Goal: Task Accomplishment & Management: Manage account settings

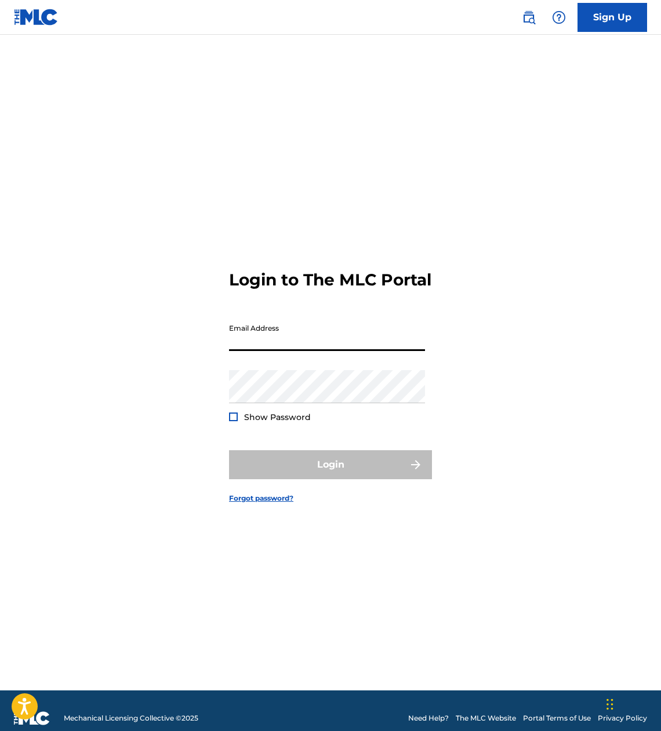
click at [298, 326] on input "Email Address" at bounding box center [327, 334] width 196 height 33
type input "mycar67-1@[DOMAIN_NAME]"
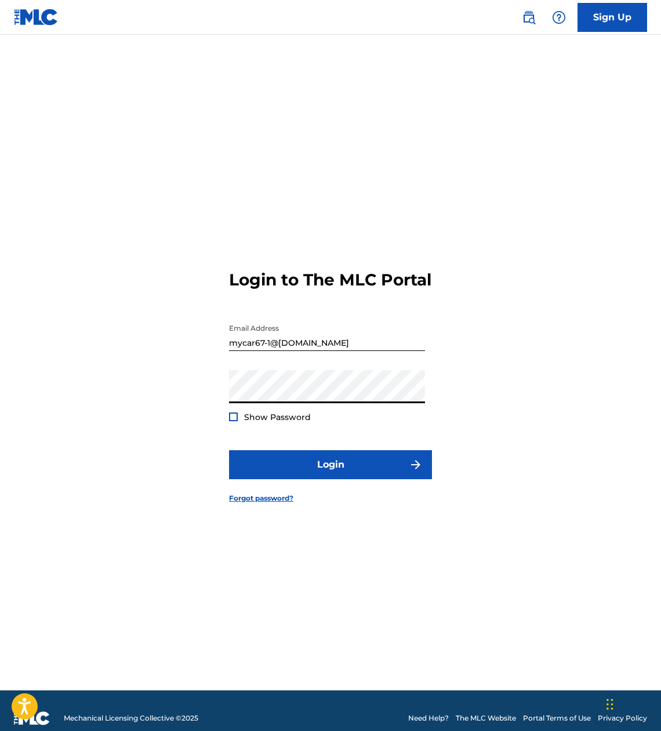
click at [278, 420] on span "Show Password" at bounding box center [277, 417] width 67 height 10
click at [265, 413] on span "Show Password" at bounding box center [277, 417] width 67 height 10
click at [237, 420] on div at bounding box center [233, 416] width 9 height 9
click at [233, 419] on img at bounding box center [233, 416] width 6 height 6
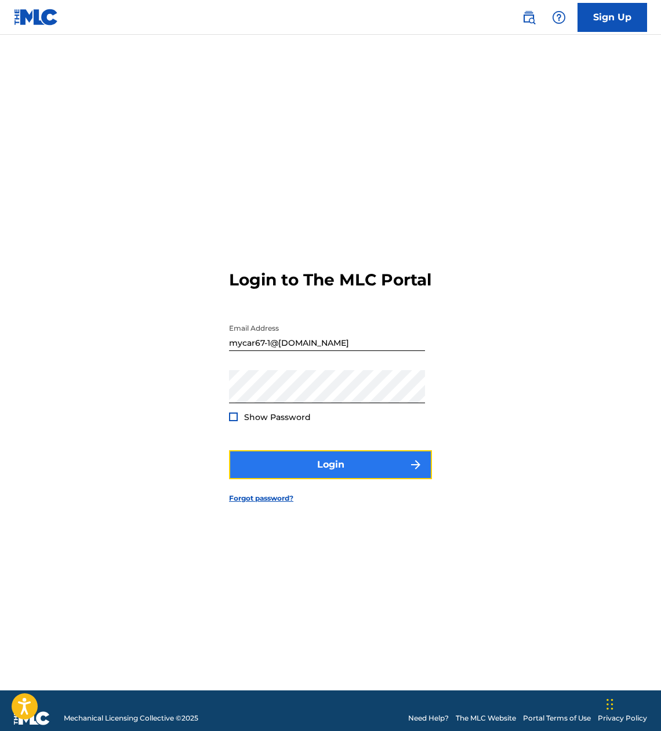
click at [322, 456] on button "Login" at bounding box center [330, 464] width 203 height 29
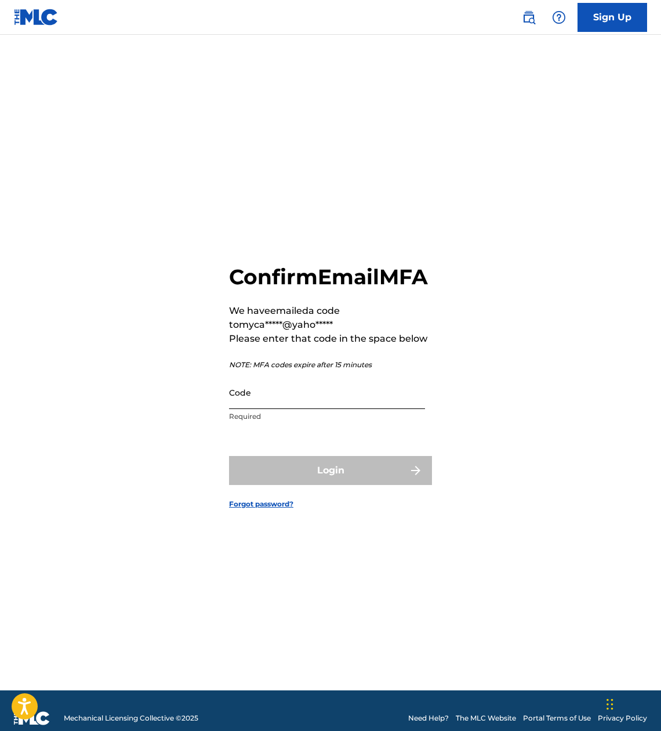
click at [285, 406] on input "Code" at bounding box center [327, 392] width 196 height 33
paste input "006650"
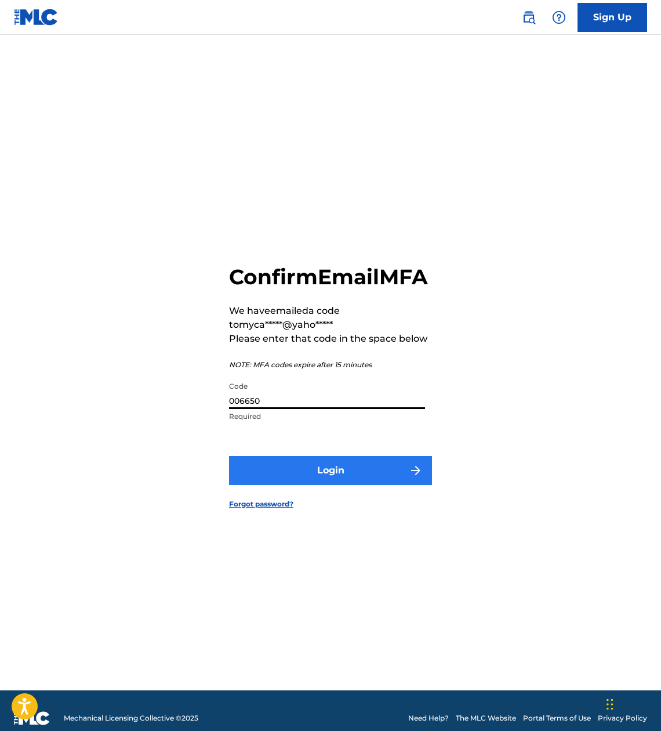
type input "006650"
click at [339, 485] on button "Login" at bounding box center [330, 470] width 203 height 29
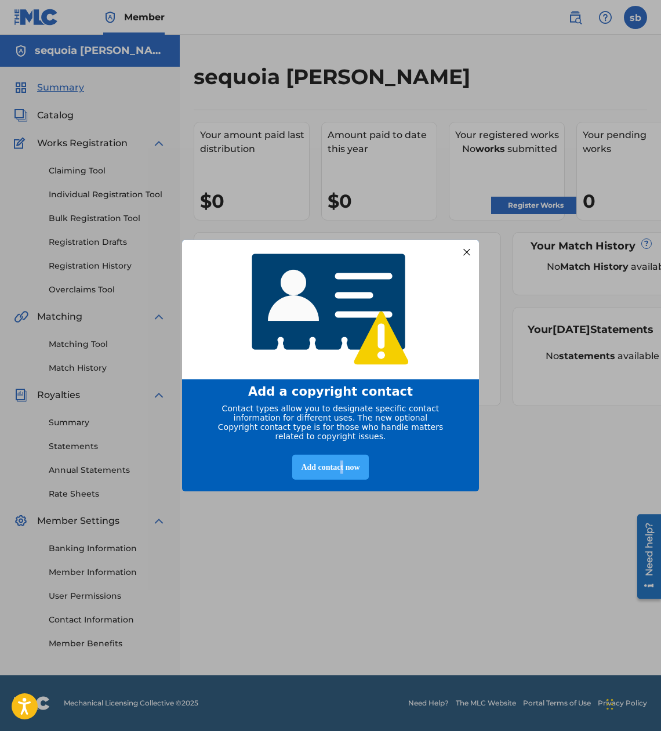
click at [343, 468] on div "Add contact now" at bounding box center [330, 466] width 76 height 25
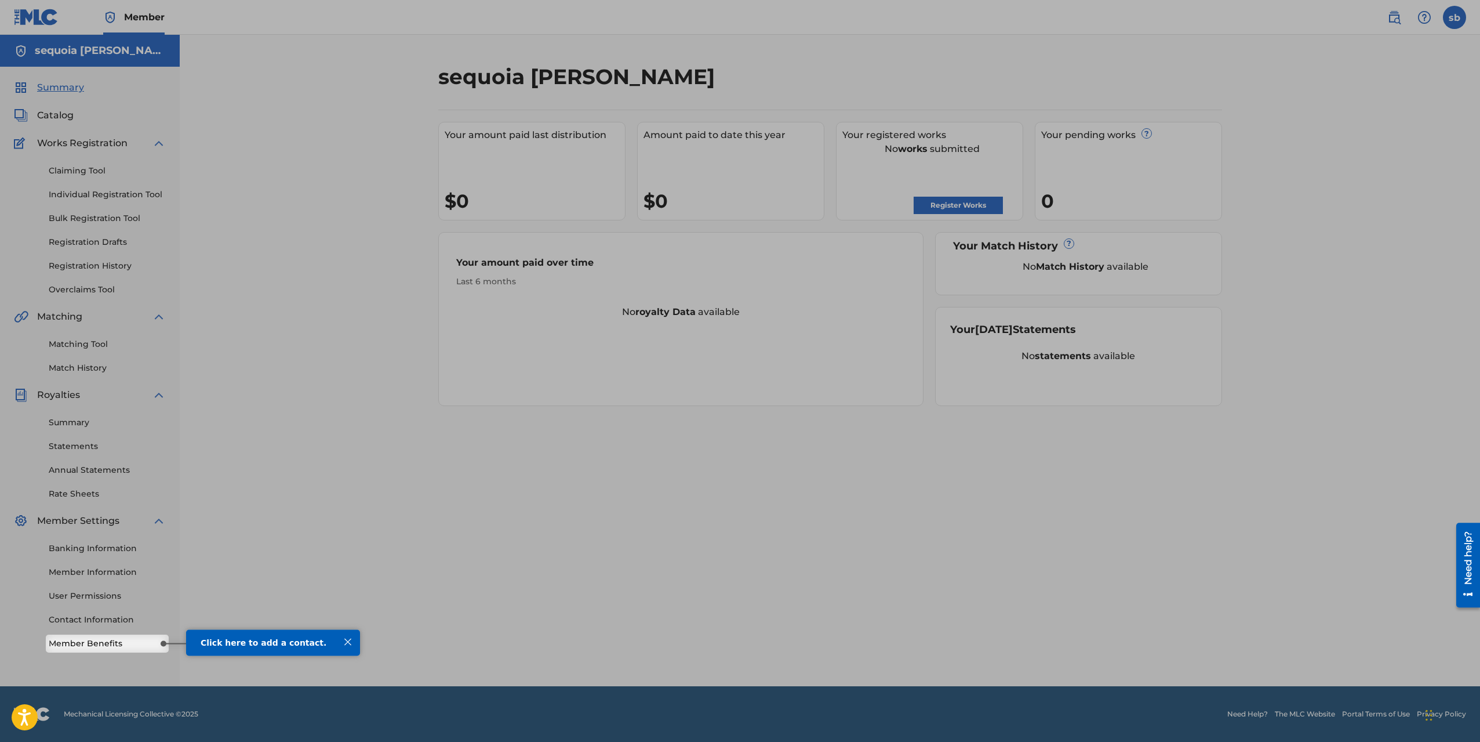
click at [288, 636] on div "Click here to add a contact." at bounding box center [273, 642] width 174 height 27
click at [275, 648] on div "Click here to add a contact." at bounding box center [273, 642] width 174 height 27
click at [117, 635] on div "Banking Information Member Information User Permissions Contact Information Mem…" at bounding box center [90, 589] width 152 height 122
click at [98, 646] on link "Member Benefits" at bounding box center [107, 643] width 117 height 12
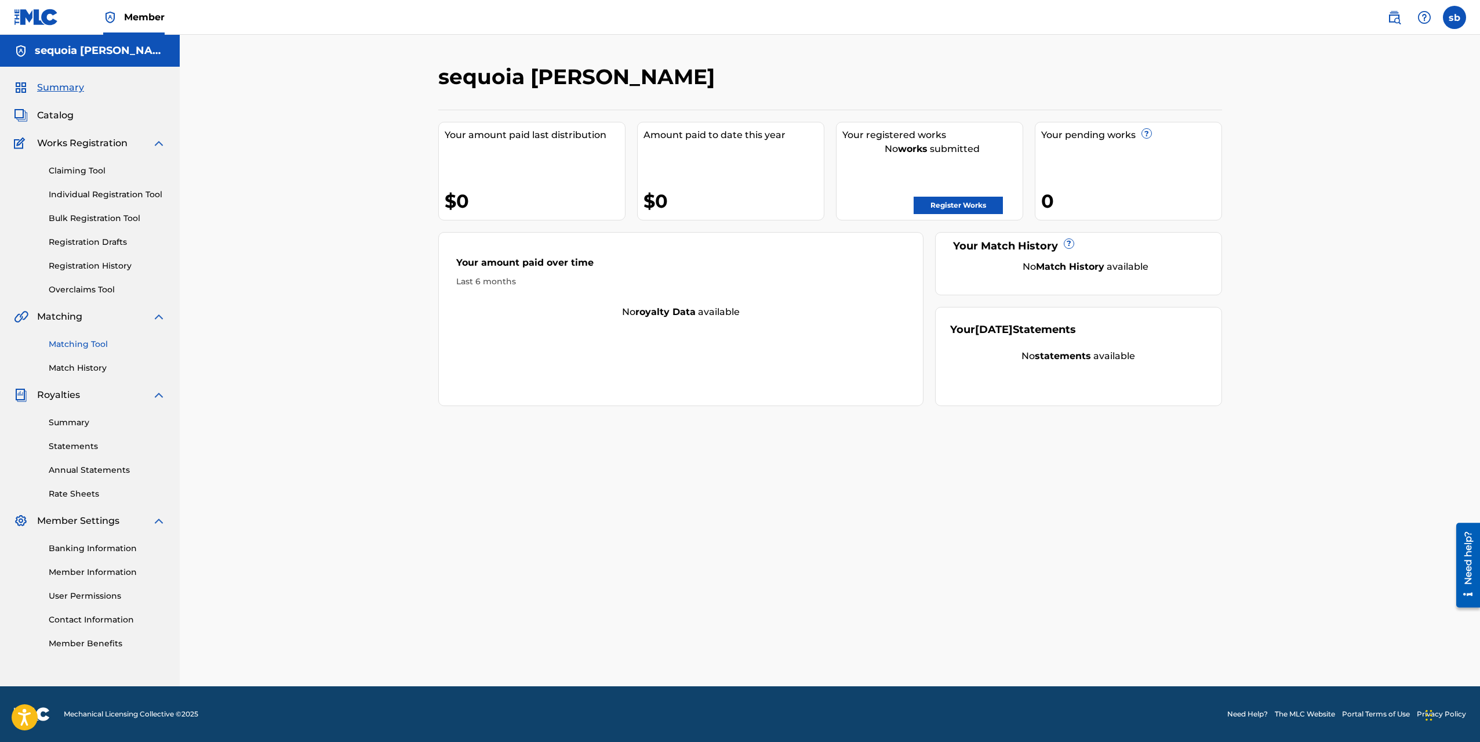
click at [79, 348] on link "Matching Tool" at bounding box center [107, 344] width 117 height 12
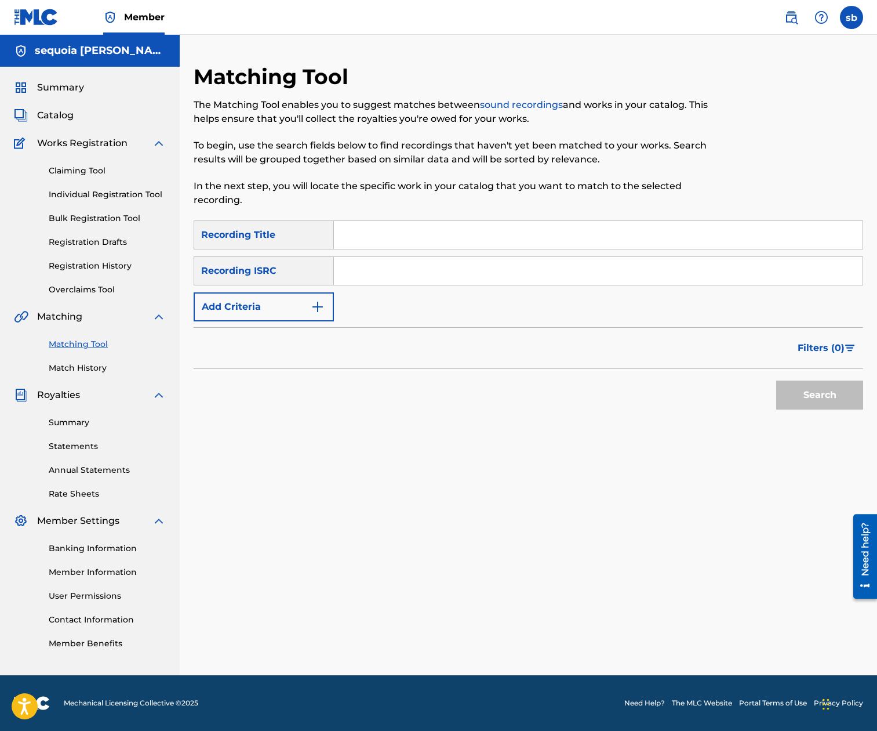
click at [381, 268] on input "Search Form" at bounding box center [598, 271] width 529 height 28
paste input "USSM10315494"
click at [660, 395] on button "Search" at bounding box center [819, 394] width 87 height 29
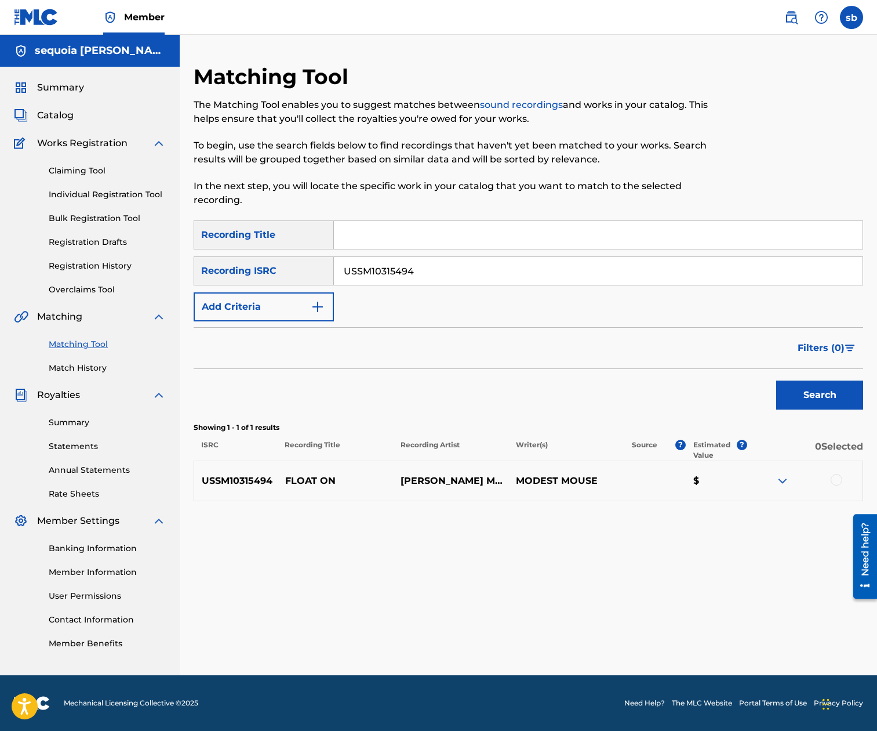
click at [660, 483] on img at bounding box center [783, 481] width 14 height 14
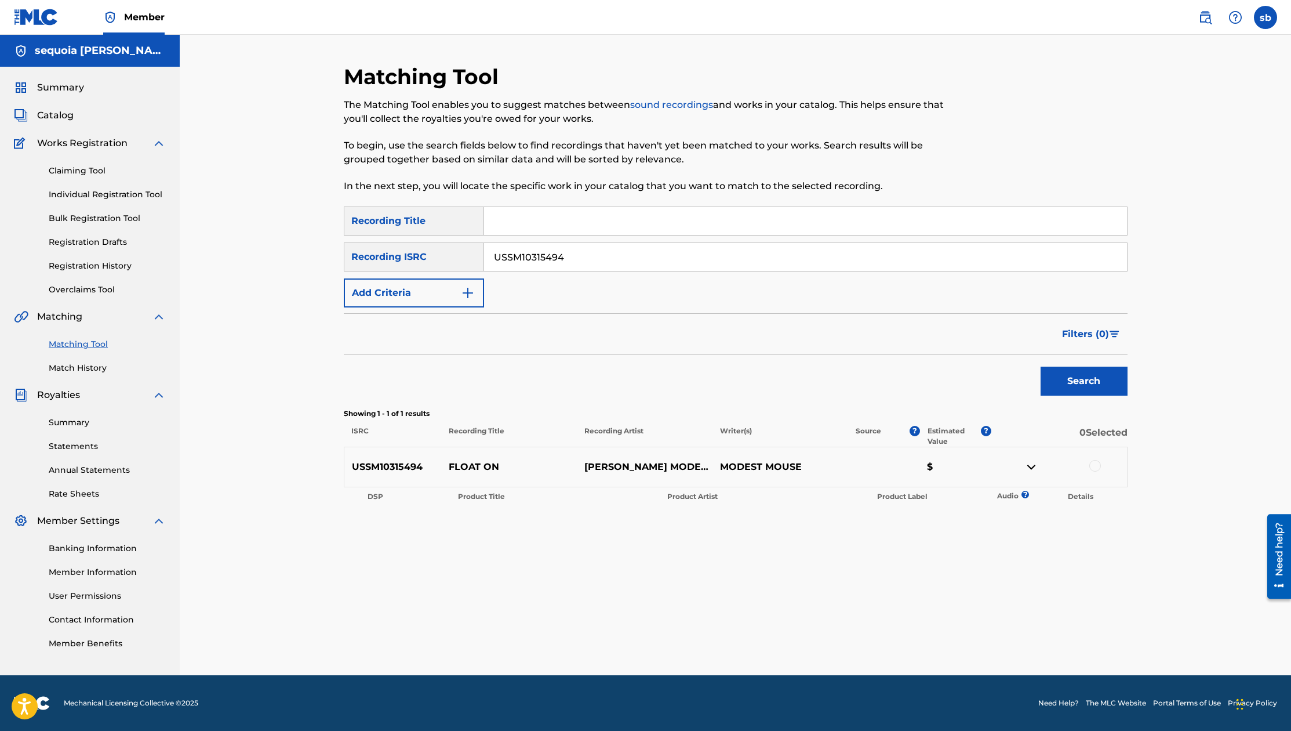
click at [660, 465] on img at bounding box center [1032, 467] width 14 height 14
click at [660, 468] on div at bounding box center [1095, 466] width 12 height 12
click at [660, 466] on img at bounding box center [1032, 467] width 14 height 14
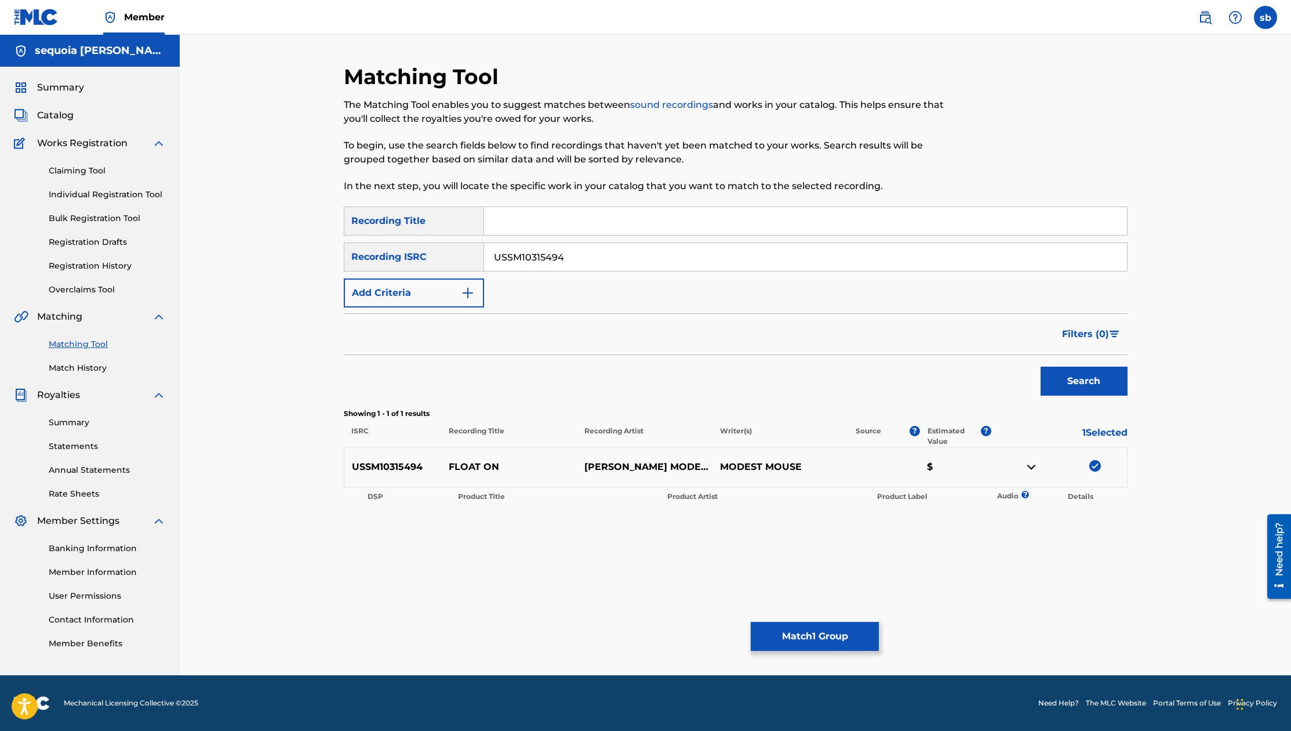
click at [660, 466] on img at bounding box center [1095, 466] width 12 height 12
click at [660, 464] on div at bounding box center [1095, 466] width 12 height 12
click at [660, 637] on button "Match 1 Group" at bounding box center [815, 636] width 128 height 29
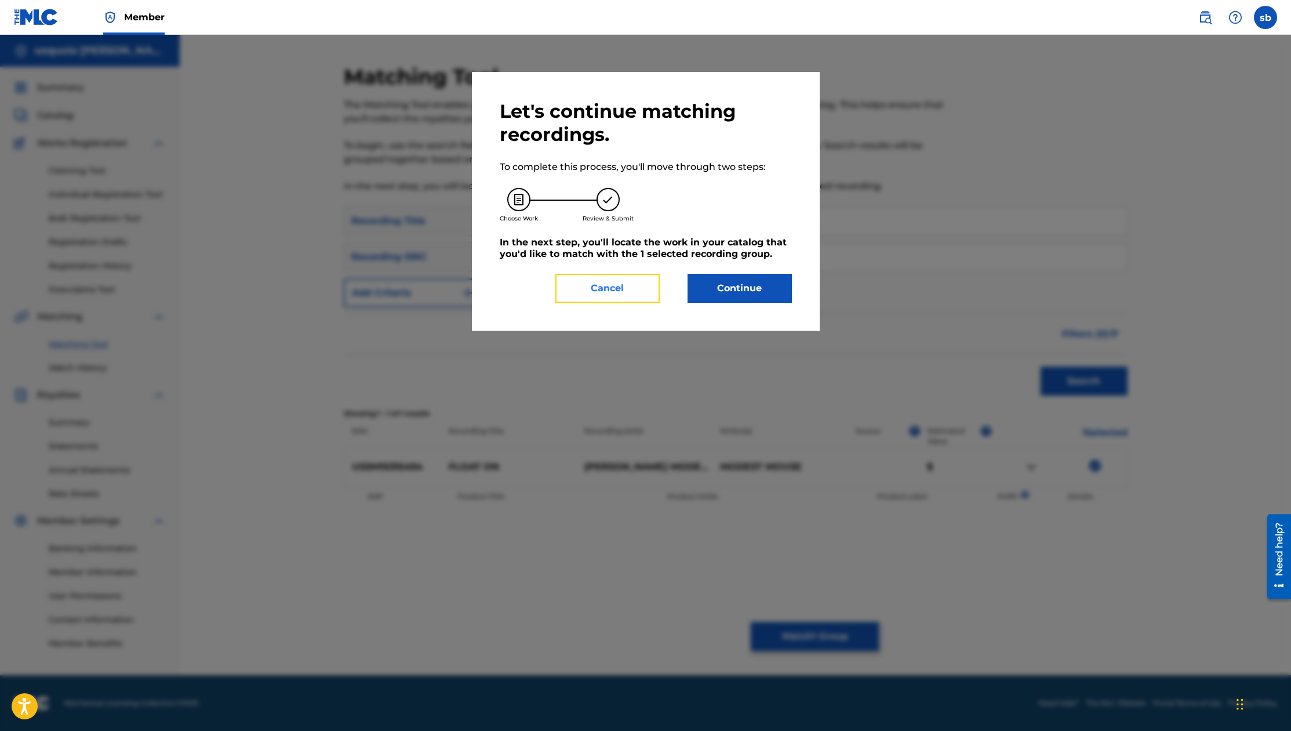
click at [605, 293] on button "Cancel" at bounding box center [607, 288] width 104 height 29
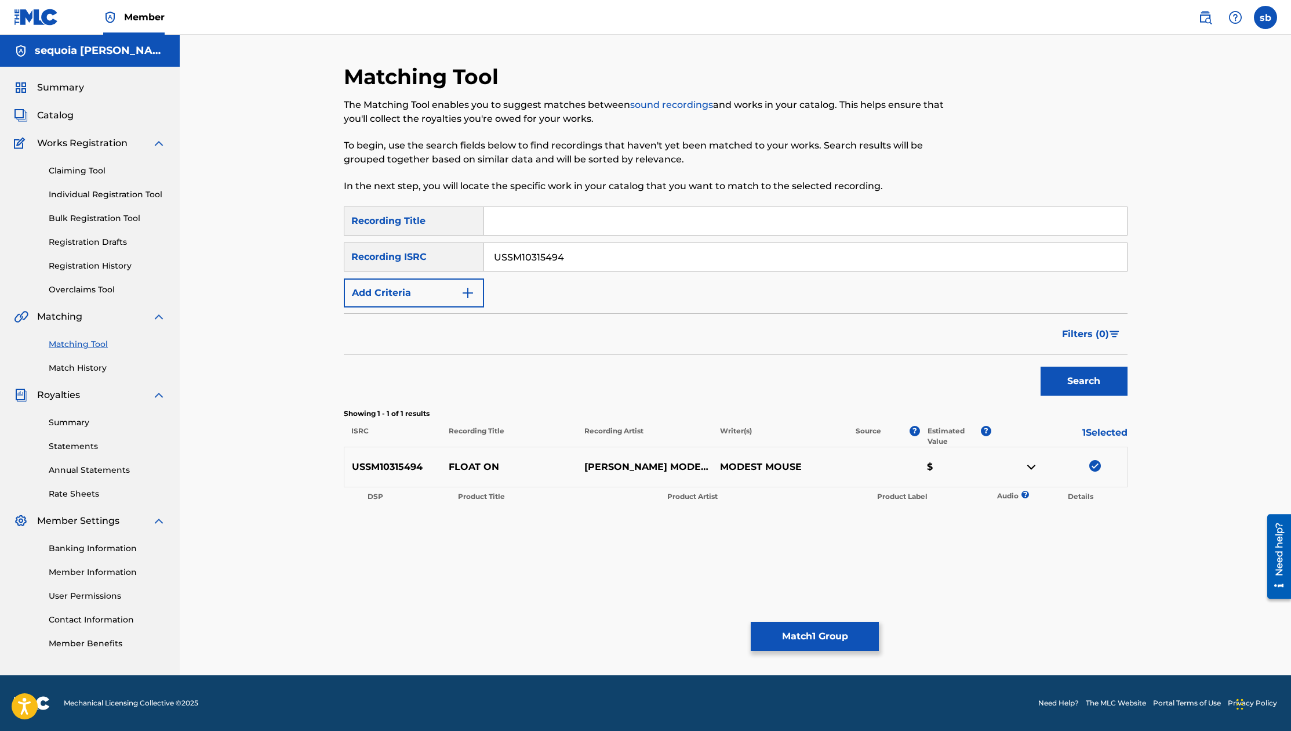
drag, startPoint x: 923, startPoint y: 463, endPoint x: 944, endPoint y: 468, distance: 21.7
click at [660, 463] on p "$" at bounding box center [956, 467] width 72 height 14
click at [660, 468] on p "$" at bounding box center [956, 467] width 72 height 14
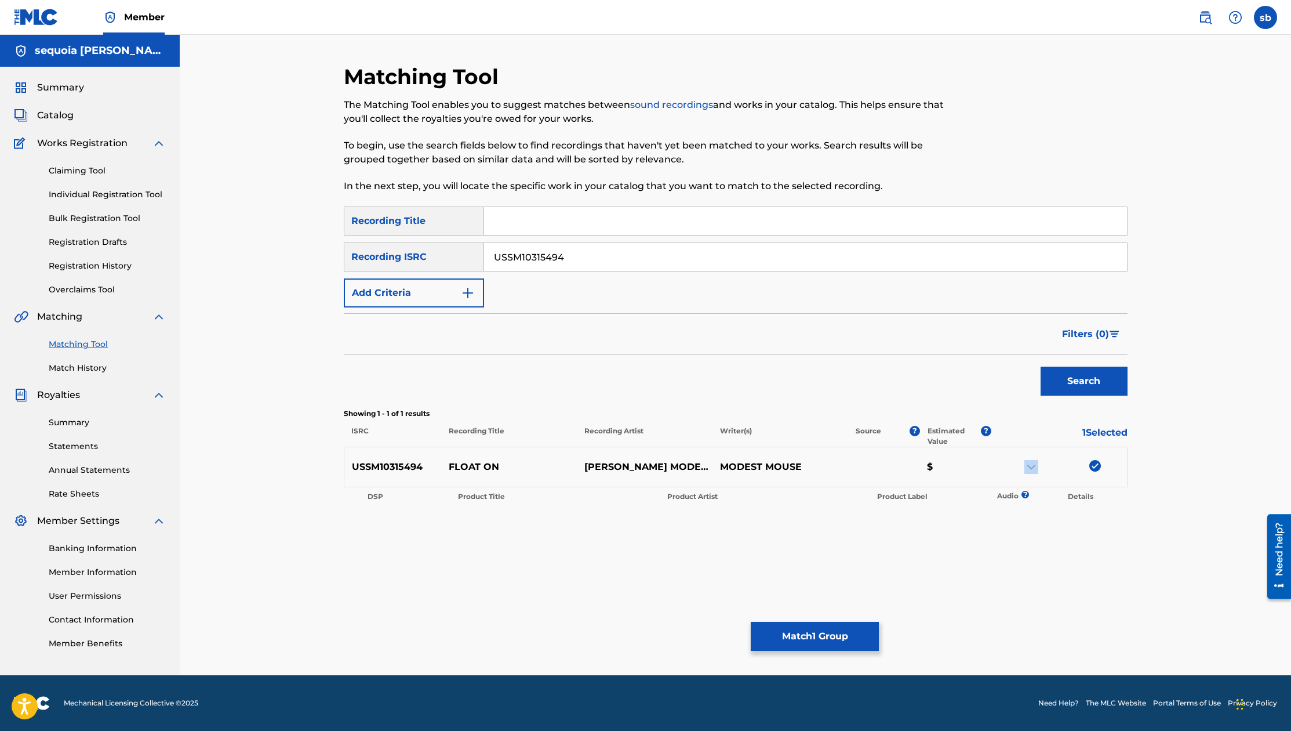
click at [660, 464] on p "$" at bounding box center [956, 467] width 72 height 14
click at [660, 463] on p "$" at bounding box center [956, 467] width 72 height 14
click at [660, 463] on img at bounding box center [1095, 466] width 12 height 12
click at [660, 466] on div at bounding box center [1095, 466] width 12 height 12
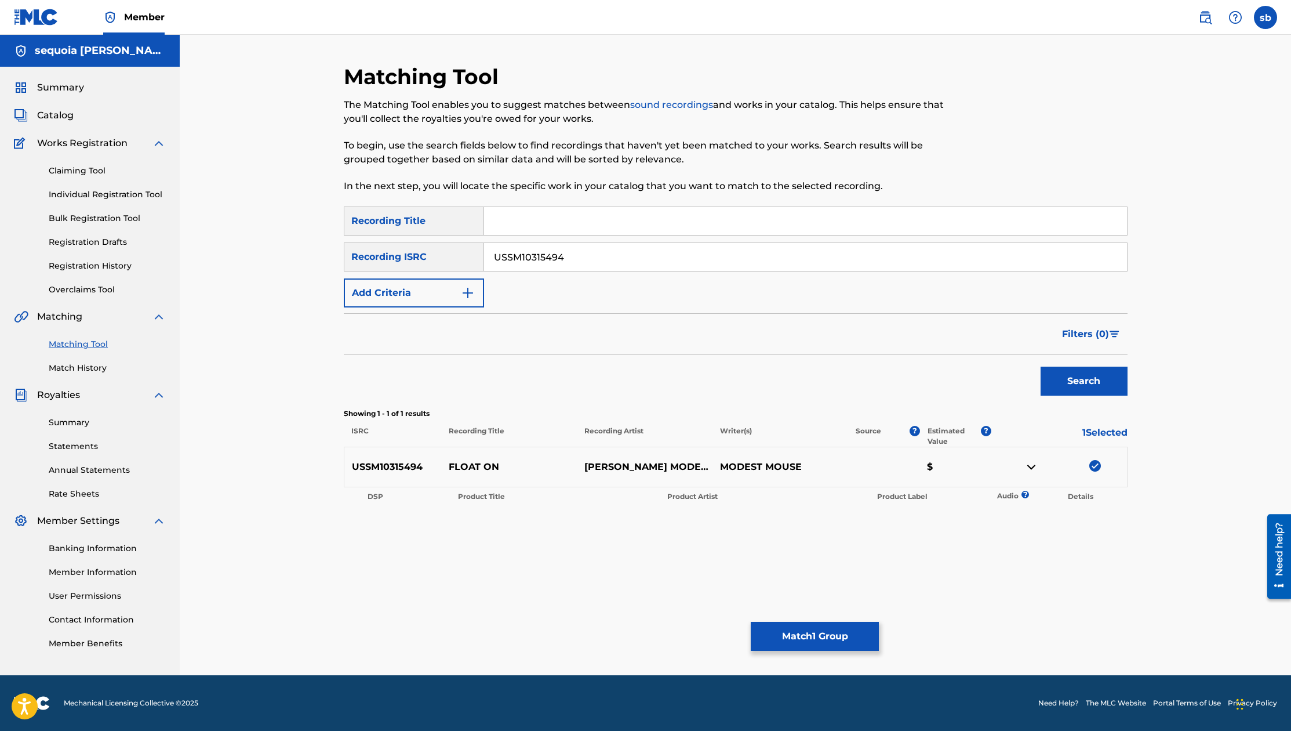
click at [660, 467] on img at bounding box center [1095, 466] width 12 height 12
click at [660, 467] on div at bounding box center [1095, 466] width 12 height 12
drag, startPoint x: 943, startPoint y: 474, endPoint x: 987, endPoint y: 471, distance: 44.8
click at [660, 471] on div "USSM10315494 FLOAT ON KANYE WEST MODEST MOUSE MODEST MOUSE $" at bounding box center [736, 466] width 784 height 41
click at [660, 470] on p "$" at bounding box center [956, 467] width 72 height 14
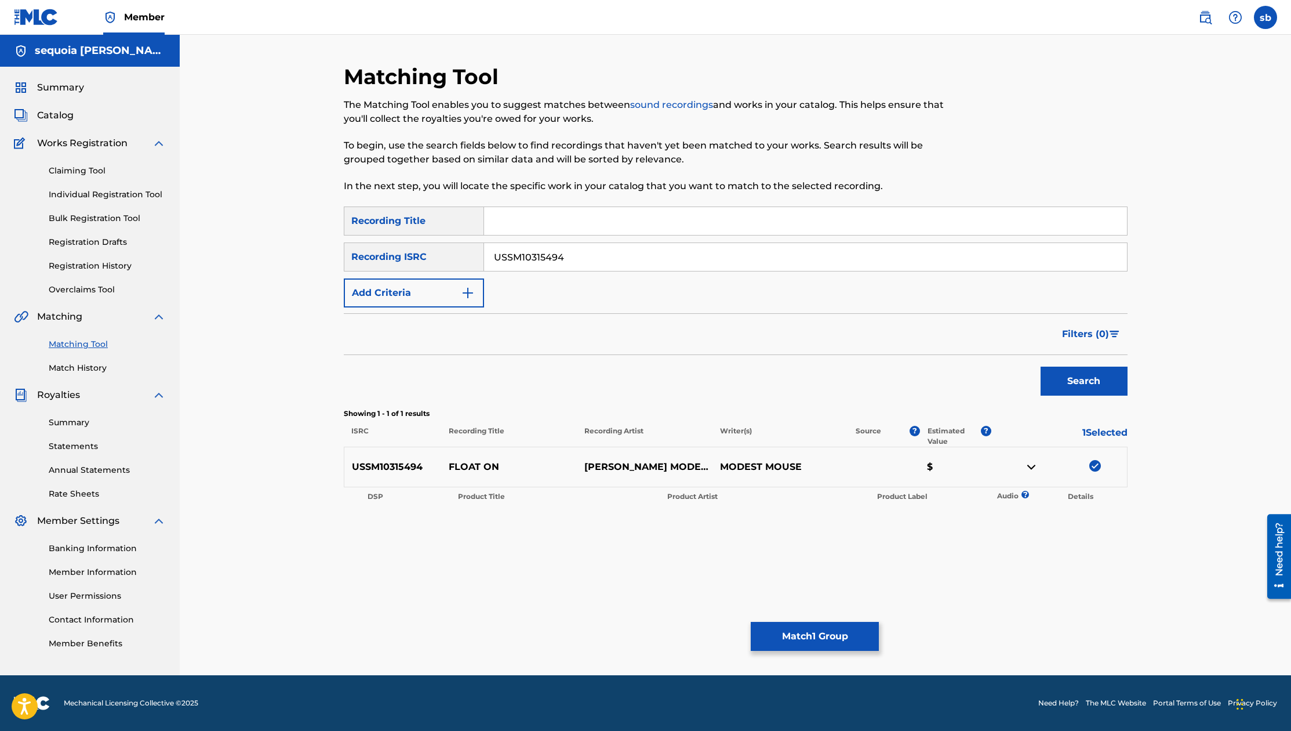
click at [582, 258] on input "USSM10315494" at bounding box center [805, 257] width 643 height 28
click at [582, 257] on input "USSM10315494" at bounding box center [805, 257] width 643 height 28
click at [611, 252] on input "QZMEP2352220" at bounding box center [805, 257] width 643 height 28
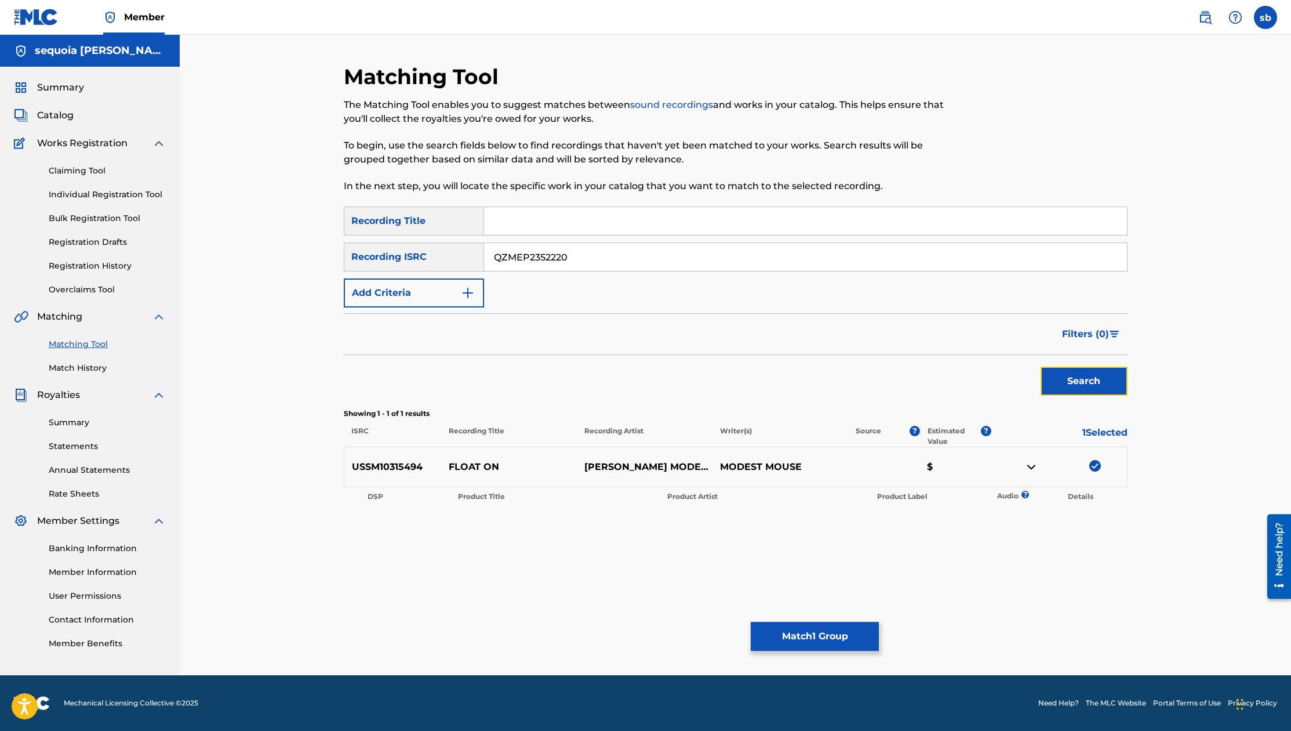
drag, startPoint x: 1087, startPoint y: 380, endPoint x: 1140, endPoint y: 376, distance: 54.1
click at [660, 380] on button "Search" at bounding box center [1084, 380] width 87 height 29
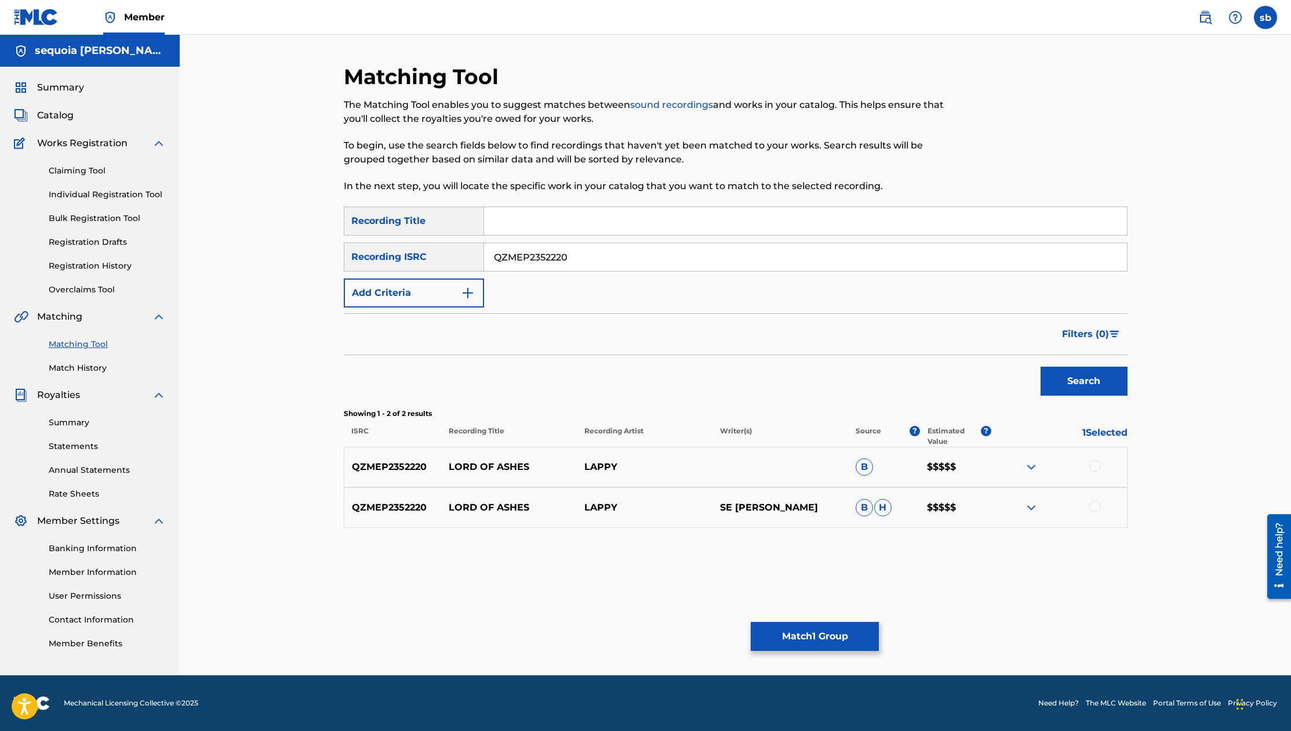
click at [660, 469] on img at bounding box center [1032, 467] width 14 height 14
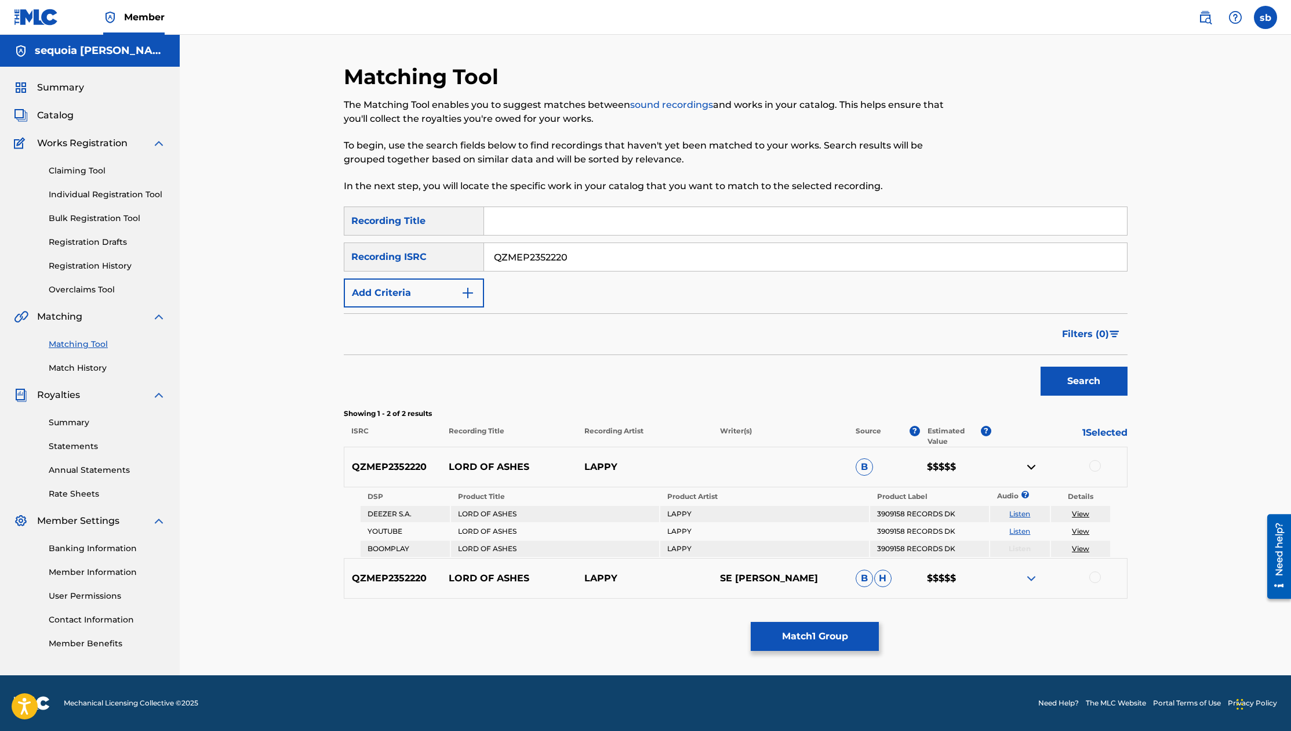
drag, startPoint x: 1030, startPoint y: 581, endPoint x: 1037, endPoint y: 575, distance: 8.6
click at [660, 580] on img at bounding box center [1032, 578] width 14 height 14
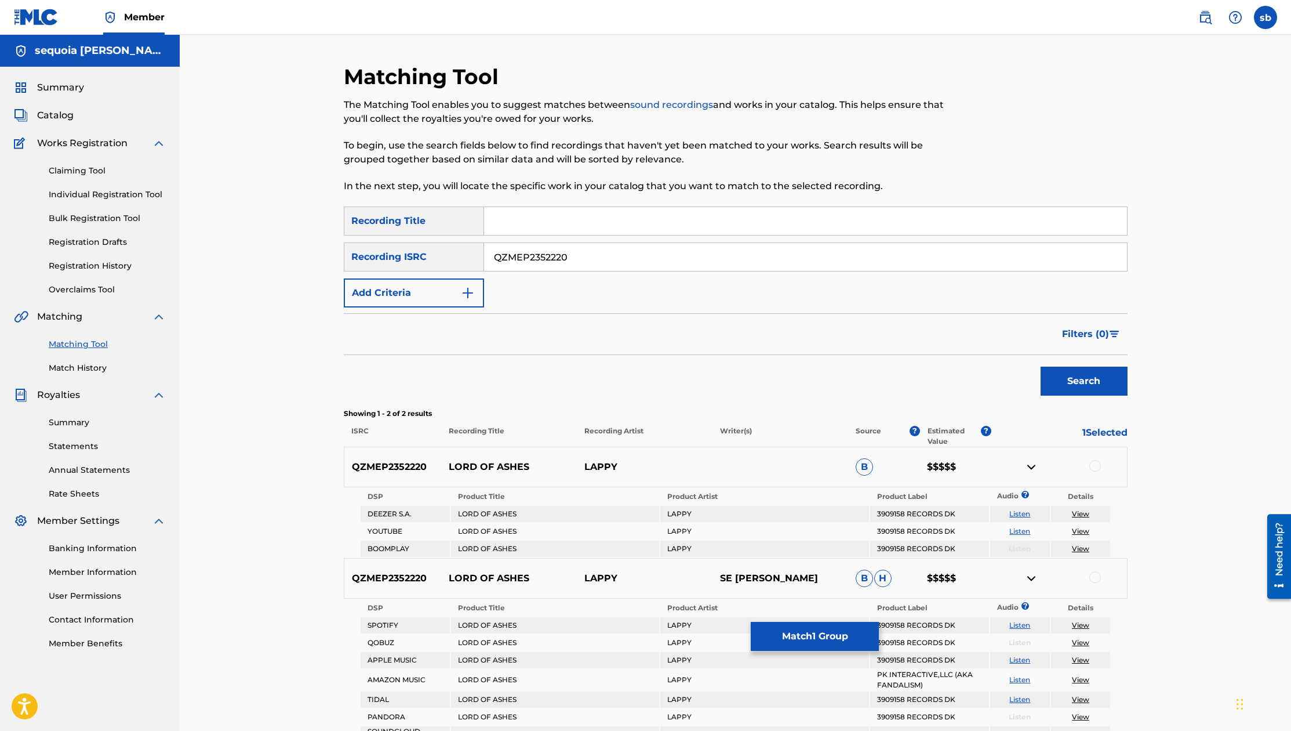
scroll to position [131, 0]
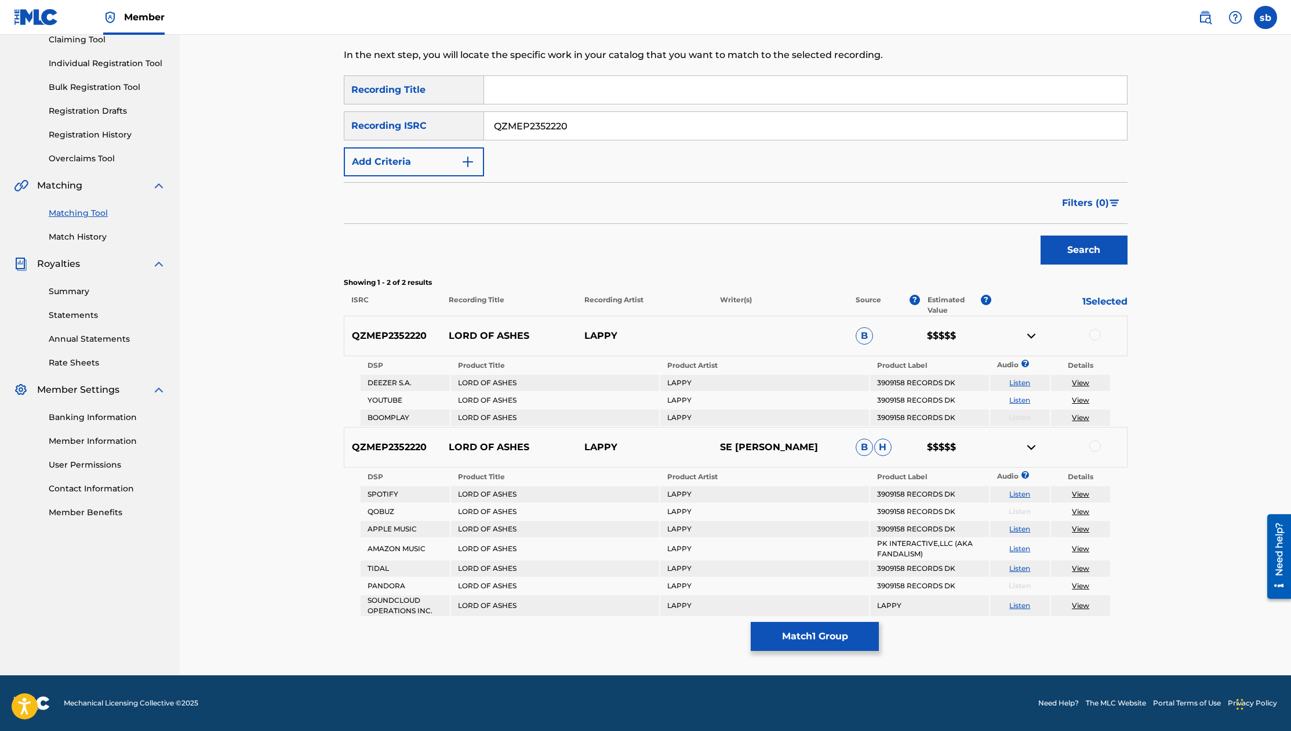
click at [660, 443] on img at bounding box center [1032, 447] width 14 height 14
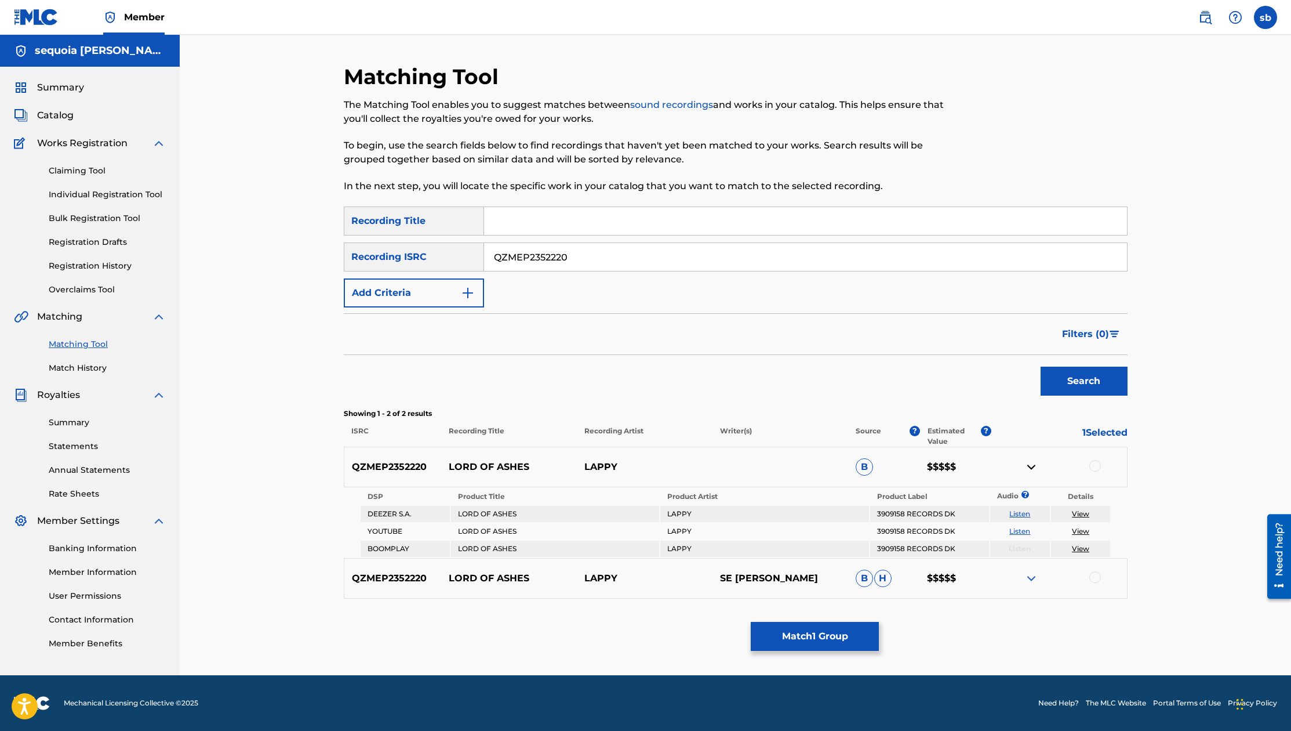
click at [660, 466] on img at bounding box center [1032, 467] width 14 height 14
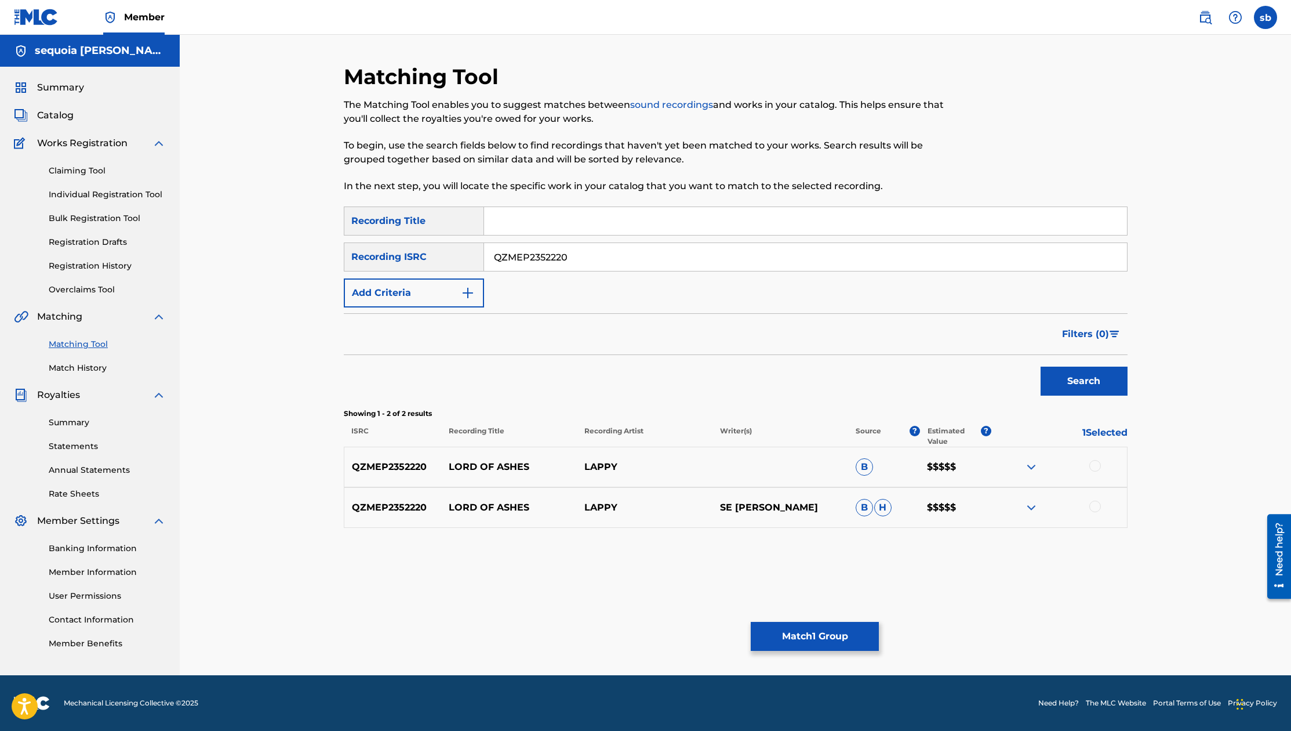
click at [660, 505] on img at bounding box center [1032, 507] width 14 height 14
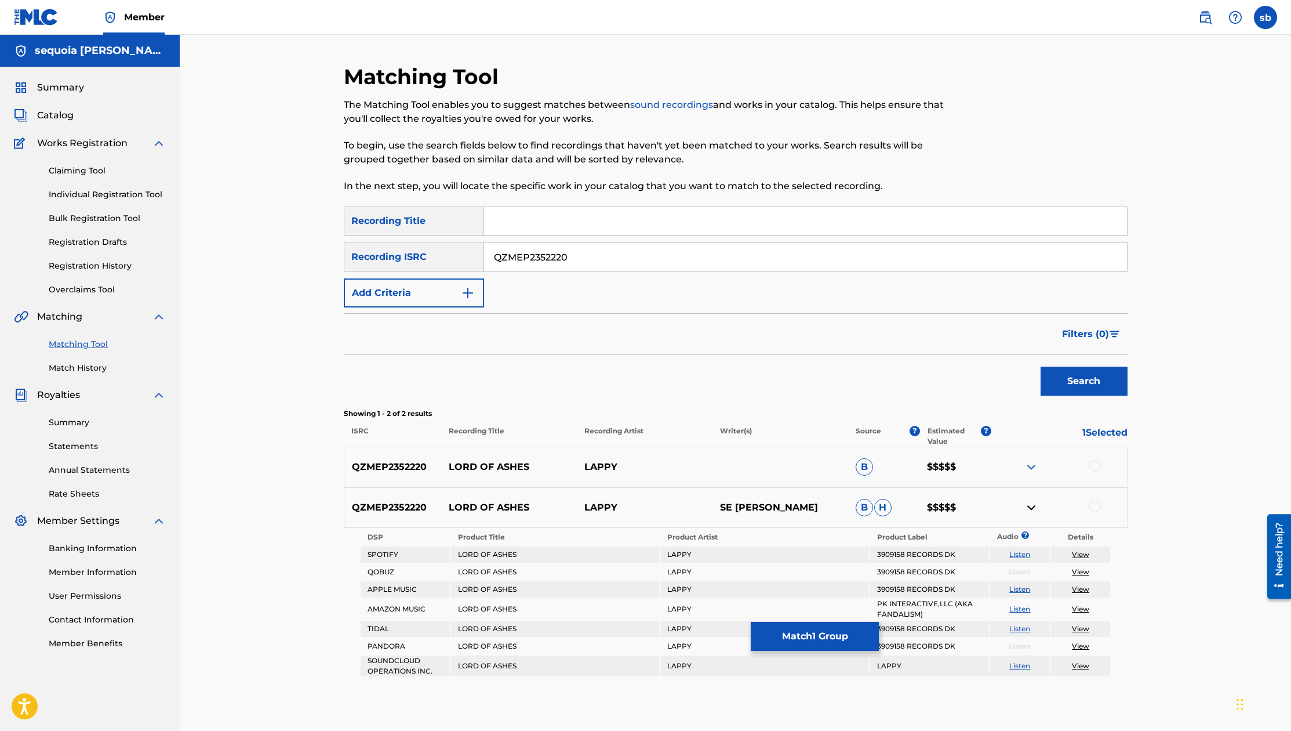
click at [660, 467] on img at bounding box center [1032, 467] width 14 height 14
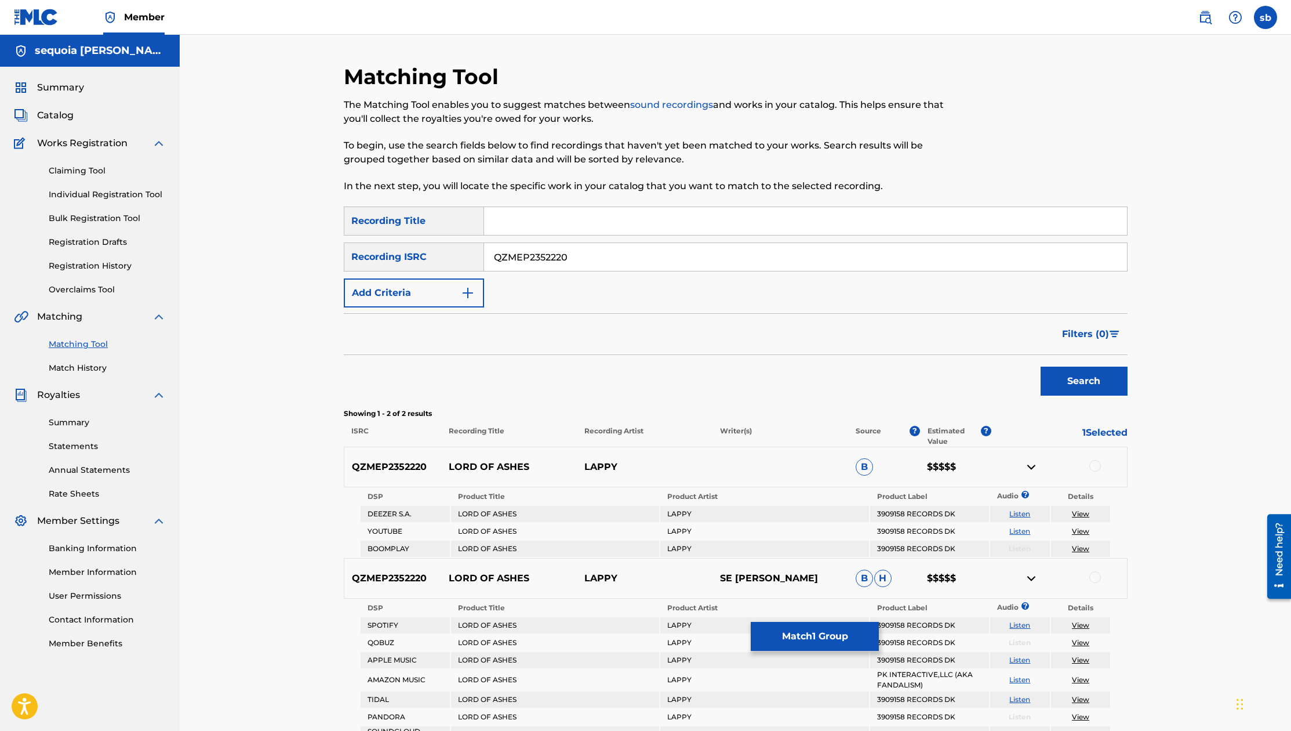
scroll to position [131, 0]
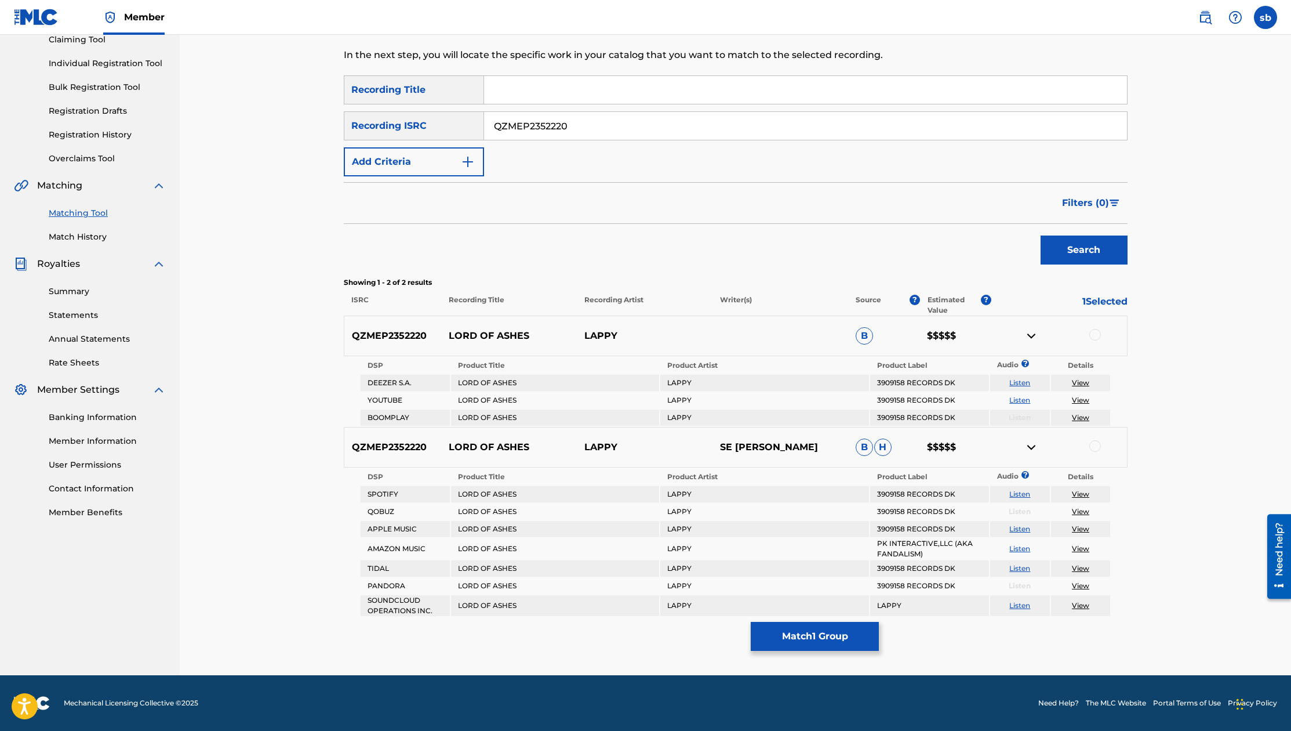
click at [584, 129] on input "QZMEP2352220" at bounding box center [805, 126] width 643 height 28
click at [660, 337] on img at bounding box center [1032, 336] width 14 height 14
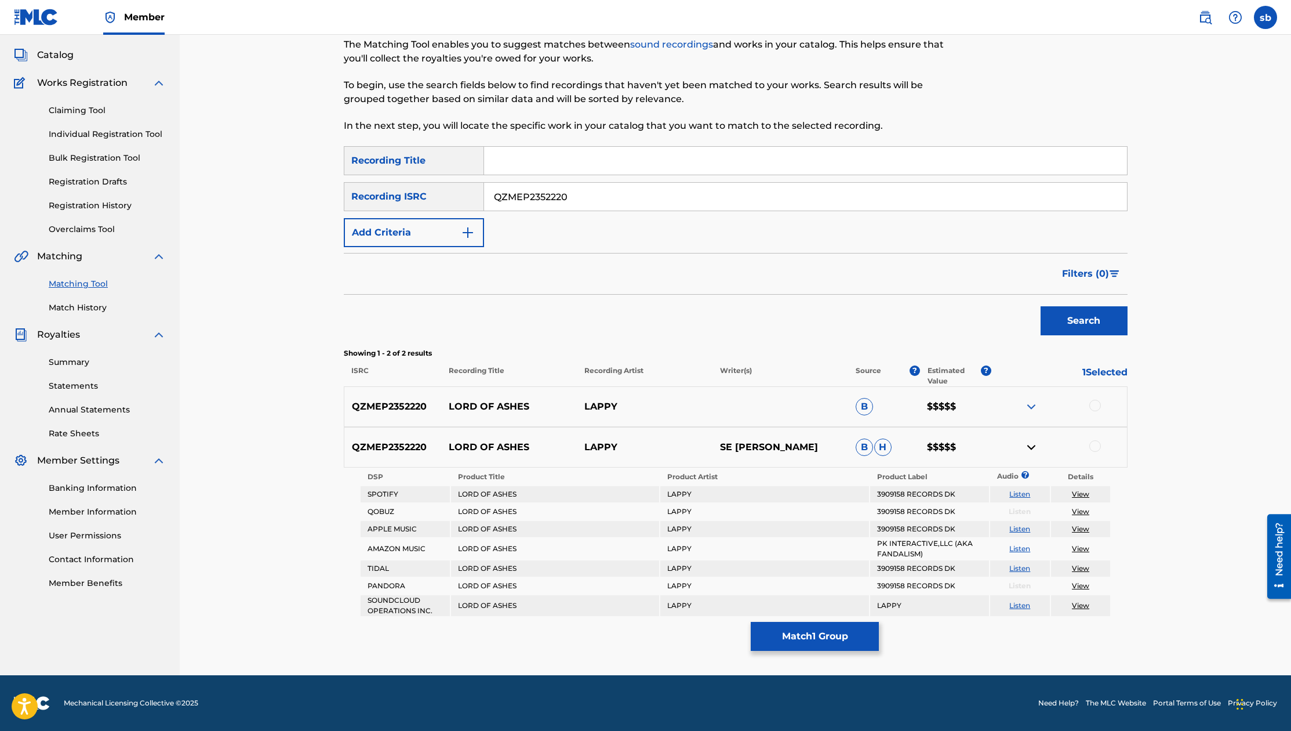
scroll to position [60, 0]
click at [660, 445] on img at bounding box center [1032, 447] width 14 height 14
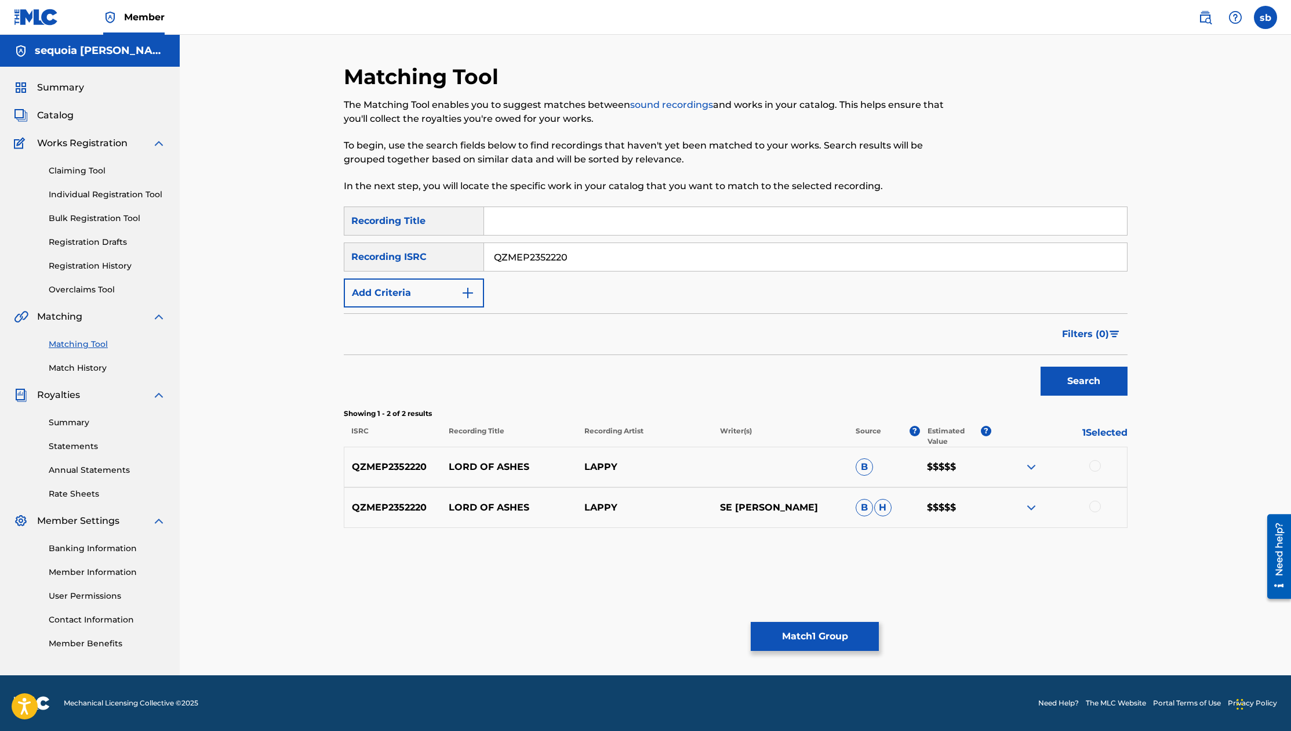
scroll to position [0, 0]
click at [660, 466] on img at bounding box center [1032, 467] width 14 height 14
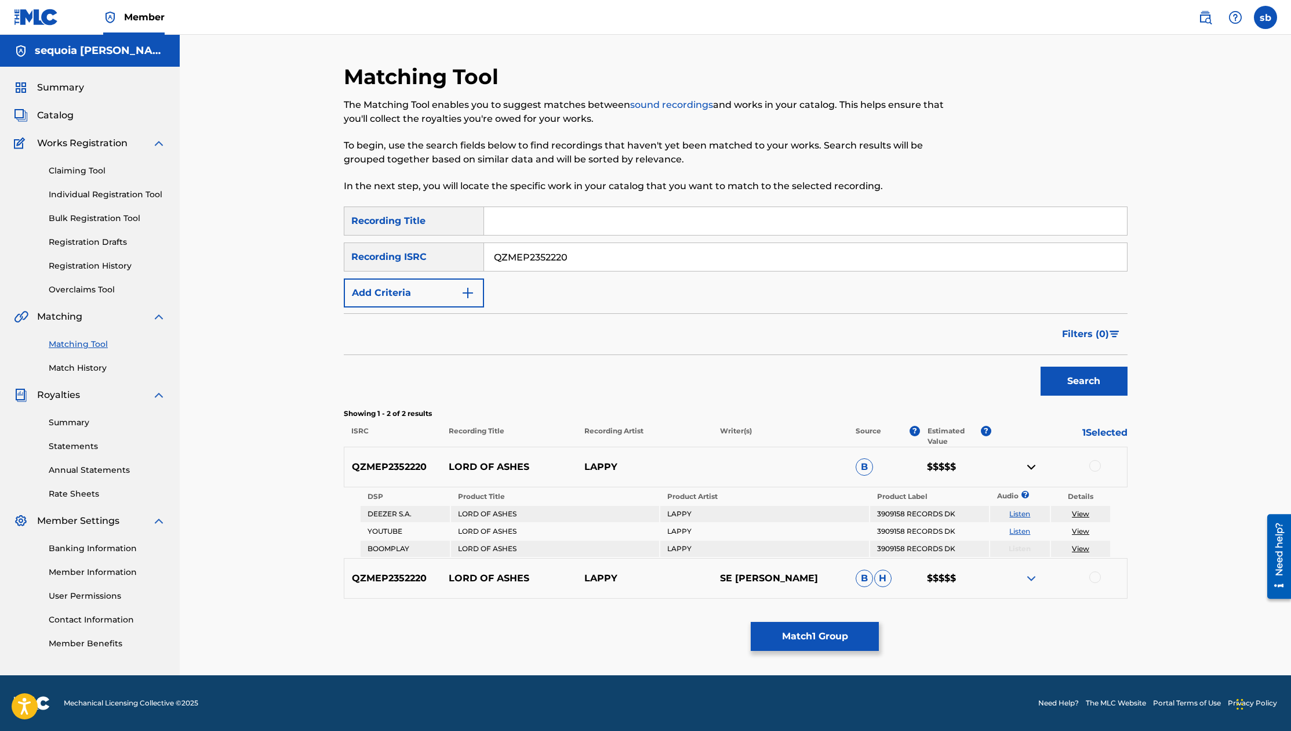
click at [660, 464] on img at bounding box center [1032, 467] width 14 height 14
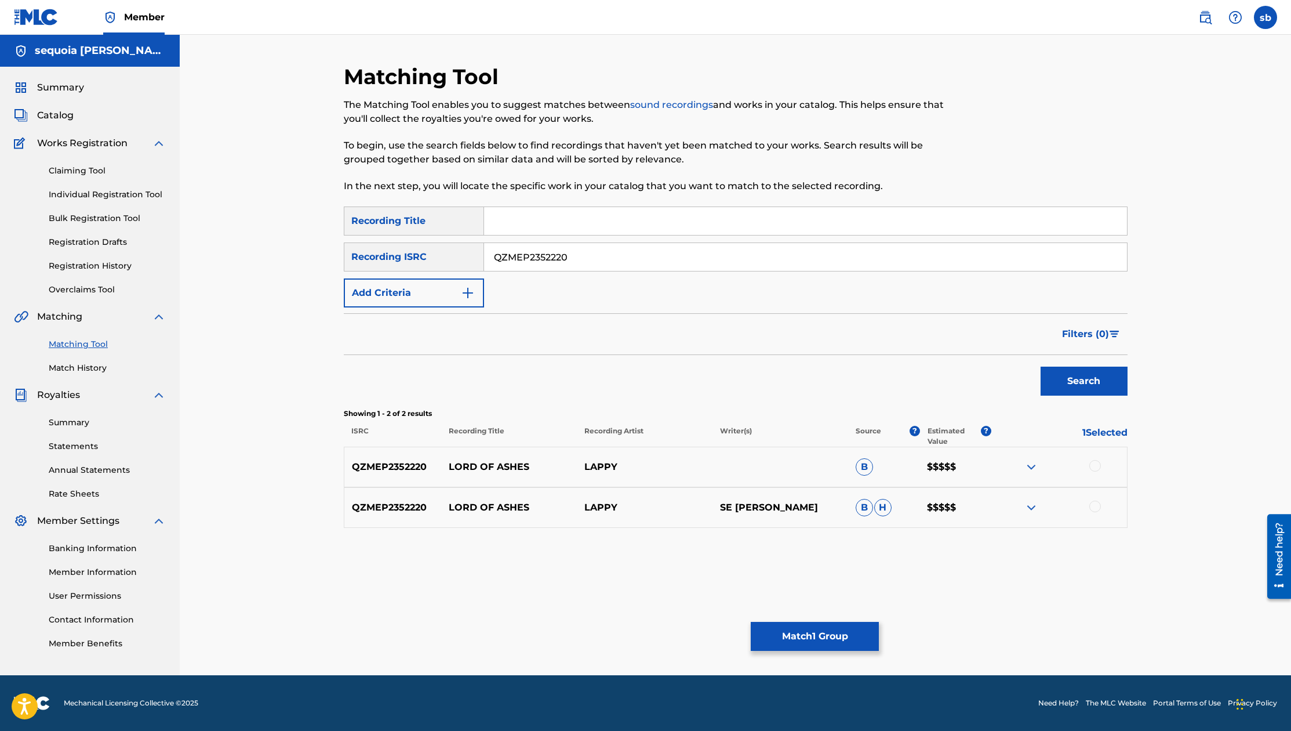
drag, startPoint x: 1032, startPoint y: 459, endPoint x: 1040, endPoint y: 488, distance: 30.0
click at [660, 464] on div "QZMEP2352220 LORD OF ASHES LAPPY B $$$$$" at bounding box center [736, 466] width 784 height 41
click at [660, 513] on img at bounding box center [1032, 507] width 14 height 14
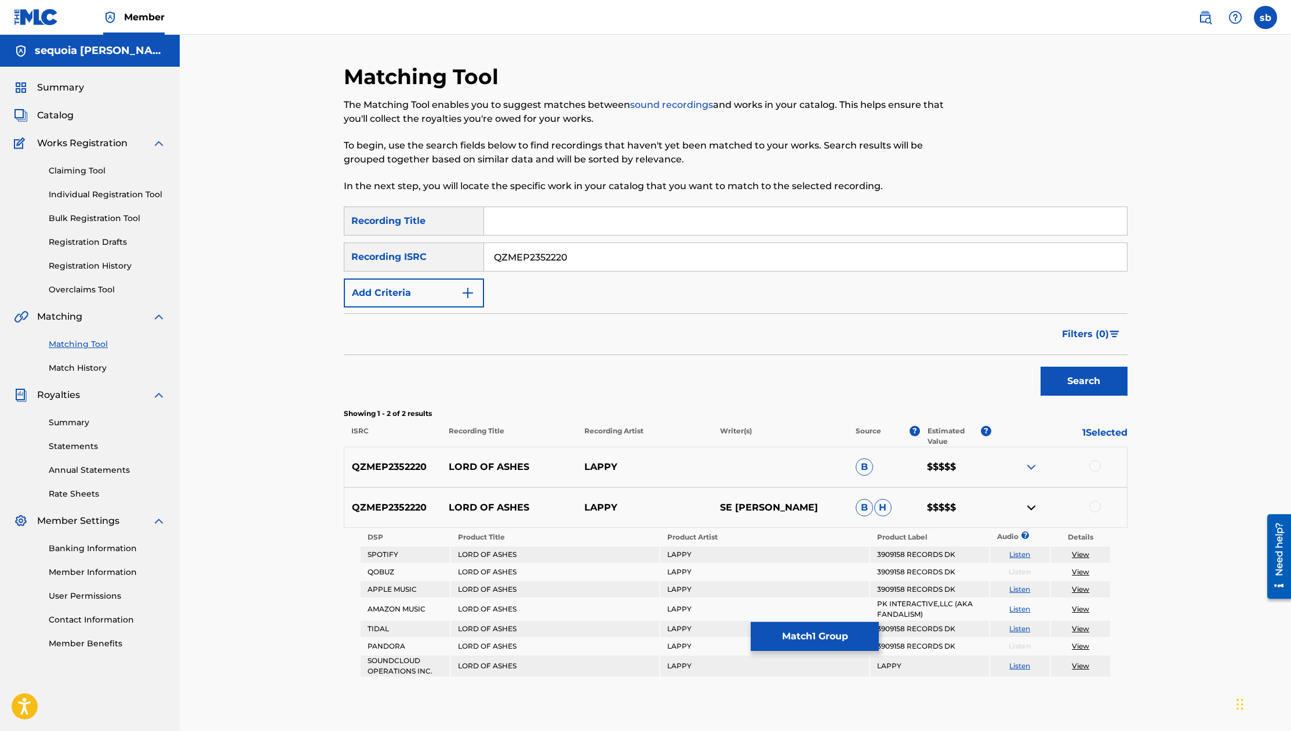
click at [660, 462] on img at bounding box center [1032, 467] width 14 height 14
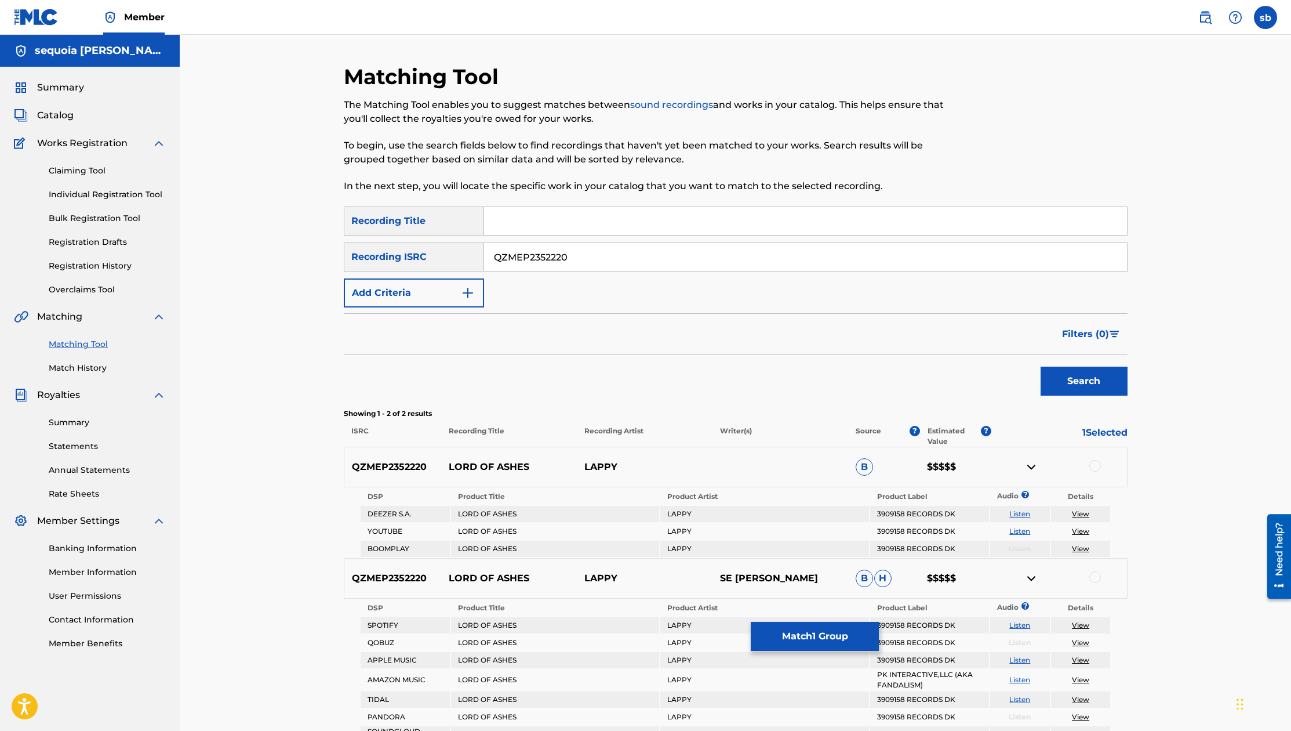
scroll to position [131, 0]
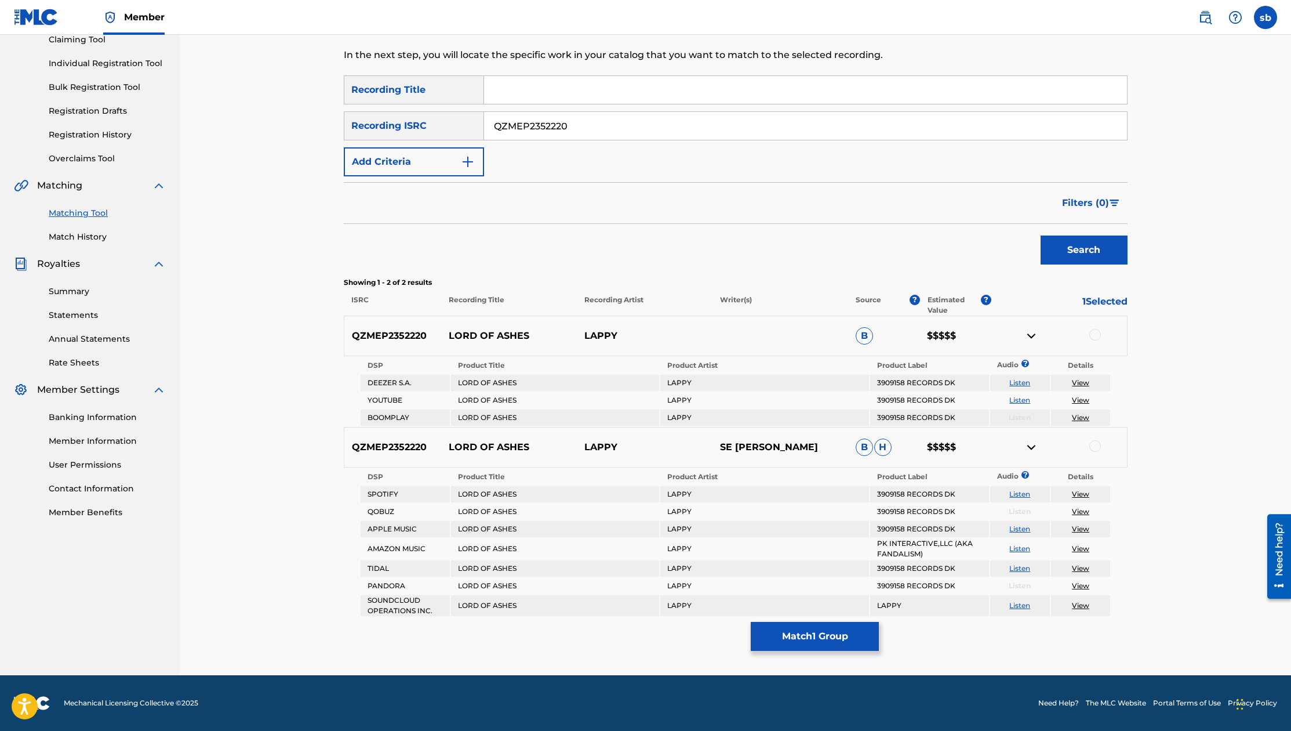
click at [660, 460] on div "Matching Tool The Matching Tool enables you to suggest matches between sound re…" at bounding box center [735, 289] width 1111 height 771
click at [660, 330] on img at bounding box center [1032, 336] width 14 height 14
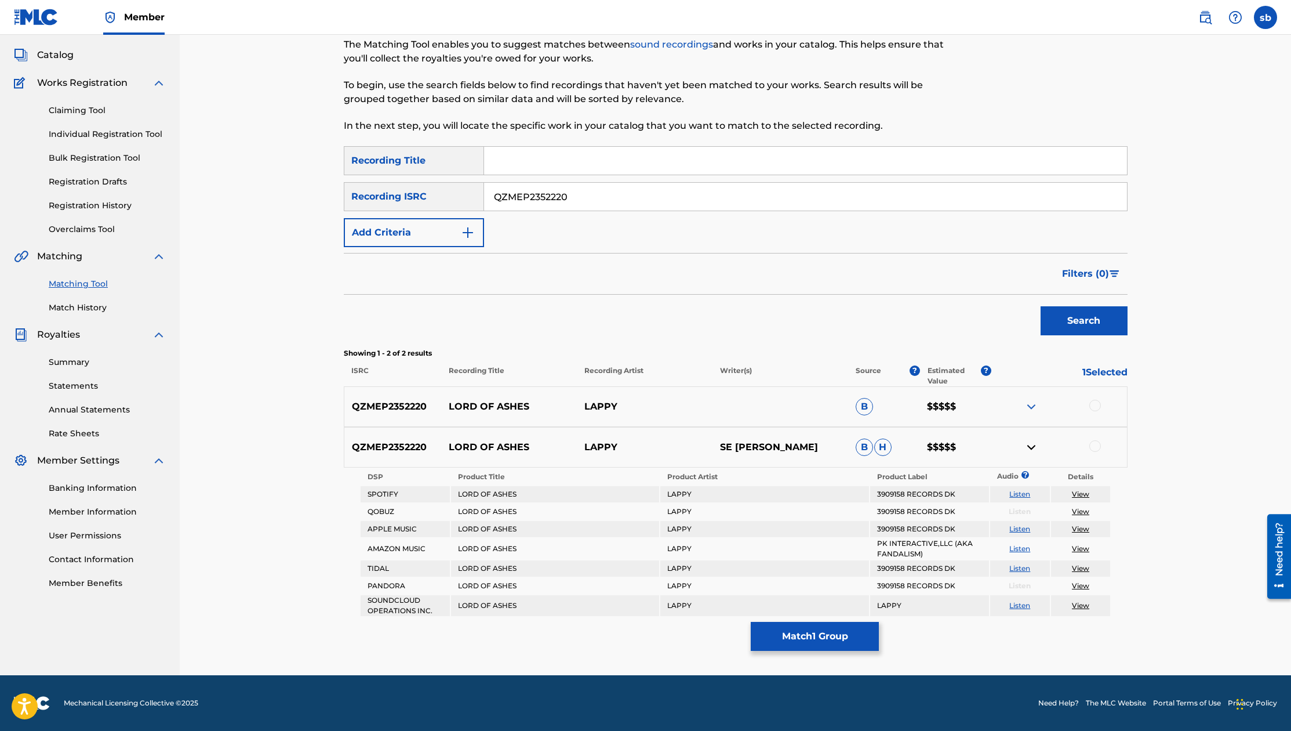
click at [660, 445] on img at bounding box center [1032, 447] width 14 height 14
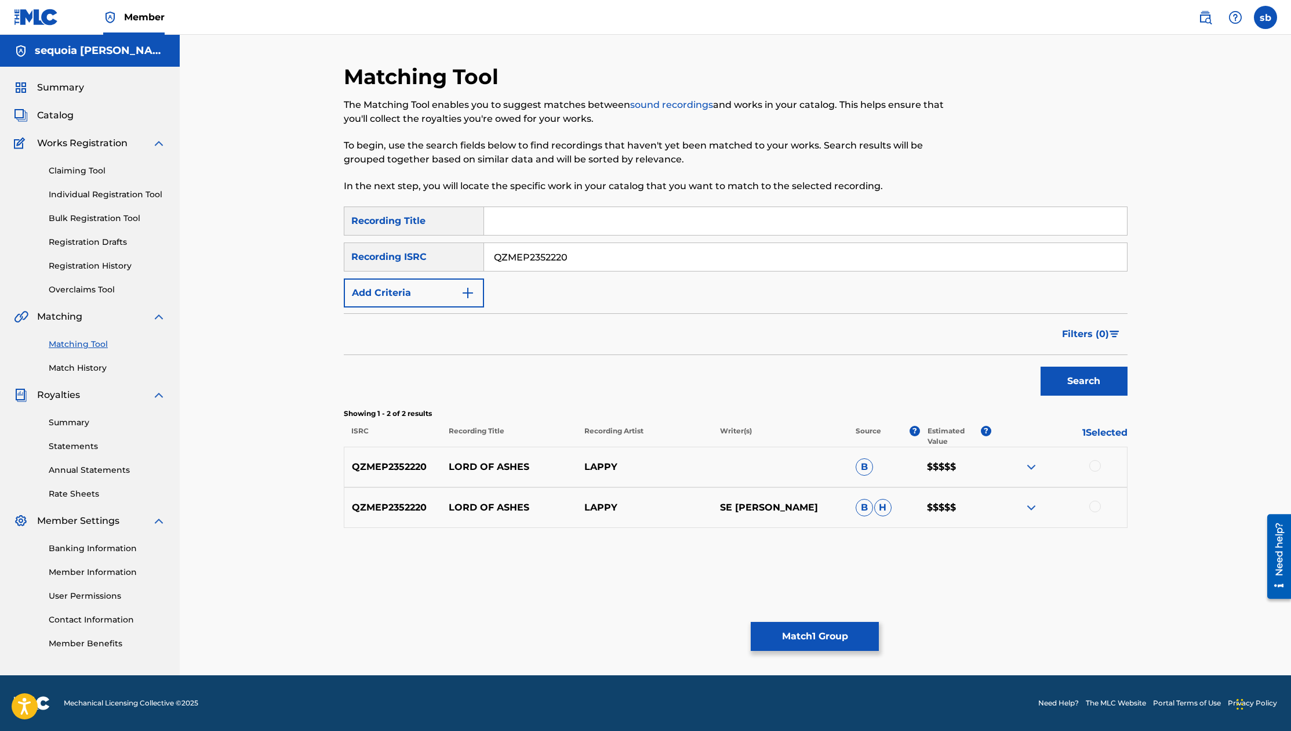
click at [660, 467] on img at bounding box center [1032, 467] width 14 height 14
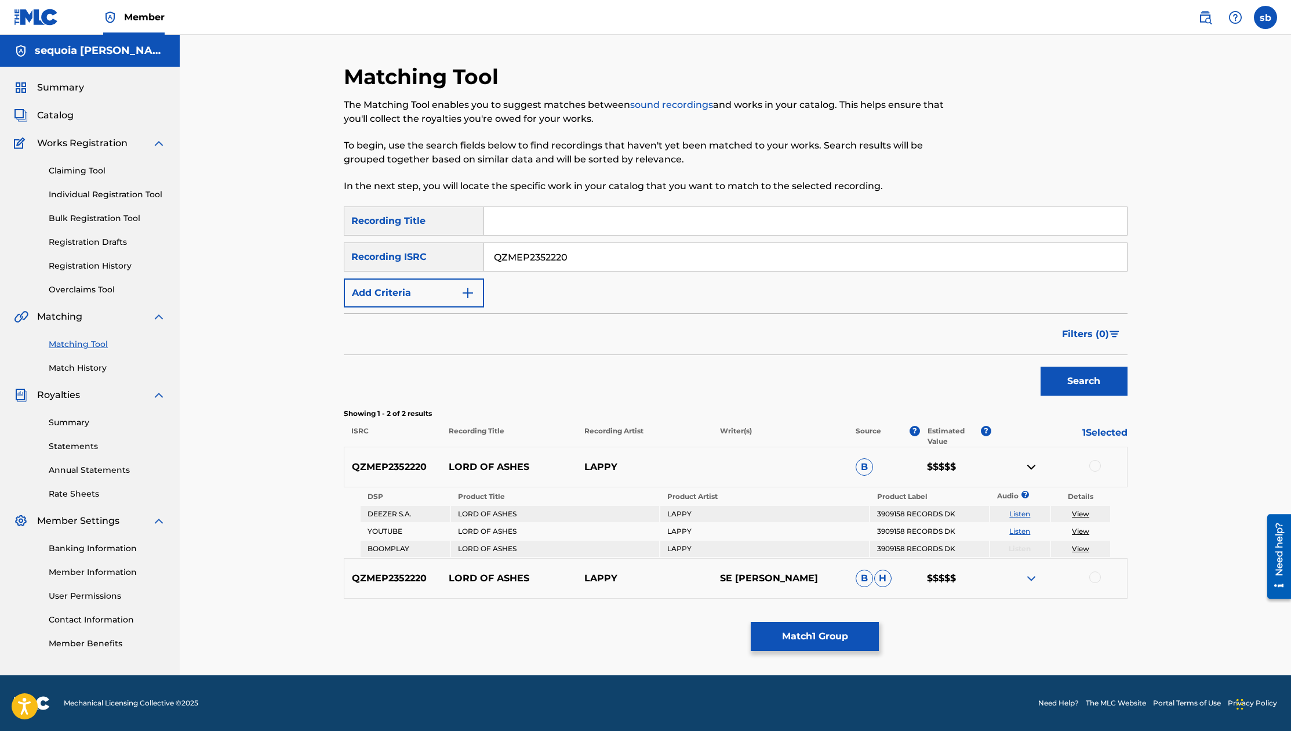
click at [660, 580] on img at bounding box center [1032, 578] width 14 height 14
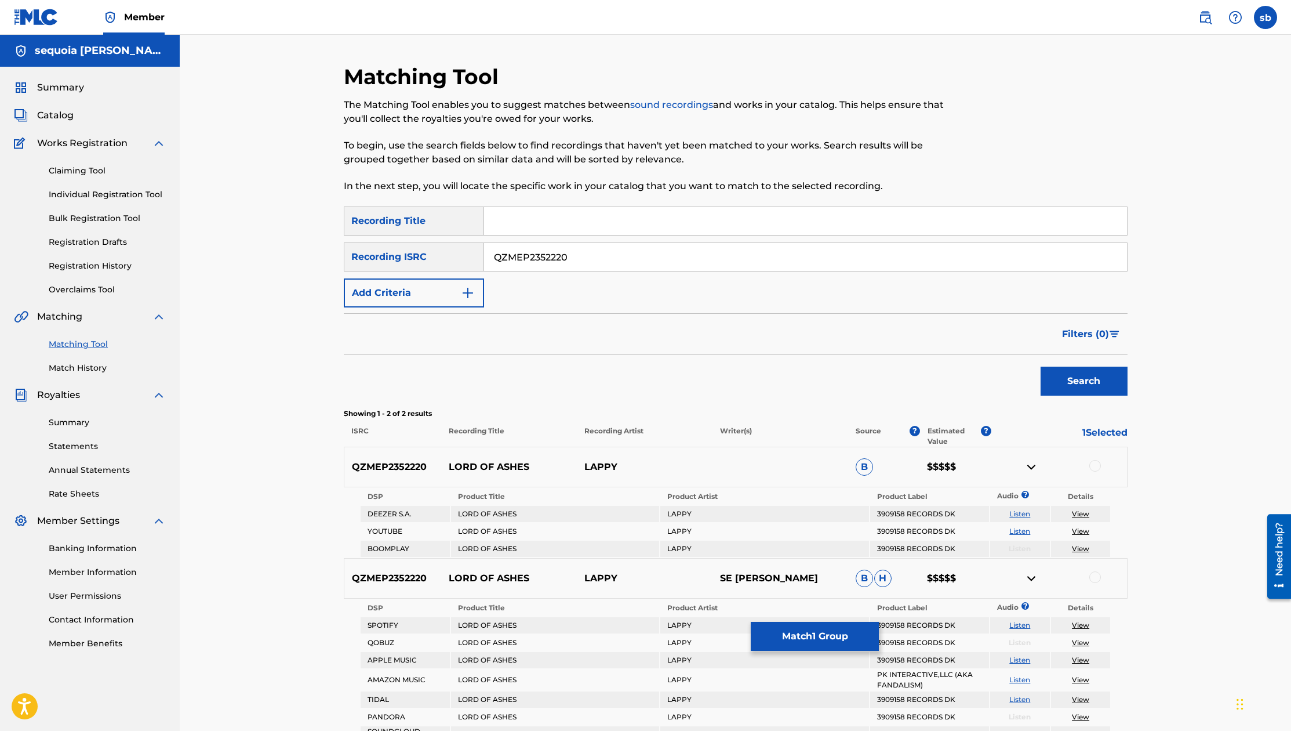
scroll to position [131, 0]
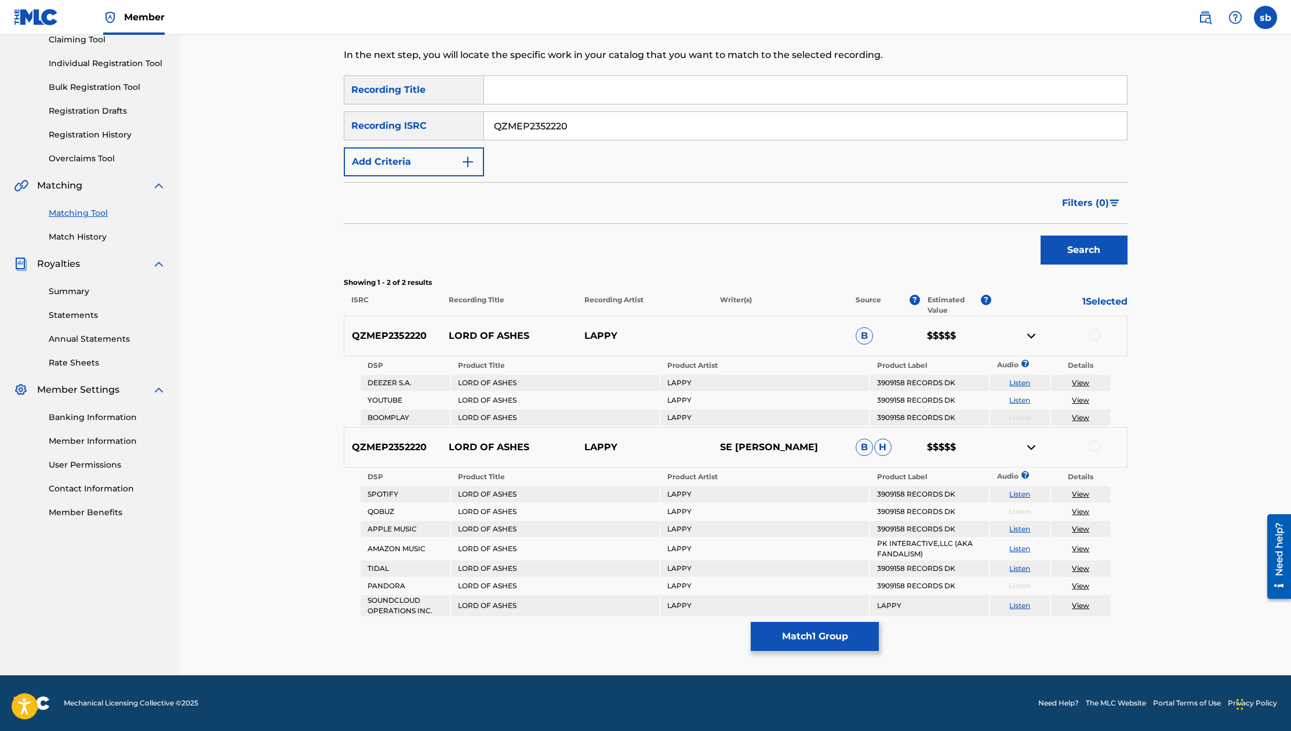
click at [660, 331] on div at bounding box center [1059, 336] width 136 height 14
click at [660, 333] on img at bounding box center [1032, 336] width 14 height 14
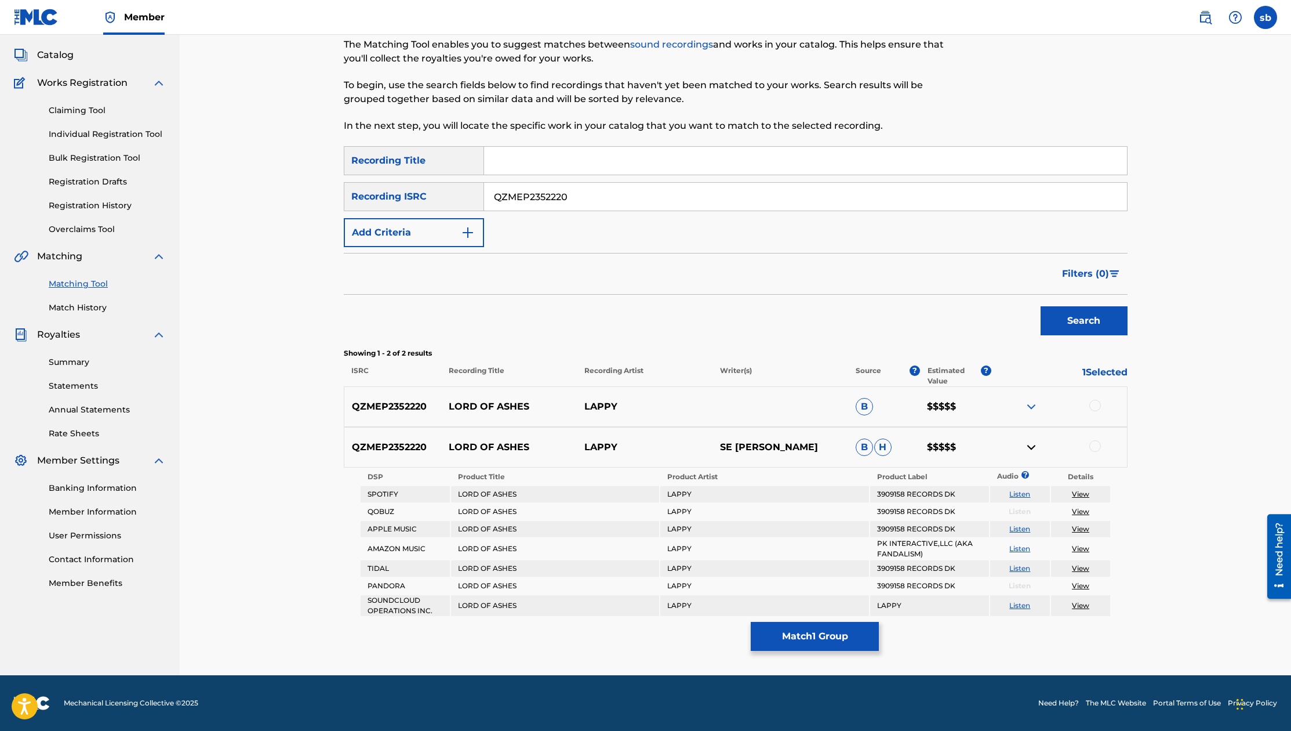
click at [660, 443] on img at bounding box center [1032, 447] width 14 height 14
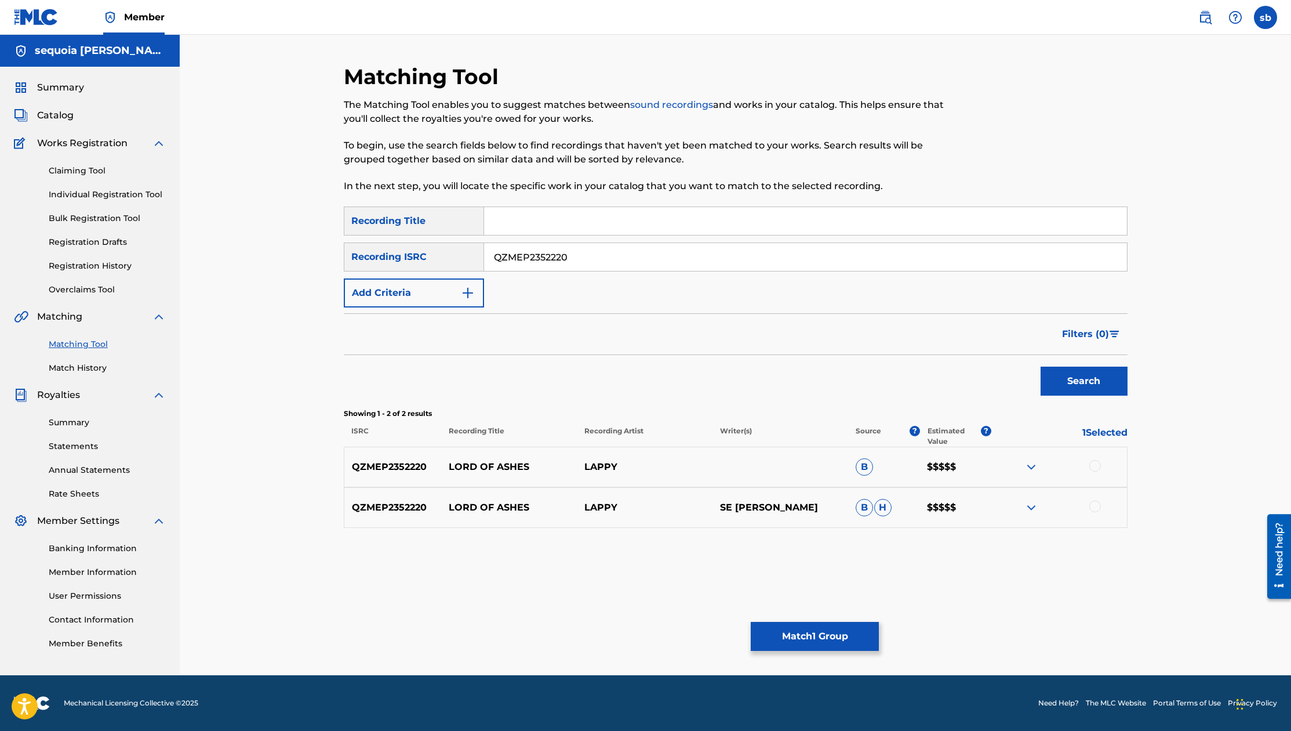
click at [660, 422] on div "Matching Tool The Matching Tool enables you to suggest matches between sound re…" at bounding box center [735, 355] width 1111 height 640
click at [376, 464] on p "QZMEP2352220" at bounding box center [392, 467] width 97 height 14
copy p "QZMEP2352220"
click at [575, 256] on input "QZMEP2352220" at bounding box center [805, 257] width 643 height 28
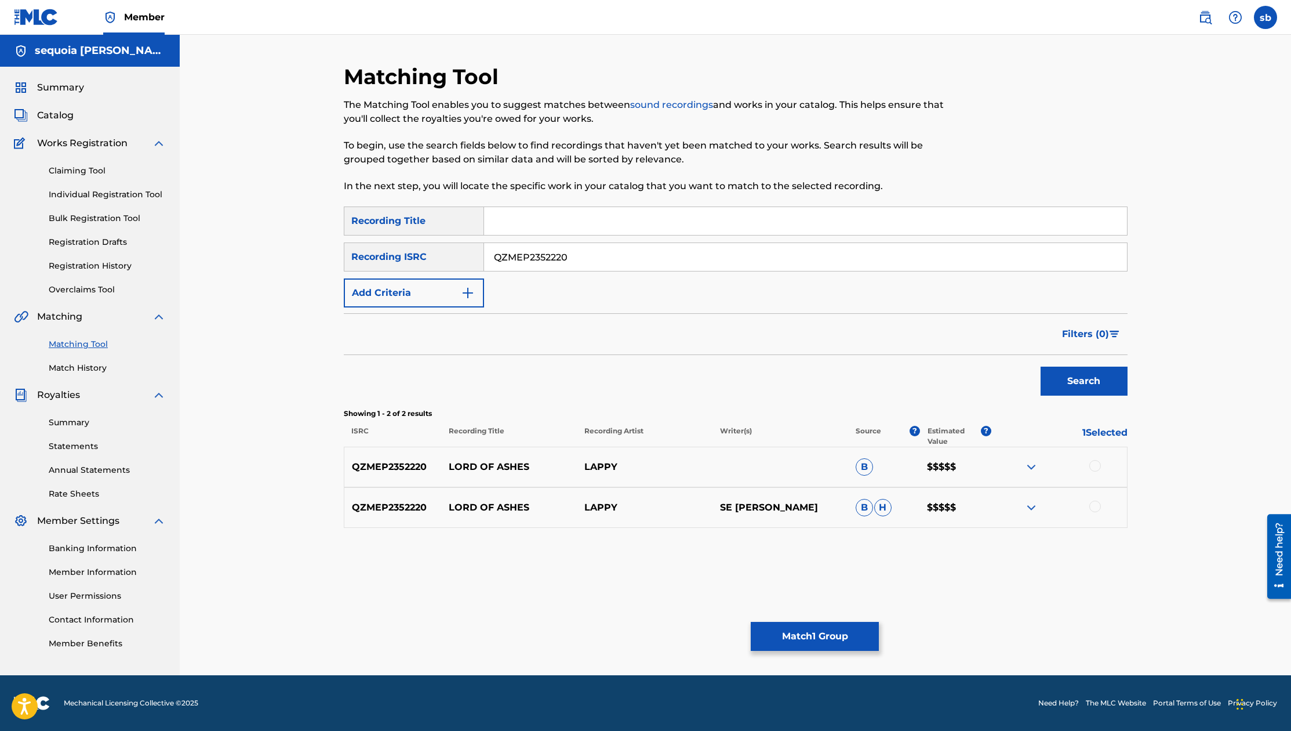
click at [575, 256] on input "QZMEP2352220" at bounding box center [805, 257] width 643 height 28
paste input "USSUB1618101"
click at [660, 386] on button "Search" at bounding box center [1084, 380] width 87 height 29
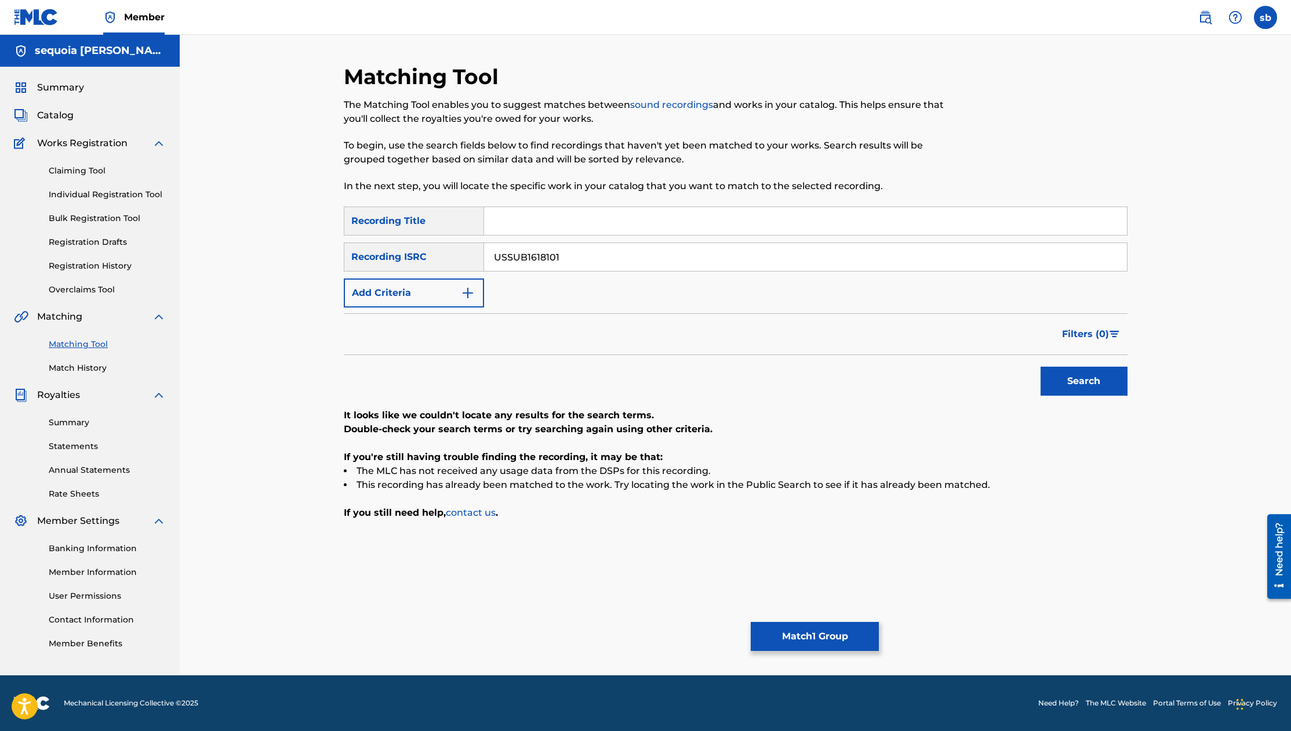
click at [500, 260] on input "USSUB1618101" at bounding box center [805, 257] width 643 height 28
drag, startPoint x: 490, startPoint y: 261, endPoint x: 497, endPoint y: 261, distance: 7.0
click at [491, 261] on input "USSUB1618101" at bounding box center [805, 257] width 643 height 28
click at [660, 386] on button "Search" at bounding box center [1084, 380] width 87 height 29
click at [577, 257] on input "USSUB1618101" at bounding box center [805, 257] width 643 height 28
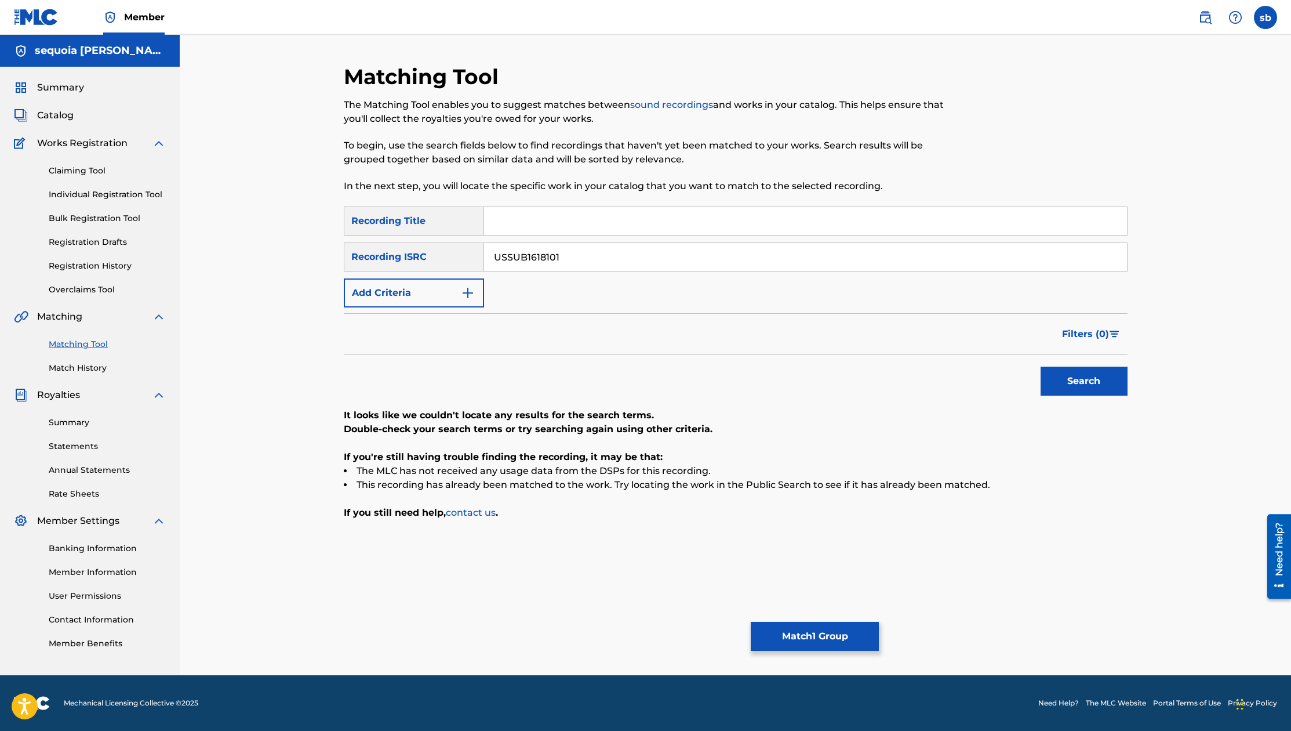
click at [577, 257] on input "USSUB1618101" at bounding box center [805, 257] width 643 height 28
paste input "297002"
click at [660, 397] on div "Search" at bounding box center [1081, 378] width 93 height 46
drag, startPoint x: 1105, startPoint y: 390, endPoint x: 1123, endPoint y: 372, distance: 25.0
click at [660, 390] on button "Search" at bounding box center [1084, 380] width 87 height 29
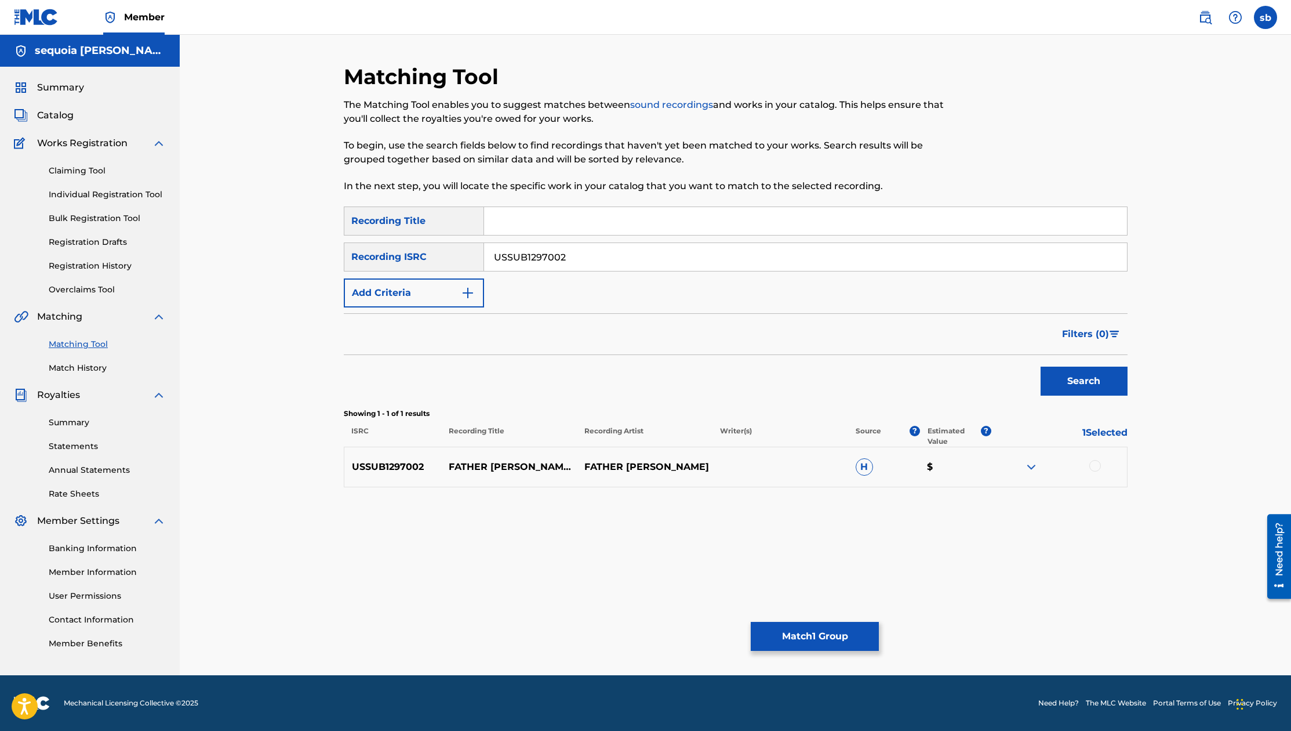
click at [660, 466] on img at bounding box center [1032, 467] width 14 height 14
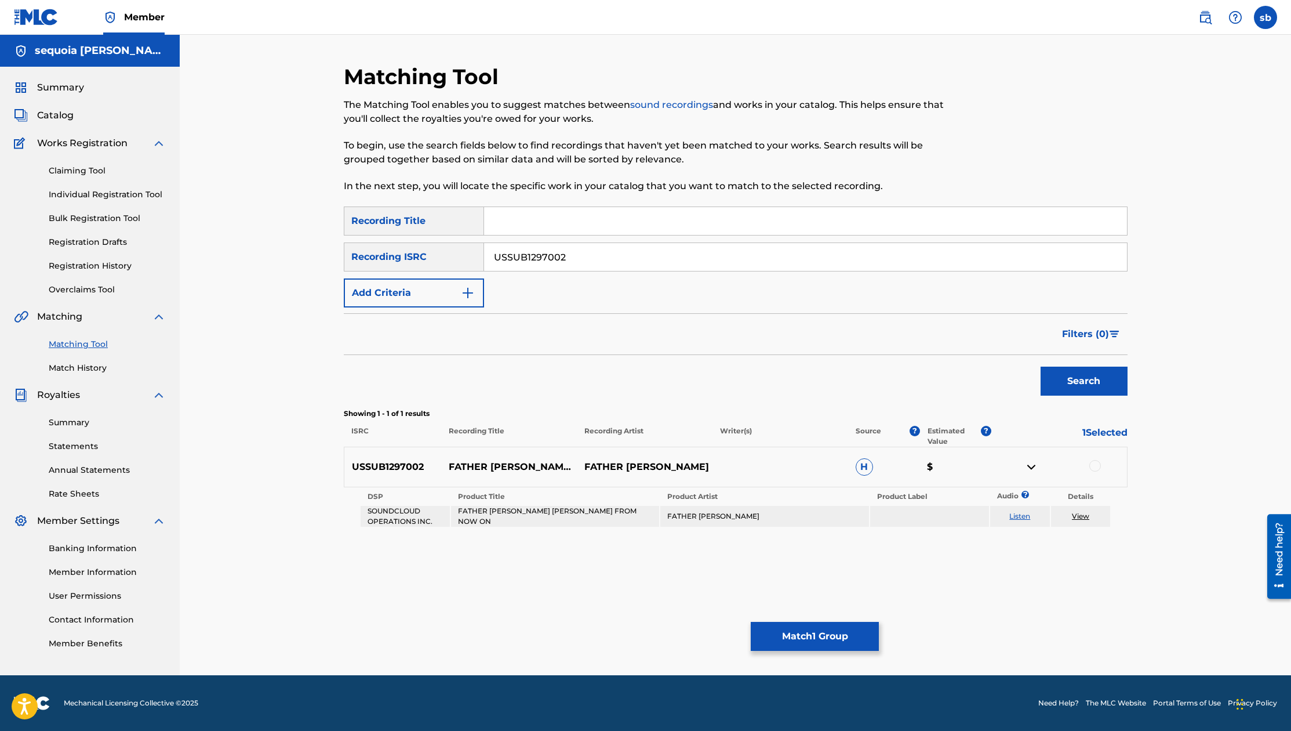
click at [660, 470] on img at bounding box center [1032, 467] width 14 height 14
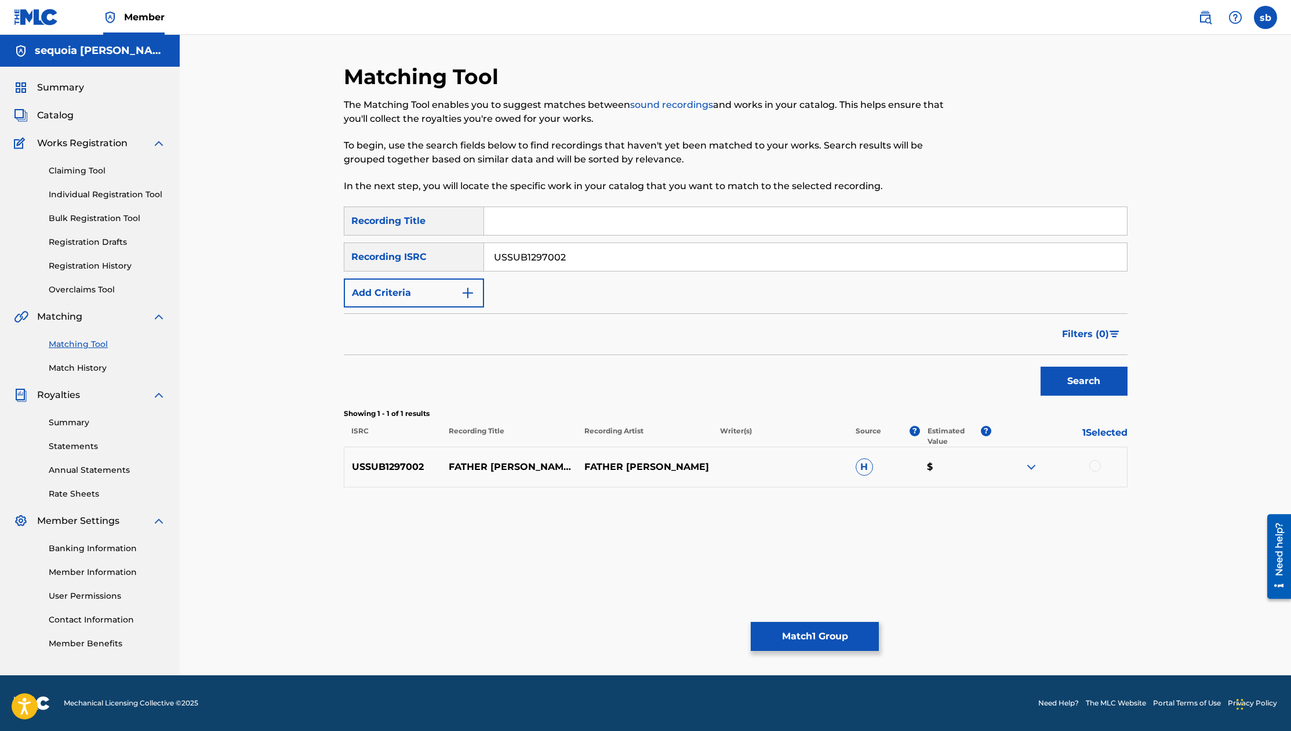
click at [658, 474] on div "USSUB1297002 FATHER JOHN MISTY - NANCY FROM NOW ON FATHER JOHN MISTY H $" at bounding box center [736, 466] width 784 height 41
click at [660, 470] on p "FATHER JOHN MISTY" at bounding box center [645, 467] width 136 height 14
click at [660, 459] on div "USSUB1297002 FATHER JOHN MISTY - NANCY FROM NOW ON FATHER JOHN MISTY H $" at bounding box center [736, 466] width 784 height 41
click at [660, 463] on img at bounding box center [1032, 467] width 14 height 14
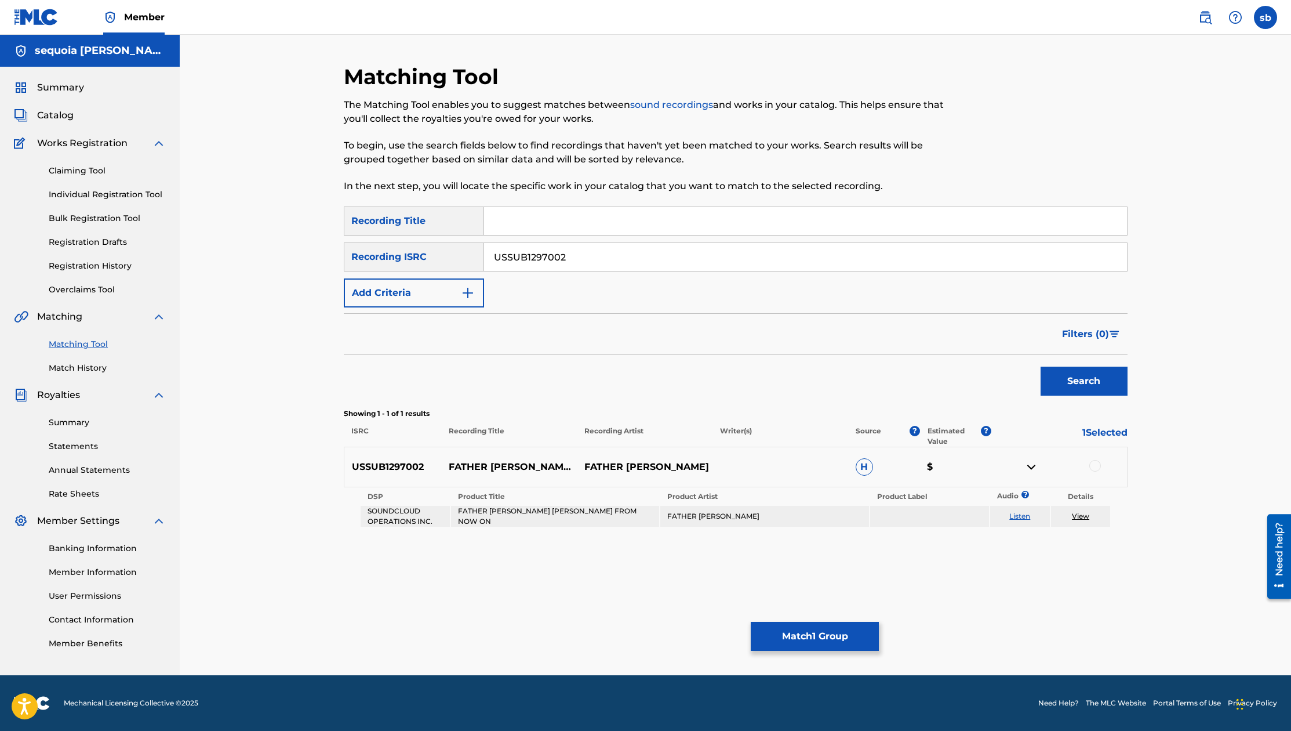
drag, startPoint x: 560, startPoint y: 264, endPoint x: 460, endPoint y: 264, distance: 100.3
click at [460, 264] on div "SearchWithCriteria4c383e42-8da0-40e2-8eca-c59af7397bf4 Recording ISRC USSUB1297…" at bounding box center [736, 256] width 784 height 29
paste input "TCADM1839634"
click at [660, 388] on button "Search" at bounding box center [1084, 380] width 87 height 29
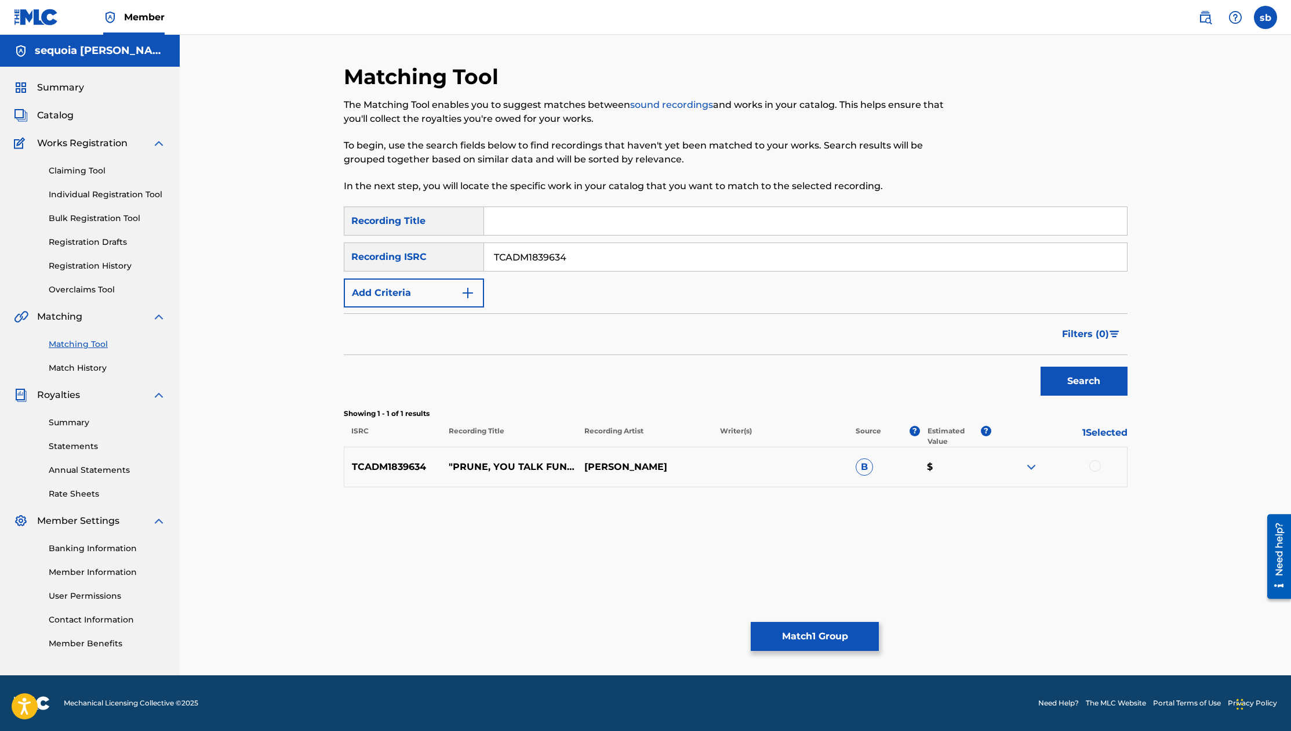
click at [660, 462] on div at bounding box center [1059, 467] width 136 height 14
click at [646, 463] on p "GUS DAPPERTON" at bounding box center [645, 467] width 136 height 14
click at [660, 463] on img at bounding box center [1032, 467] width 14 height 14
click at [660, 382] on div "Matching Tool The Matching Tool enables you to suggest matches between sound re…" at bounding box center [735, 355] width 1111 height 640
drag, startPoint x: 578, startPoint y: 256, endPoint x: 450, endPoint y: 264, distance: 128.4
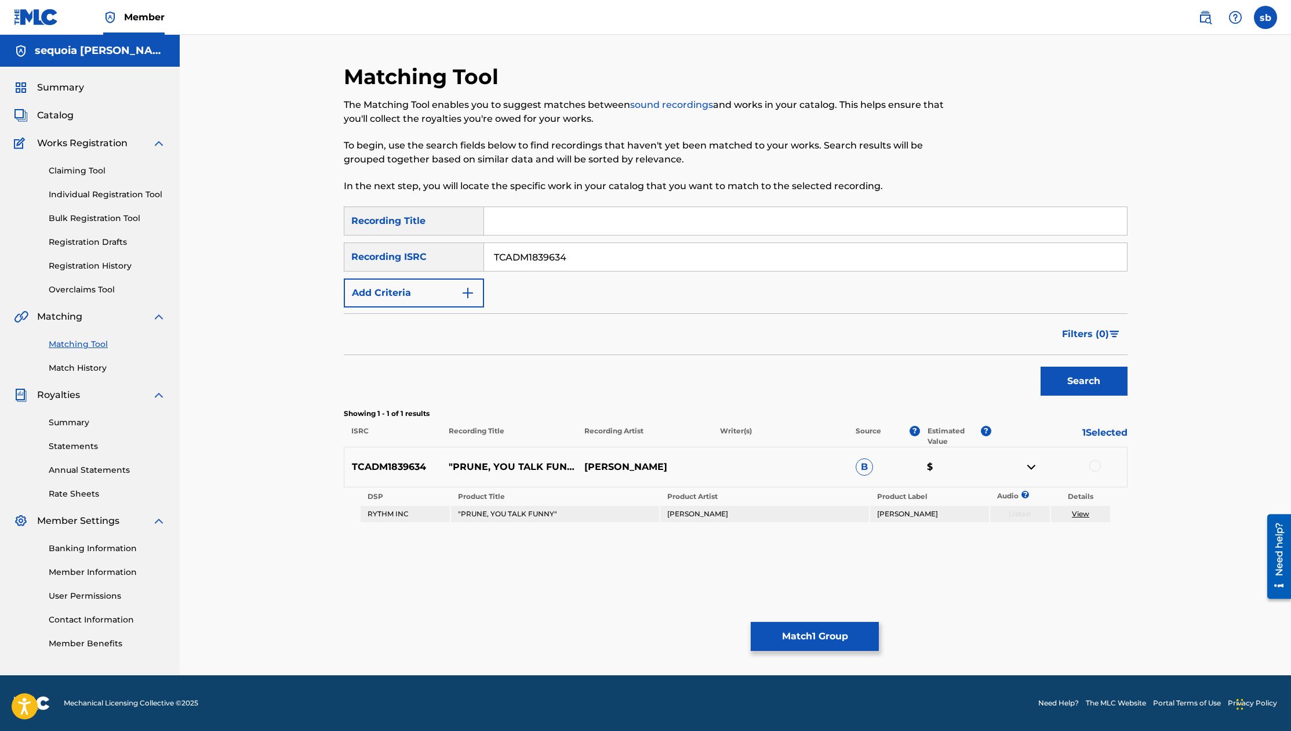
click at [450, 264] on div "SearchWithCriteria4c383e42-8da0-40e2-8eca-c59af7397bf4 Recording ISRC TCADM1839…" at bounding box center [736, 256] width 784 height 29
paste input "QMMZN1701301"
type input "QMMZN1701301"
click at [660, 391] on button "Search" at bounding box center [1084, 380] width 87 height 29
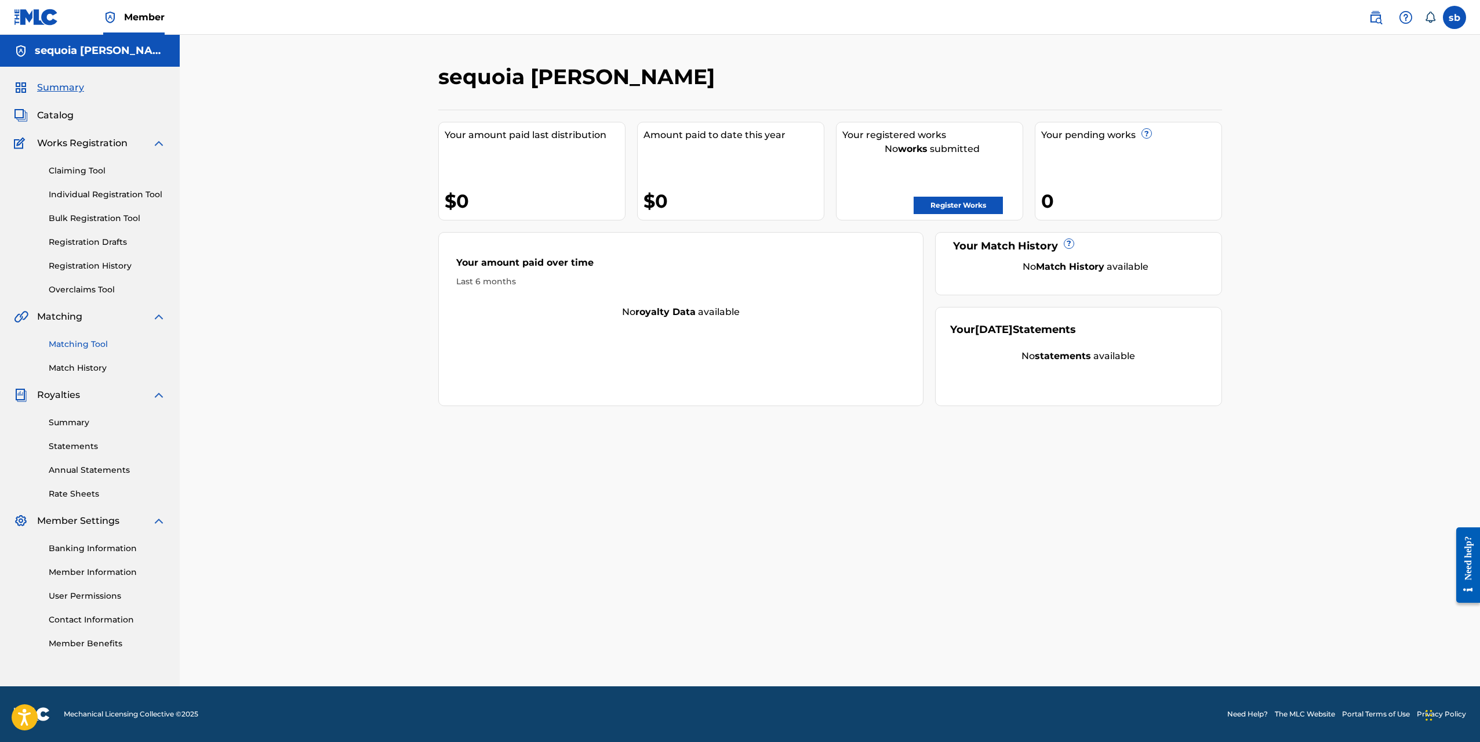
click at [94, 339] on link "Matching Tool" at bounding box center [107, 344] width 117 height 12
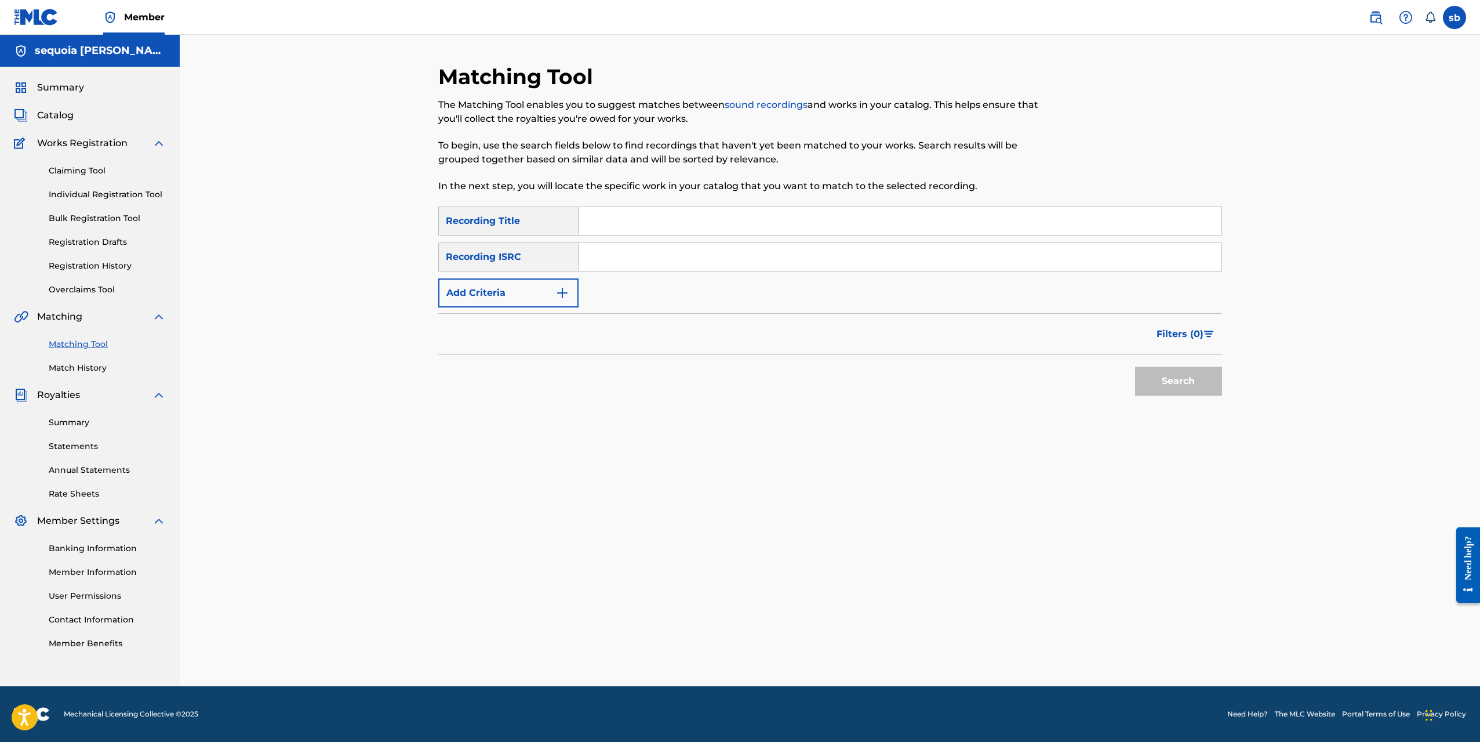
click at [628, 265] on input "Search Form" at bounding box center [900, 257] width 643 height 28
click at [673, 263] on input "Search Form" at bounding box center [900, 257] width 643 height 28
click at [87, 551] on link "Banking Information" at bounding box center [107, 548] width 117 height 12
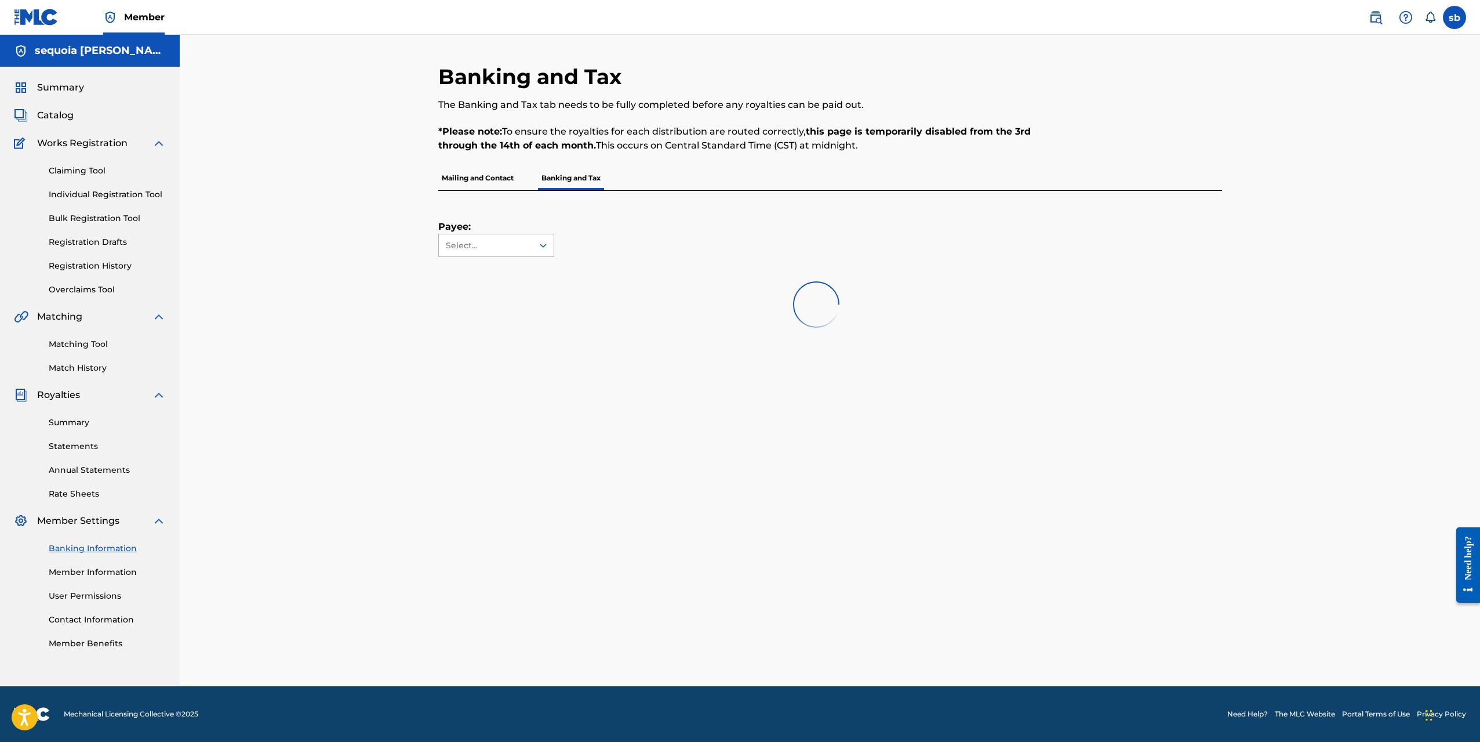
click at [536, 250] on div at bounding box center [543, 245] width 21 height 21
click at [580, 231] on div "Payee: Use Up and Down to choose options, press Enter to select the currently f…" at bounding box center [816, 224] width 756 height 66
drag, startPoint x: 437, startPoint y: 129, endPoint x: 894, endPoint y: 152, distance: 458.1
click at [894, 152] on div "Banking and Tax The Banking and Tax tab needs to be fully completed before any …" at bounding box center [830, 375] width 812 height 622
copy p "*Please note: To ensure the royalties for each distribution are routed correctl…"
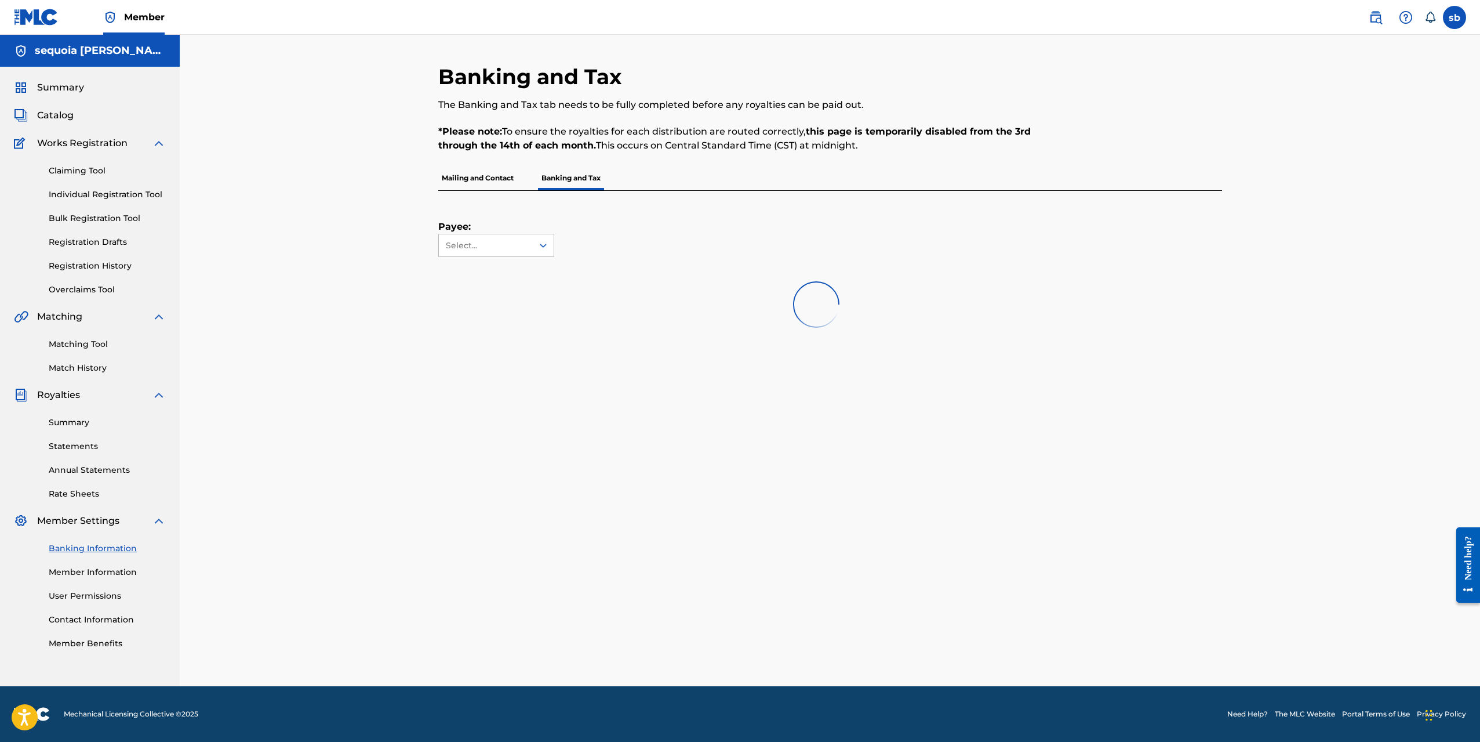
click at [495, 186] on p "Mailing and Contact" at bounding box center [477, 178] width 79 height 24
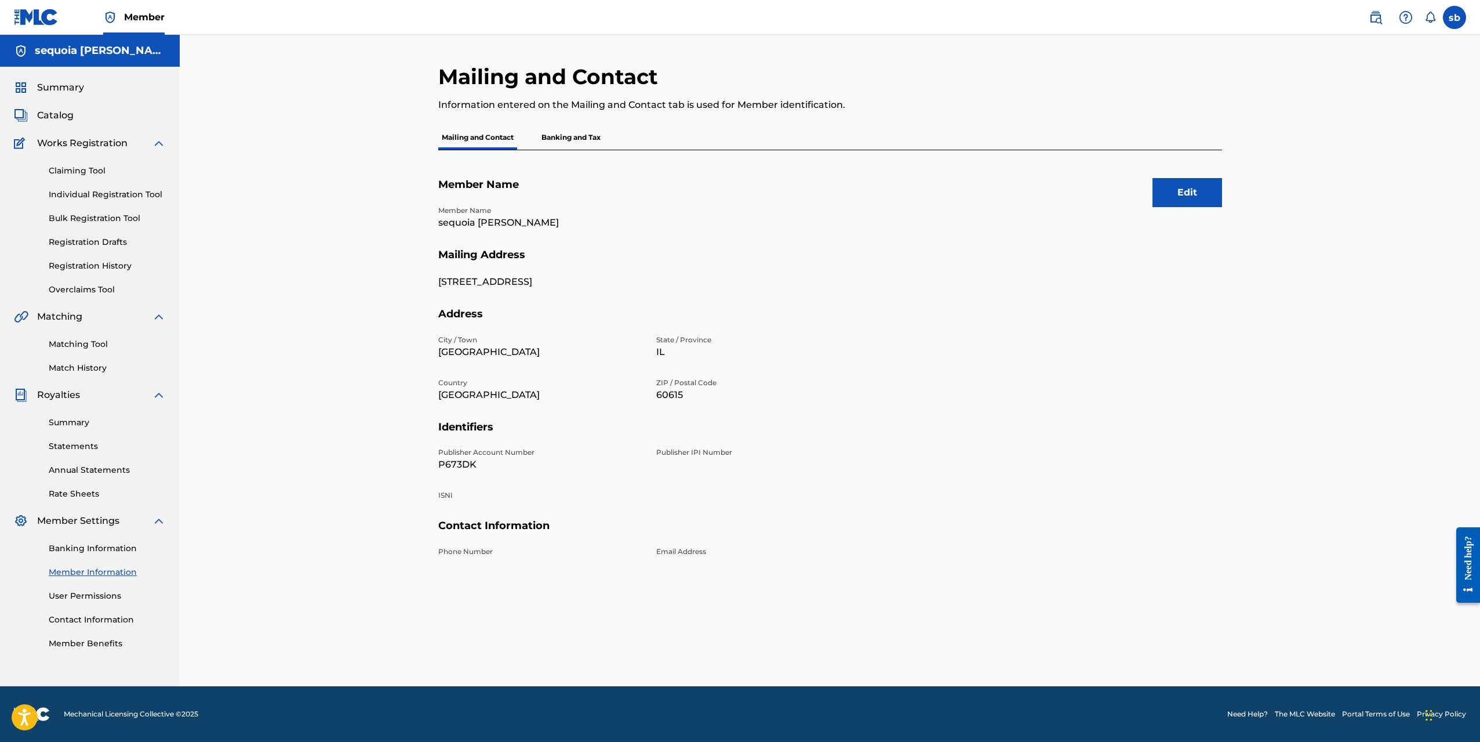
click at [592, 136] on p "Banking and Tax" at bounding box center [571, 137] width 66 height 24
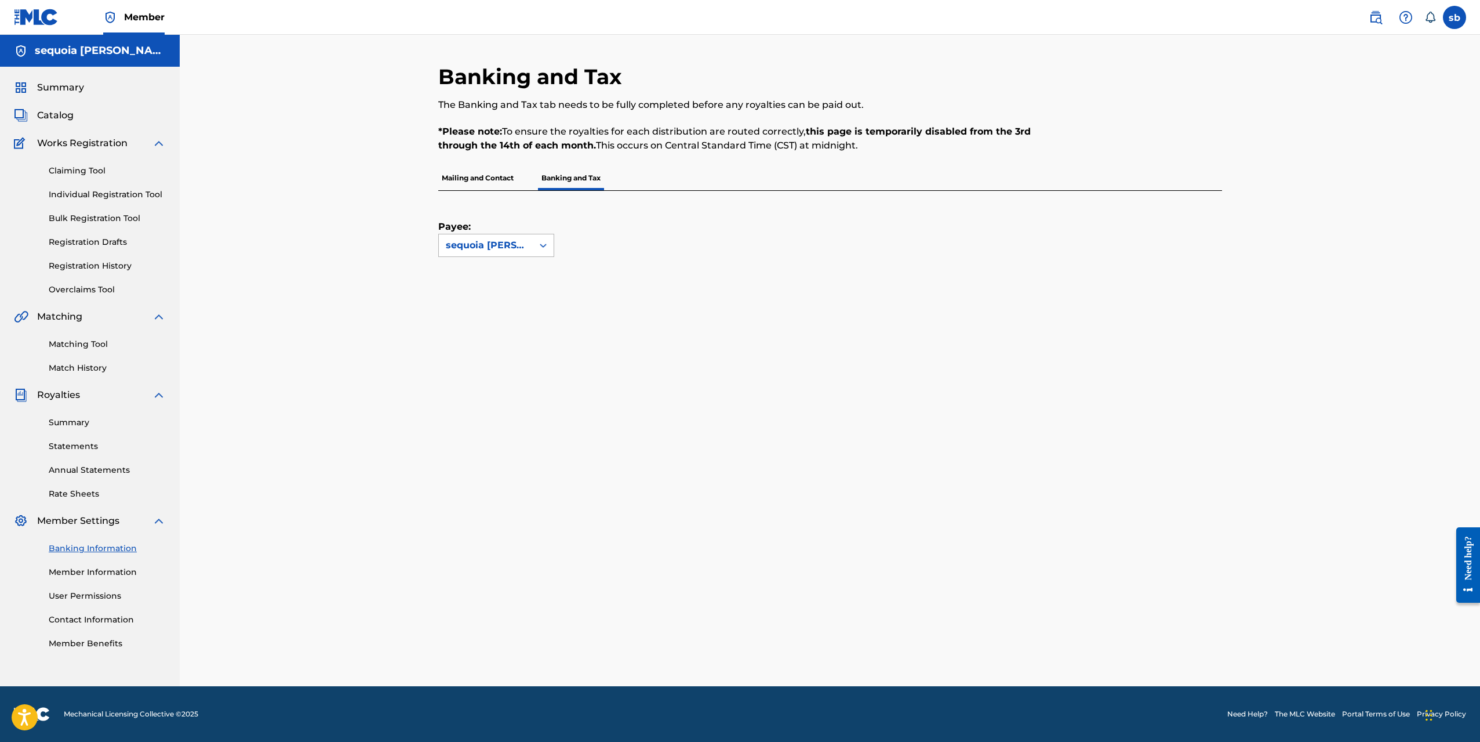
click at [544, 246] on icon at bounding box center [543, 245] width 12 height 12
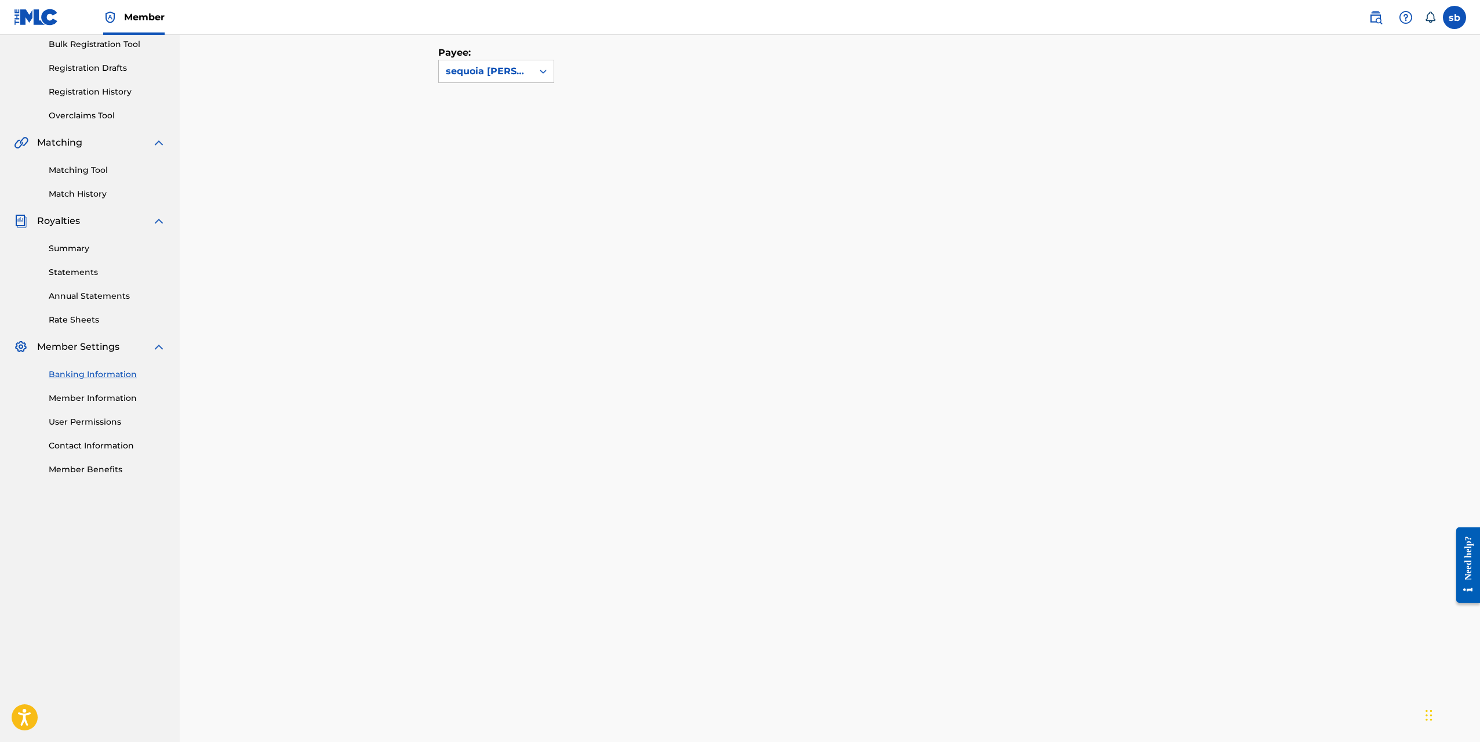
scroll to position [232, 0]
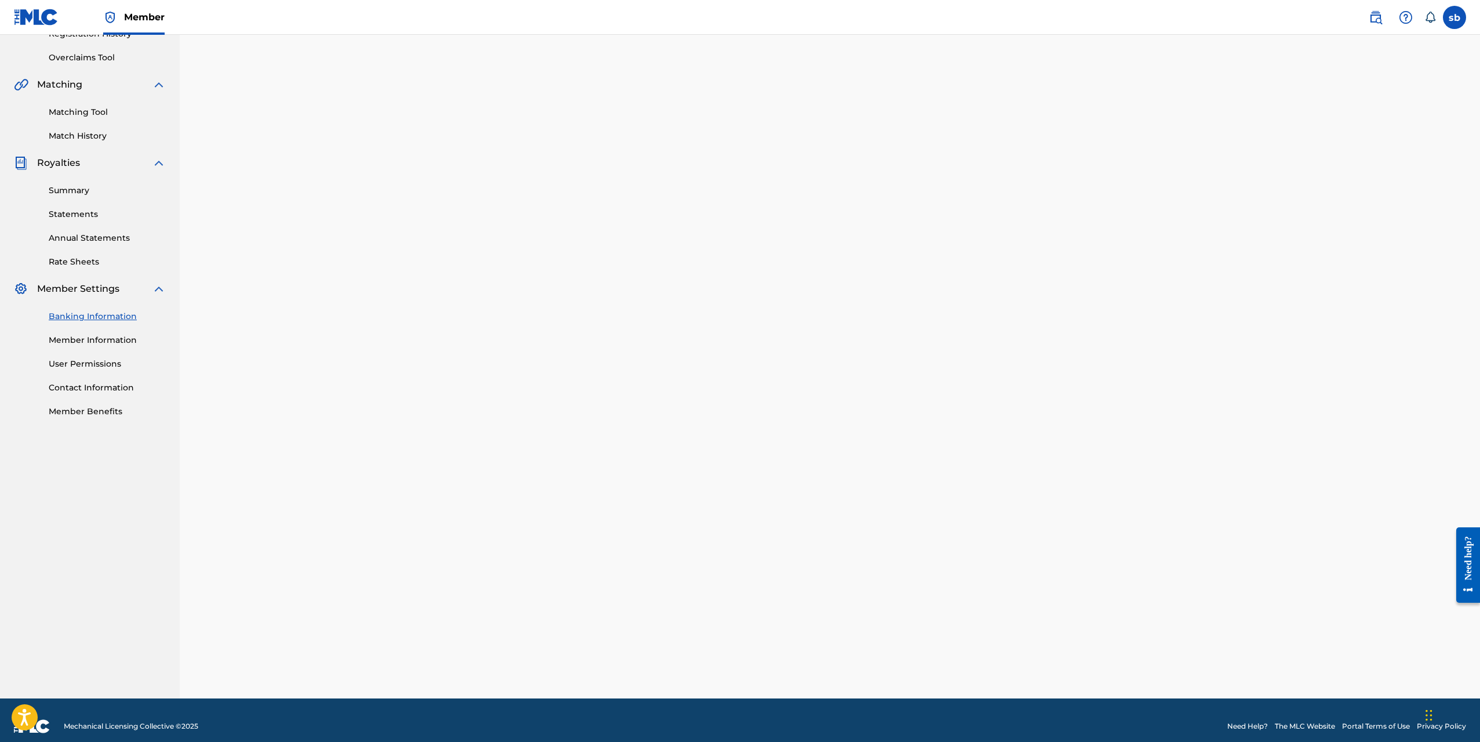
click at [1203, 454] on div "Payee: sequoia [PERSON_NAME]" at bounding box center [830, 328] width 784 height 739
click at [1273, 341] on div "Banking and Tax The Banking and Tax tab needs to be fully completed before any …" at bounding box center [830, 250] width 1301 height 895
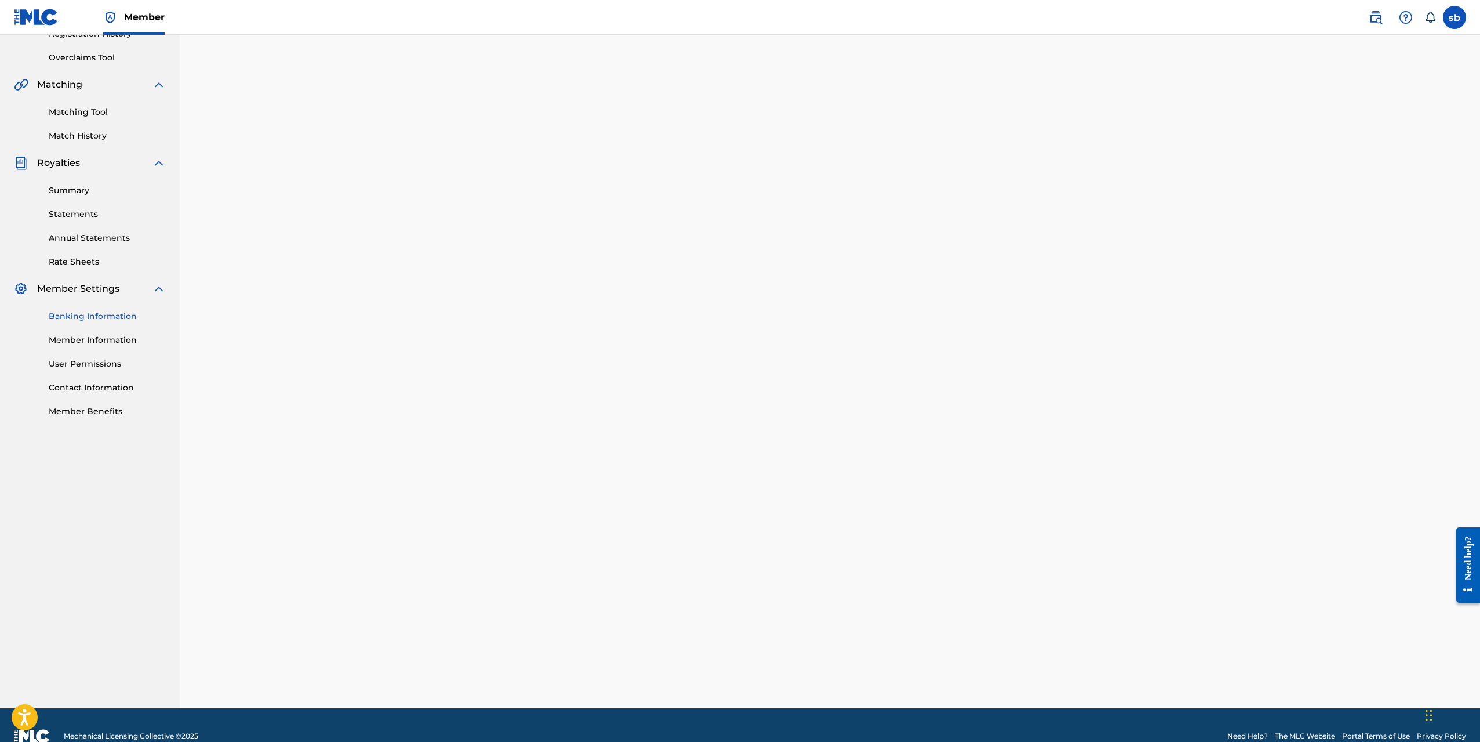
scroll to position [254, 0]
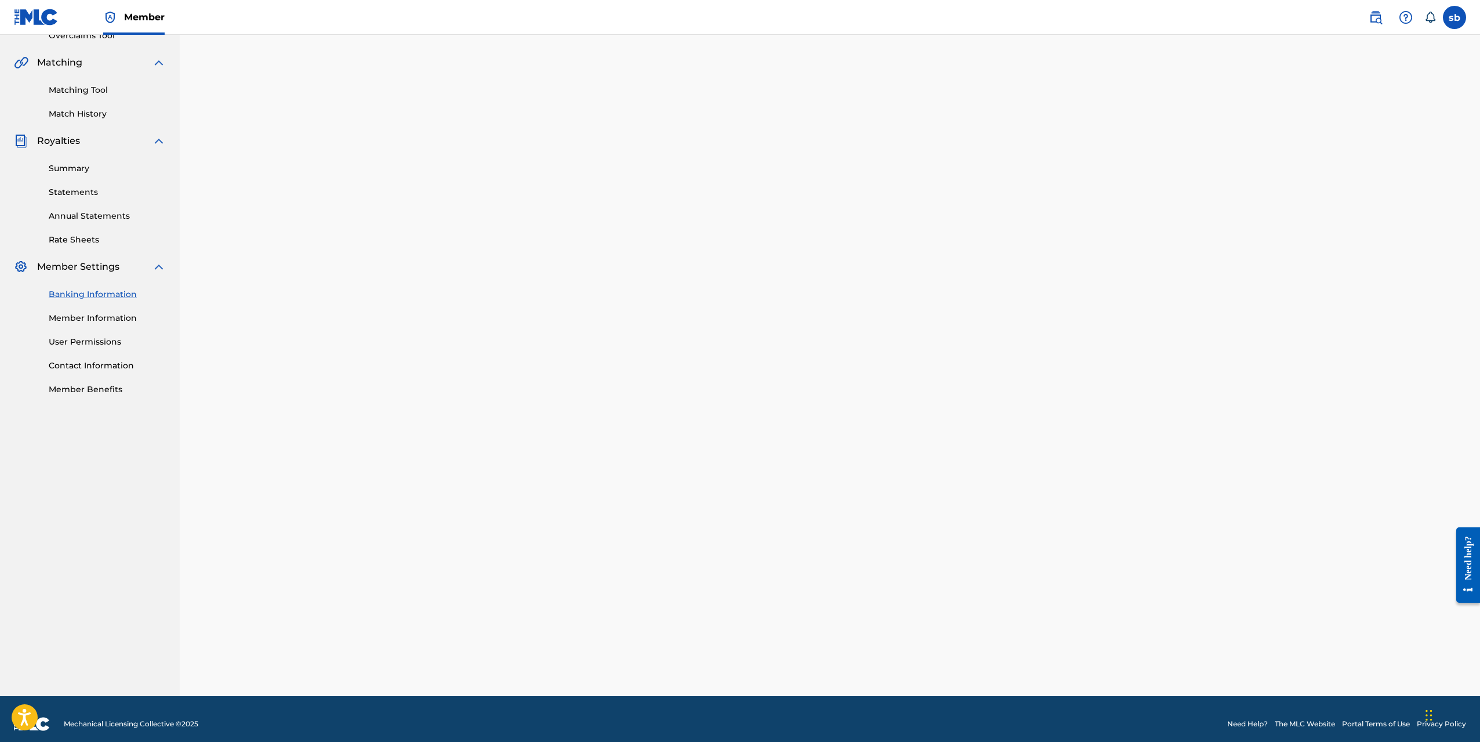
drag, startPoint x: 1267, startPoint y: 473, endPoint x: 1193, endPoint y: 495, distance: 77.0
click at [1267, 473] on div "Banking and Tax The Banking and Tax tab needs to be fully completed before any …" at bounding box center [830, 238] width 1301 height 915
click at [1252, 501] on div "Banking and Tax The Banking and Tax tab needs to be fully completed before any …" at bounding box center [830, 238] width 1301 height 915
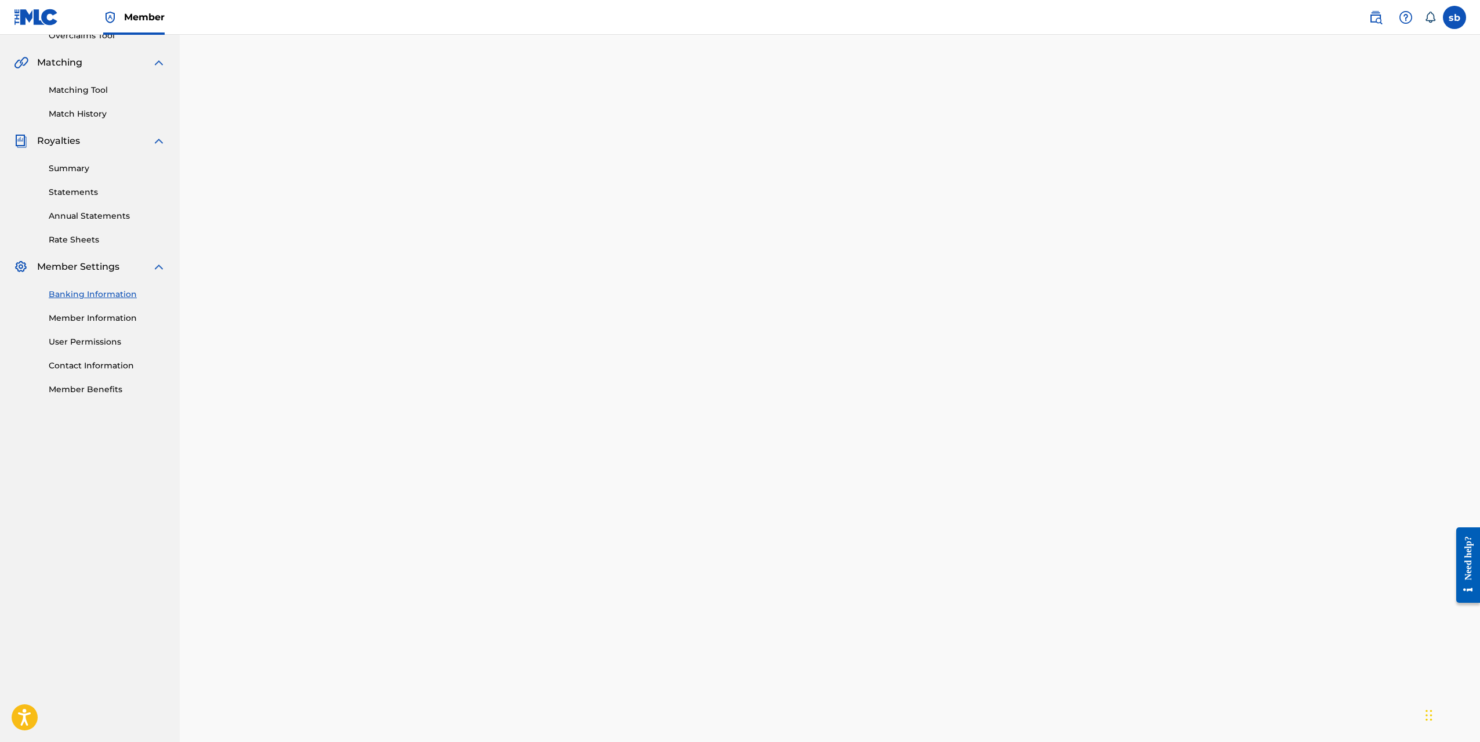
scroll to position [324, 0]
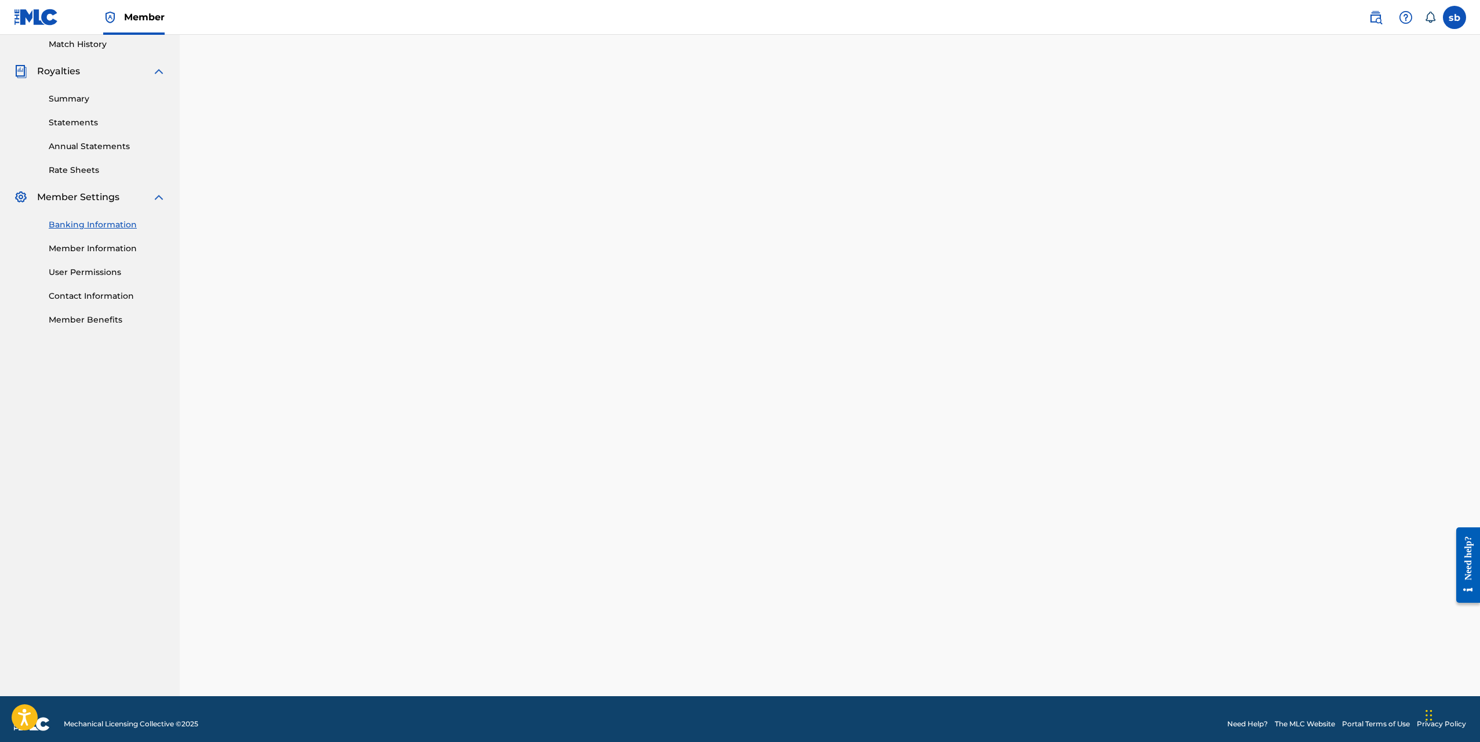
click at [1258, 521] on div "Banking and Tax The Banking and Tax tab needs to be fully completed before any …" at bounding box center [830, 203] width 1301 height 985
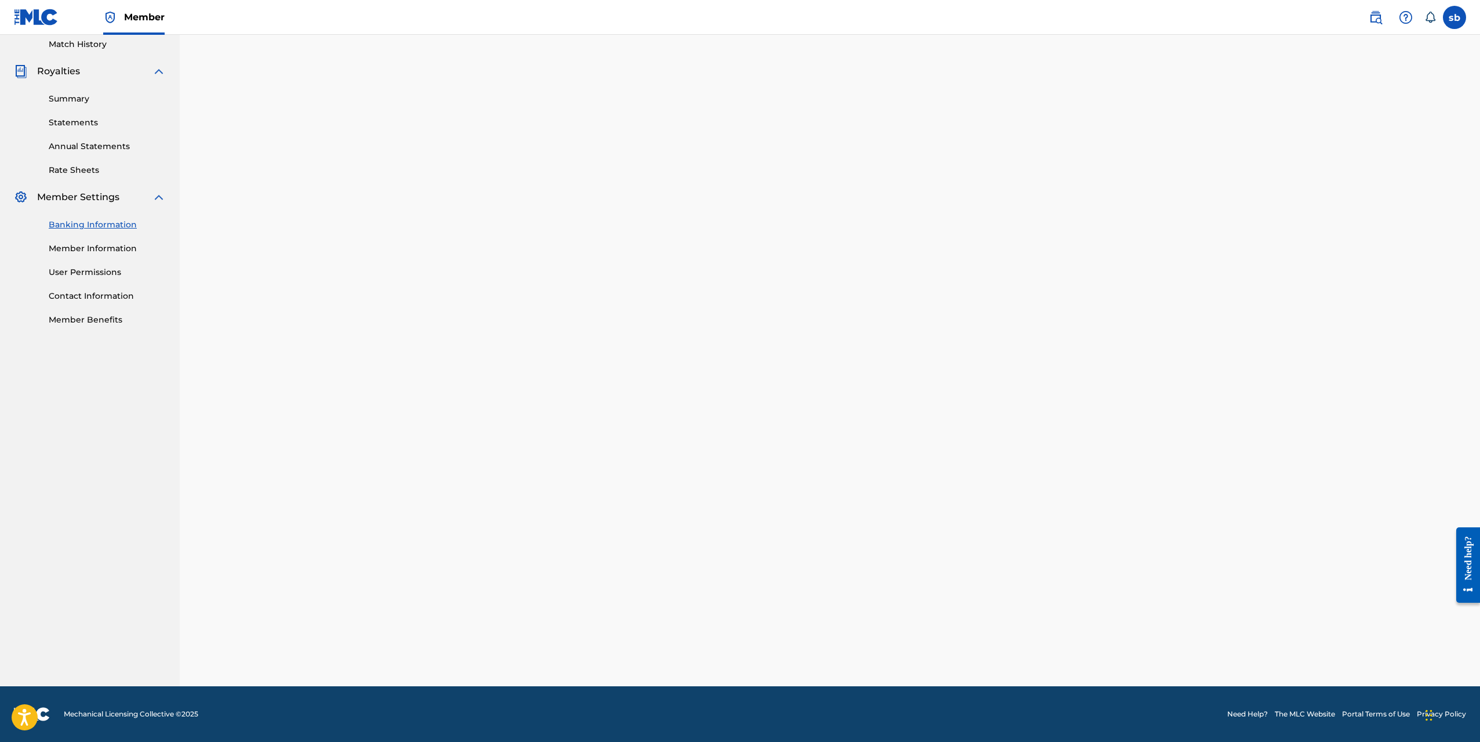
click at [1234, 504] on div "Banking and Tax The Banking and Tax tab needs to be fully completed before any …" at bounding box center [830, 213] width 812 height 946
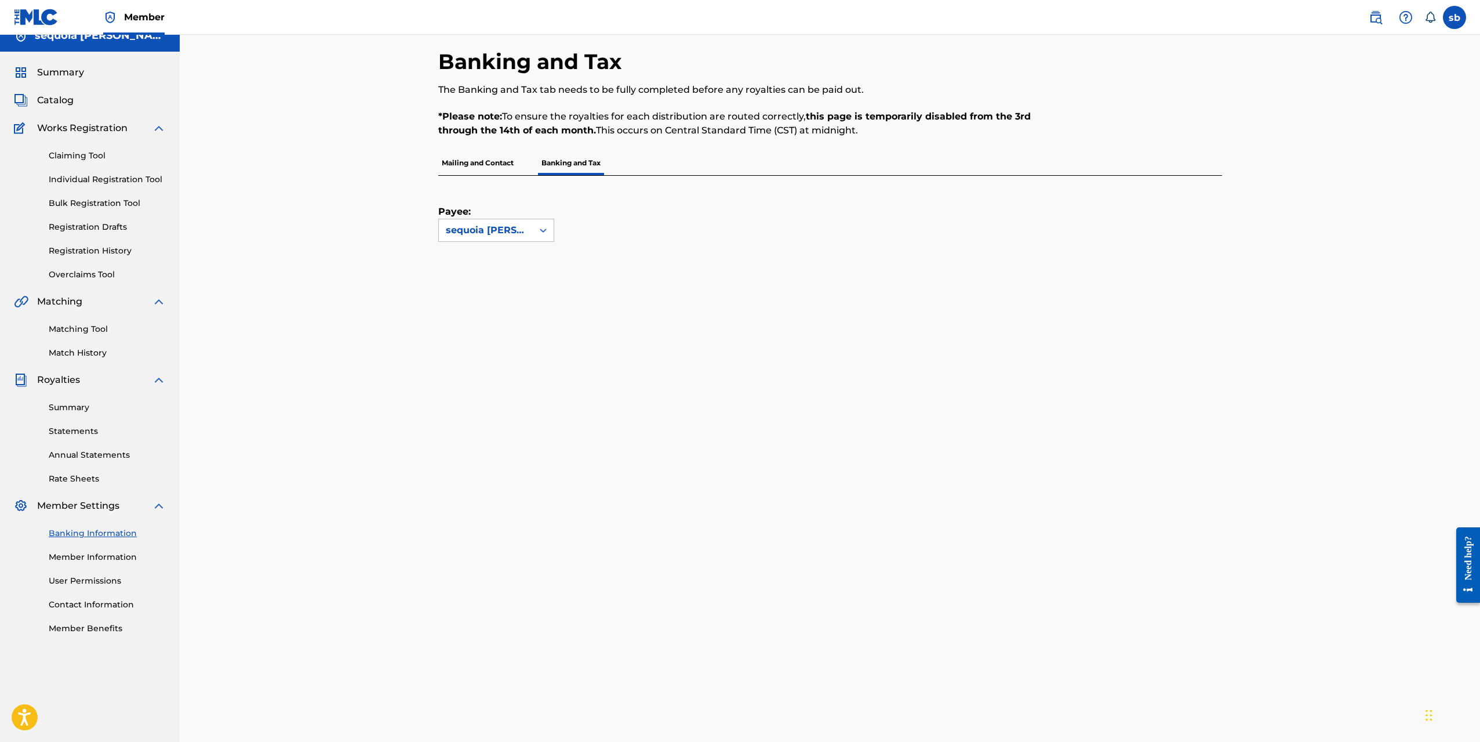
scroll to position [0, 0]
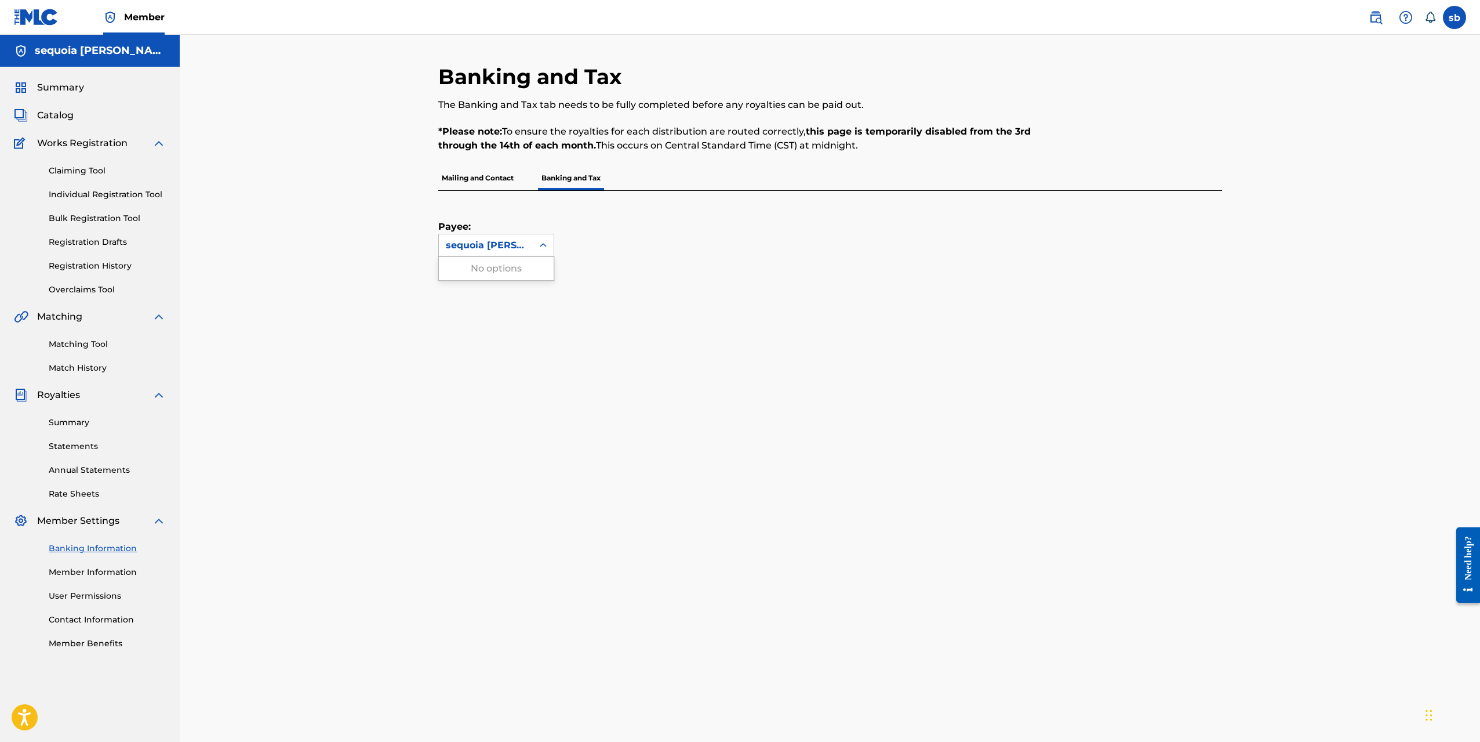
click at [539, 255] on div at bounding box center [543, 245] width 21 height 21
click at [667, 278] on div "Payee: Use Up and Down to choose options, press Enter to select the currently f…" at bounding box center [830, 620] width 784 height 858
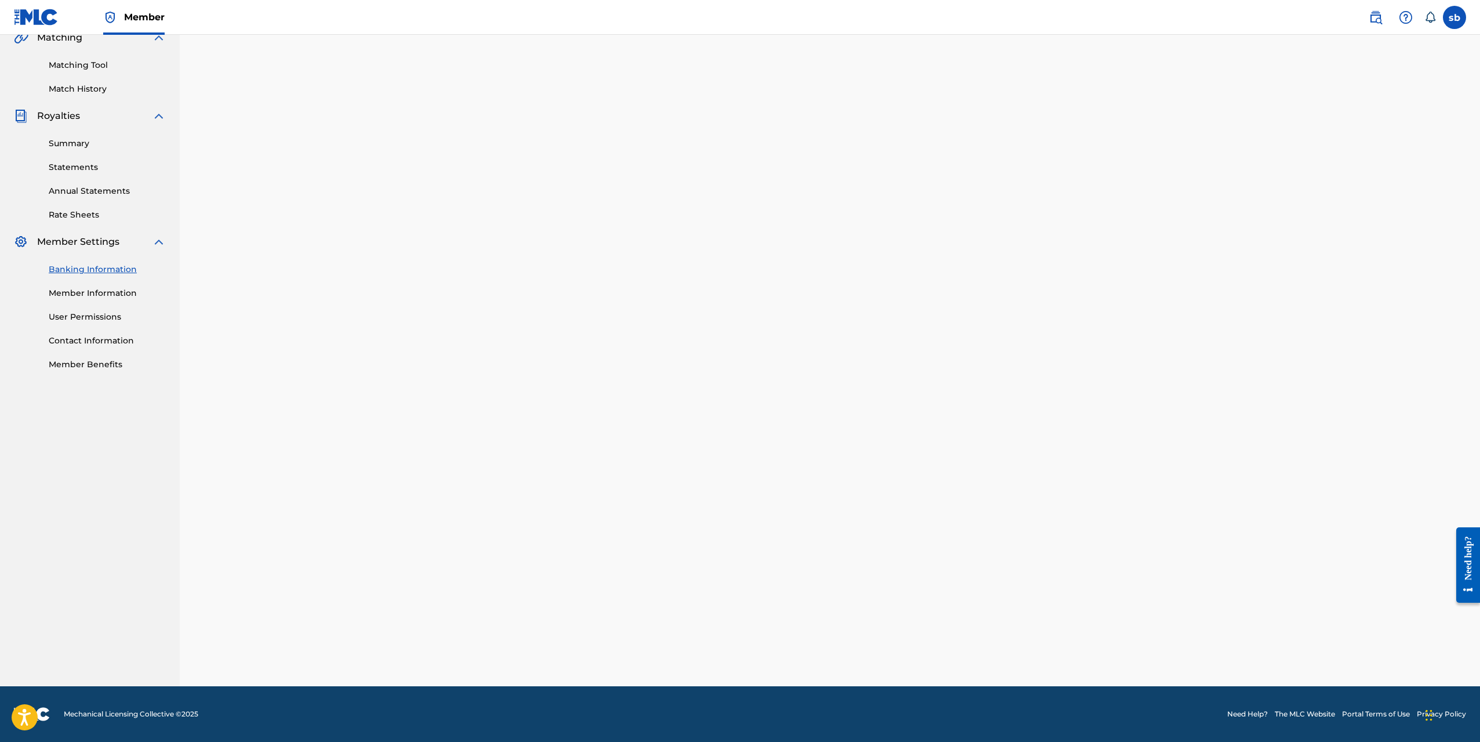
scroll to position [290, 0]
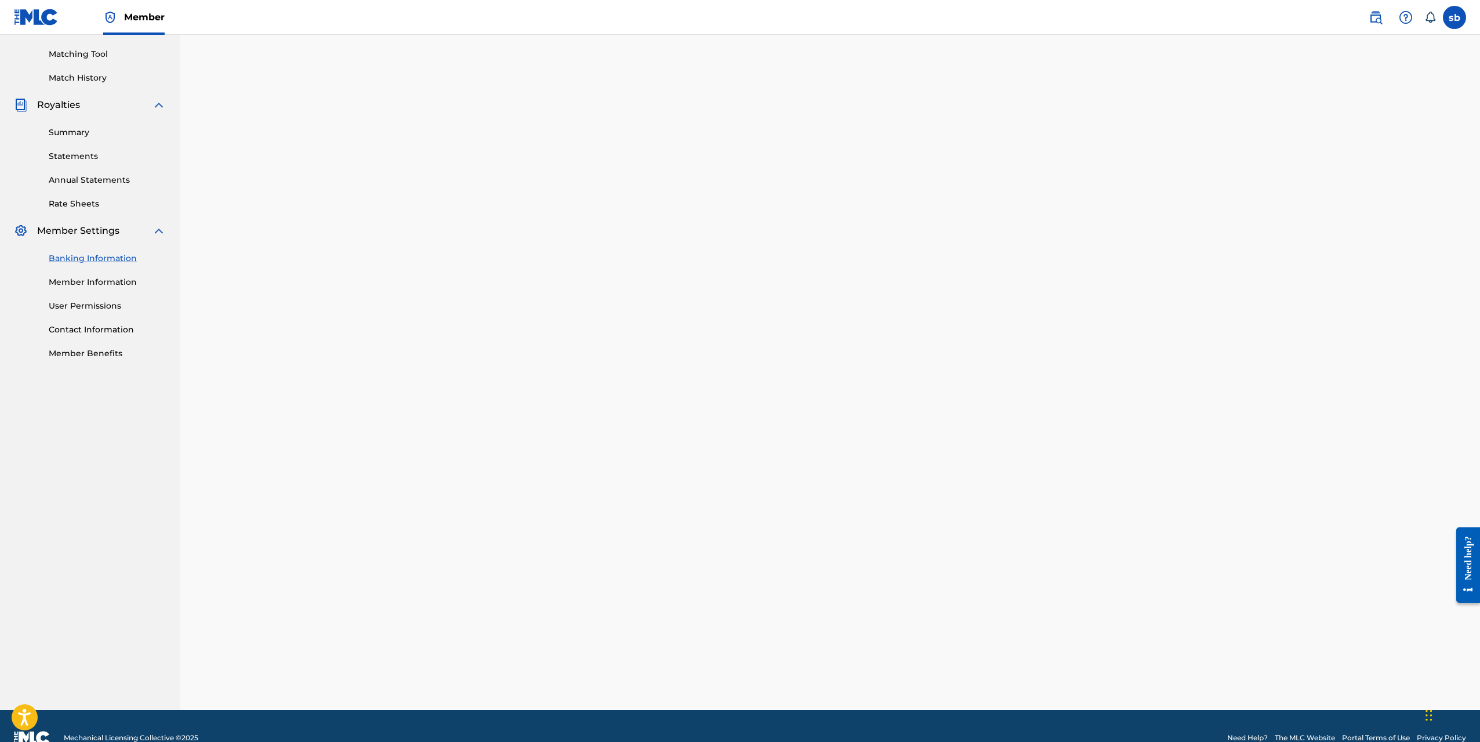
click at [1240, 488] on div "Banking and Tax The Banking and Tax tab needs to be fully completed before any …" at bounding box center [830, 227] width 1301 height 965
drag, startPoint x: 1215, startPoint y: 532, endPoint x: 1214, endPoint y: 548, distance: 15.7
click at [1215, 533] on div "Payee: sequoia [PERSON_NAME]" at bounding box center [830, 305] width 784 height 809
drag, startPoint x: 1313, startPoint y: 468, endPoint x: 1298, endPoint y: 484, distance: 21.3
click at [1312, 468] on div "Banking and Tax The Banking and Tax tab needs to be fully completed before any …" at bounding box center [830, 227] width 1301 height 965
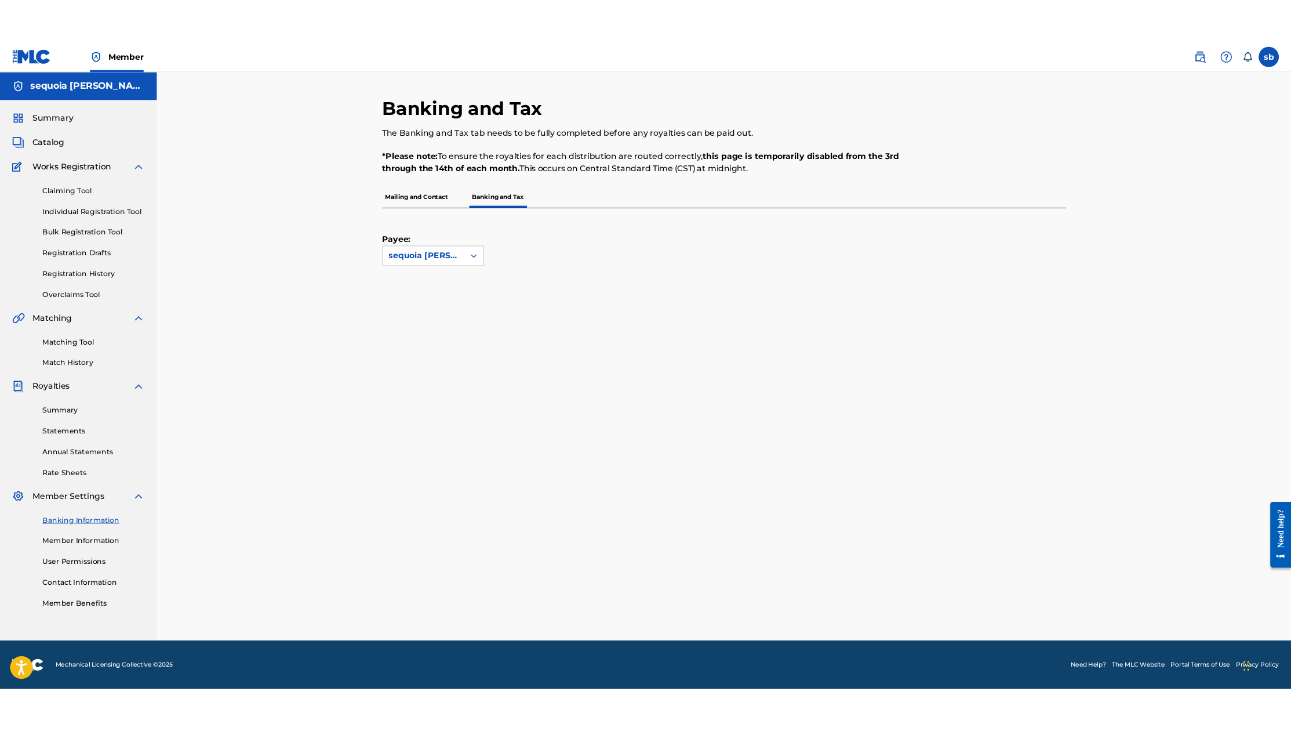
scroll to position [0, 0]
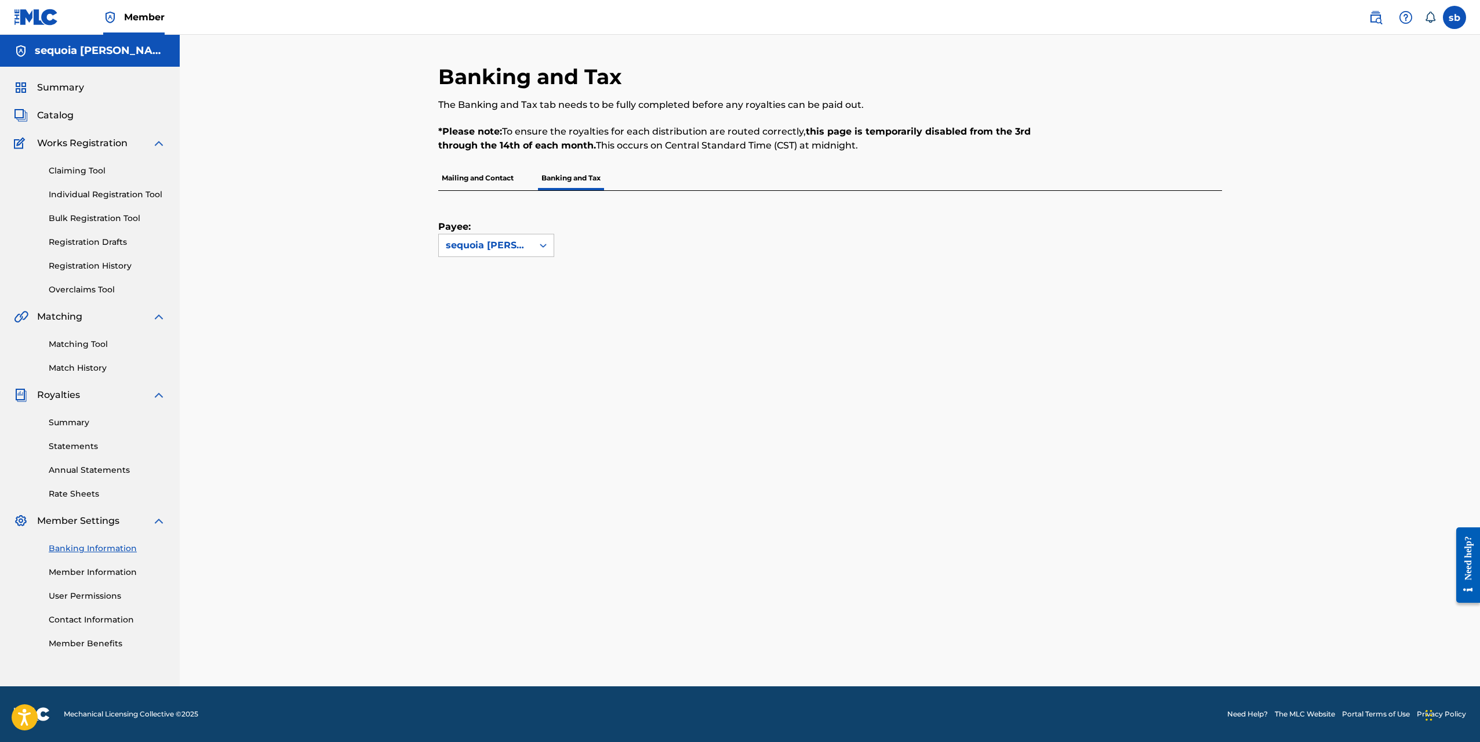
click at [1305, 255] on div "Banking and Tax The Banking and Tax tab needs to be fully completed before any …" at bounding box center [830, 360] width 1301 height 651
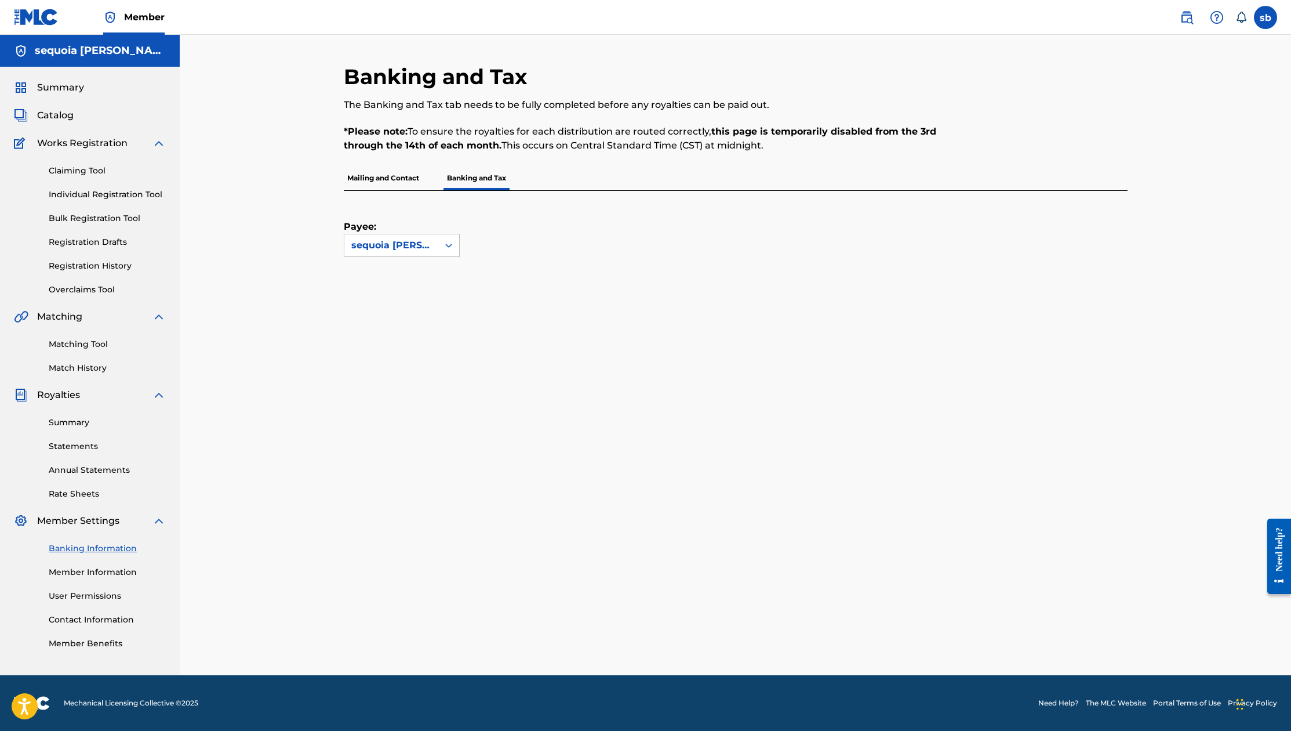
click at [589, 212] on div "Payee: sequoia [PERSON_NAME]" at bounding box center [722, 224] width 756 height 66
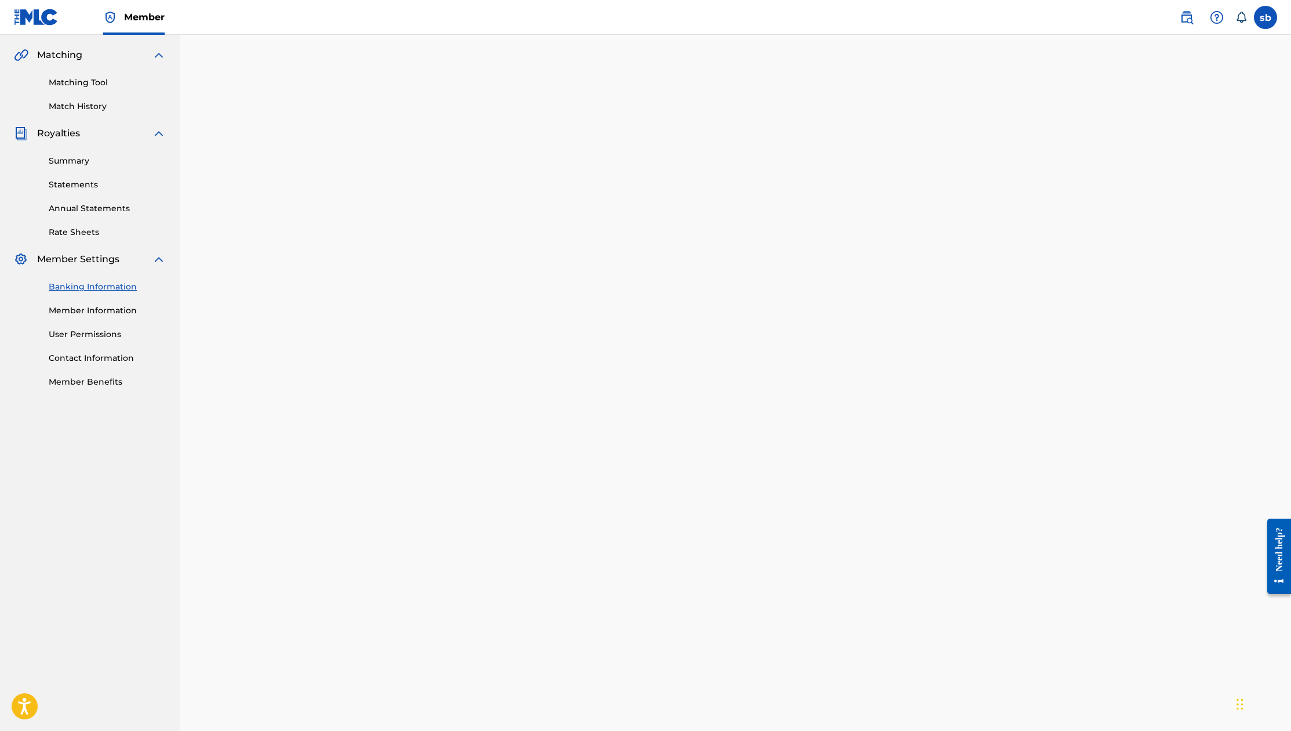
scroll to position [319, 0]
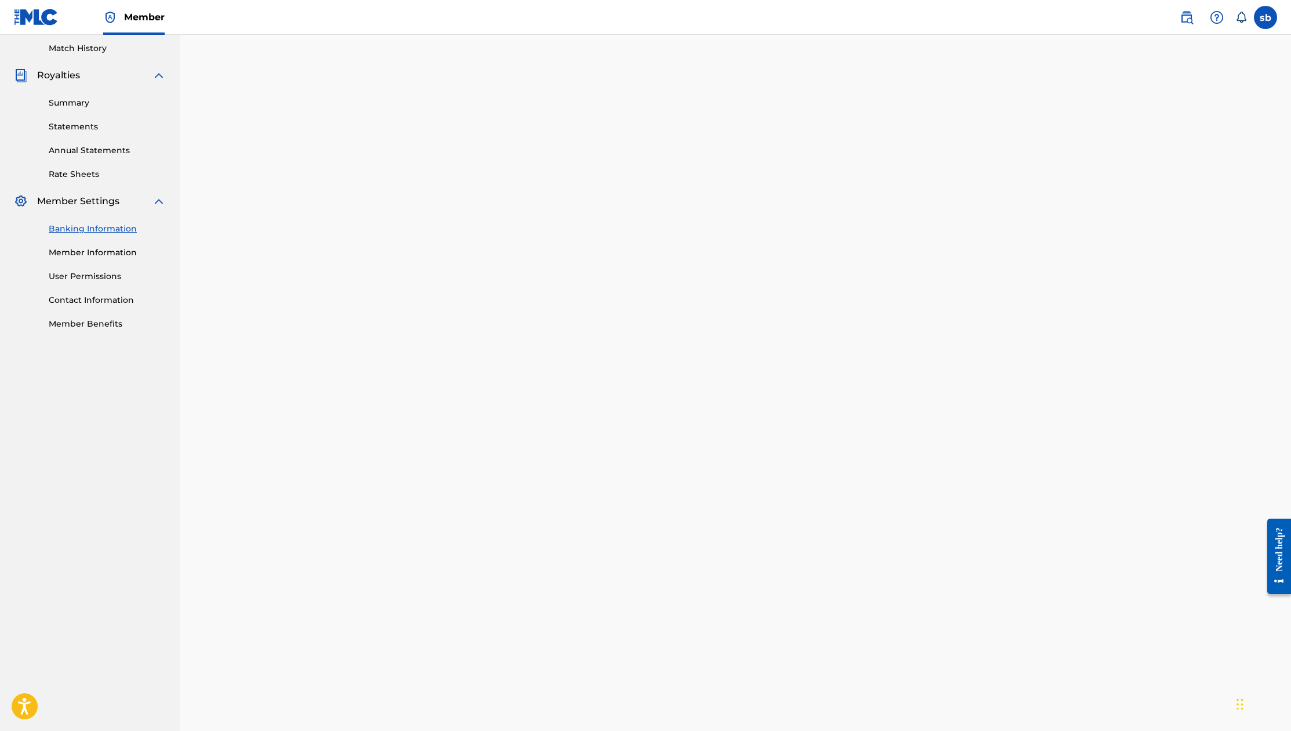
click at [1105, 321] on div "Payee: sequoia [PERSON_NAME]" at bounding box center [736, 483] width 784 height 1225
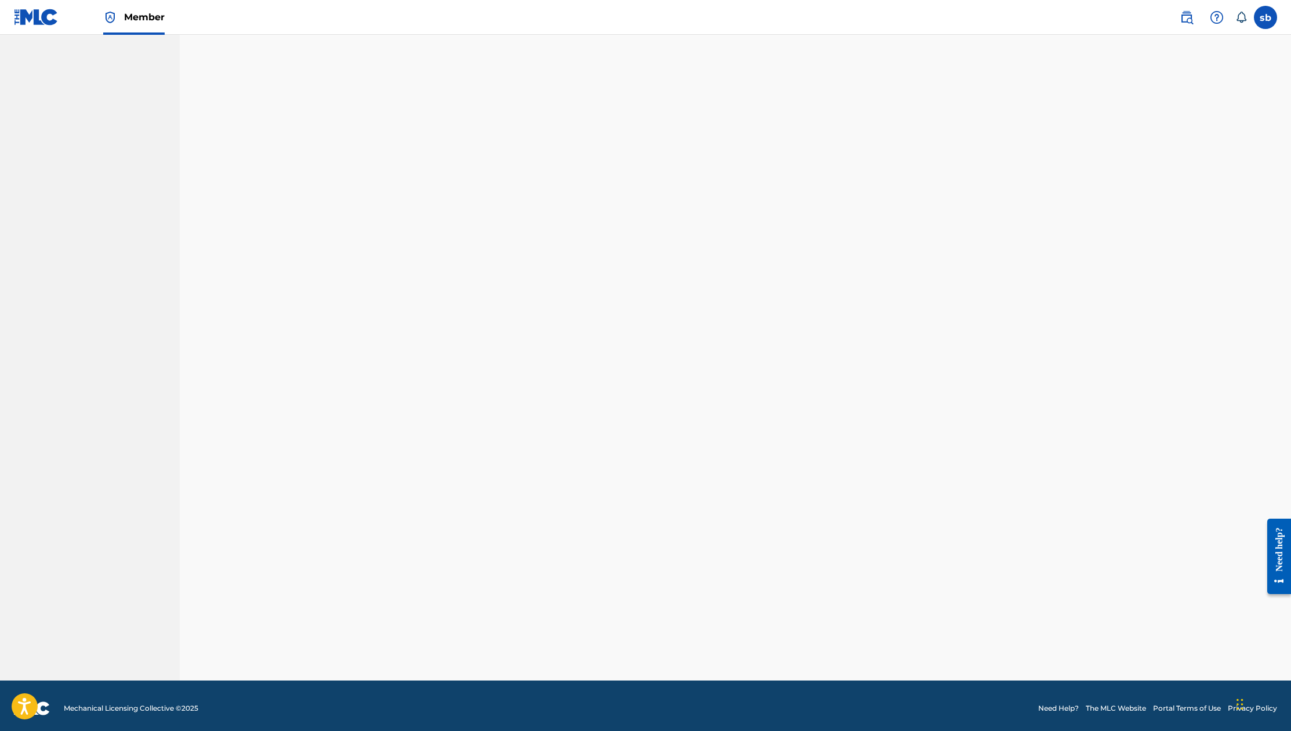
click at [1140, 355] on div "Banking and Tax The Banking and Tax tab needs to be fully completed before any …" at bounding box center [736, 9] width 812 height 1342
click at [1104, 304] on div "Payee: sequoia [PERSON_NAME]" at bounding box center [736, 72] width 784 height 1215
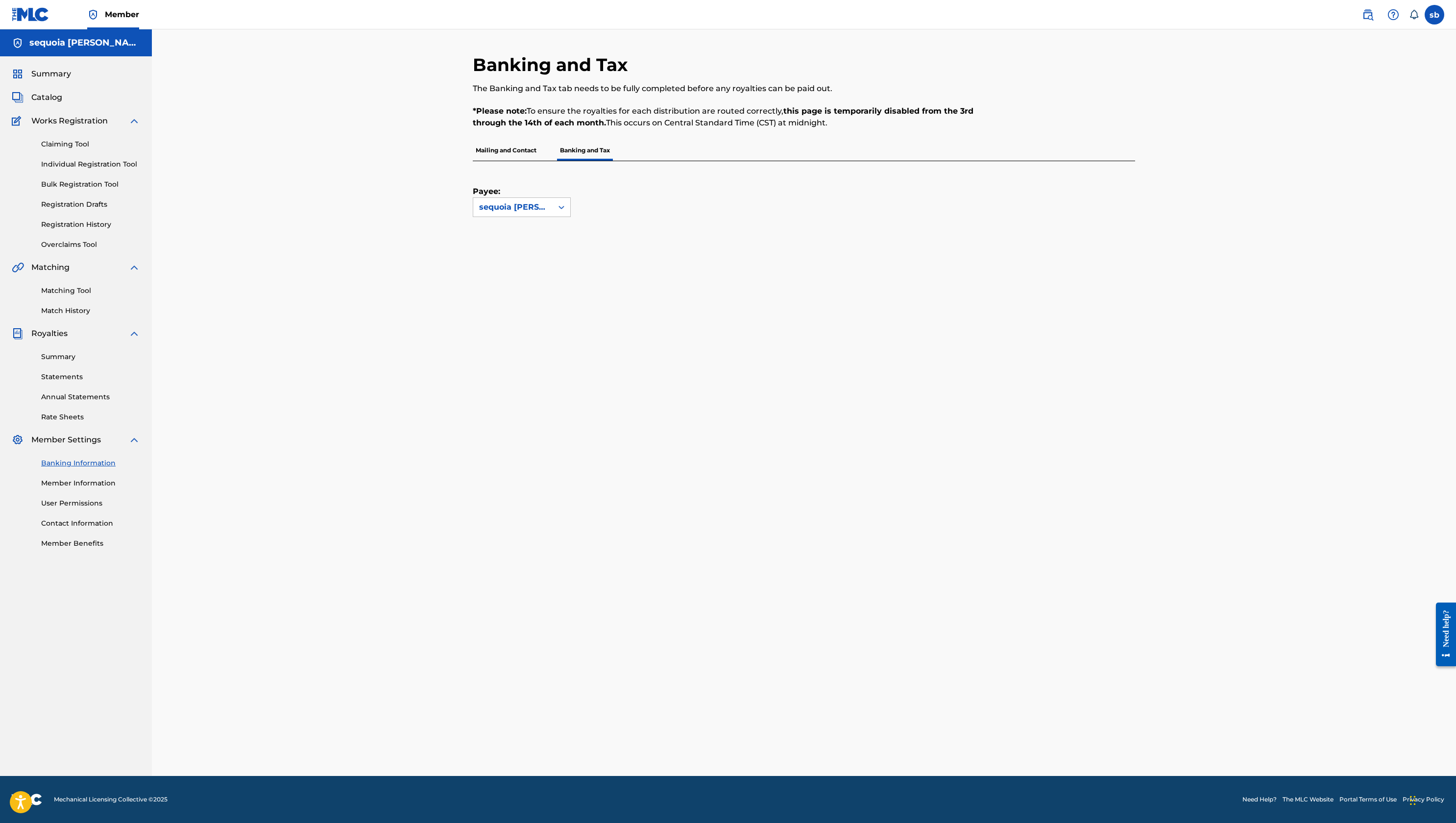
scroll to position [212, 0]
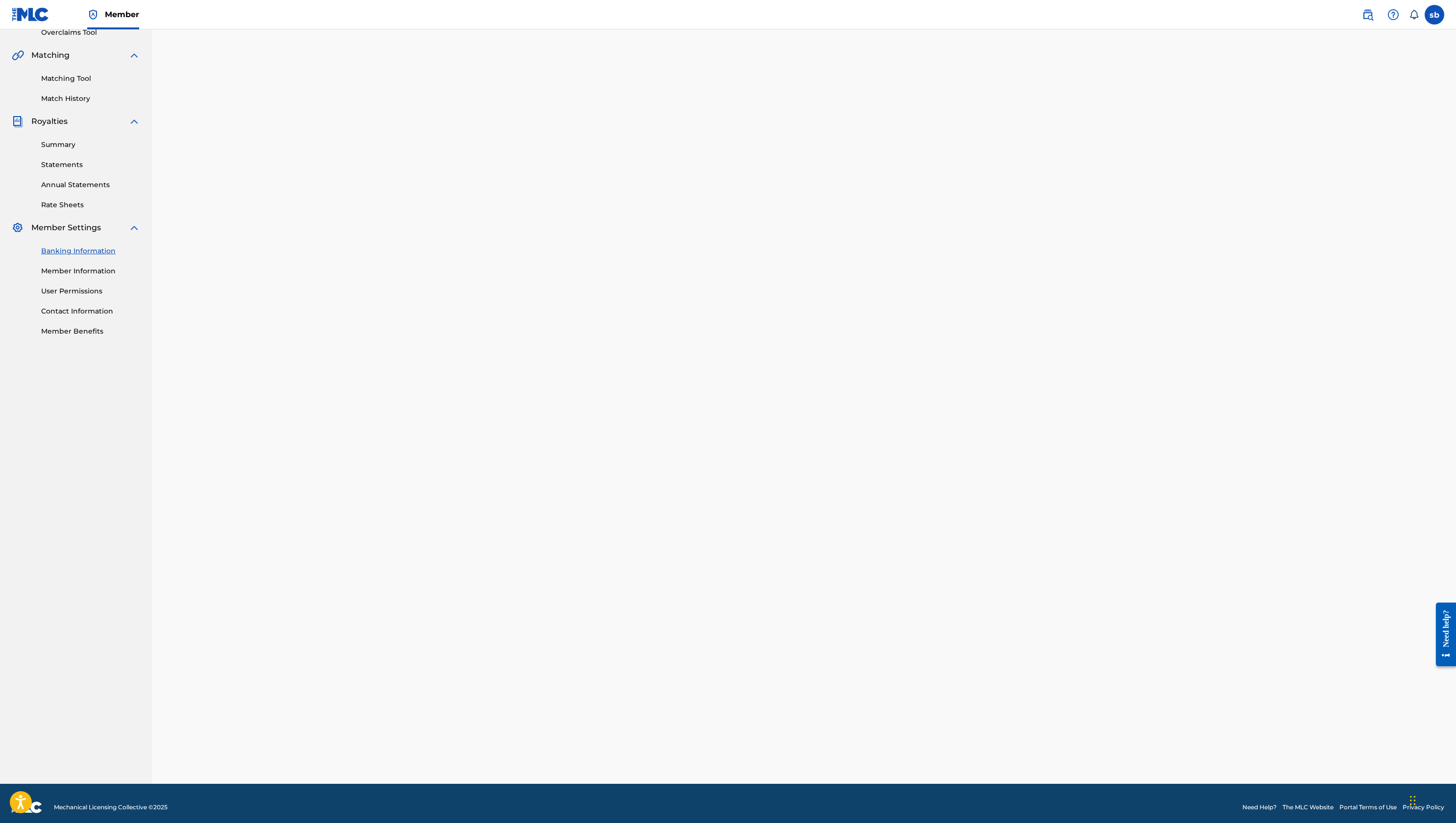
drag, startPoint x: 1137, startPoint y: 134, endPoint x: 1133, endPoint y: 157, distance: 23.3
click at [1091, 134] on div "Banking and Tax The Banking and Tax tab needs to be fully completed before any …" at bounding box center [804, 313] width 686 height 942
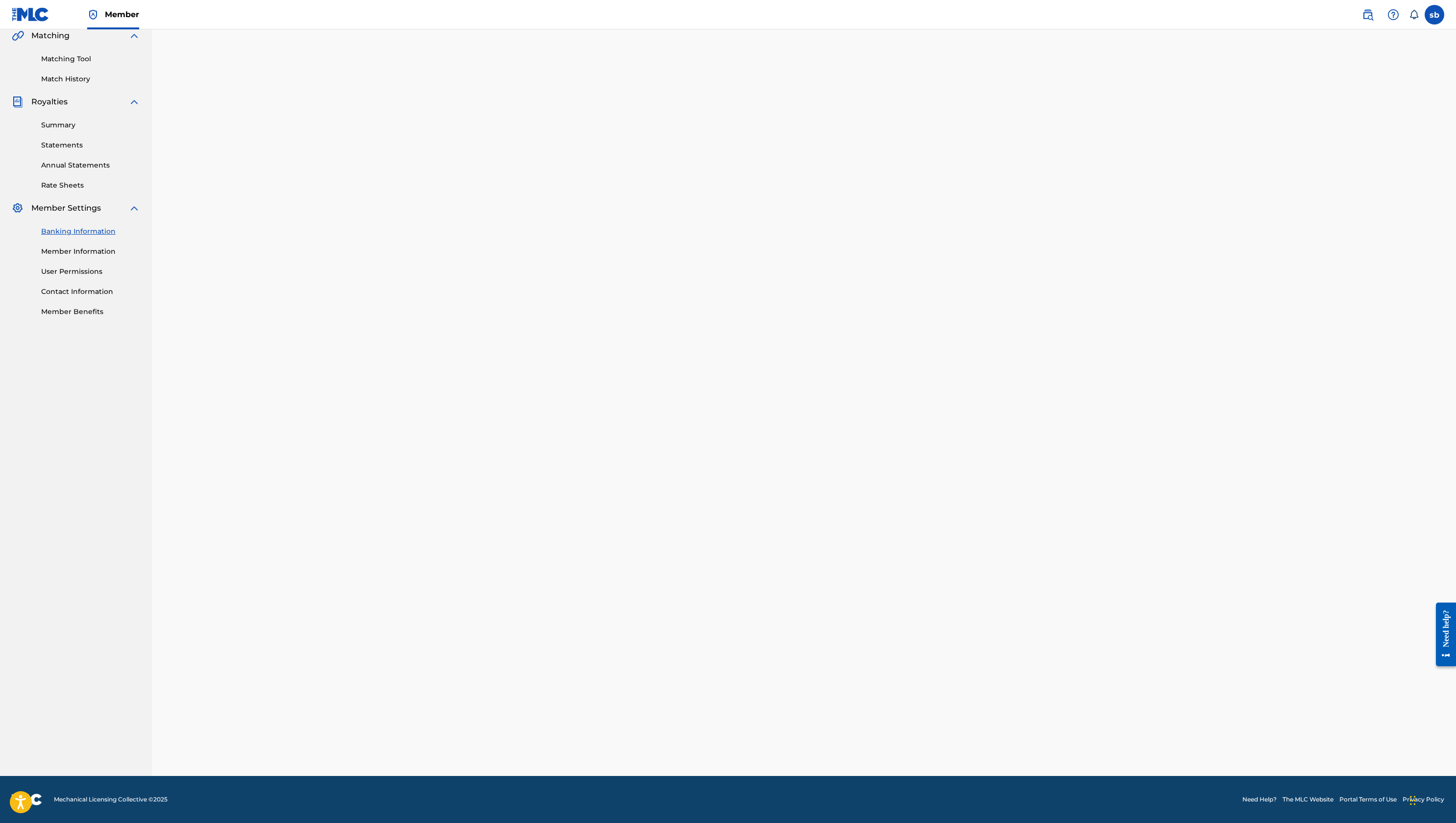
scroll to position [0, 0]
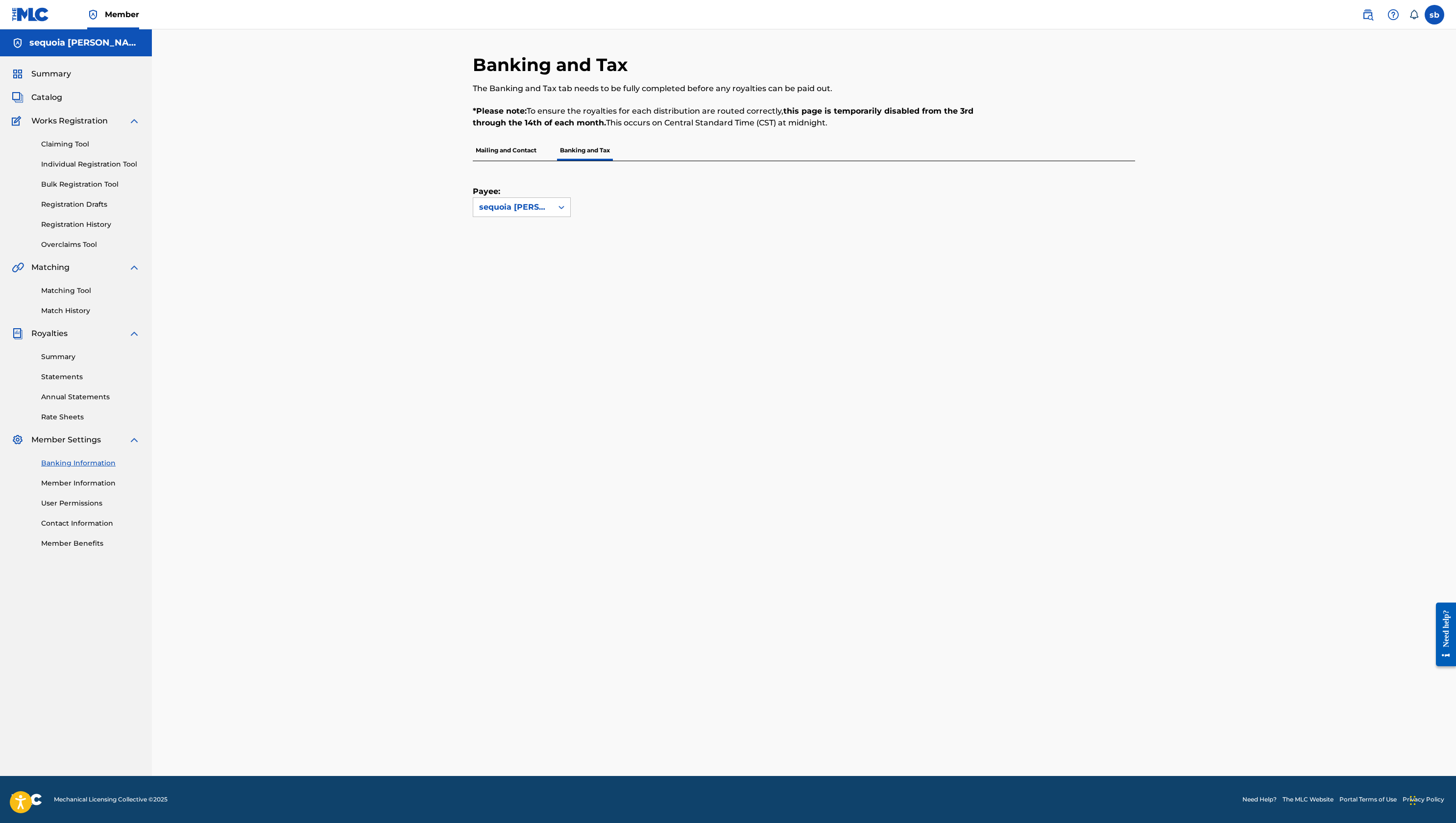
click at [794, 617] on div "Banking and Tax The Banking and Tax tab needs to be fully completed before any …" at bounding box center [804, 415] width 663 height 722
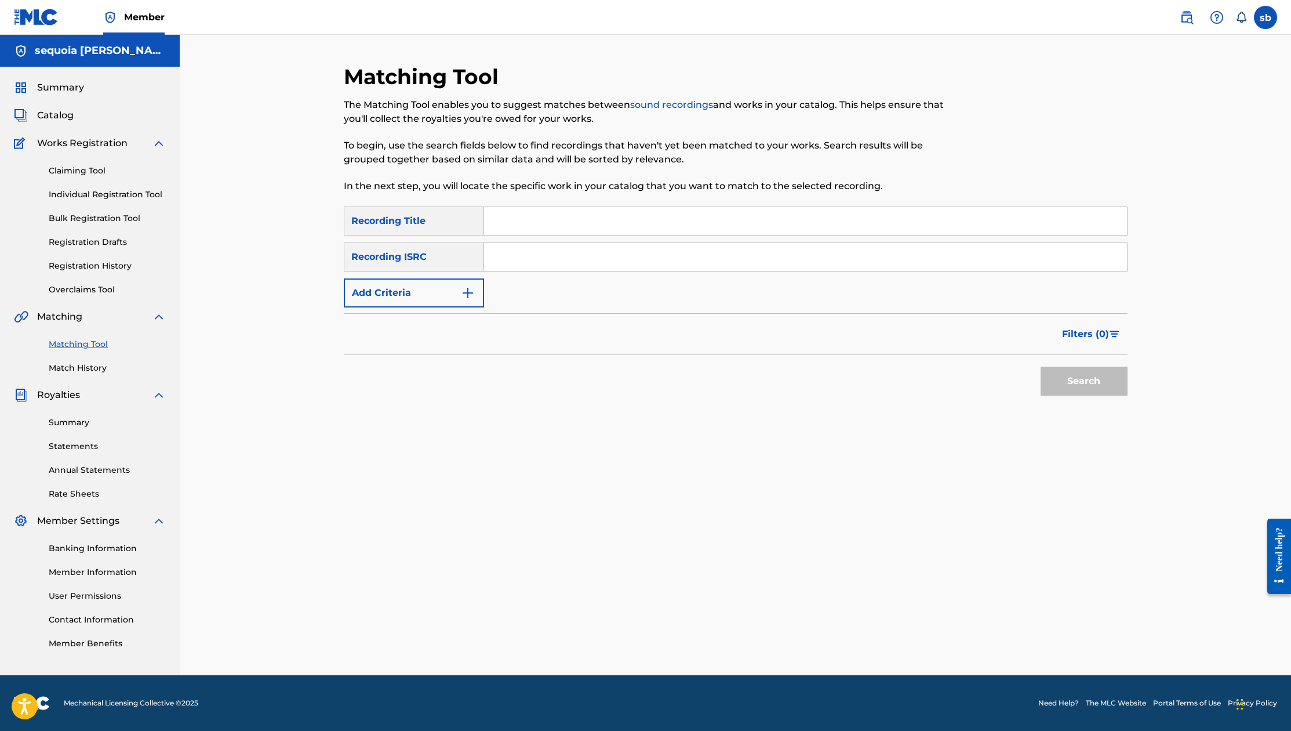
click at [537, 259] on input "Search Form" at bounding box center [805, 257] width 643 height 28
paste input "QMMZN1701301"
click at [1090, 388] on button "Search" at bounding box center [1084, 380] width 87 height 29
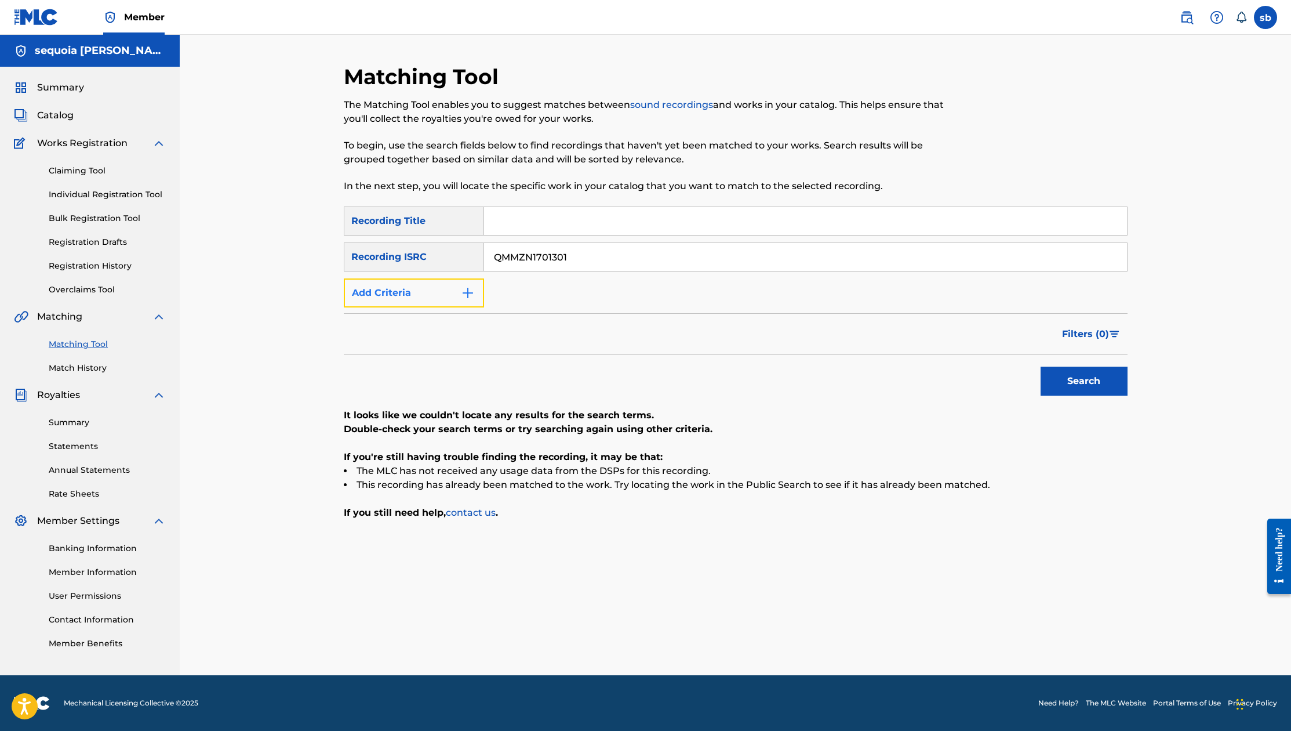
click at [442, 296] on button "Add Criteria" at bounding box center [414, 292] width 140 height 29
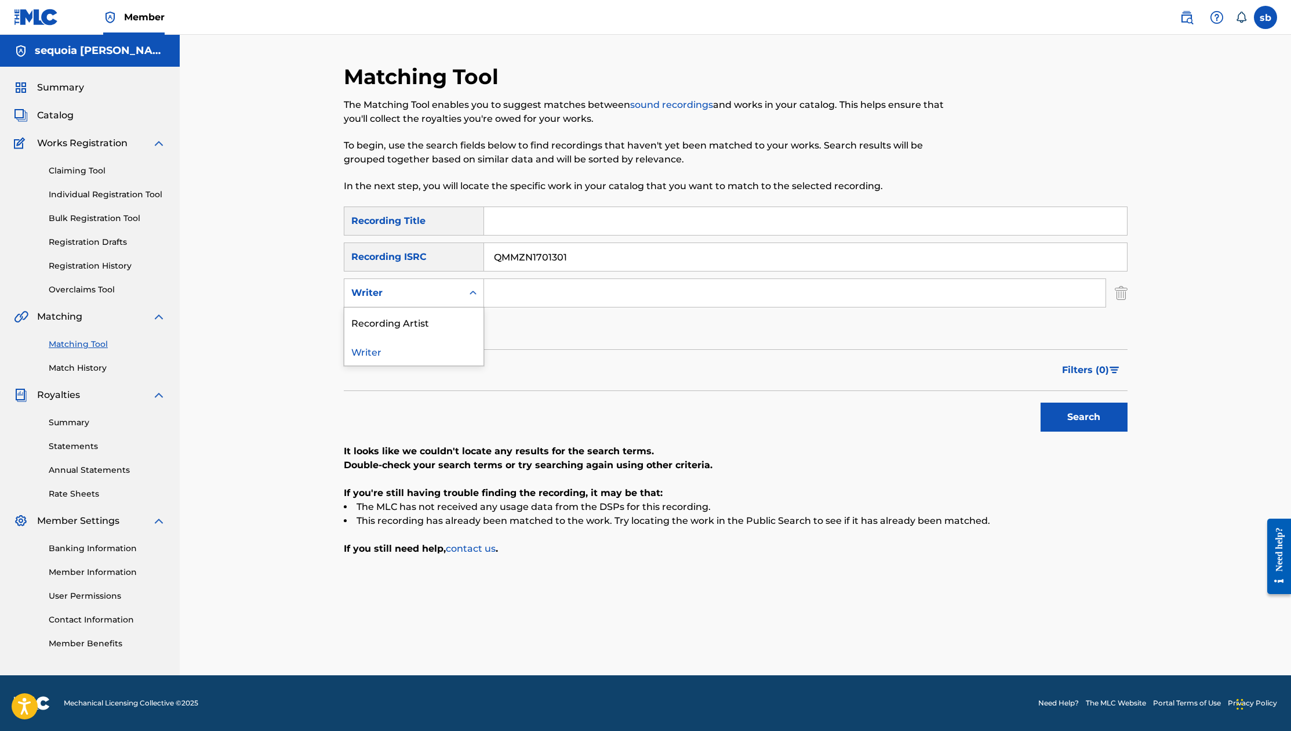
click at [471, 293] on icon "Search Form" at bounding box center [473, 292] width 7 height 4
click at [1206, 241] on div "Matching Tool The Matching Tool enables you to suggest matches between sound re…" at bounding box center [735, 355] width 1111 height 640
drag, startPoint x: 576, startPoint y: 258, endPoint x: 423, endPoint y: 264, distance: 153.2
click at [423, 264] on div "SearchWithCriteria699bb240-21a9-4c09-a915-494e4f7fb14b Recording ISRC QMMZN1701…" at bounding box center [736, 256] width 784 height 29
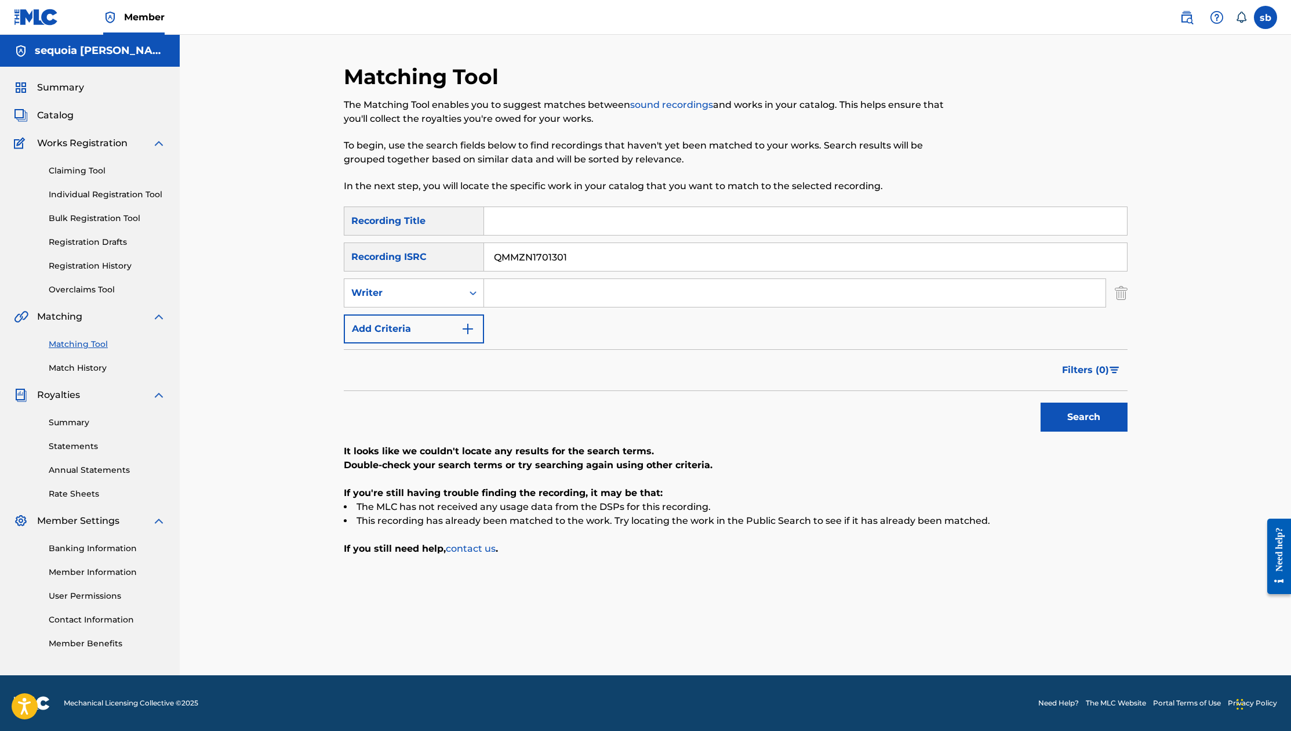
paste input "USJ5G16129"
type input "USJ5G1612901"
click at [1125, 296] on img "Search Form" at bounding box center [1121, 292] width 13 height 29
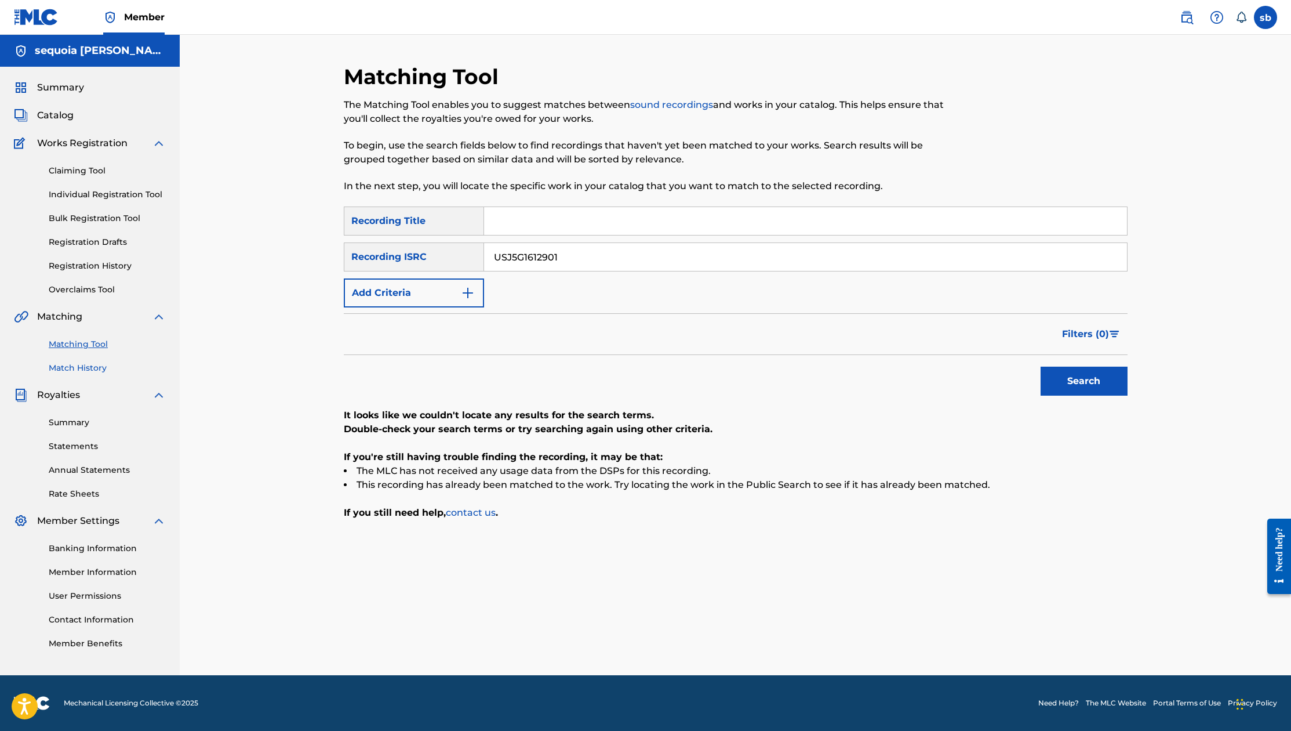
click at [92, 367] on link "Match History" at bounding box center [107, 368] width 117 height 12
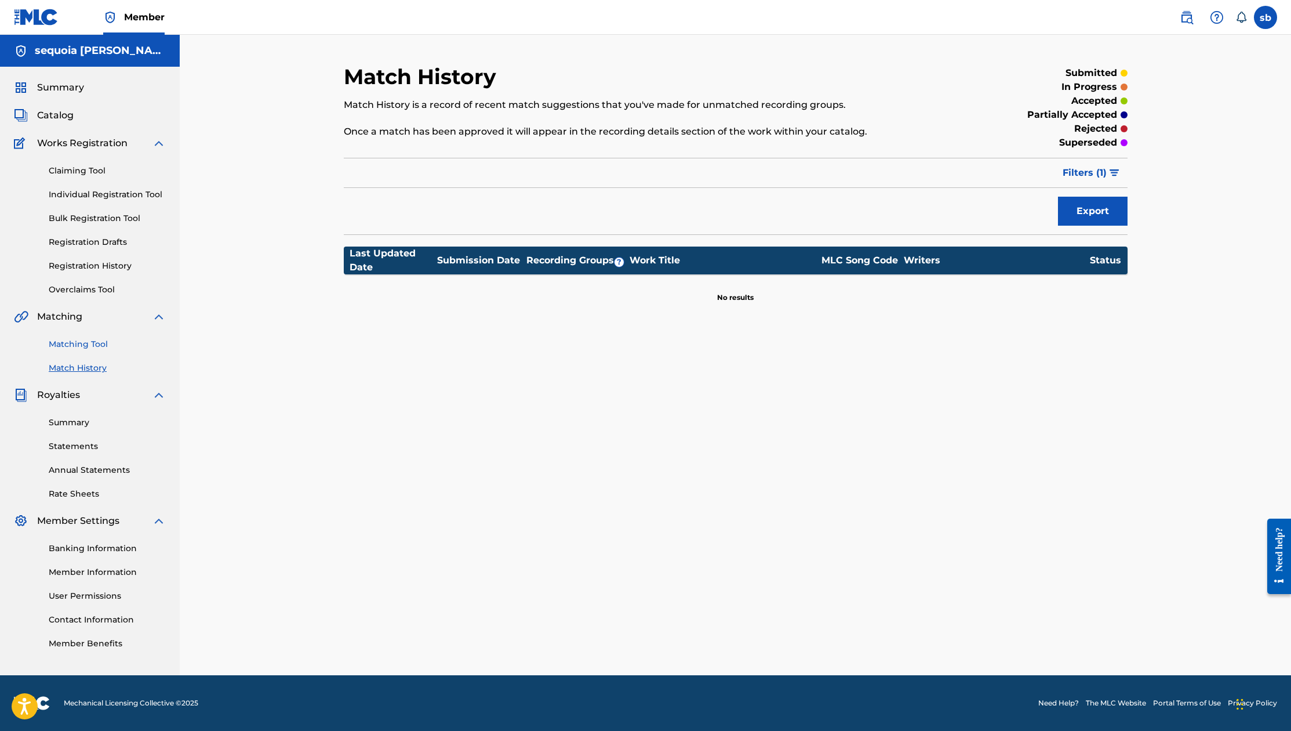
click at [98, 345] on link "Matching Tool" at bounding box center [107, 344] width 117 height 12
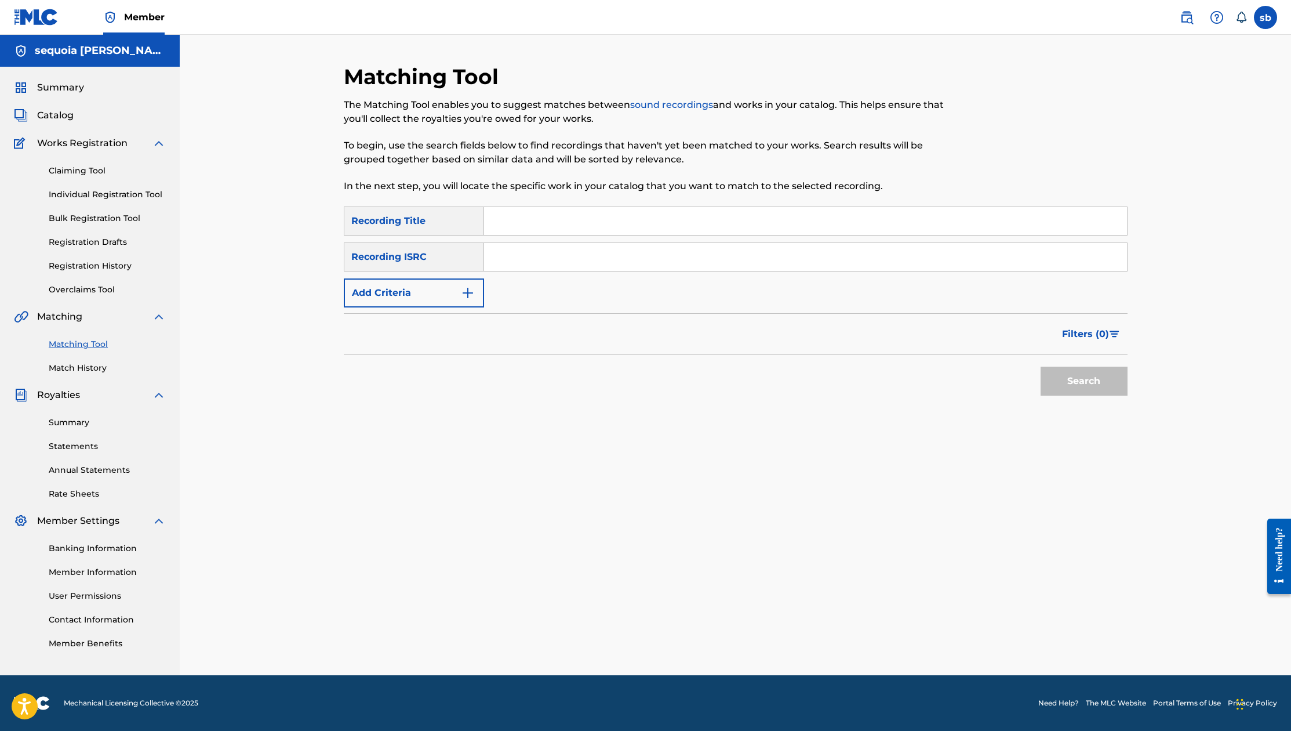
click at [543, 249] on input "Search Form" at bounding box center [805, 257] width 643 height 28
paste input "USJ5G1612901"
drag, startPoint x: 1077, startPoint y: 385, endPoint x: 1172, endPoint y: 338, distance: 105.5
click at [1081, 384] on button "Search" at bounding box center [1084, 380] width 87 height 29
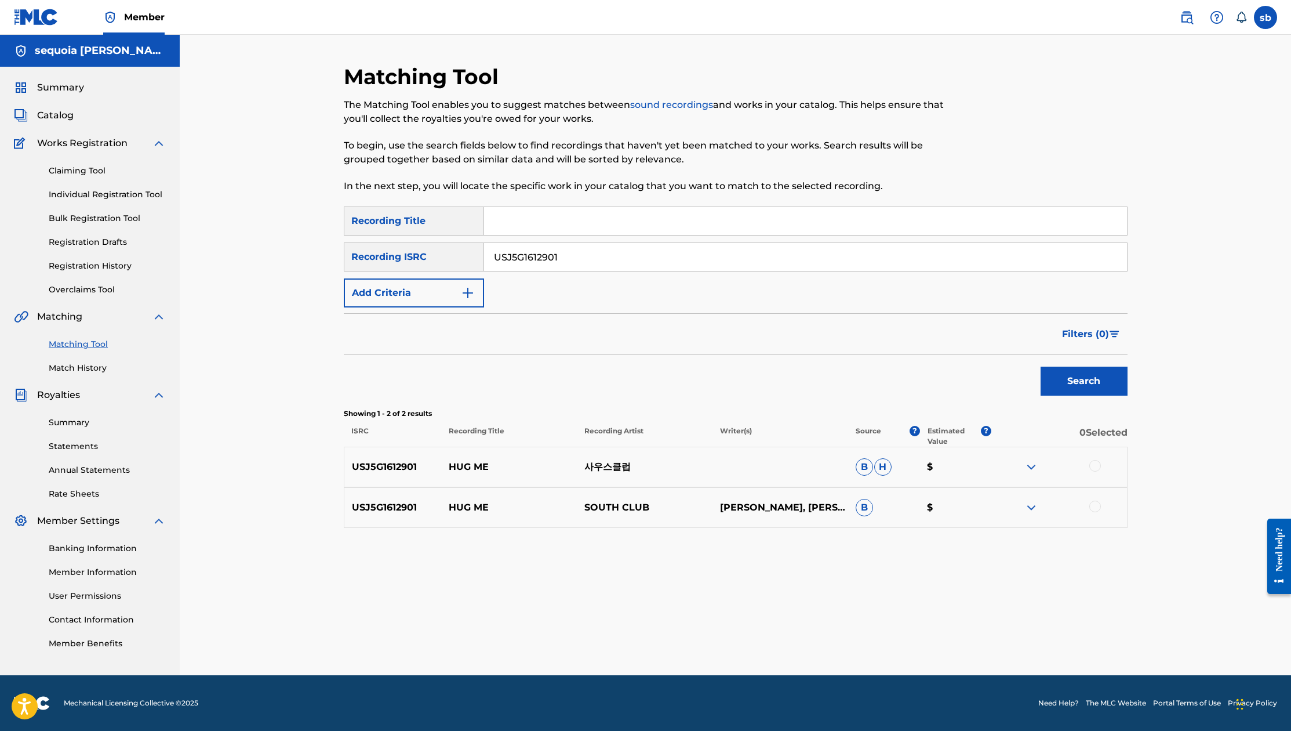
drag, startPoint x: 1028, startPoint y: 469, endPoint x: 1035, endPoint y: 474, distance: 8.4
click at [1029, 469] on img at bounding box center [1032, 467] width 14 height 14
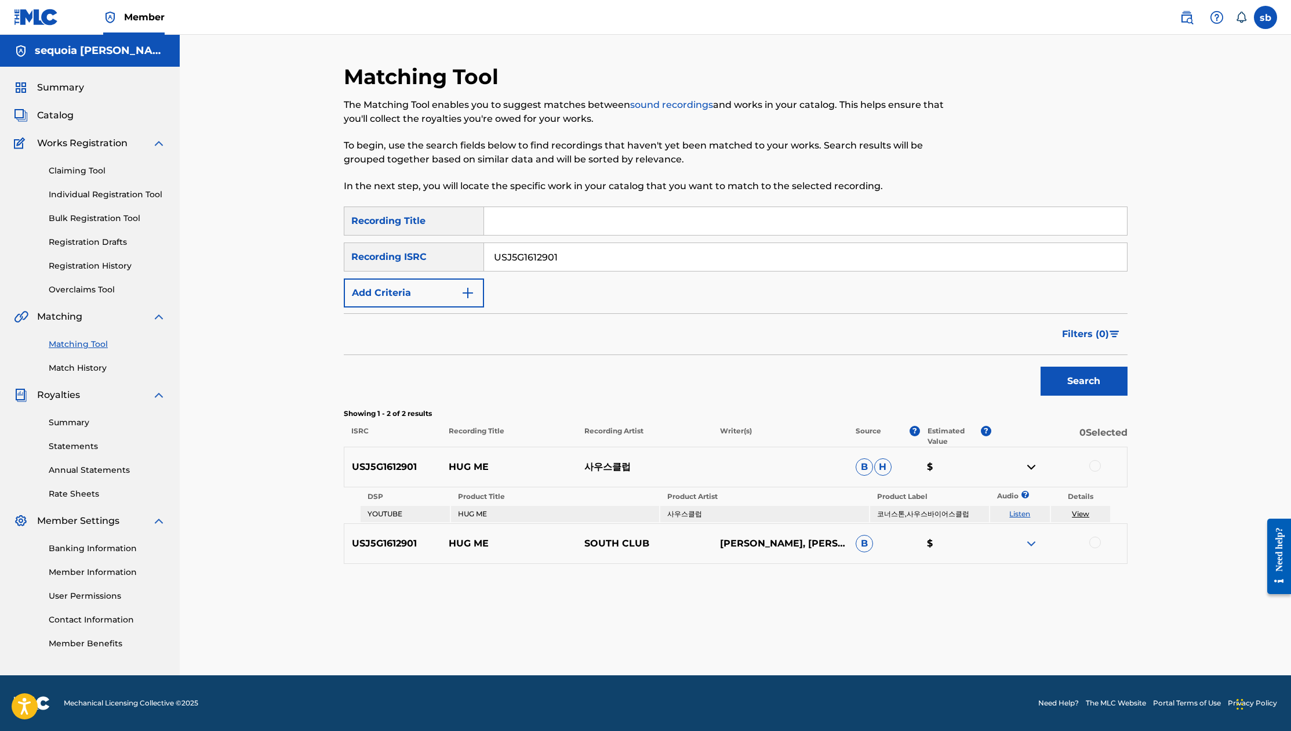
drag, startPoint x: 1029, startPoint y: 546, endPoint x: 1064, endPoint y: 540, distance: 35.8
click at [1028, 546] on img at bounding box center [1032, 543] width 14 height 14
drag, startPoint x: 1028, startPoint y: 467, endPoint x: 1045, endPoint y: 476, distance: 19.4
click at [1029, 467] on img at bounding box center [1032, 467] width 14 height 14
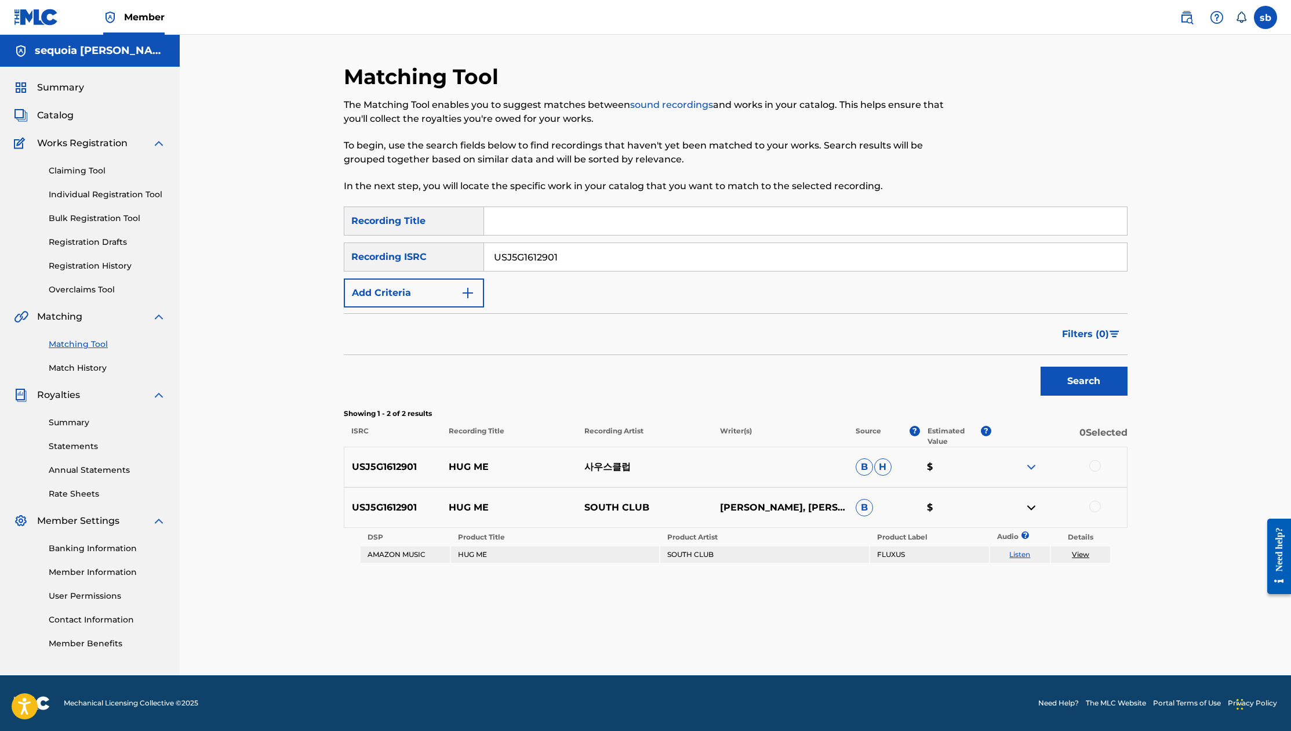
click at [1033, 507] on img at bounding box center [1032, 507] width 14 height 14
drag, startPoint x: 569, startPoint y: 259, endPoint x: 457, endPoint y: 257, distance: 111.9
click at [457, 257] on div "SearchWithCriteria699bb240-21a9-4c09-a915-494e4f7fb14b Recording ISRC USJ5G1612…" at bounding box center [736, 256] width 784 height 29
paste input "NO12200100"
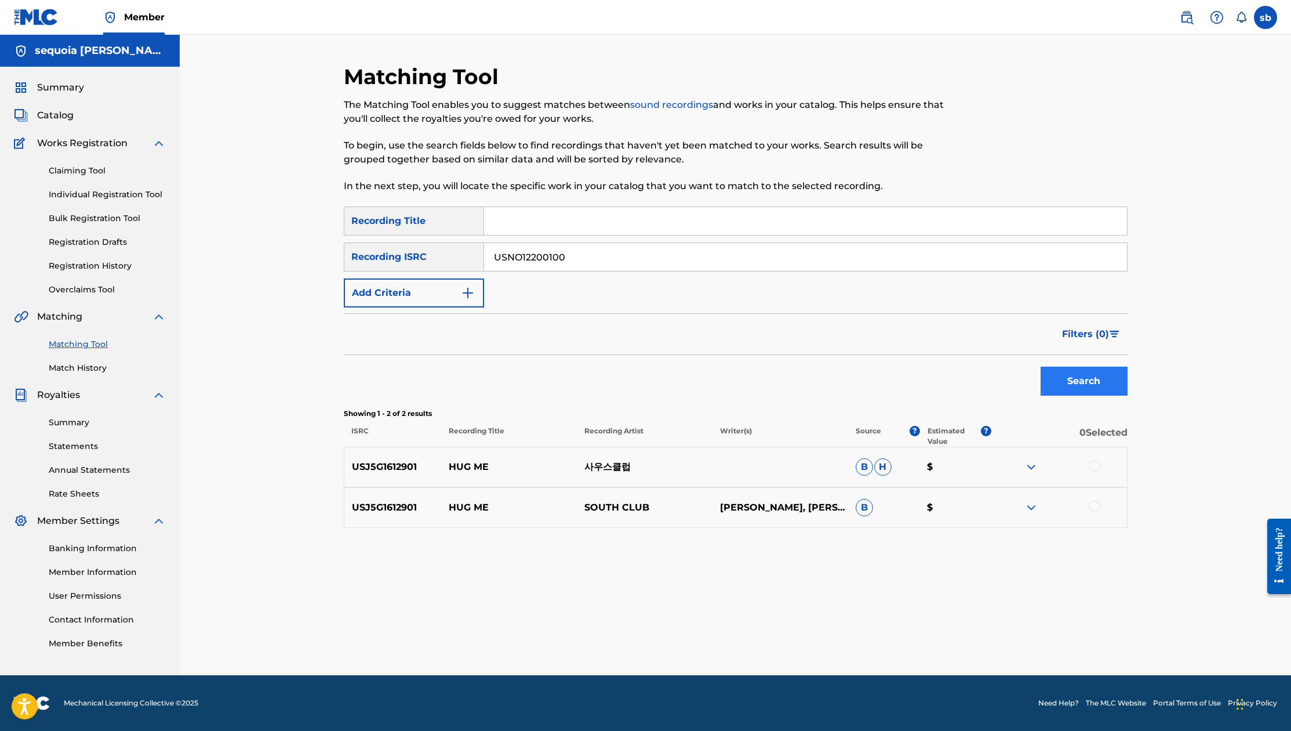
type input "USNO12200100"
click at [1059, 391] on button "Search" at bounding box center [1084, 380] width 87 height 29
click at [1029, 468] on img at bounding box center [1032, 467] width 14 height 14
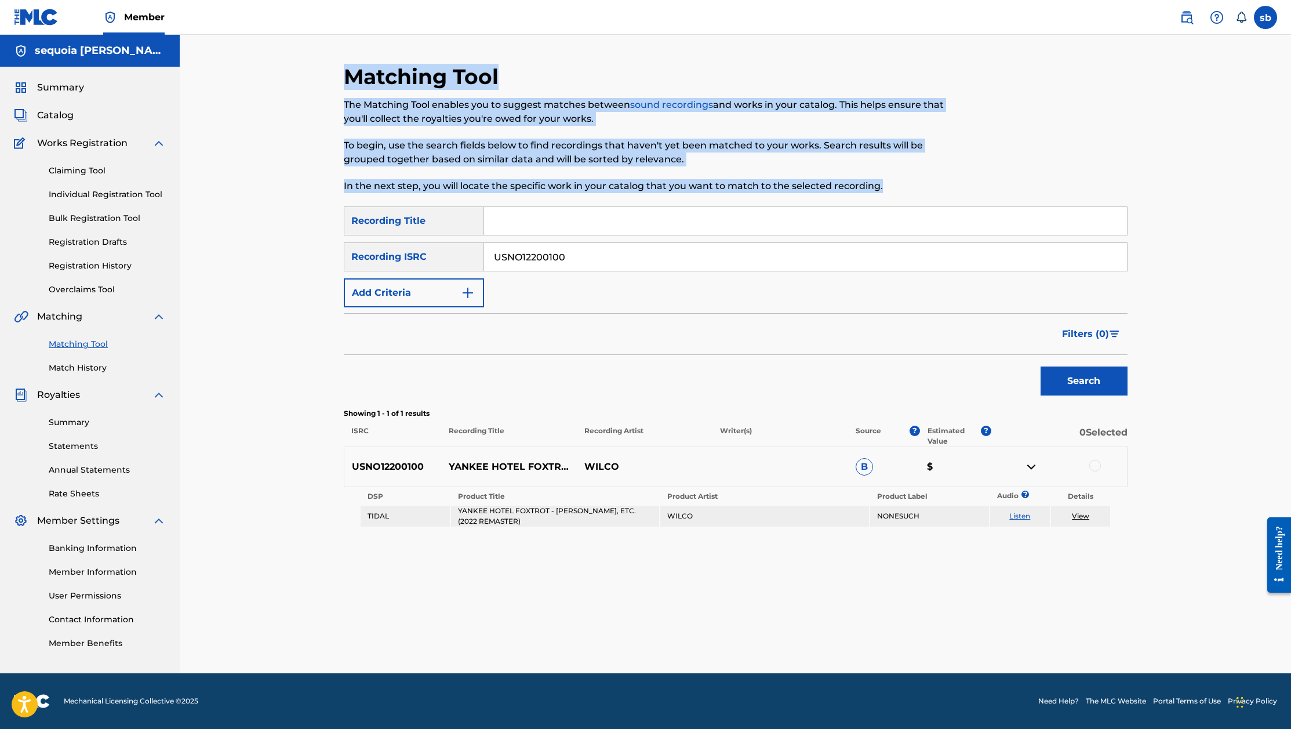
drag, startPoint x: 378, startPoint y: 76, endPoint x: 1032, endPoint y: 162, distance: 659.6
click at [1032, 162] on div "Matching Tool The Matching Tool enables you to suggest matches between sound re…" at bounding box center [736, 135] width 784 height 143
drag, startPoint x: 1032, startPoint y: 161, endPoint x: 984, endPoint y: 168, distance: 48.6
click at [1033, 161] on div at bounding box center [1037, 135] width 180 height 143
click at [914, 195] on div "Matching Tool The Matching Tool enables you to suggest matches between sound re…" at bounding box center [646, 135] width 604 height 143
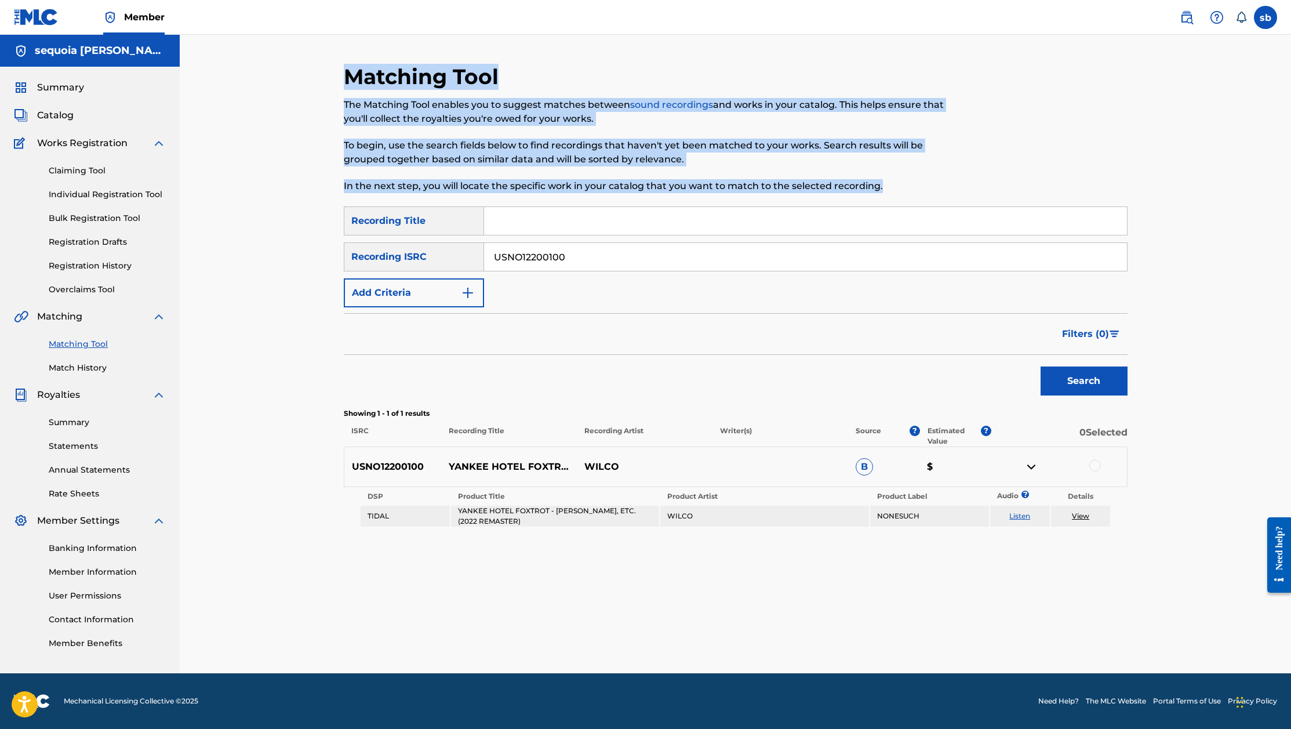
drag, startPoint x: 909, startPoint y: 191, endPoint x: 306, endPoint y: 74, distance: 614.4
click at [306, 74] on div "Matching Tool The Matching Tool enables you to suggest matches between sound re…" at bounding box center [735, 354] width 1111 height 638
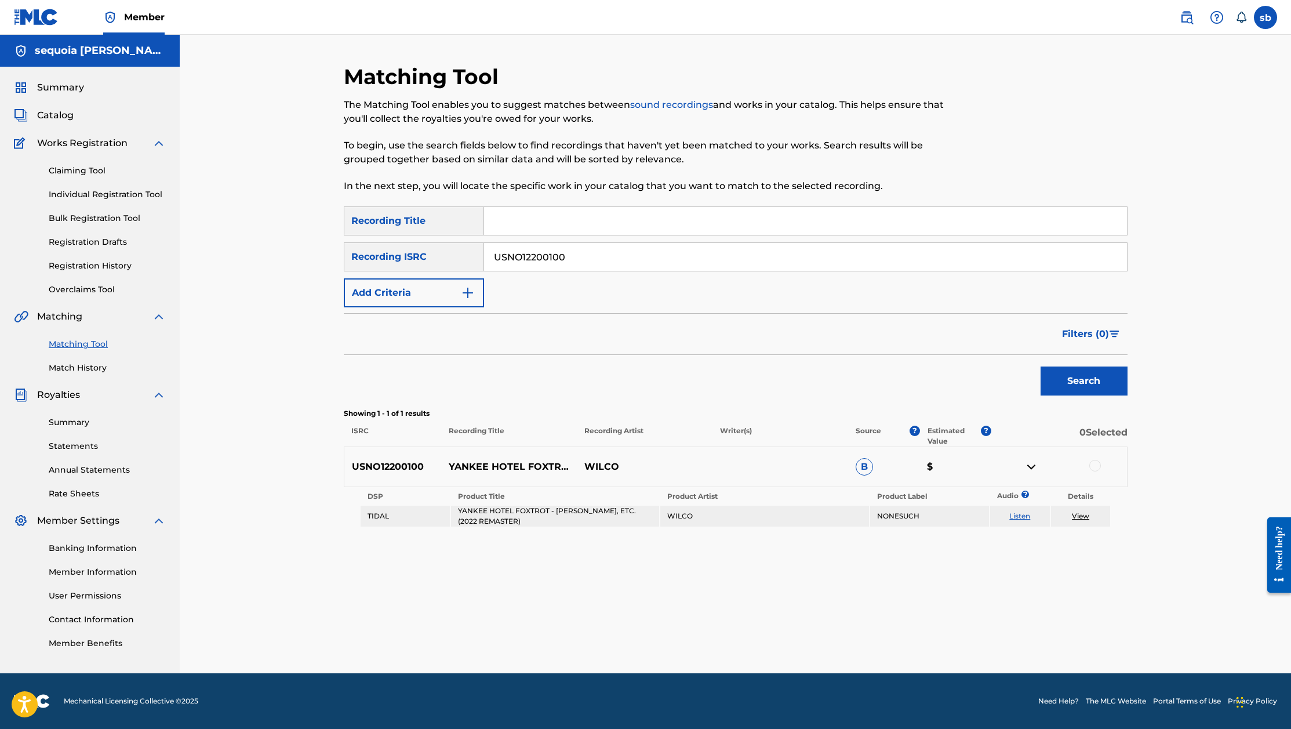
click at [306, 74] on div "Matching Tool The Matching Tool enables you to suggest matches between sound re…" at bounding box center [735, 354] width 1111 height 638
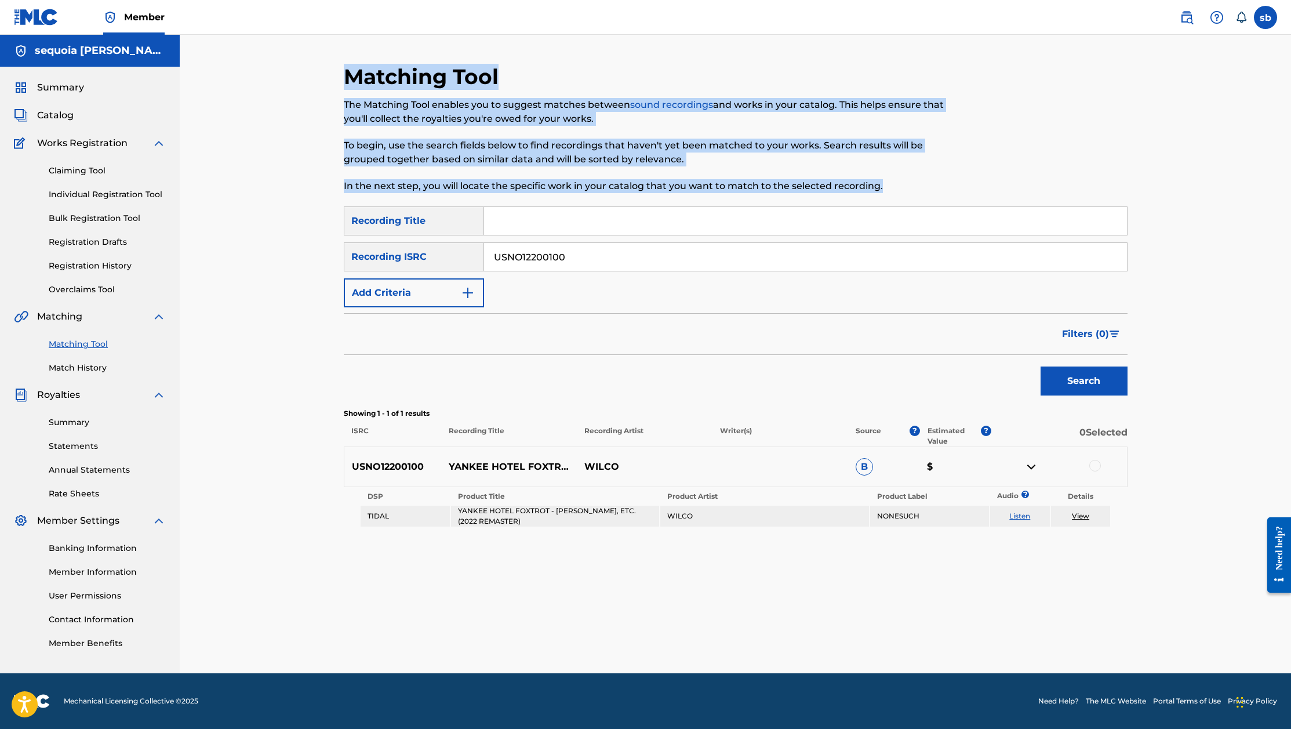
drag, startPoint x: 324, startPoint y: 66, endPoint x: 922, endPoint y: 188, distance: 610.3
click at [920, 187] on div "Matching Tool The Matching Tool enables you to suggest matches between sound re…" at bounding box center [735, 354] width 1111 height 638
click at [925, 190] on p "In the next step, you will locate the specific work in your catalog that you wa…" at bounding box center [646, 186] width 604 height 14
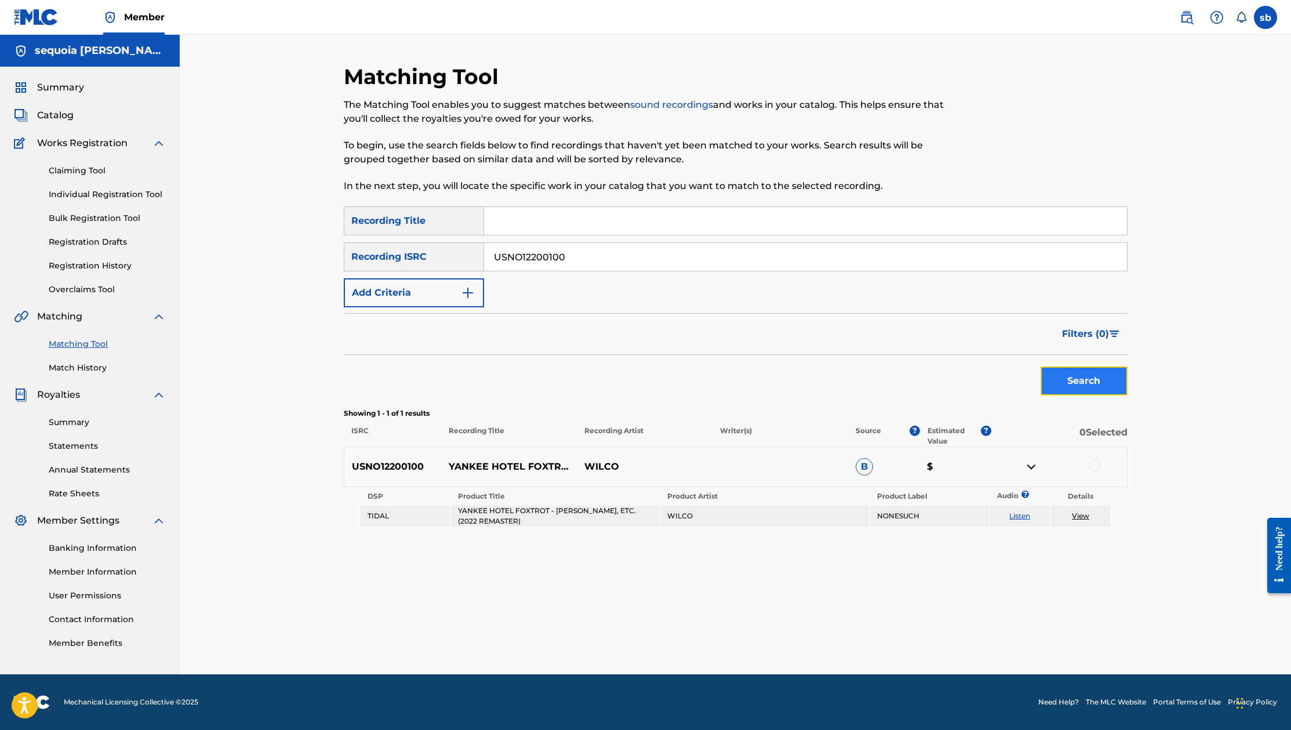
click at [1104, 387] on button "Search" at bounding box center [1084, 380] width 87 height 29
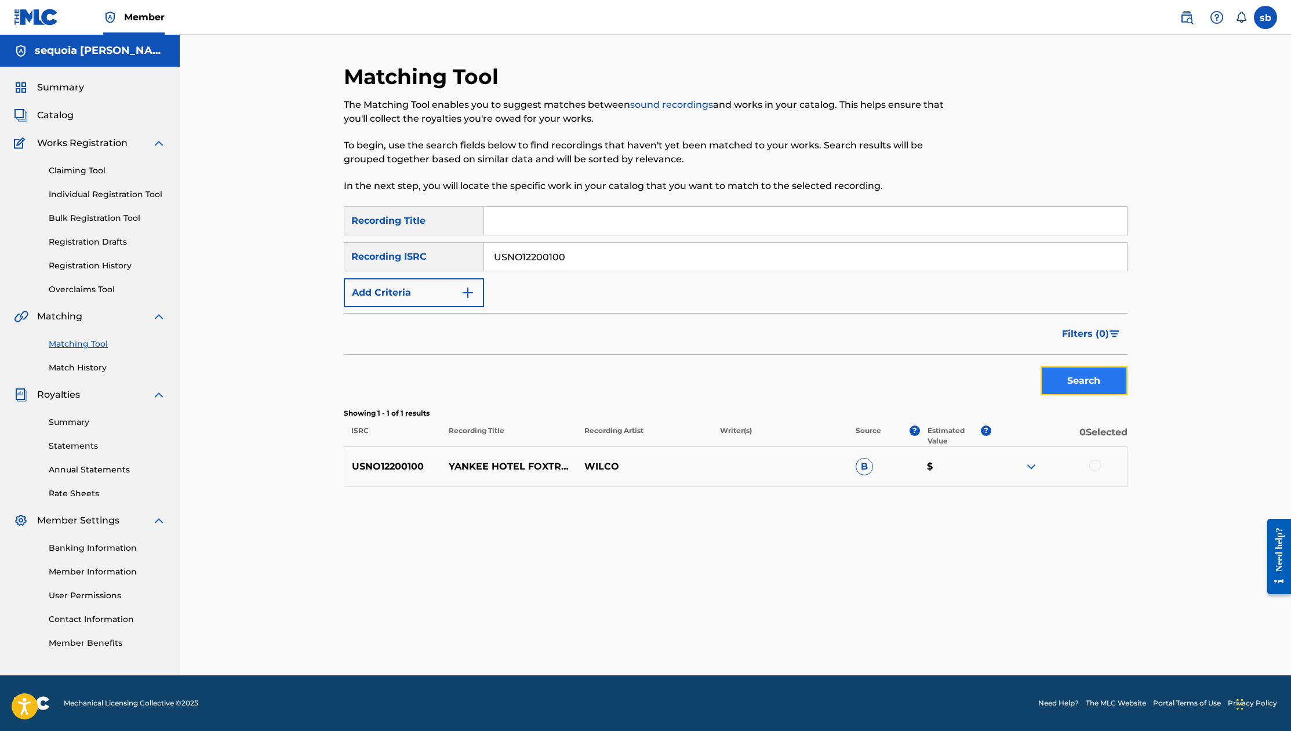
click at [1107, 383] on button "Search" at bounding box center [1084, 380] width 87 height 29
click at [957, 578] on div "Matching Tool The Matching Tool enables you to suggest matches between sound re…" at bounding box center [736, 370] width 784 height 612
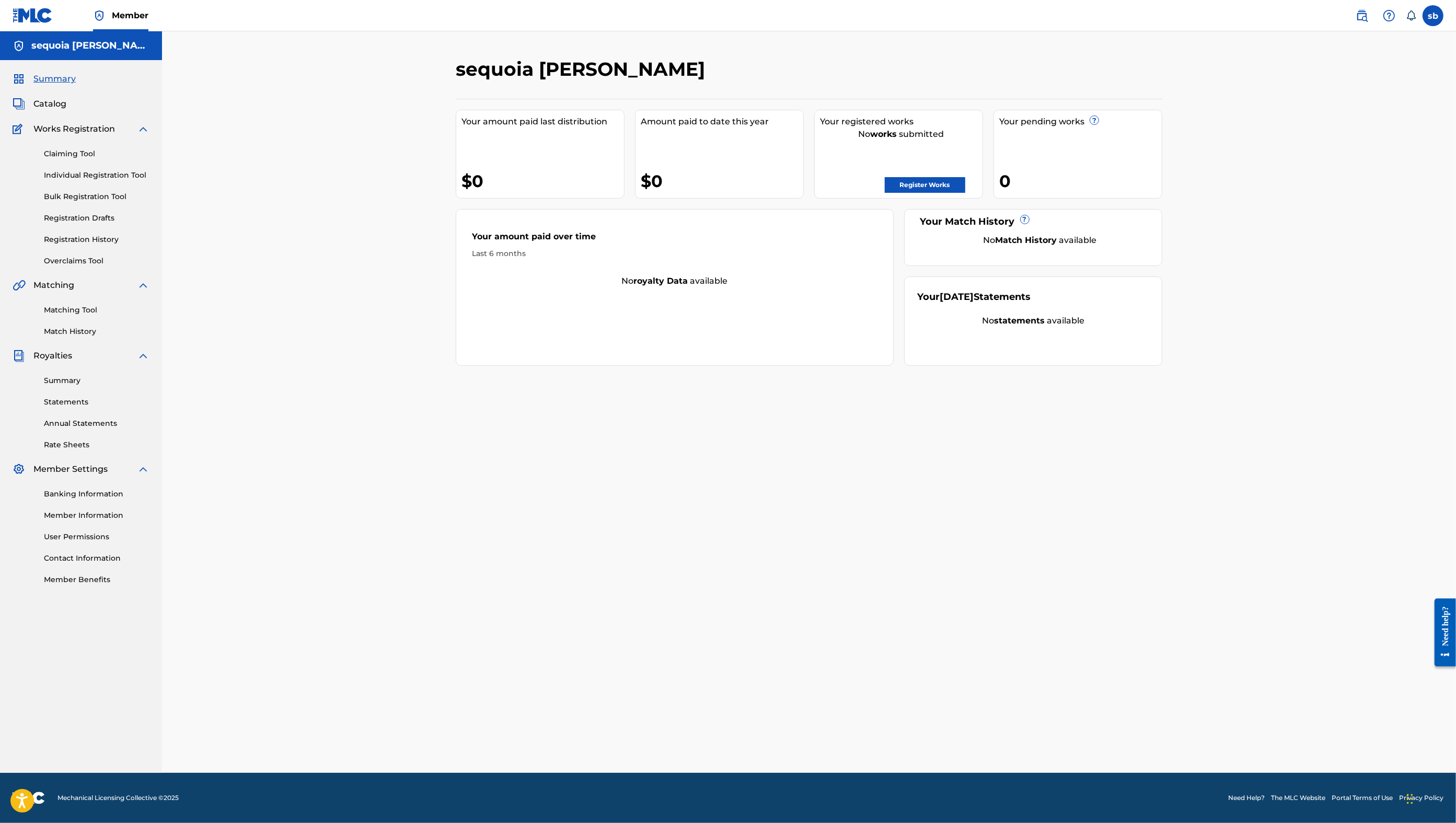
click at [91, 499] on div "Banking Information Member Information User Permissions Contact Information Mem…" at bounding box center [81, 531] width 137 height 110
click at [94, 497] on link "Banking Information" at bounding box center [96, 494] width 105 height 11
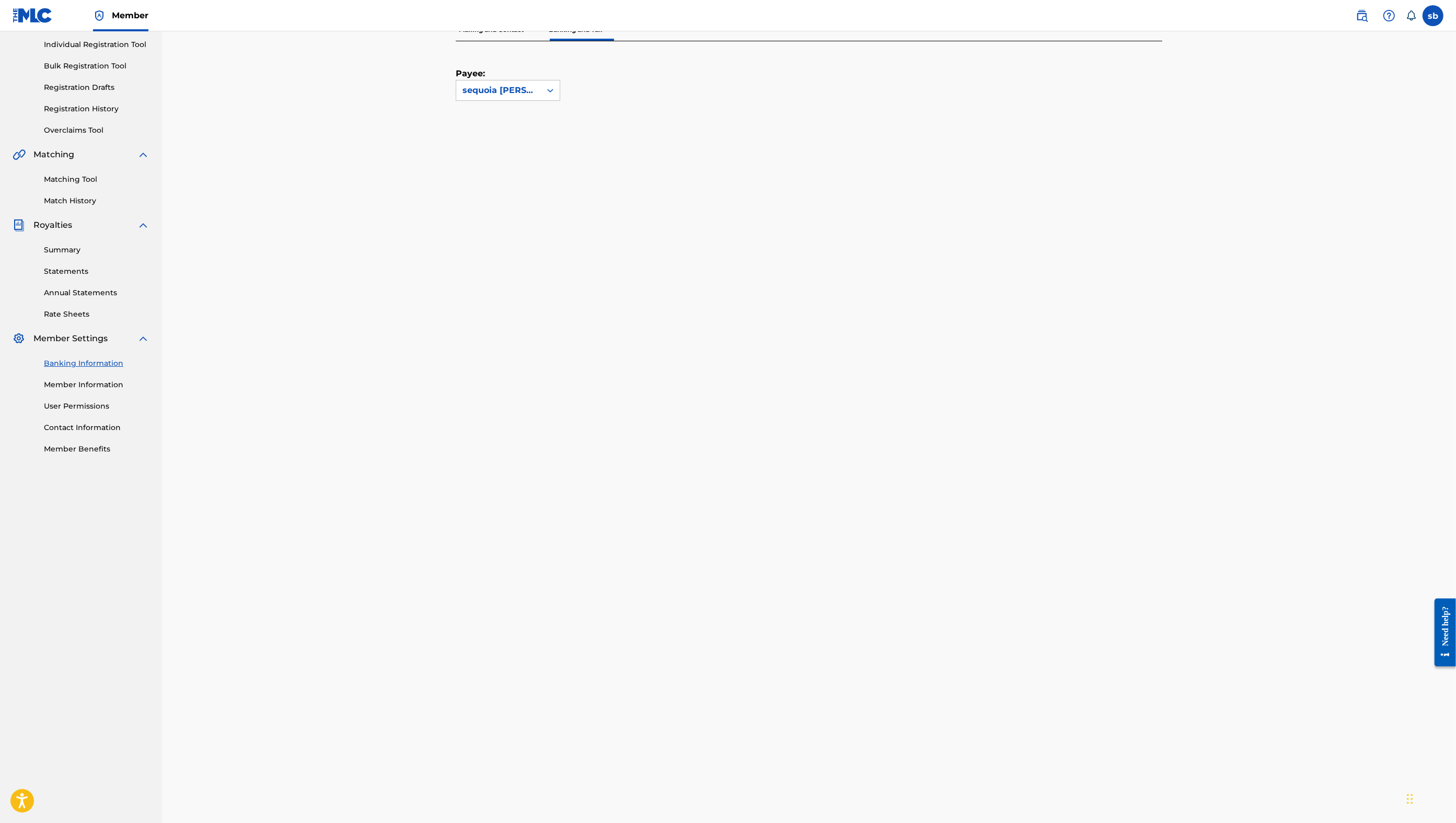
scroll to position [326, 0]
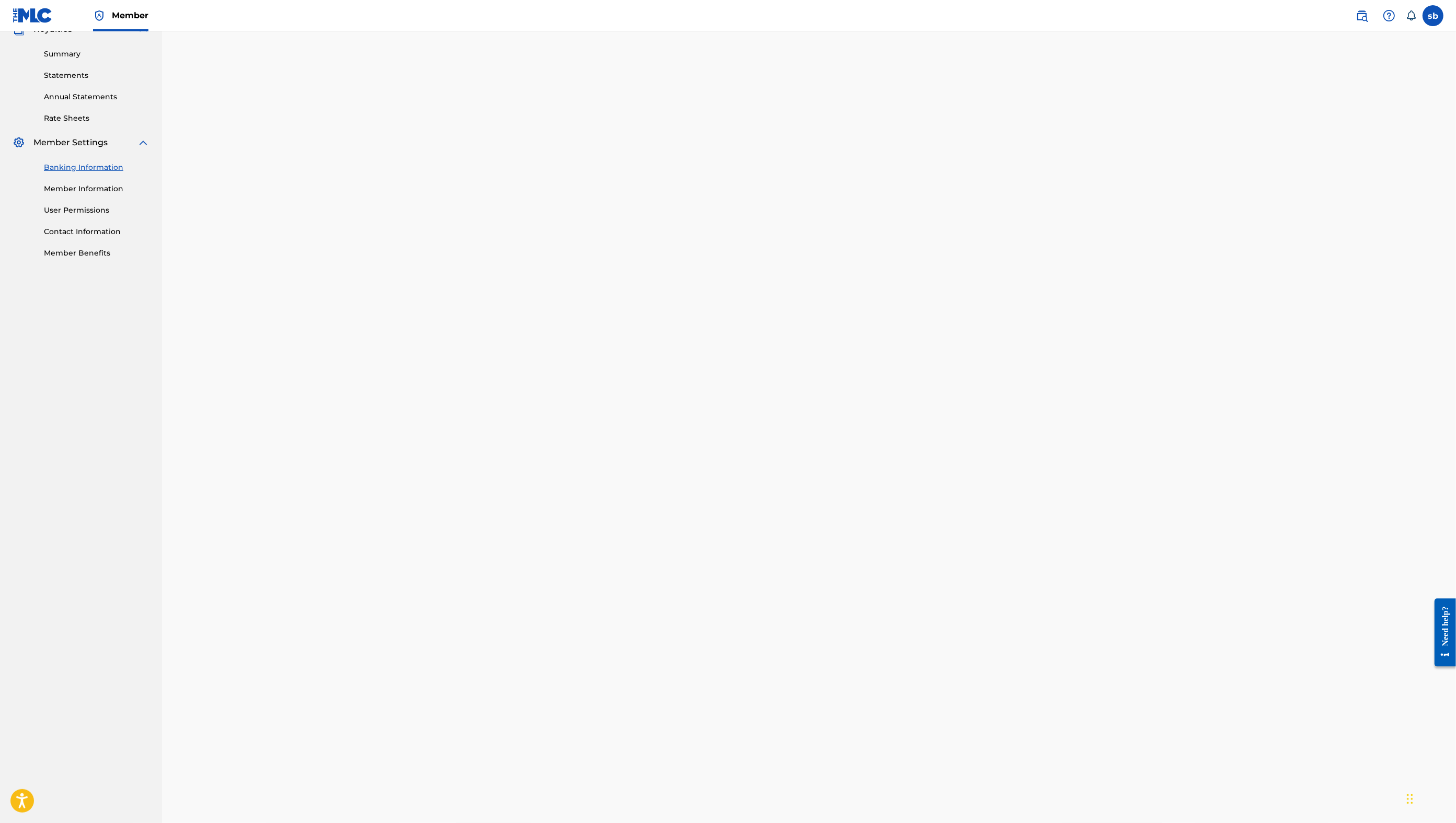
click at [1314, 495] on div "Banking and Tax The Banking and Tax tab needs to be fully completed before any …" at bounding box center [810, 334] width 1295 height 1260
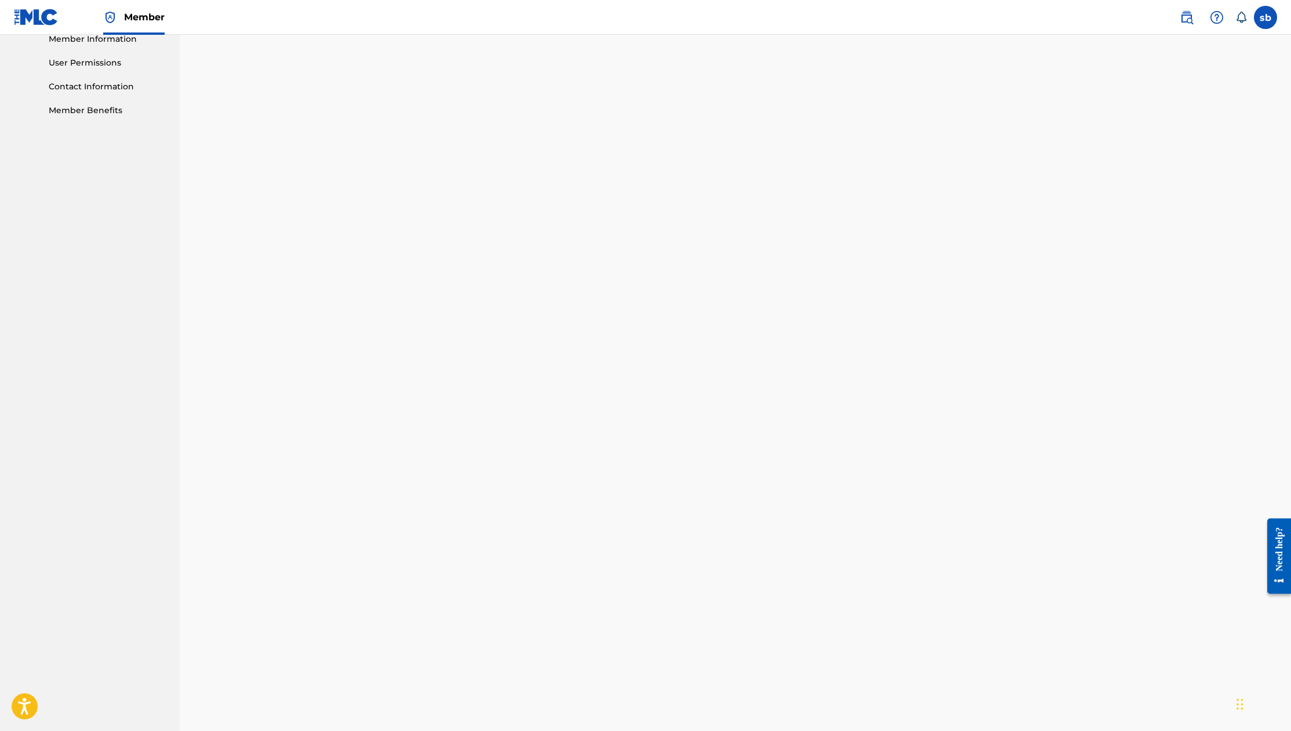
scroll to position [711, 0]
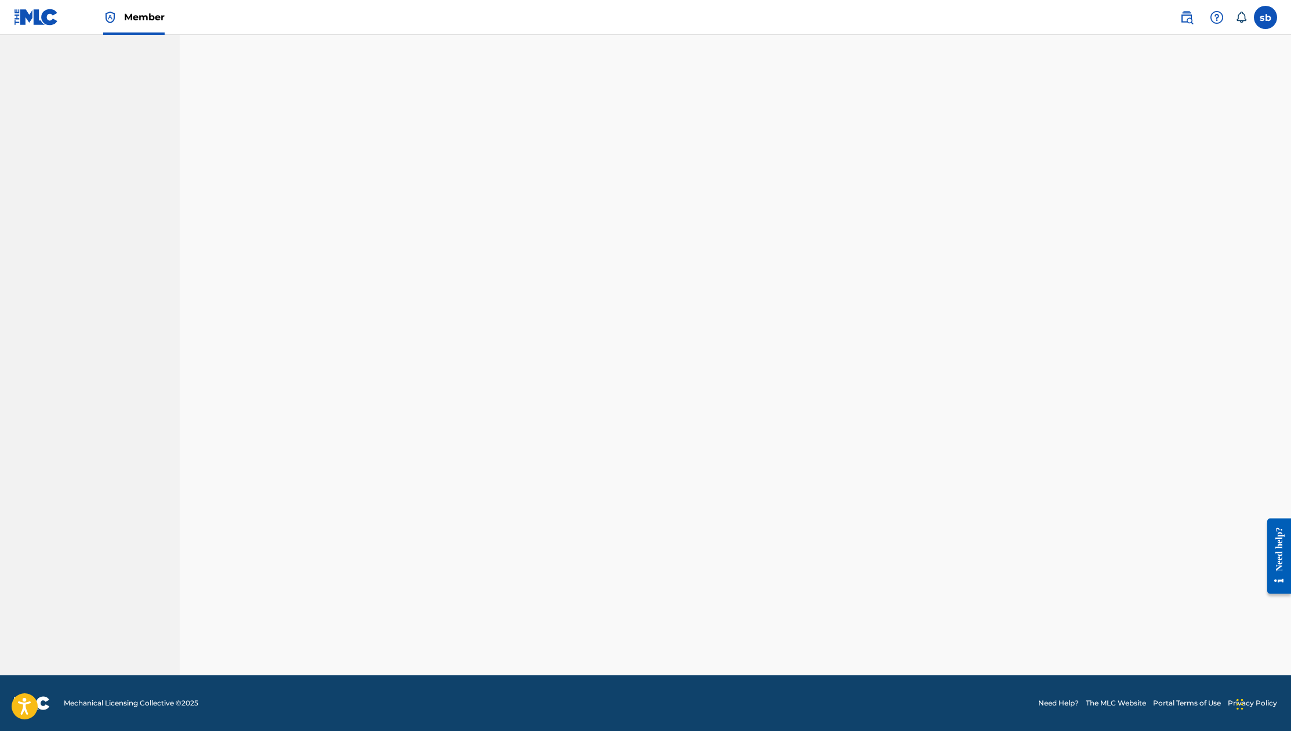
click at [1118, 428] on div "Payee: sequoia [PERSON_NAME]" at bounding box center [736, 82] width 784 height 1185
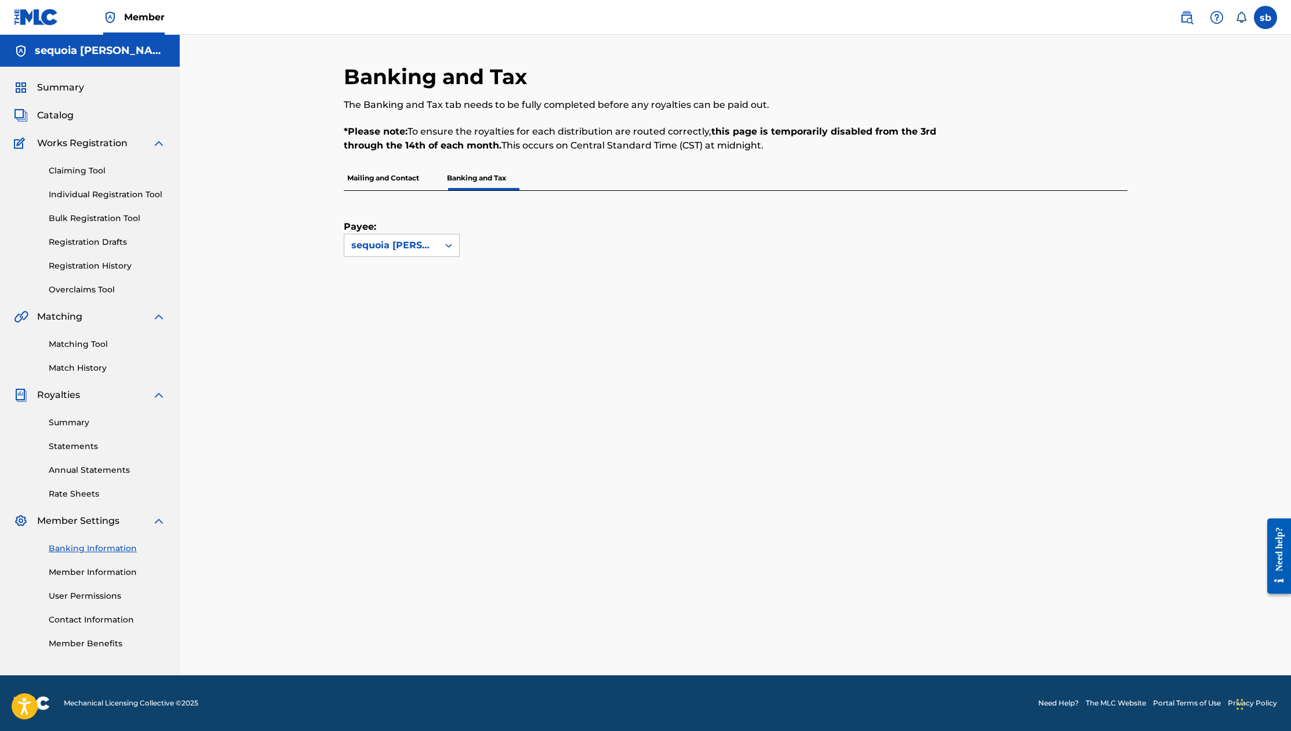
scroll to position [0, 0]
click at [1116, 327] on div "Payee: sequoia [PERSON_NAME]" at bounding box center [736, 388] width 784 height 395
click at [122, 545] on link "Banking Information" at bounding box center [107, 548] width 117 height 12
click at [94, 570] on link "Member Information" at bounding box center [107, 572] width 117 height 12
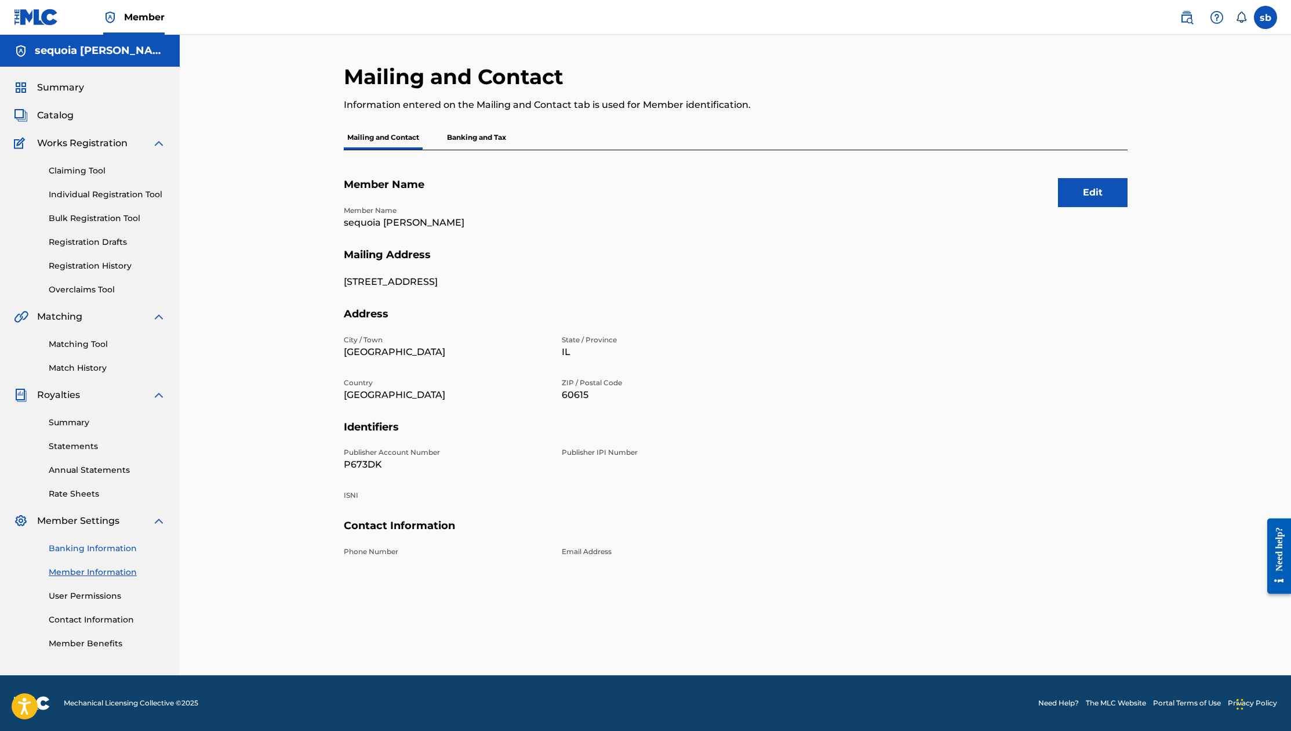
click at [102, 545] on link "Banking Information" at bounding box center [107, 548] width 117 height 12
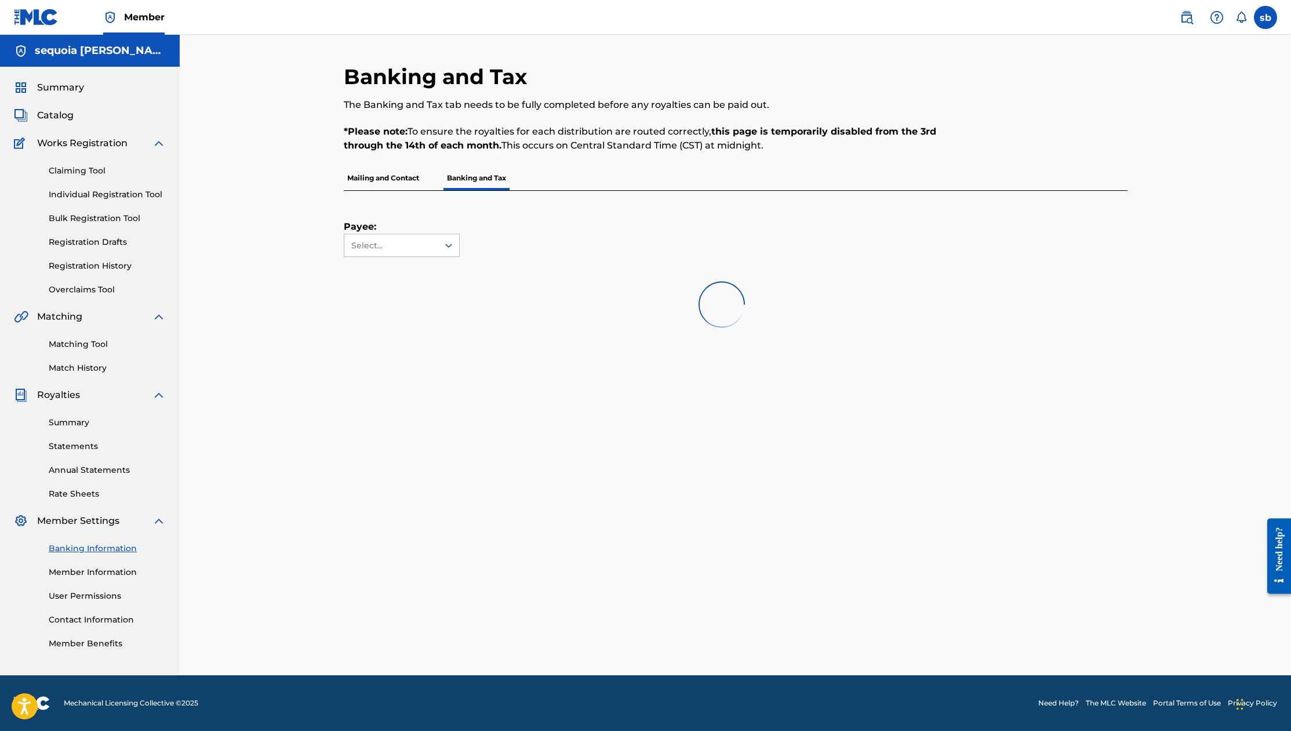
click at [101, 544] on link "Banking Information" at bounding box center [107, 548] width 117 height 12
click at [372, 177] on p "Mailing and Contact" at bounding box center [383, 178] width 79 height 24
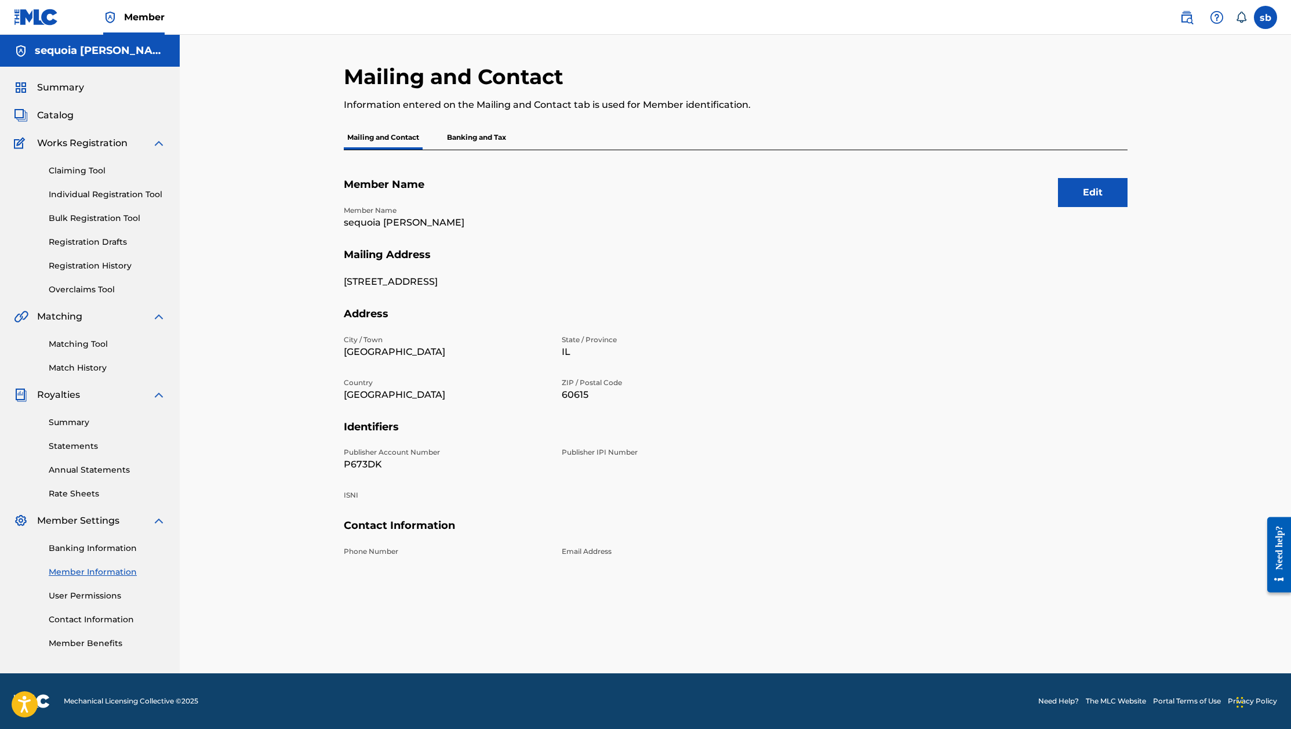
click at [486, 129] on p "Banking and Tax" at bounding box center [477, 137] width 66 height 24
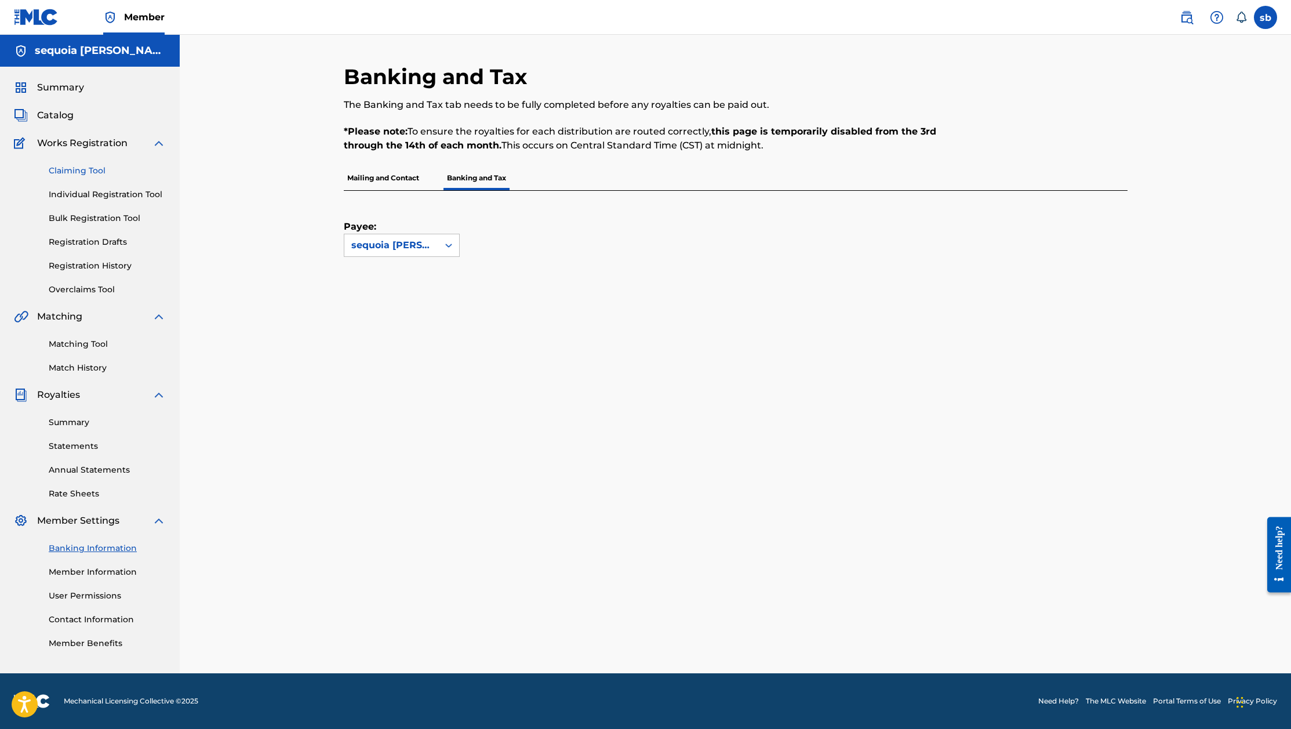
click at [100, 174] on link "Claiming Tool" at bounding box center [107, 171] width 117 height 12
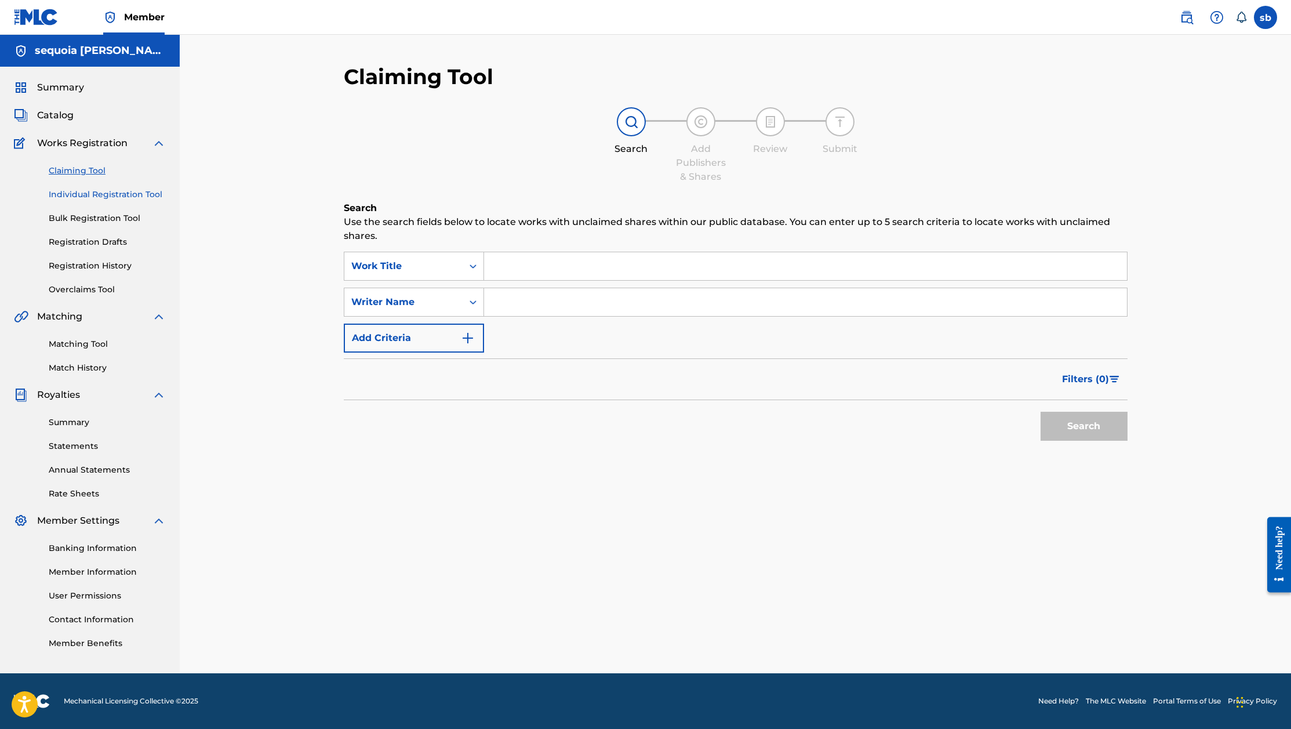
click at [132, 192] on link "Individual Registration Tool" at bounding box center [107, 194] width 117 height 12
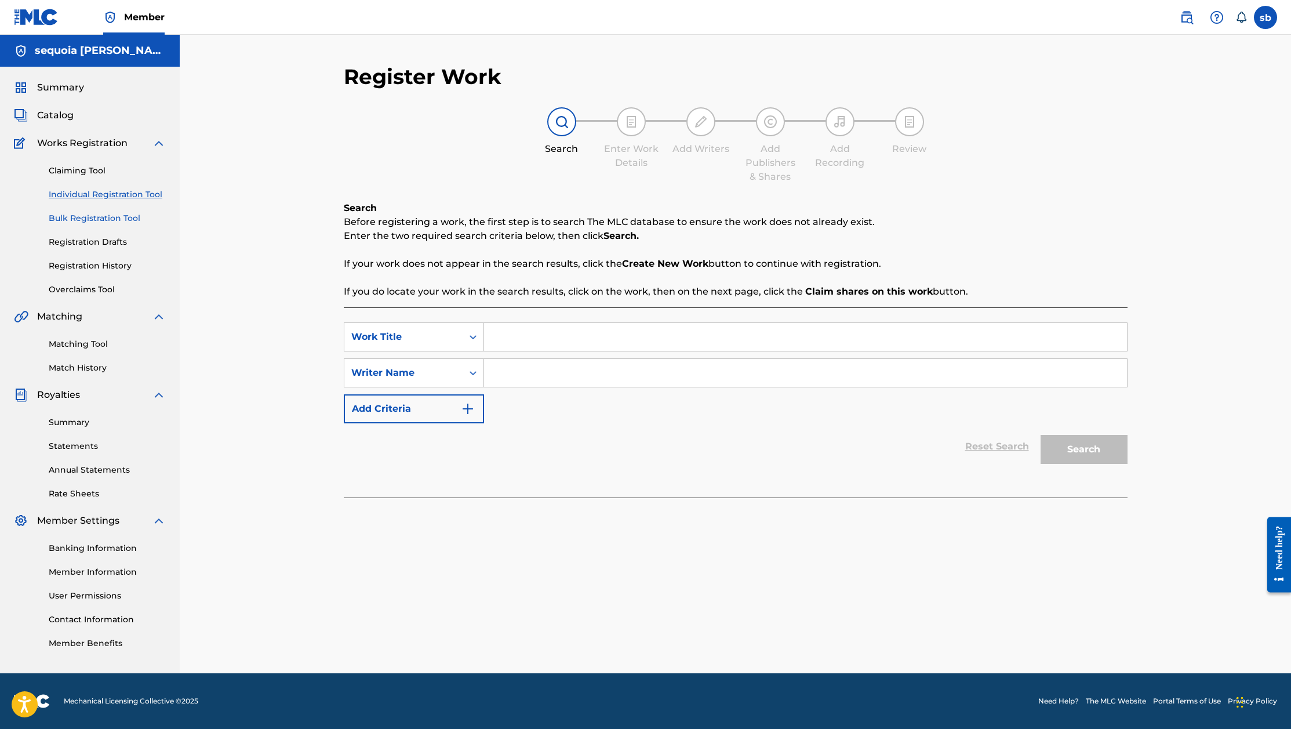
click at [108, 217] on link "Bulk Registration Tool" at bounding box center [107, 218] width 117 height 12
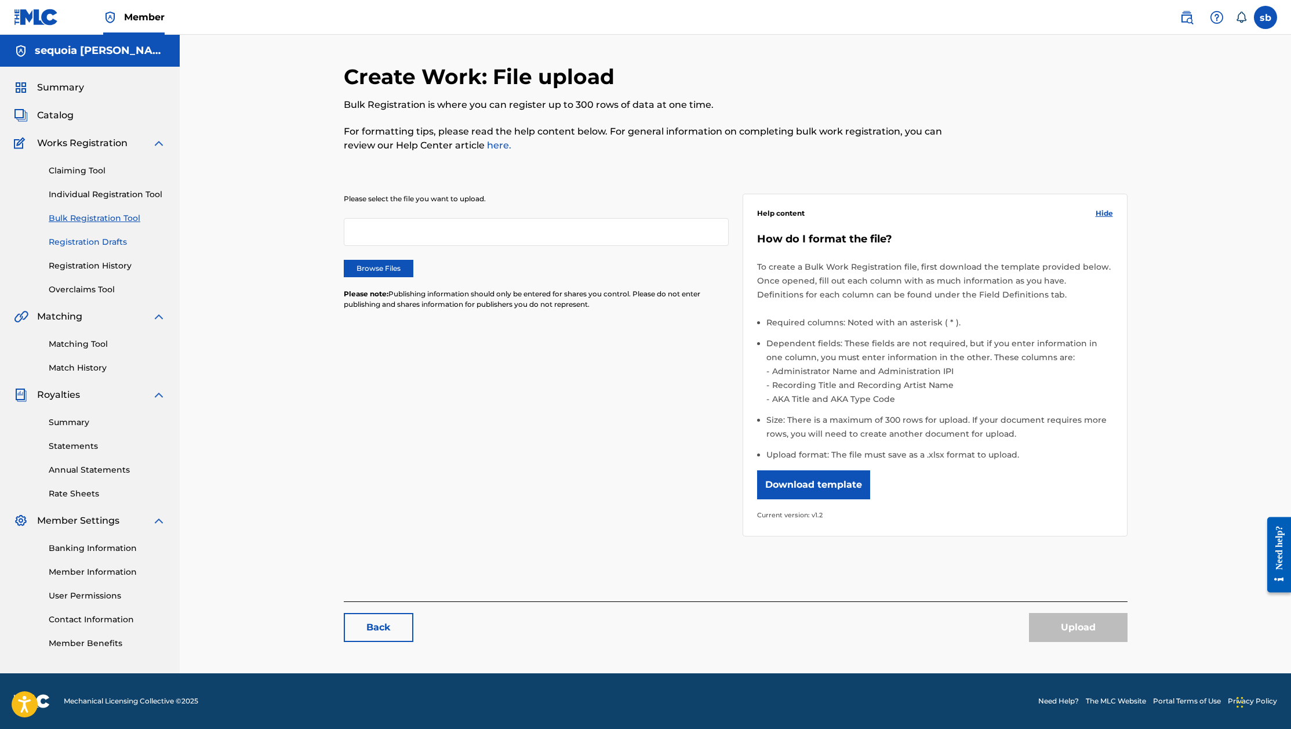
drag, startPoint x: 99, startPoint y: 239, endPoint x: 104, endPoint y: 246, distance: 9.2
click at [98, 239] on link "Registration Drafts" at bounding box center [107, 242] width 117 height 12
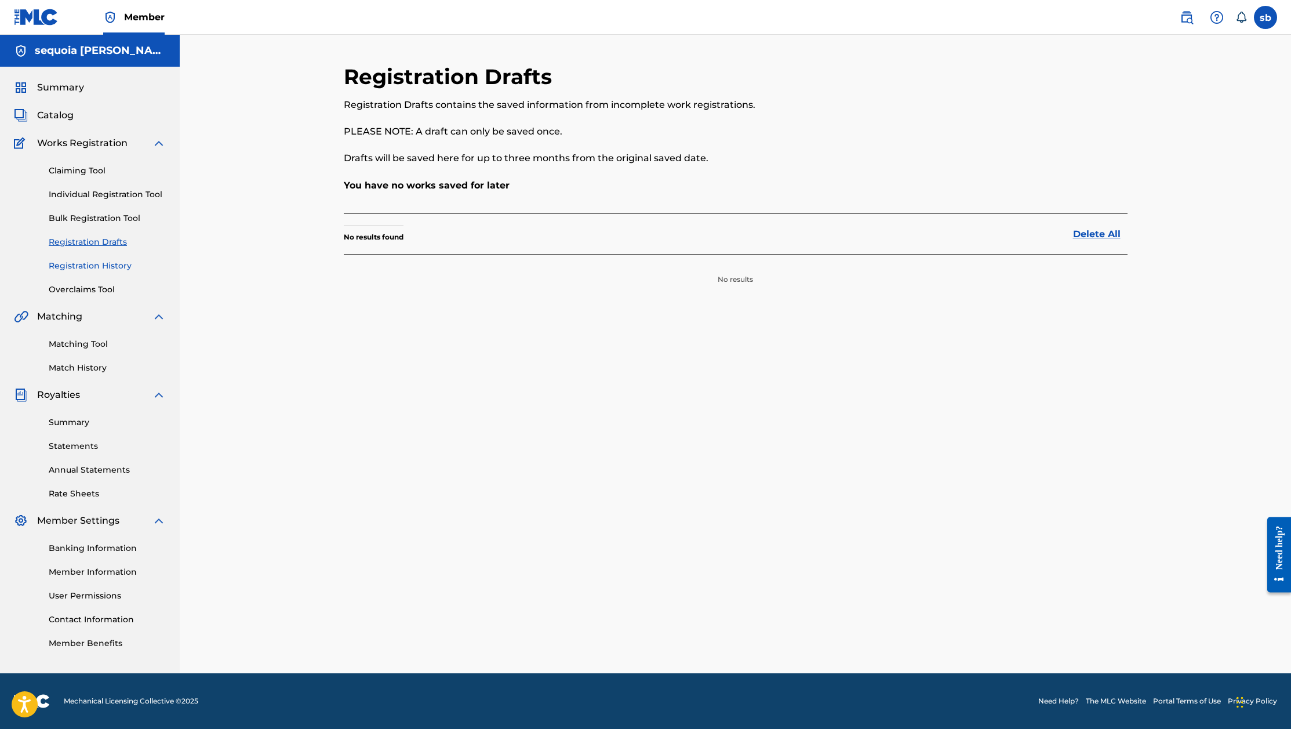
click at [102, 267] on link "Registration History" at bounding box center [107, 266] width 117 height 12
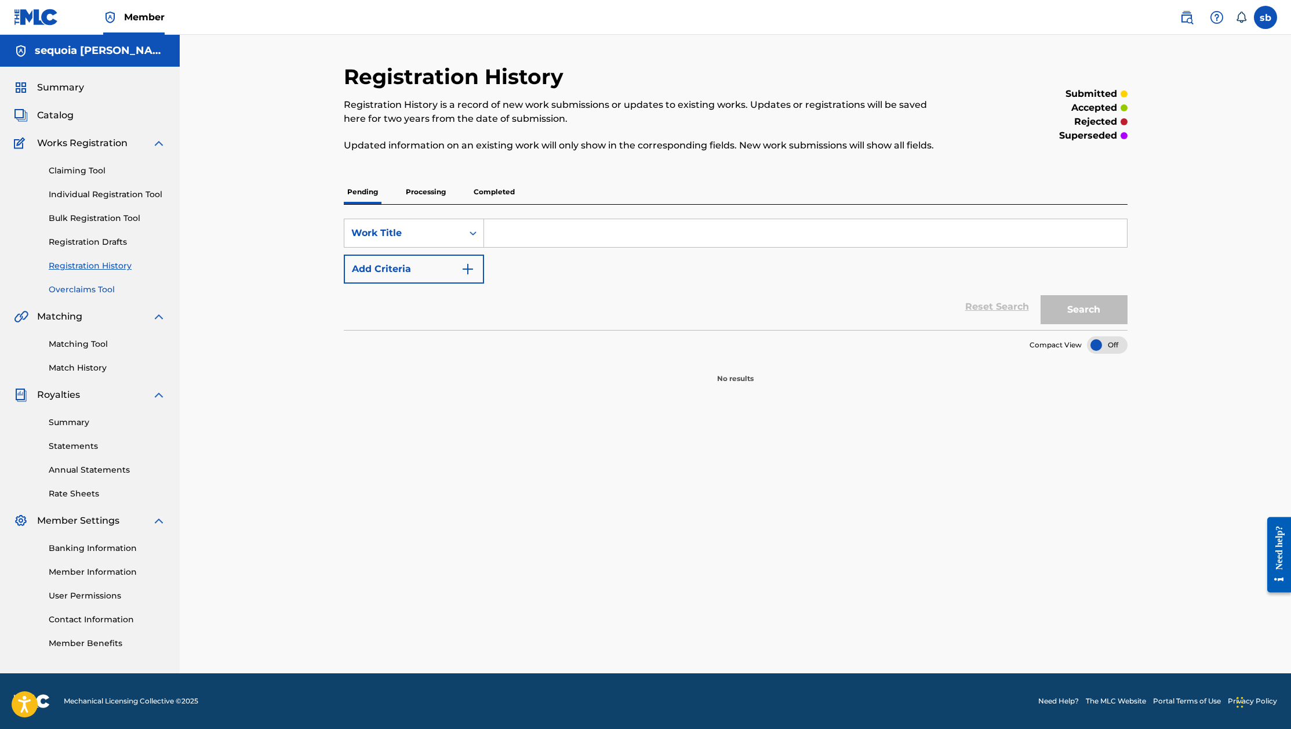
drag, startPoint x: 100, startPoint y: 297, endPoint x: 114, endPoint y: 293, distance: 14.5
click at [100, 297] on div "Summary Catalog Works Registration Claiming Tool Individual Registration Tool B…" at bounding box center [90, 365] width 180 height 597
click at [95, 161] on div "Claiming Tool Individual Registration Tool Bulk Registration Tool Registration …" at bounding box center [90, 223] width 152 height 146
click at [82, 171] on link "Claiming Tool" at bounding box center [107, 171] width 117 height 12
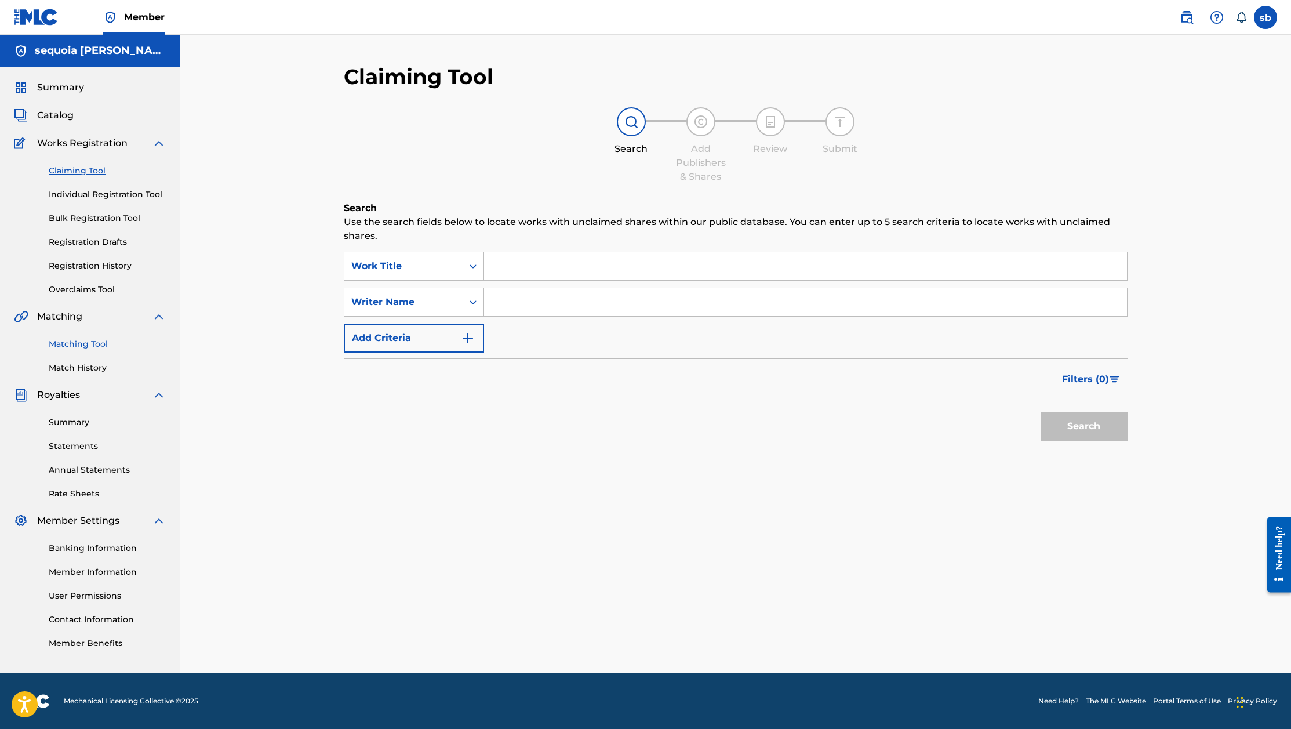
click at [95, 342] on link "Matching Tool" at bounding box center [107, 344] width 117 height 12
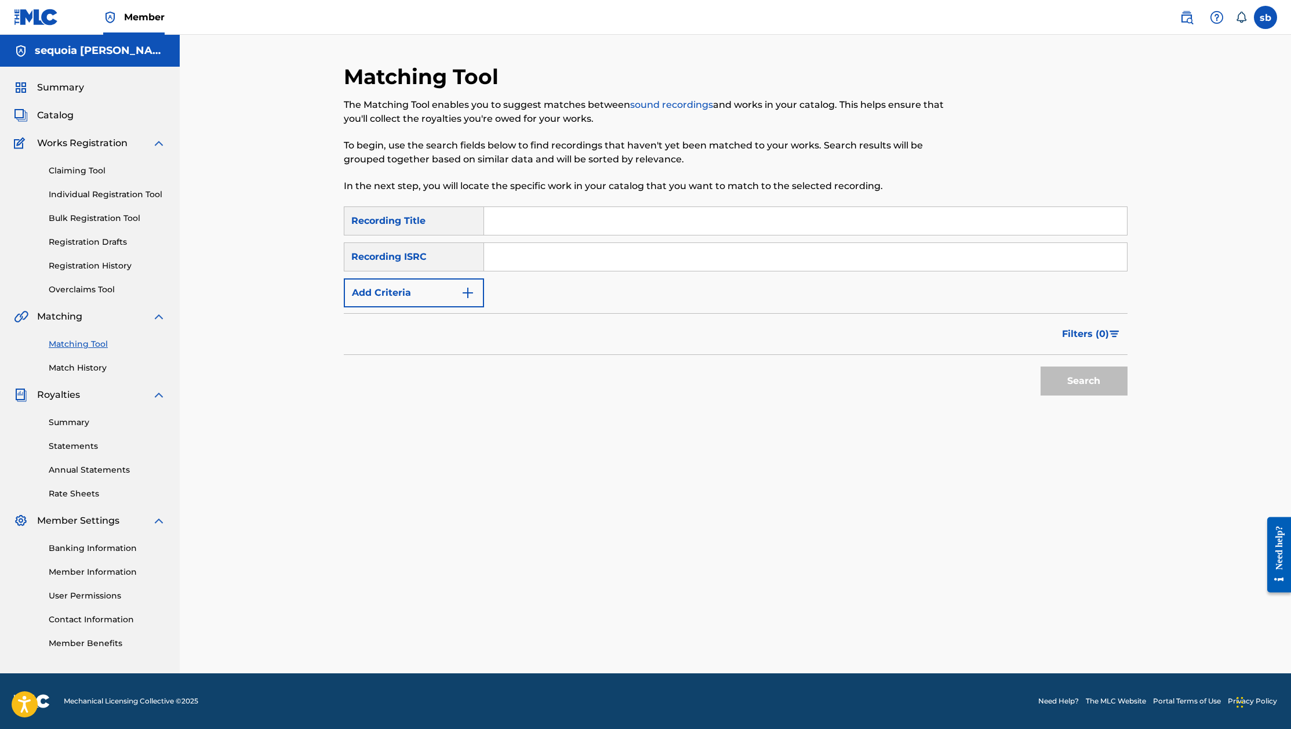
click at [542, 260] on input "Search Form" at bounding box center [805, 257] width 643 height 28
drag, startPoint x: 1134, startPoint y: 102, endPoint x: 965, endPoint y: 1, distance: 196.1
click at [1128, 95] on div "Matching Tool The Matching Tool enables you to suggest matches between sound re…" at bounding box center [736, 368] width 812 height 609
click at [509, 264] on input "Search Form" at bounding box center [805, 257] width 643 height 28
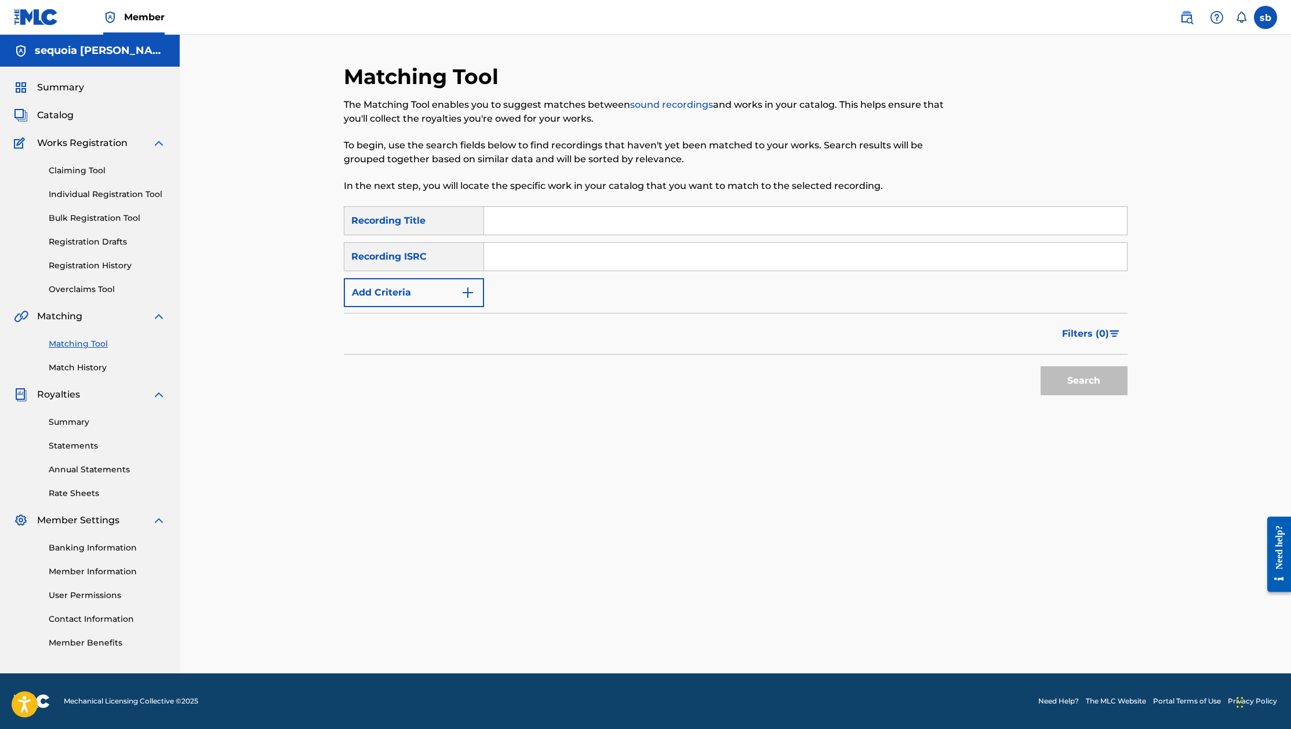
paste input "CH7811114118"
type input "CH7811114118"
click at [1064, 386] on button "Search" at bounding box center [1084, 380] width 87 height 29
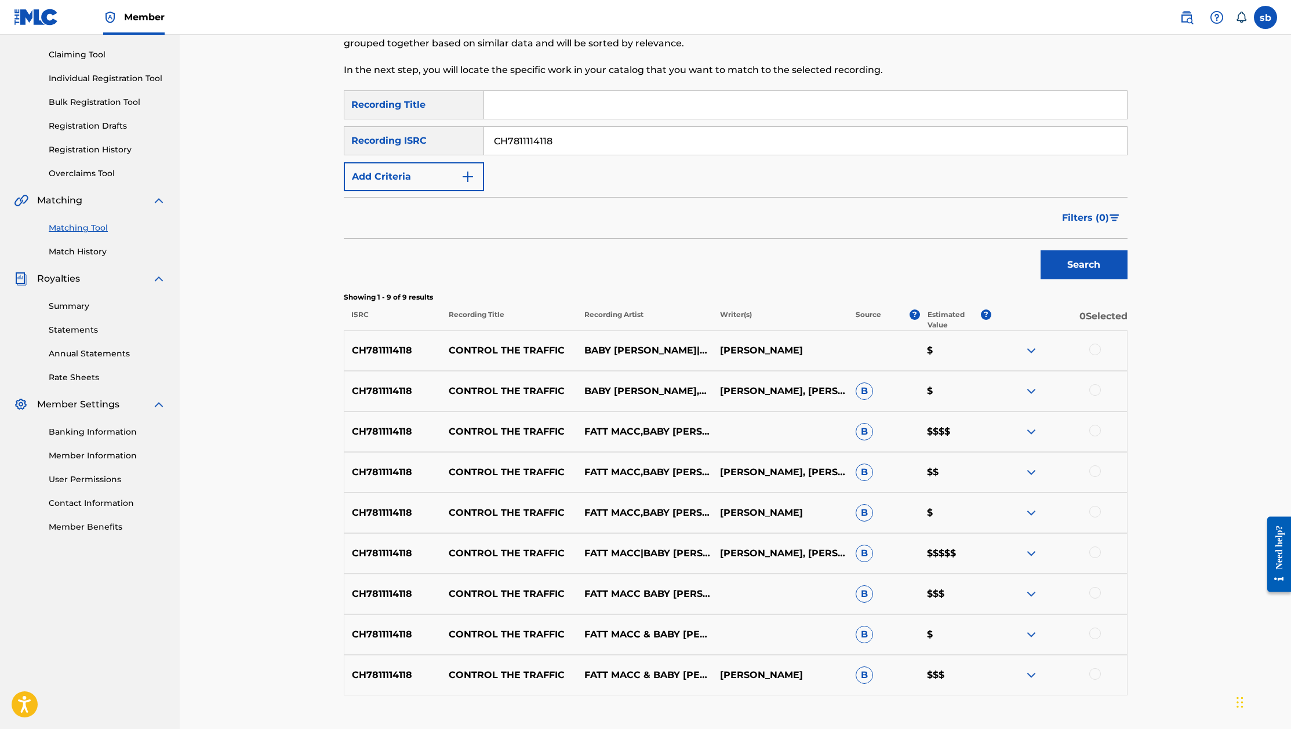
scroll to position [196, 0]
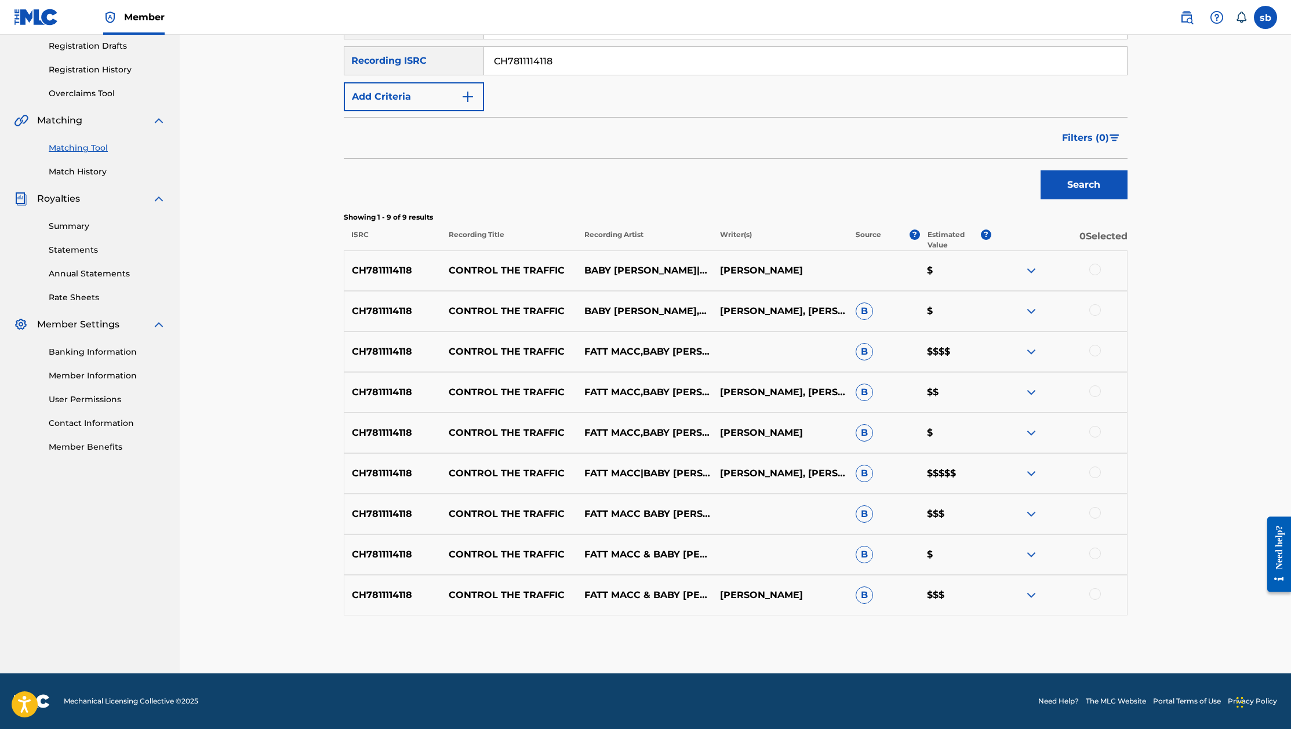
click at [1021, 352] on div at bounding box center [1059, 352] width 136 height 14
click at [1036, 353] on img at bounding box center [1032, 352] width 14 height 14
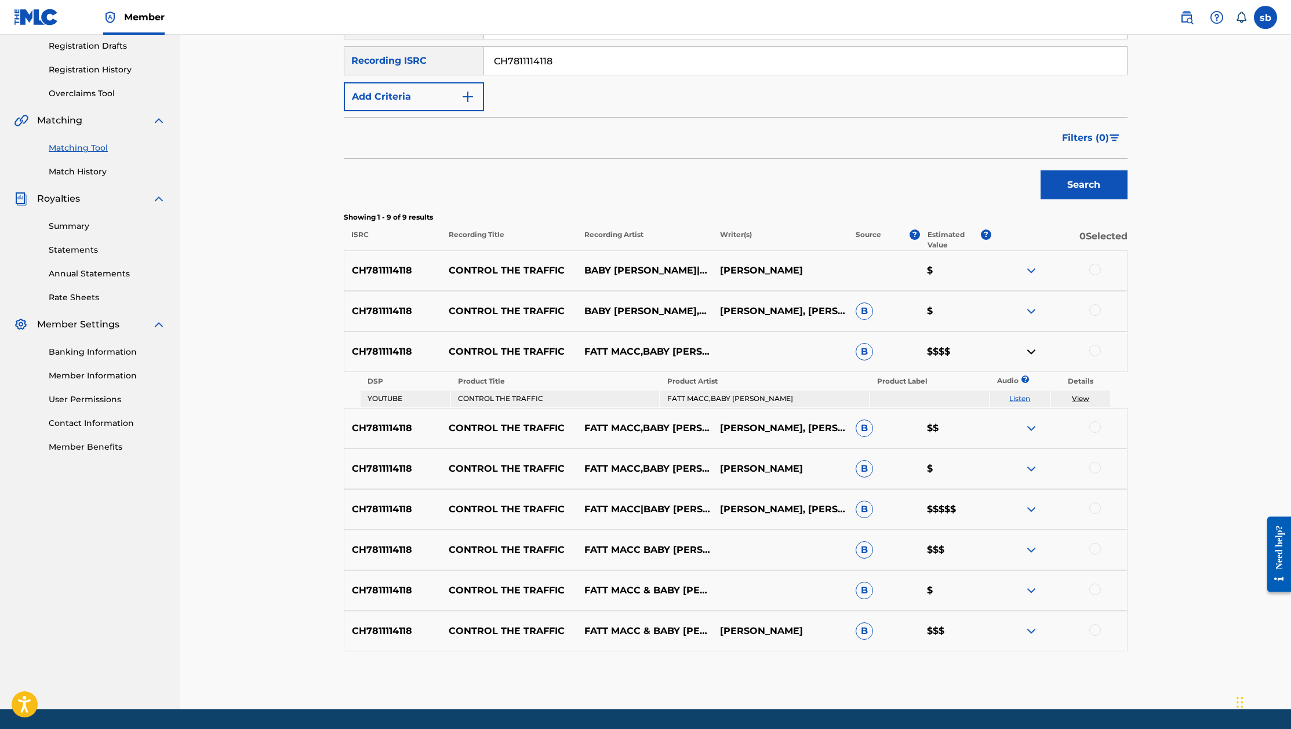
click at [1035, 353] on img at bounding box center [1032, 352] width 14 height 14
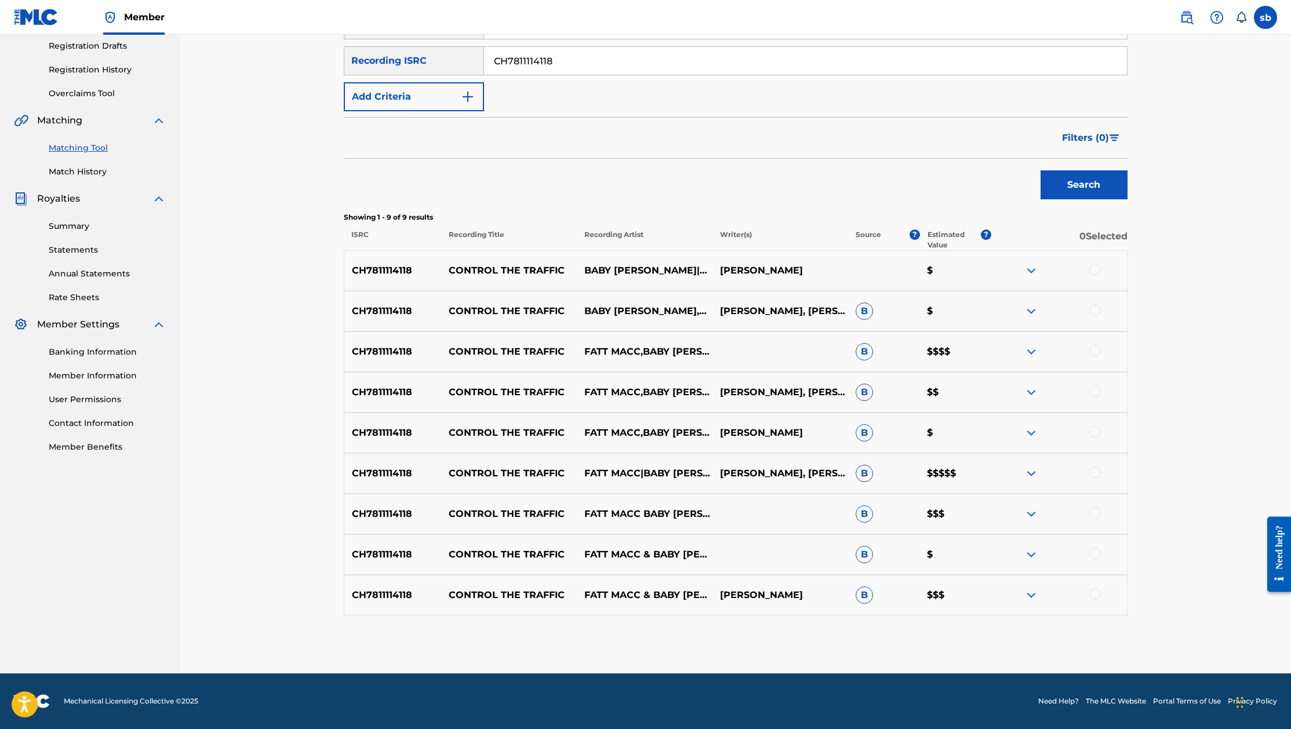
click at [1031, 353] on img at bounding box center [1032, 352] width 14 height 14
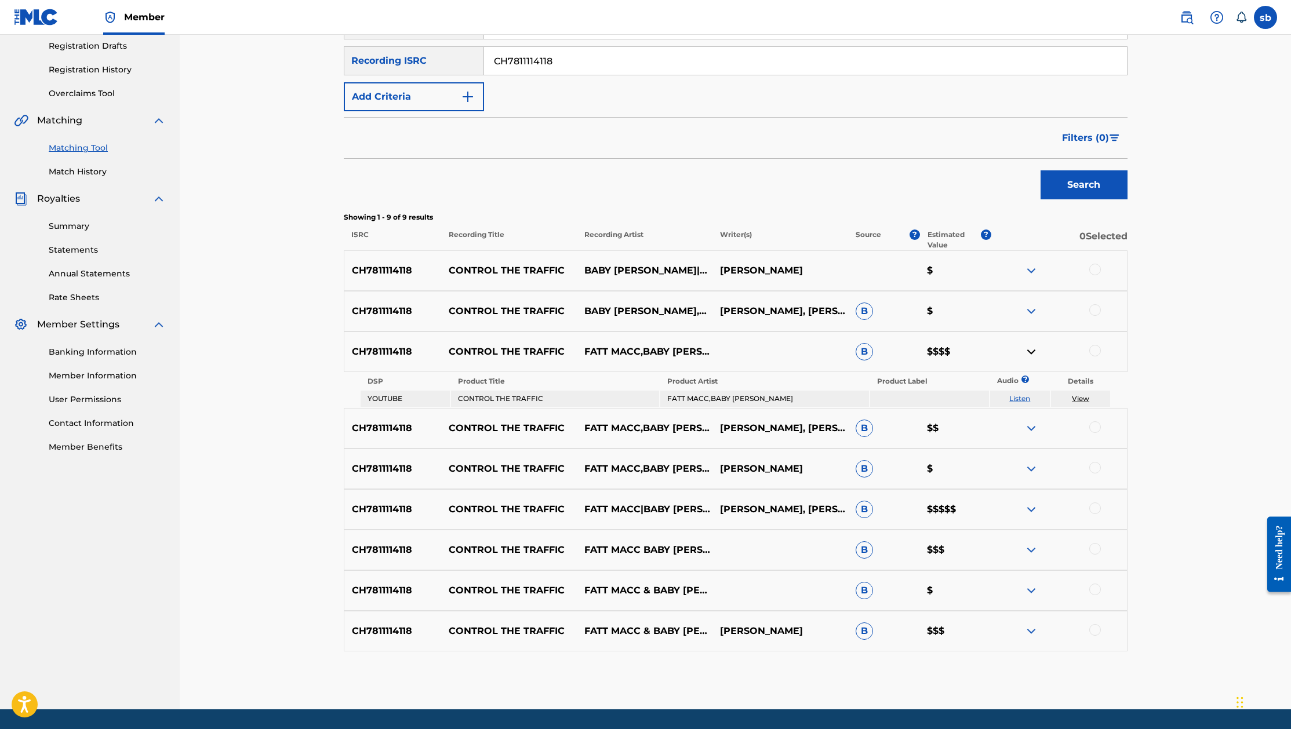
click at [1031, 354] on img at bounding box center [1032, 352] width 14 height 14
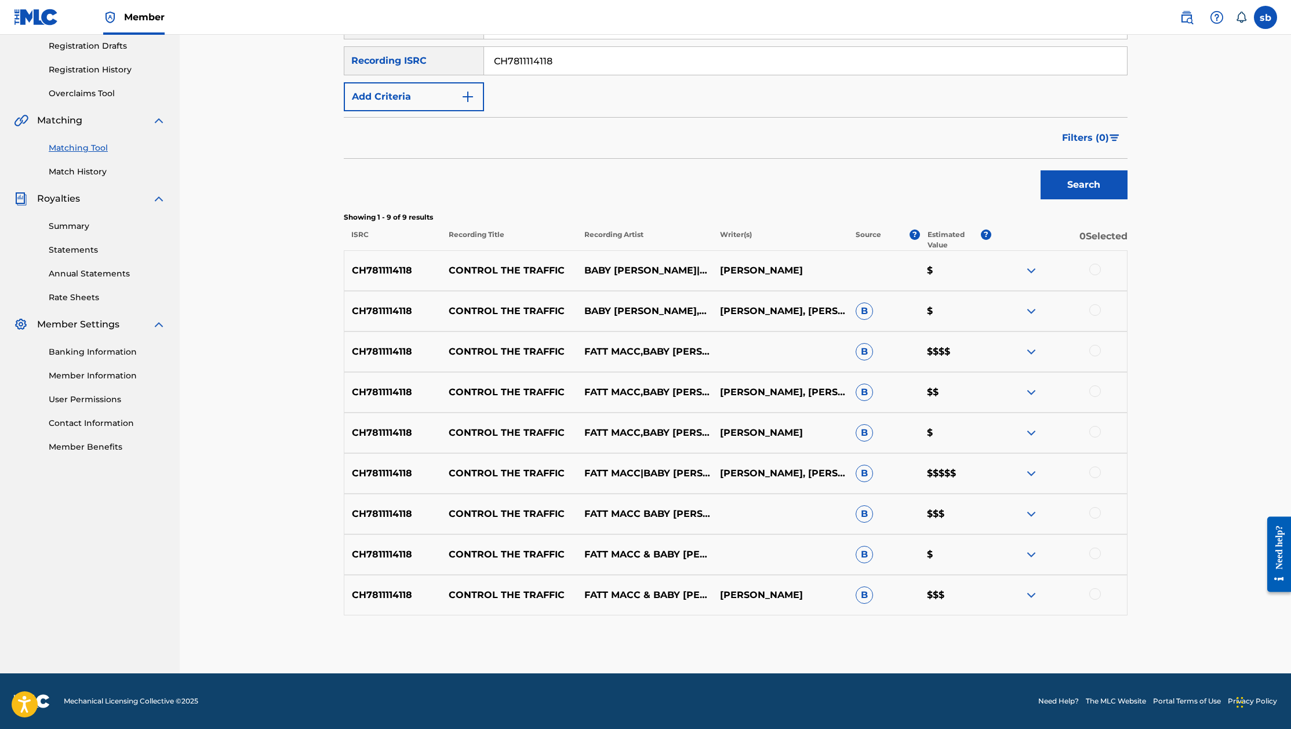
click at [1162, 343] on div "Matching Tool The Matching Tool enables you to suggest matches between sound re…" at bounding box center [735, 256] width 1111 height 835
click at [1027, 471] on img at bounding box center [1032, 474] width 14 height 14
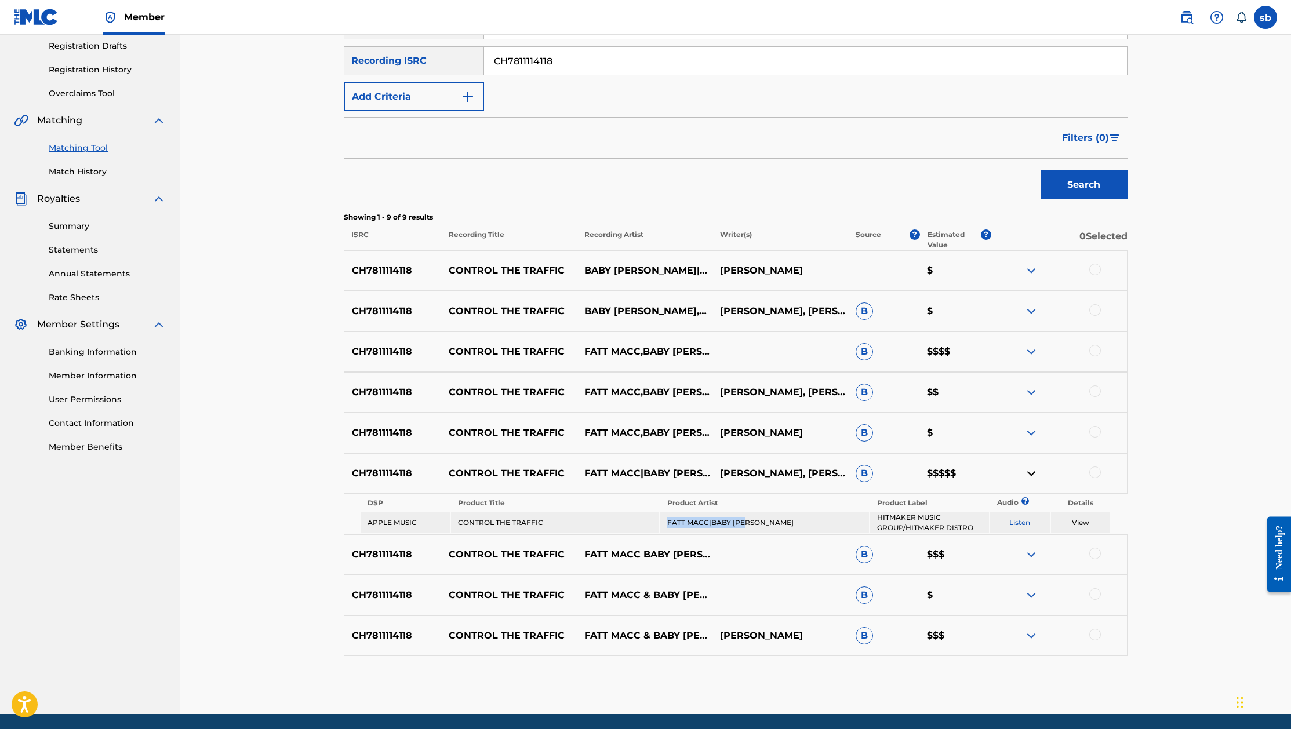
drag, startPoint x: 735, startPoint y: 523, endPoint x: 666, endPoint y: 520, distance: 68.5
click at [666, 520] on td "FATT MACC|BABY [PERSON_NAME]" at bounding box center [764, 523] width 208 height 21
click at [787, 519] on td "FATT MACC|BABY [PERSON_NAME]" at bounding box center [764, 523] width 208 height 21
drag, startPoint x: 586, startPoint y: 353, endPoint x: 638, endPoint y: 354, distance: 52.2
click at [638, 354] on p "FATT MACC,BABY [PERSON_NAME]" at bounding box center [645, 352] width 136 height 28
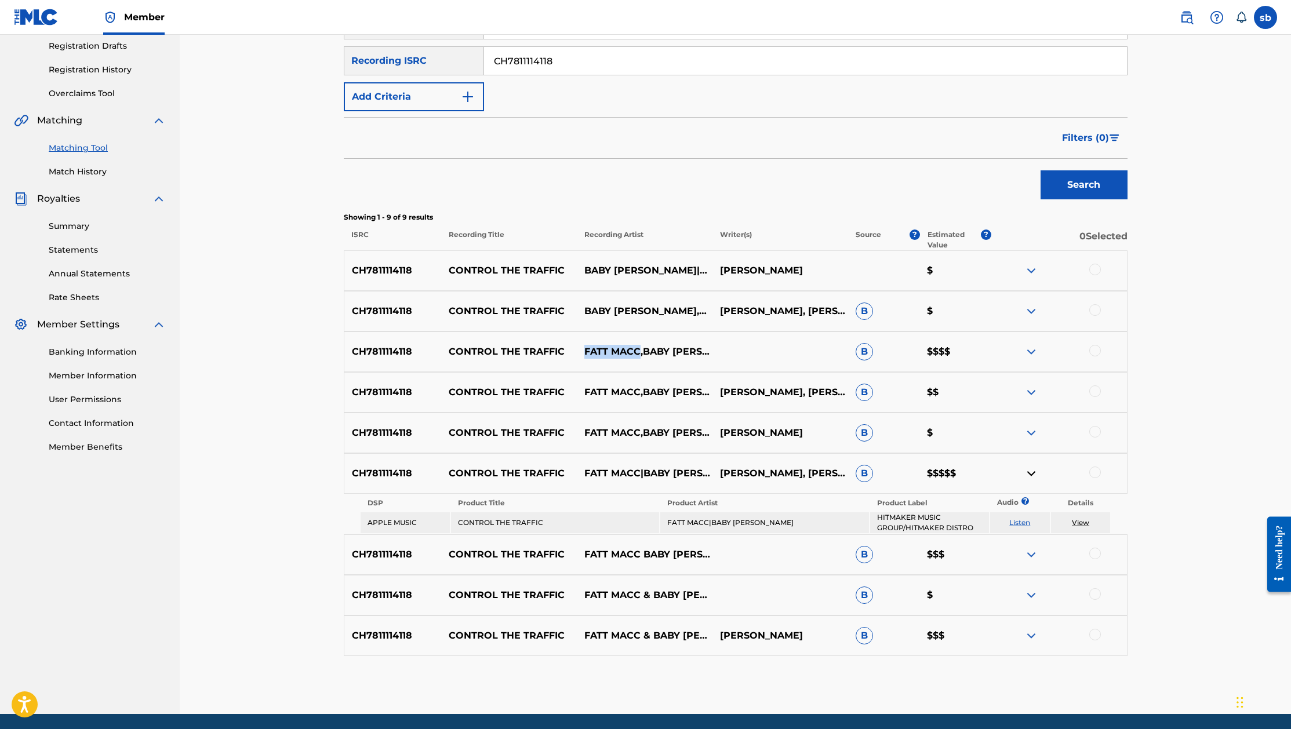
copy p "FATT MACC"
click at [1223, 396] on div "Matching Tool The Matching Tool enables you to suggest matches between sound re…" at bounding box center [735, 277] width 1111 height 876
drag, startPoint x: 1096, startPoint y: 343, endPoint x: 1113, endPoint y: 401, distance: 60.9
click at [1097, 343] on div "CH7811114118 CONTROL THE TRAFFIC FATT MACC,BABY [PERSON_NAME] $$$$" at bounding box center [736, 352] width 784 height 41
click at [1090, 352] on div at bounding box center [1095, 351] width 12 height 12
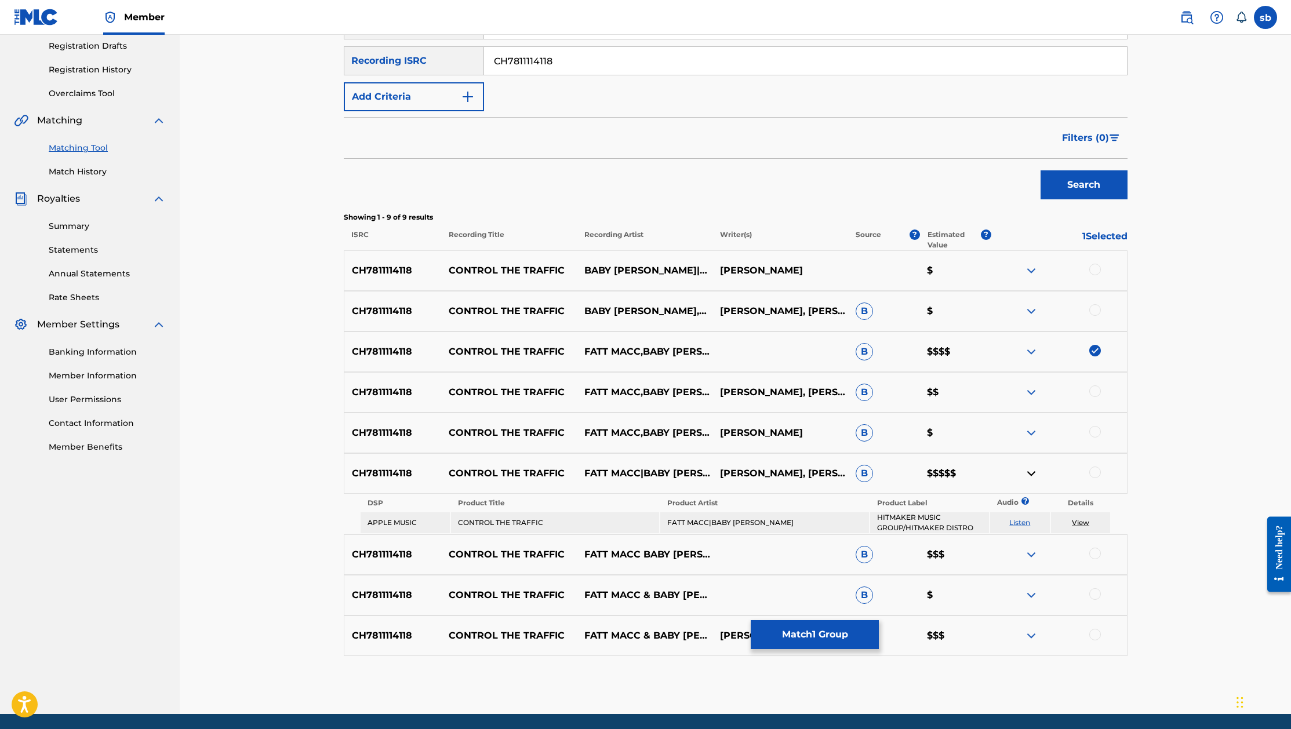
click at [1098, 472] on div at bounding box center [1095, 473] width 12 height 12
click at [1094, 397] on div at bounding box center [1095, 392] width 12 height 12
click at [1095, 551] on div at bounding box center [1095, 554] width 12 height 12
click at [1174, 451] on div "Matching Tool The Matching Tool enables you to suggest matches between sound re…" at bounding box center [735, 277] width 1111 height 876
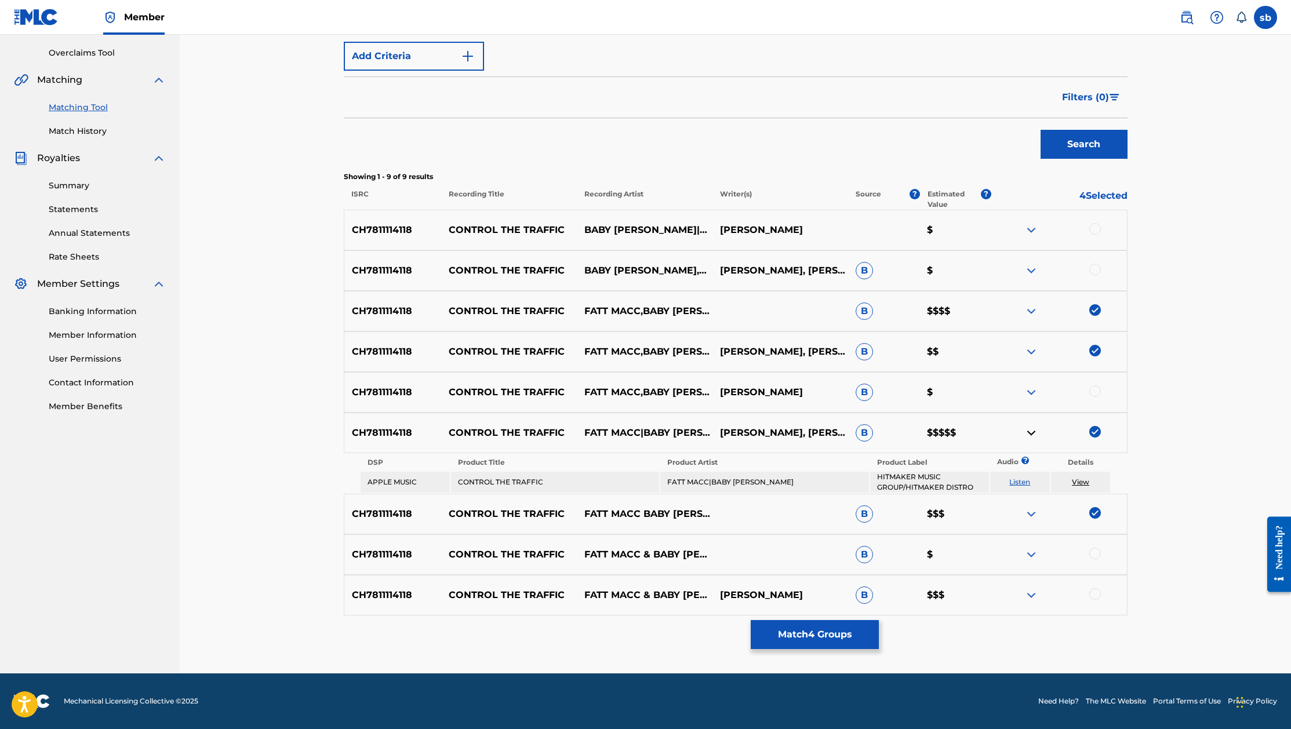
click at [1101, 591] on div at bounding box center [1059, 596] width 136 height 14
click at [1099, 594] on div at bounding box center [1095, 595] width 12 height 12
click at [1030, 511] on img at bounding box center [1032, 514] width 14 height 14
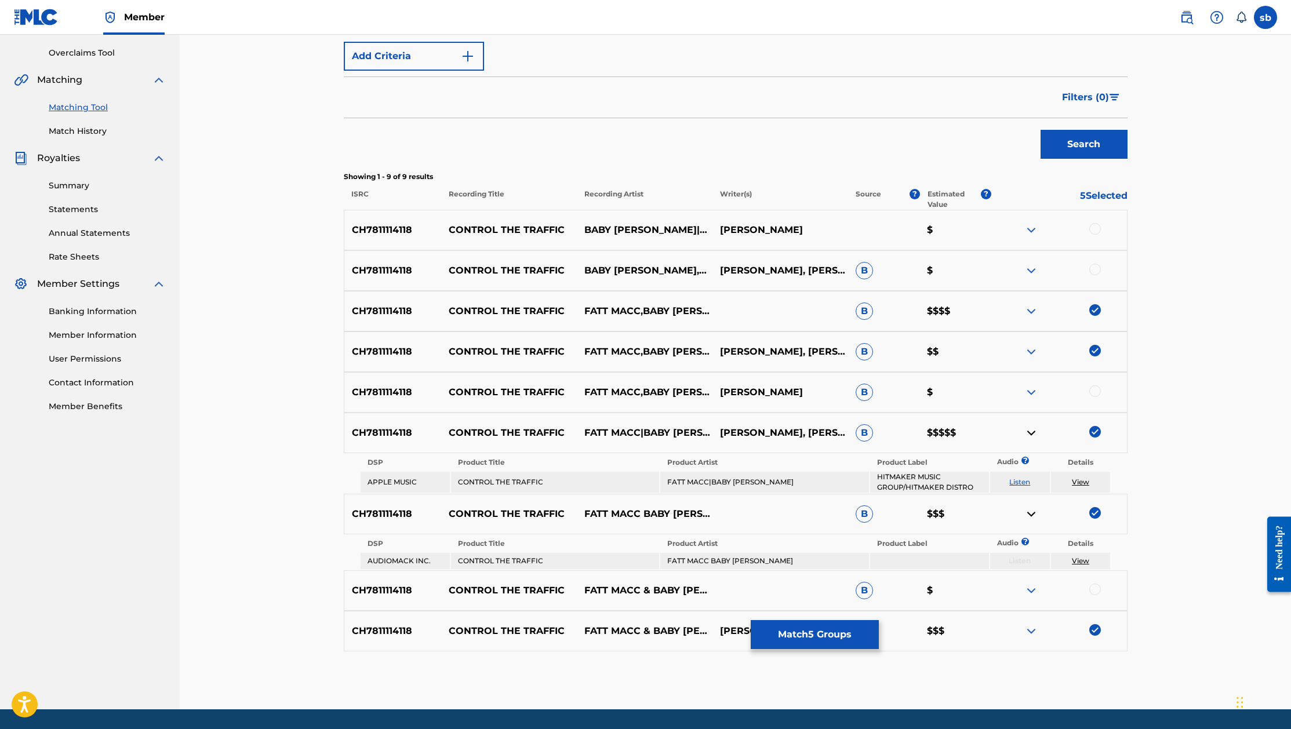
scroll to position [273, 0]
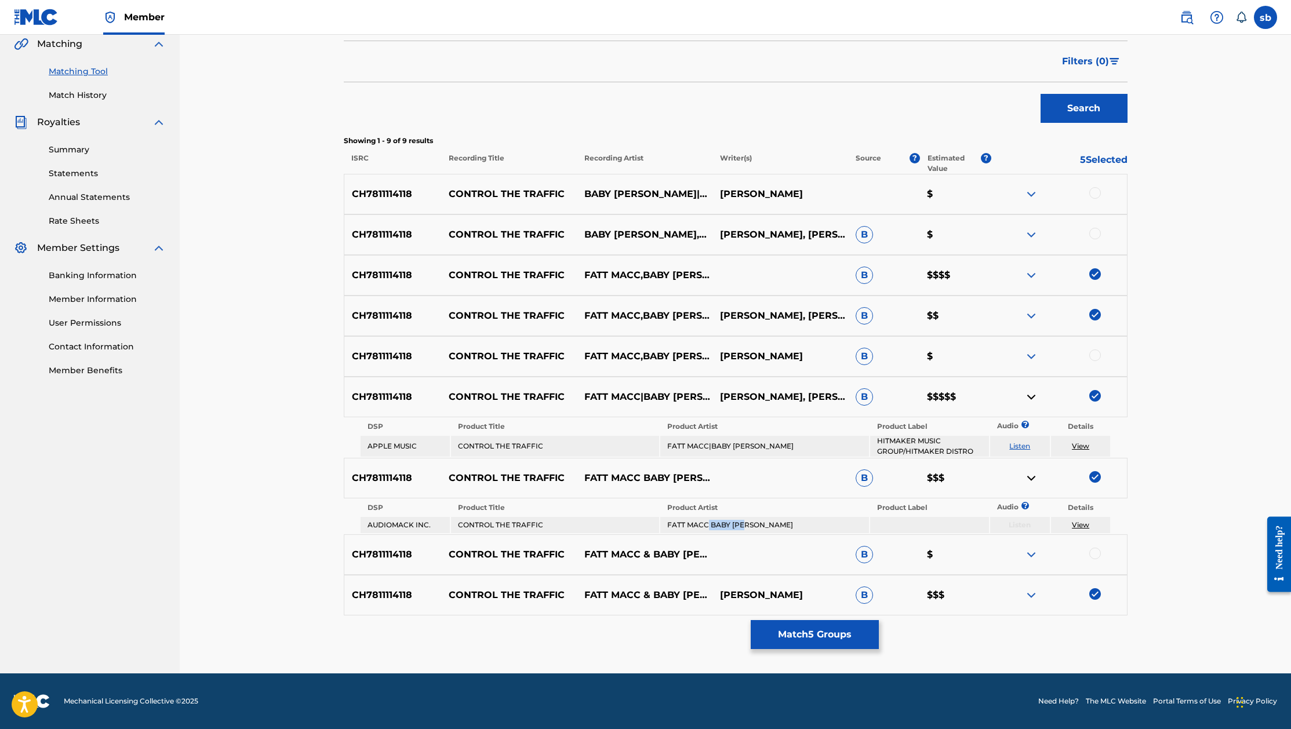
drag, startPoint x: 710, startPoint y: 524, endPoint x: 756, endPoint y: 529, distance: 46.7
click at [755, 529] on td "FATT MACC BABY [PERSON_NAME]" at bounding box center [764, 525] width 208 height 16
copy td "BABY [PERSON_NAME]"
click at [797, 314] on p "[PERSON_NAME], [PERSON_NAME], [PERSON_NAME]" at bounding box center [781, 316] width 136 height 42
drag, startPoint x: 717, startPoint y: 302, endPoint x: 818, endPoint y: 297, distance: 100.4
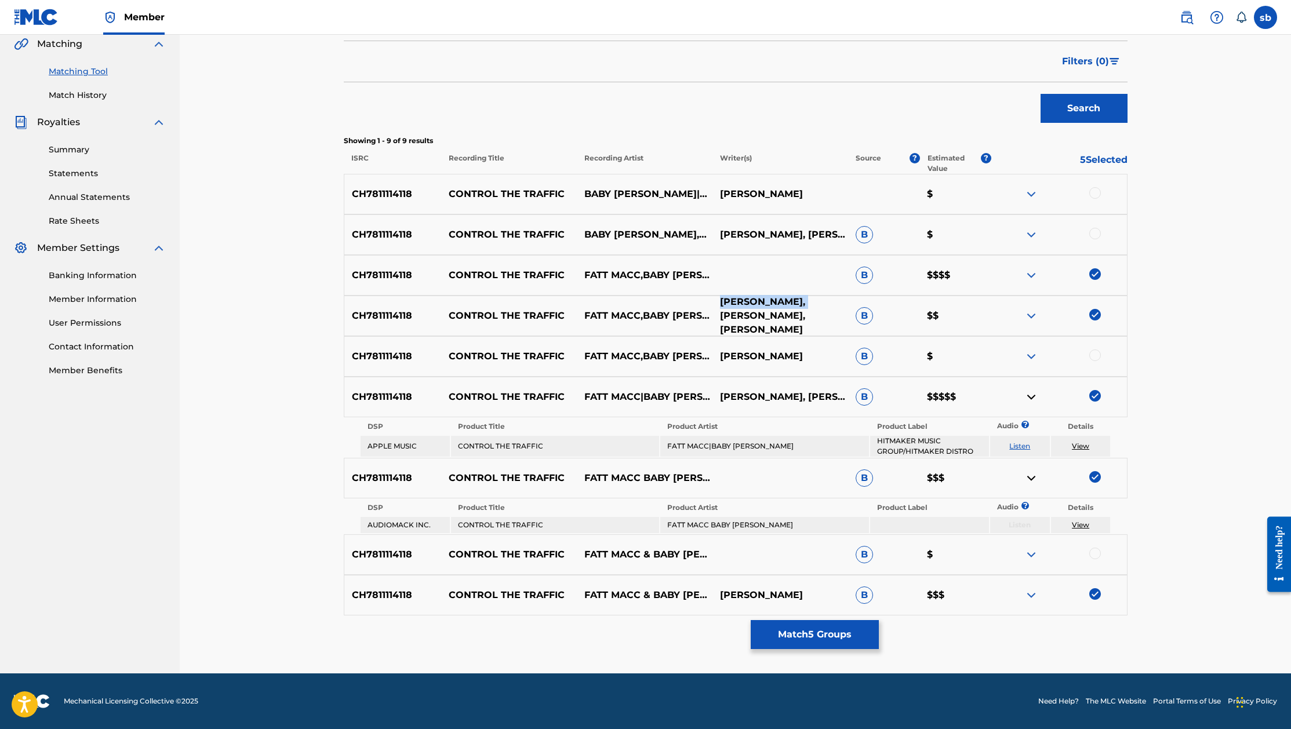
click at [818, 297] on p "[PERSON_NAME], [PERSON_NAME], [PERSON_NAME]" at bounding box center [781, 316] width 136 height 42
copy p "[PERSON_NAME]"
drag, startPoint x: 717, startPoint y: 317, endPoint x: 819, endPoint y: 321, distance: 102.7
click at [819, 321] on p "[PERSON_NAME], [PERSON_NAME], [PERSON_NAME]" at bounding box center [781, 316] width 136 height 42
copy p "[PERSON_NAME]"
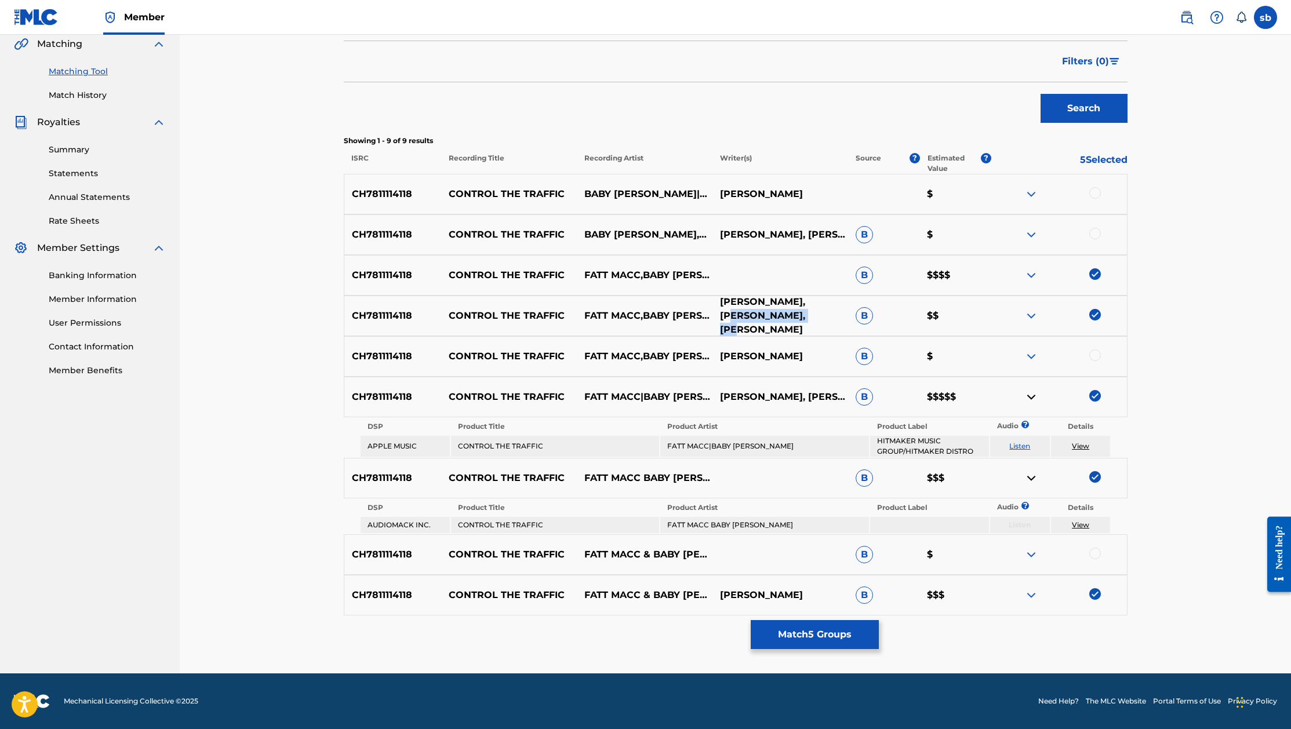
drag, startPoint x: 734, startPoint y: 327, endPoint x: 816, endPoint y: 332, distance: 82.5
click at [816, 332] on p "[PERSON_NAME], [PERSON_NAME], [PERSON_NAME]" at bounding box center [781, 316] width 136 height 42
copy p "[PERSON_NAME]"
click at [1172, 392] on div "Matching Tool The Matching Tool enables you to suggest matches between sound re…" at bounding box center [735, 217] width 1111 height 911
click at [1092, 594] on img at bounding box center [1095, 595] width 12 height 12
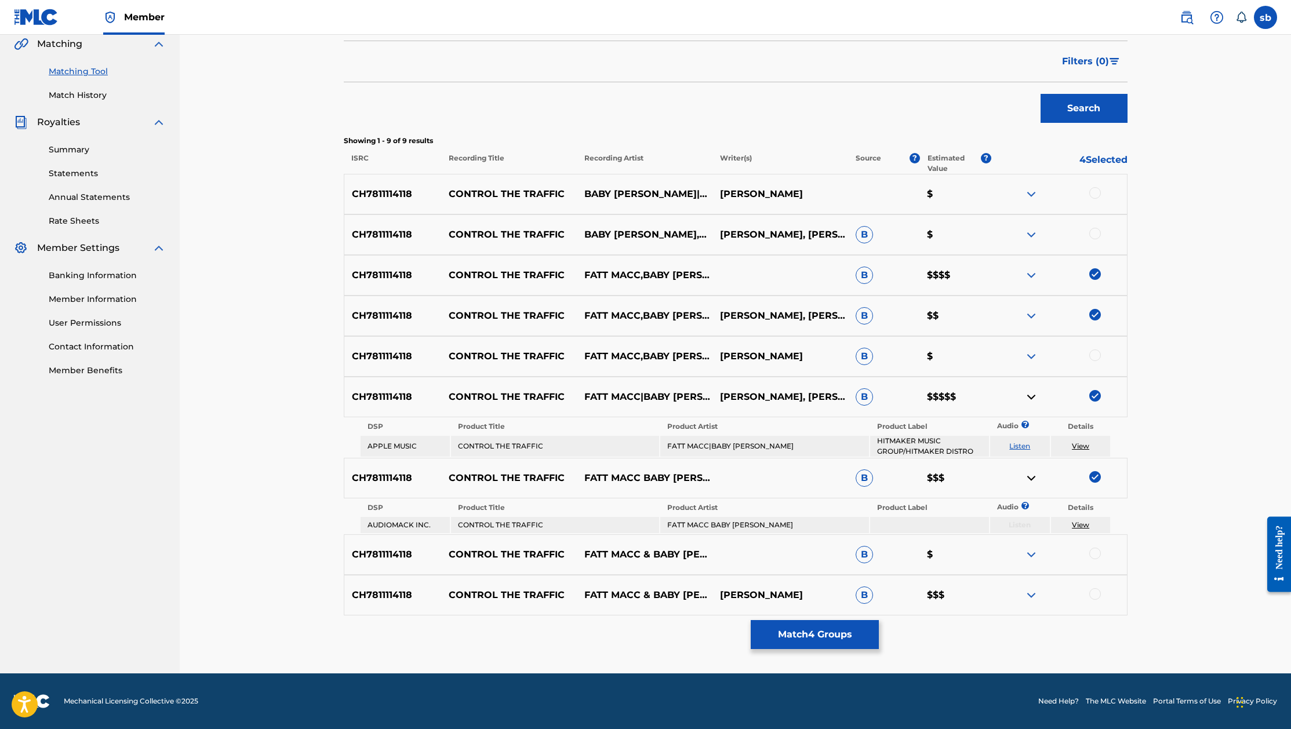
click at [1098, 390] on img at bounding box center [1095, 396] width 12 height 12
click at [1034, 393] on img at bounding box center [1032, 397] width 14 height 14
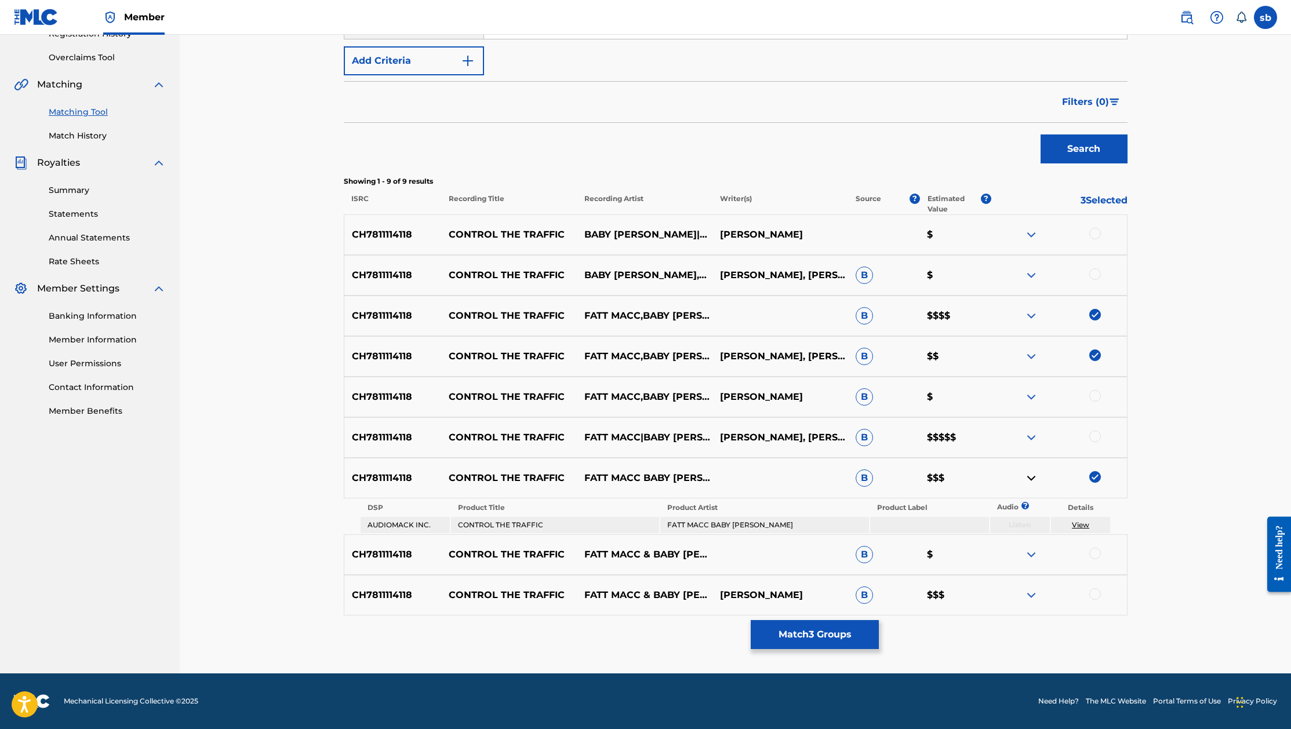
click at [1029, 482] on img at bounding box center [1032, 478] width 14 height 14
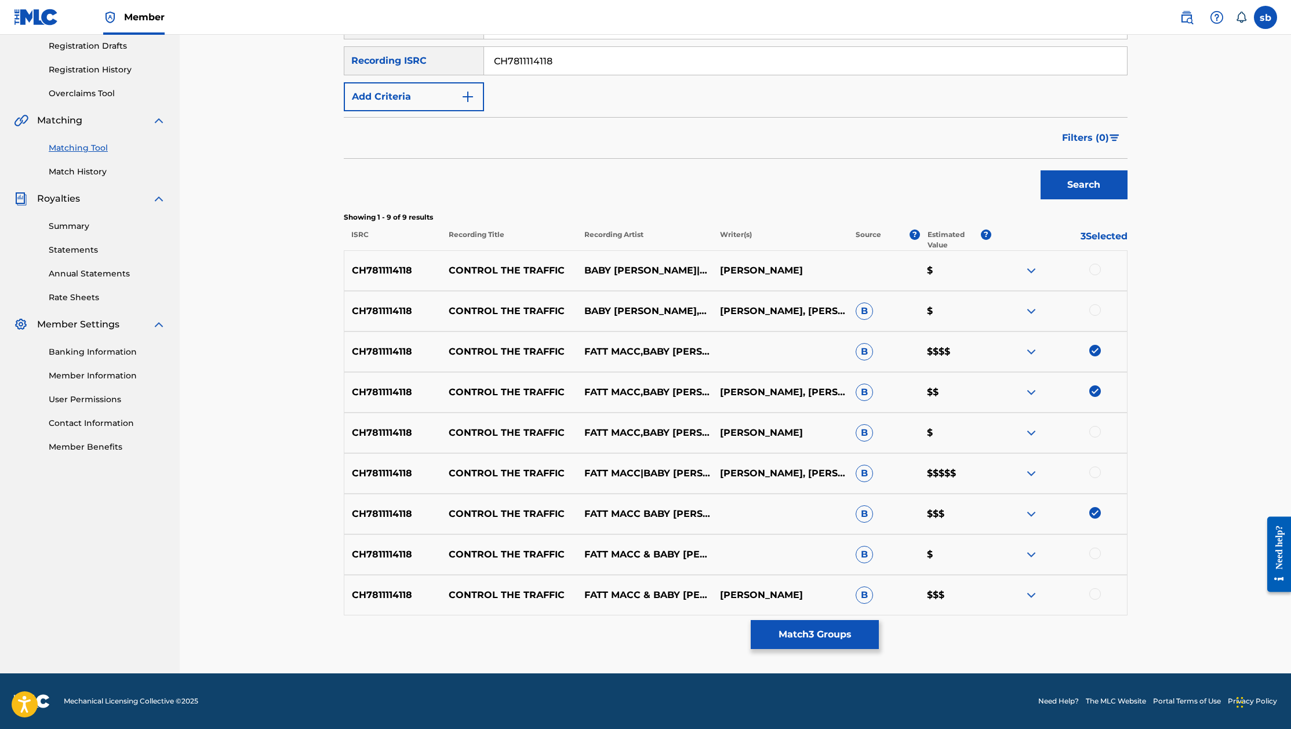
click at [1096, 355] on img at bounding box center [1095, 351] width 12 height 12
click at [1095, 401] on div "CH7811114118 CONTROL THE TRAFFIC FATT MACC,BABY [PERSON_NAME] JAQUEURIUS [PERSO…" at bounding box center [736, 392] width 784 height 41
drag, startPoint x: 1094, startPoint y: 398, endPoint x: 1097, endPoint y: 407, distance: 9.9
click at [1095, 397] on div at bounding box center [1059, 393] width 136 height 14
click at [1096, 517] on img at bounding box center [1095, 513] width 12 height 12
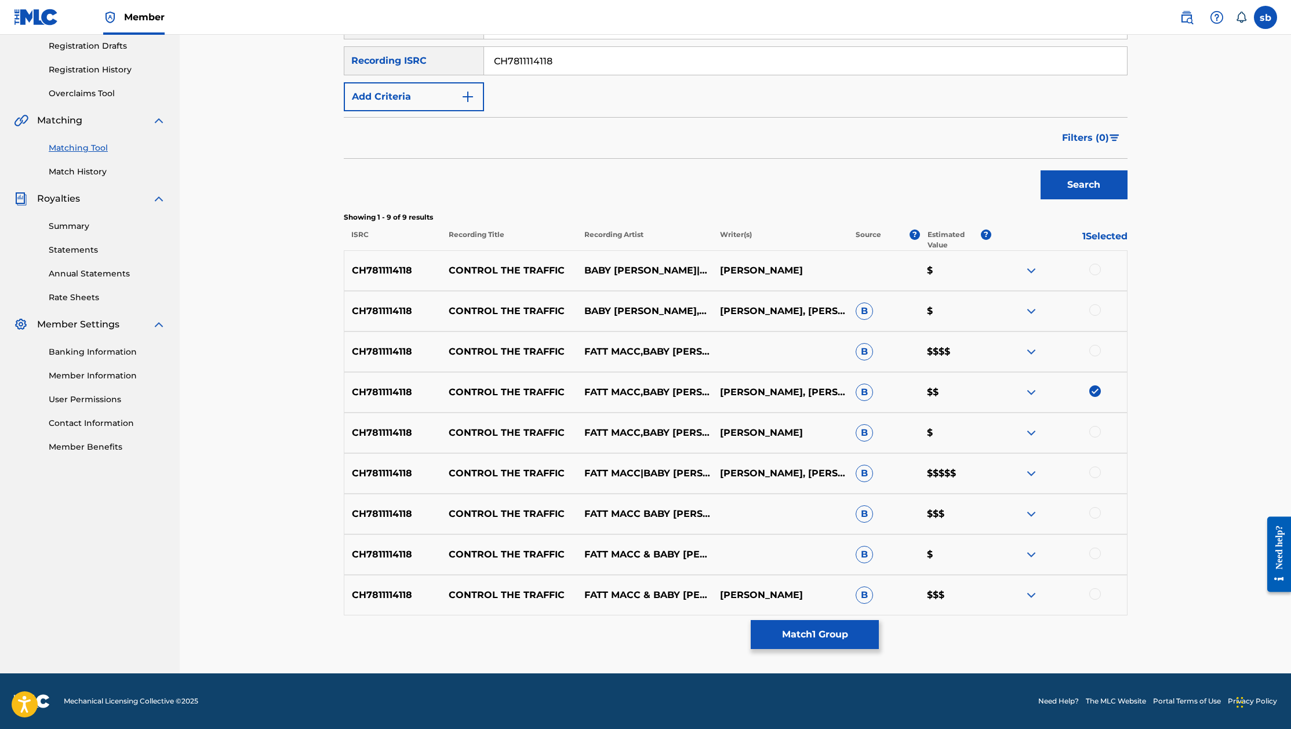
click at [1096, 389] on img at bounding box center [1095, 392] width 12 height 12
click at [1025, 268] on img at bounding box center [1032, 271] width 14 height 14
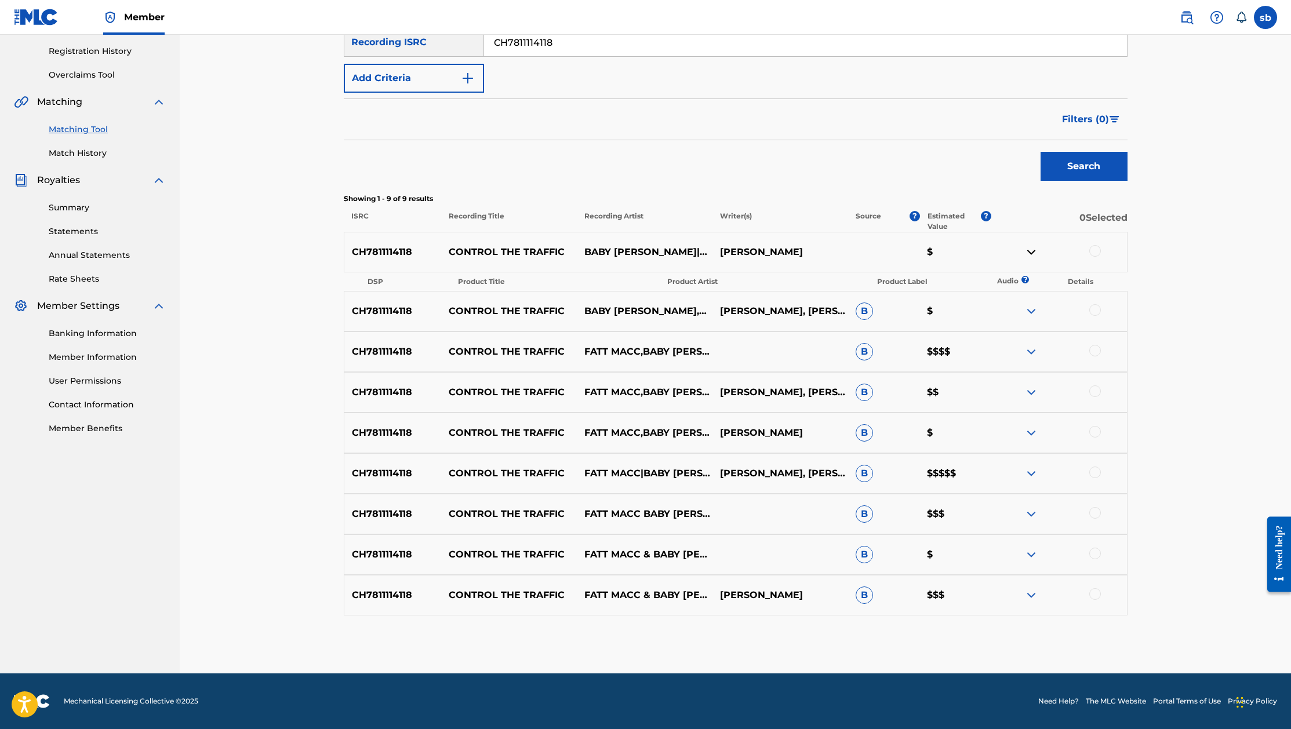
click at [1030, 347] on img at bounding box center [1032, 352] width 14 height 14
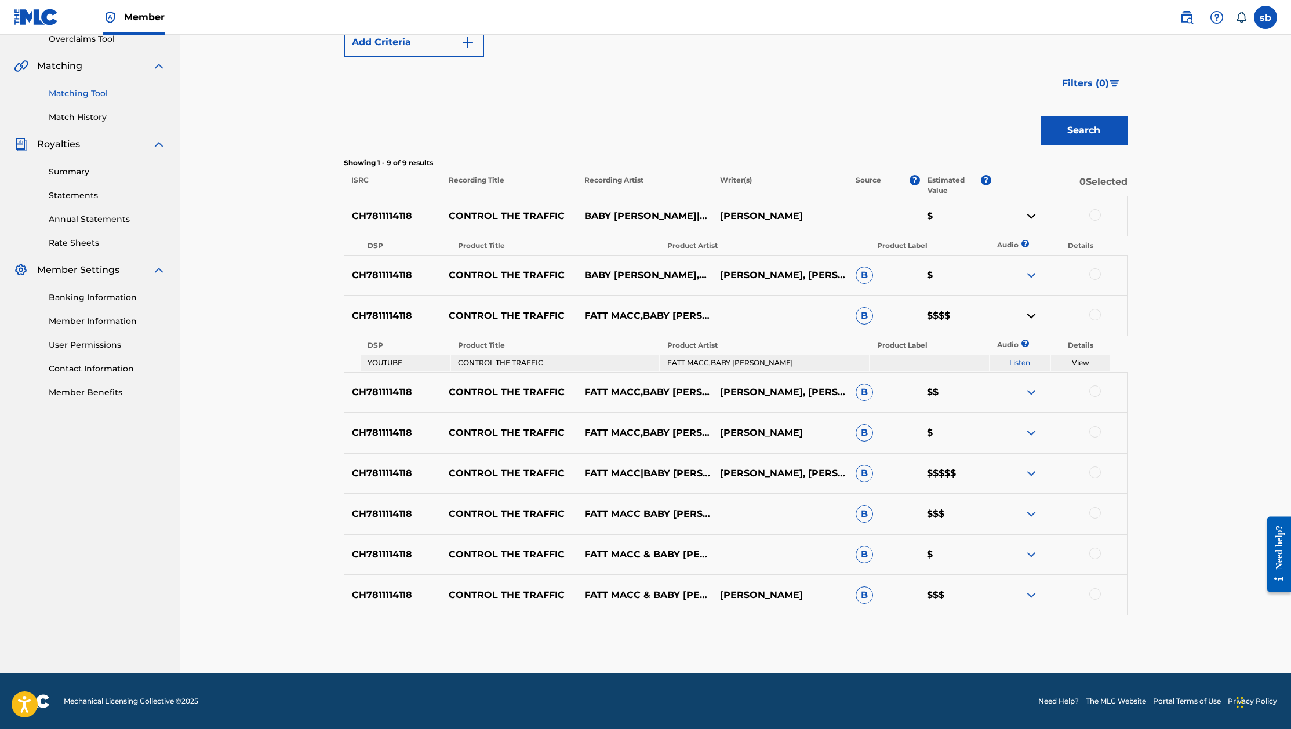
click at [1030, 277] on img at bounding box center [1032, 275] width 14 height 14
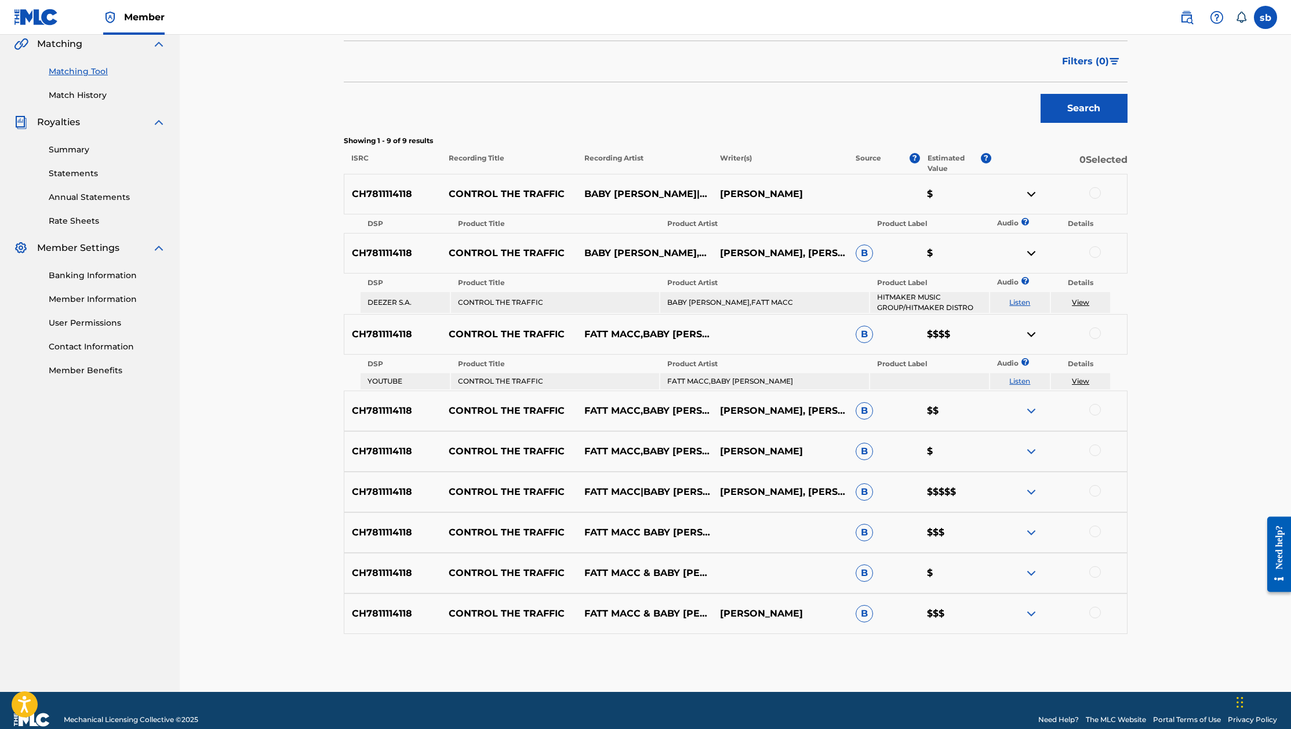
click at [1034, 412] on img at bounding box center [1032, 411] width 14 height 14
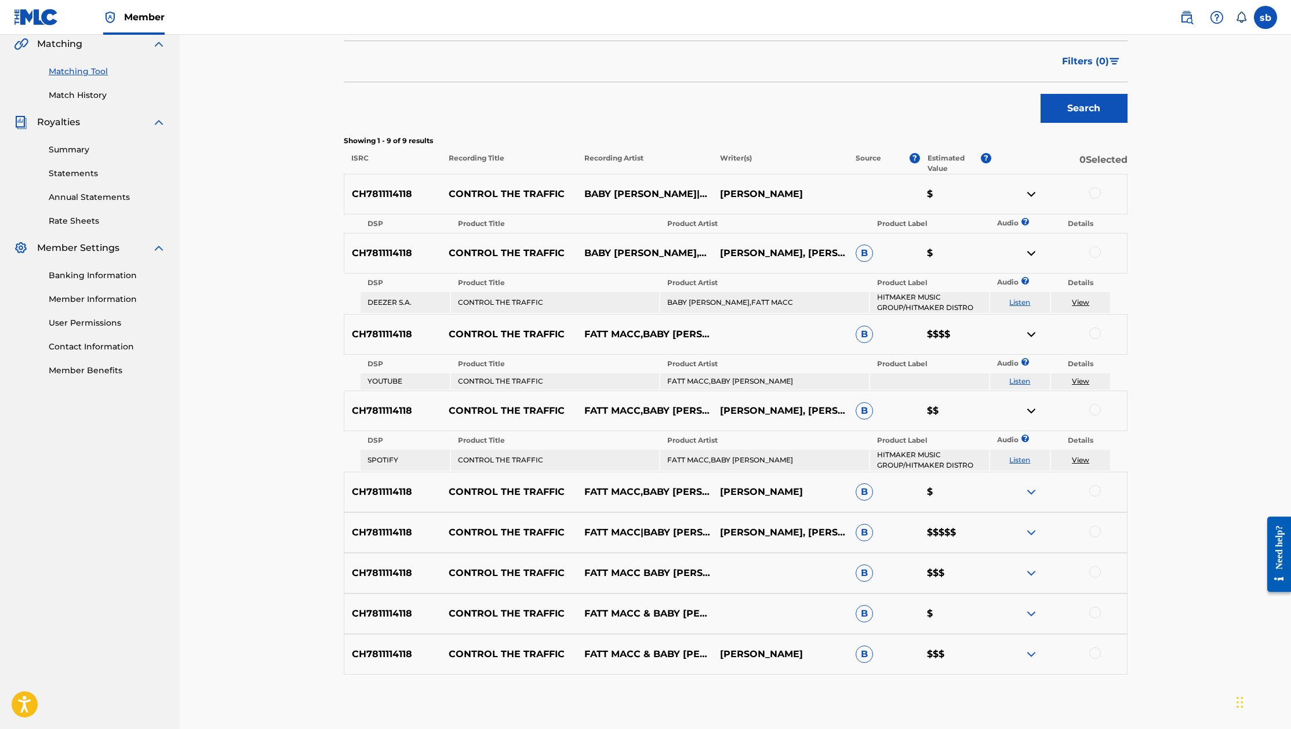
drag, startPoint x: 1028, startPoint y: 492, endPoint x: 1031, endPoint y: 506, distance: 13.6
click at [1029, 492] on img at bounding box center [1032, 492] width 14 height 14
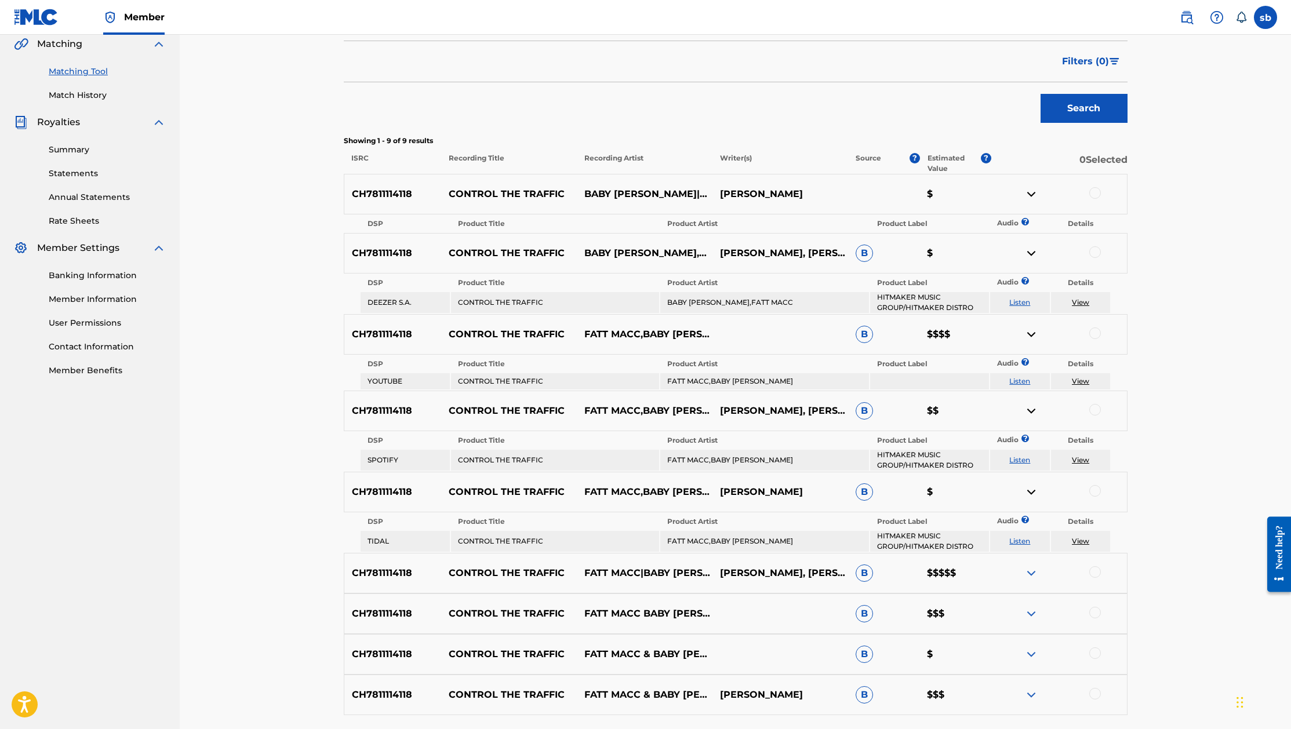
click at [1035, 573] on img at bounding box center [1032, 573] width 14 height 14
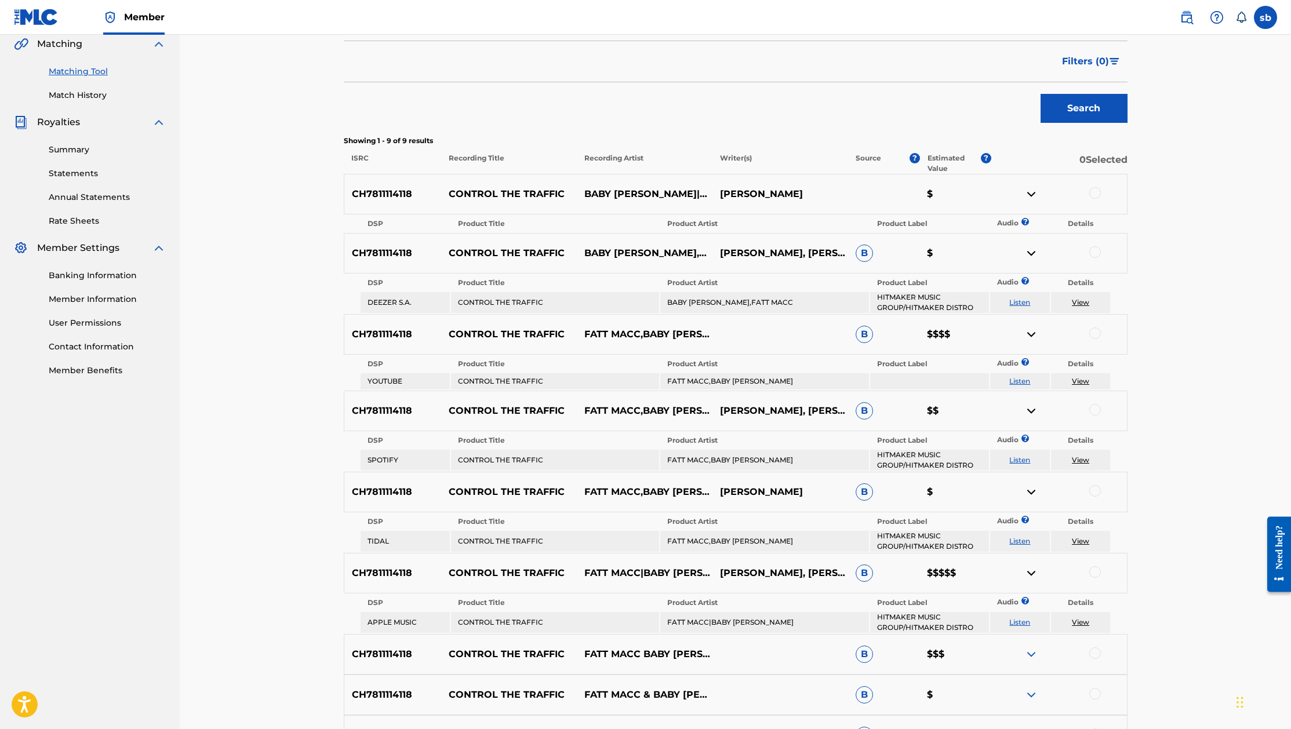
click at [1030, 652] on img at bounding box center [1032, 655] width 14 height 14
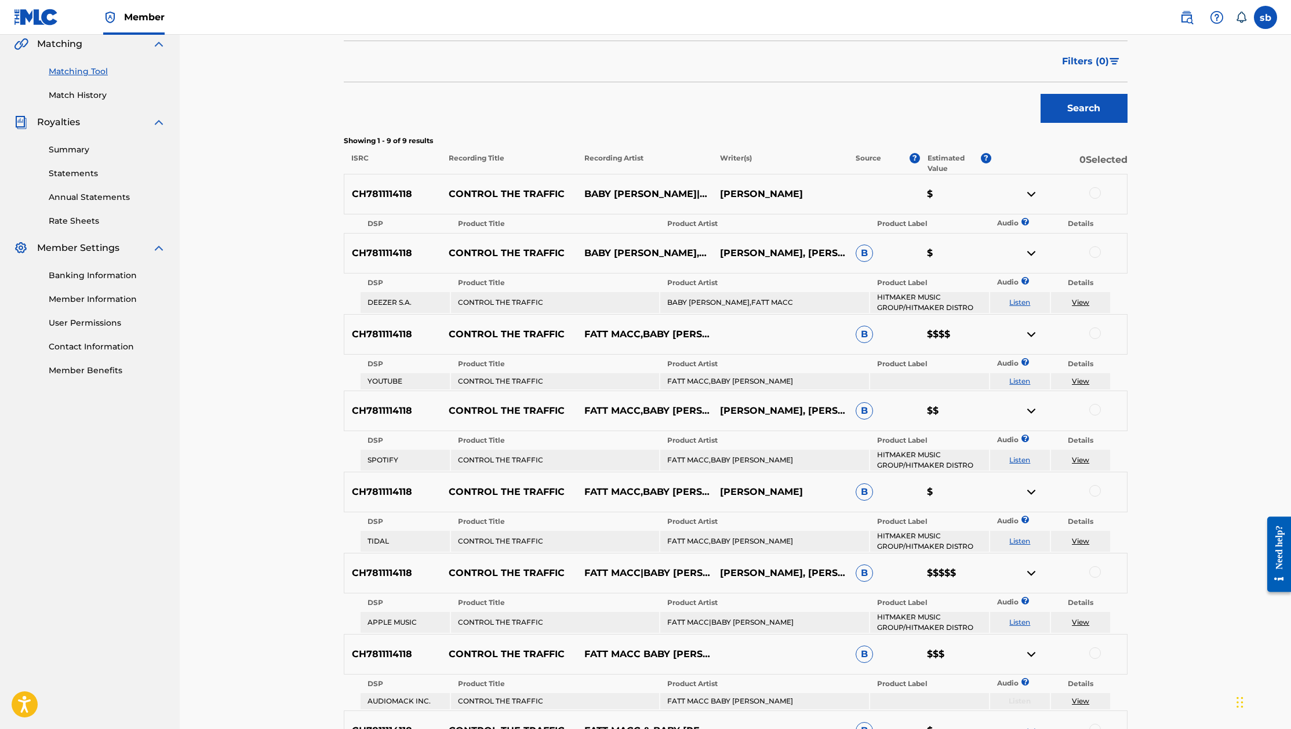
scroll to position [449, 0]
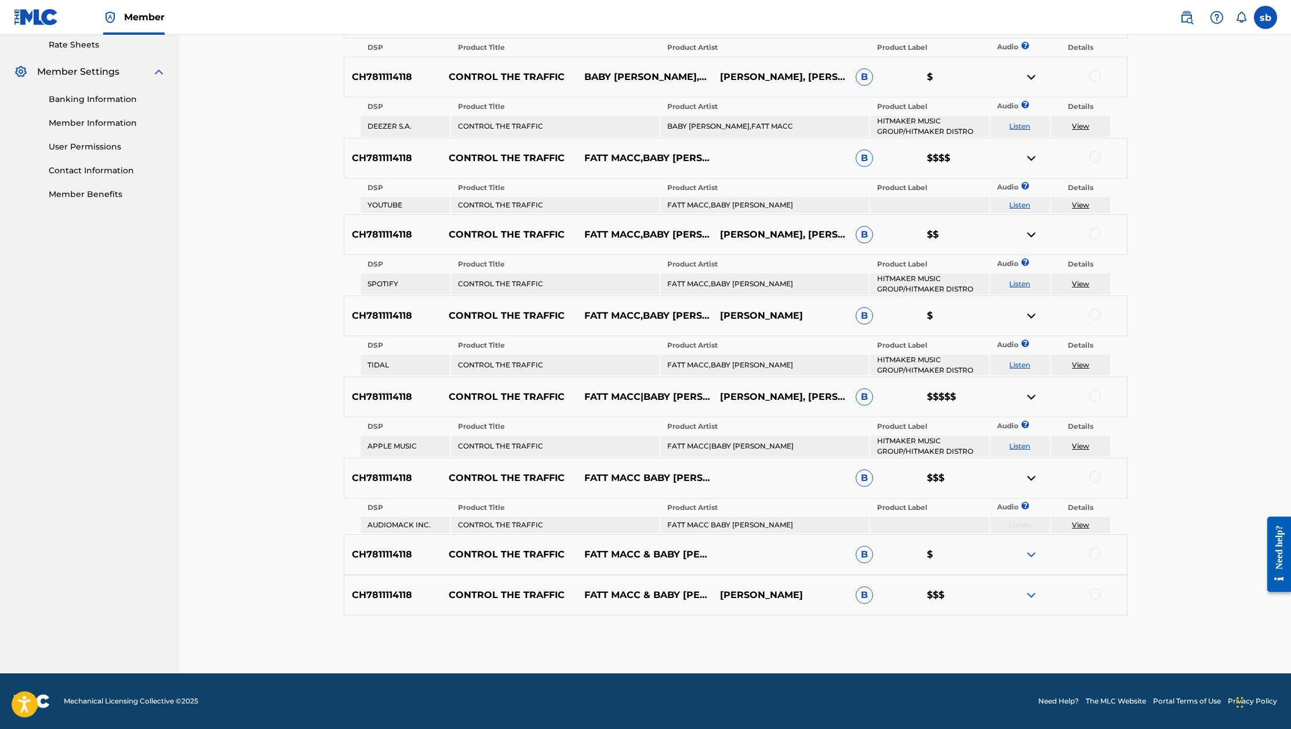
click at [1032, 557] on img at bounding box center [1032, 555] width 14 height 14
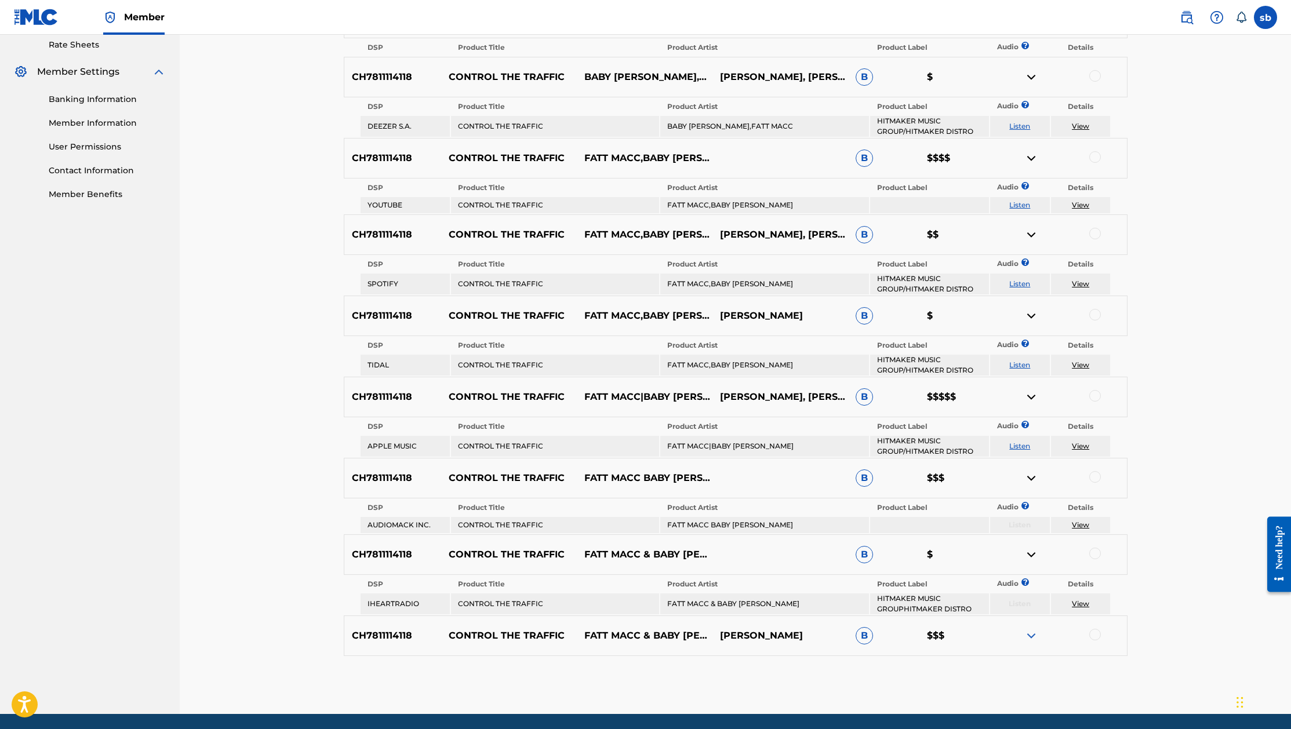
scroll to position [489, 0]
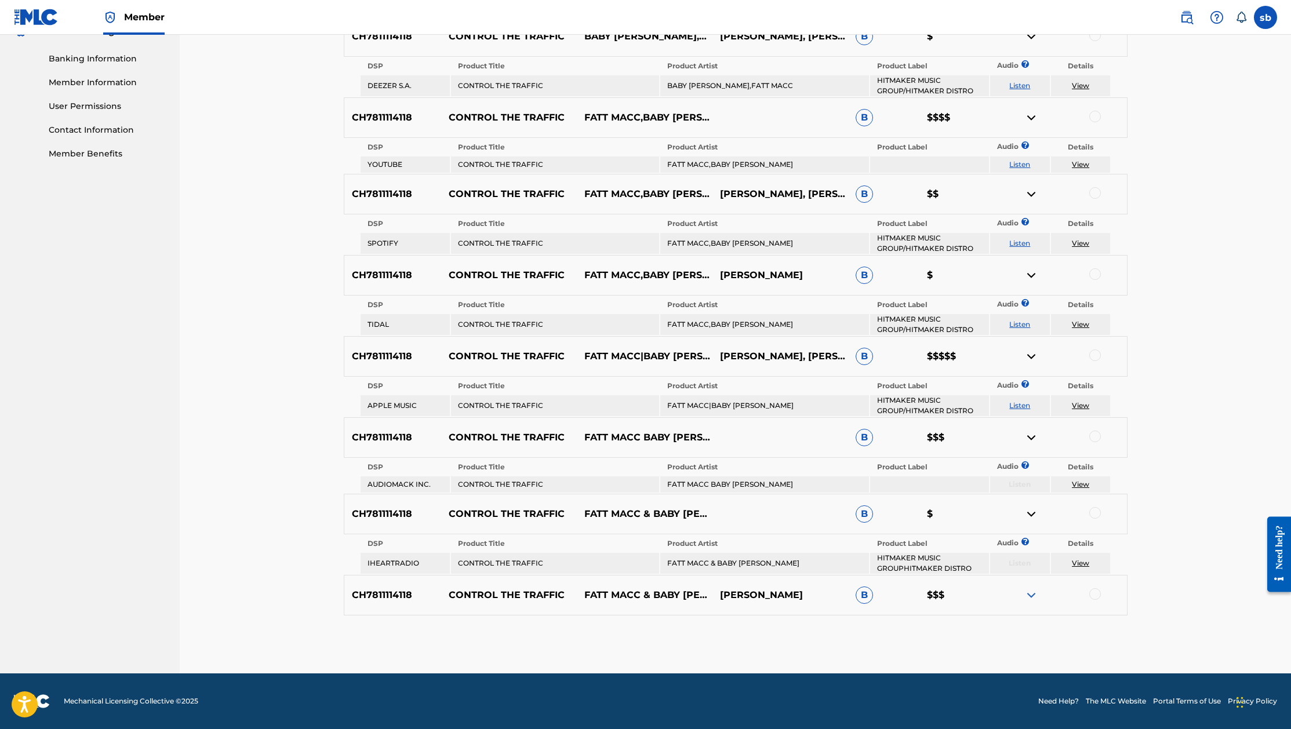
drag, startPoint x: 1031, startPoint y: 597, endPoint x: 1112, endPoint y: 573, distance: 84.6
click at [1032, 597] on img at bounding box center [1032, 596] width 14 height 14
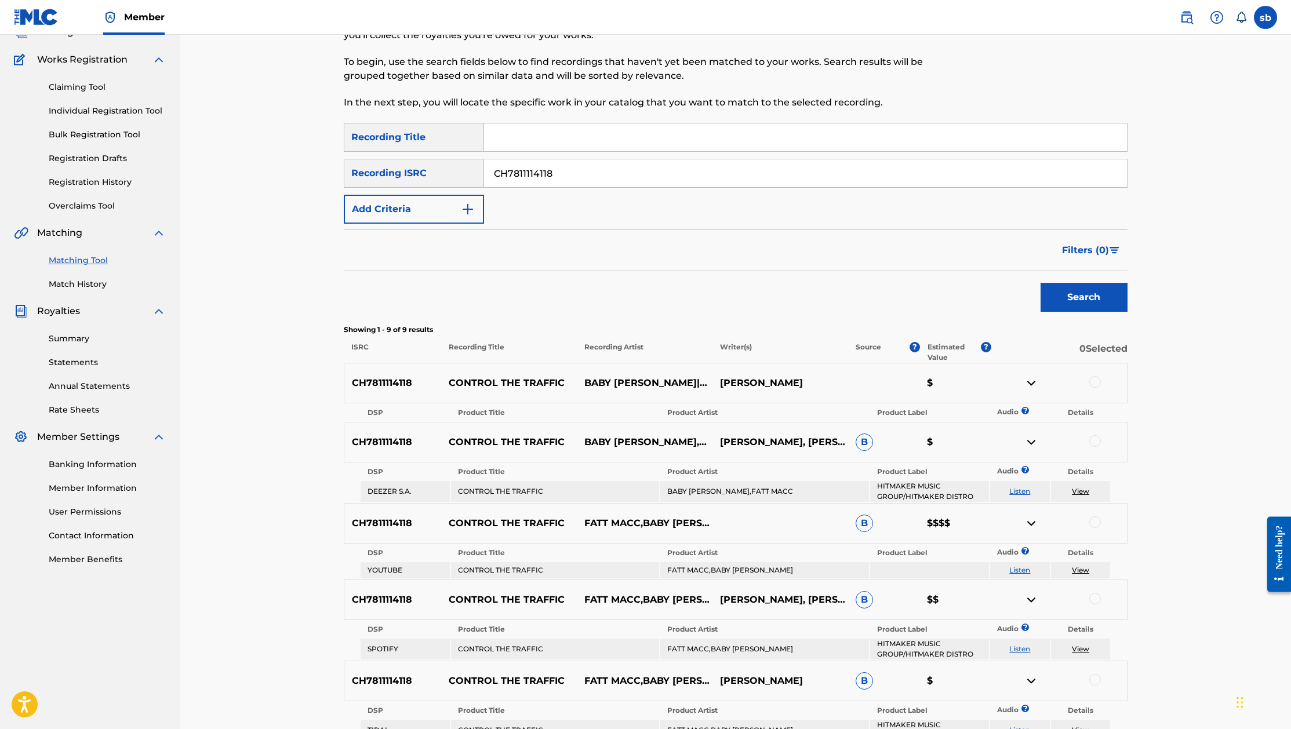
scroll to position [547, 0]
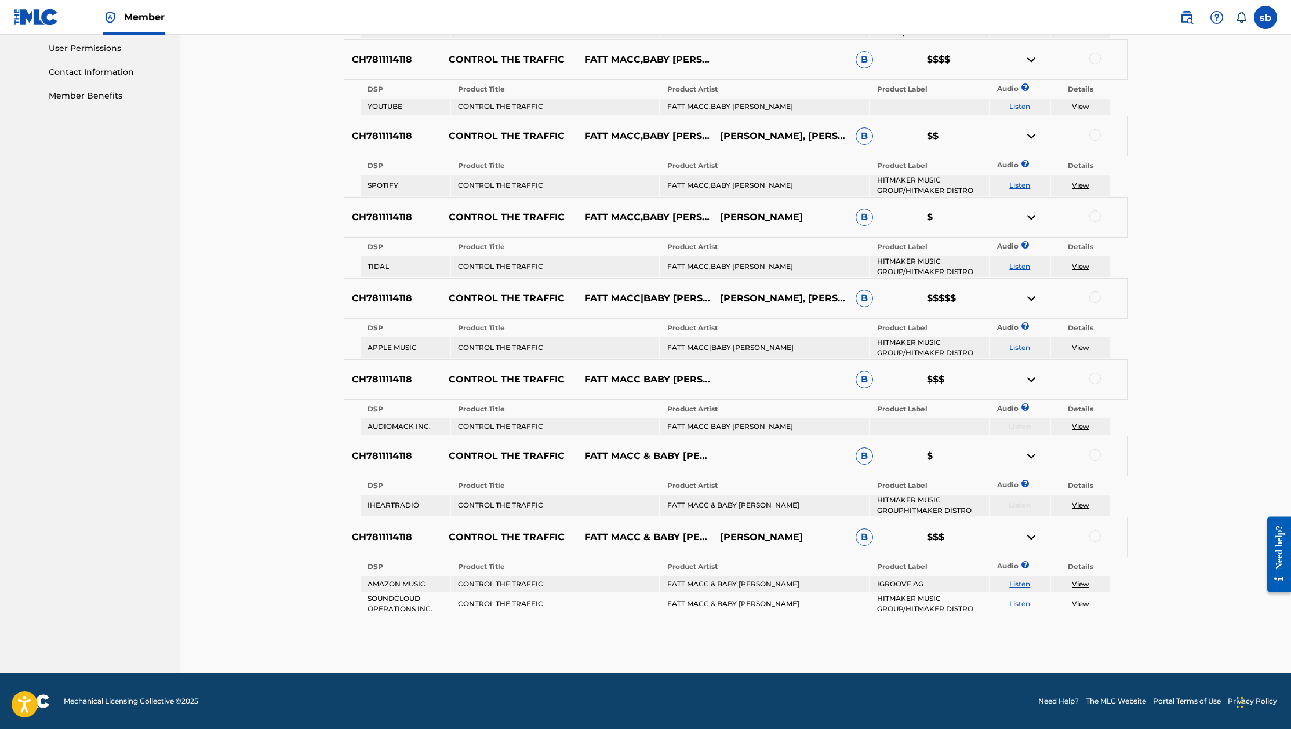
click at [780, 144] on div "CH7811114118 CONTROL THE TRAFFIC FATT MACC,BABY MEL JAQUEURIUS MACK, MALCOLM CA…" at bounding box center [736, 136] width 784 height 41
click at [780, 136] on p "JAQUEURIUS MACK, MALCOLM CARLISLE, ZAMAR JOHNSON" at bounding box center [781, 136] width 136 height 42
drag, startPoint x: 747, startPoint y: 539, endPoint x: 811, endPoint y: 540, distance: 64.4
click at [811, 540] on p "ZAMAR JOHNSON" at bounding box center [781, 538] width 136 height 14
click at [800, 536] on p "ZAMAR JOHNSON" at bounding box center [781, 538] width 136 height 14
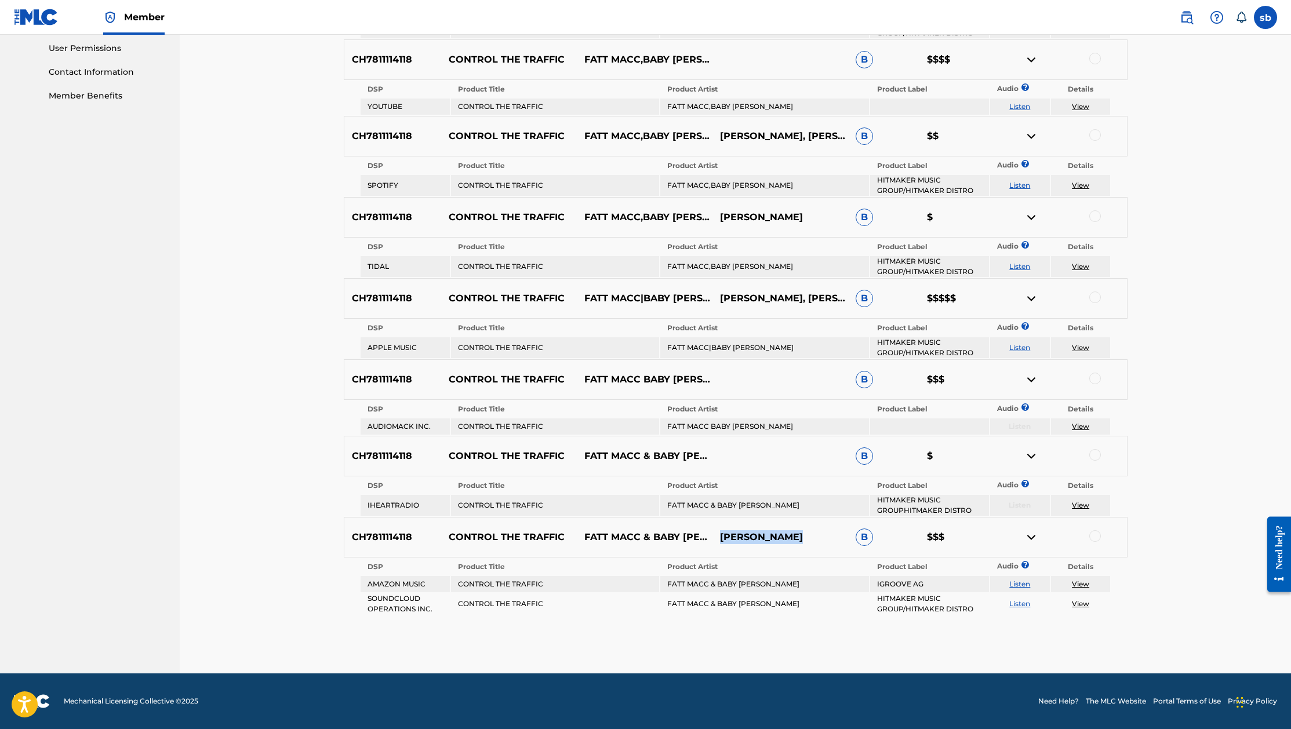
drag, startPoint x: 817, startPoint y: 534, endPoint x: 718, endPoint y: 530, distance: 98.7
click at [718, 530] on div "CH7811114118 CONTROL THE TRAFFIC FATT MACC & BABY MEL ZAMAR JOHNSON B $$$" at bounding box center [736, 537] width 784 height 41
copy p "ZAMAR JOHNSON"
click at [718, 525] on div "CH7811114118 CONTROL THE TRAFFIC FATT MACC & BABY MEL ZAMAR JOHNSON B $$$" at bounding box center [736, 537] width 784 height 41
click at [719, 529] on div "CH7811114118 CONTROL THE TRAFFIC FATT MACC & BABY MEL ZAMAR JOHNSON B $$$" at bounding box center [736, 537] width 784 height 41
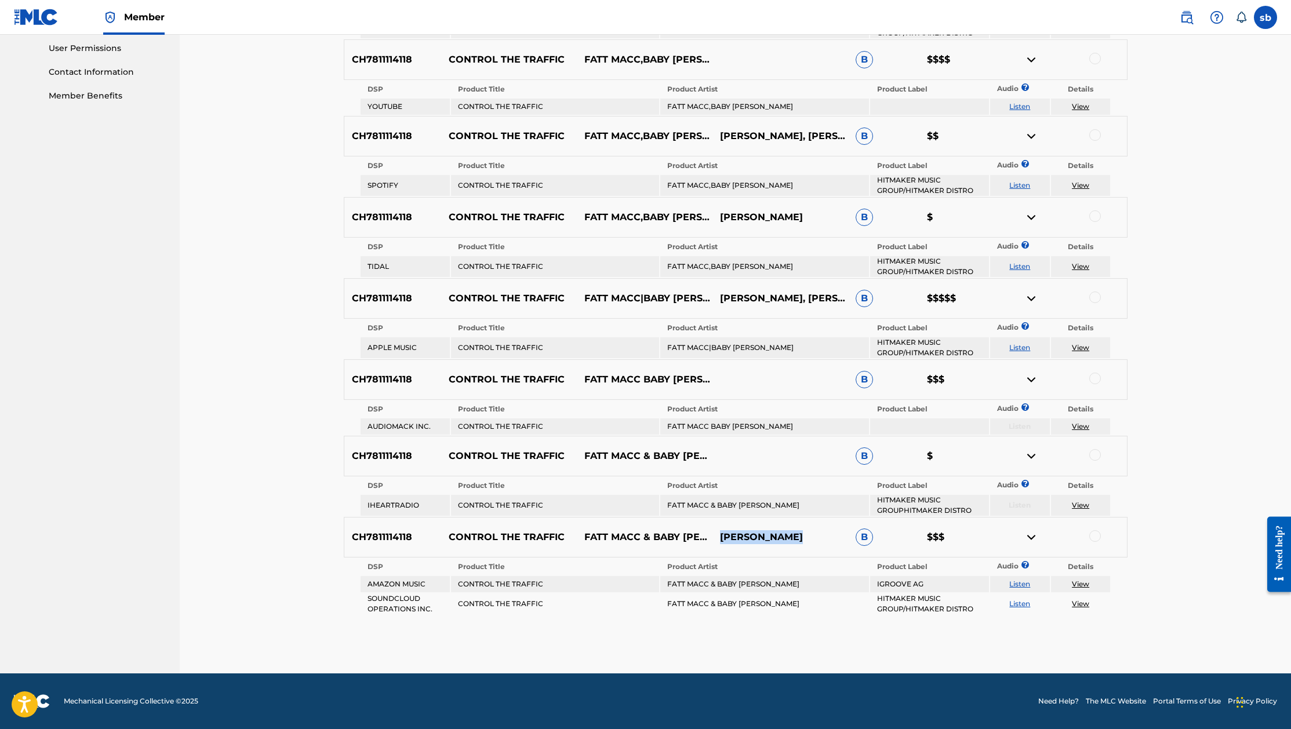
drag, startPoint x: 720, startPoint y: 534, endPoint x: 810, endPoint y: 540, distance: 90.7
click at [815, 542] on p "ZAMAR JOHNSON" at bounding box center [781, 538] width 136 height 14
copy p "ZAMAR JOHNSON"
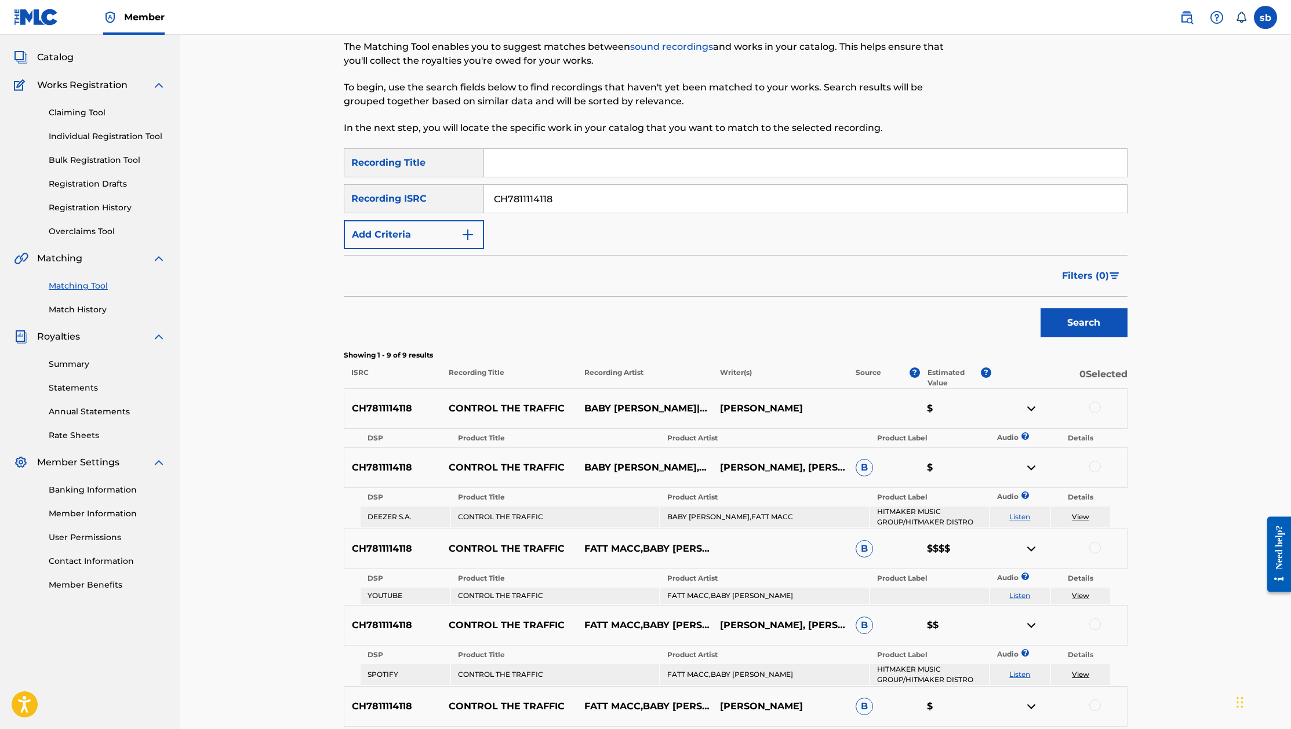
scroll to position [290, 0]
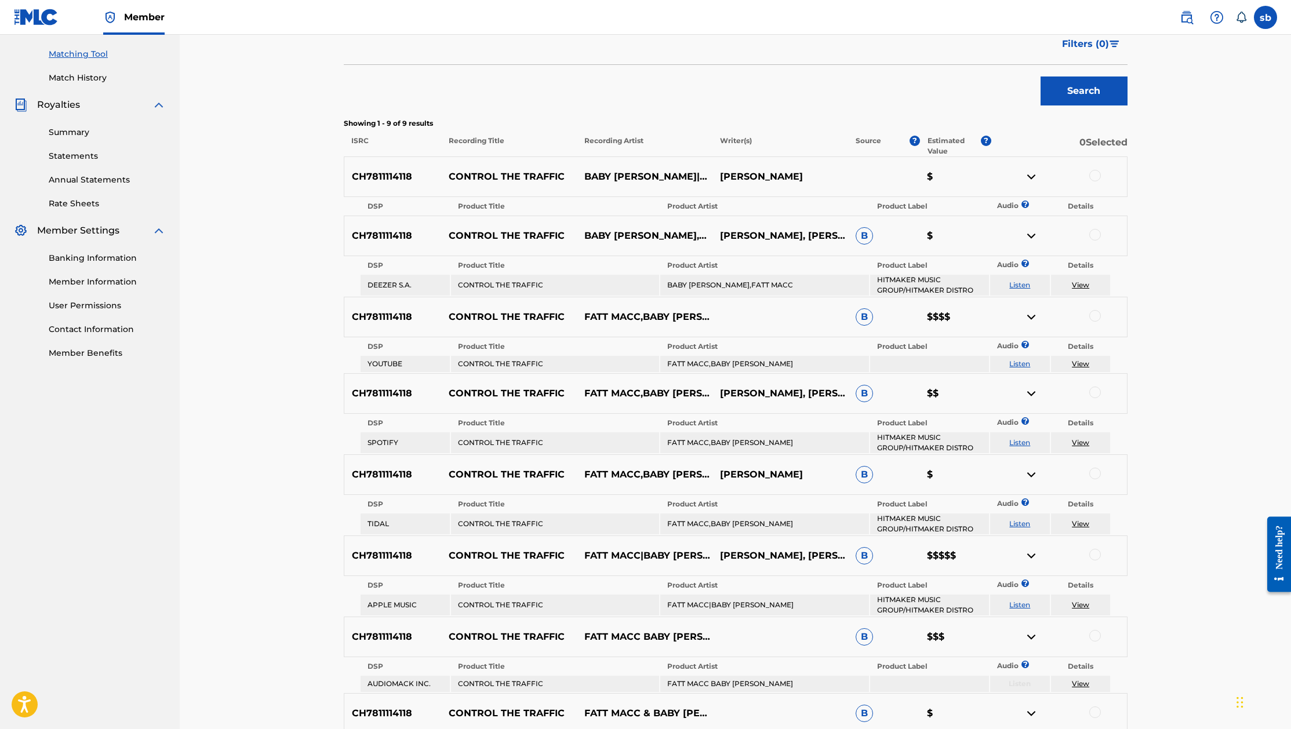
click at [1034, 177] on img at bounding box center [1032, 177] width 14 height 14
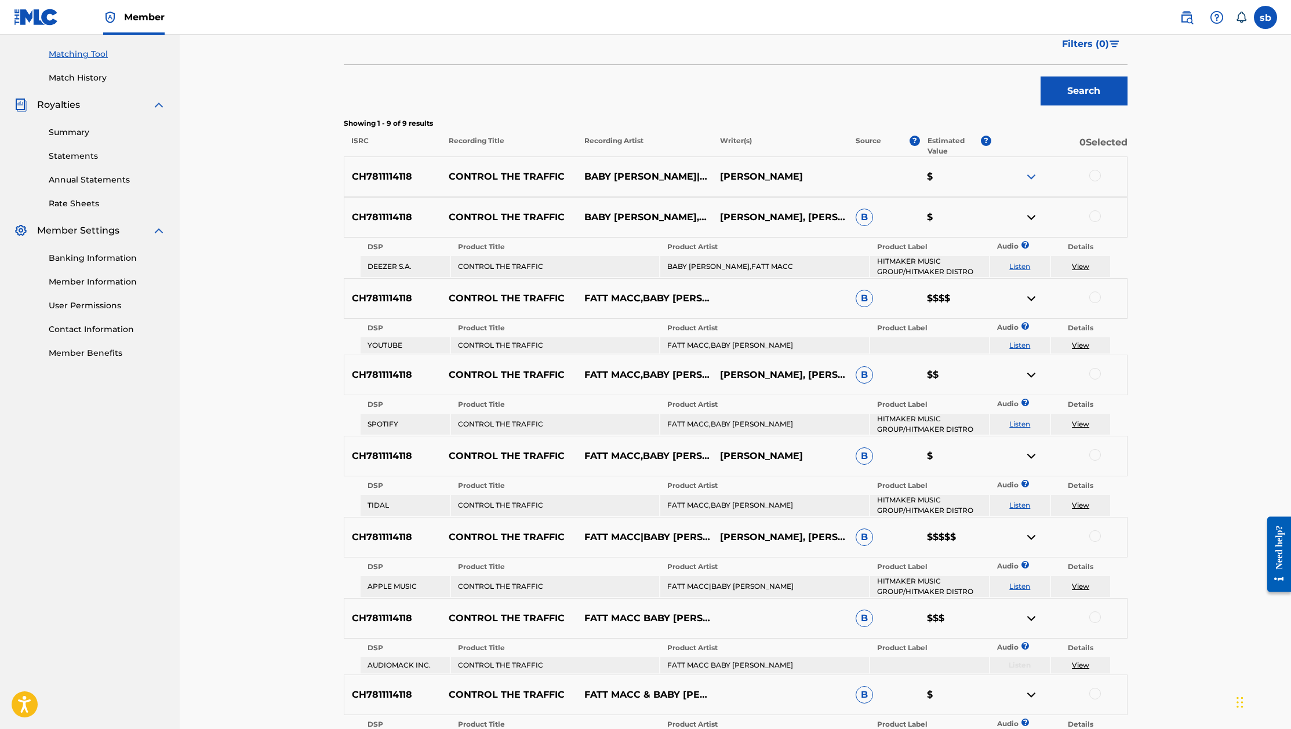
click at [1034, 218] on img at bounding box center [1032, 217] width 14 height 14
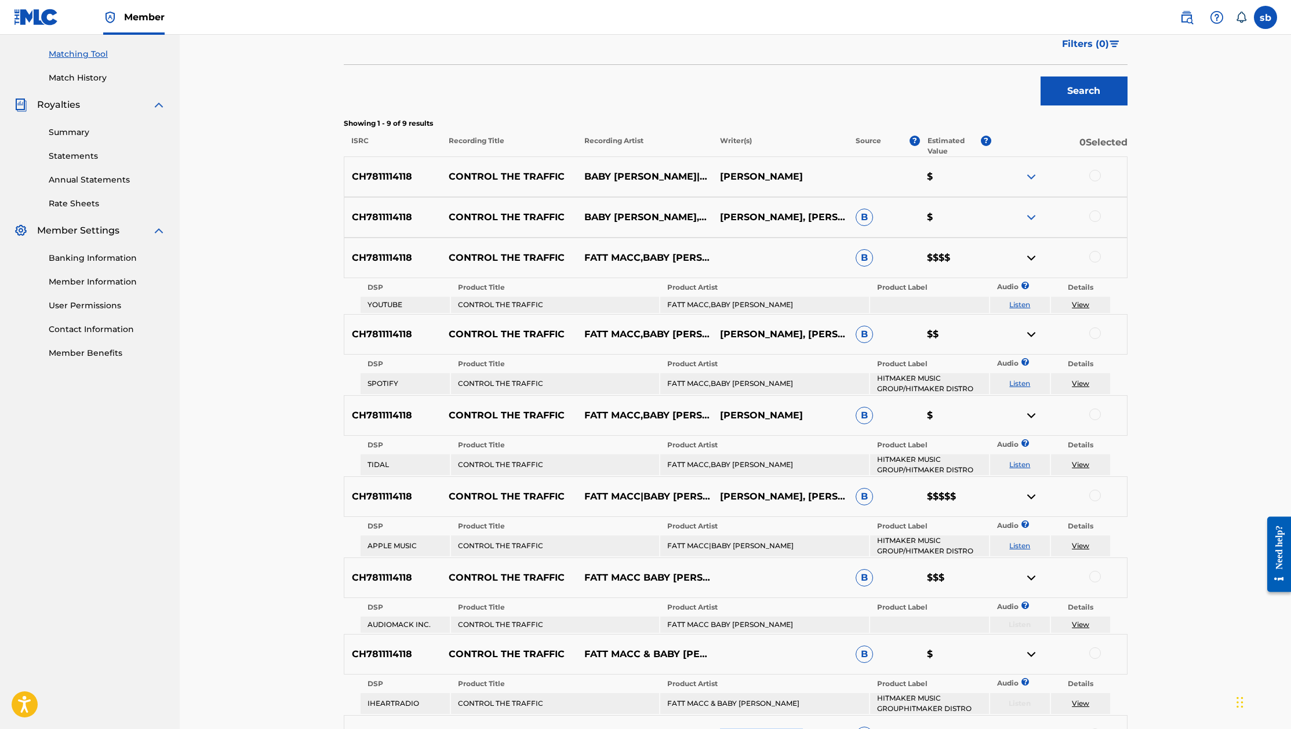
click at [1030, 258] on img at bounding box center [1032, 258] width 14 height 14
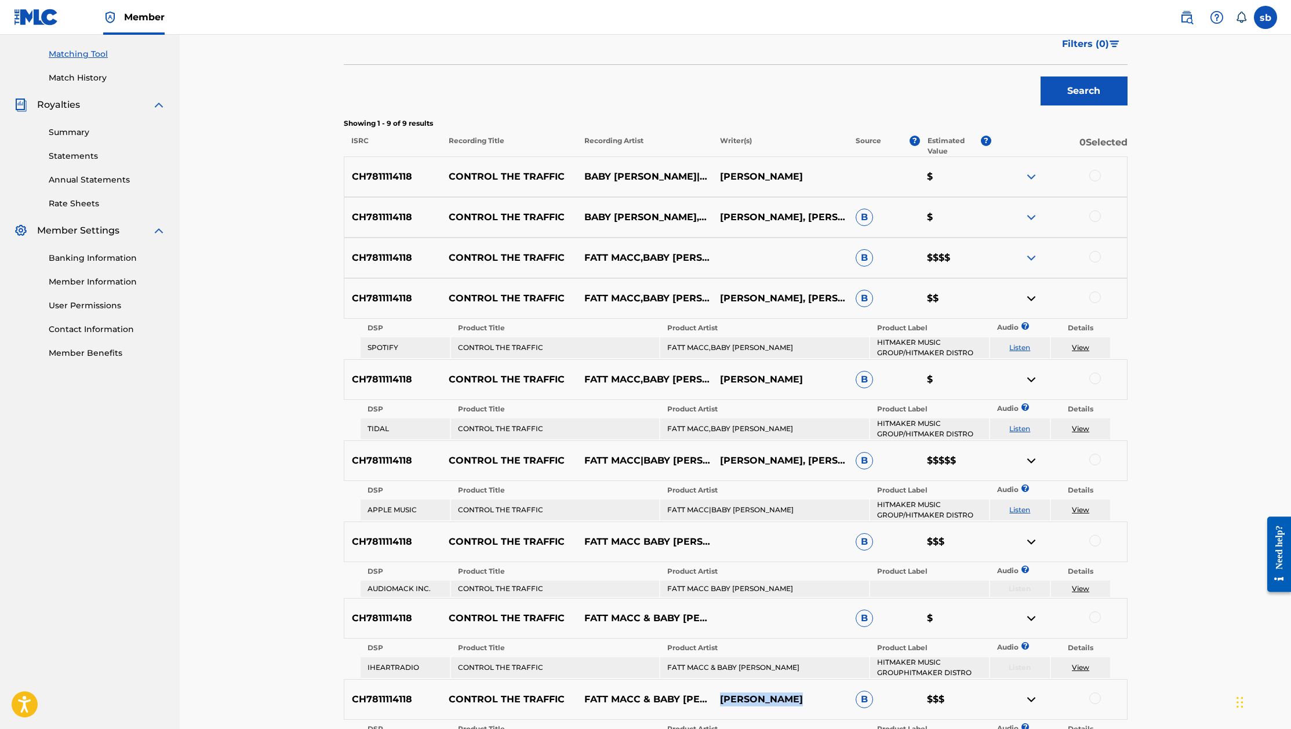
drag, startPoint x: 1030, startPoint y: 292, endPoint x: 1037, endPoint y: 311, distance: 20.4
click at [1031, 292] on img at bounding box center [1032, 299] width 14 height 14
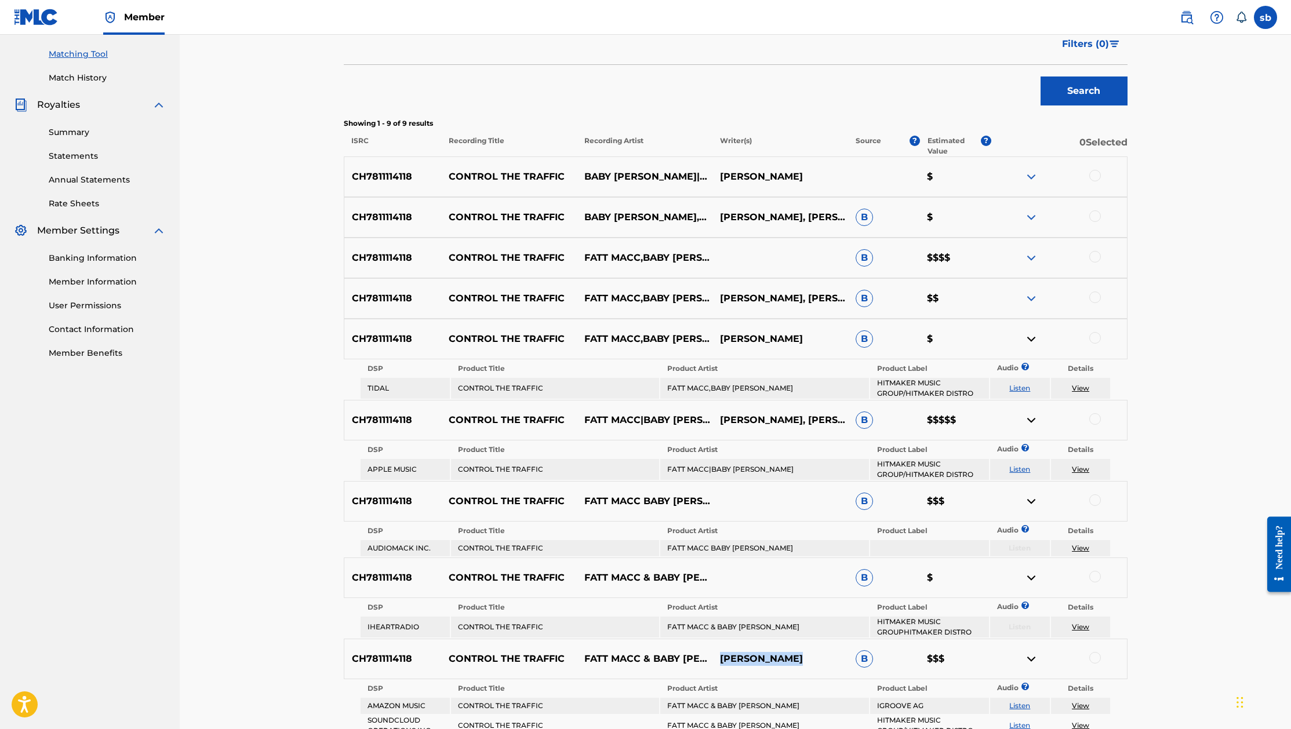
drag, startPoint x: 1030, startPoint y: 339, endPoint x: 1045, endPoint y: 373, distance: 37.2
click at [1030, 339] on img at bounding box center [1032, 339] width 14 height 14
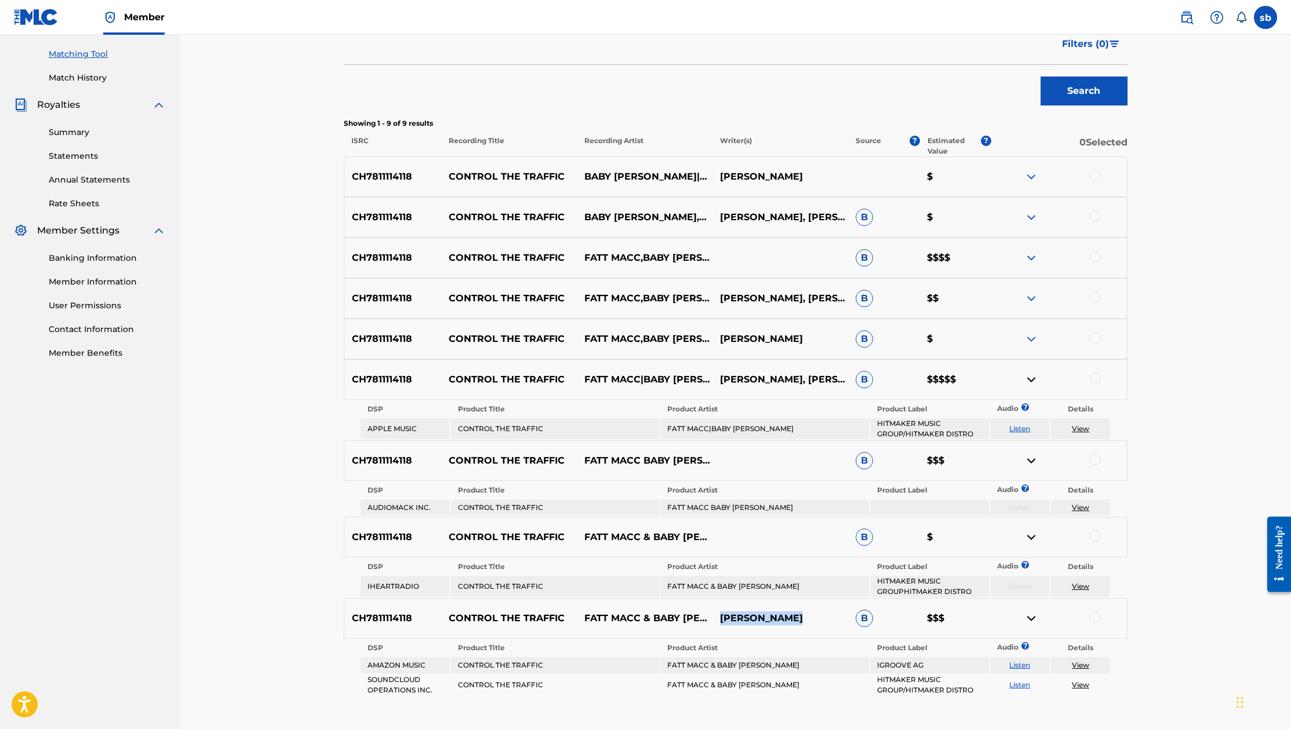
drag, startPoint x: 1028, startPoint y: 374, endPoint x: 1048, endPoint y: 399, distance: 32.1
click at [1028, 373] on img at bounding box center [1032, 380] width 14 height 14
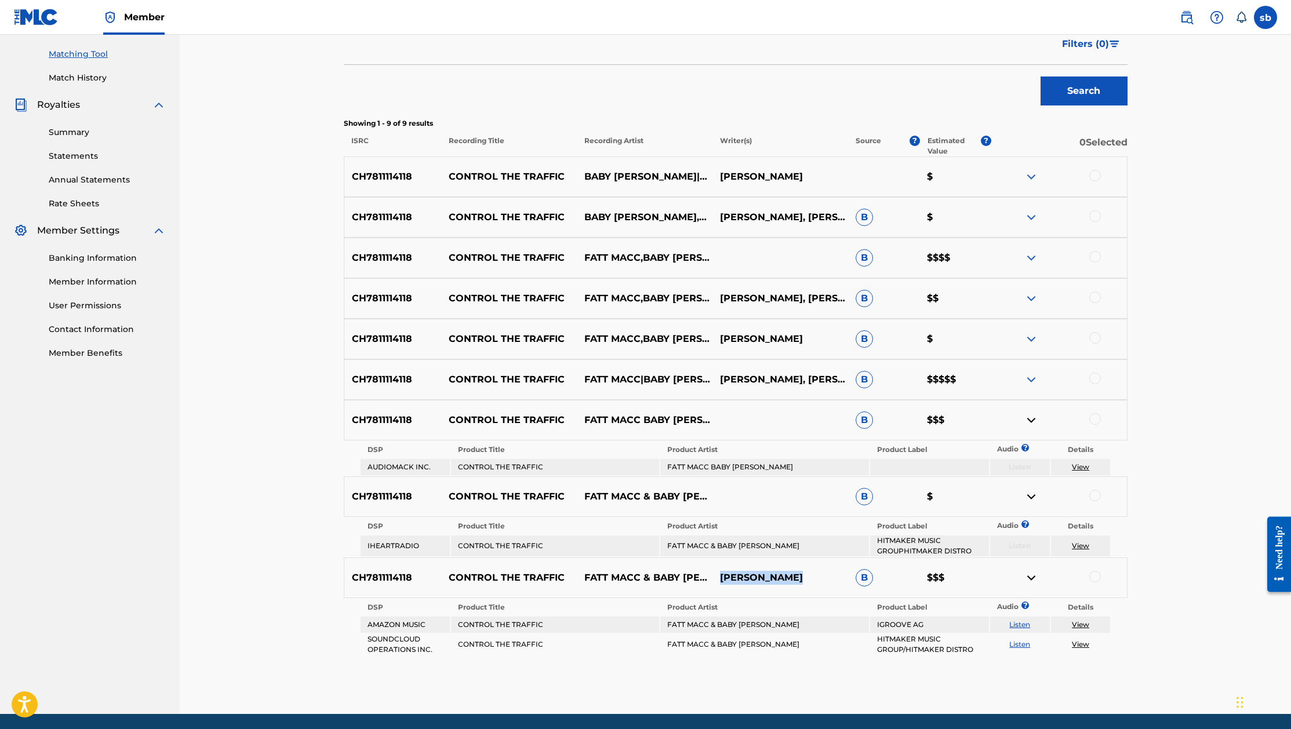
drag, startPoint x: 1030, startPoint y: 419, endPoint x: 1037, endPoint y: 430, distance: 12.5
click at [1030, 420] on img at bounding box center [1032, 420] width 14 height 14
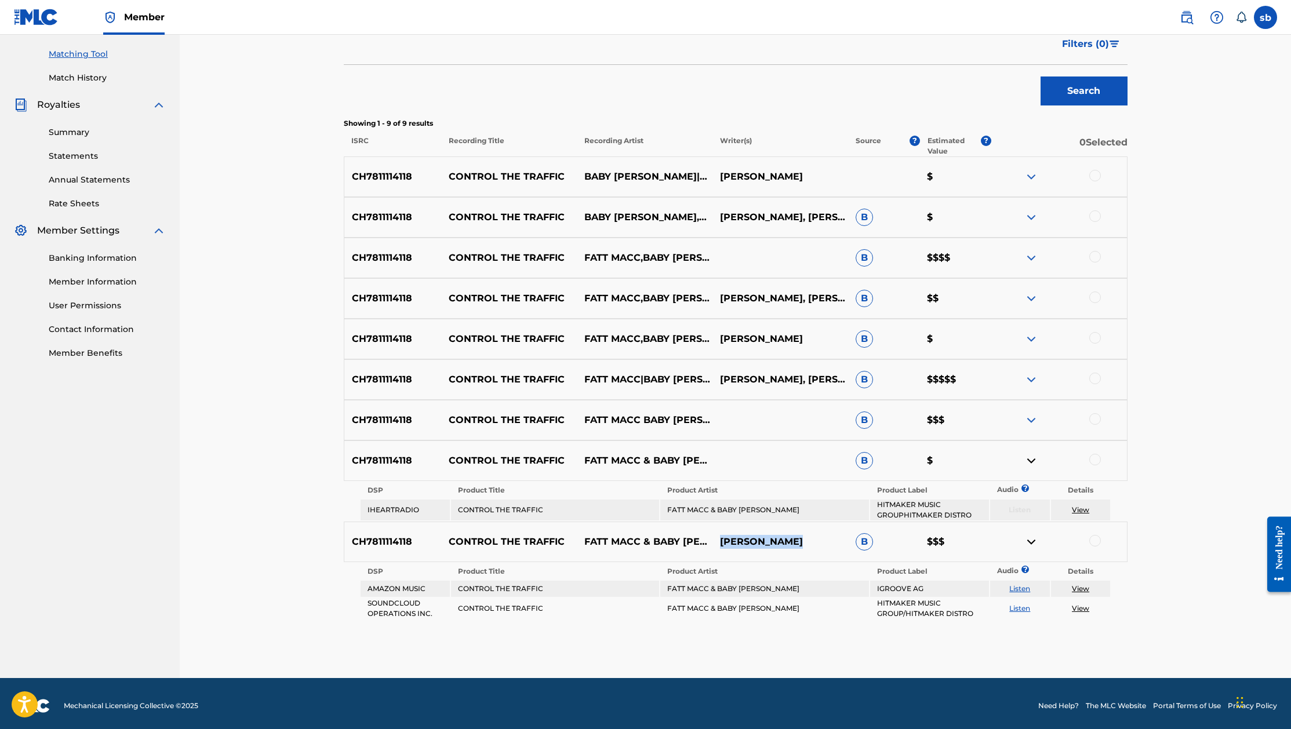
click at [1033, 460] on img at bounding box center [1032, 461] width 14 height 14
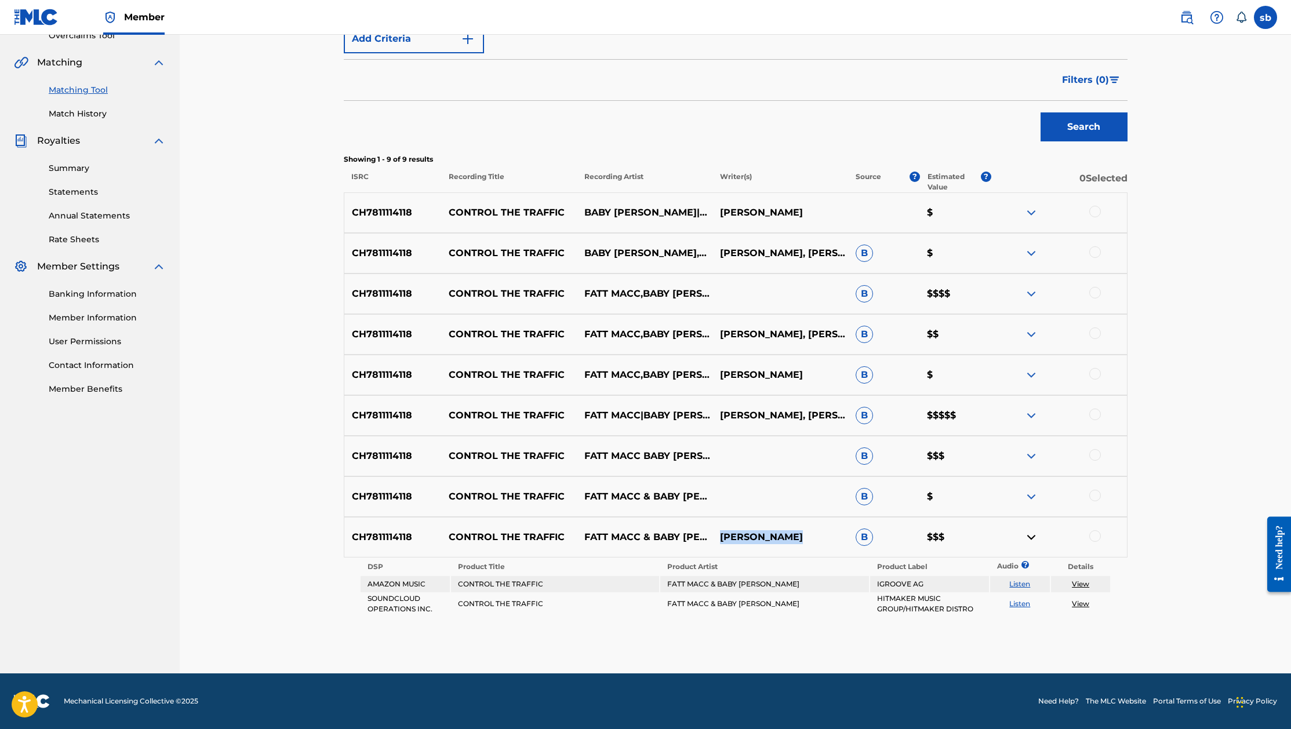
click at [1033, 538] on img at bounding box center [1032, 538] width 14 height 14
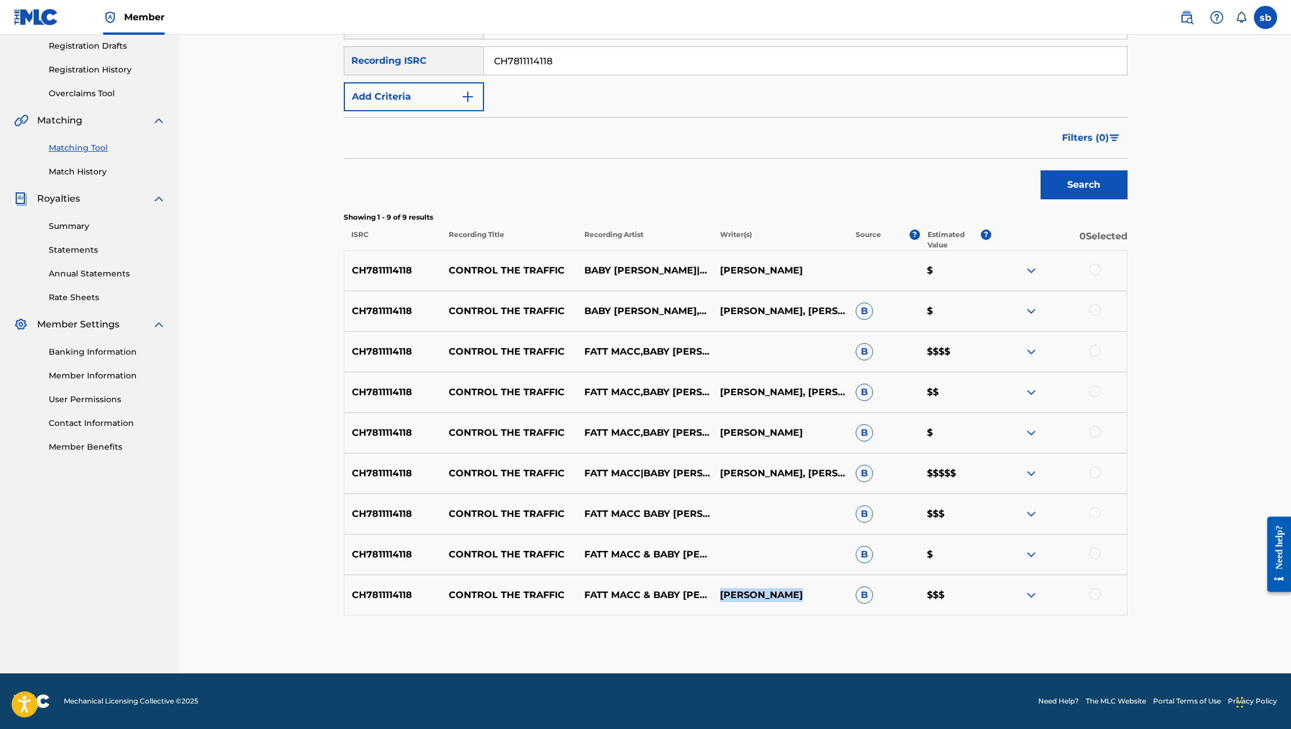
scroll to position [196, 0]
click at [1093, 481] on div "CH7811114118 CONTROL THE TRAFFIC FATT MACC|BABY MEL JAQUEURIUS MACK, MALCOLM CA…" at bounding box center [736, 473] width 784 height 41
click at [1098, 477] on div at bounding box center [1095, 473] width 12 height 12
click at [1100, 518] on div at bounding box center [1059, 514] width 136 height 14
click at [1094, 512] on div at bounding box center [1095, 513] width 12 height 12
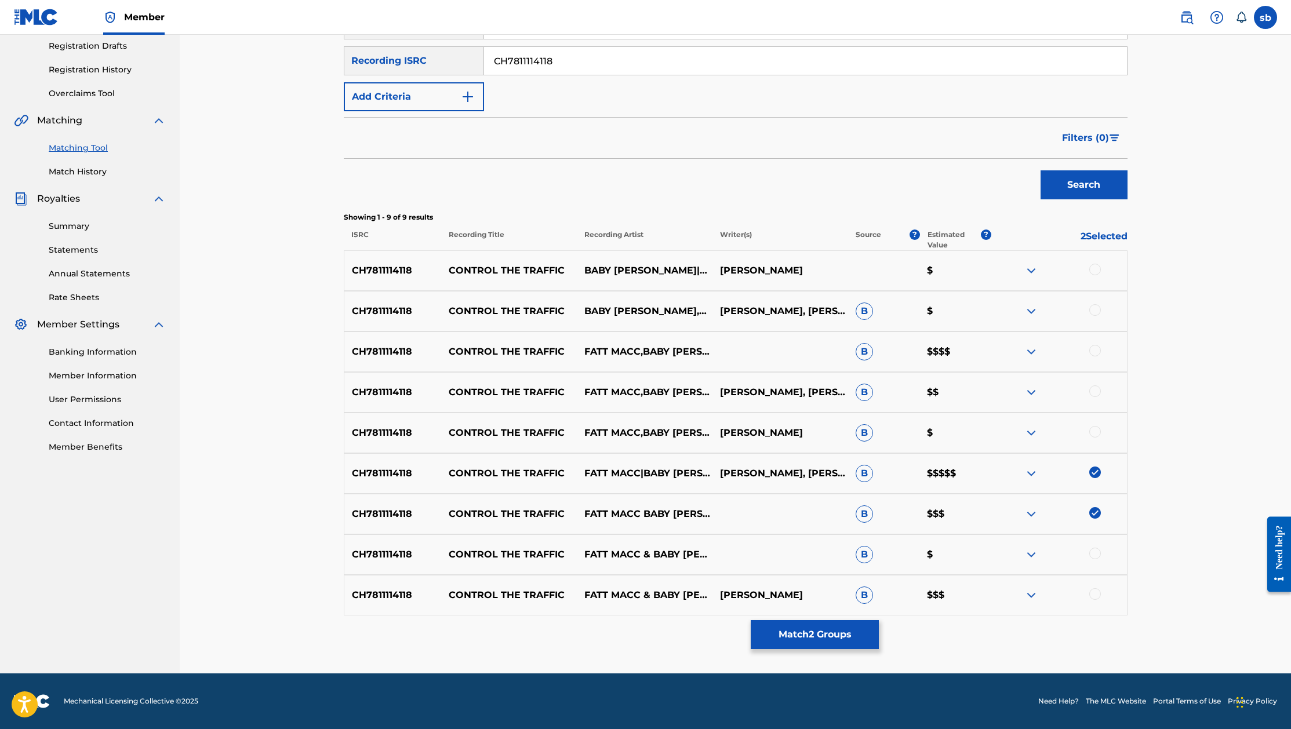
click at [1094, 594] on div at bounding box center [1095, 595] width 12 height 12
click at [1093, 355] on div at bounding box center [1095, 351] width 12 height 12
drag, startPoint x: 1099, startPoint y: 391, endPoint x: 1116, endPoint y: 412, distance: 27.6
click at [1098, 390] on div at bounding box center [1095, 392] width 12 height 12
click at [829, 631] on button "Match 5 Groups" at bounding box center [815, 634] width 128 height 29
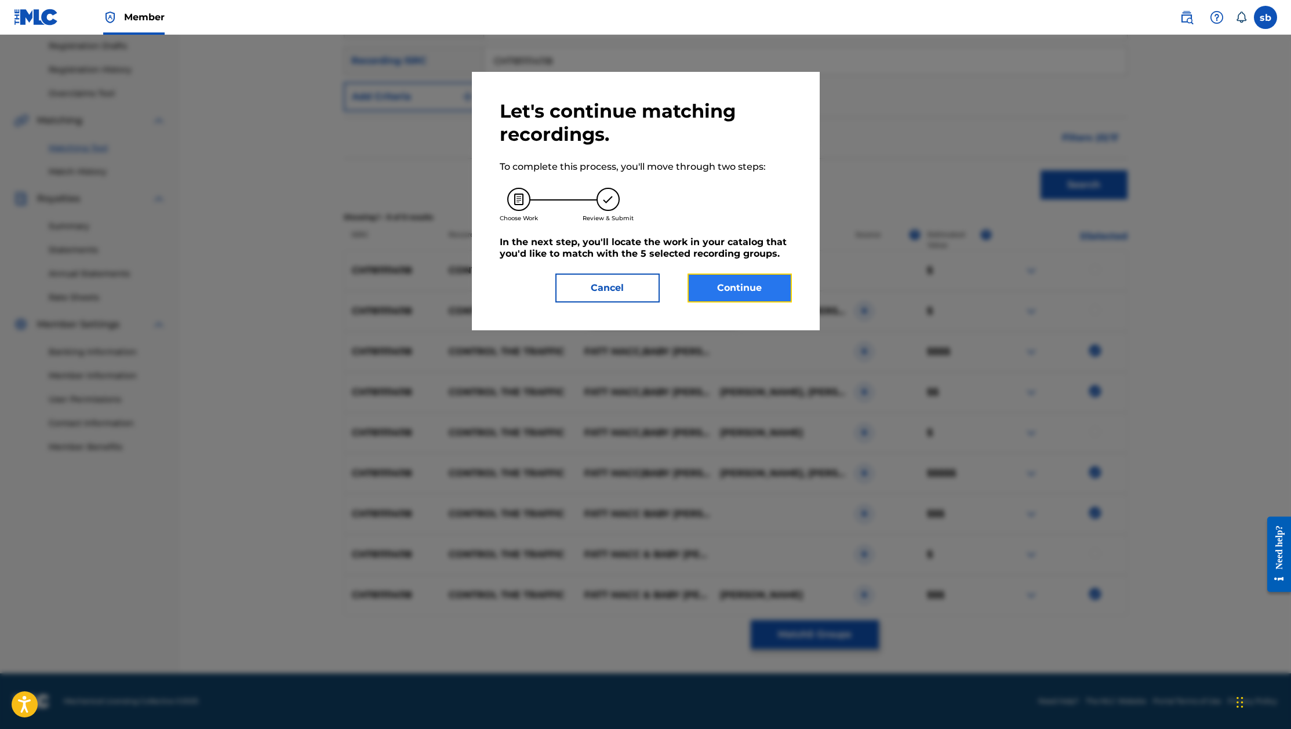
click at [747, 289] on button "Continue" at bounding box center [740, 288] width 104 height 29
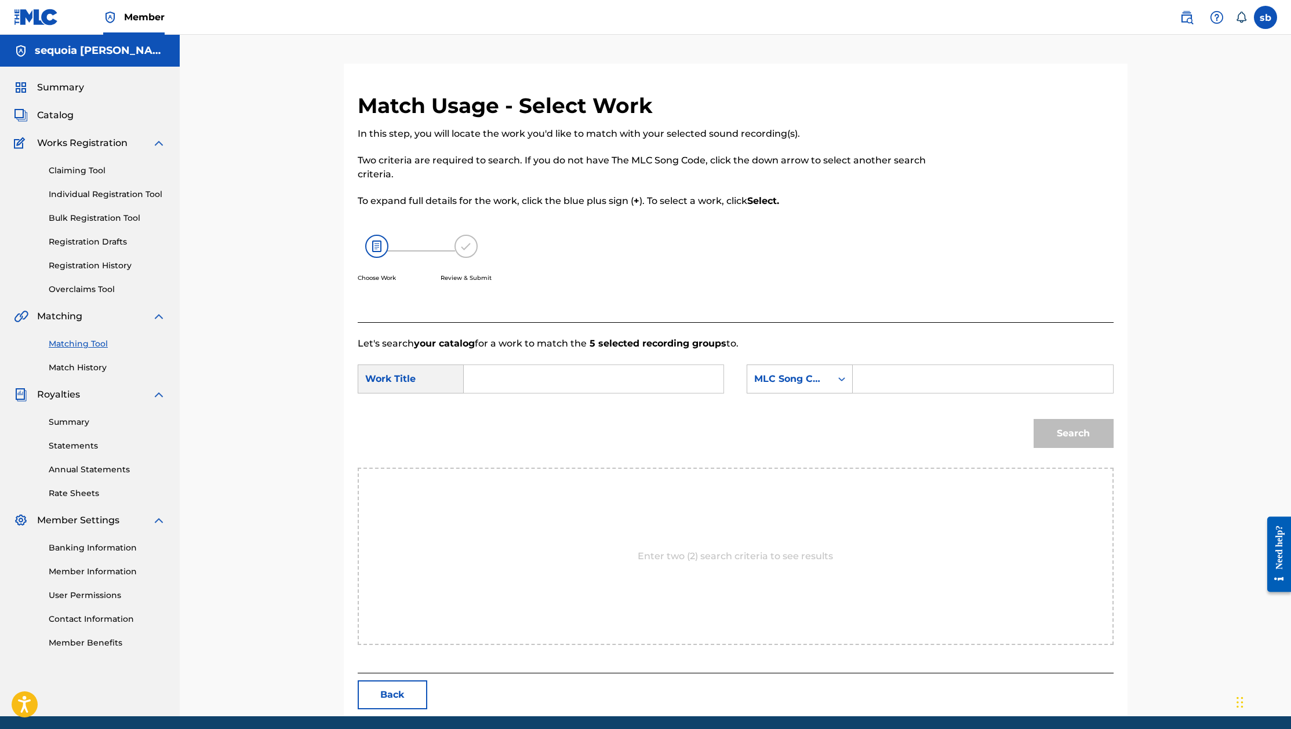
scroll to position [43, 0]
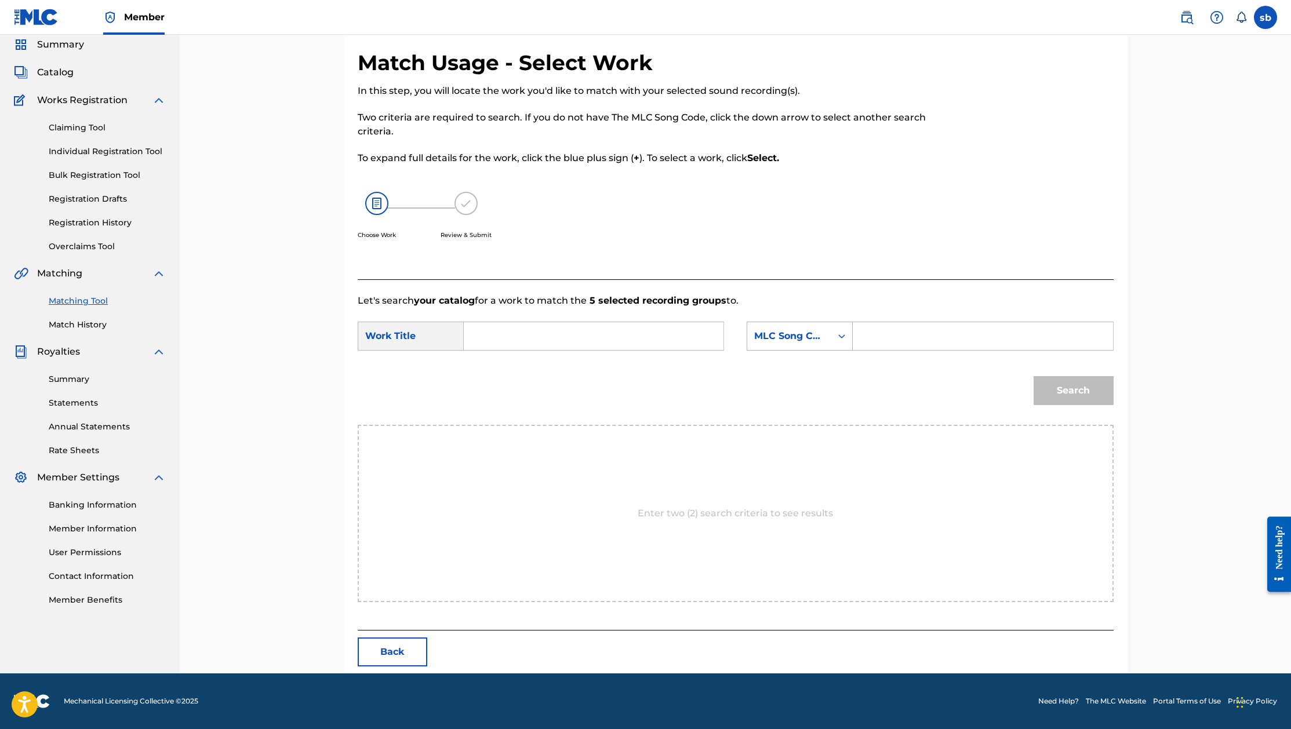
click at [849, 343] on div "Search Form" at bounding box center [841, 336] width 21 height 21
click at [806, 517] on div "MLC Song Code" at bounding box center [799, 510] width 105 height 29
click at [899, 336] on input "Search Form" at bounding box center [983, 336] width 240 height 28
paste input "[PERSON_NAME]"
type input "[PERSON_NAME]"
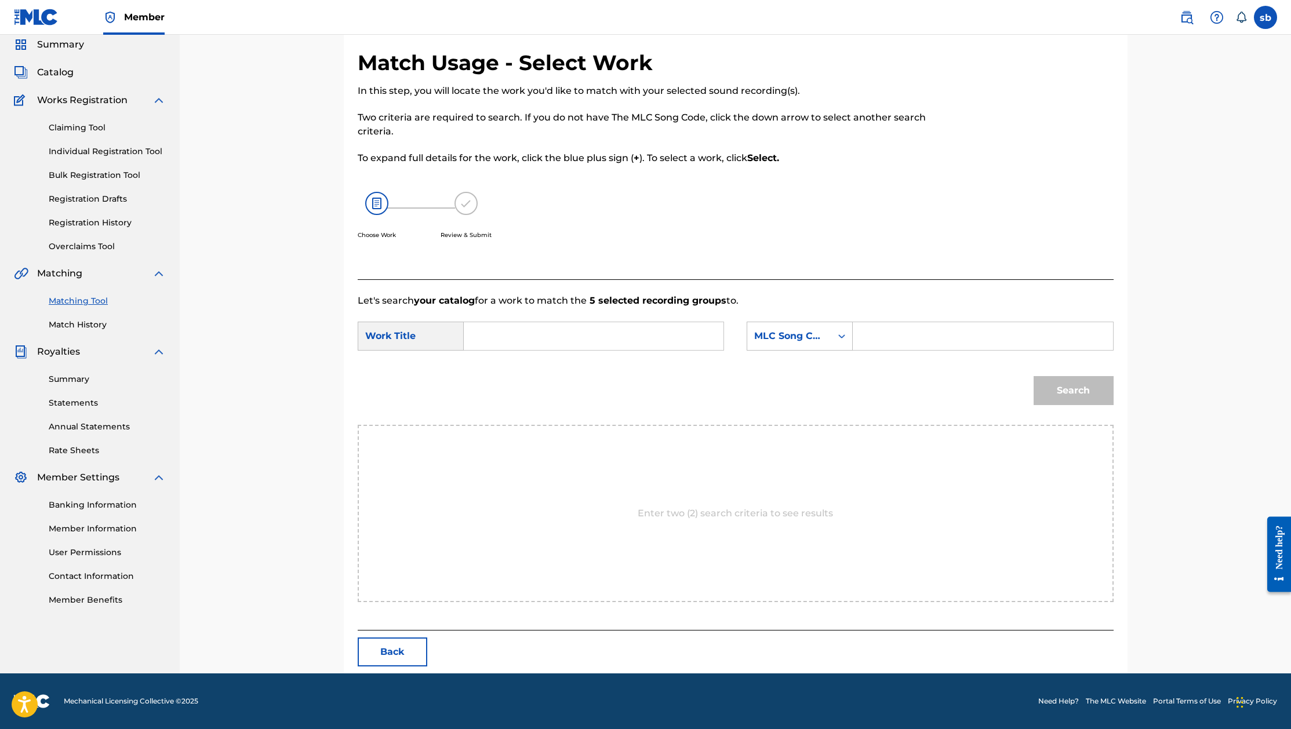
click at [957, 328] on input "Search Form" at bounding box center [983, 336] width 240 height 28
paste input "https://www.isrcfinder.com/"
type input "https://www.isrcfinder.com/"
click at [1193, 326] on div "Match Usage - Select Work In this step, you will locate the work you'd like to …" at bounding box center [735, 333] width 1111 height 682
click at [883, 332] on input "Search Form" at bounding box center [983, 336] width 240 height 28
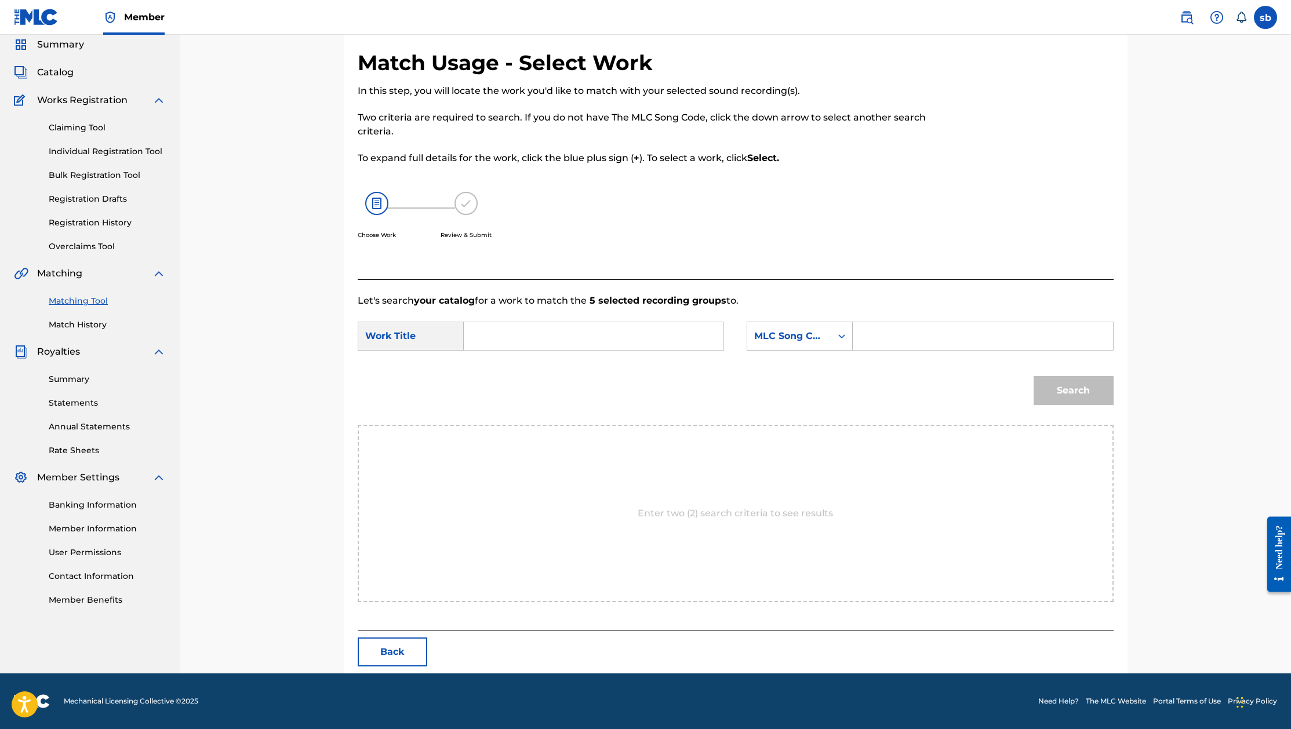
paste input "CH7811114118"
click at [873, 331] on input "CH7811114118" at bounding box center [983, 336] width 240 height 28
type input "CH7811114118"
click at [1065, 396] on div "Search" at bounding box center [1071, 388] width 86 height 46
drag, startPoint x: 514, startPoint y: 342, endPoint x: 460, endPoint y: 341, distance: 53.9
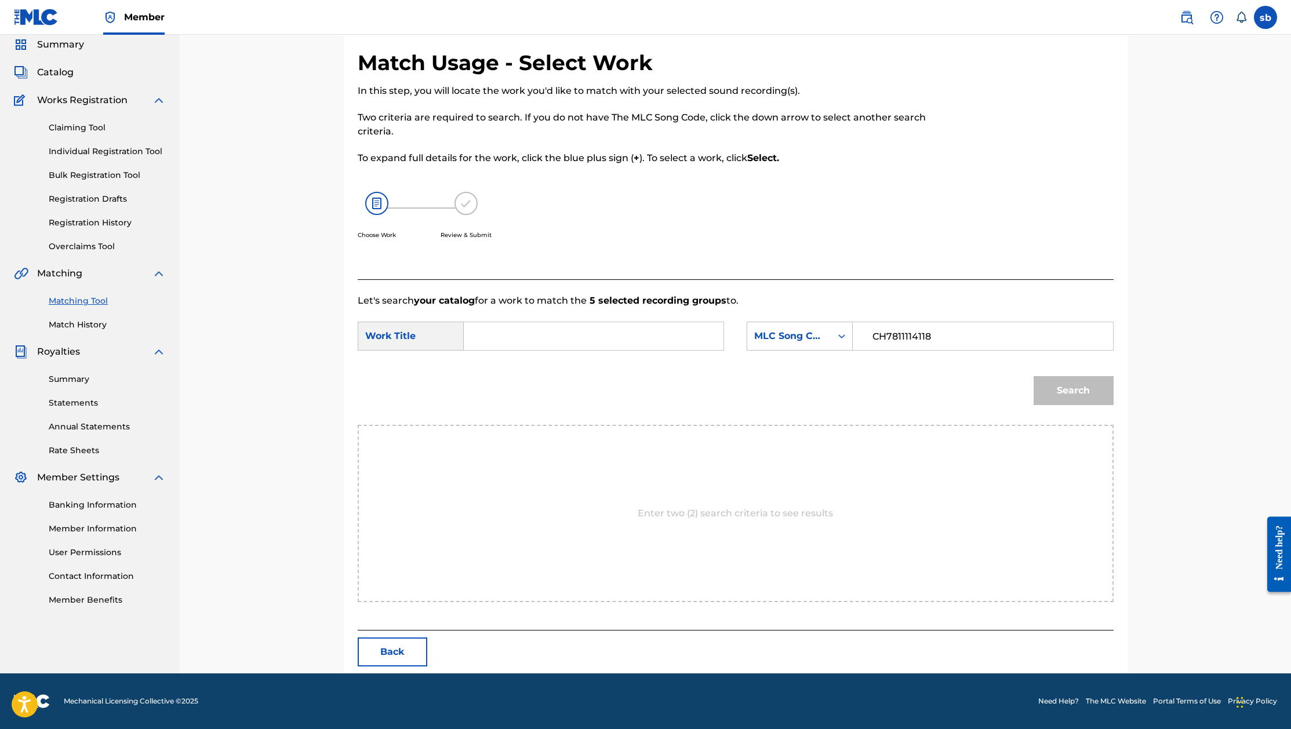
click at [514, 342] on input "Search Form" at bounding box center [594, 336] width 240 height 28
drag, startPoint x: 429, startPoint y: 339, endPoint x: 401, endPoint y: 339, distance: 28.4
click at [428, 339] on div "Work Title" at bounding box center [411, 336] width 106 height 29
drag, startPoint x: 400, startPoint y: 339, endPoint x: 368, endPoint y: 343, distance: 32.7
click at [368, 343] on div "Work Title" at bounding box center [411, 336] width 106 height 29
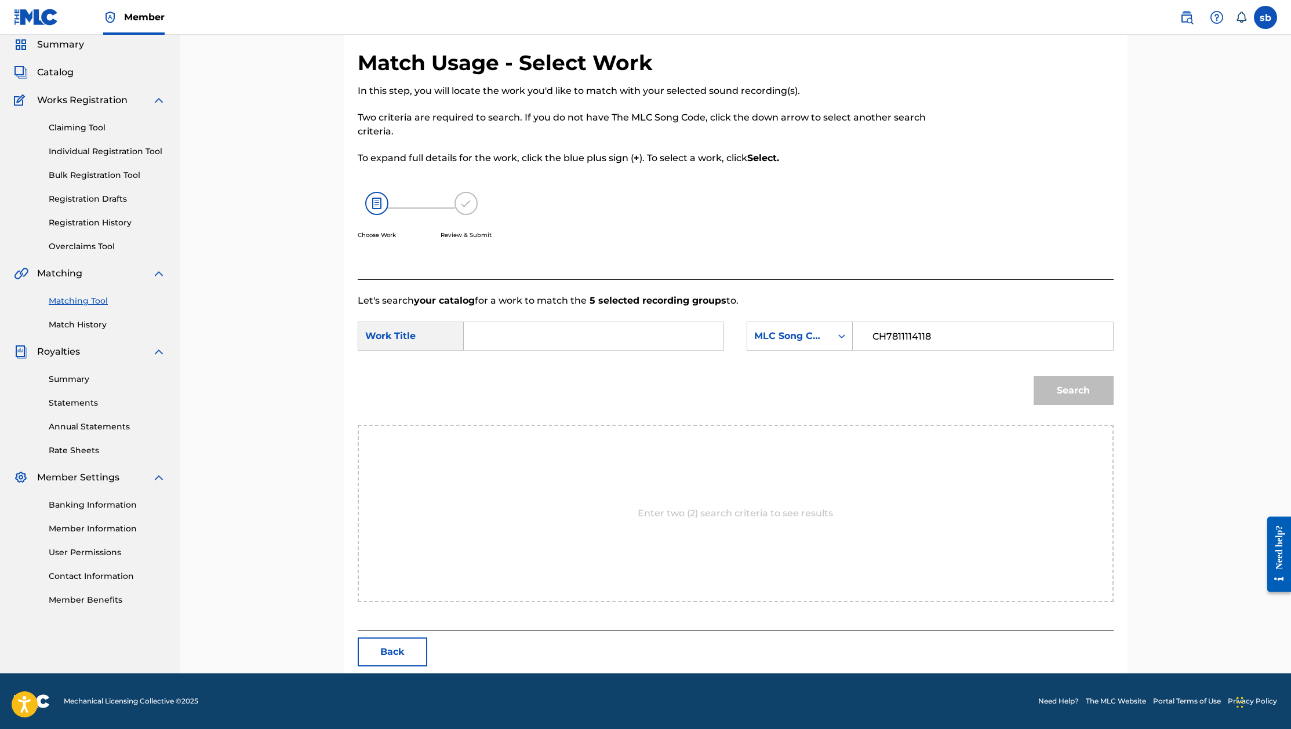
click at [427, 348] on div "Work Title" at bounding box center [411, 336] width 106 height 29
click at [483, 347] on input "Search Form" at bounding box center [594, 336] width 240 height 28
click at [1071, 396] on button "Search" at bounding box center [1074, 390] width 80 height 29
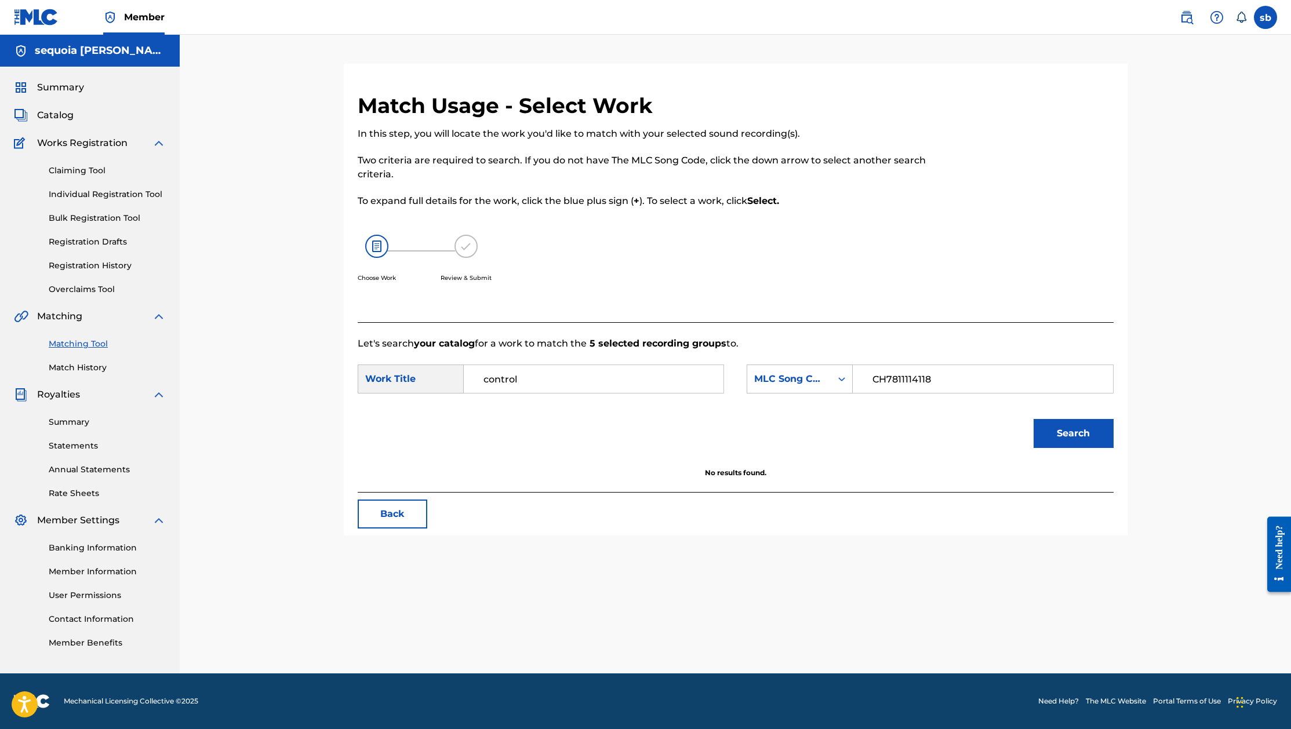
click at [560, 386] on input "control" at bounding box center [594, 379] width 240 height 28
click at [1089, 444] on button "Search" at bounding box center [1074, 433] width 80 height 29
click at [564, 395] on div "SearchWithCriteria559b709f-f035-46aa-9f0d-05656374d30d Work Title control the t…" at bounding box center [736, 383] width 756 height 36
click at [584, 384] on input "control the traficc" at bounding box center [594, 379] width 240 height 28
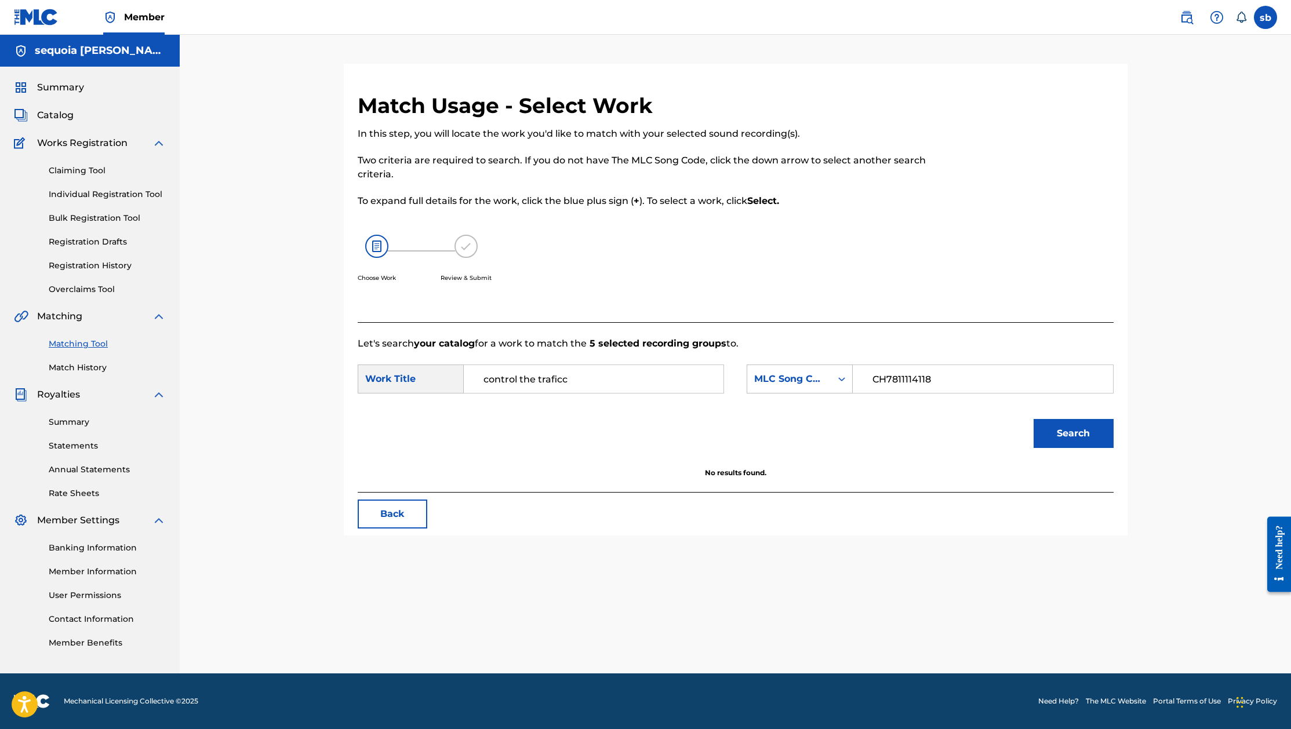
click at [584, 384] on input "control the traficc" at bounding box center [594, 379] width 240 height 28
paste input "Fatt Ma"
type input "Fatt Macc"
click at [1083, 447] on button "Search" at bounding box center [1074, 433] width 80 height 29
click at [907, 379] on input "CH7811114118" at bounding box center [983, 379] width 240 height 28
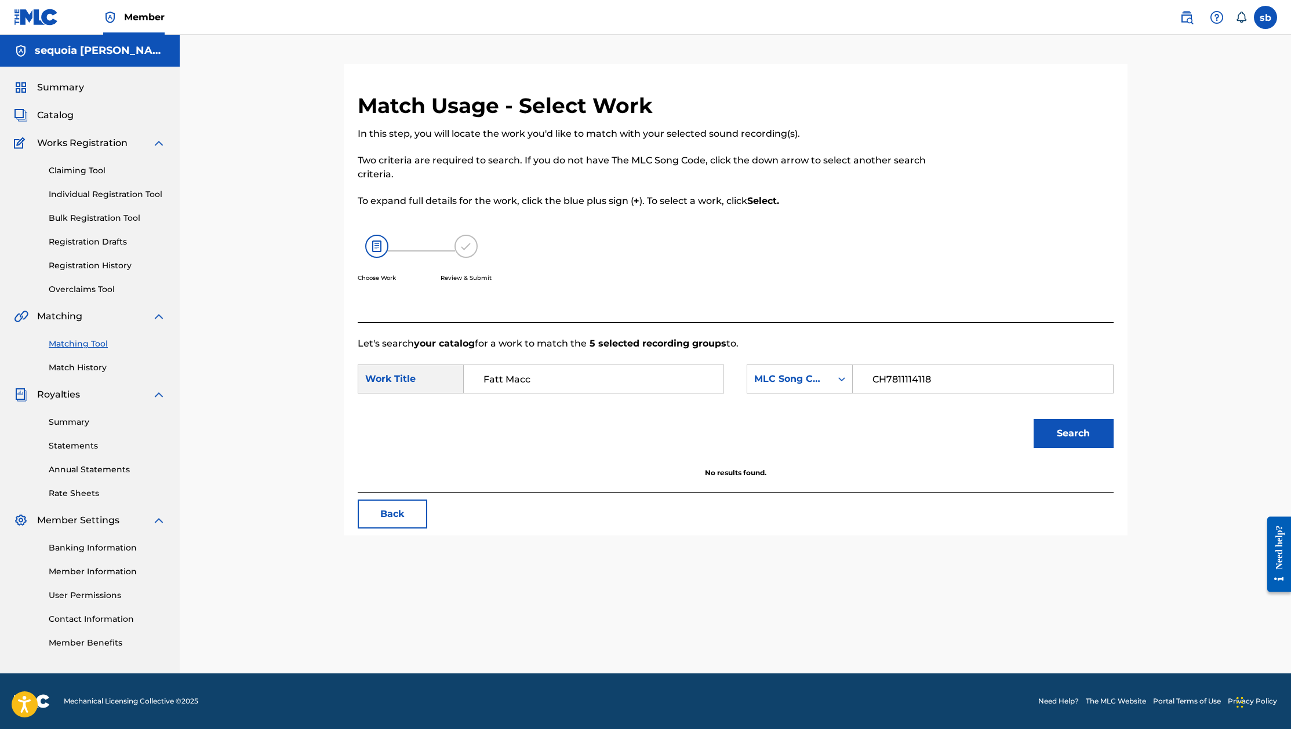
click at [860, 380] on div "CH7811114118" at bounding box center [983, 379] width 260 height 29
drag, startPoint x: 860, startPoint y: 380, endPoint x: 910, endPoint y: 372, distance: 50.0
click at [863, 380] on div "CH7811114118" at bounding box center [983, 379] width 260 height 29
click at [910, 372] on input "CH7811114118" at bounding box center [983, 379] width 240 height 28
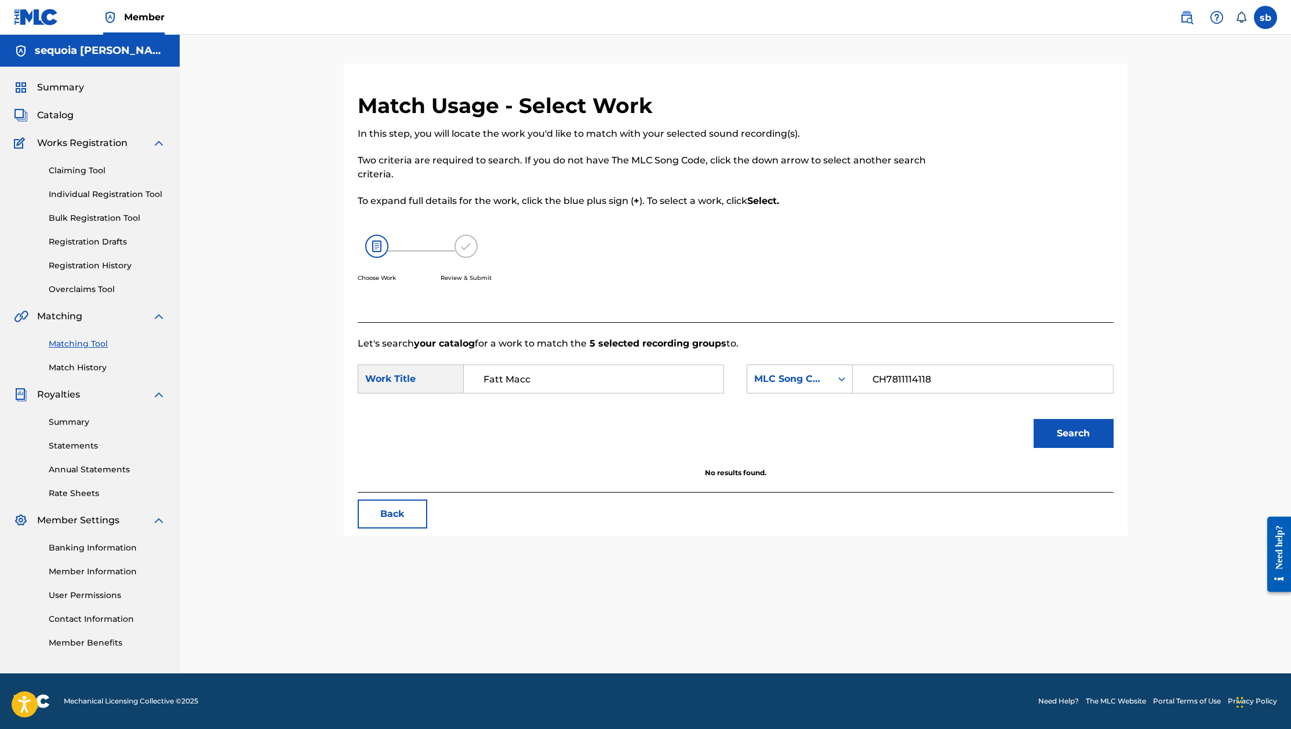
click at [910, 372] on input "CH7811114118" at bounding box center [983, 379] width 240 height 28
click at [823, 377] on div "MLC Song Code" at bounding box center [789, 379] width 70 height 14
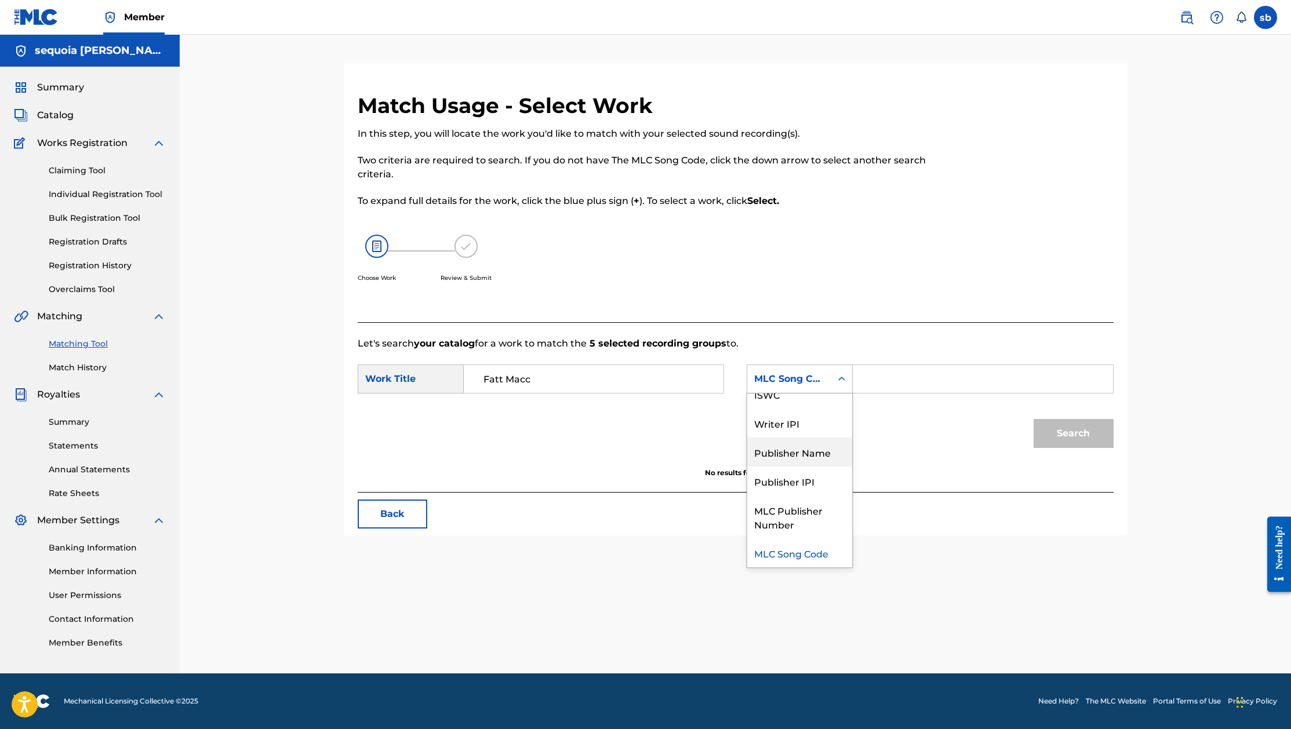
click at [815, 453] on div "Publisher Name" at bounding box center [799, 452] width 105 height 29
click at [1073, 435] on div "Search" at bounding box center [1071, 431] width 86 height 46
click at [812, 383] on div "Publisher Name" at bounding box center [789, 379] width 70 height 14
click at [808, 515] on div "MLC Publisher Number" at bounding box center [799, 517] width 105 height 43
drag, startPoint x: 1089, startPoint y: 441, endPoint x: 874, endPoint y: 398, distance: 219.3
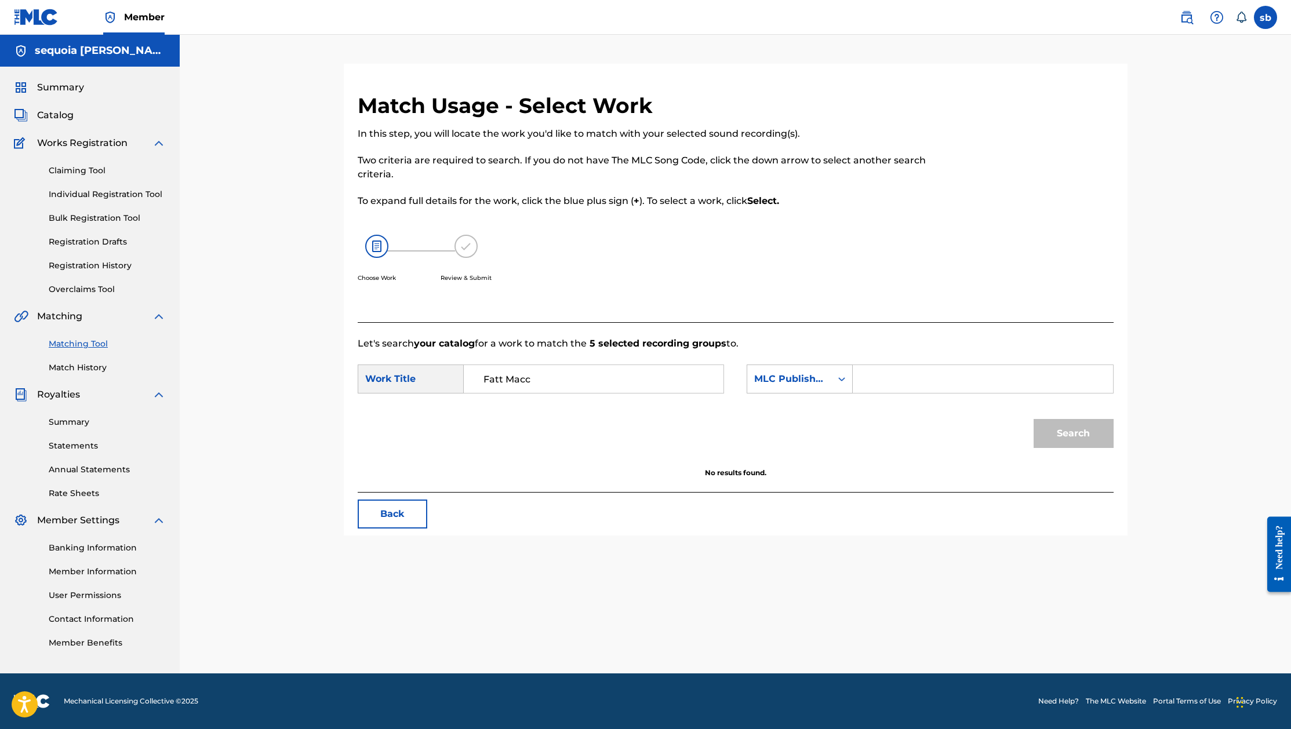
click at [1083, 441] on div "Search" at bounding box center [1071, 431] width 86 height 46
click at [811, 384] on div "MLC Publisher Number" at bounding box center [789, 379] width 70 height 14
click at [813, 412] on div "Writer Name" at bounding box center [799, 408] width 105 height 29
click at [906, 388] on input "Search Form" at bounding box center [983, 379] width 240 height 28
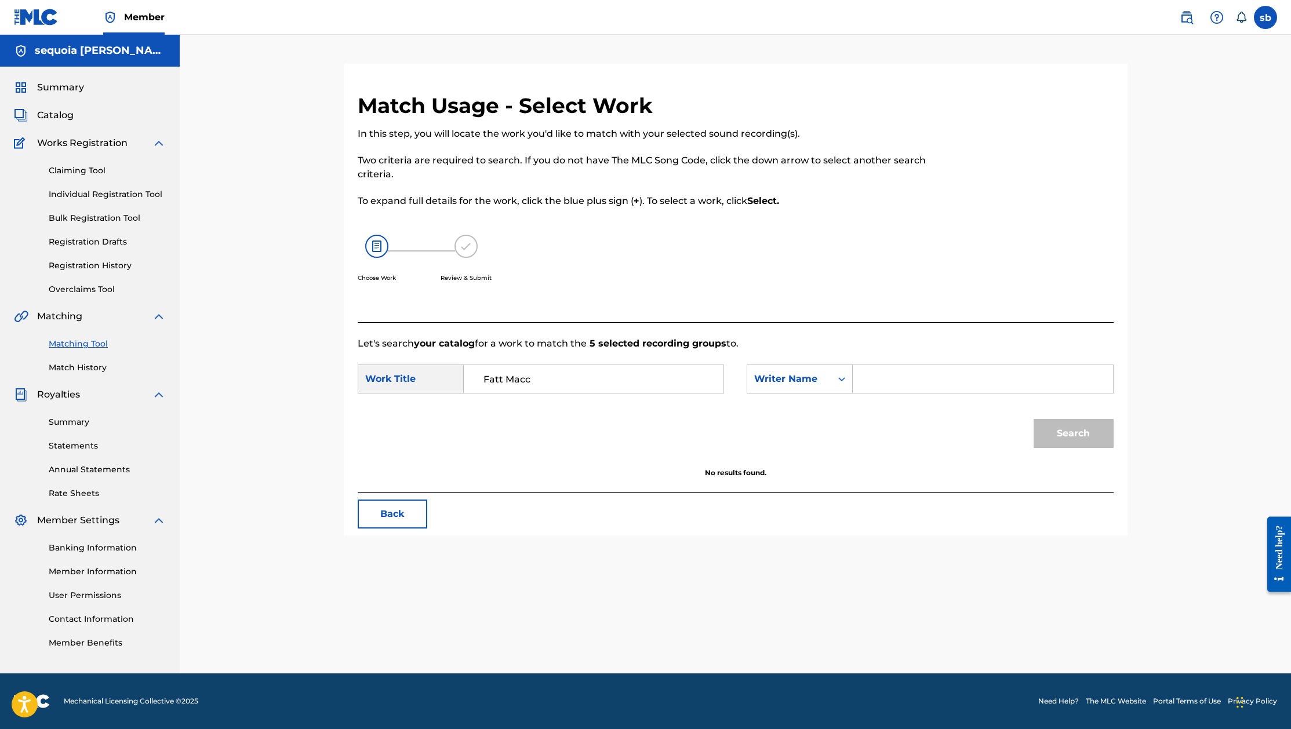
click at [1098, 444] on div "Search" at bounding box center [1071, 431] width 86 height 46
click at [964, 393] on div "Search Form" at bounding box center [983, 379] width 260 height 29
click at [964, 393] on input "Search Form" at bounding box center [983, 379] width 240 height 28
click at [882, 379] on input "Search Form" at bounding box center [983, 379] width 240 height 28
paste input "Control the Traffic"
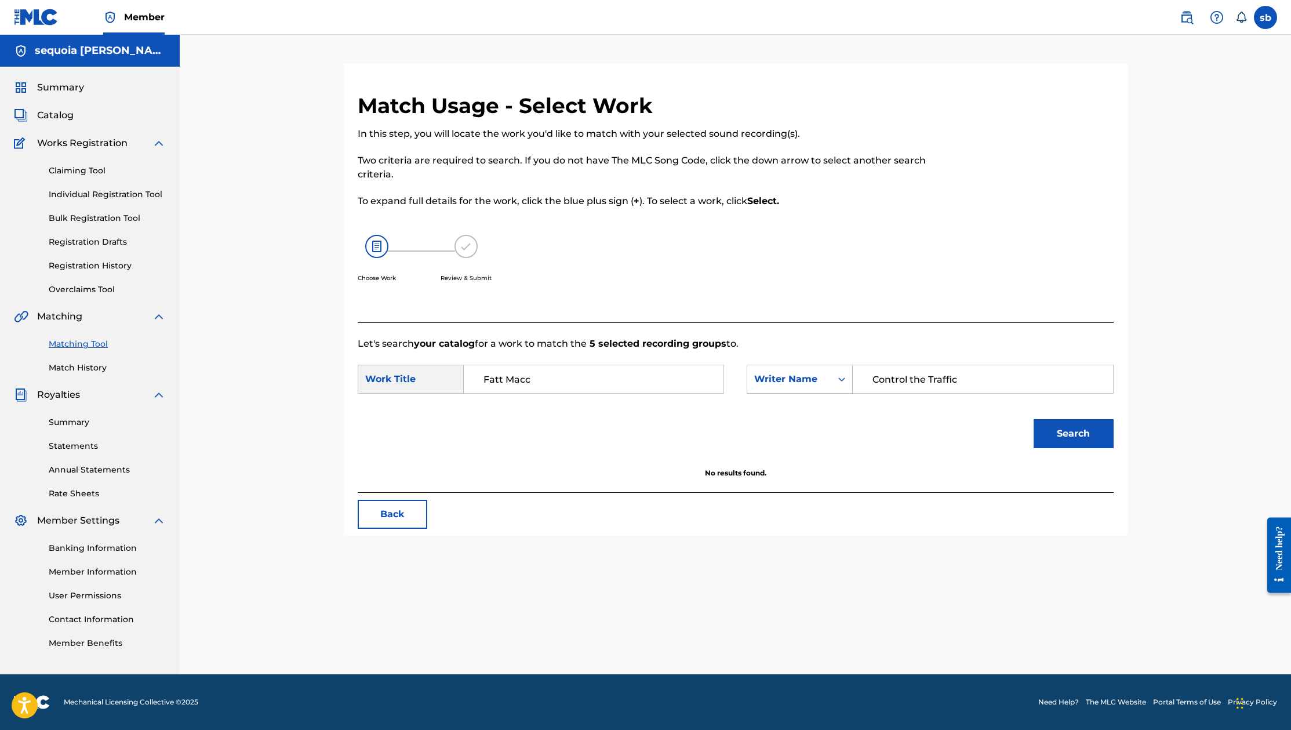
click at [871, 376] on input "Control the Traffic" at bounding box center [983, 379] width 240 height 28
type input "Control the Traffic"
click at [1060, 433] on button "Search" at bounding box center [1074, 433] width 80 height 29
drag, startPoint x: 359, startPoint y: 278, endPoint x: 536, endPoint y: 284, distance: 176.4
click at [532, 284] on div "Choose Work Review & Submit" at bounding box center [649, 265] width 582 height 88
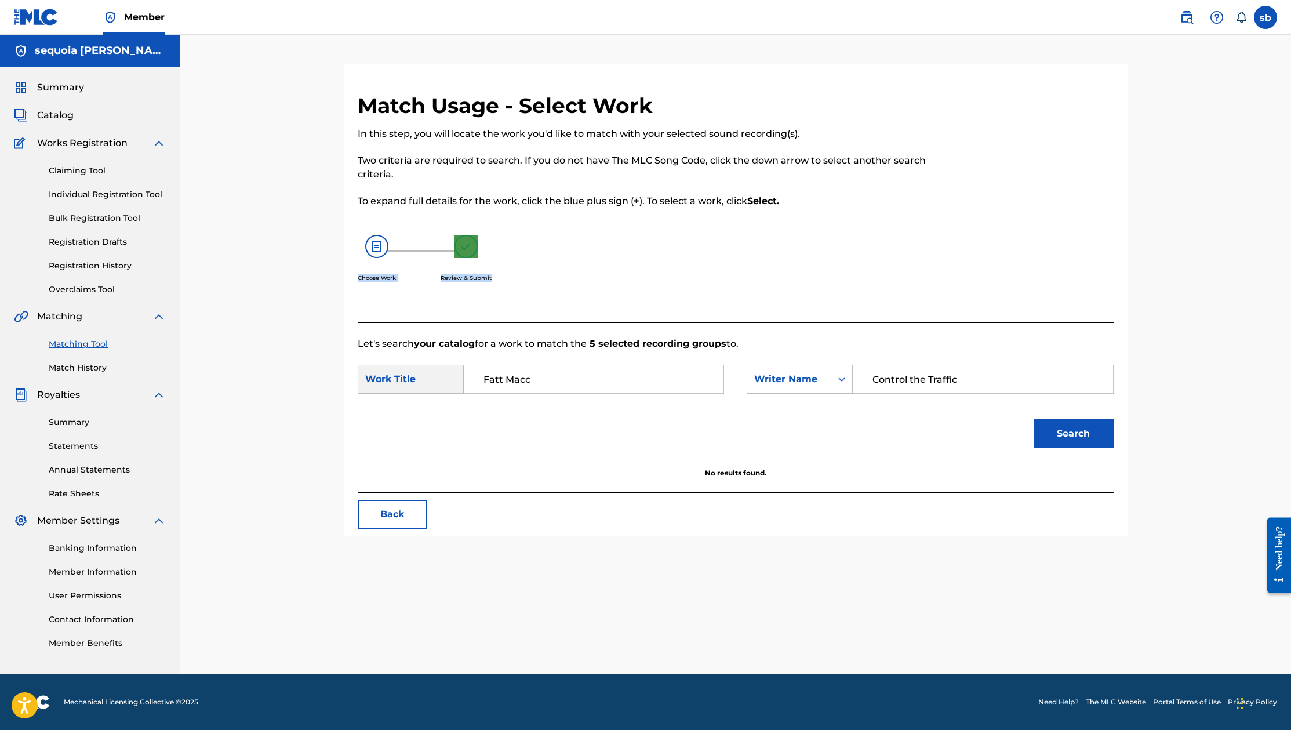
click at [536, 284] on div "Choose Work Review & Submit" at bounding box center [649, 265] width 582 height 88
click at [67, 85] on span "Summary" at bounding box center [60, 88] width 47 height 14
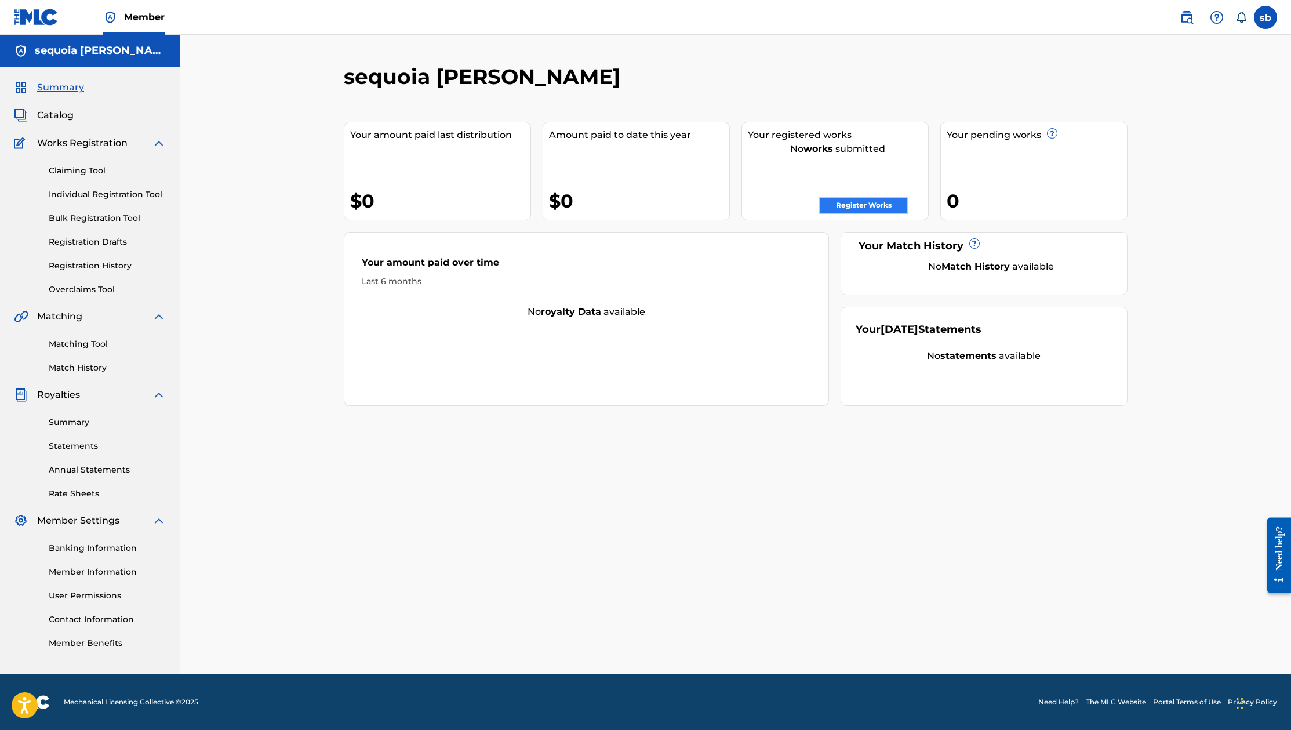
click at [879, 203] on link "Register Works" at bounding box center [863, 205] width 89 height 17
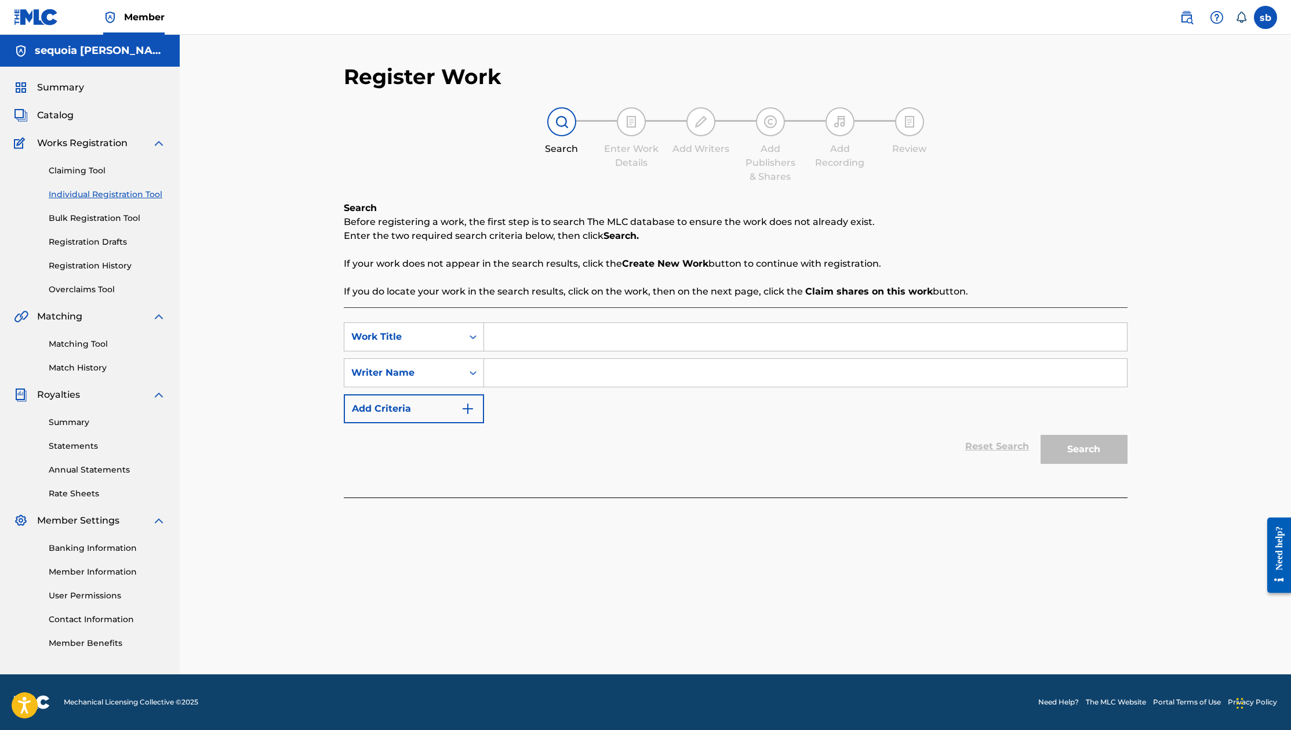
click at [518, 333] on input "Search Form" at bounding box center [805, 337] width 643 height 28
click at [510, 382] on input "Search Form" at bounding box center [805, 373] width 643 height 28
paste input "Control the Traffic"
type input "Control the Traffic"
click at [533, 375] on input "Search Form" at bounding box center [805, 373] width 643 height 28
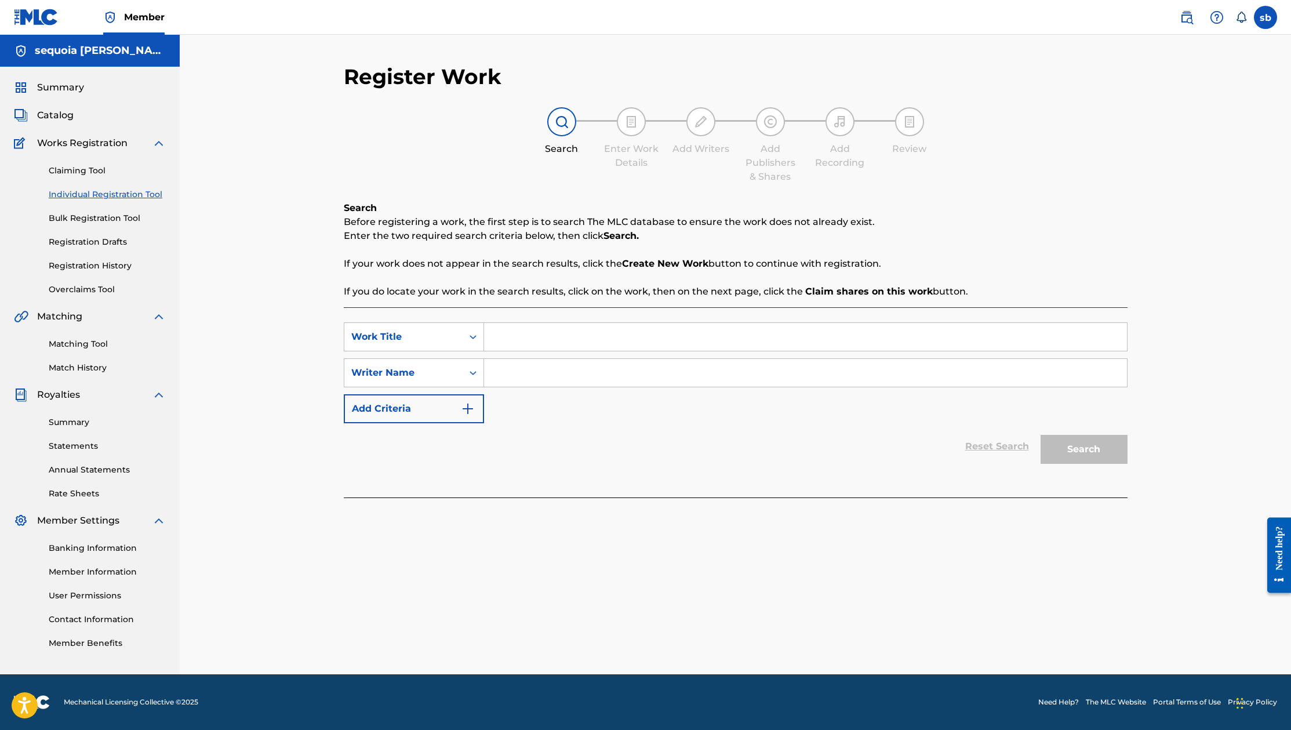
paste input "CH7811114118"
type input "CH7811114118"
drag, startPoint x: 1147, startPoint y: 414, endPoint x: 1136, endPoint y: 415, distance: 10.5
click at [1146, 415] on div "Register Work Search Enter Work Details Add Writers Add Publishers & Shares Add…" at bounding box center [735, 355] width 1111 height 640
click at [476, 370] on icon "Search Form" at bounding box center [473, 373] width 12 height 12
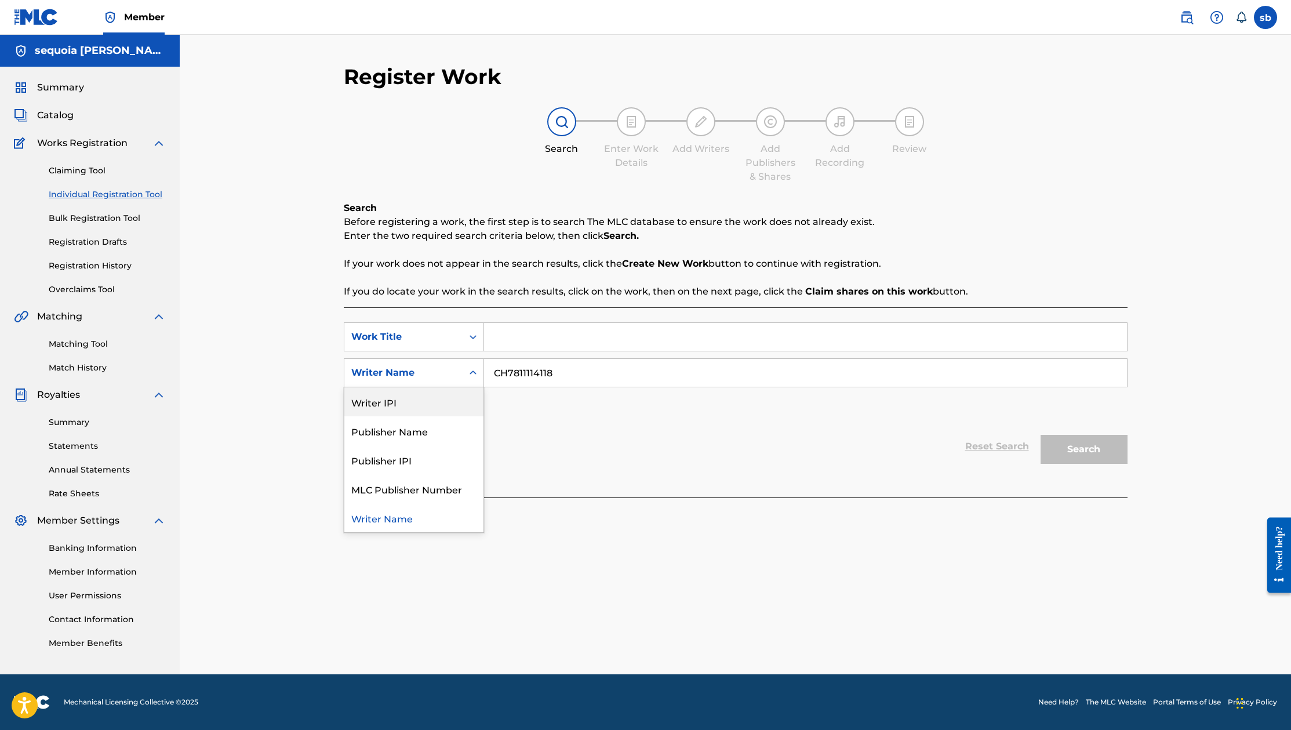
click at [607, 428] on div "Reset Search Search" at bounding box center [736, 446] width 784 height 46
click at [473, 335] on icon "Search Form" at bounding box center [473, 337] width 12 height 12
click at [558, 426] on div "Reset Search Search" at bounding box center [736, 446] width 784 height 46
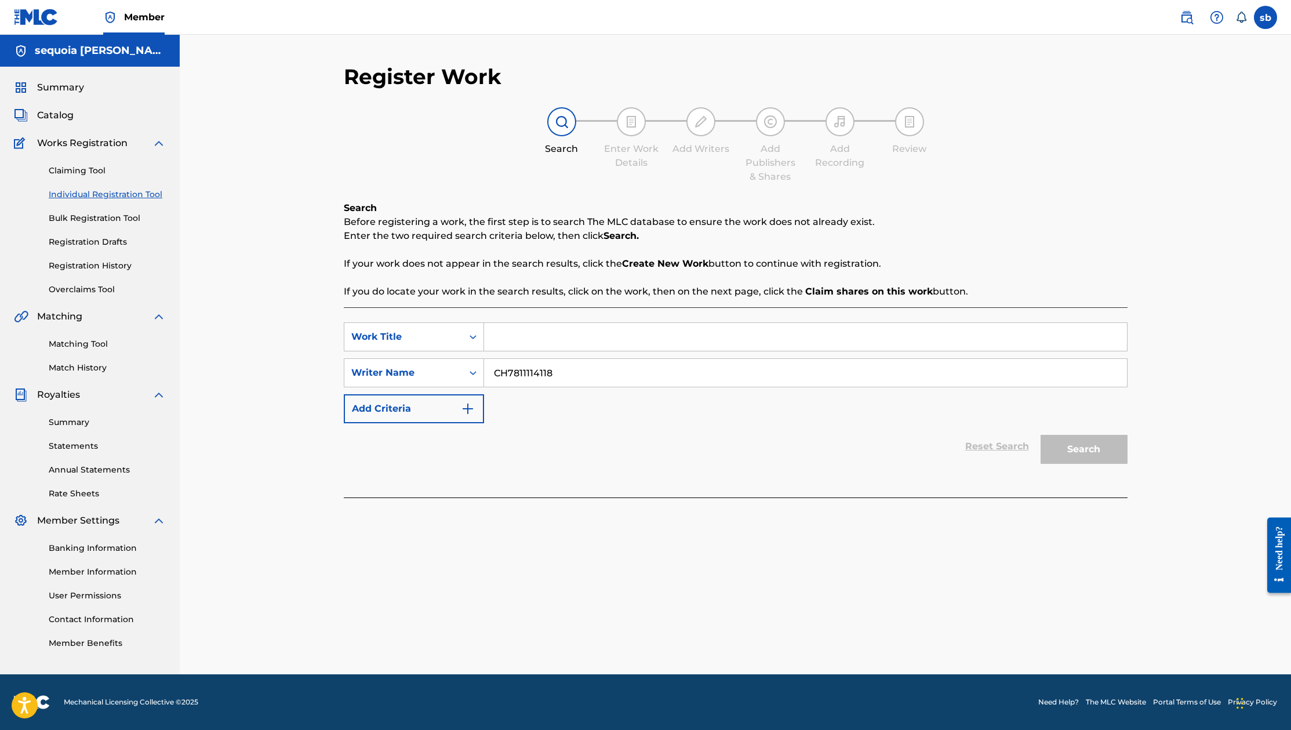
click at [606, 381] on input "CH7811114118" at bounding box center [805, 373] width 643 height 28
click at [532, 325] on input "Search Form" at bounding box center [805, 337] width 643 height 28
click at [539, 341] on input "Search Form" at bounding box center [805, 337] width 643 height 28
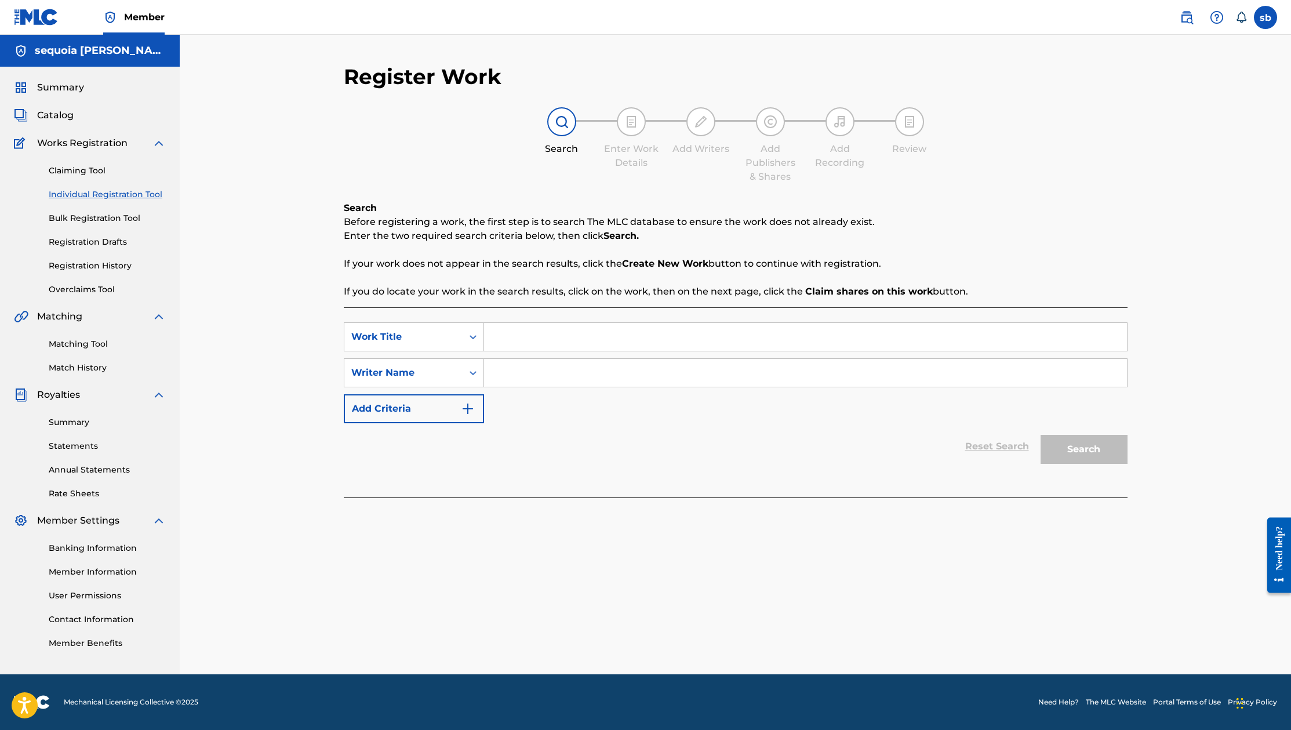
paste input "Control the Traffic"
type input "Control the Traffic"
click at [535, 360] on input "Search Form" at bounding box center [805, 373] width 643 height 28
paste input "[PERSON_NAME]"
type input "[PERSON_NAME]"
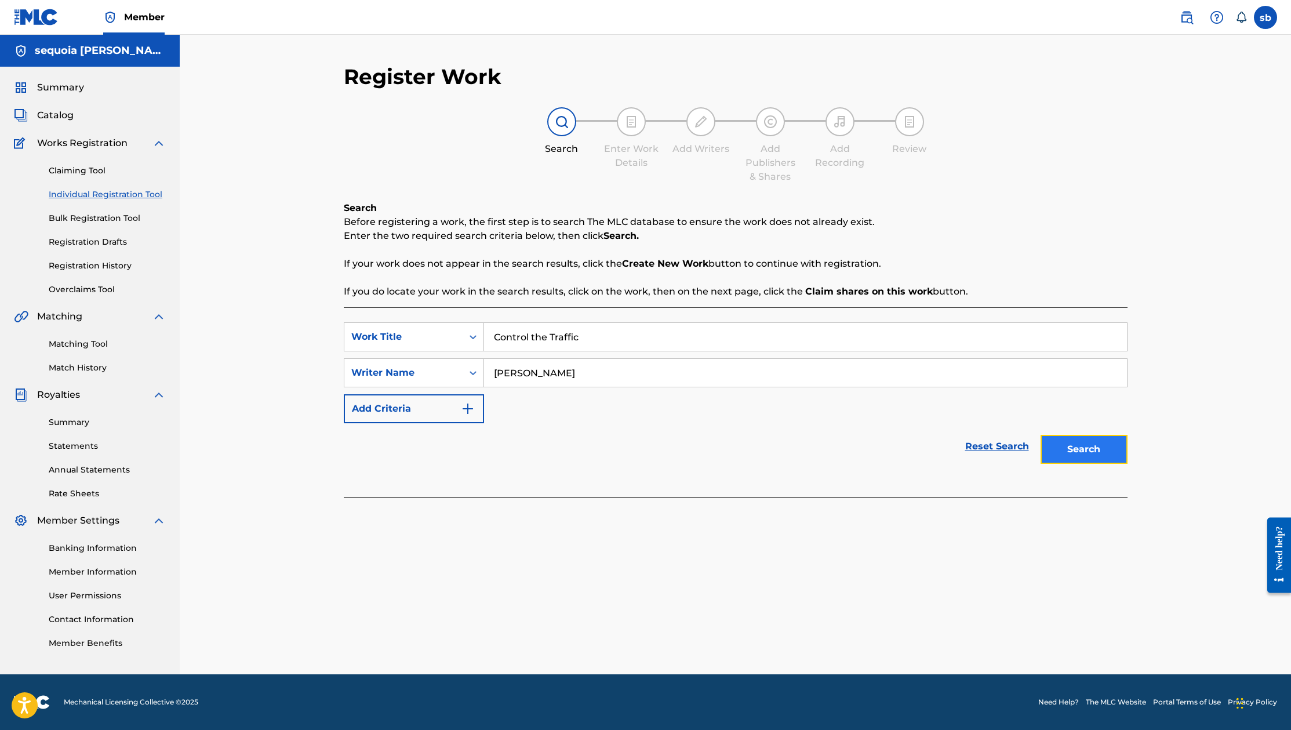
click at [1097, 445] on button "Search" at bounding box center [1084, 449] width 87 height 29
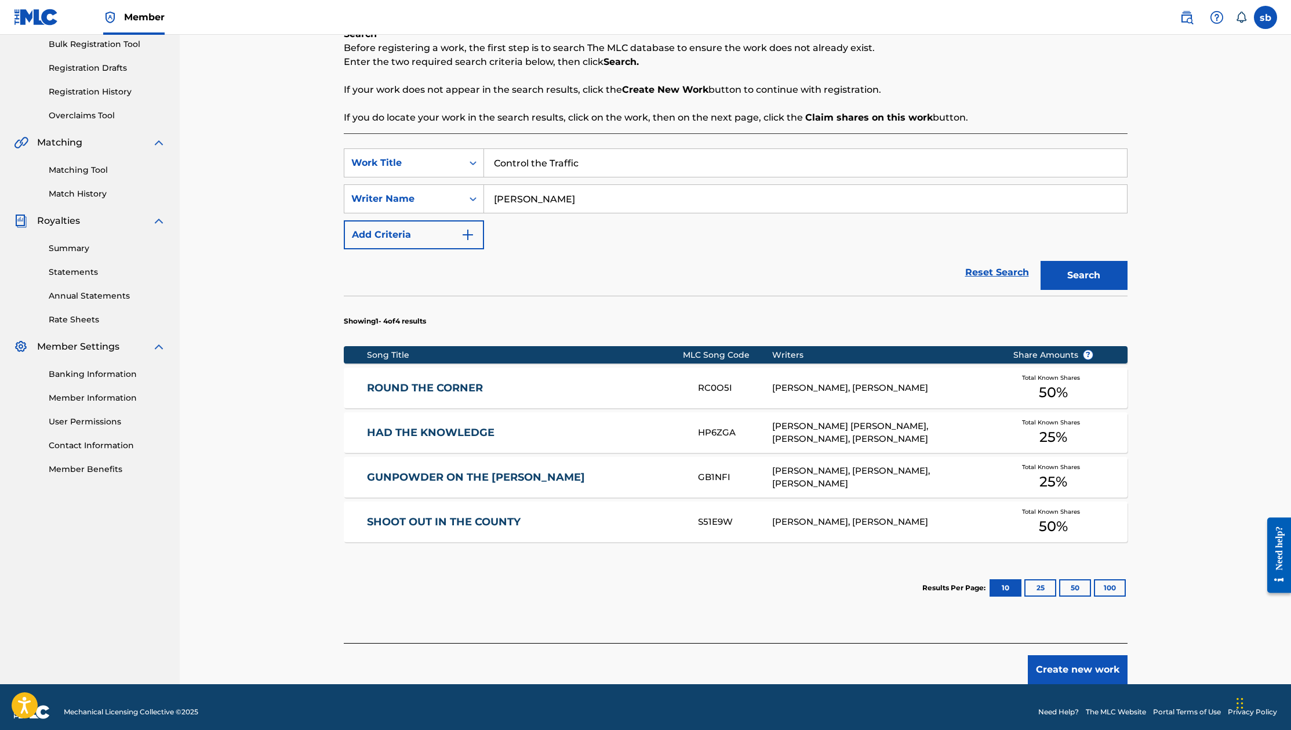
scroll to position [184, 0]
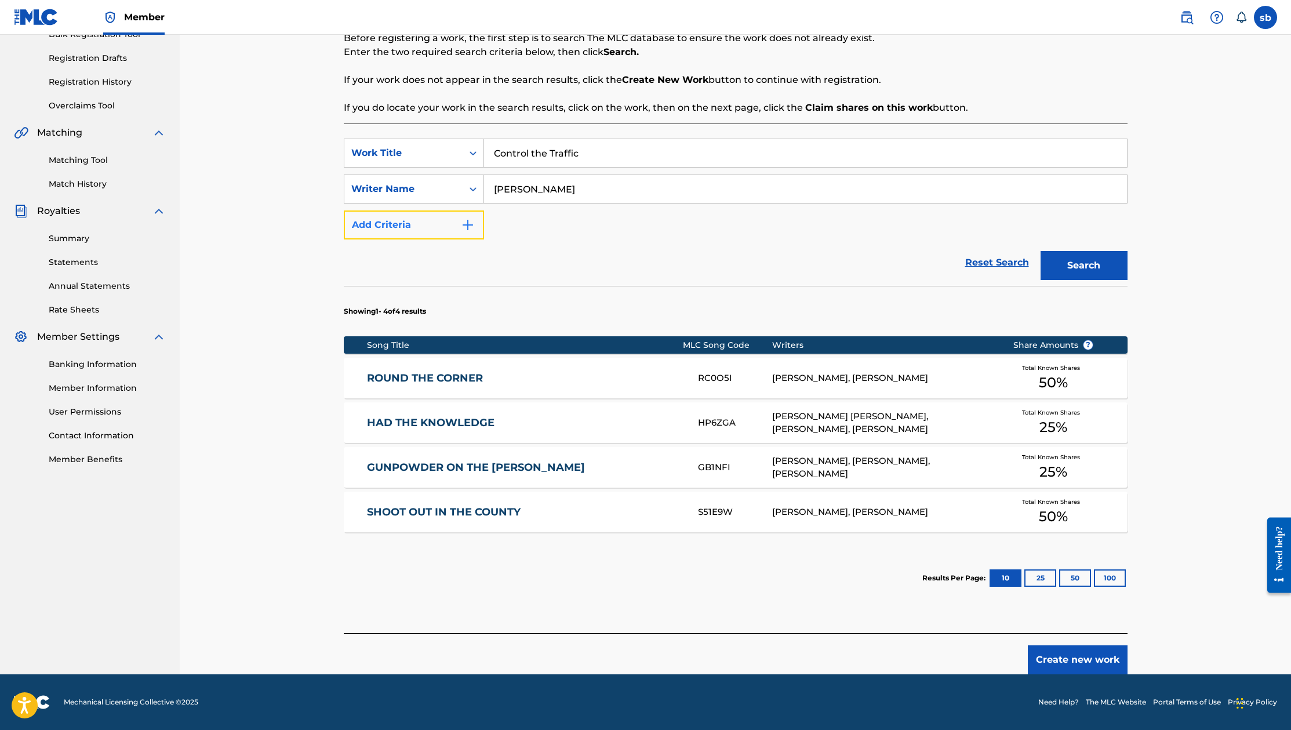
click at [452, 228] on button "Add Criteria" at bounding box center [414, 224] width 140 height 29
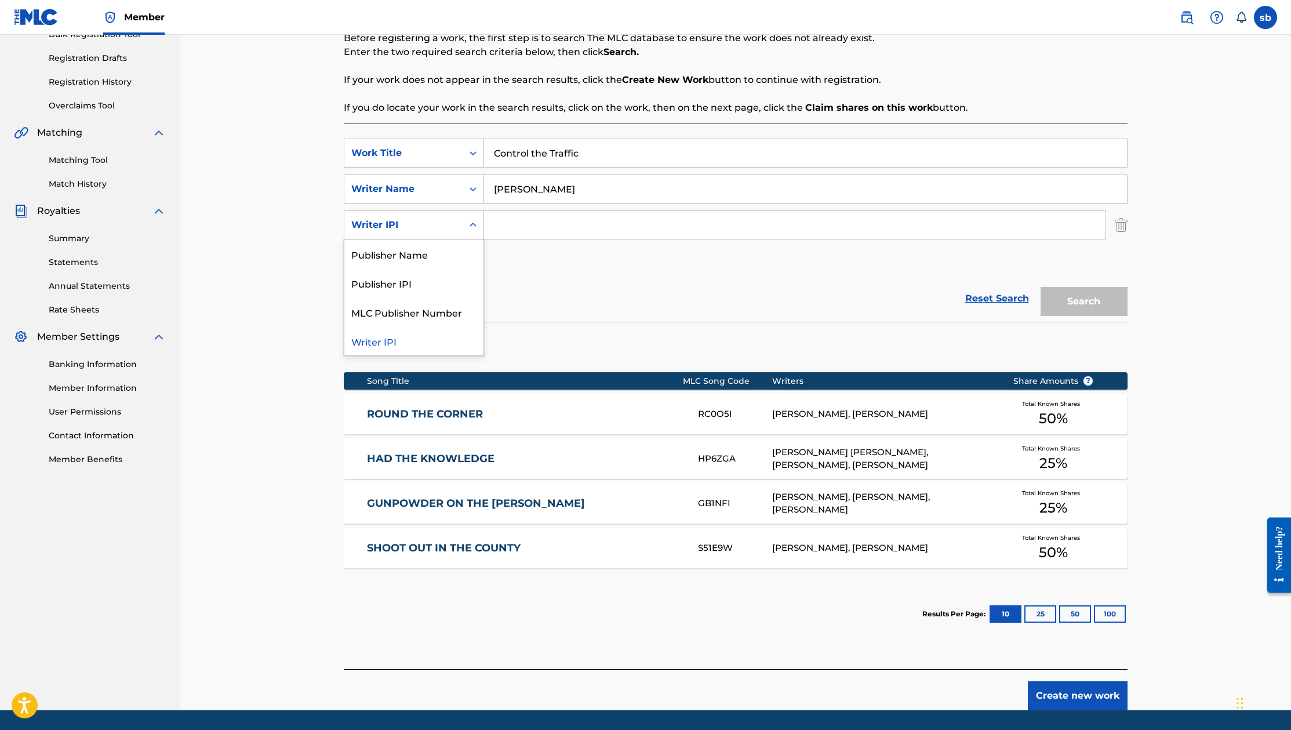
click at [472, 221] on icon "Search Form" at bounding box center [473, 225] width 12 height 12
click at [1121, 231] on img "Search Form" at bounding box center [1121, 224] width 13 height 29
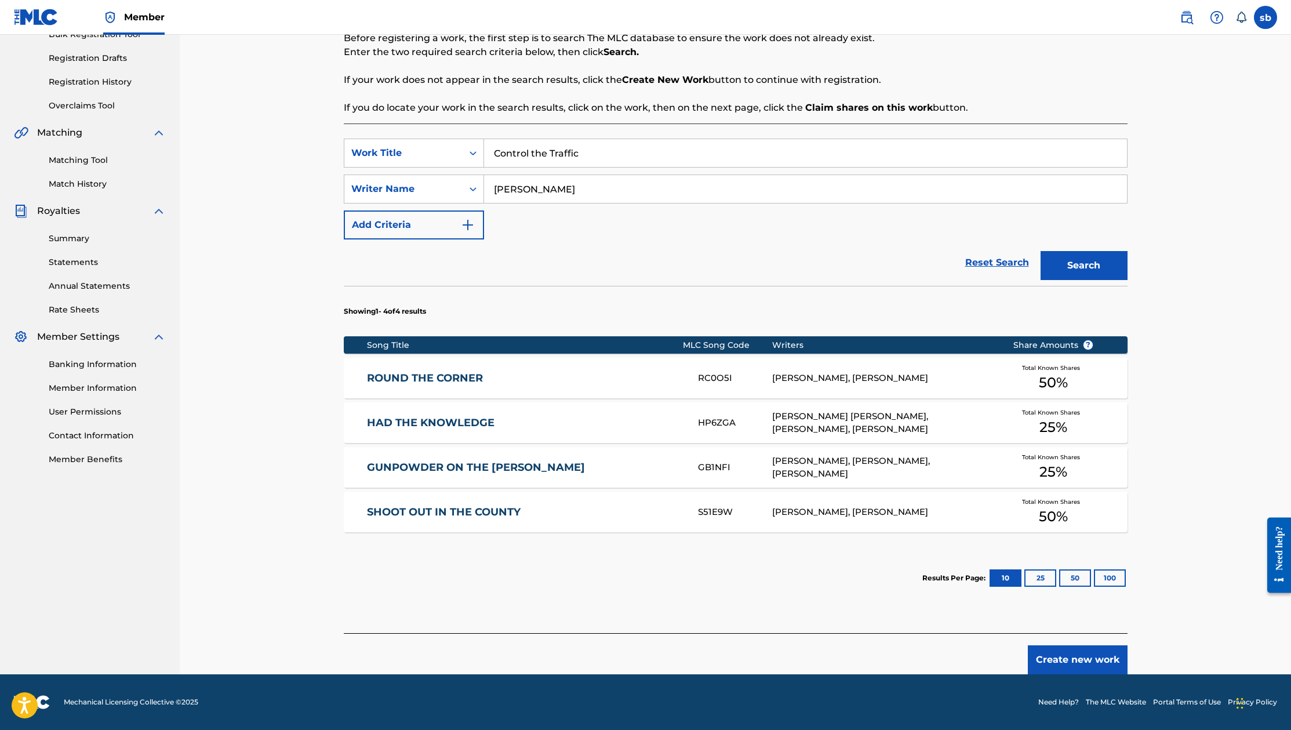
click at [1178, 294] on div "Register Work Search Enter Work Details Add Writers Add Publishers & Shares Add…" at bounding box center [735, 262] width 1111 height 823
click at [1050, 374] on span "50 %" at bounding box center [1053, 382] width 29 height 21
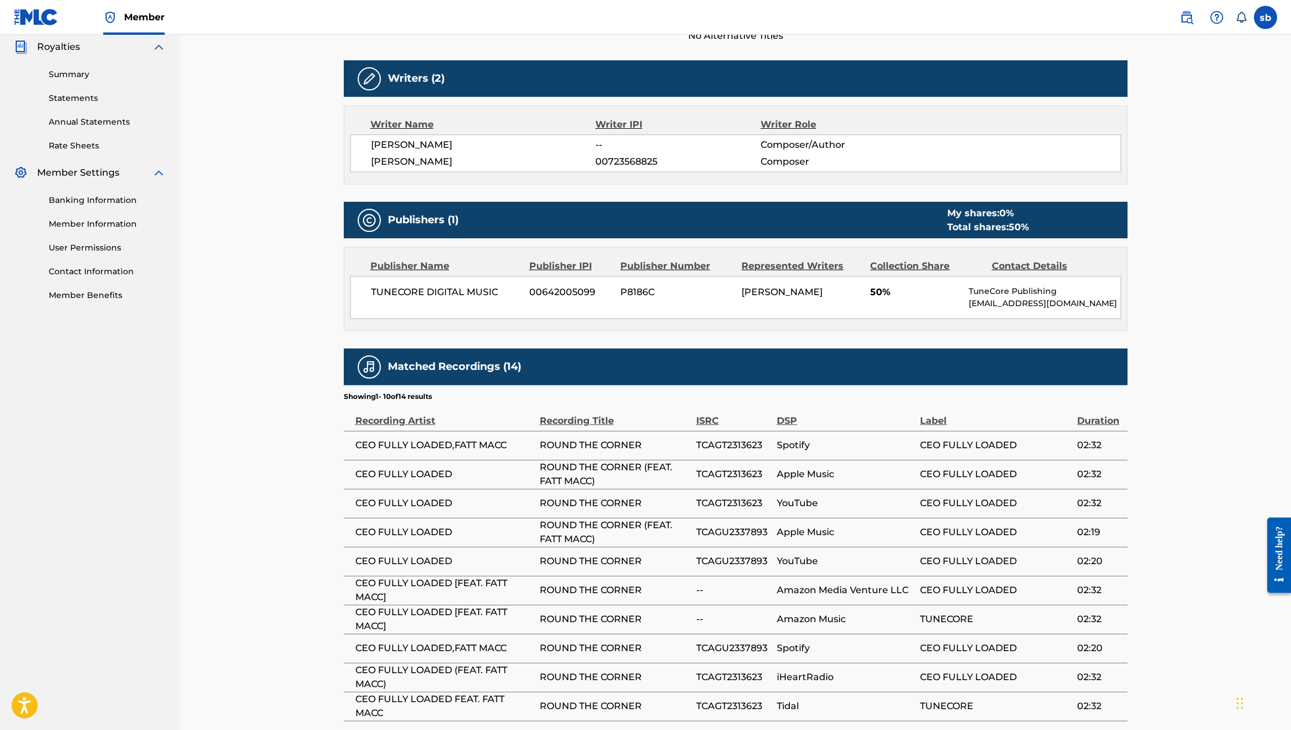
scroll to position [406, 0]
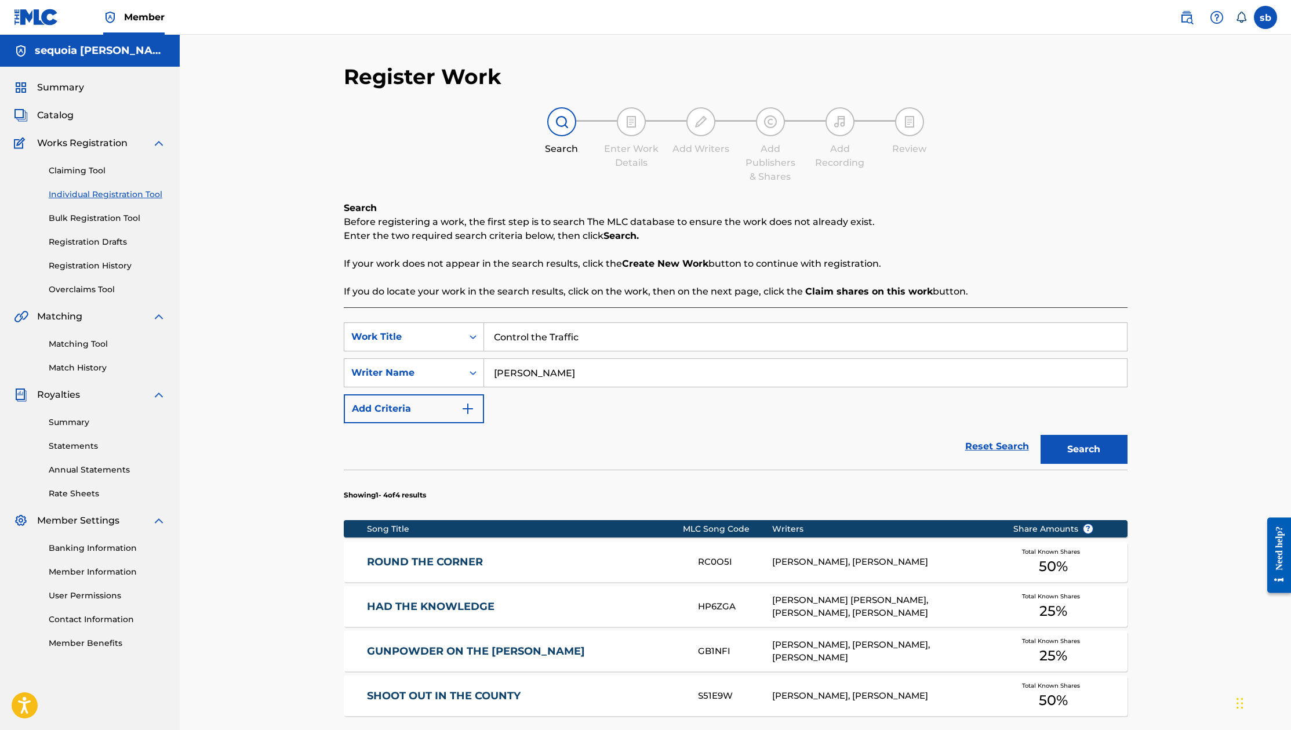
scroll to position [184, 0]
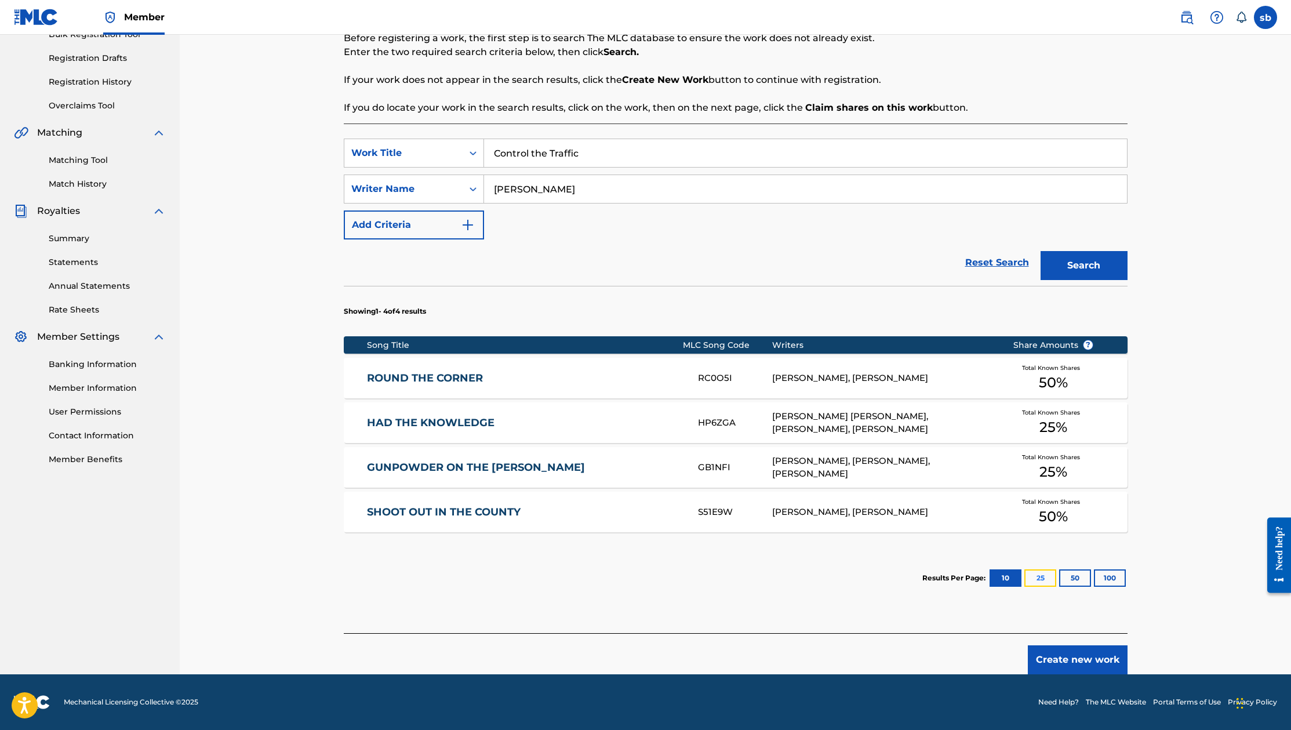
click at [1048, 584] on button "25" at bounding box center [1041, 577] width 32 height 17
click at [1076, 573] on button "50" at bounding box center [1075, 577] width 32 height 17
click at [1117, 583] on button "100" at bounding box center [1110, 577] width 32 height 17
click at [1011, 574] on button "10" at bounding box center [1006, 577] width 32 height 17
drag, startPoint x: 1037, startPoint y: 583, endPoint x: 1062, endPoint y: 583, distance: 24.9
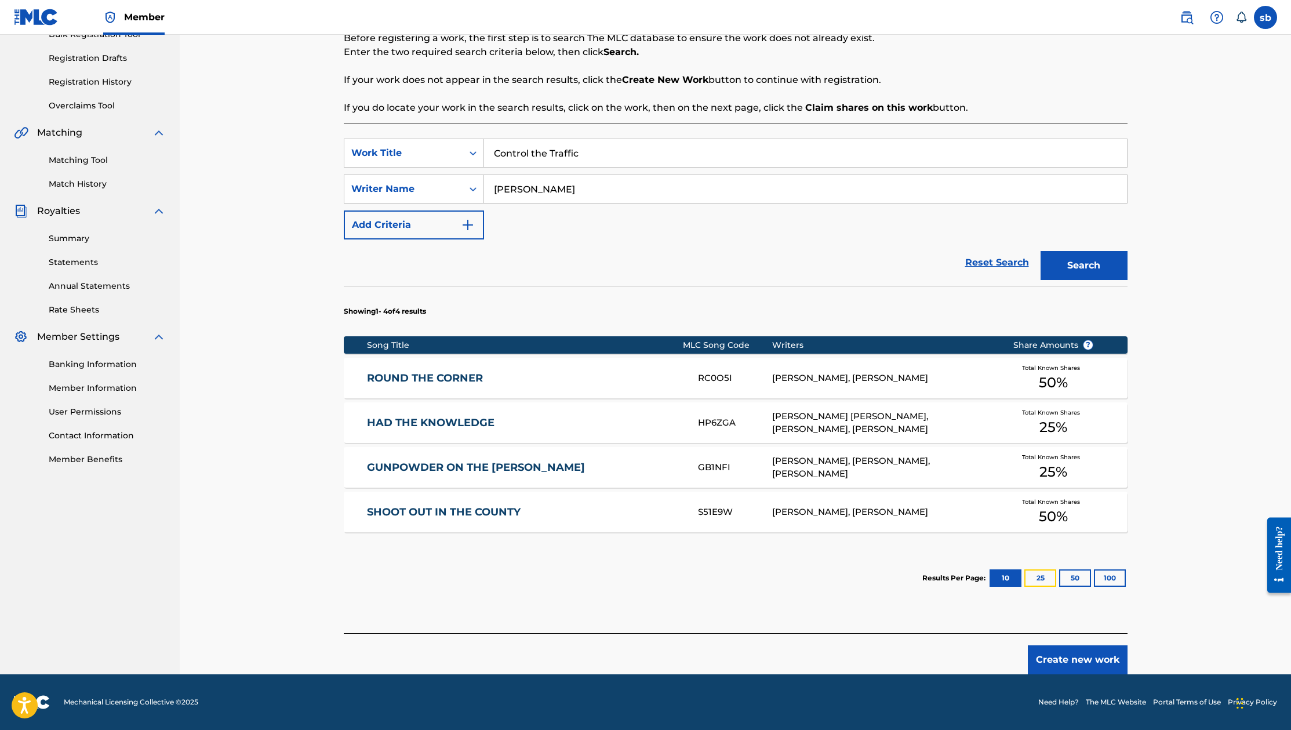
click at [1040, 586] on button "25" at bounding box center [1041, 577] width 32 height 17
drag, startPoint x: 1074, startPoint y: 583, endPoint x: 1163, endPoint y: 583, distance: 88.7
click at [1076, 583] on button "50" at bounding box center [1075, 577] width 32 height 17
drag, startPoint x: 1100, startPoint y: 573, endPoint x: 1141, endPoint y: 515, distance: 70.3
click at [1102, 572] on button "100" at bounding box center [1110, 577] width 32 height 17
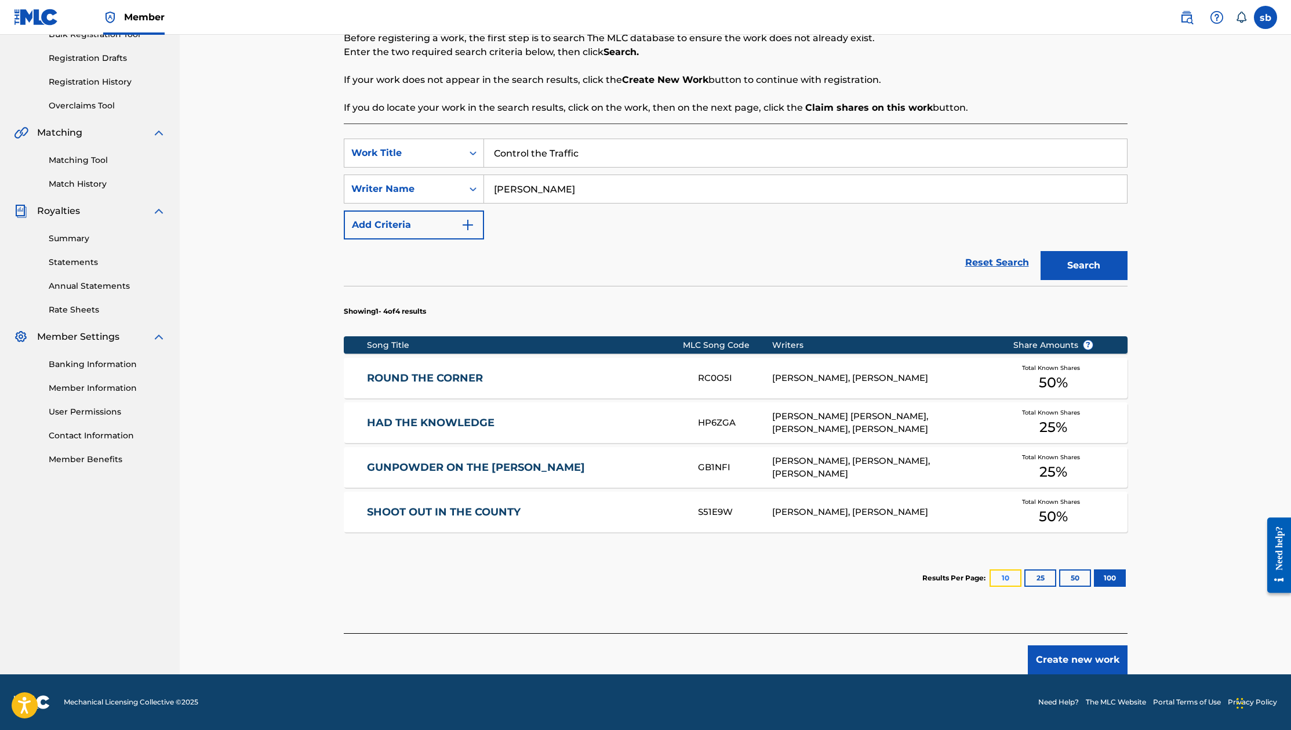
click at [1007, 581] on button "10" at bounding box center [1006, 577] width 32 height 17
click at [1089, 375] on div "Total Known Shares 50 %" at bounding box center [1054, 378] width 116 height 35
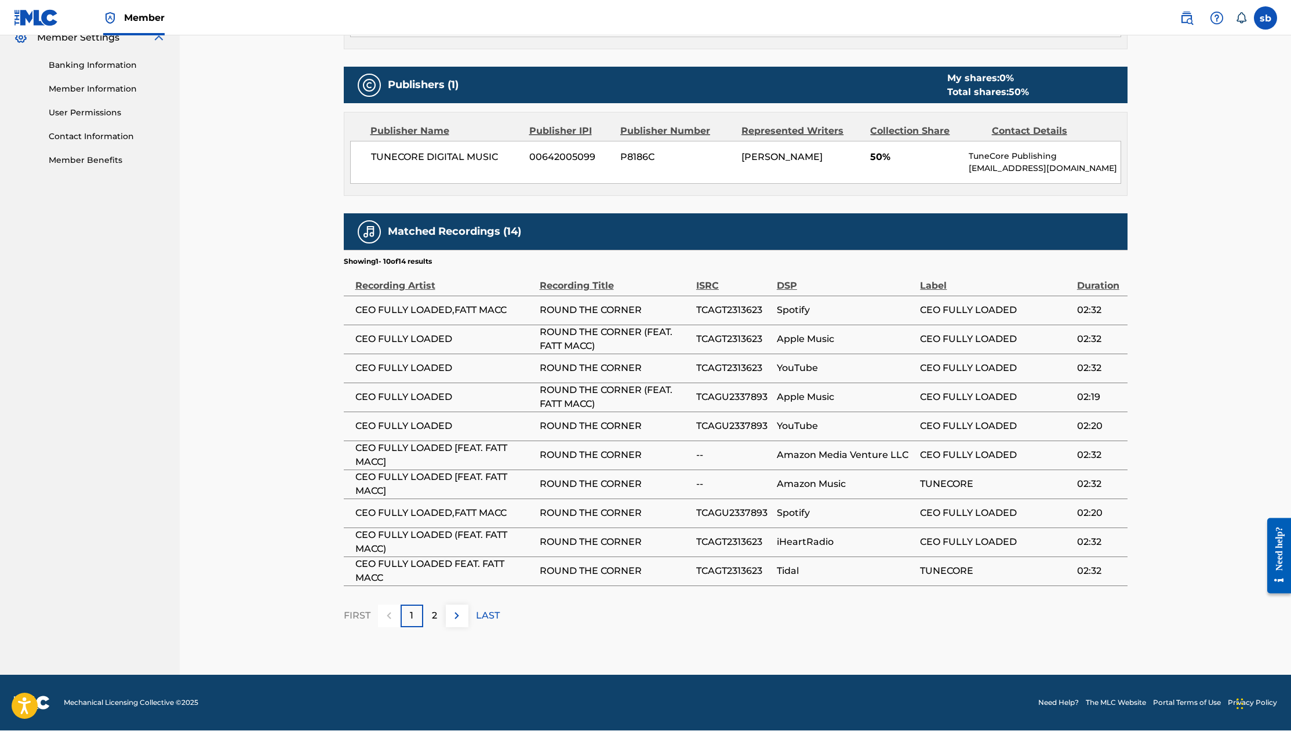
scroll to position [310, 0]
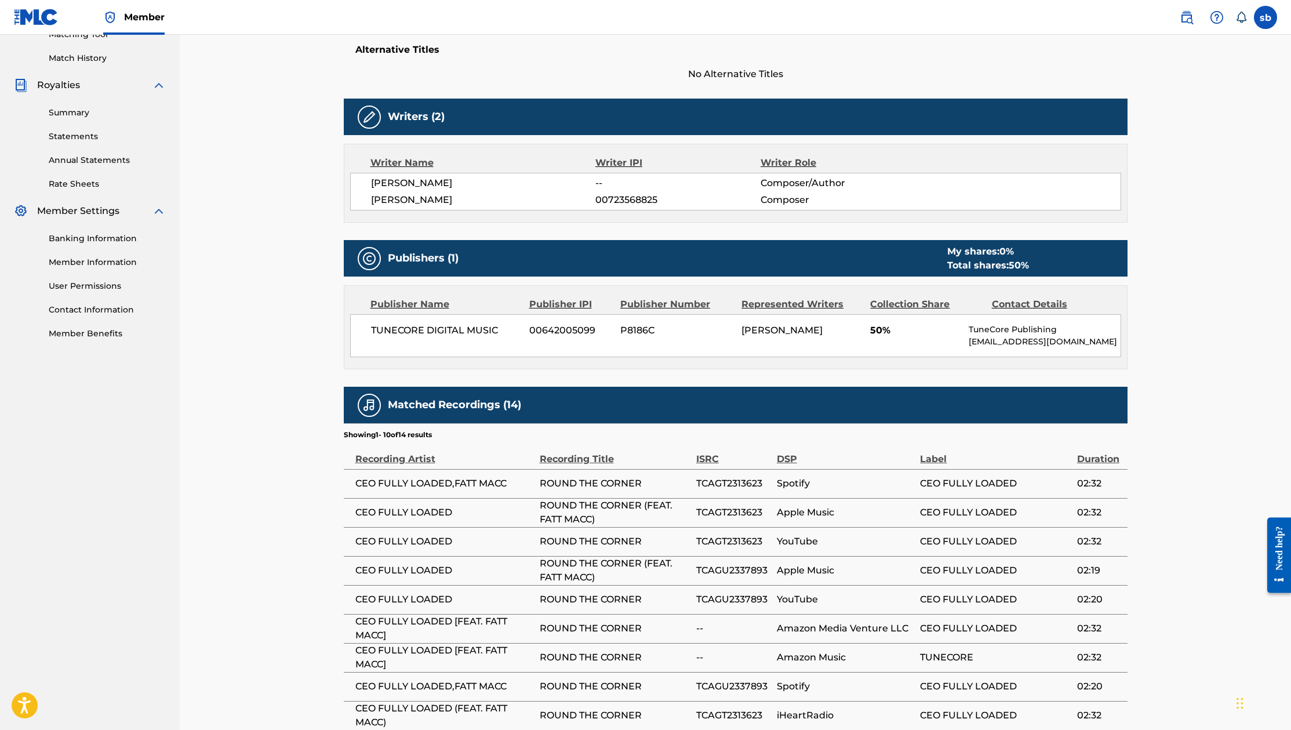
drag, startPoint x: 462, startPoint y: 190, endPoint x: 521, endPoint y: 192, distance: 59.2
click at [521, 192] on div "MALCOLM CARLISLE -- Composer/Author FREDERICK GORE 00723568825 Composer" at bounding box center [735, 192] width 771 height 38
click at [518, 192] on div "MALCOLM CARLISLE -- Composer/Author FREDERICK GORE 00723568825 Composer" at bounding box center [735, 192] width 771 height 38
drag, startPoint x: 500, startPoint y: 183, endPoint x: 358, endPoint y: 184, distance: 142.6
click at [358, 184] on div "MALCOLM CARLISLE -- Composer/Author FREDERICK GORE 00723568825 Composer" at bounding box center [735, 192] width 771 height 38
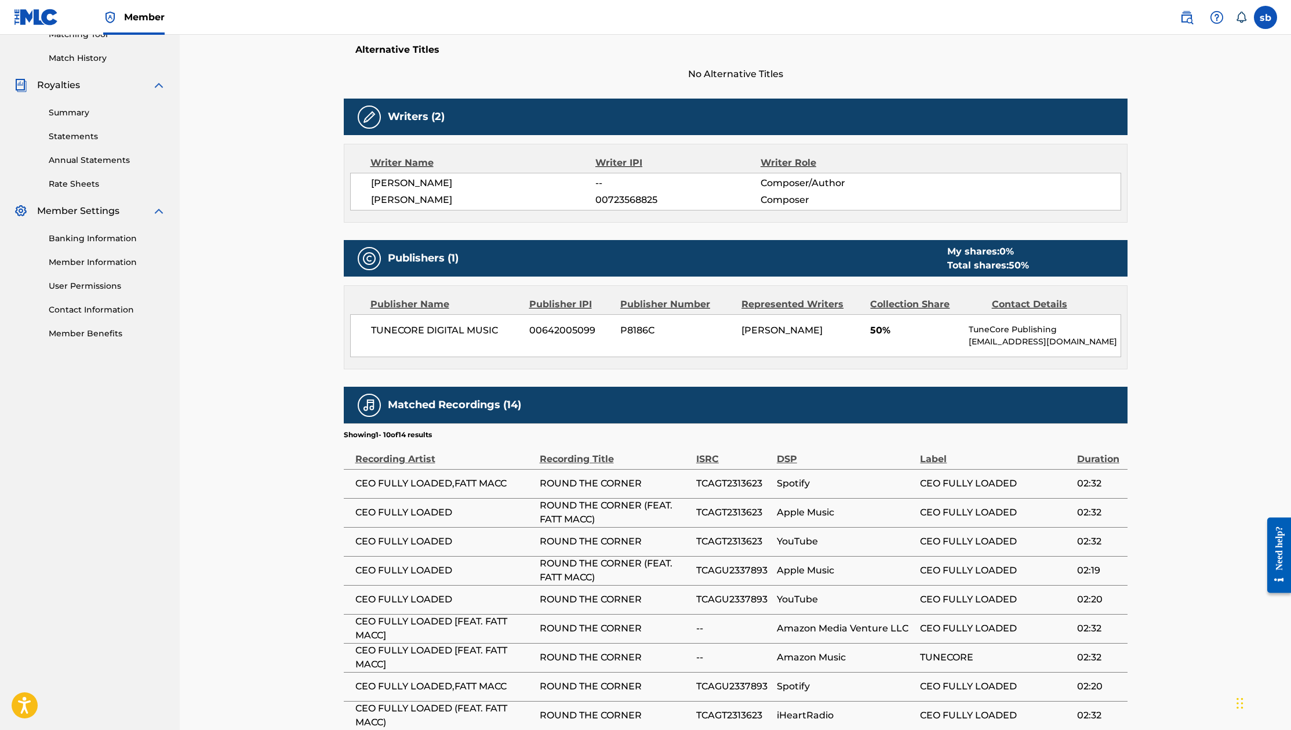
copy span "[PERSON_NAME]"
click at [547, 221] on div "Writer Name Writer IPI Writer Role MALCOLM CARLISLE -- Composer/Author FREDERIC…" at bounding box center [736, 183] width 784 height 79
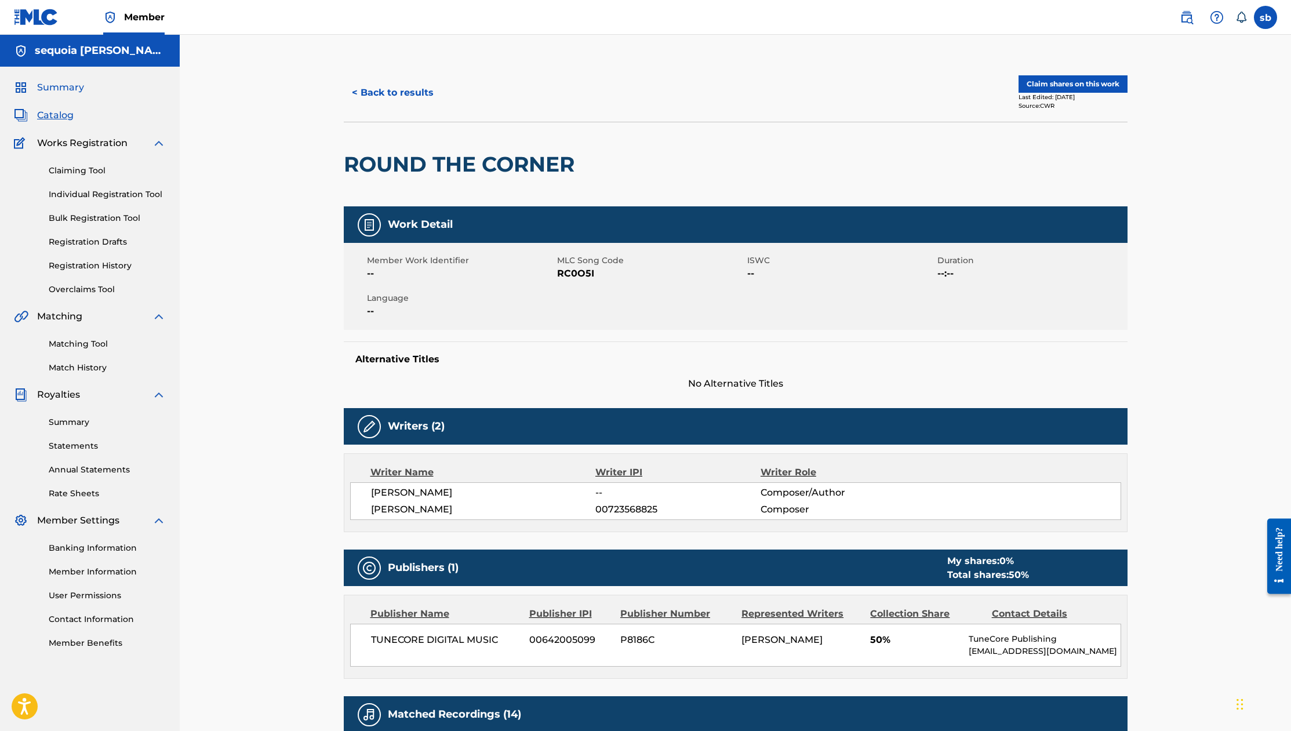
click at [57, 90] on span "Summary" at bounding box center [60, 88] width 47 height 14
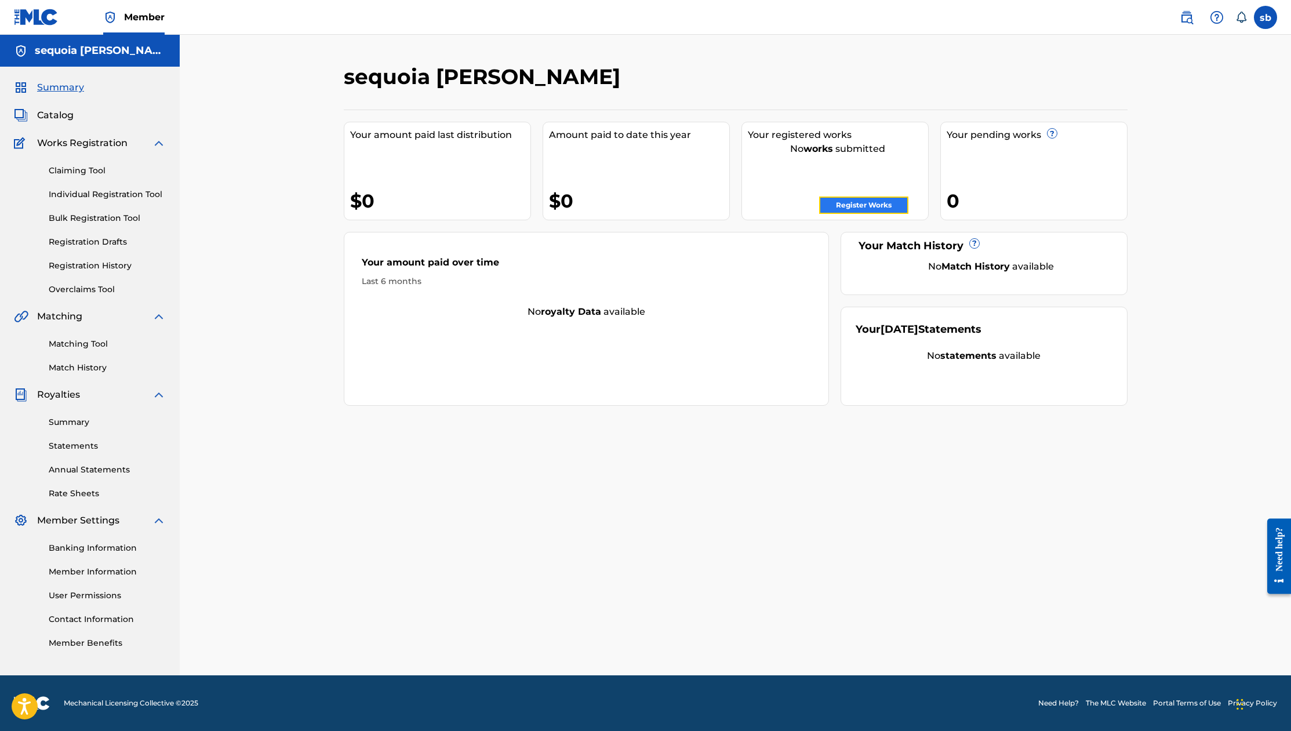
click at [865, 205] on link "Register Works" at bounding box center [863, 205] width 89 height 17
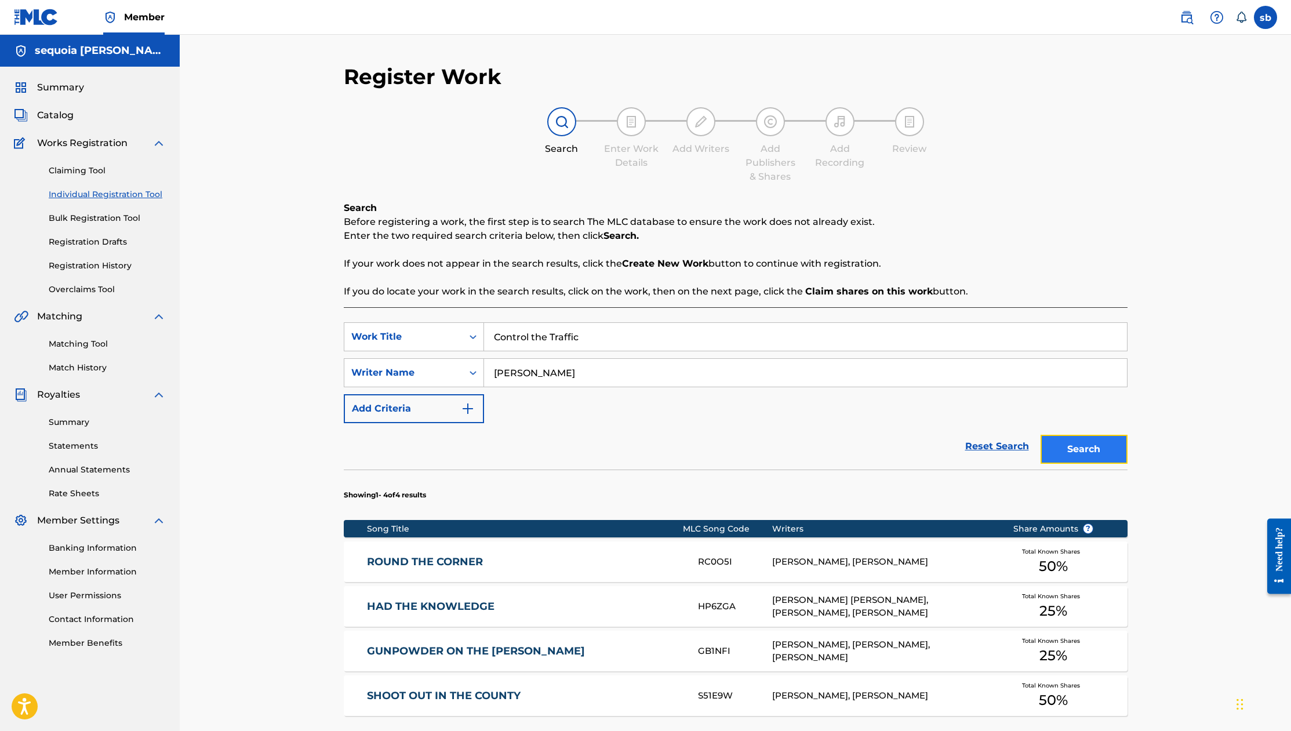
click at [1106, 449] on button "Search" at bounding box center [1084, 449] width 87 height 29
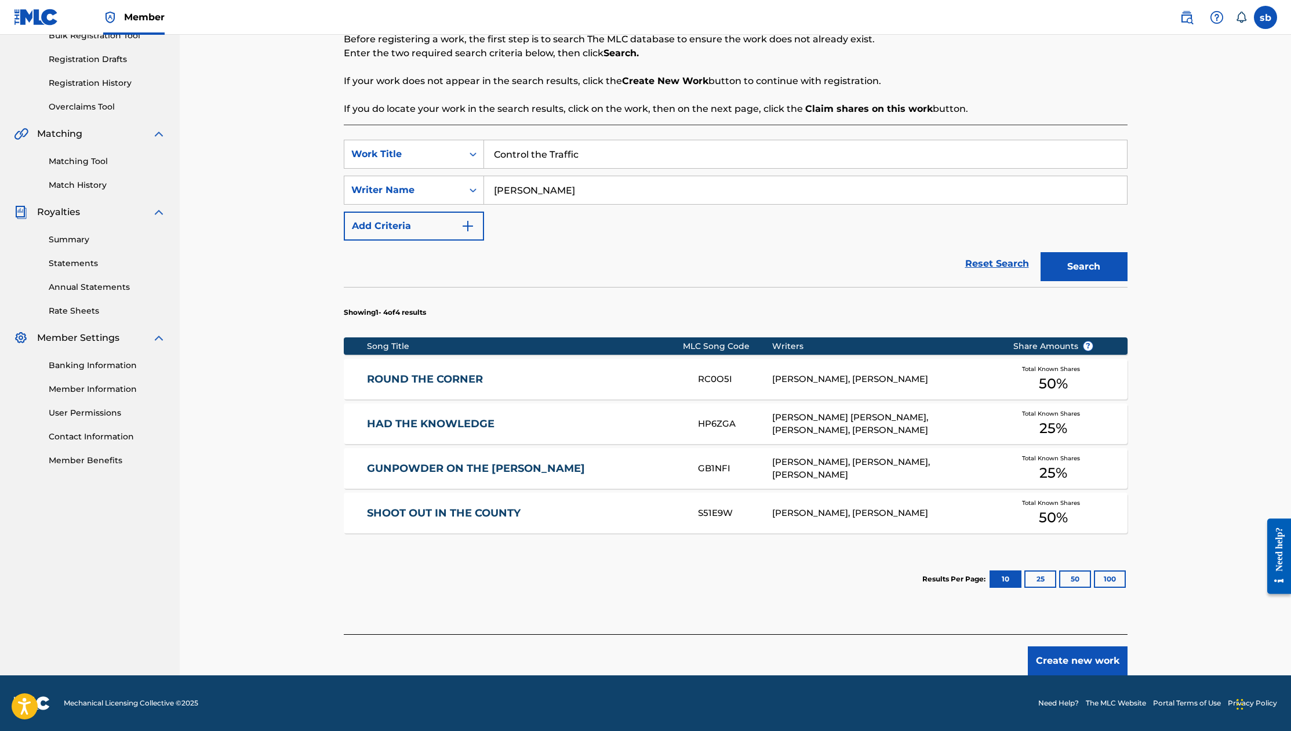
drag, startPoint x: 616, startPoint y: 189, endPoint x: 486, endPoint y: 191, distance: 130.5
click at [486, 191] on input "[PERSON_NAME]" at bounding box center [805, 190] width 643 height 28
drag, startPoint x: 246, startPoint y: 219, endPoint x: 382, endPoint y: 226, distance: 135.9
click at [253, 219] on div "Register Work Search Enter Work Details Add Writers Add Publishers & Shares Add…" at bounding box center [735, 263] width 1111 height 823
drag, startPoint x: 616, startPoint y: 188, endPoint x: 408, endPoint y: 190, distance: 208.2
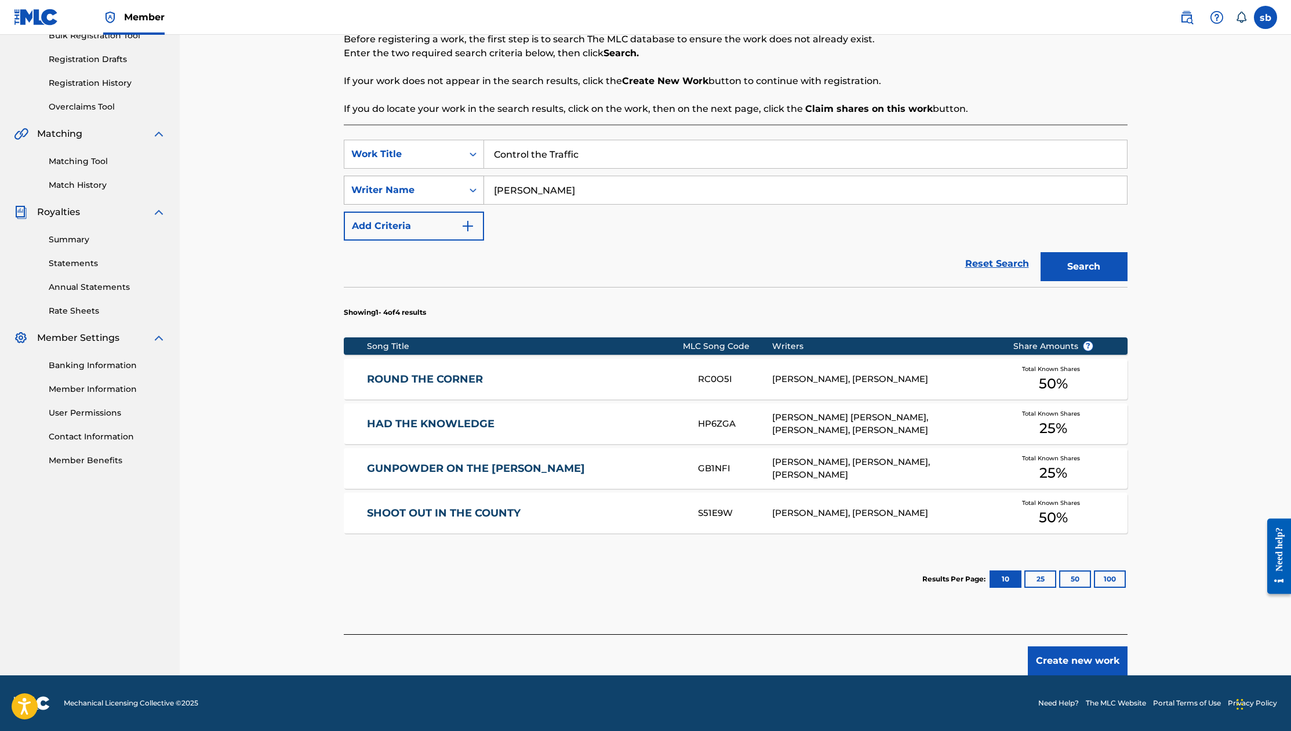
click at [408, 190] on div "SearchWithCriteriaf382d622-b076-4af8-bf0e-67165663a122 Writer Name CARLISLE MAL…" at bounding box center [736, 190] width 784 height 29
paste input "Fatt Macc"
click at [1106, 266] on button "Search" at bounding box center [1084, 266] width 87 height 29
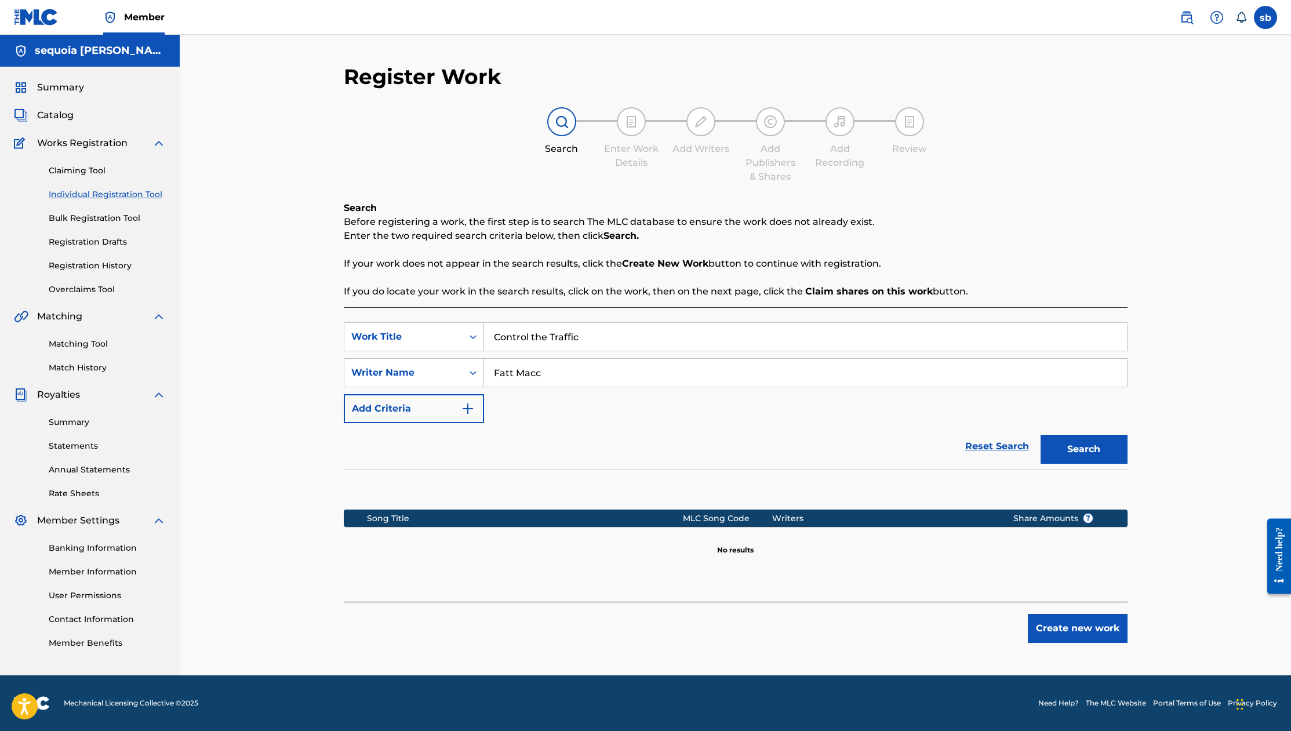
click at [655, 374] on input "Fatt Macc" at bounding box center [805, 373] width 643 height 28
click at [1081, 441] on button "Search" at bounding box center [1084, 449] width 87 height 29
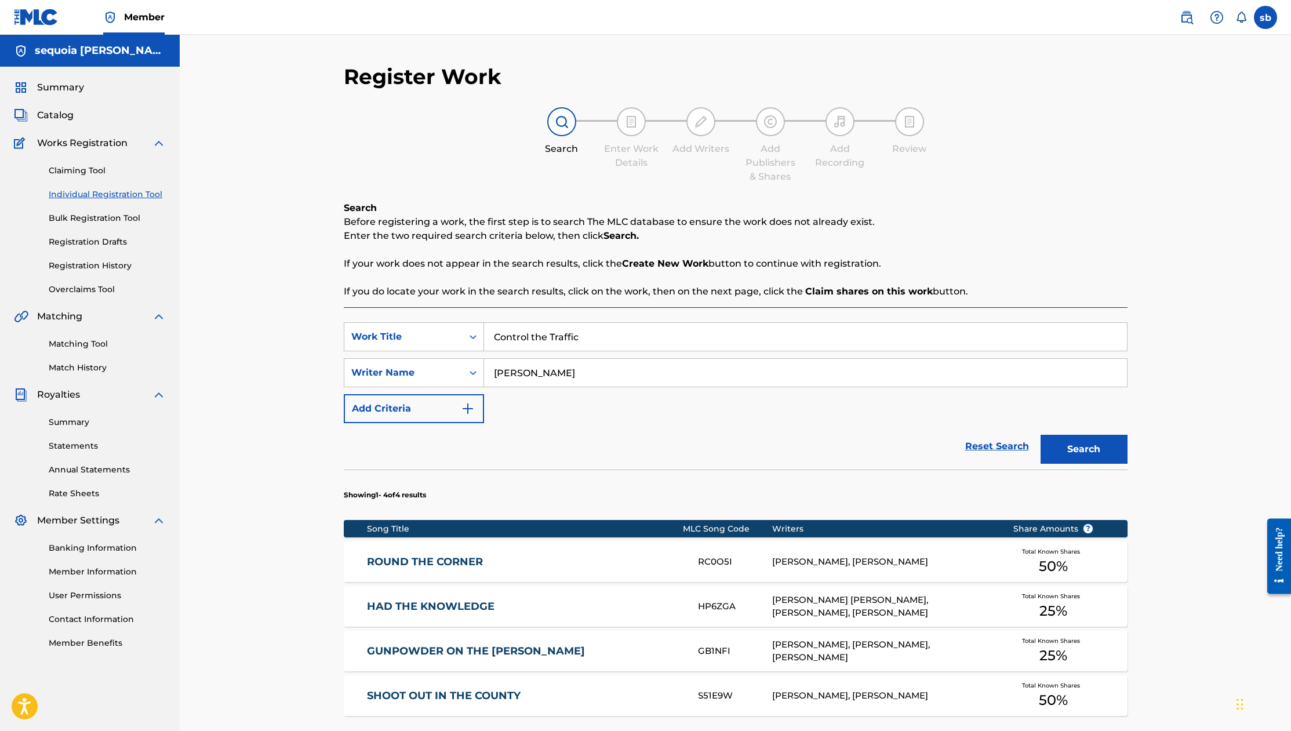
scroll to position [183, 0]
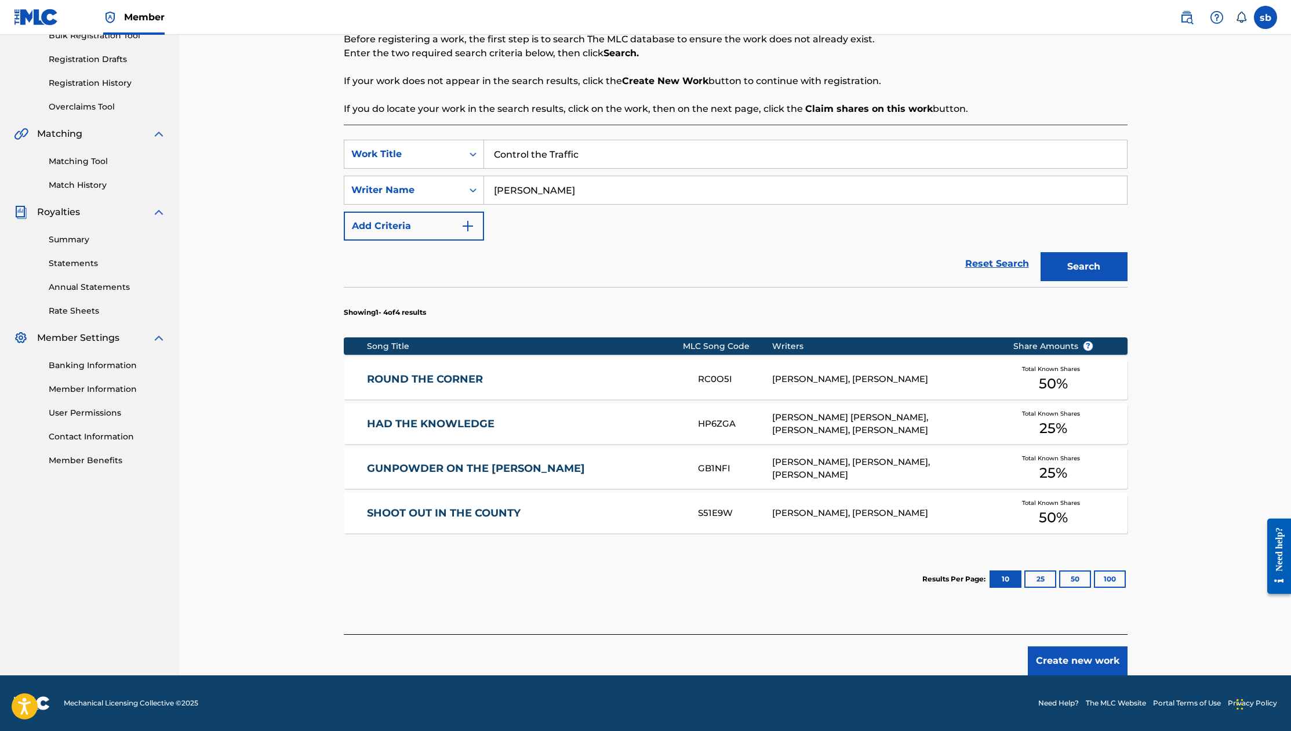
click at [262, 255] on div "Register Work Search Enter Work Details Add Writers Add Publishers & Shares Add…" at bounding box center [735, 263] width 1111 height 823
click at [1086, 282] on div "Search" at bounding box center [1081, 264] width 93 height 46
click at [1097, 275] on button "Search" at bounding box center [1084, 266] width 87 height 29
click at [613, 192] on input "[PERSON_NAME]" at bounding box center [805, 190] width 643 height 28
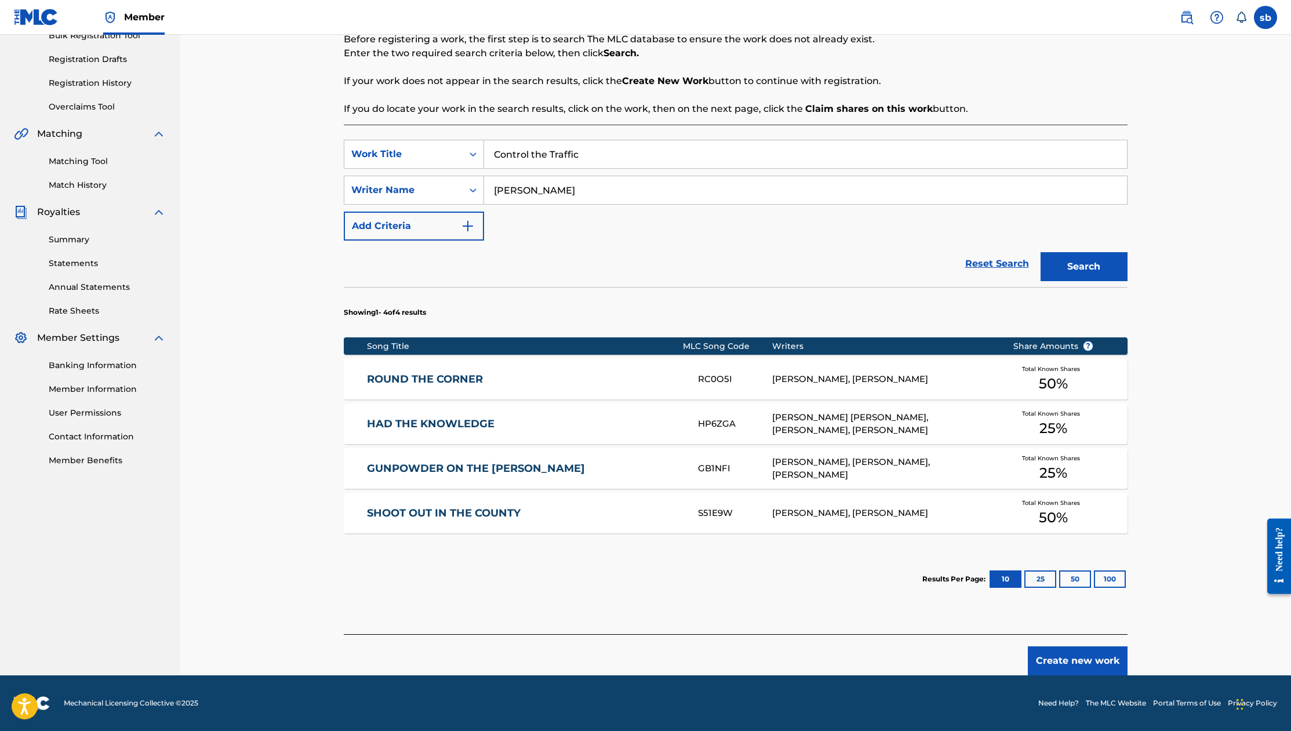
click at [613, 192] on input "[PERSON_NAME]" at bounding box center [805, 190] width 643 height 28
click at [608, 200] on input "[PERSON_NAME]" at bounding box center [805, 190] width 643 height 28
click at [615, 154] on input "Control the Traffic" at bounding box center [805, 154] width 643 height 28
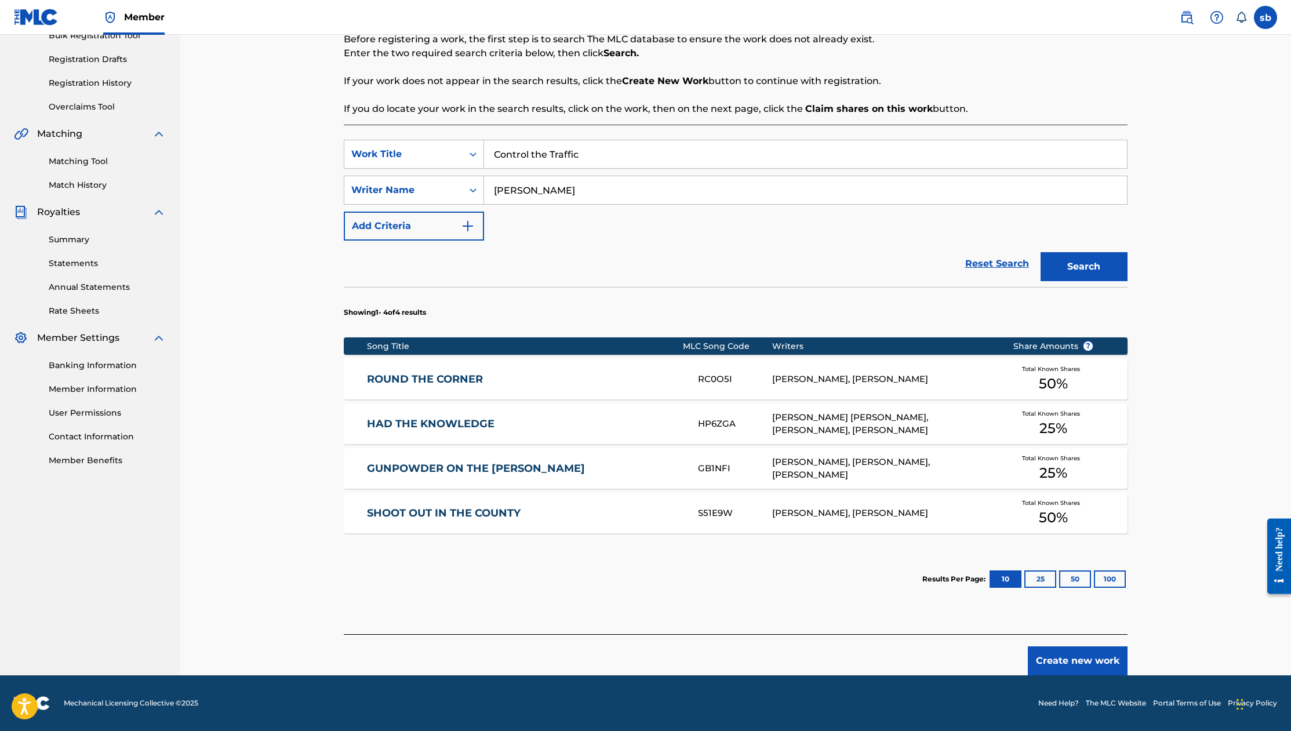
click at [615, 154] on input "Control the Traffic" at bounding box center [805, 154] width 643 height 28
click at [615, 153] on input "Control the Traffic" at bounding box center [805, 154] width 643 height 28
drag, startPoint x: 282, startPoint y: 285, endPoint x: 529, endPoint y: 220, distance: 255.4
click at [290, 282] on div "Register Work Search Enter Work Details Add Writers Add Publishers & Shares Add…" at bounding box center [735, 263] width 1111 height 823
click at [672, 177] on input "[PERSON_NAME]" at bounding box center [805, 190] width 643 height 28
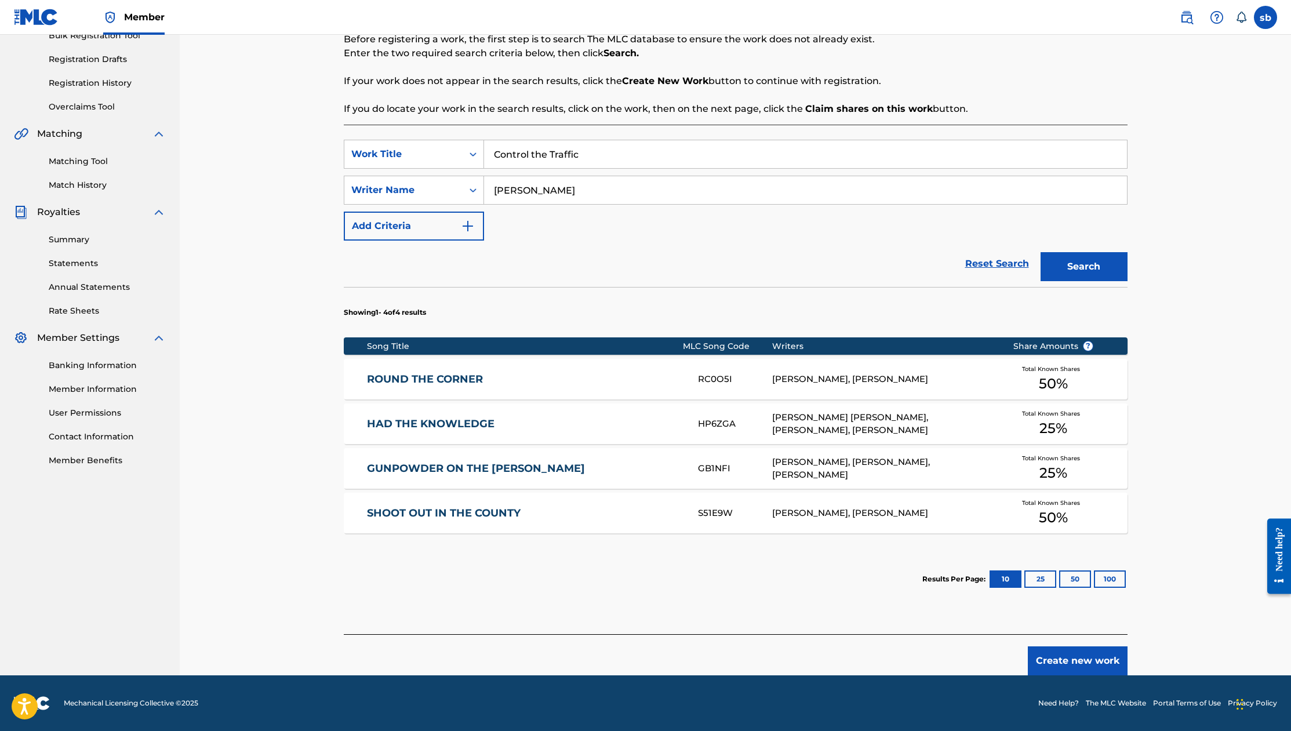
click at [672, 177] on input "[PERSON_NAME]" at bounding box center [805, 190] width 643 height 28
paste input "Fatt Macc"
type input "Fatt Macc"
click at [1080, 261] on button "Search" at bounding box center [1084, 266] width 87 height 29
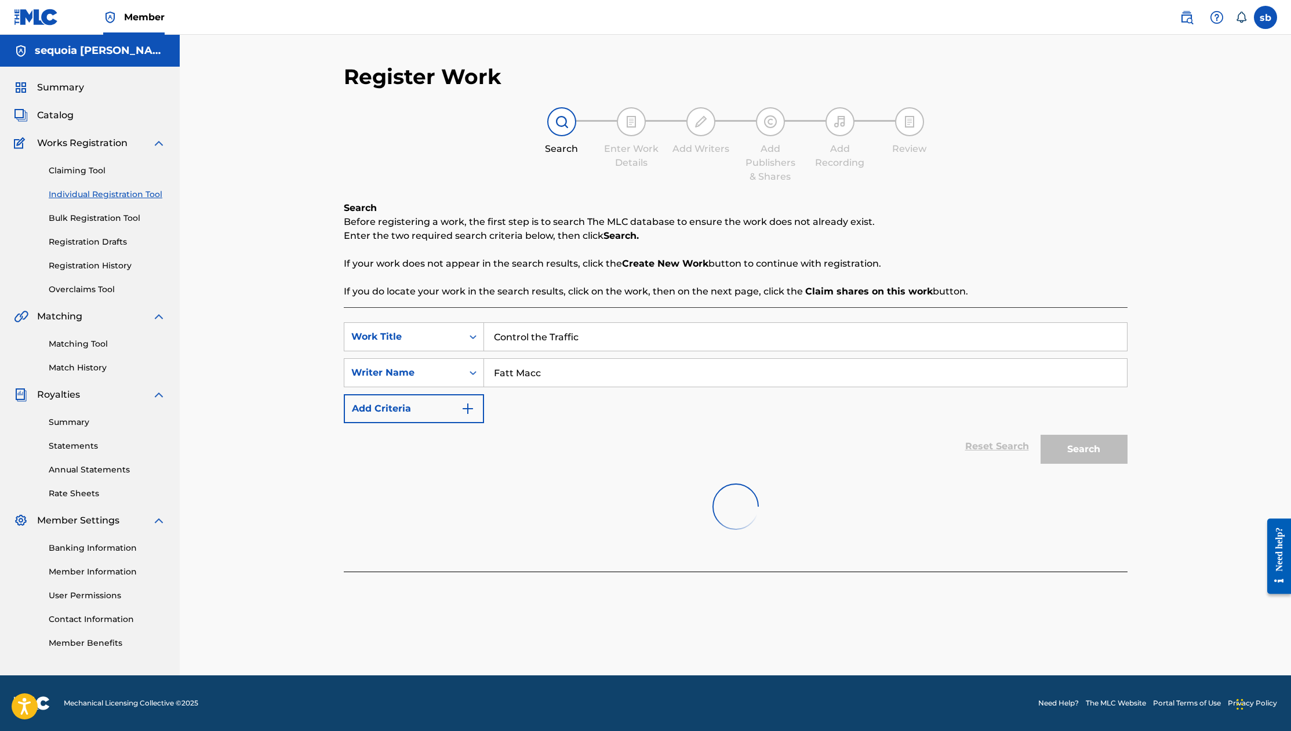
scroll to position [0, 0]
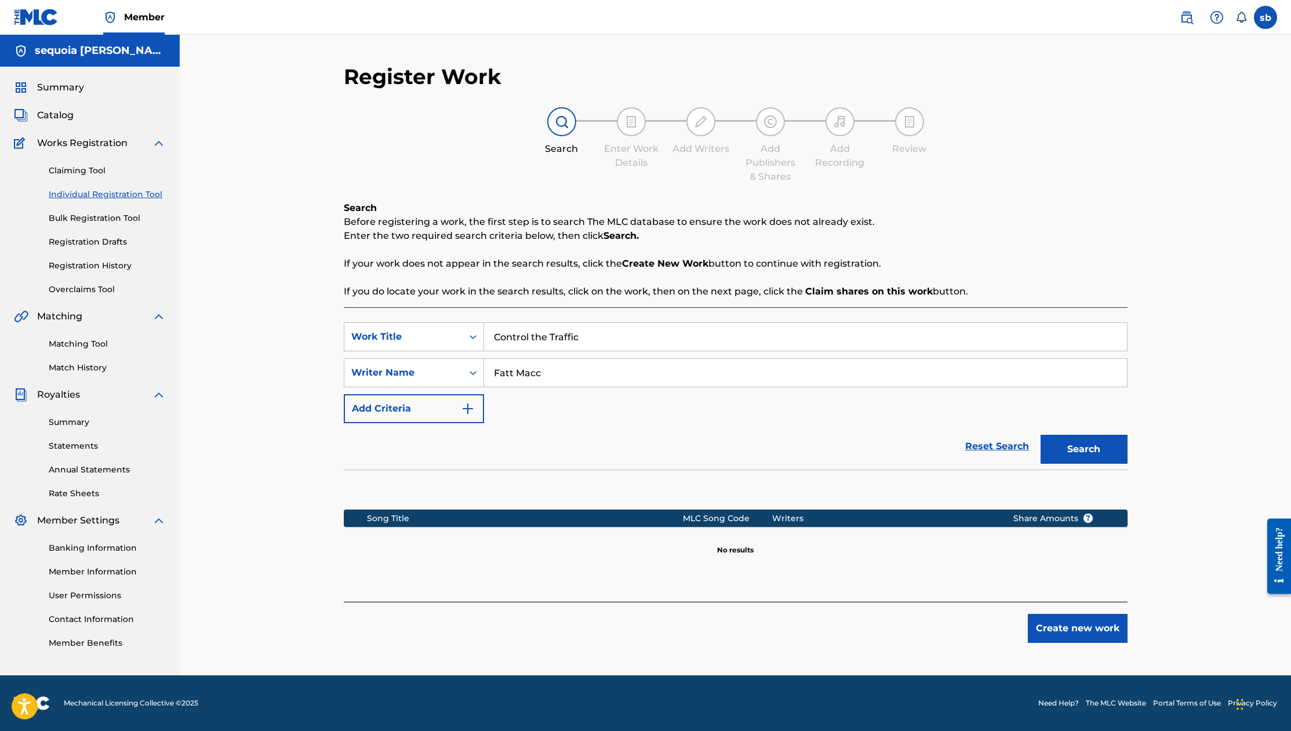
click at [644, 401] on div "SearchWithCriteria559b709f-f035-46aa-9f0d-05656374d30d Work Title Control the T…" at bounding box center [736, 372] width 784 height 101
click at [665, 371] on input "Fatt Macc" at bounding box center [805, 373] width 643 height 28
click at [1078, 627] on button "Create new work" at bounding box center [1078, 628] width 100 height 29
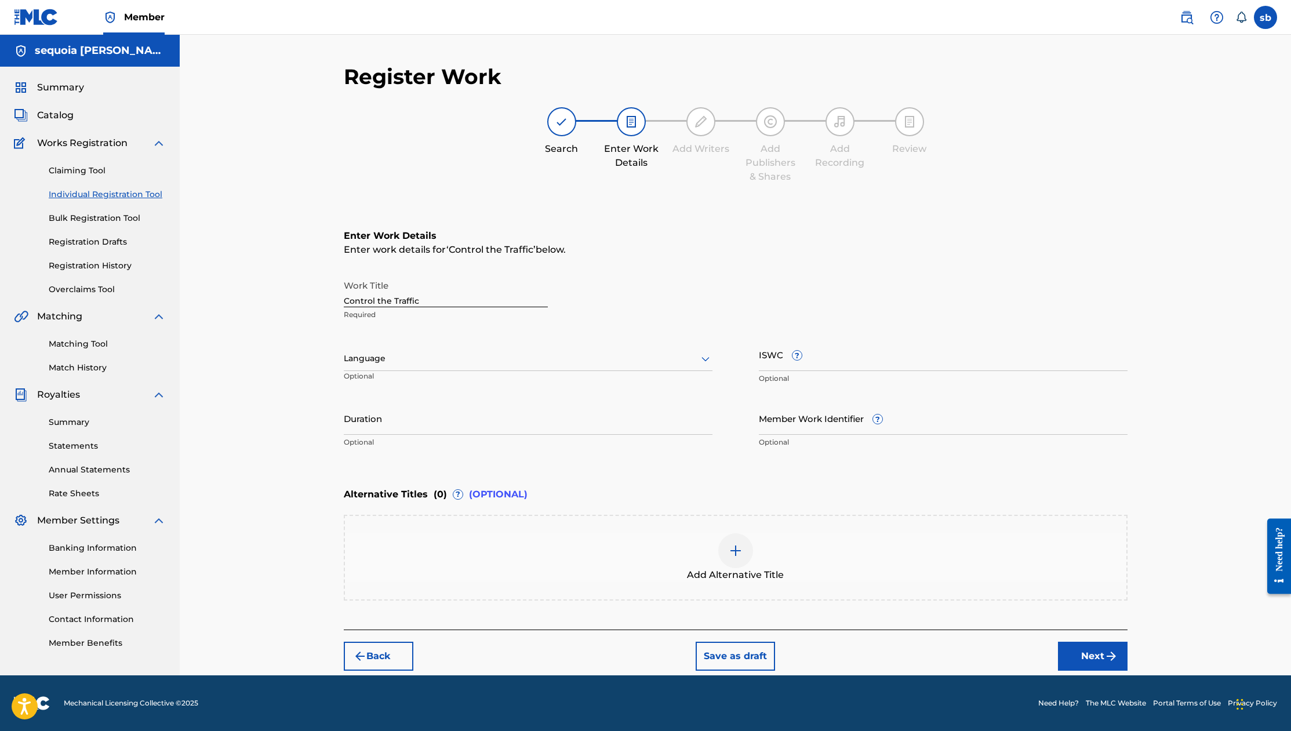
click at [428, 294] on input "Control the Traffic" at bounding box center [446, 290] width 204 height 33
click at [427, 304] on input "Control the Traffic" at bounding box center [446, 290] width 204 height 33
click at [692, 267] on div "Enter Work Details Enter work details for ‘ Control the Traffic ’ below. Work T…" at bounding box center [736, 341] width 784 height 281
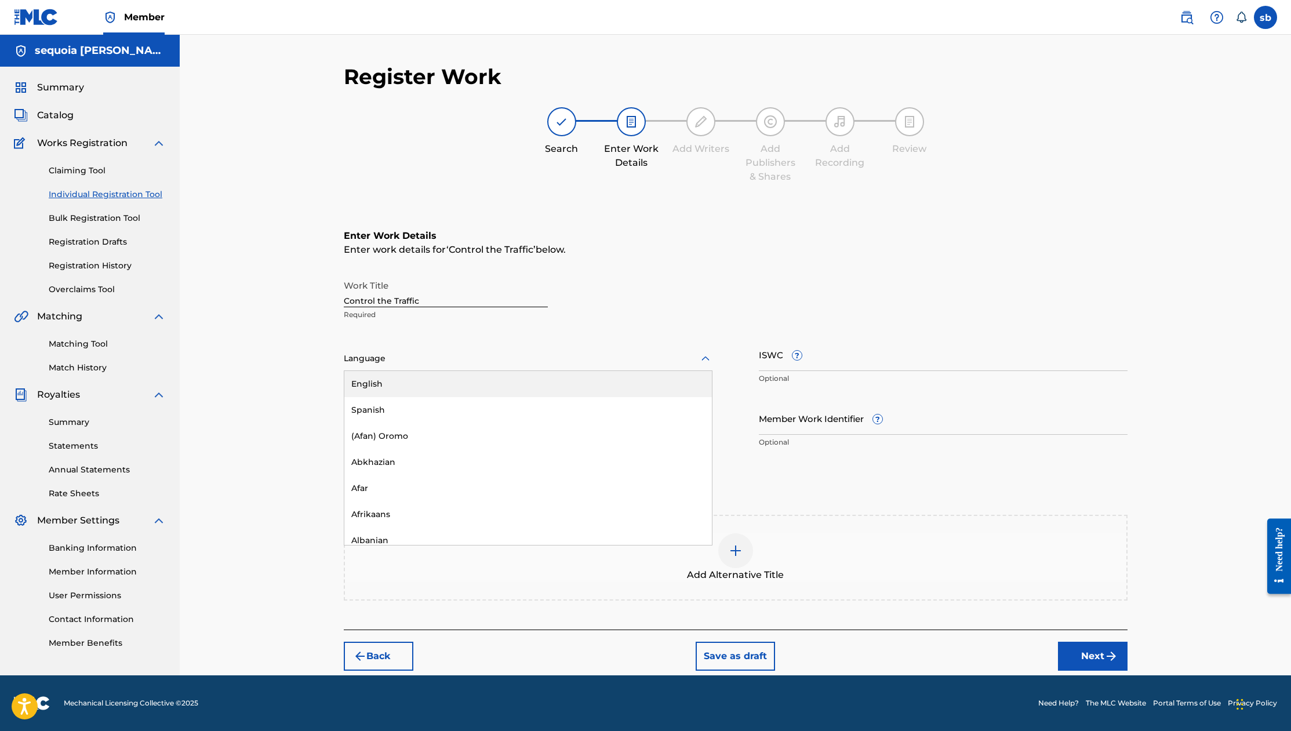
click at [389, 363] on div at bounding box center [528, 358] width 369 height 14
click at [393, 379] on div "English" at bounding box center [528, 384] width 368 height 26
click at [974, 363] on input "ISWC ?" at bounding box center [943, 354] width 369 height 33
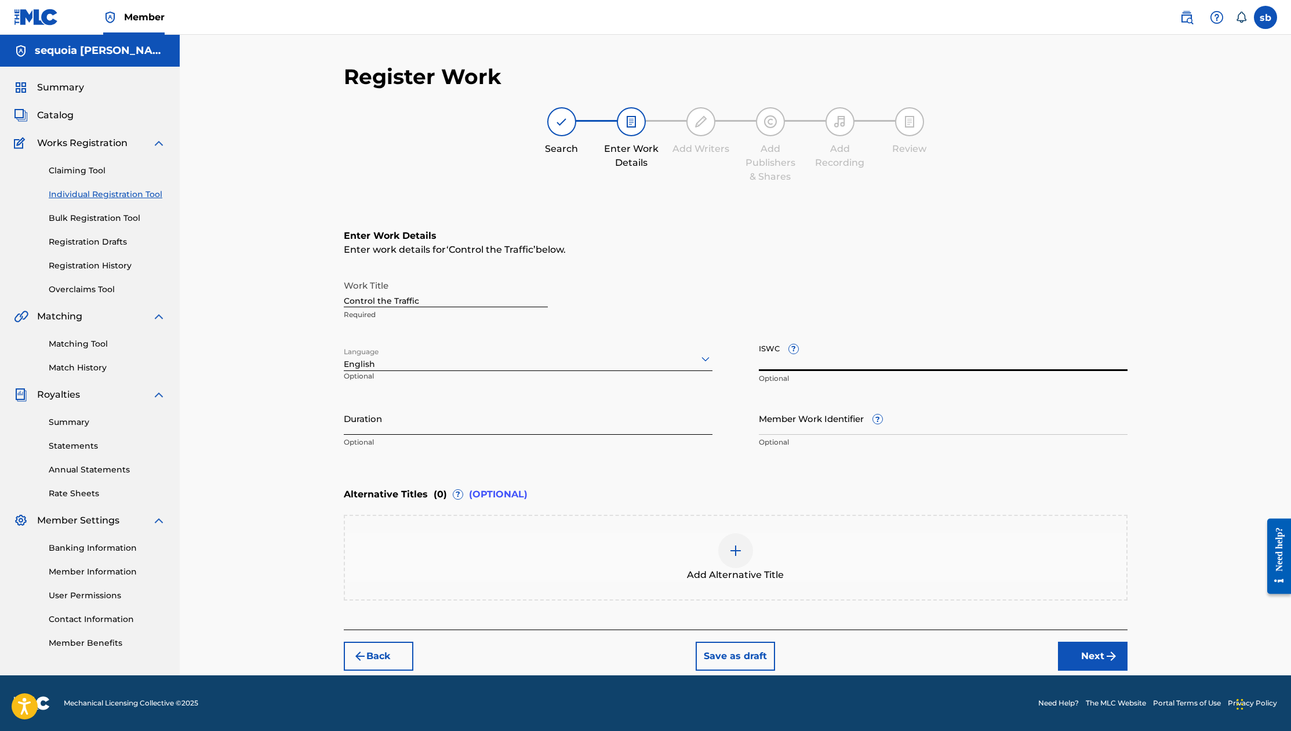
click at [428, 416] on input "Duration" at bounding box center [528, 418] width 369 height 33
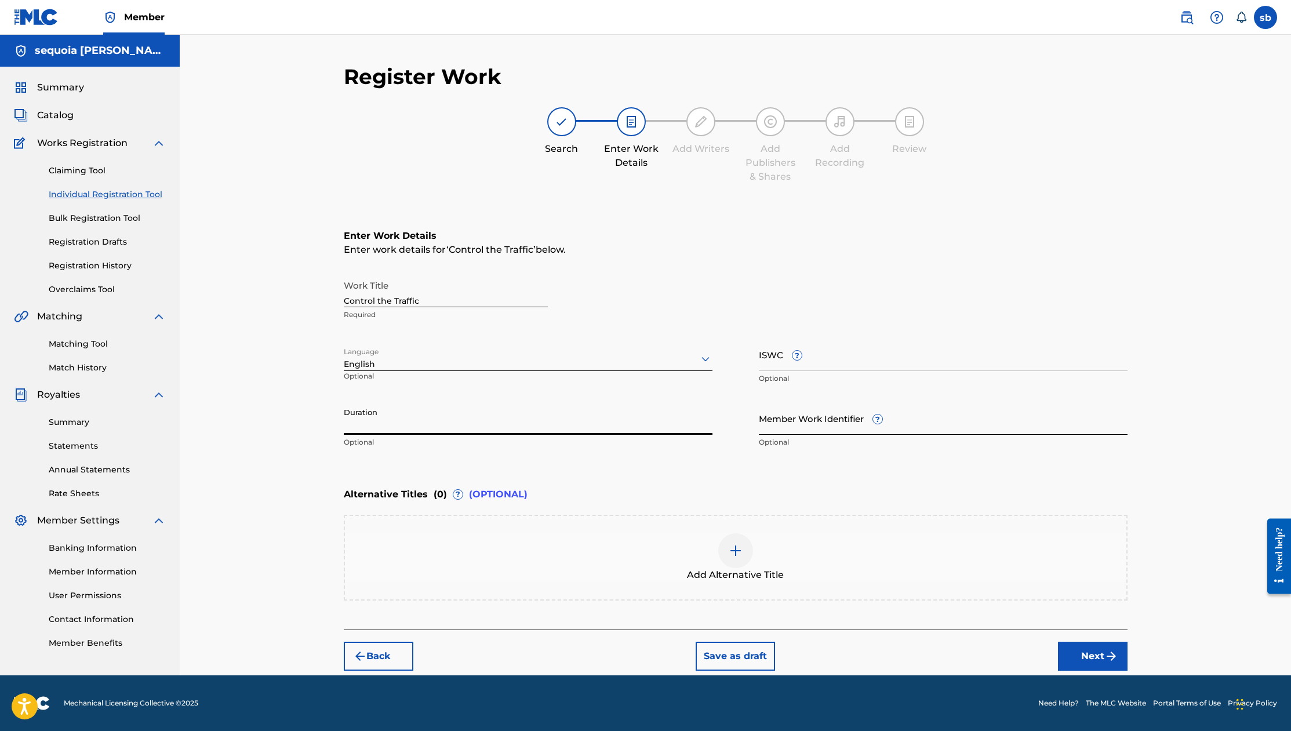
click at [920, 419] on input "Member Work Identifier ?" at bounding box center [943, 418] width 369 height 33
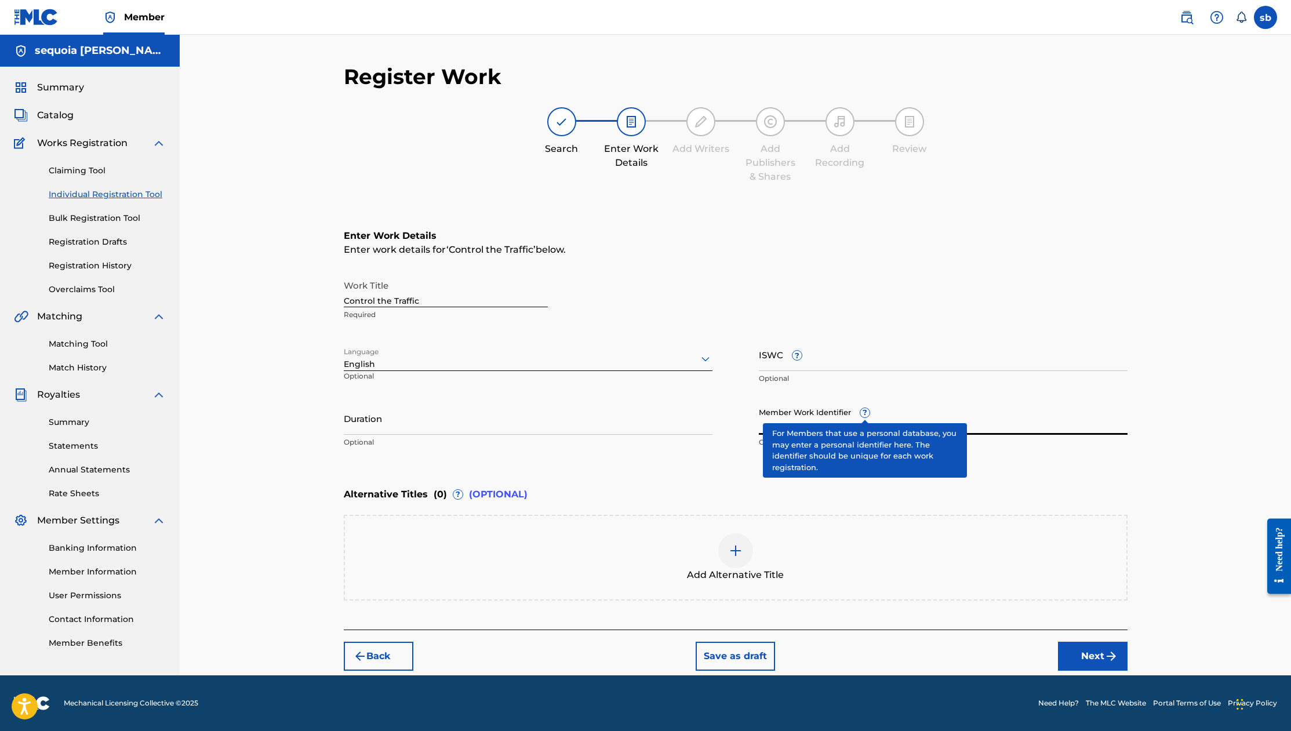
click at [863, 413] on span "?" at bounding box center [864, 412] width 9 height 9
click at [863, 413] on input "Member Work Identifier ?" at bounding box center [943, 418] width 369 height 33
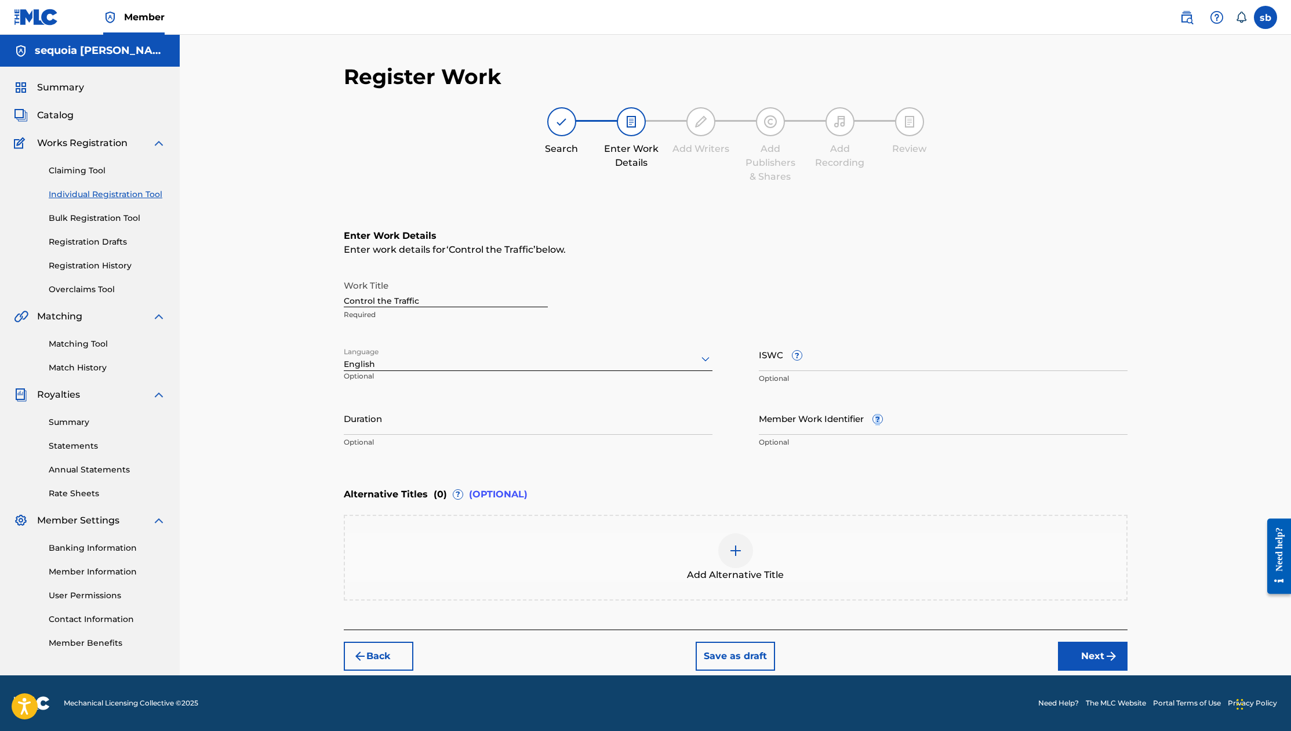
click at [864, 413] on div "Member Work Identifier ? Optional" at bounding box center [943, 428] width 369 height 52
click at [805, 425] on input "Member Work Identifier ?" at bounding box center [943, 418] width 369 height 33
click at [838, 426] on input "Member Work Identifier ?" at bounding box center [943, 418] width 369 height 33
click at [306, 304] on div "Register Work Search Enter Work Details Add Writers Add Publishers & Shares Add…" at bounding box center [735, 355] width 1111 height 641
click at [1110, 660] on img "submit" at bounding box center [1112, 656] width 14 height 14
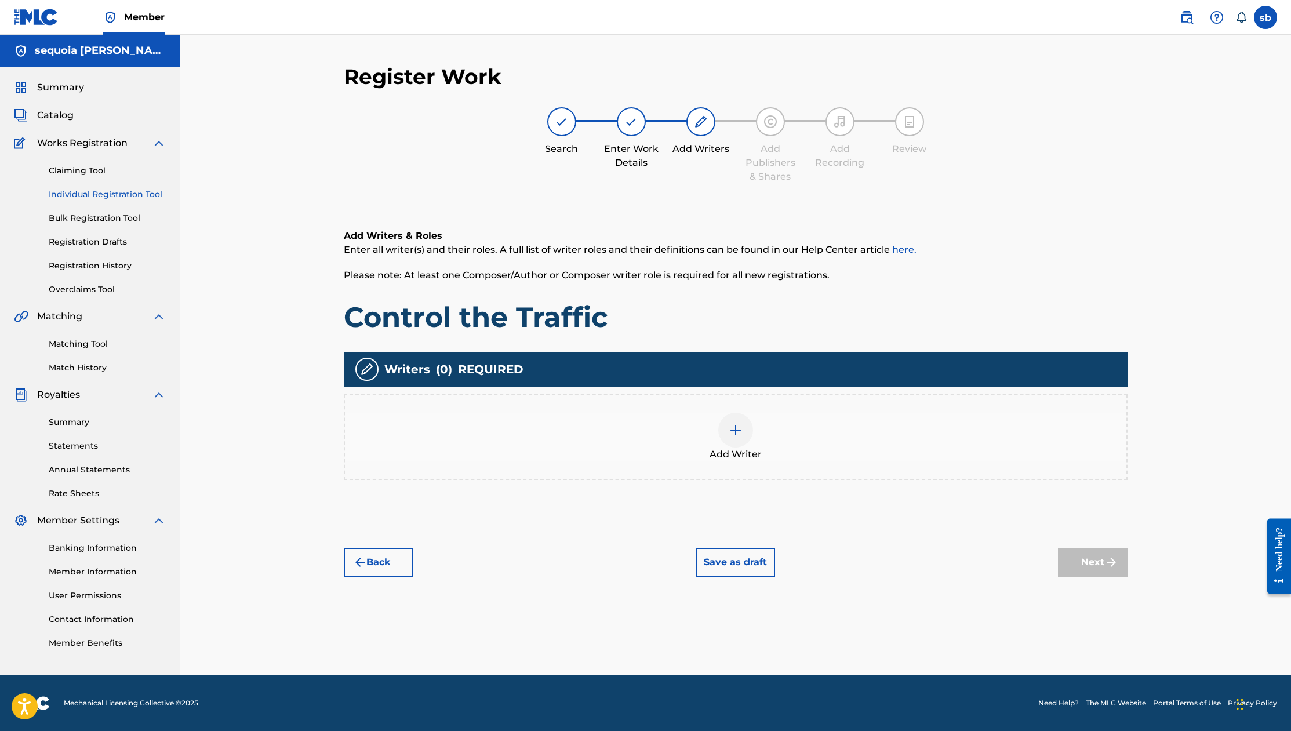
click at [735, 434] on img at bounding box center [736, 430] width 14 height 14
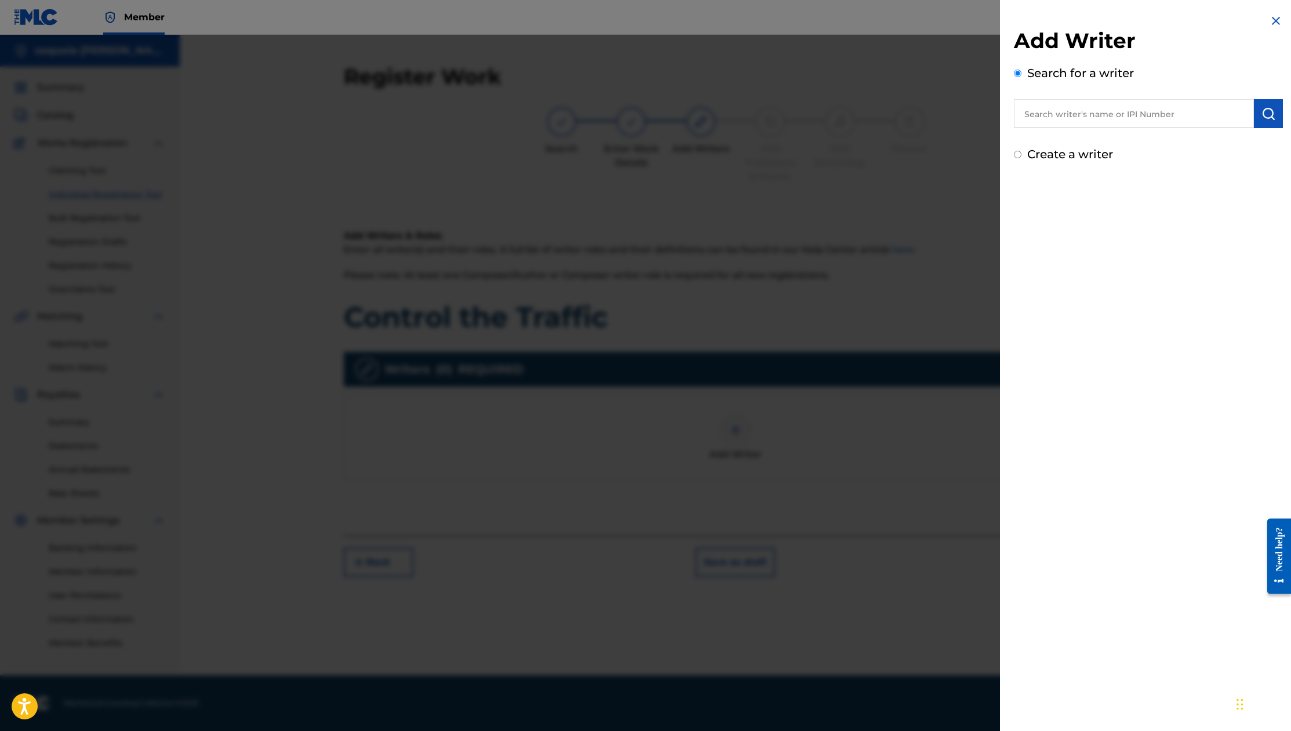
click at [1099, 116] on input "text" at bounding box center [1134, 113] width 240 height 29
click at [1069, 154] on label "Create a writer" at bounding box center [1070, 154] width 86 height 14
radio input "true"
click at [1022, 154] on input "Create a writer" at bounding box center [1018, 155] width 8 height 8
radio input "false"
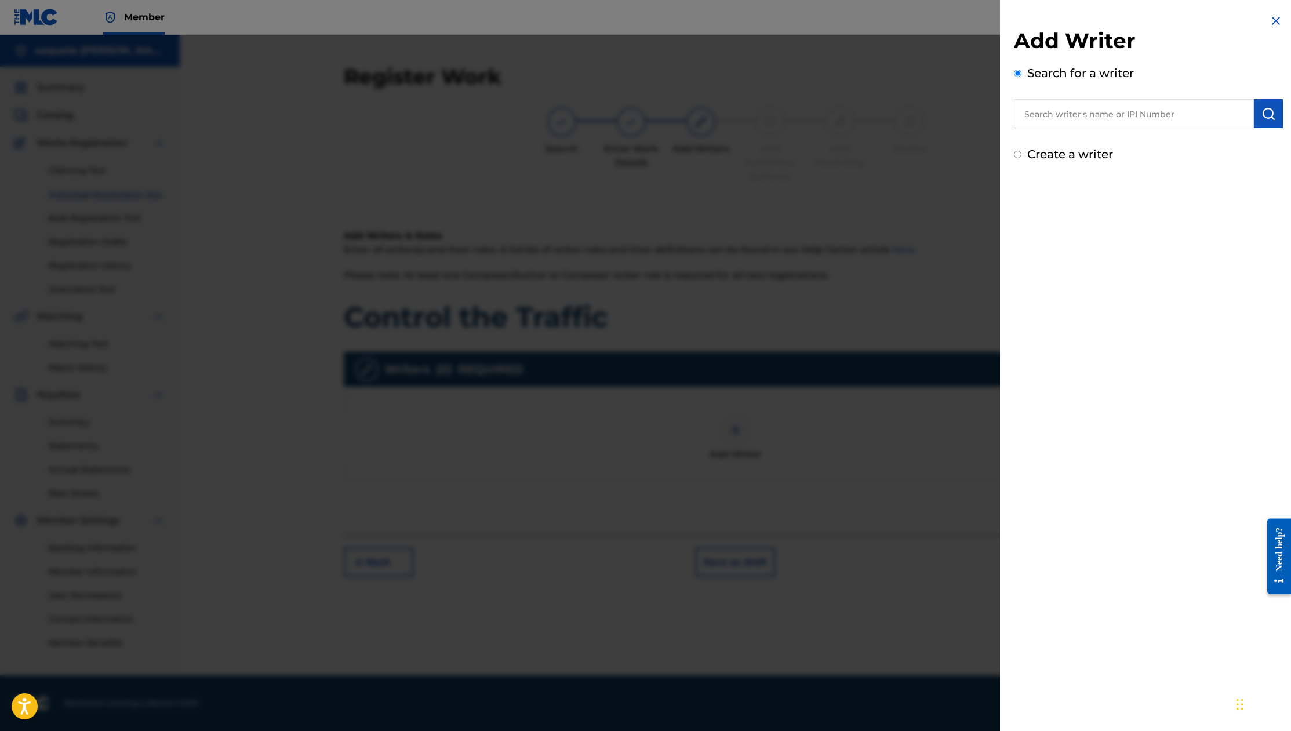
radio input "true"
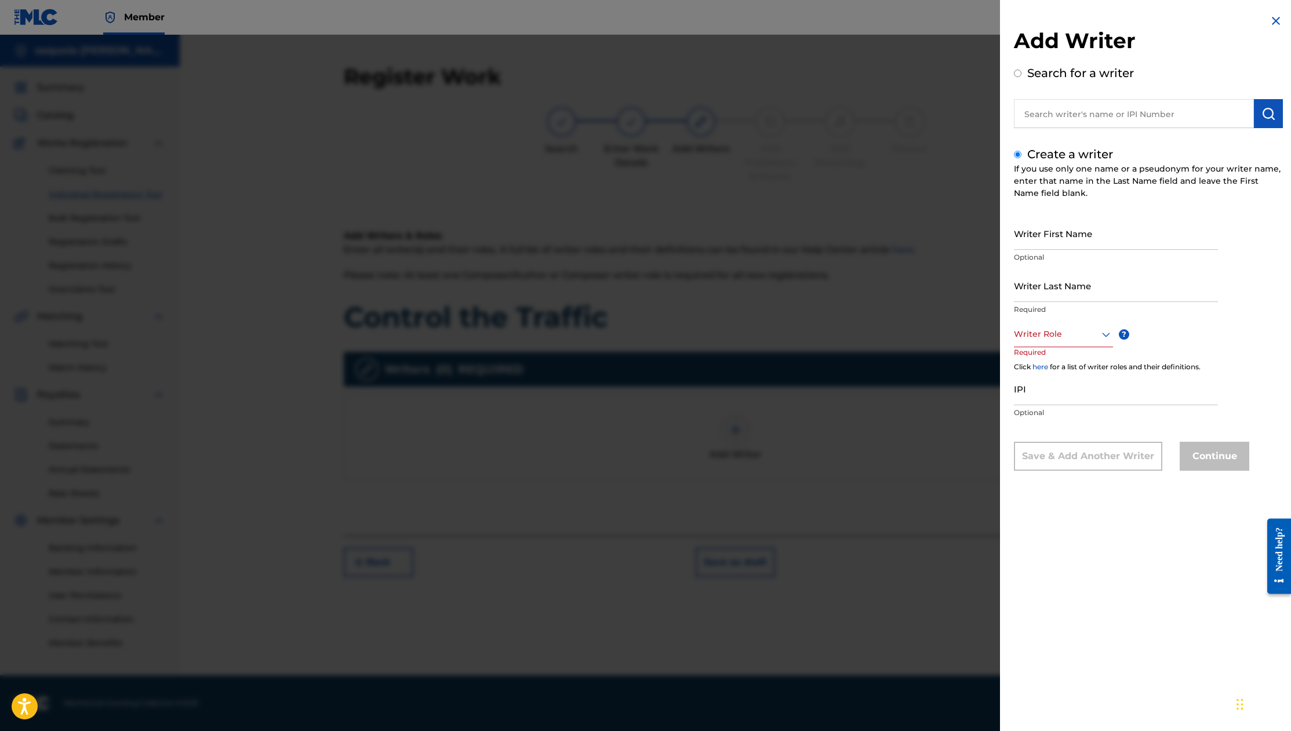
click at [1272, 19] on img at bounding box center [1276, 21] width 14 height 14
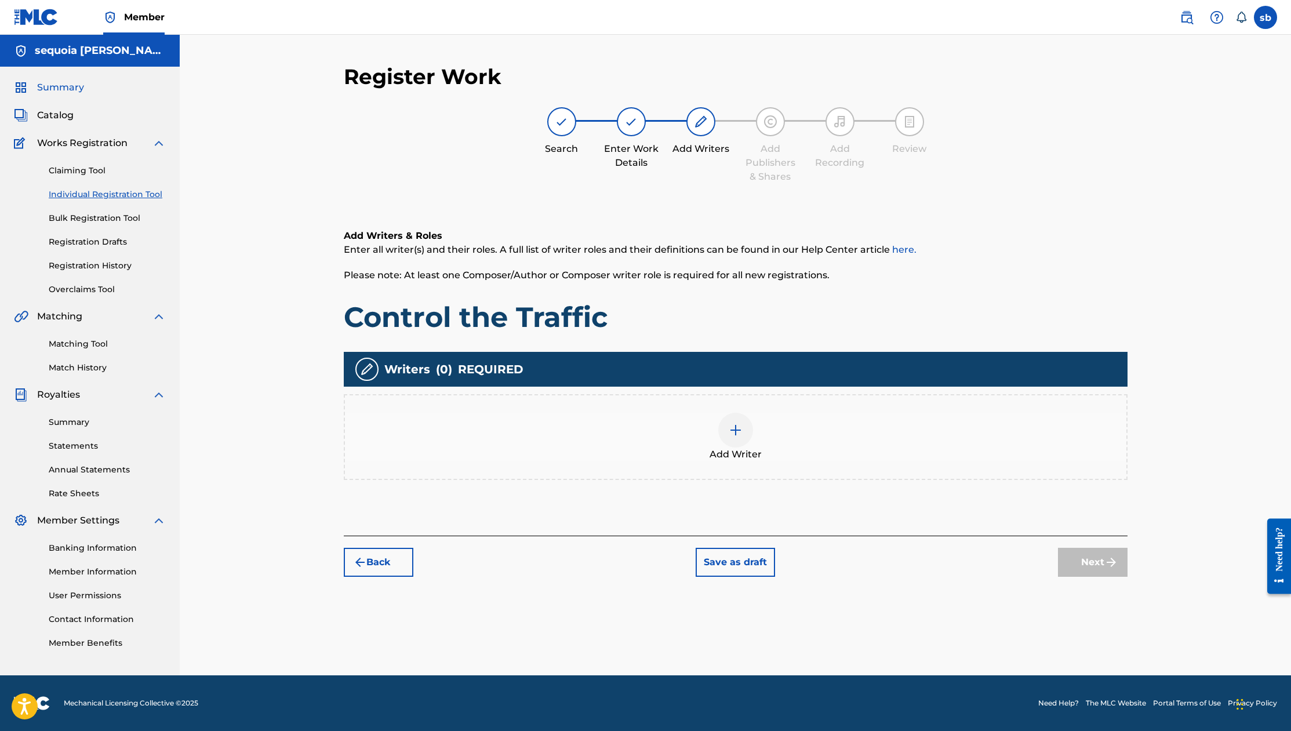
click at [61, 86] on span "Summary" at bounding box center [60, 88] width 47 height 14
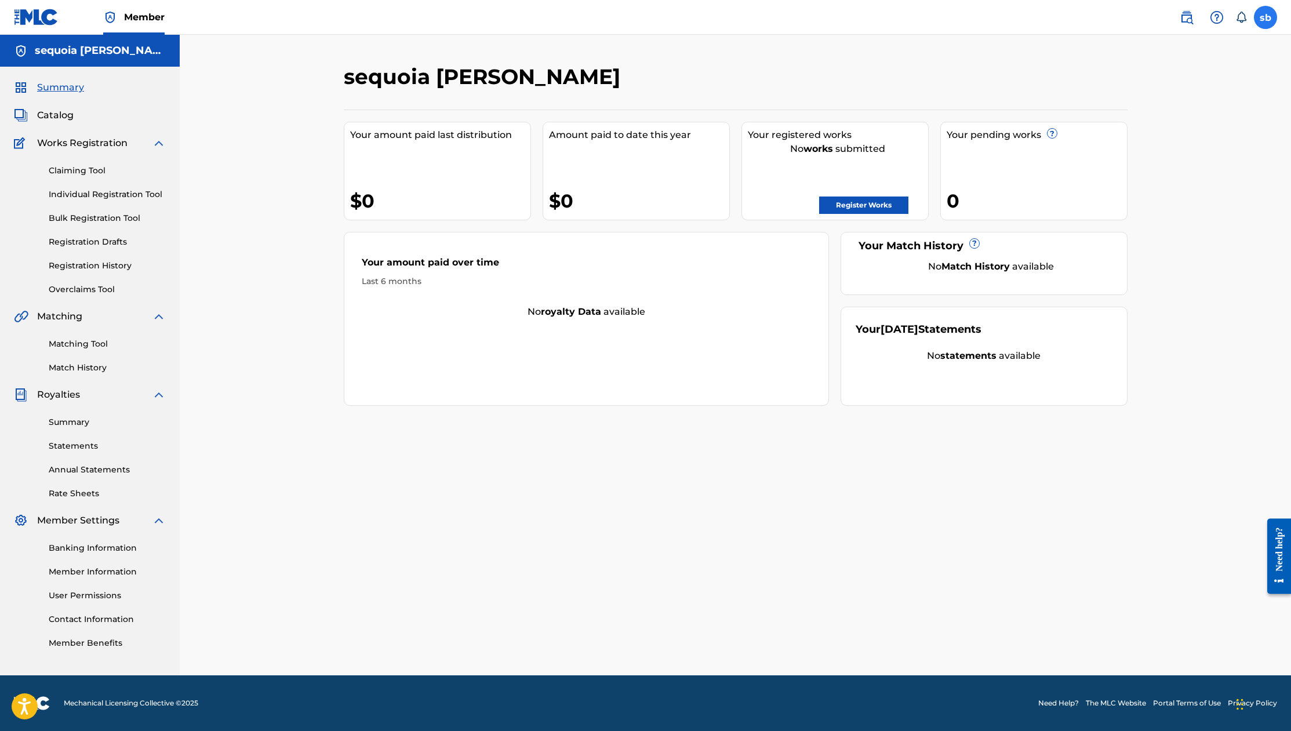
click at [1265, 19] on label at bounding box center [1265, 17] width 23 height 23
click at [1266, 17] on input "sb sequoia barber mycar67-1@yahoo.com Notification Preferences Profile Log out" at bounding box center [1266, 17] width 0 height 0
click at [1265, 19] on div "sb sb sequoia barber mycar67-1@yahoo.com Notification Preferences Profile Log o…" at bounding box center [1265, 17] width 23 height 23
drag, startPoint x: 1098, startPoint y: 59, endPoint x: 994, endPoint y: 106, distance: 114.2
click at [1089, 67] on div "sequoia barber Your amount paid last distribution $0 Amount paid to date this y…" at bounding box center [735, 355] width 1111 height 641
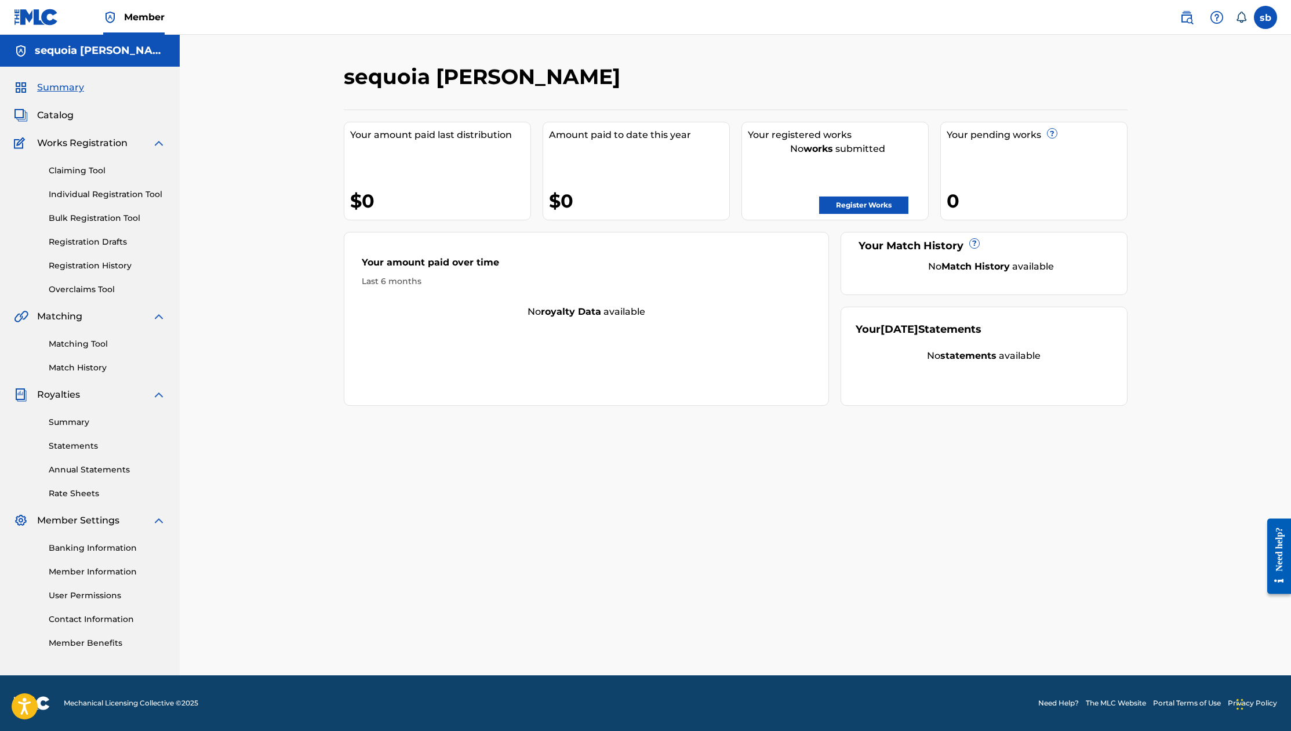
click at [158, 147] on img at bounding box center [159, 143] width 14 height 14
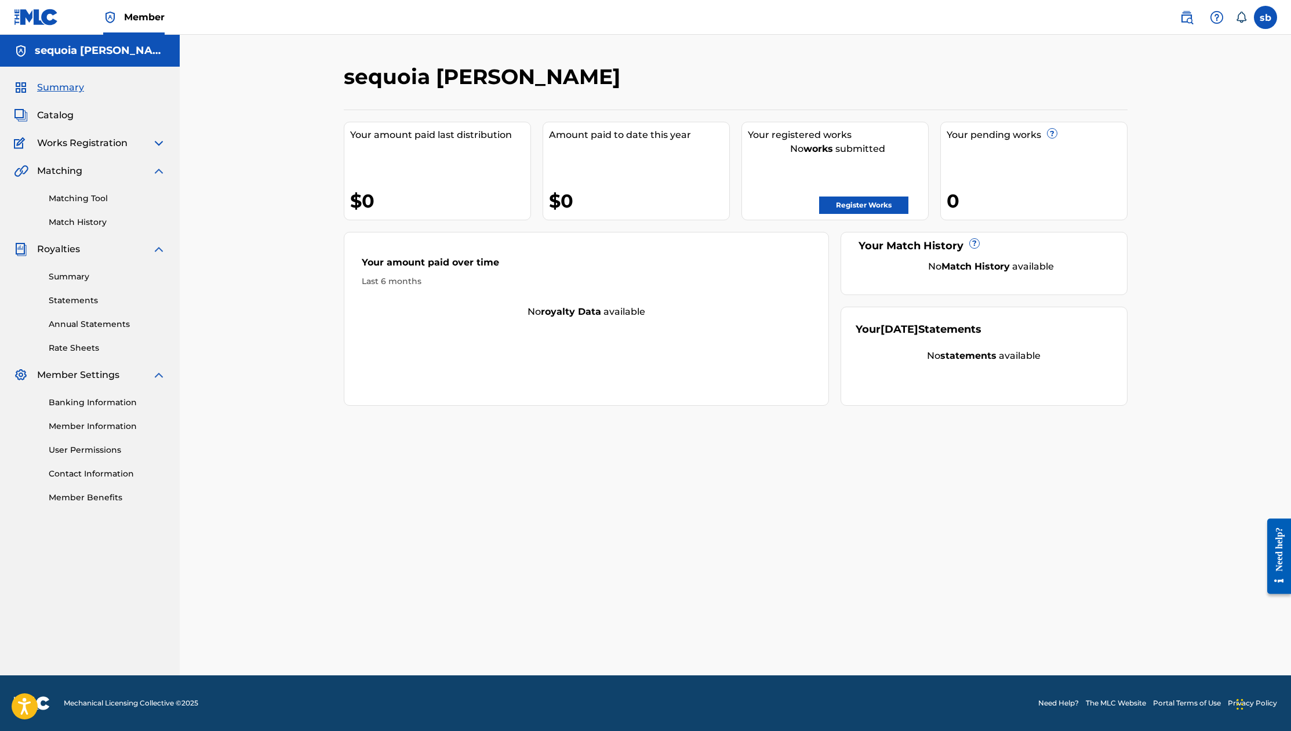
click at [163, 146] on img at bounding box center [159, 143] width 14 height 14
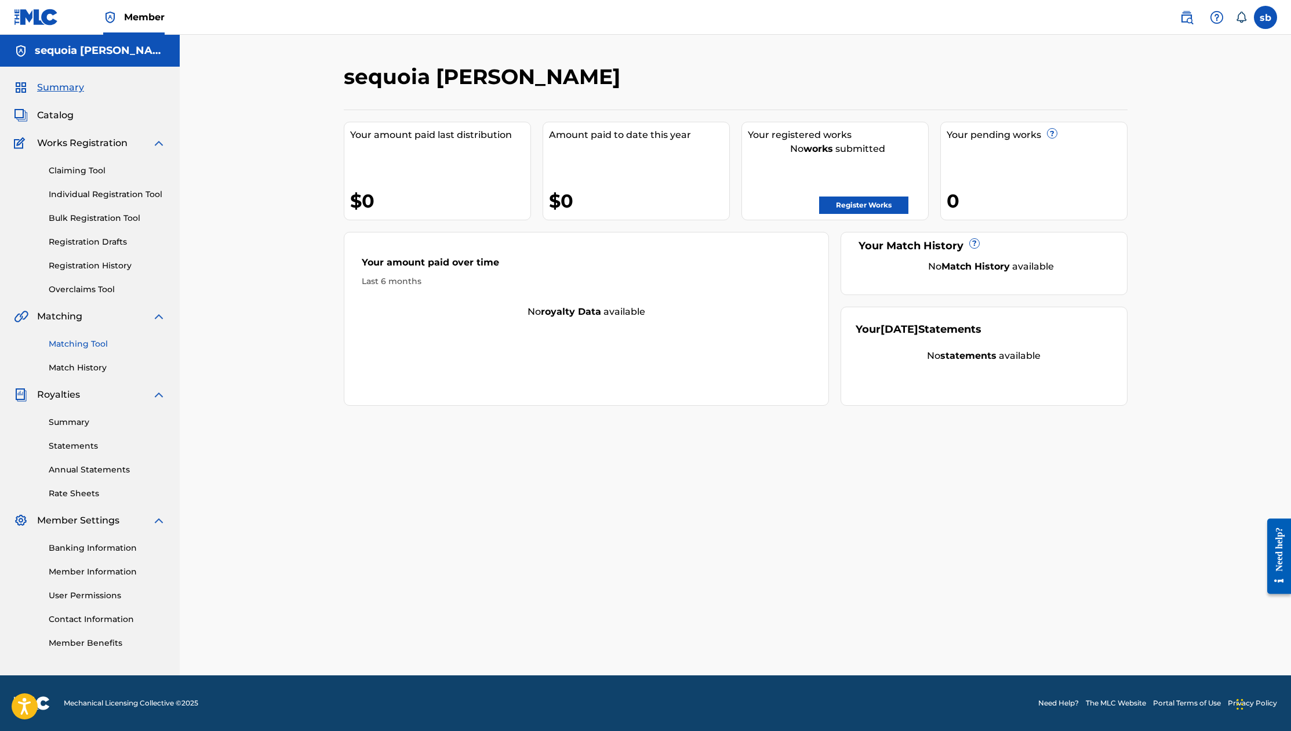
drag, startPoint x: 97, startPoint y: 346, endPoint x: 103, endPoint y: 346, distance: 6.4
click at [98, 346] on link "Matching Tool" at bounding box center [107, 344] width 117 height 12
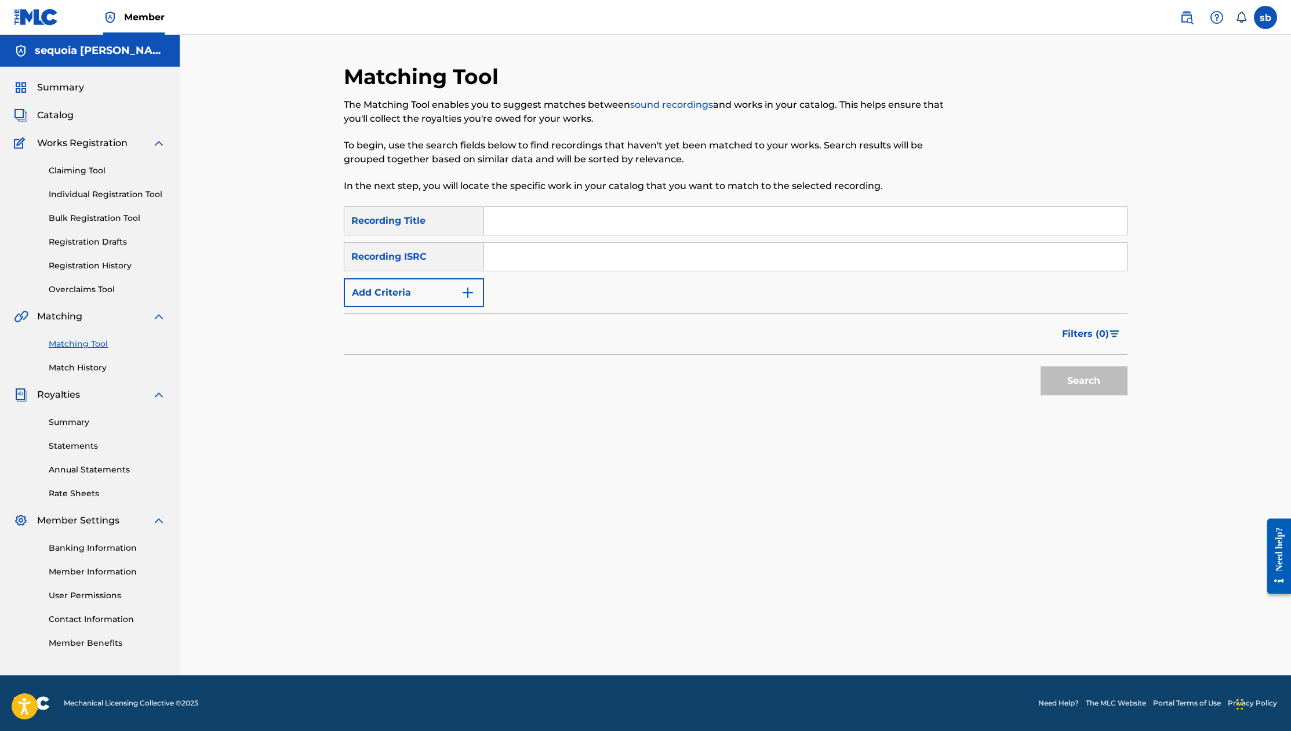
click at [606, 257] on input "Search Form" at bounding box center [805, 257] width 643 height 28
click at [612, 257] on input "Search Form" at bounding box center [805, 257] width 643 height 28
click at [589, 223] on input "Search Form" at bounding box center [805, 221] width 643 height 28
click at [529, 212] on input "Search Form" at bounding box center [805, 221] width 643 height 28
drag, startPoint x: 187, startPoint y: 288, endPoint x: 202, endPoint y: 336, distance: 50.4
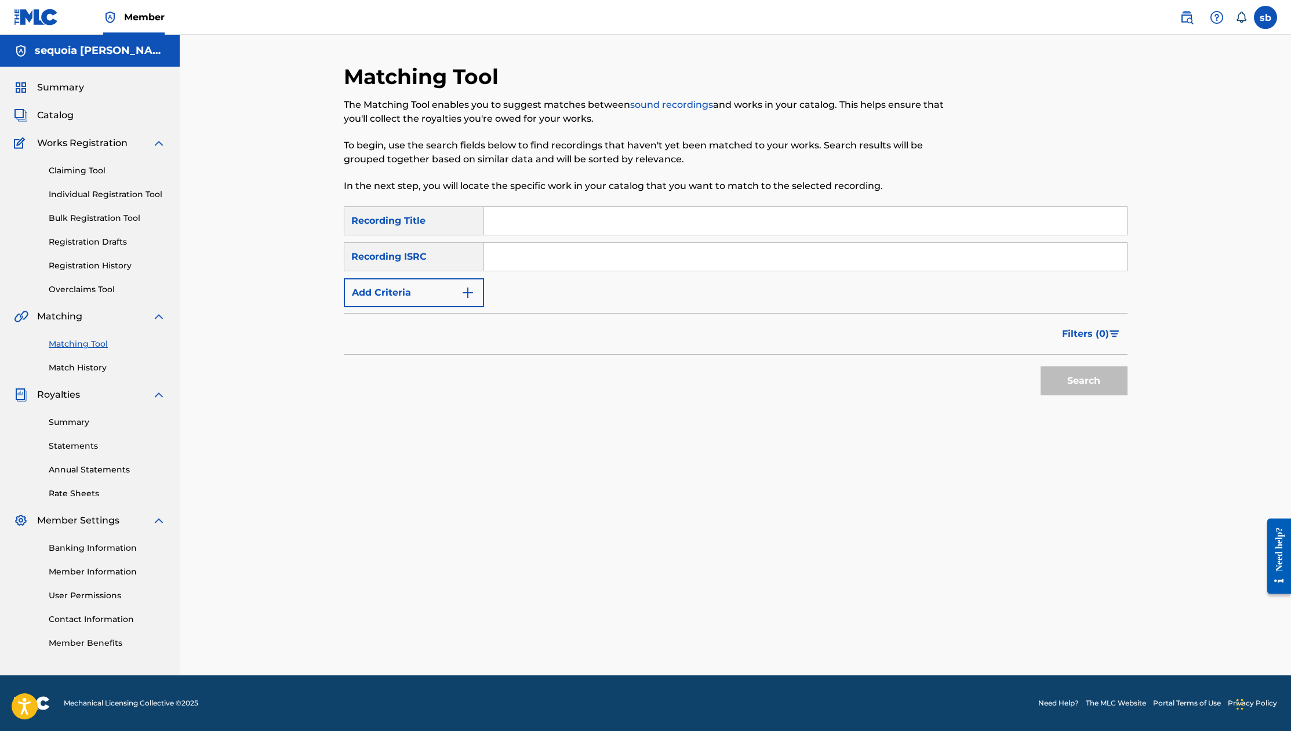
click at [187, 288] on div "Matching Tool The Matching Tool enables you to suggest matches between sound re…" at bounding box center [735, 355] width 1111 height 641
click at [100, 544] on link "Banking Information" at bounding box center [107, 548] width 117 height 12
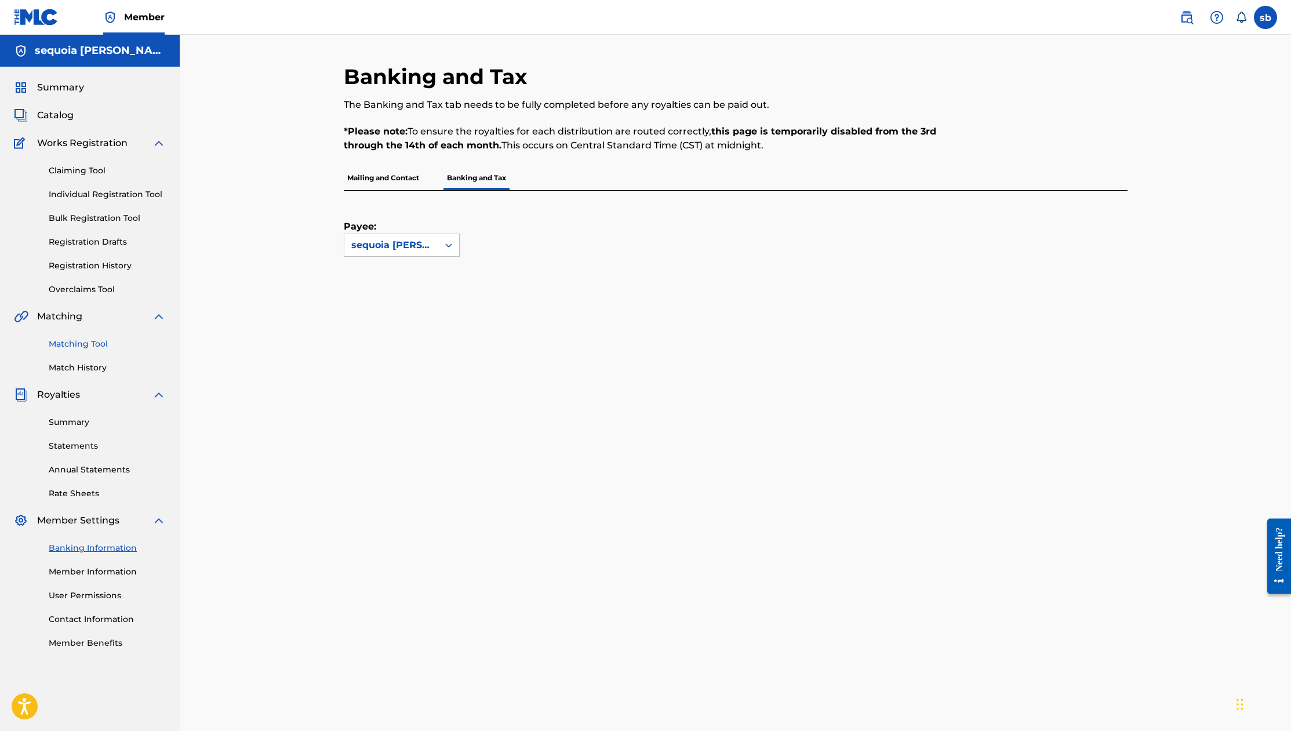
click at [86, 345] on link "Matching Tool" at bounding box center [107, 344] width 117 height 12
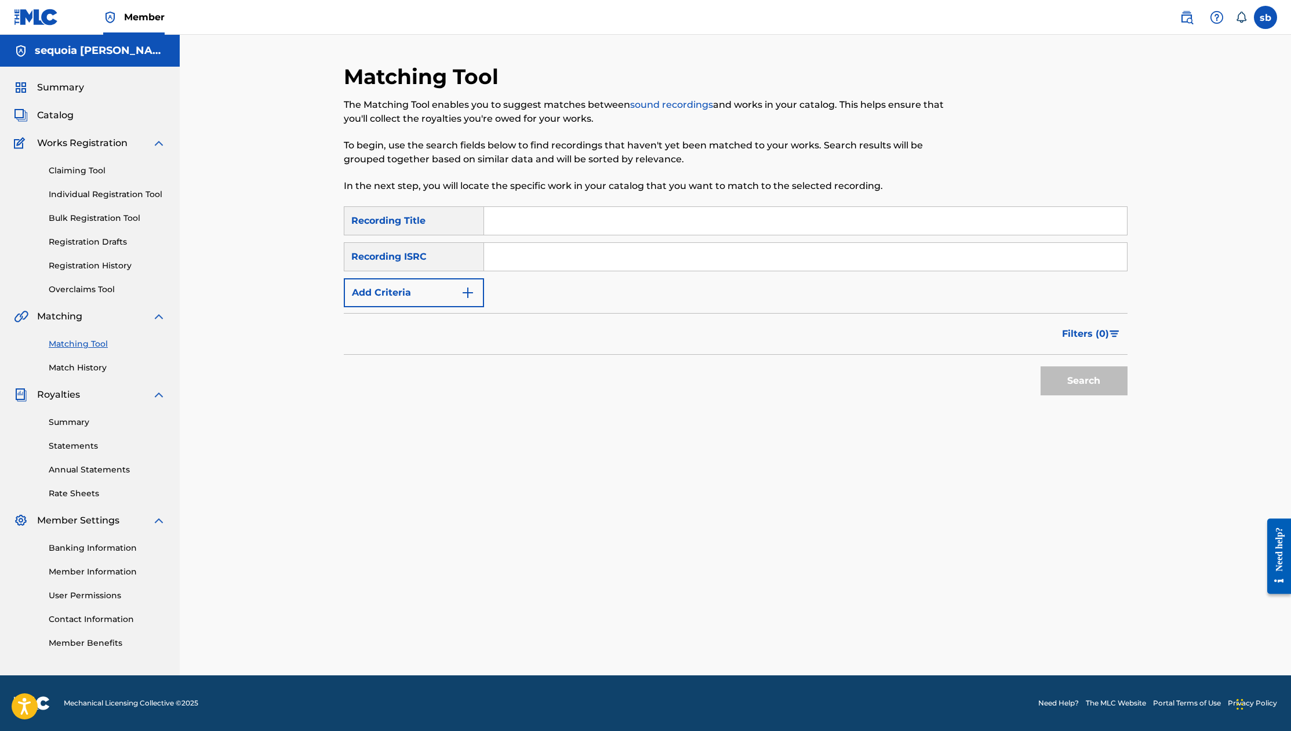
click at [544, 254] on input "Search Form" at bounding box center [805, 257] width 643 height 28
paste input "QZK6L2425435"
drag, startPoint x: 1103, startPoint y: 377, endPoint x: 1227, endPoint y: 292, distance: 149.7
click at [1105, 377] on button "Search" at bounding box center [1084, 380] width 87 height 29
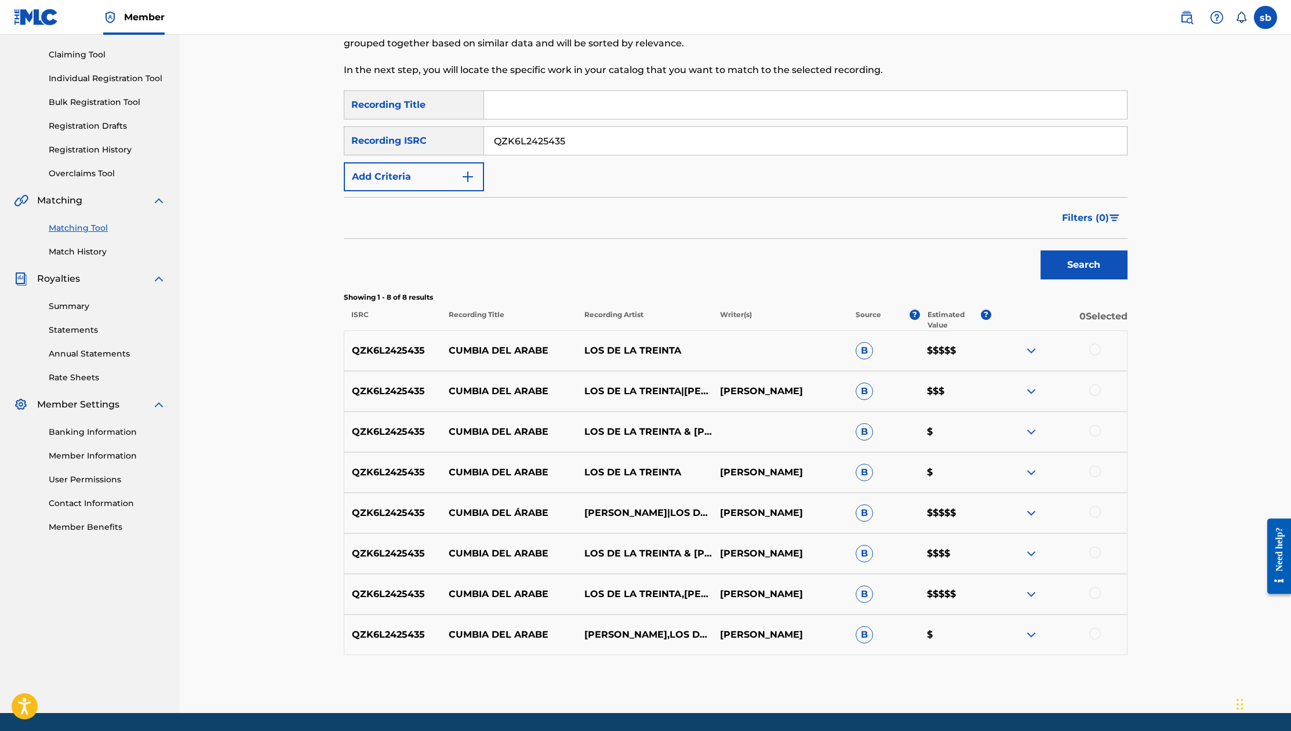
scroll to position [154, 0]
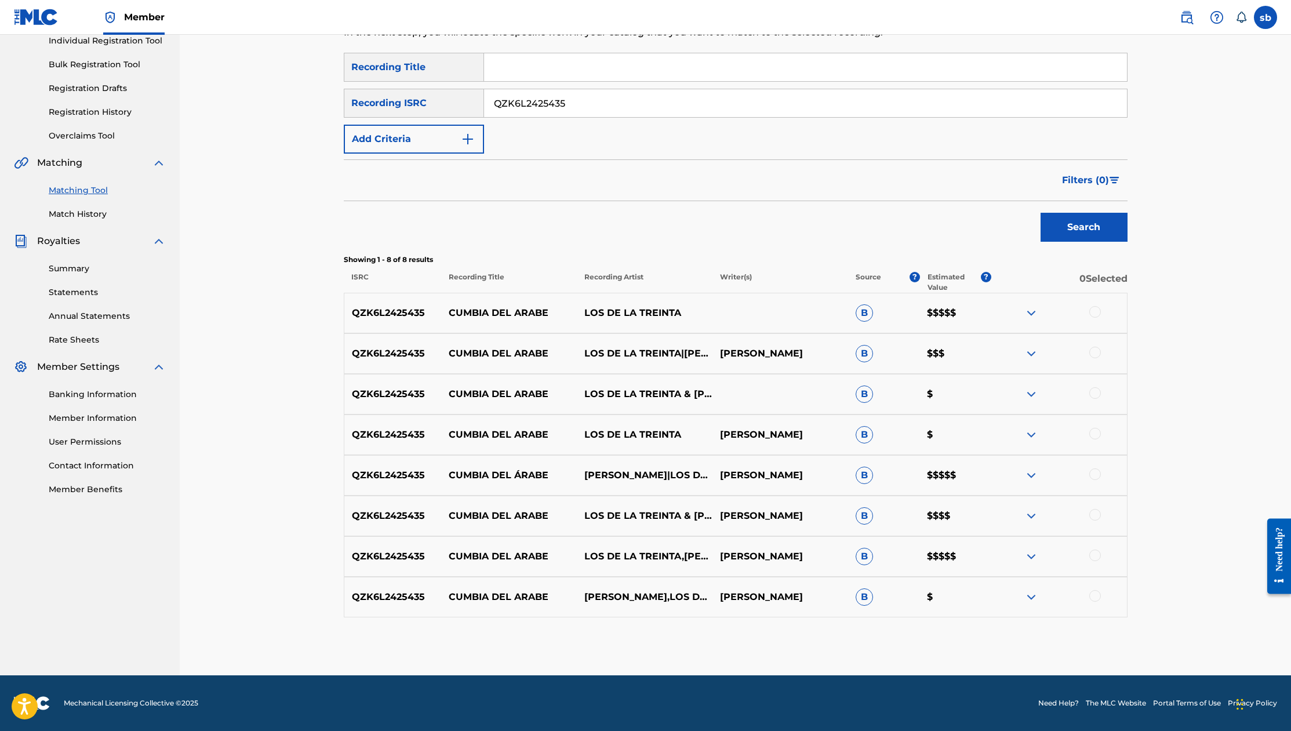
click at [1038, 318] on img at bounding box center [1032, 313] width 14 height 14
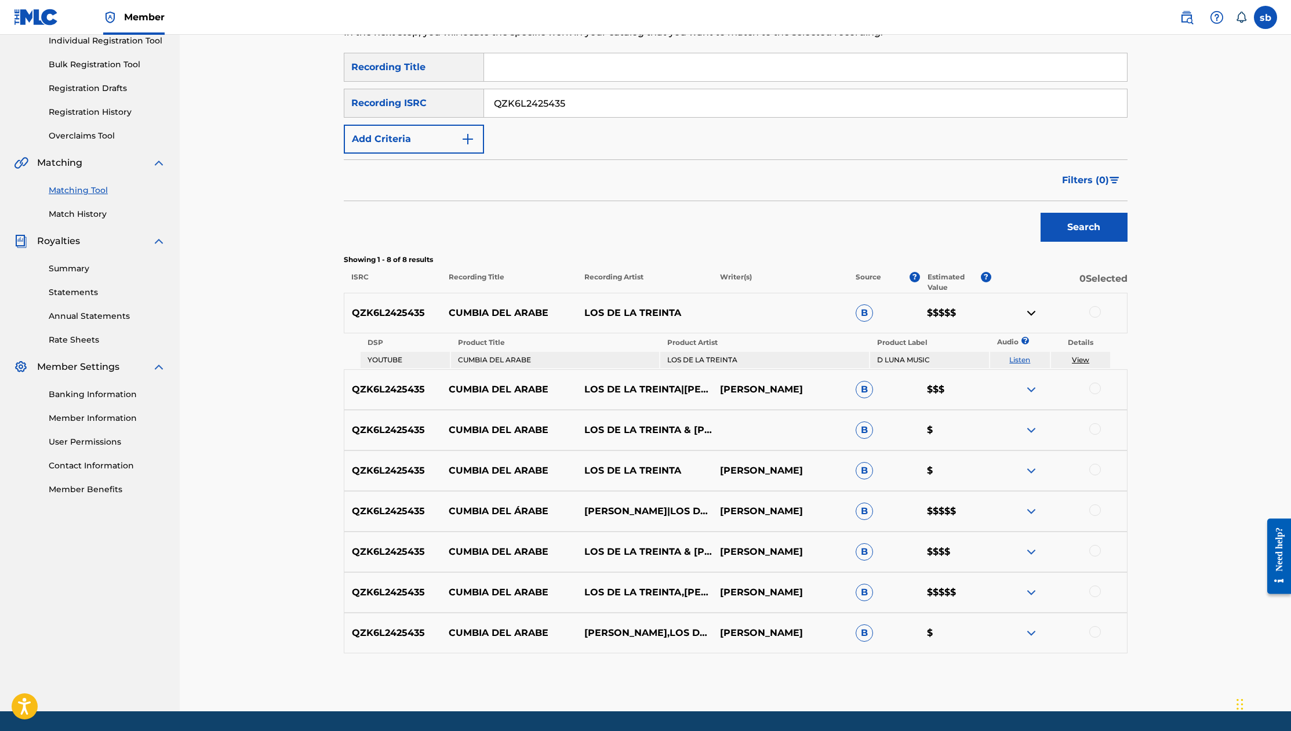
click at [1033, 314] on img at bounding box center [1032, 313] width 14 height 14
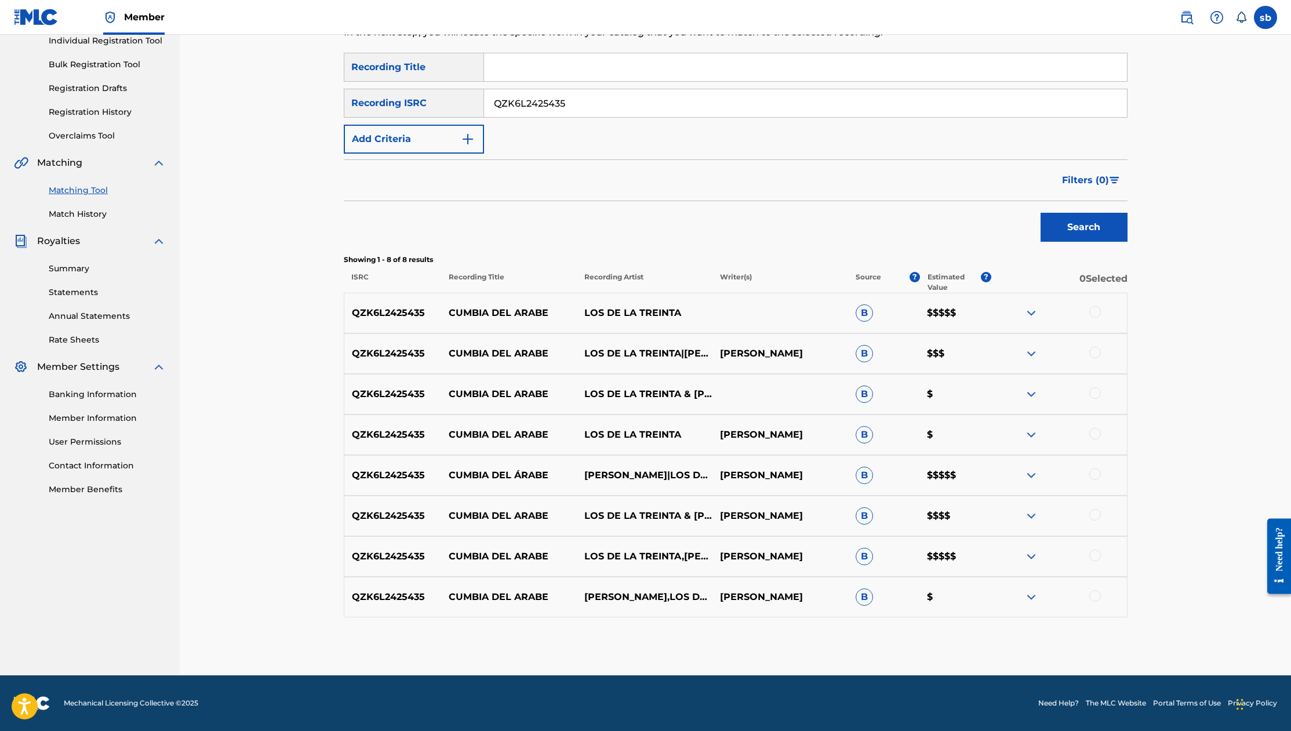
click at [1031, 355] on img at bounding box center [1032, 354] width 14 height 14
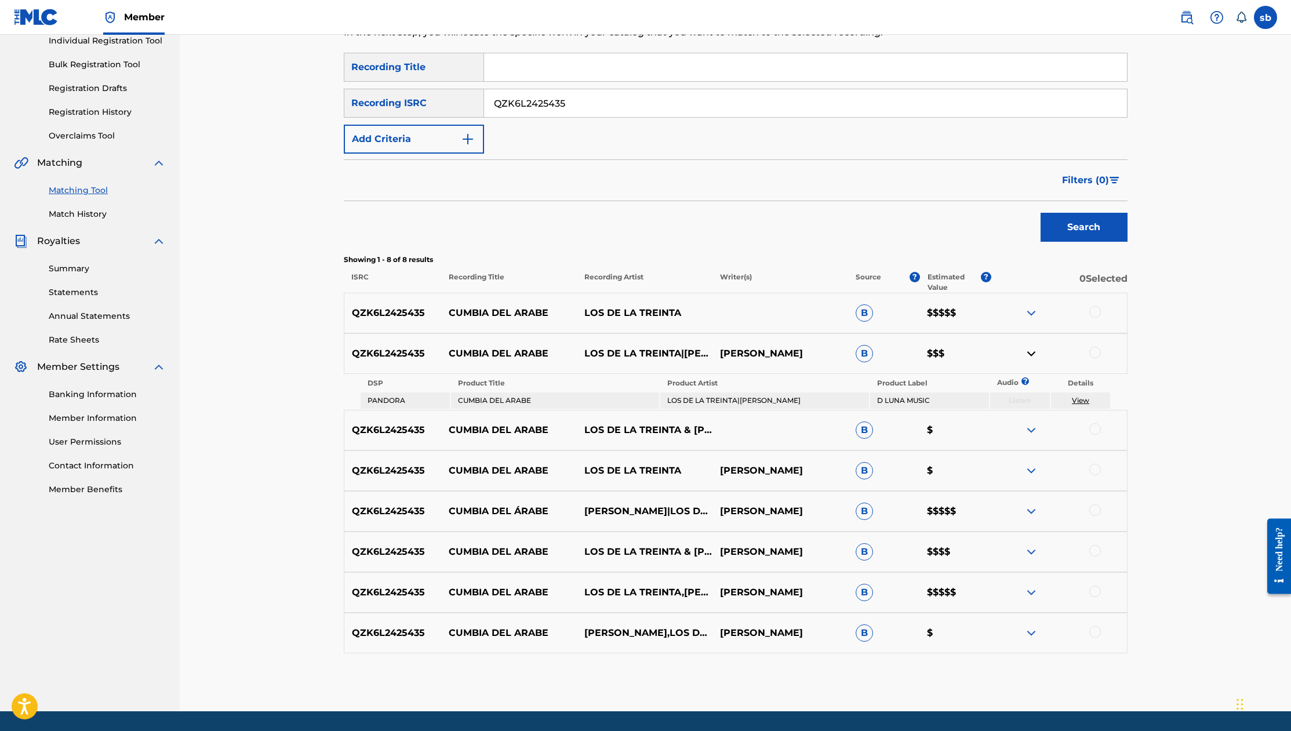
click at [1031, 355] on img at bounding box center [1032, 354] width 14 height 14
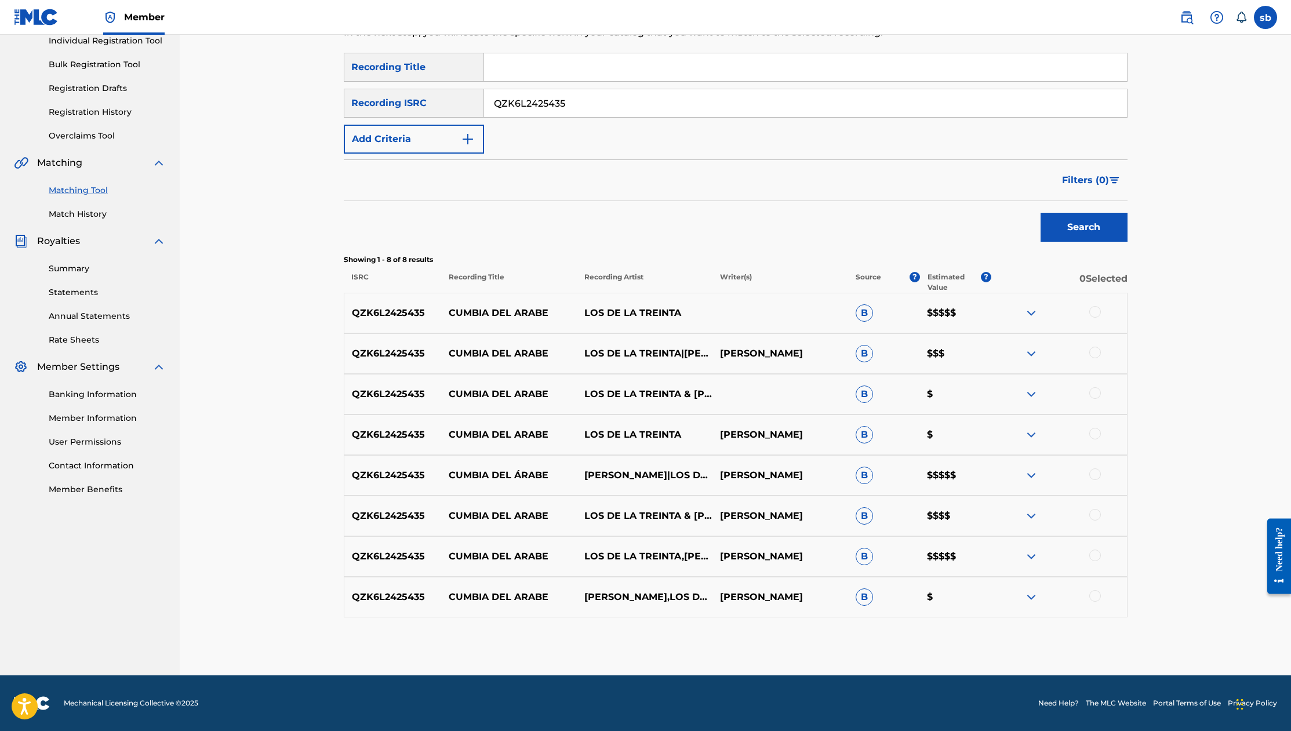
click at [1025, 480] on div at bounding box center [1059, 475] width 136 height 14
click at [1033, 473] on img at bounding box center [1032, 475] width 14 height 14
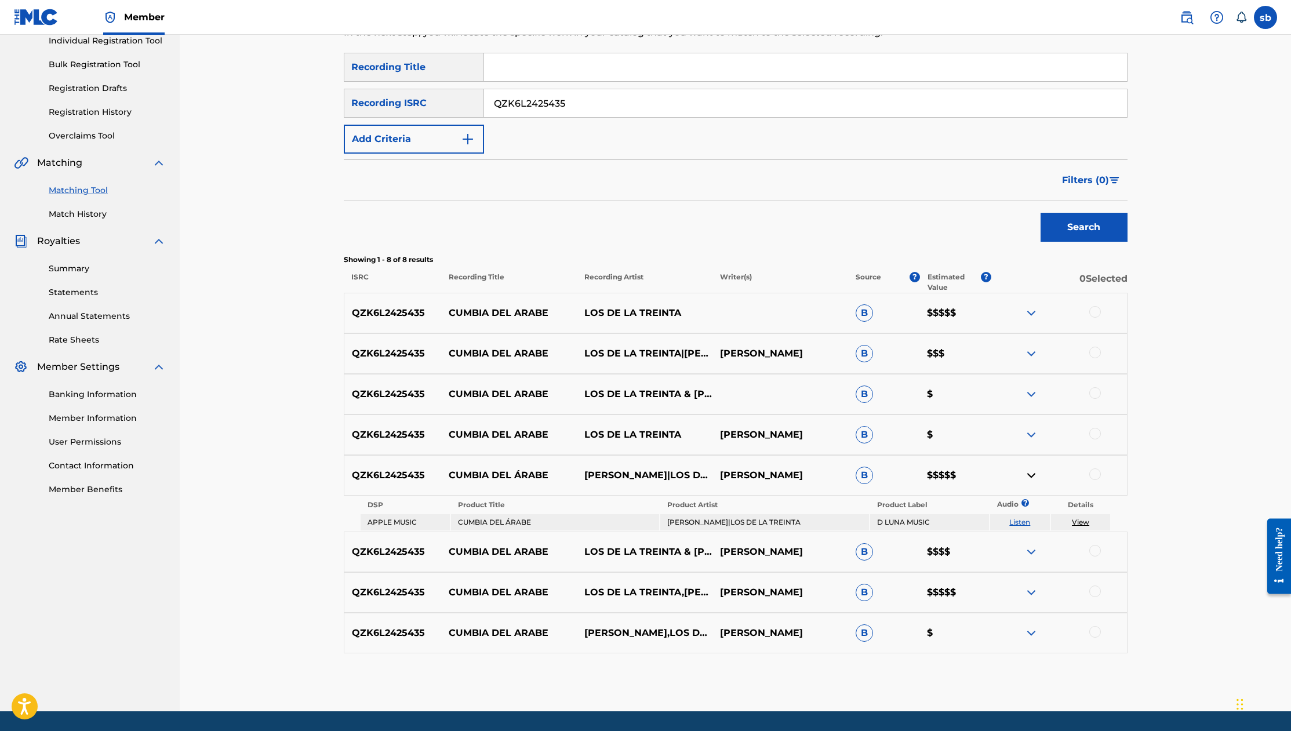
click at [1033, 474] on img at bounding box center [1032, 475] width 14 height 14
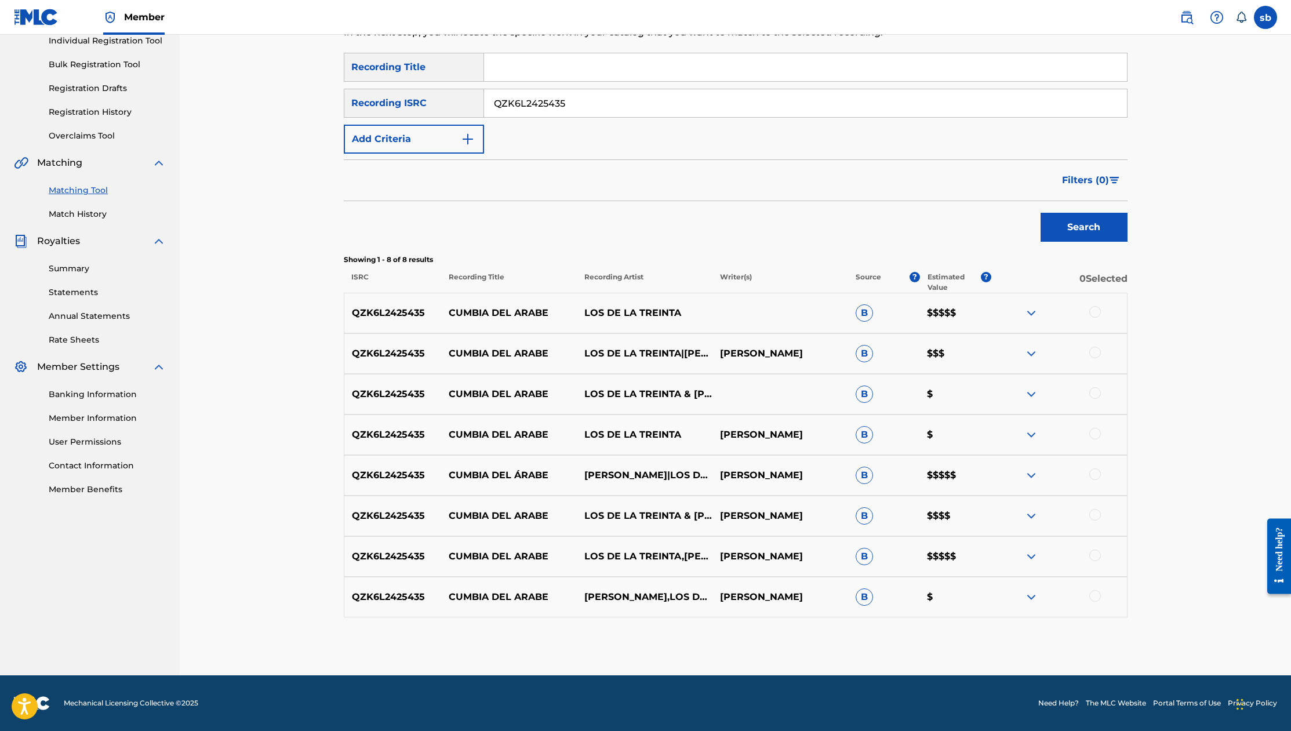
click at [1027, 476] on img at bounding box center [1032, 475] width 14 height 14
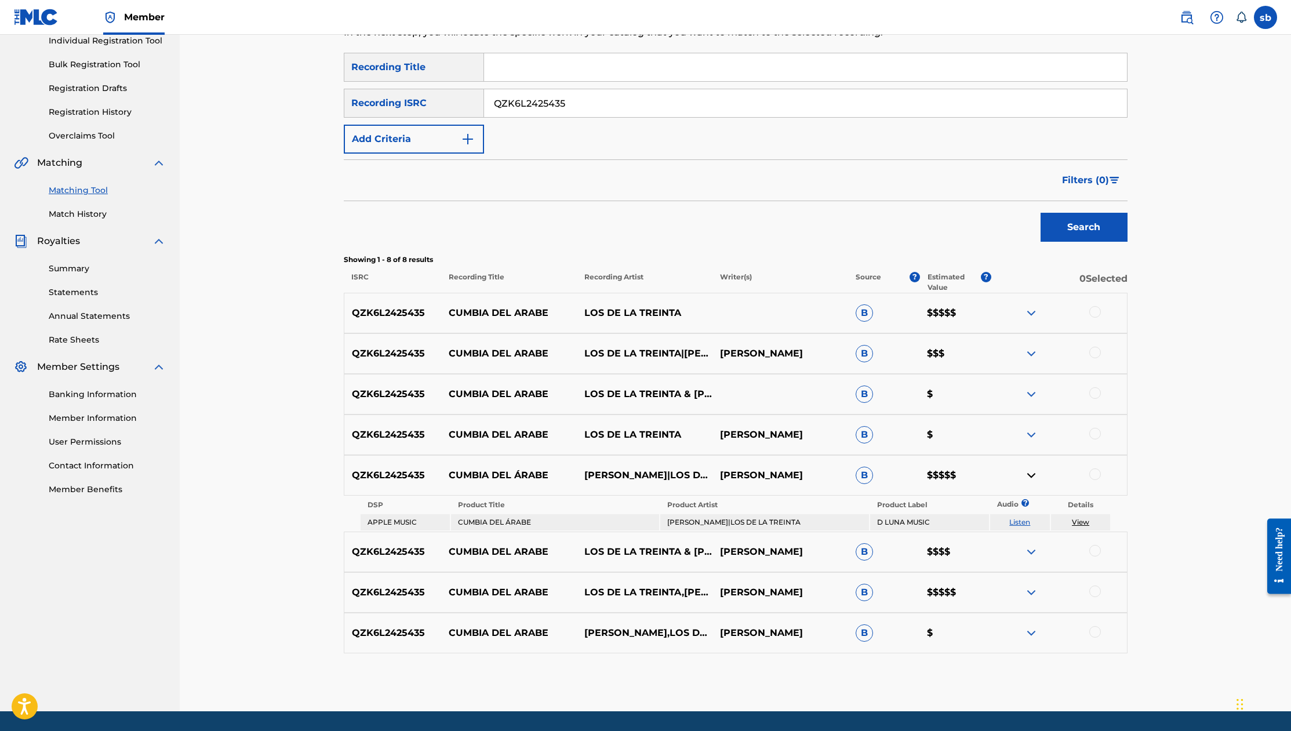
drag, startPoint x: 719, startPoint y: 470, endPoint x: 836, endPoint y: 470, distance: 116.5
click at [836, 470] on p "[PERSON_NAME]" at bounding box center [781, 475] width 136 height 14
copy p "[PERSON_NAME]"
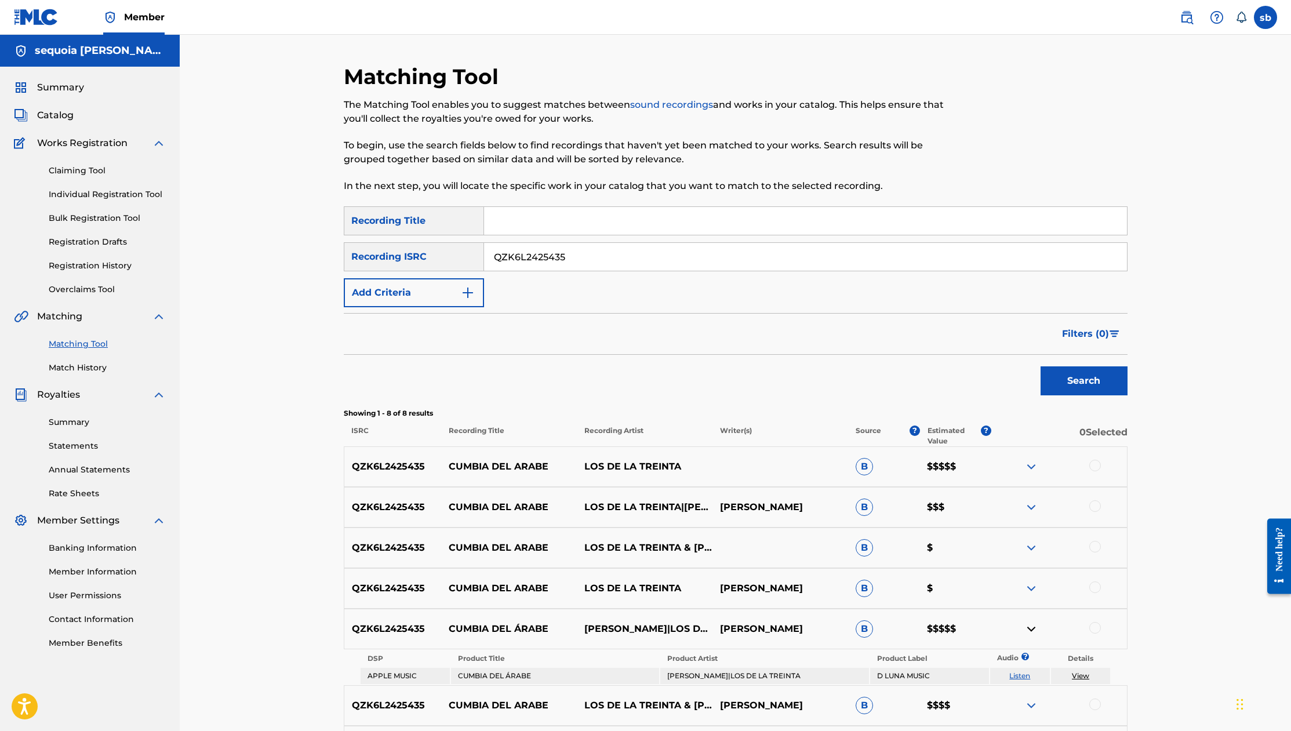
click at [613, 261] on input "QZK6L2425435" at bounding box center [805, 257] width 643 height 28
paste input "TCAHN2307442"
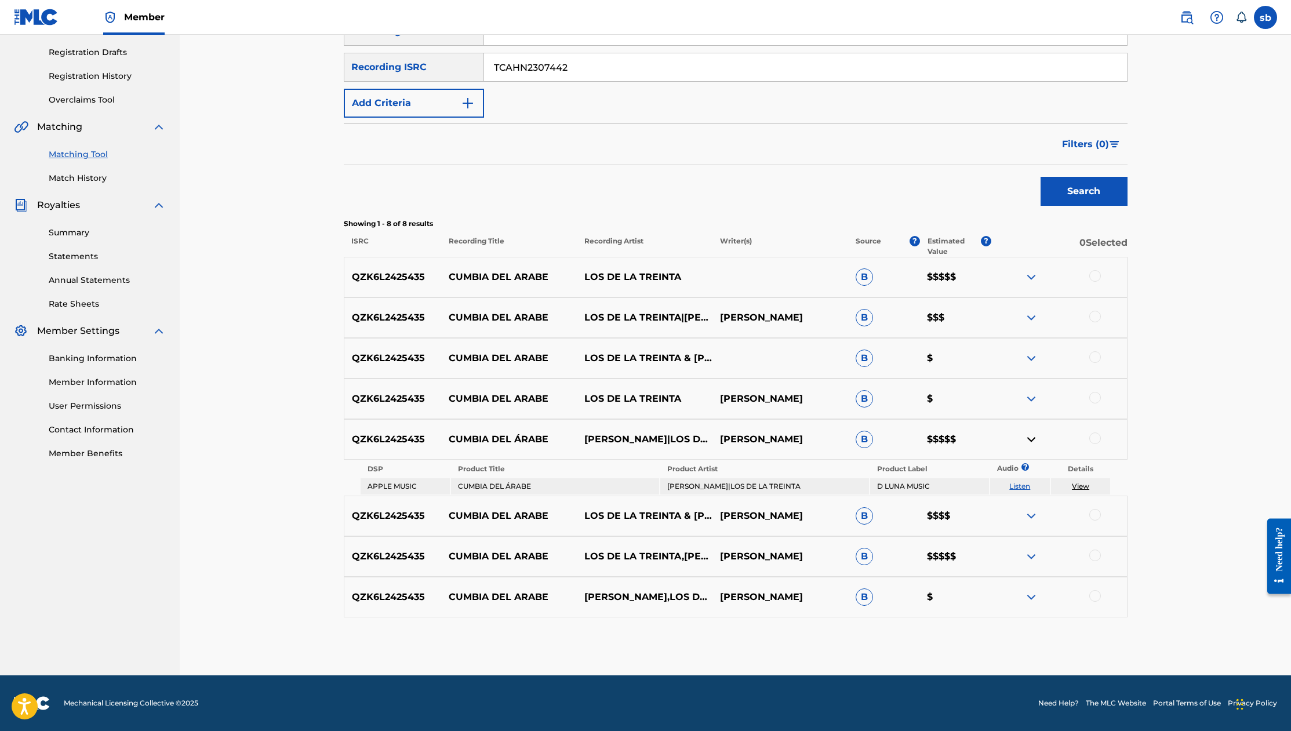
type input "TCAHN2307442"
click at [774, 518] on p "[PERSON_NAME]" at bounding box center [781, 516] width 136 height 14
click at [774, 517] on p "[PERSON_NAME]" at bounding box center [781, 516] width 136 height 14
copy p "[PERSON_NAME]"
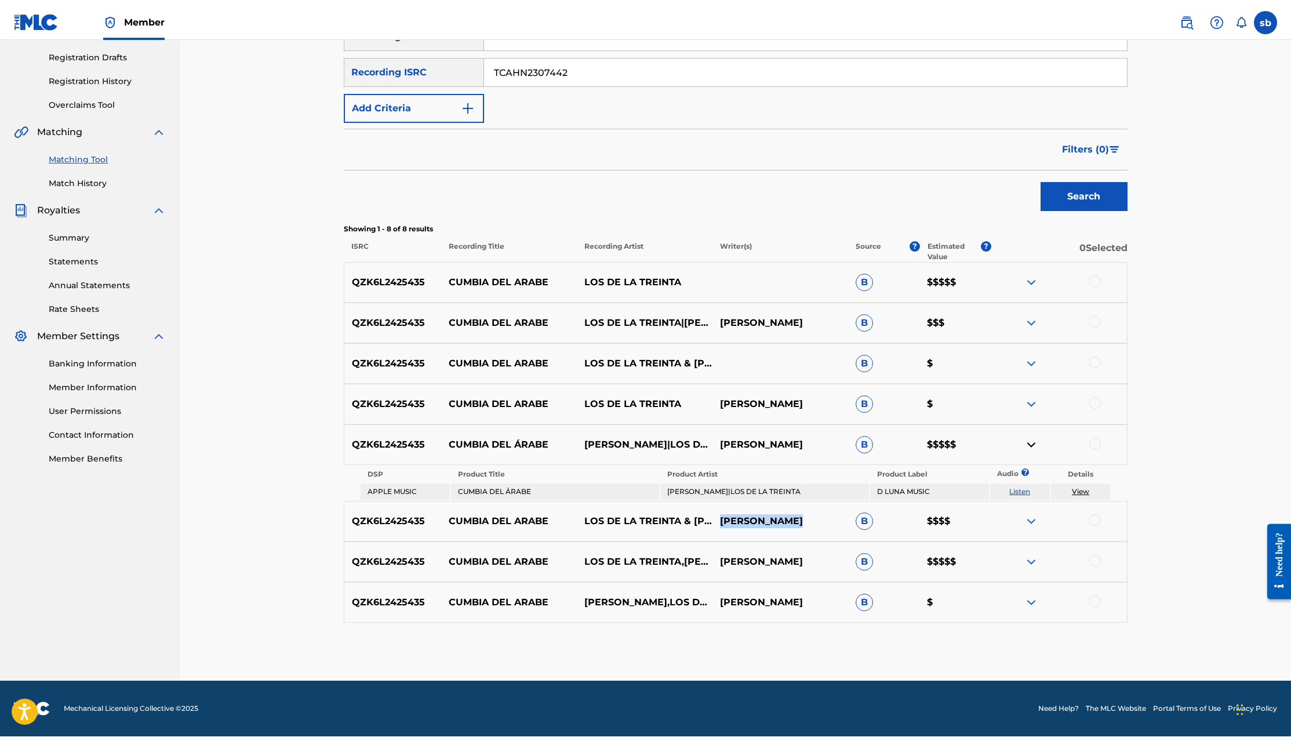
scroll to position [0, 0]
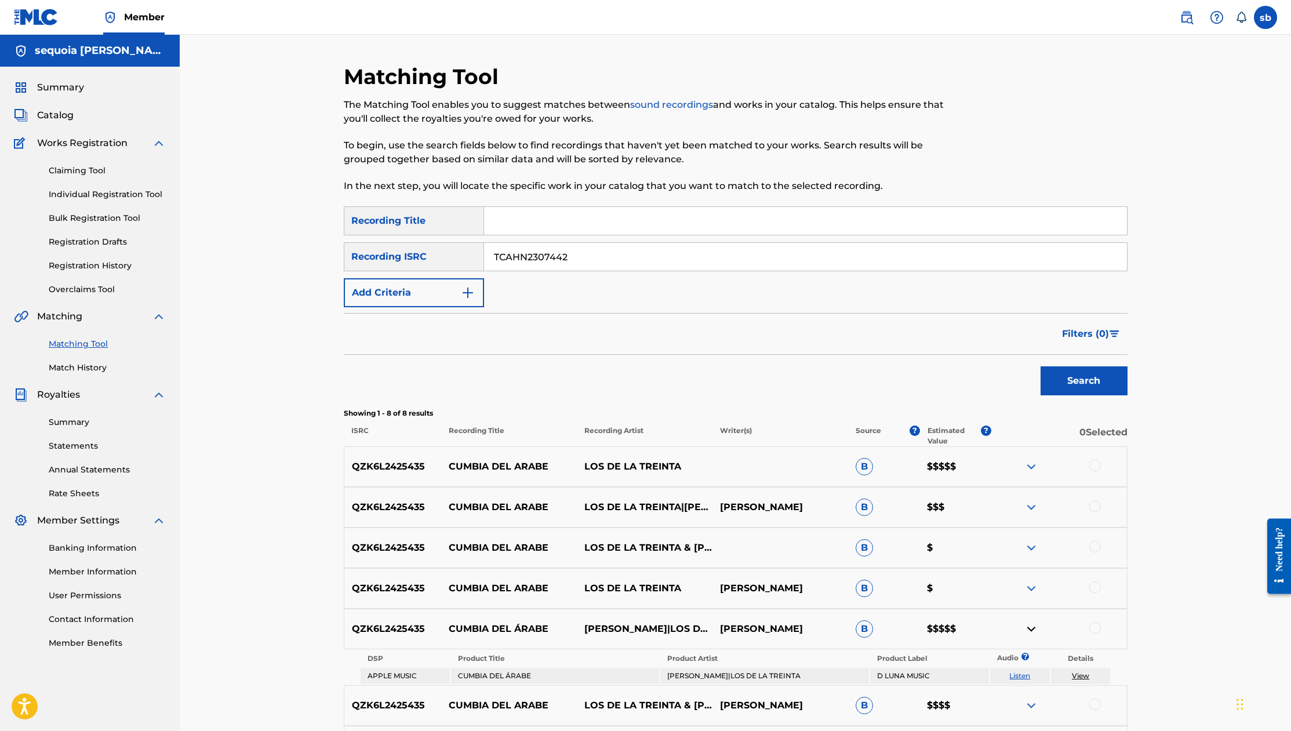
click at [582, 264] on input "TCAHN2307442" at bounding box center [805, 257] width 643 height 28
click at [582, 264] on input "Search Form" at bounding box center [805, 257] width 643 height 28
type input "QZK6L2425435"
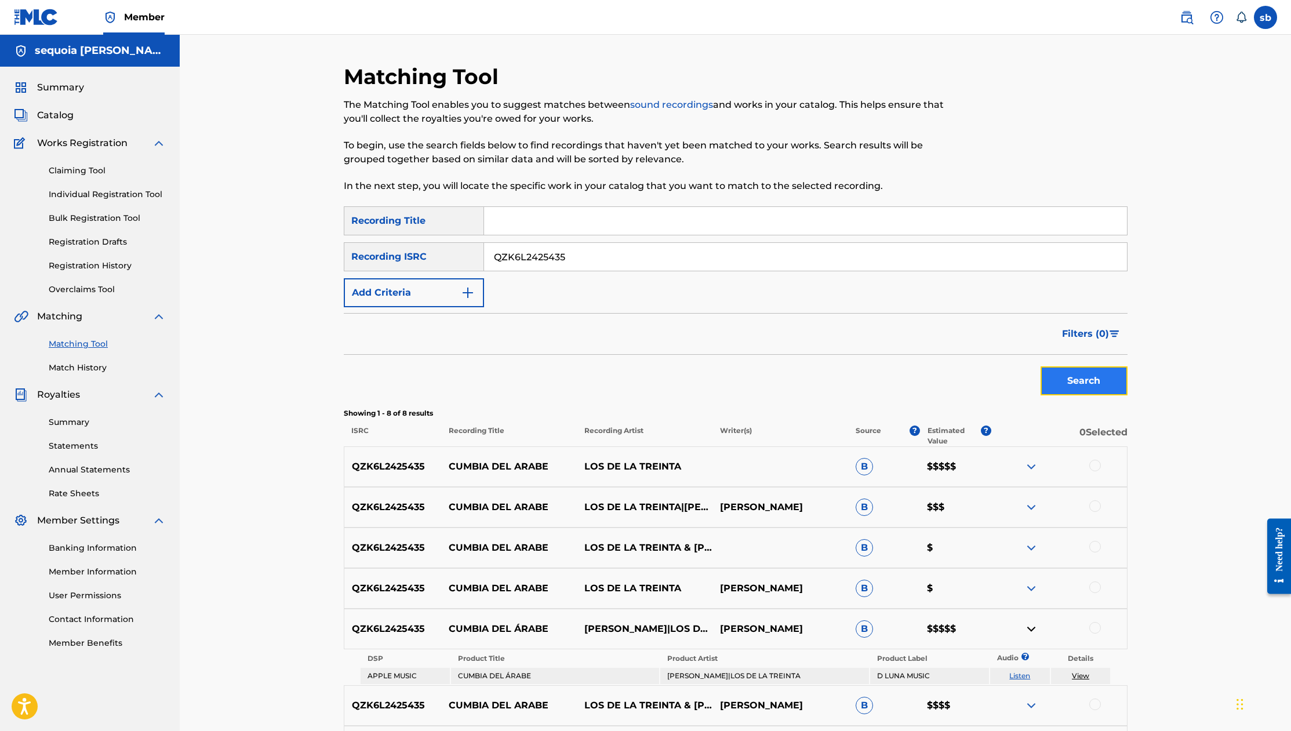
click at [1076, 386] on button "Search" at bounding box center [1084, 380] width 87 height 29
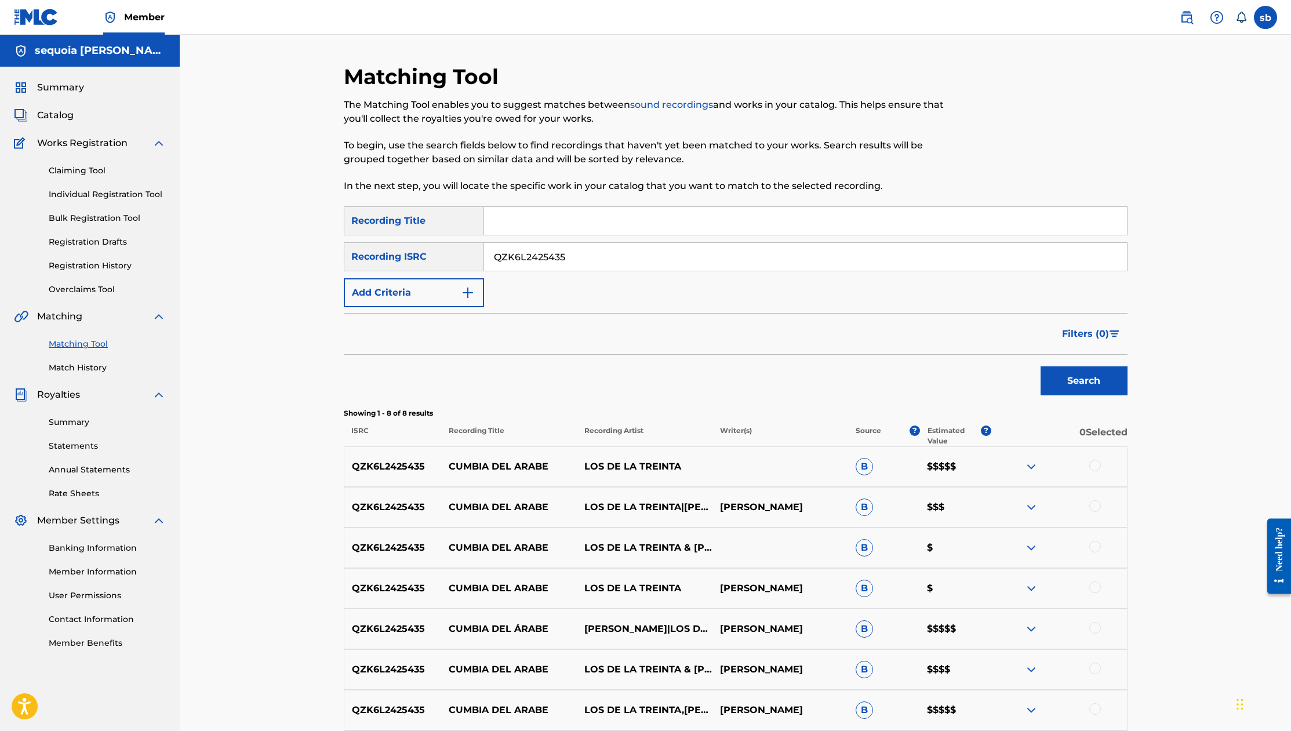
click at [559, 253] on input "QZK6L2425435" at bounding box center [805, 257] width 643 height 28
click at [560, 253] on input "QZK6L2425435" at bounding box center [805, 257] width 643 height 28
click at [561, 252] on input "Search Form" at bounding box center [805, 257] width 643 height 28
click at [1001, 142] on div at bounding box center [1037, 135] width 180 height 143
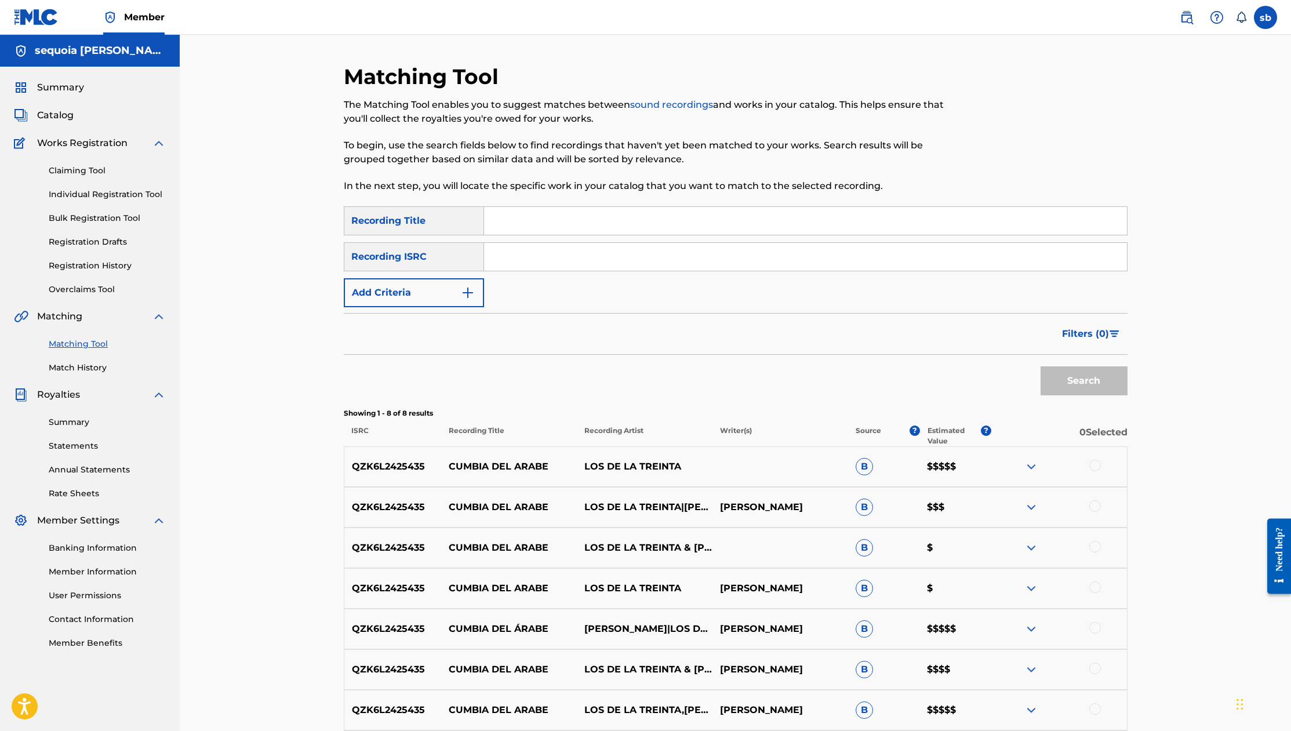
click at [95, 344] on link "Matching Tool" at bounding box center [107, 344] width 117 height 12
drag, startPoint x: 251, startPoint y: 182, endPoint x: 264, endPoint y: 179, distance: 13.2
click at [258, 180] on div "Matching Tool The Matching Tool enables you to suggest matches between sound re…" at bounding box center [735, 432] width 1111 height 794
drag, startPoint x: 270, startPoint y: 260, endPoint x: 613, endPoint y: 126, distance: 368.2
click at [271, 260] on div "Matching Tool The Matching Tool enables you to suggest matches between sound re…" at bounding box center [735, 432] width 1111 height 794
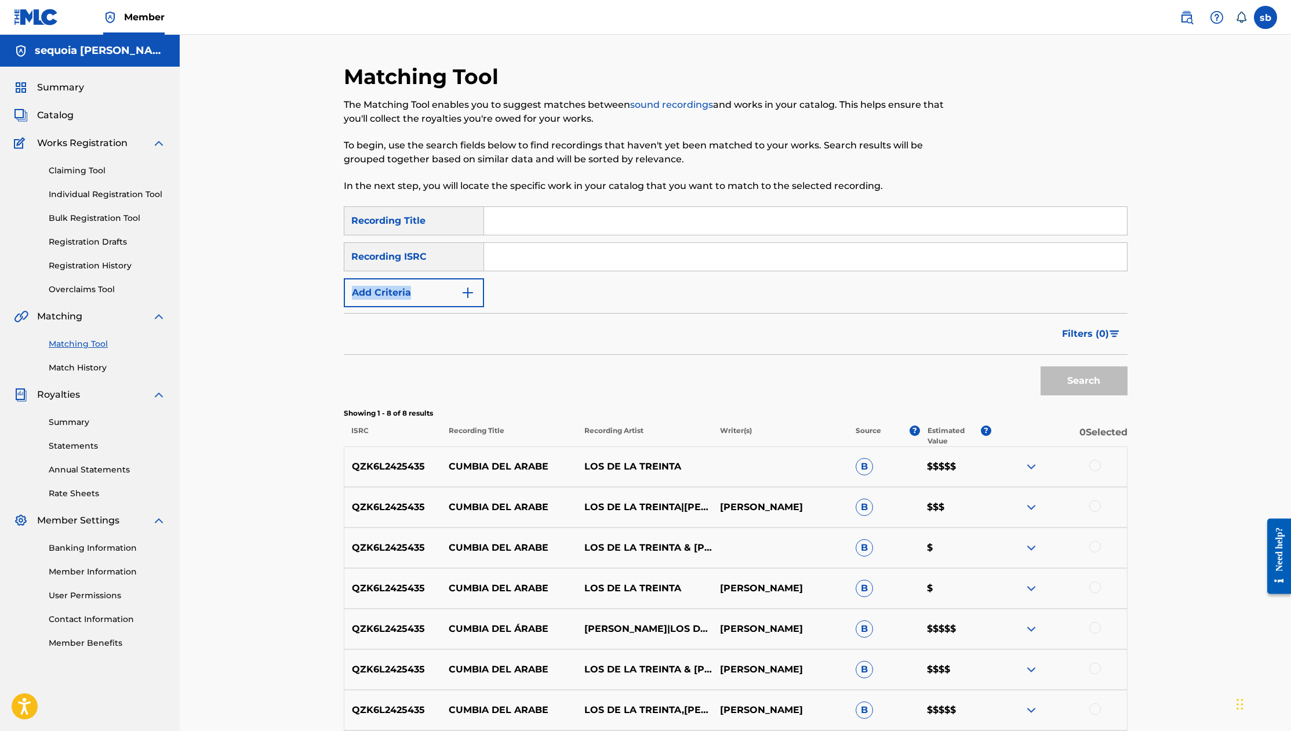
click at [549, 271] on div "SearchWithCriteriac8c20ccd-d001-4c0c-a05a-4346d03c4b33 Recording Title SearchWi…" at bounding box center [736, 256] width 784 height 101
click at [572, 249] on input "Search Form" at bounding box center [805, 257] width 643 height 28
paste input "USSM12201528"
type input "USSM12201528"
click at [1071, 370] on button "Search" at bounding box center [1084, 380] width 87 height 29
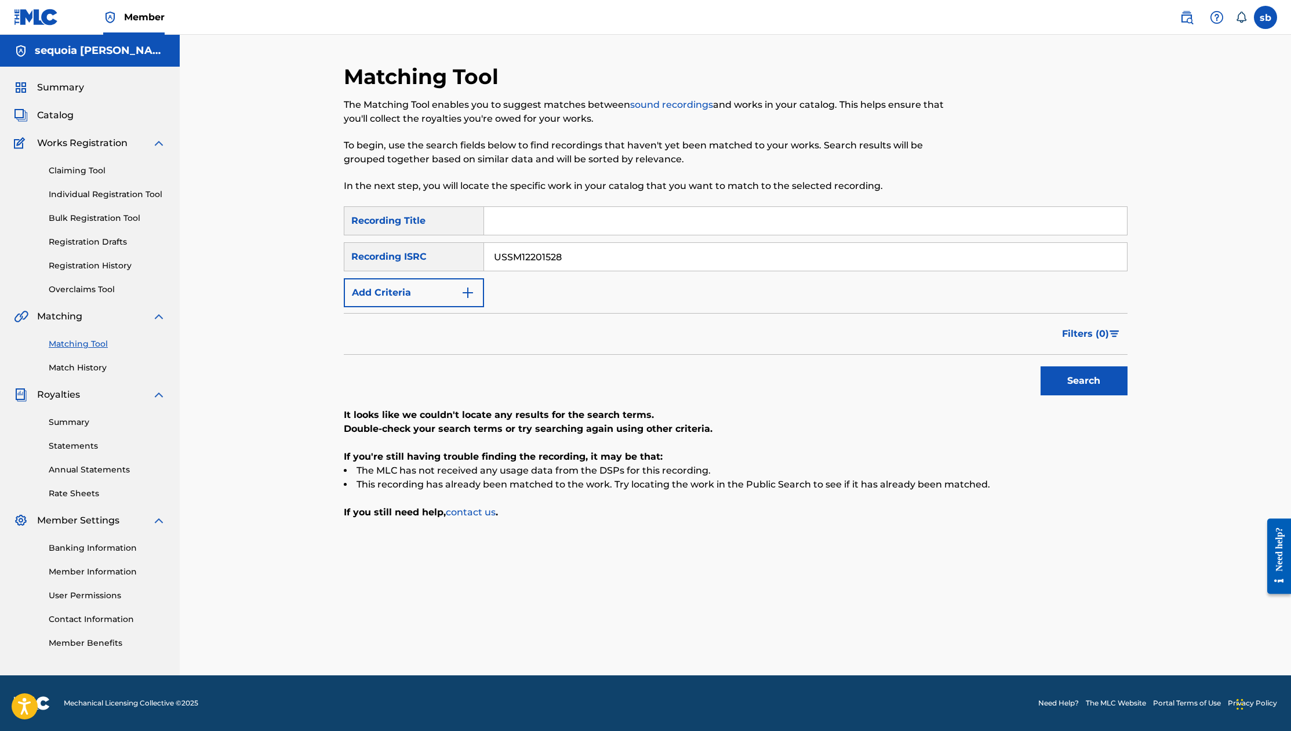
click at [662, 248] on input "USSM12201528" at bounding box center [805, 257] width 643 height 28
click at [489, 255] on input "USSM12201528" at bounding box center [805, 257] width 643 height 28
click at [1041, 366] on button "Search" at bounding box center [1084, 380] width 87 height 29
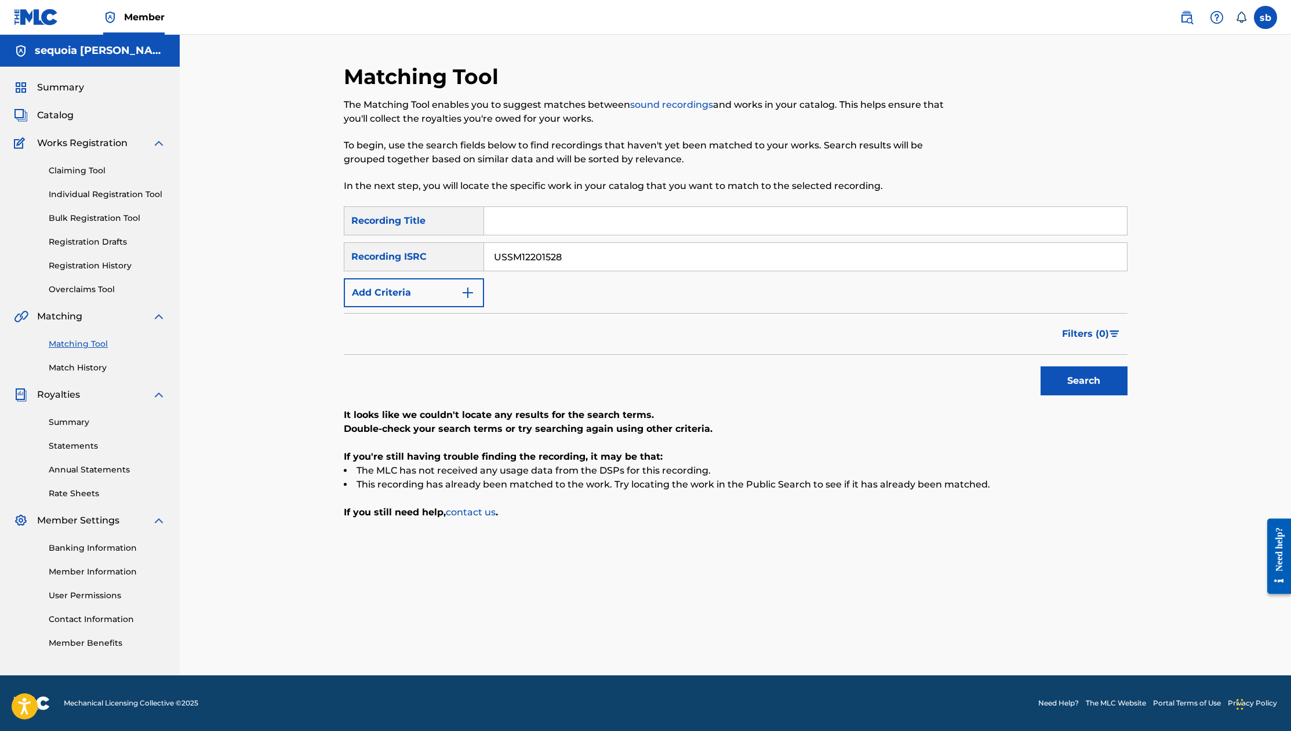
click at [555, 231] on input "Search Form" at bounding box center [805, 221] width 643 height 28
click at [568, 254] on input "USSM12201528" at bounding box center [805, 257] width 643 height 28
click at [514, 259] on input "Search Form" at bounding box center [805, 257] width 643 height 28
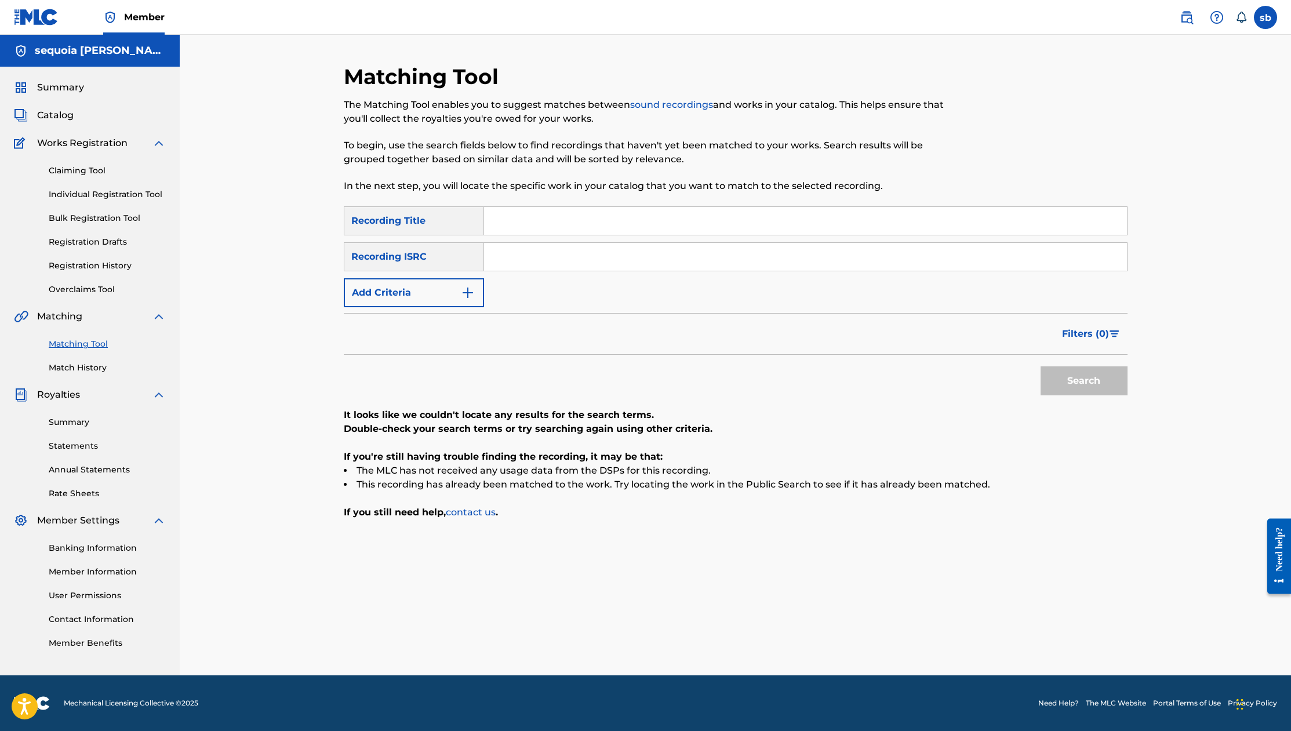
paste input "https://open.spotify.com/intl-es/track/4Agw6MW1k7v4UgpwjIq8Yr"
type input "https://open.spotify.com/intl-es/track/4Agw6MW1k7v4UgpwjIq8Yr"
paste input "QZTBF2450080"
click at [1056, 375] on button "Search" at bounding box center [1084, 380] width 87 height 29
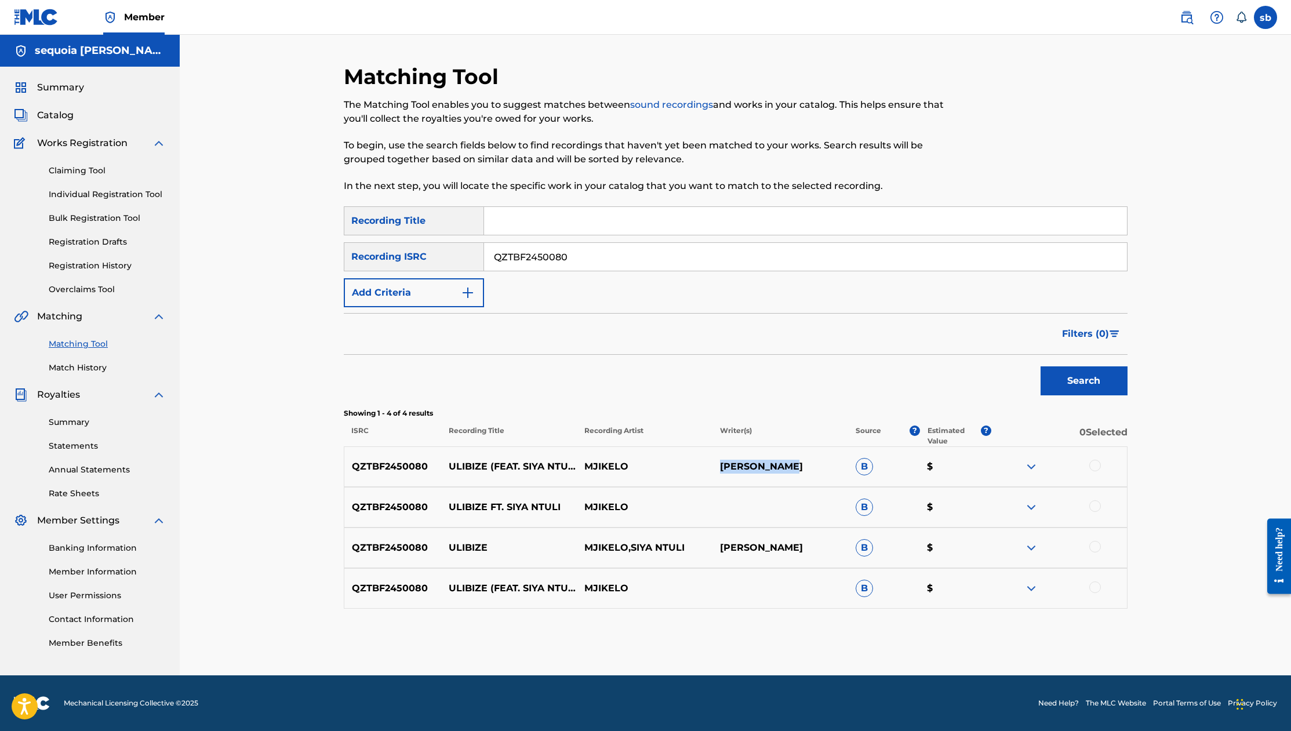
drag, startPoint x: 712, startPoint y: 465, endPoint x: 809, endPoint y: 468, distance: 96.9
click at [809, 468] on p "[PERSON_NAME]" at bounding box center [781, 467] width 136 height 14
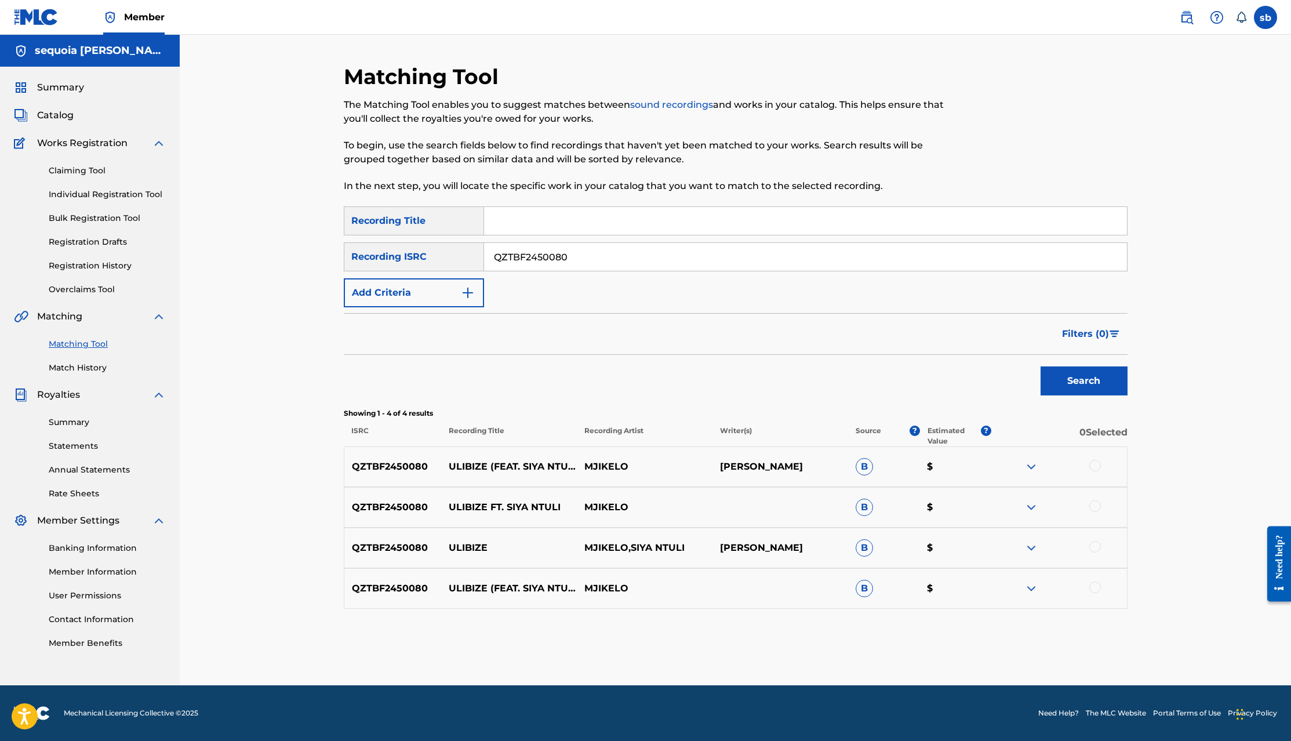
click at [1174, 462] on div "Matching Tool The Matching Tool enables you to suggest matches between sound re…" at bounding box center [735, 360] width 1111 height 651
drag, startPoint x: 714, startPoint y: 468, endPoint x: 799, endPoint y: 470, distance: 84.7
click at [799, 470] on p "[PERSON_NAME]" at bounding box center [781, 467] width 136 height 14
click at [619, 258] on input "QZTBF2450080" at bounding box center [805, 257] width 643 height 28
click at [619, 257] on input "QZTBF2450080" at bounding box center [805, 257] width 643 height 28
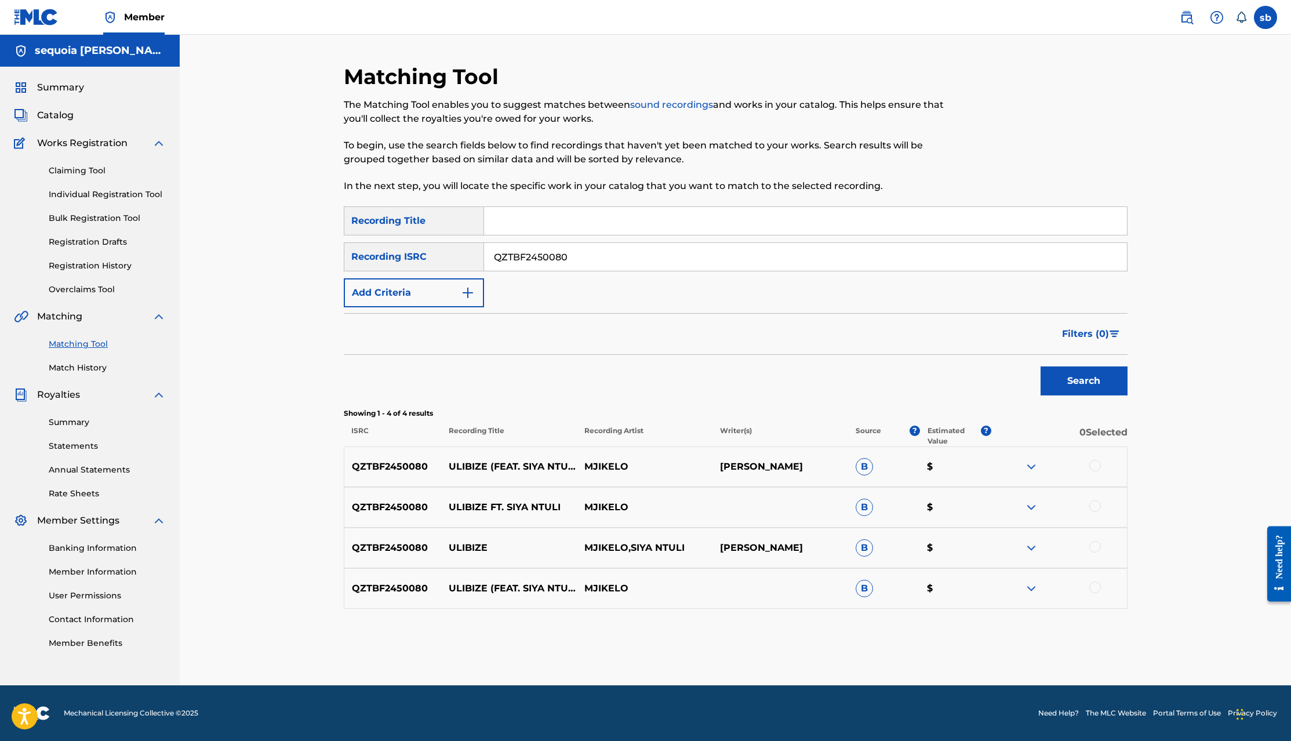
click at [619, 257] on input "QZTBF2450080" at bounding box center [805, 257] width 643 height 28
paste input "PJ32425584"
click at [1062, 386] on button "Search" at bounding box center [1084, 380] width 87 height 29
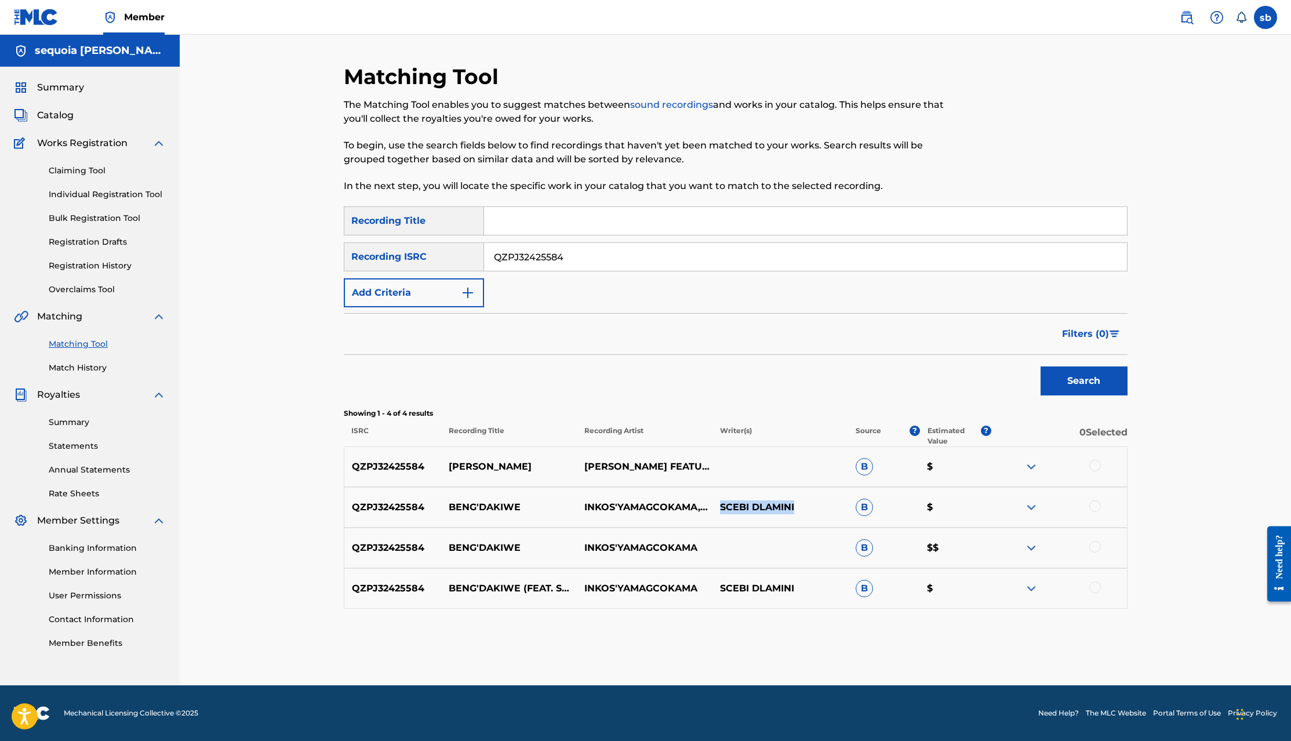
drag, startPoint x: 718, startPoint y: 508, endPoint x: 808, endPoint y: 518, distance: 89.8
click at [808, 518] on div "QZPJ32425584 BENG'DAKIWE INKOS'YAMAGCOKAMA,SNE NTULI SCEBI DLAMINI B $" at bounding box center [736, 507] width 784 height 41
click at [591, 259] on input "QZPJ32425584" at bounding box center [805, 257] width 643 height 28
click at [1125, 535] on div "QZPJ32425584 BENG'DAKIWE INKOS'YAMAGCOKAMA B $$" at bounding box center [736, 548] width 784 height 41
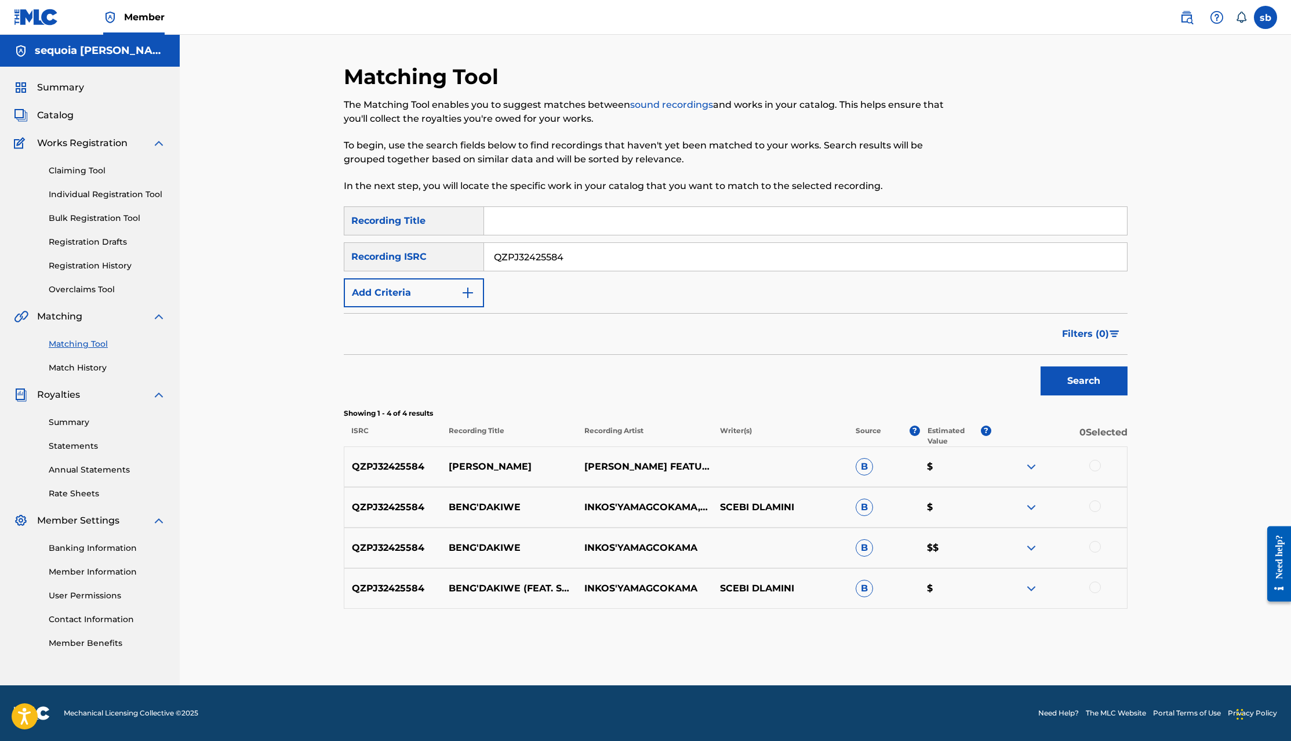
click at [1037, 547] on img at bounding box center [1032, 548] width 14 height 14
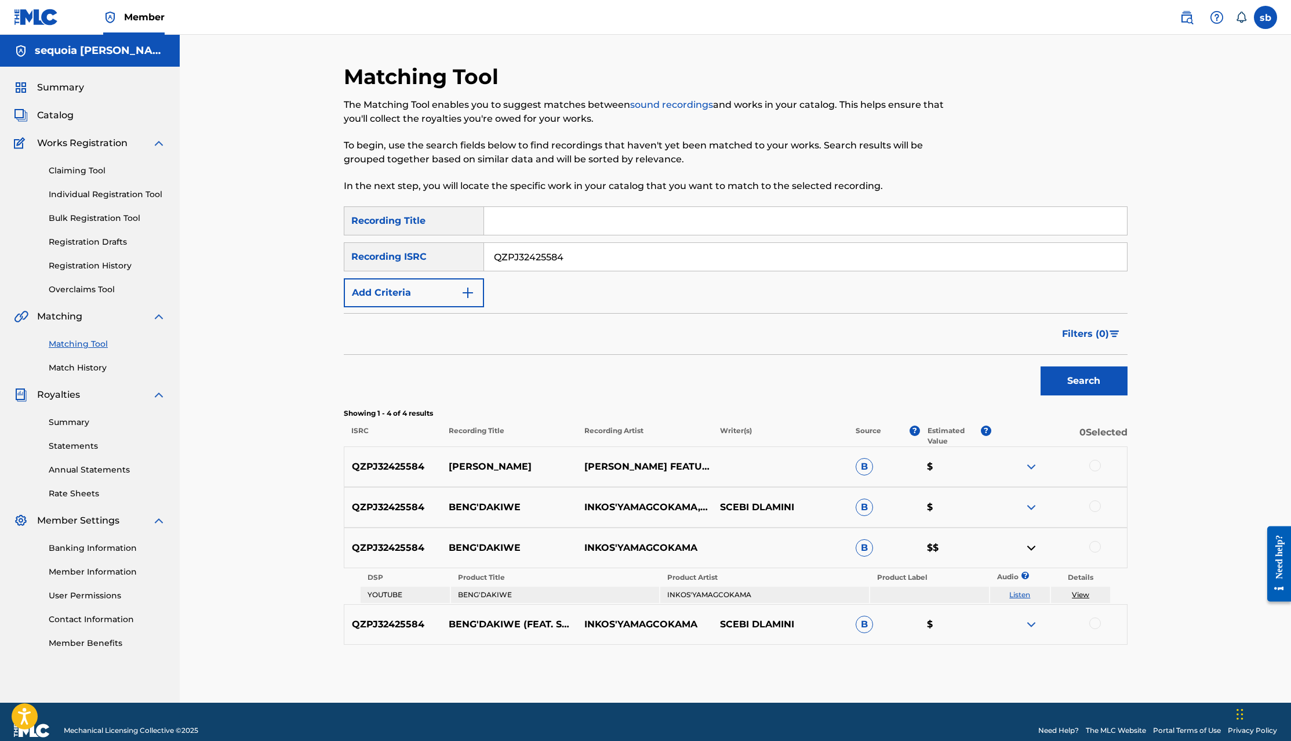
click at [1036, 548] on img at bounding box center [1032, 548] width 14 height 14
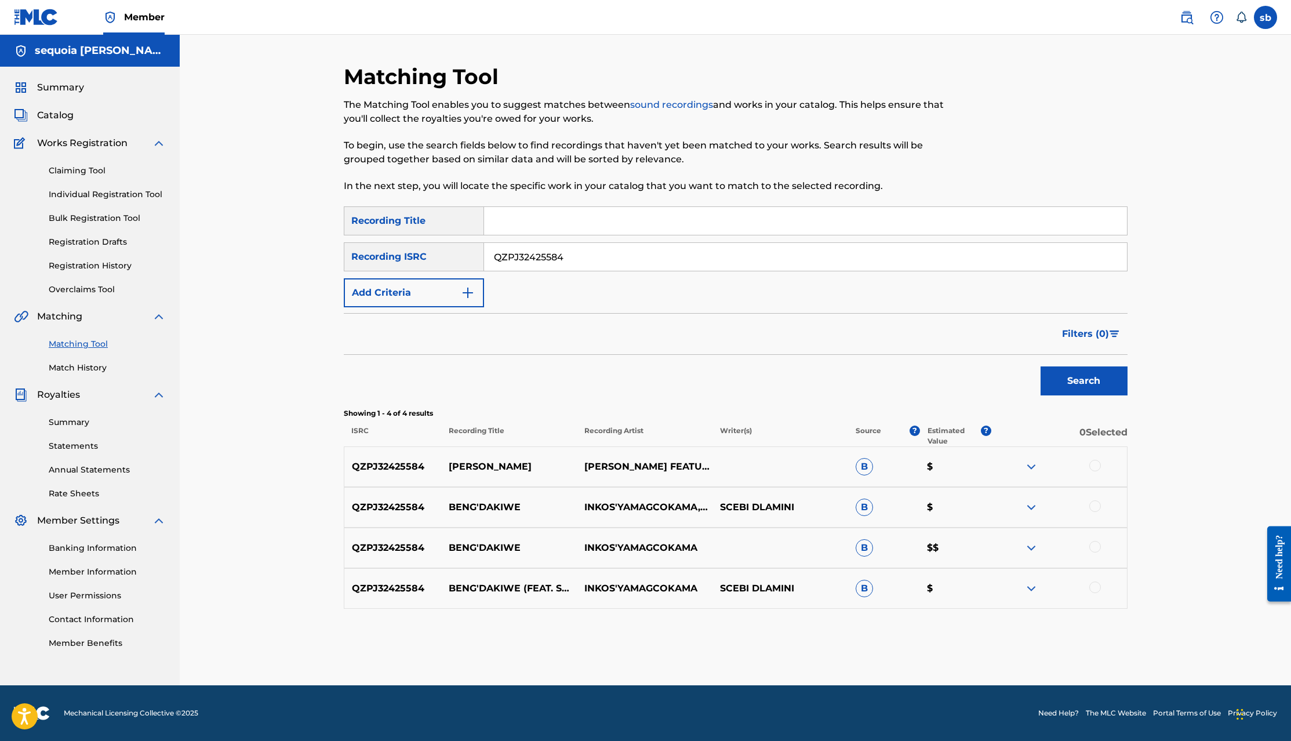
click at [583, 254] on input "QZPJ32425584" at bounding box center [805, 257] width 643 height 28
paste input "Z7X2561731"
click at [1065, 379] on button "Search" at bounding box center [1084, 380] width 87 height 29
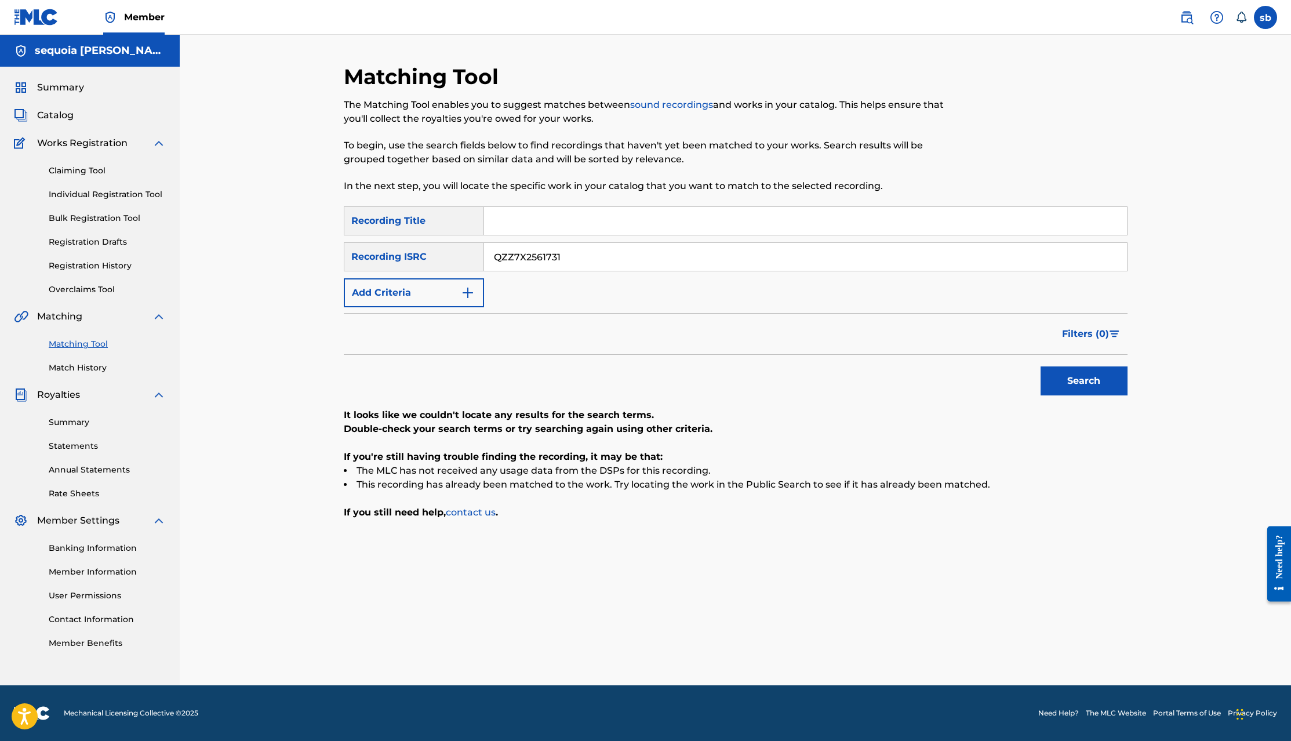
click at [586, 257] on input "QZZ7X2561731" at bounding box center [805, 257] width 643 height 28
paste input "K6F2434167"
click at [1082, 378] on button "Search" at bounding box center [1084, 380] width 87 height 29
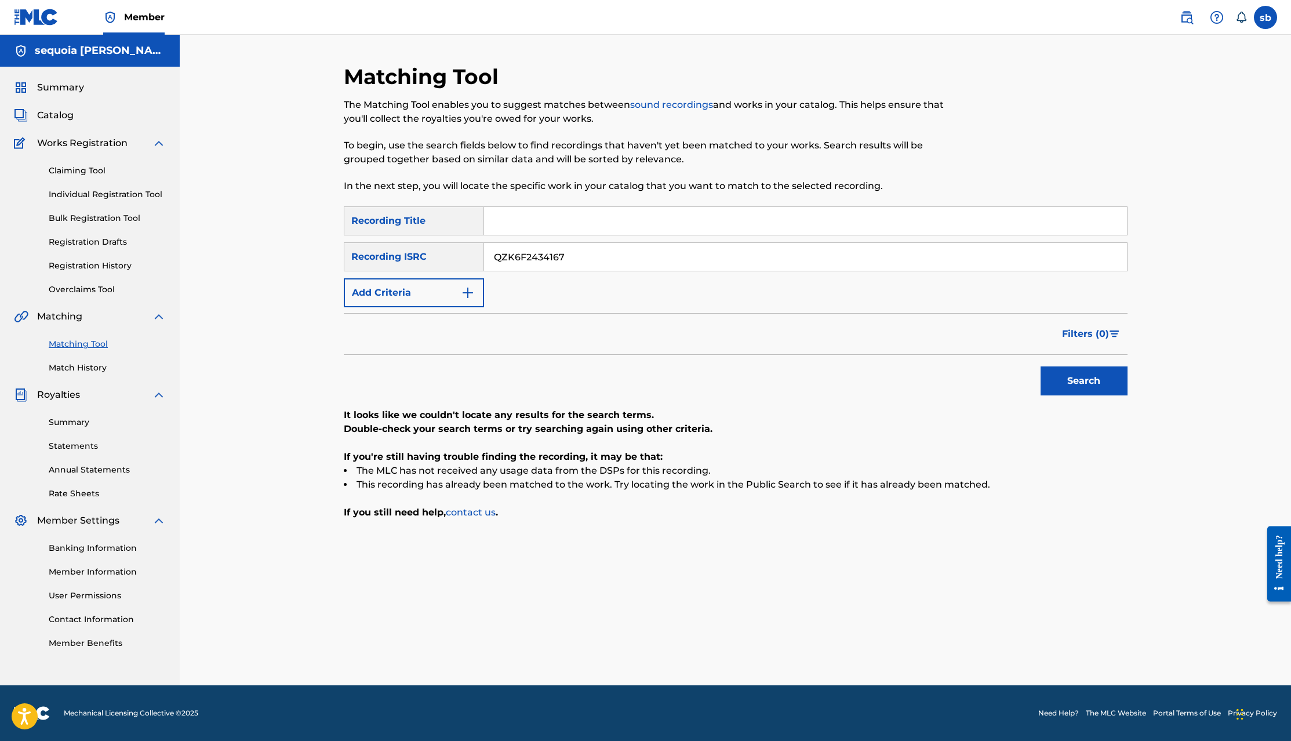
click at [687, 268] on input "QZK6F2434167" at bounding box center [805, 257] width 643 height 28
click at [1085, 379] on button "Search" at bounding box center [1084, 380] width 87 height 29
click at [1043, 380] on button "Search" at bounding box center [1084, 380] width 87 height 29
click at [585, 249] on input "QZK6F2434167" at bounding box center [805, 257] width 643 height 28
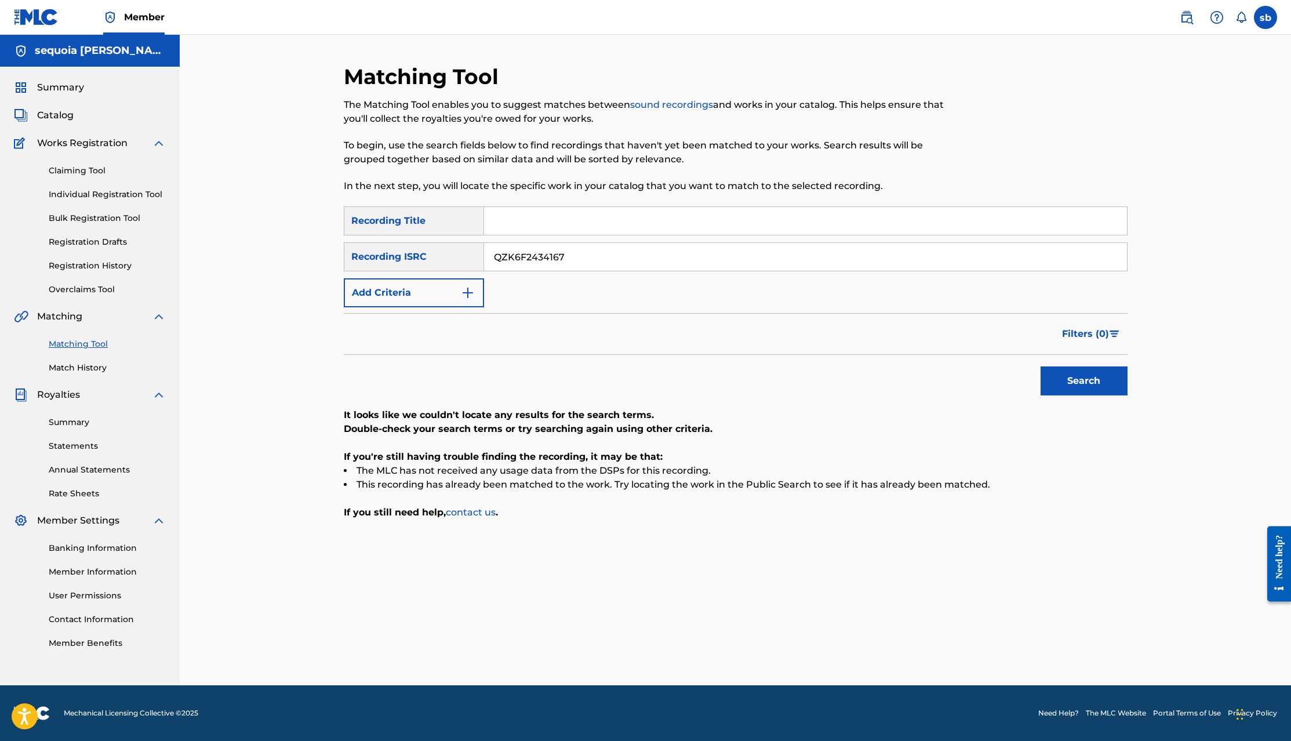
click at [585, 249] on input "QZK6F2434167" at bounding box center [805, 257] width 643 height 28
paste input "NWZ251523"
click at [1054, 375] on button "Search" at bounding box center [1084, 380] width 87 height 29
drag, startPoint x: 593, startPoint y: 253, endPoint x: 436, endPoint y: 266, distance: 157.0
click at [436, 266] on div "SearchWithCriteriaeda29d44-d687-42c0-9808-1fd0a14c0fbb Recording ISRC QZNWZ2515…" at bounding box center [736, 256] width 784 height 29
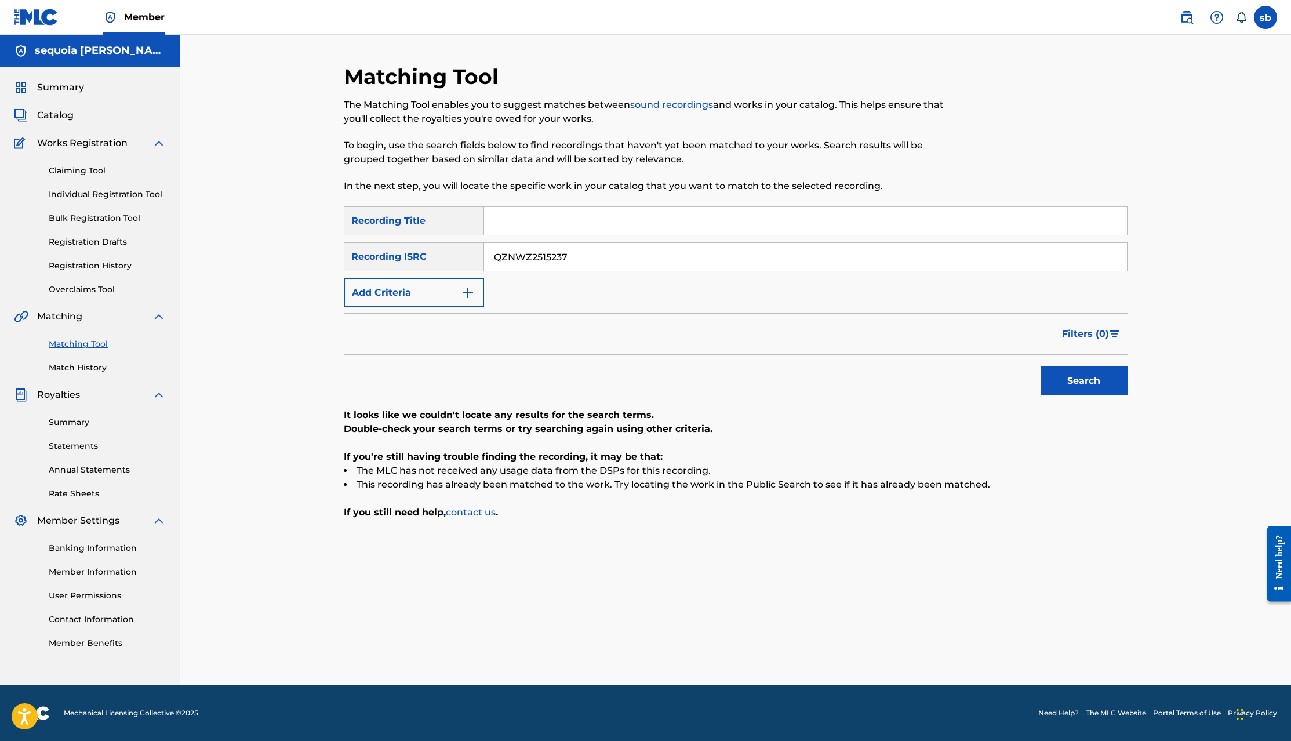
paste input "RP42482319"
click at [1083, 389] on button "Search" at bounding box center [1084, 380] width 87 height 29
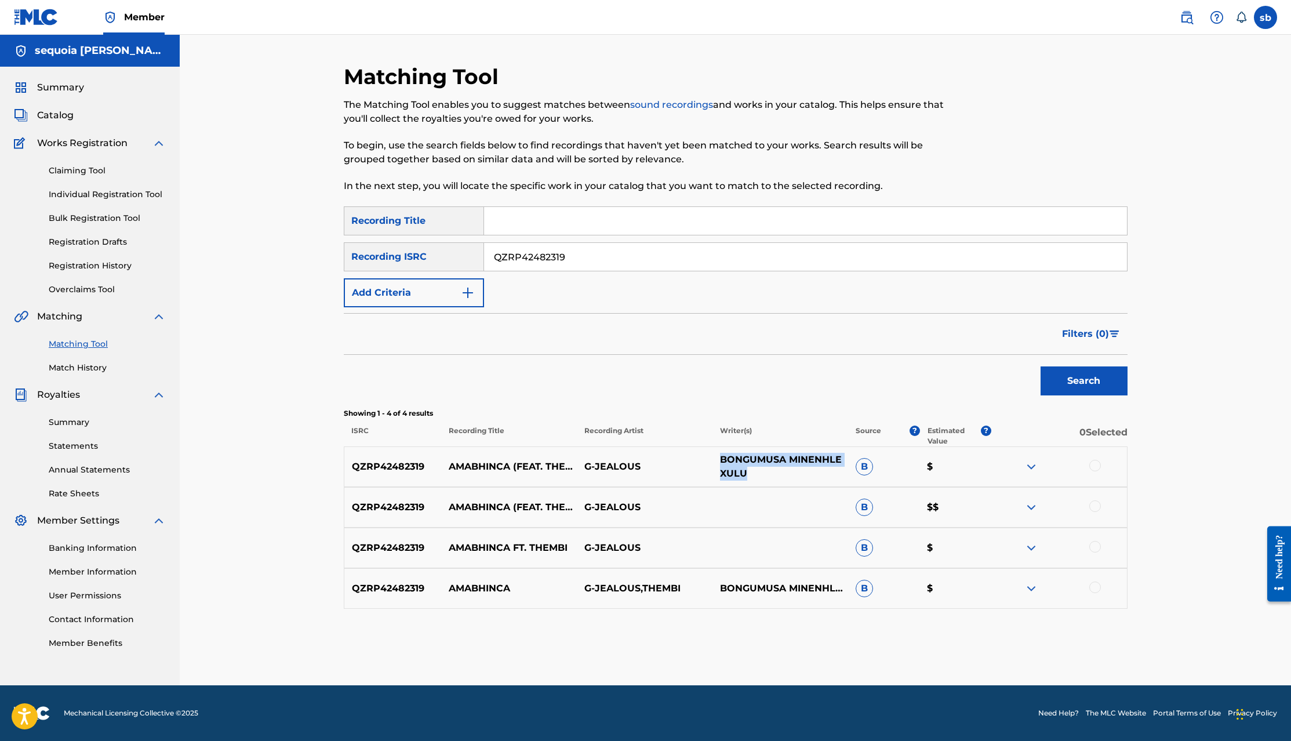
drag, startPoint x: 714, startPoint y: 463, endPoint x: 775, endPoint y: 480, distance: 63.2
click at [775, 480] on p "BONGUMUSA MINENHLE XULU" at bounding box center [781, 467] width 136 height 28
click at [1034, 502] on img at bounding box center [1032, 507] width 14 height 14
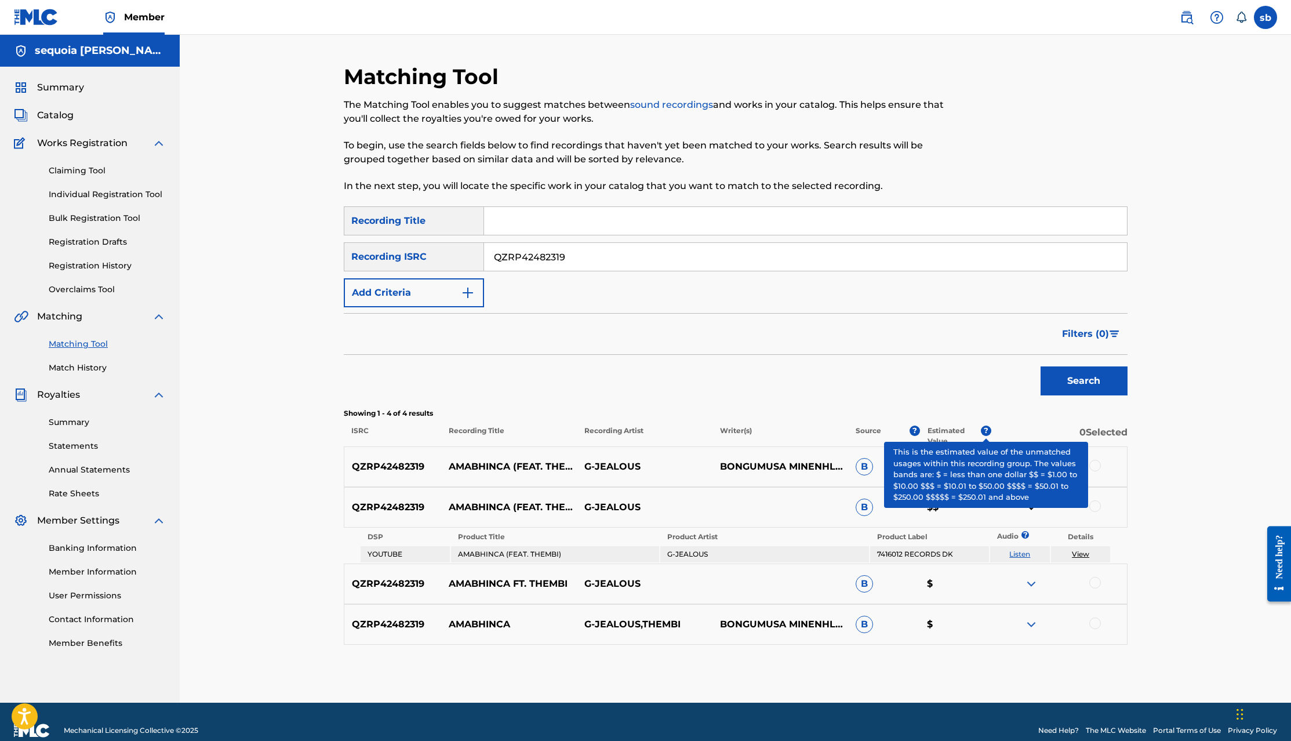
click at [986, 428] on span "?" at bounding box center [986, 431] width 10 height 10
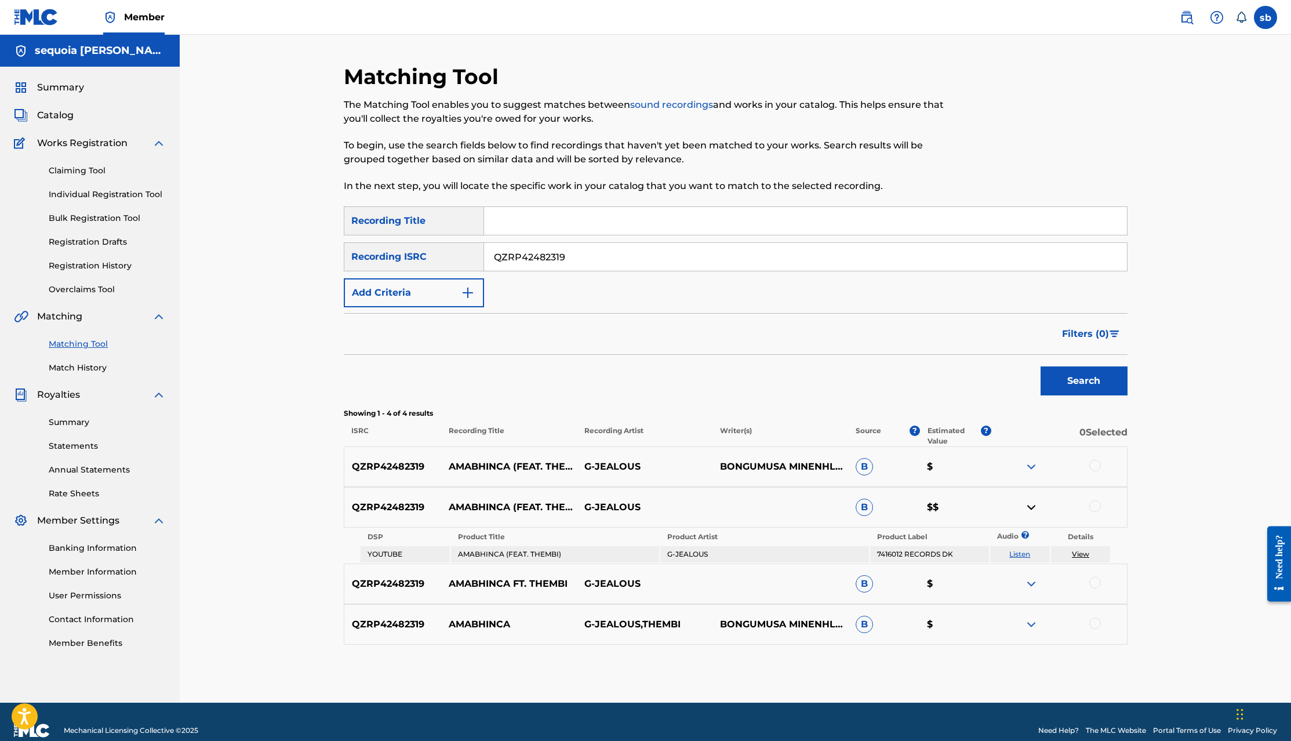
click at [1164, 527] on div "Matching Tool The Matching Tool enables you to suggest matches between sound re…" at bounding box center [735, 369] width 1111 height 668
drag, startPoint x: 605, startPoint y: 253, endPoint x: 364, endPoint y: 252, distance: 240.6
click at [366, 252] on div "SearchWithCriteriaeda29d44-d687-42c0-9808-1fd0a14c0fbb Recording ISRC QZRP42482…" at bounding box center [736, 256] width 784 height 29
paste input "HNA2524176"
click at [1114, 391] on button "Search" at bounding box center [1084, 380] width 87 height 29
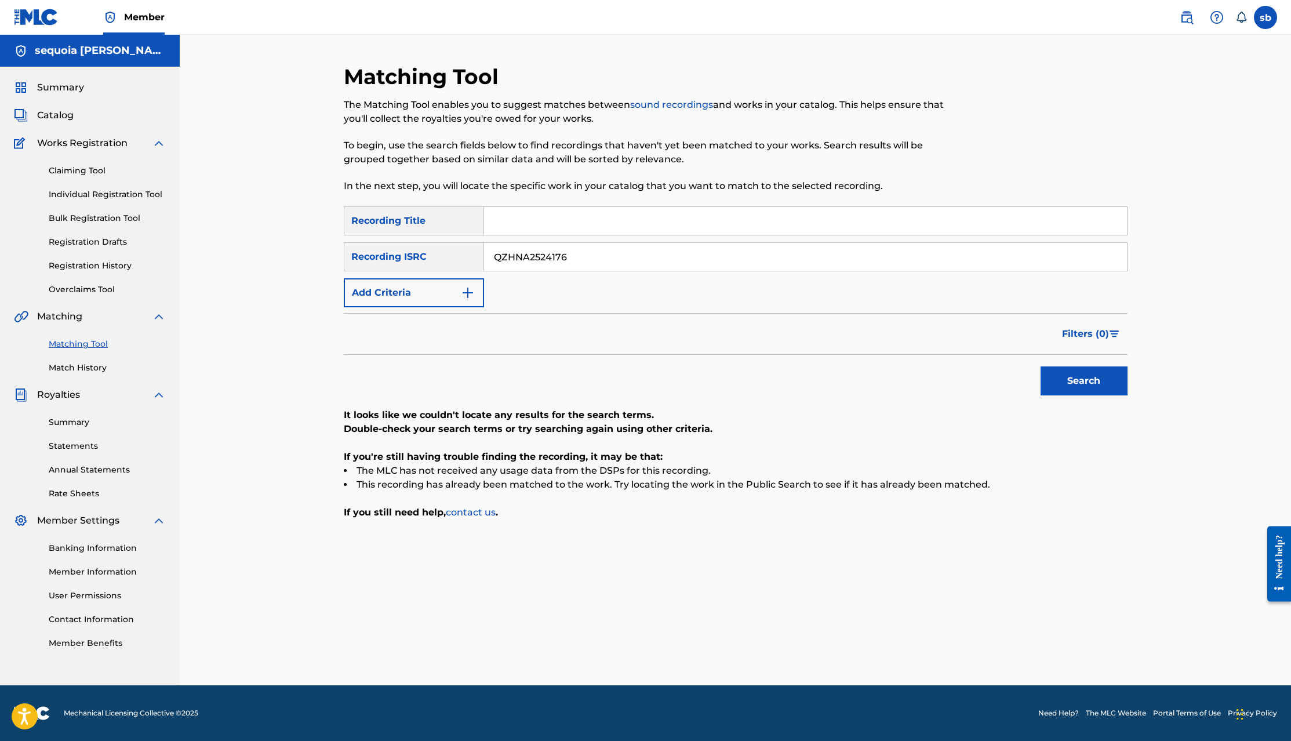
drag, startPoint x: 235, startPoint y: 333, endPoint x: 255, endPoint y: 333, distance: 19.7
click at [237, 333] on div "Matching Tool The Matching Tool enables you to suggest matches between sound re…" at bounding box center [735, 360] width 1111 height 651
click at [646, 260] on input "QZHNA2524176" at bounding box center [805, 257] width 643 height 28
paste input "TCAJX2500852"
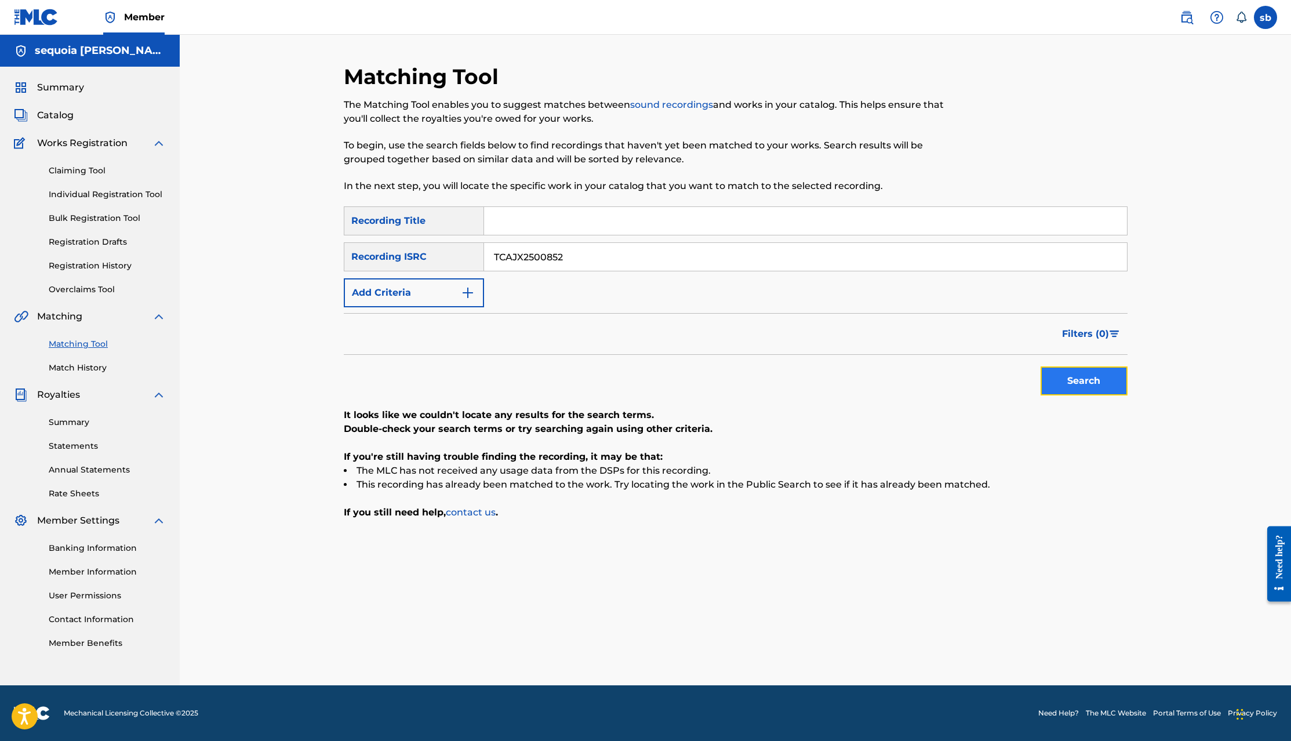
click at [1046, 387] on button "Search" at bounding box center [1084, 380] width 87 height 29
click at [1128, 391] on div "Matching Tool The Matching Tool enables you to suggest matches between sound re…" at bounding box center [736, 375] width 812 height 622
click at [1122, 393] on button "Search" at bounding box center [1084, 380] width 87 height 29
drag, startPoint x: 593, startPoint y: 252, endPoint x: 344, endPoint y: 253, distance: 248.7
click at [348, 252] on div "SearchWithCriteriaeda29d44-d687-42c0-9808-1fd0a14c0fbb Recording ISRC TCAJX2500…" at bounding box center [736, 256] width 784 height 29
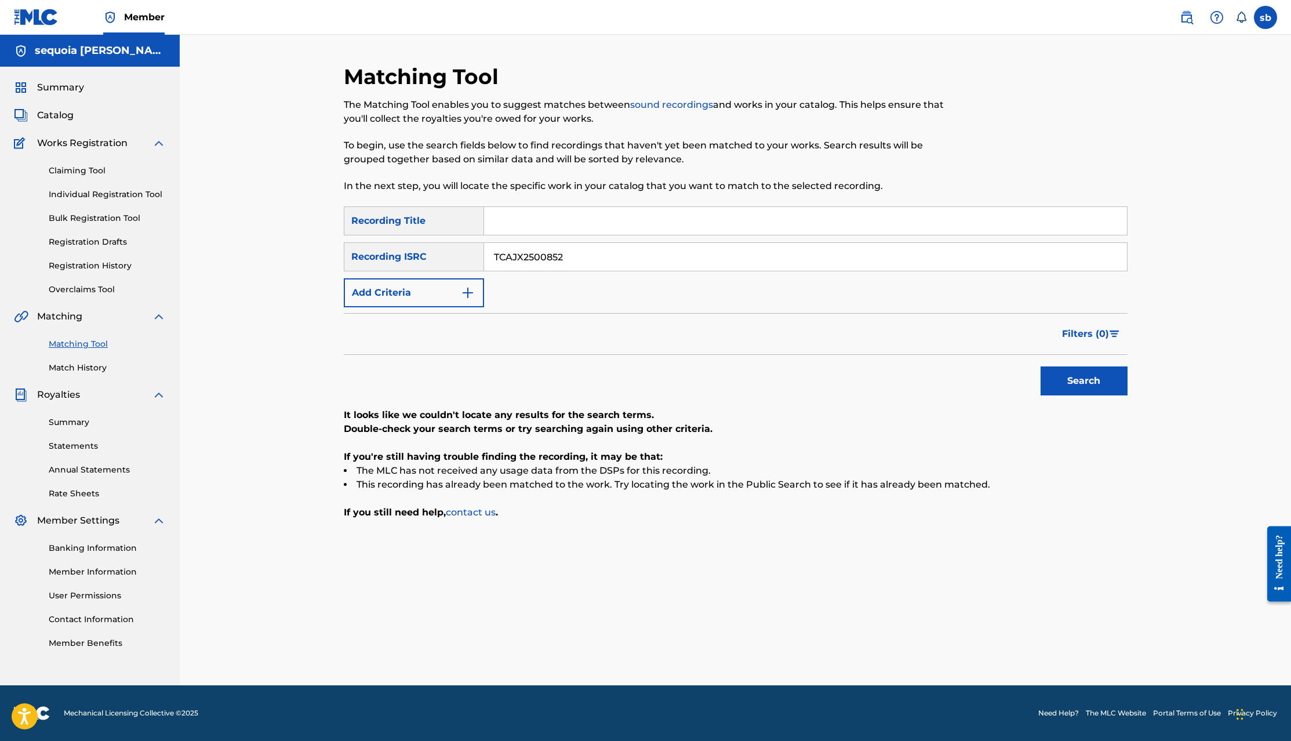
paste input "Let Babylon Burn"
type input "TCAJX2500852"
click at [590, 220] on input "Search Form" at bounding box center [805, 221] width 643 height 28
paste input "Let Babylon Burn"
click at [1055, 384] on button "Search" at bounding box center [1084, 380] width 87 height 29
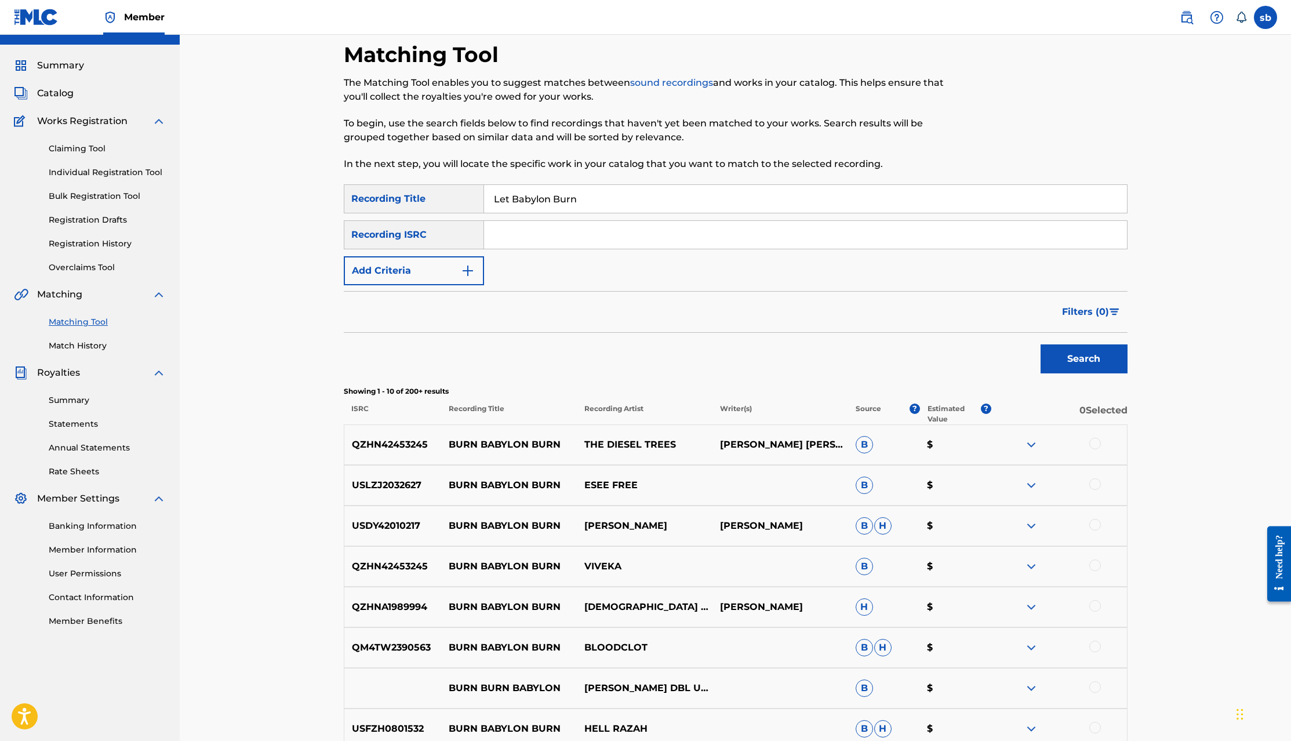
scroll to position [254, 0]
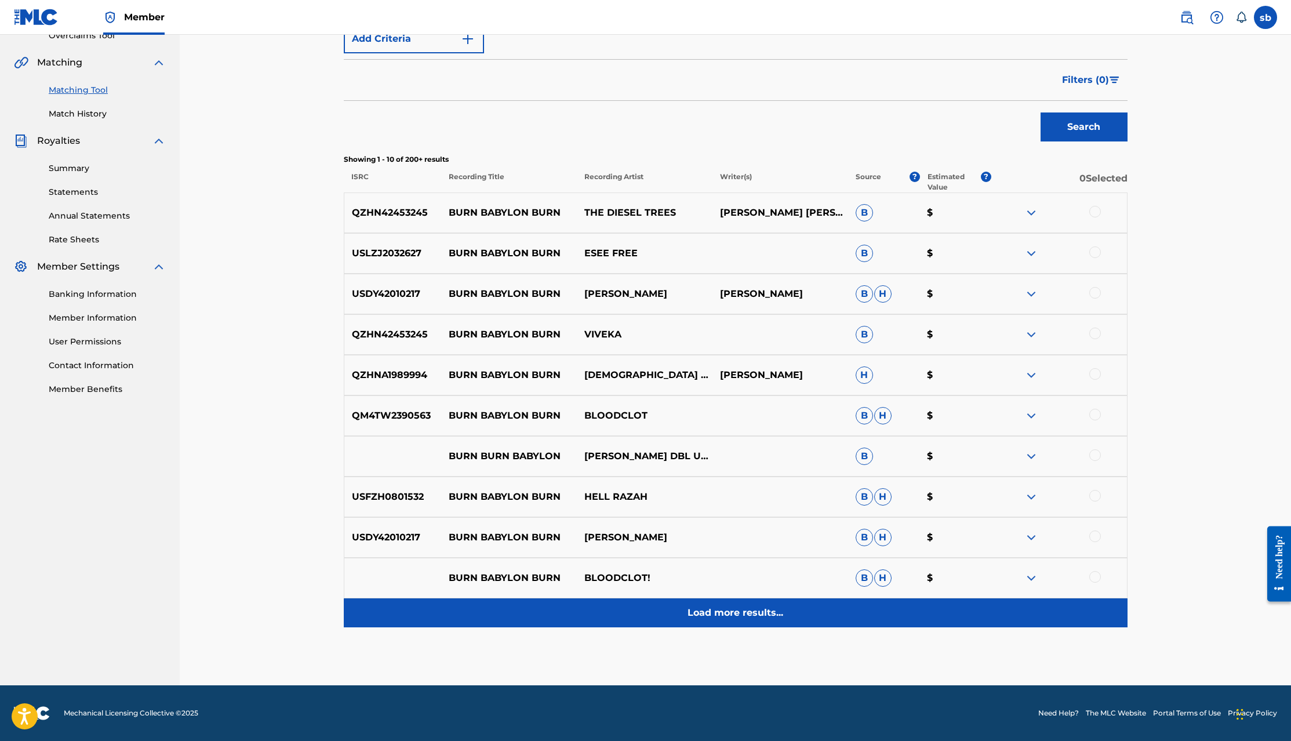
click at [746, 606] on p "Load more results..." at bounding box center [736, 613] width 96 height 14
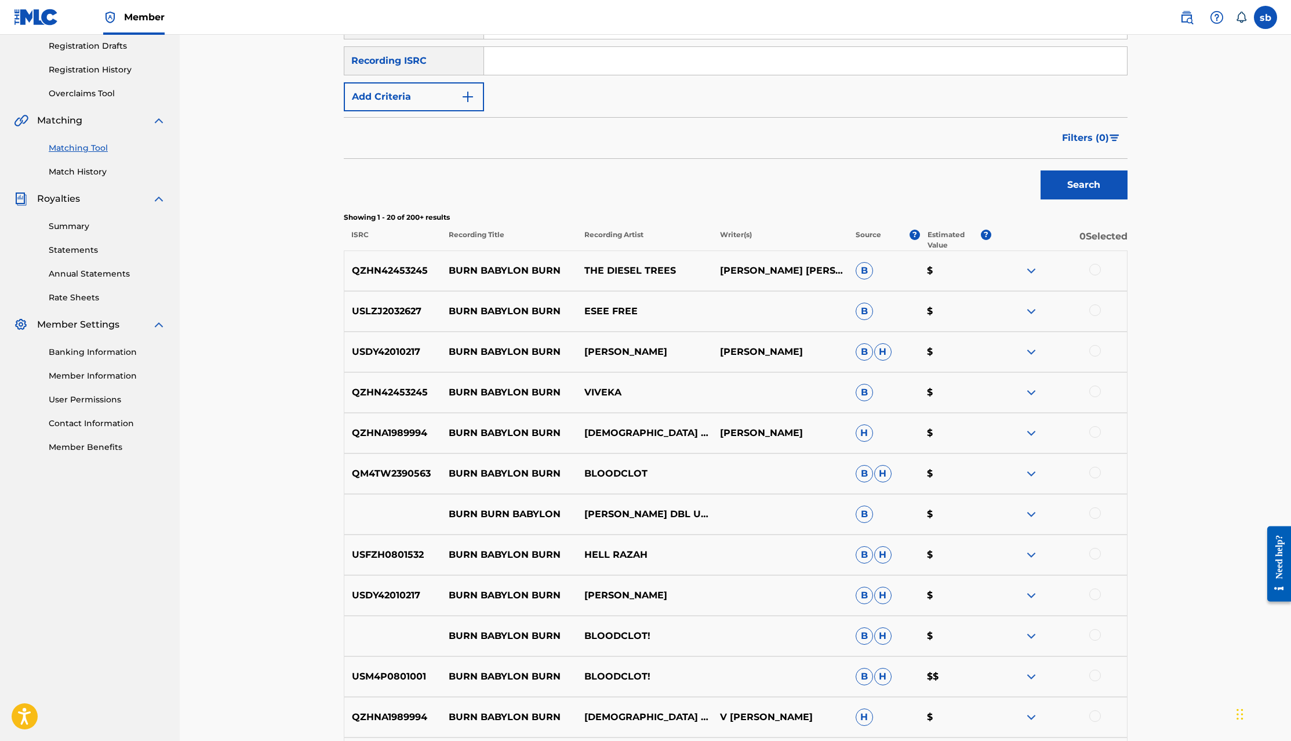
scroll to position [0, 0]
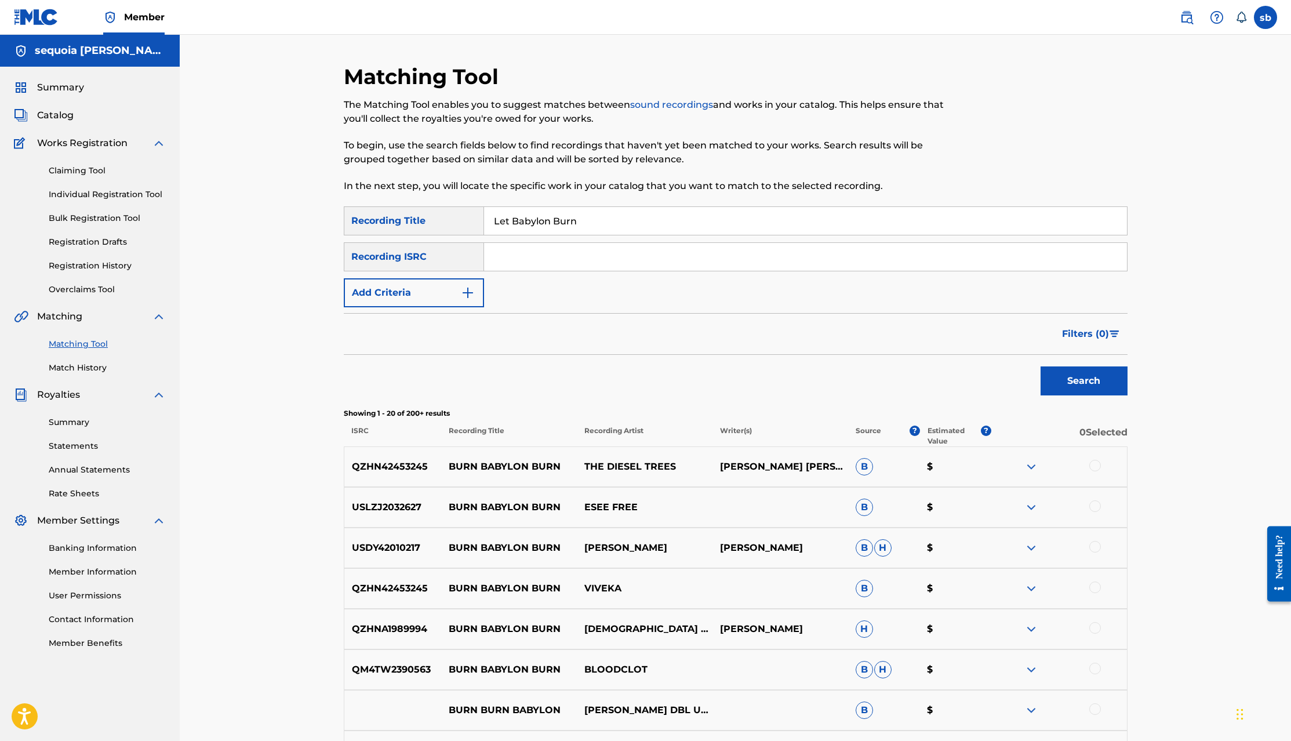
click at [608, 234] on input "Let Babylon Burn" at bounding box center [805, 221] width 643 height 28
paste input "Aventhis"
click at [1112, 382] on button "Search" at bounding box center [1084, 380] width 87 height 29
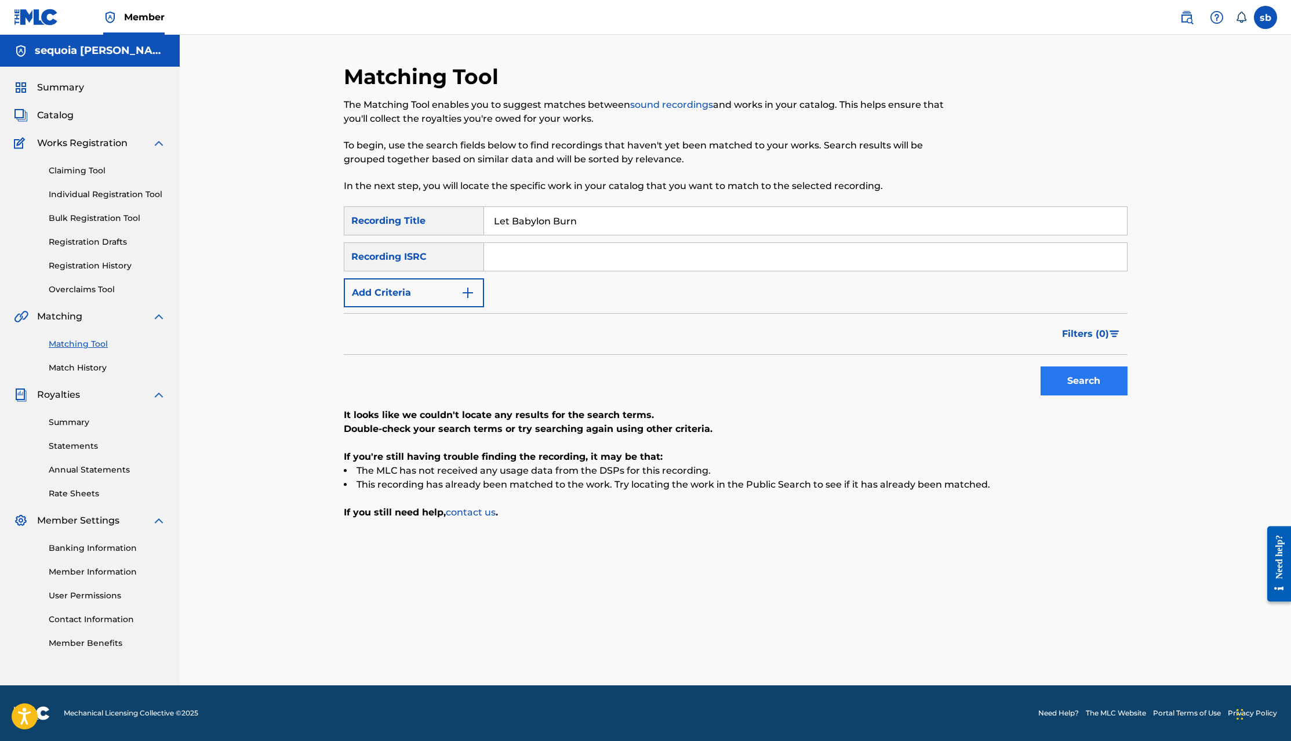
type input "Let Babylon Burn"
click at [1078, 373] on button "Search" at bounding box center [1084, 380] width 87 height 29
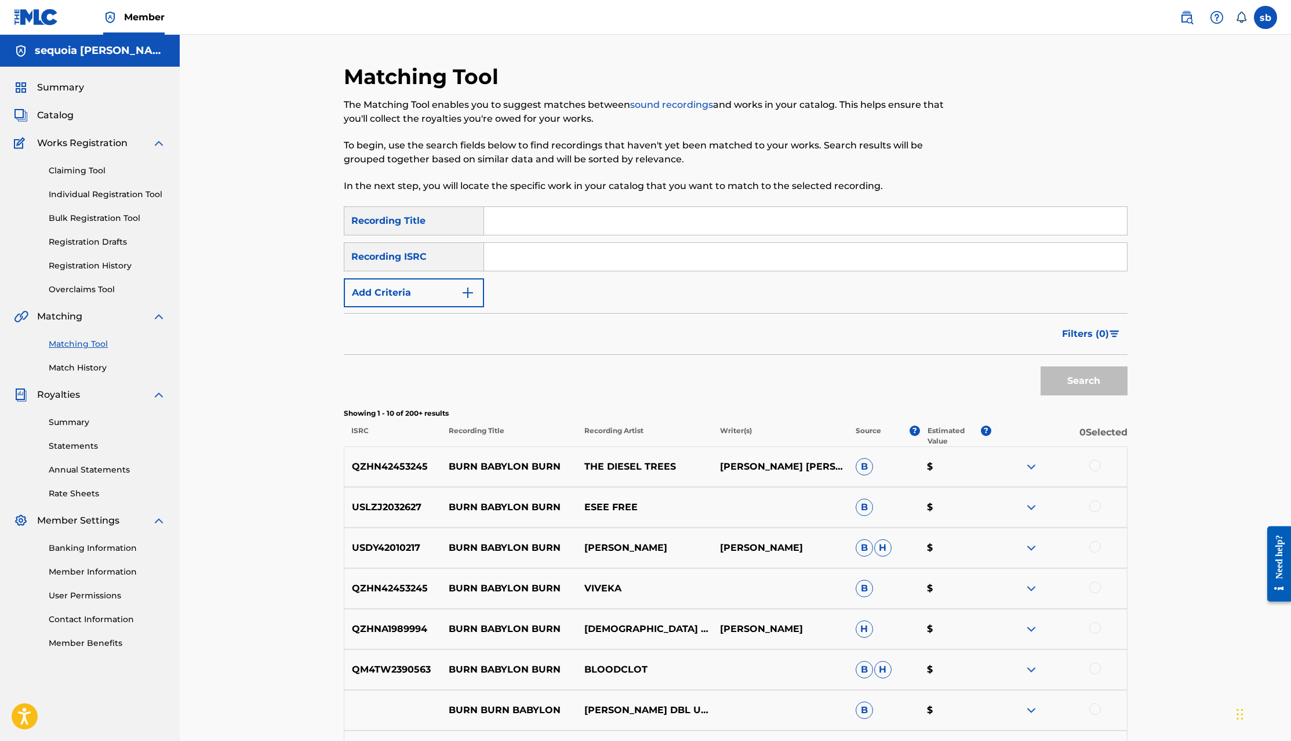
click at [600, 263] on input "Search Form" at bounding box center [805, 257] width 643 height 28
paste input "QZSYP2437089"
click at [1059, 373] on button "Search" at bounding box center [1084, 380] width 87 height 29
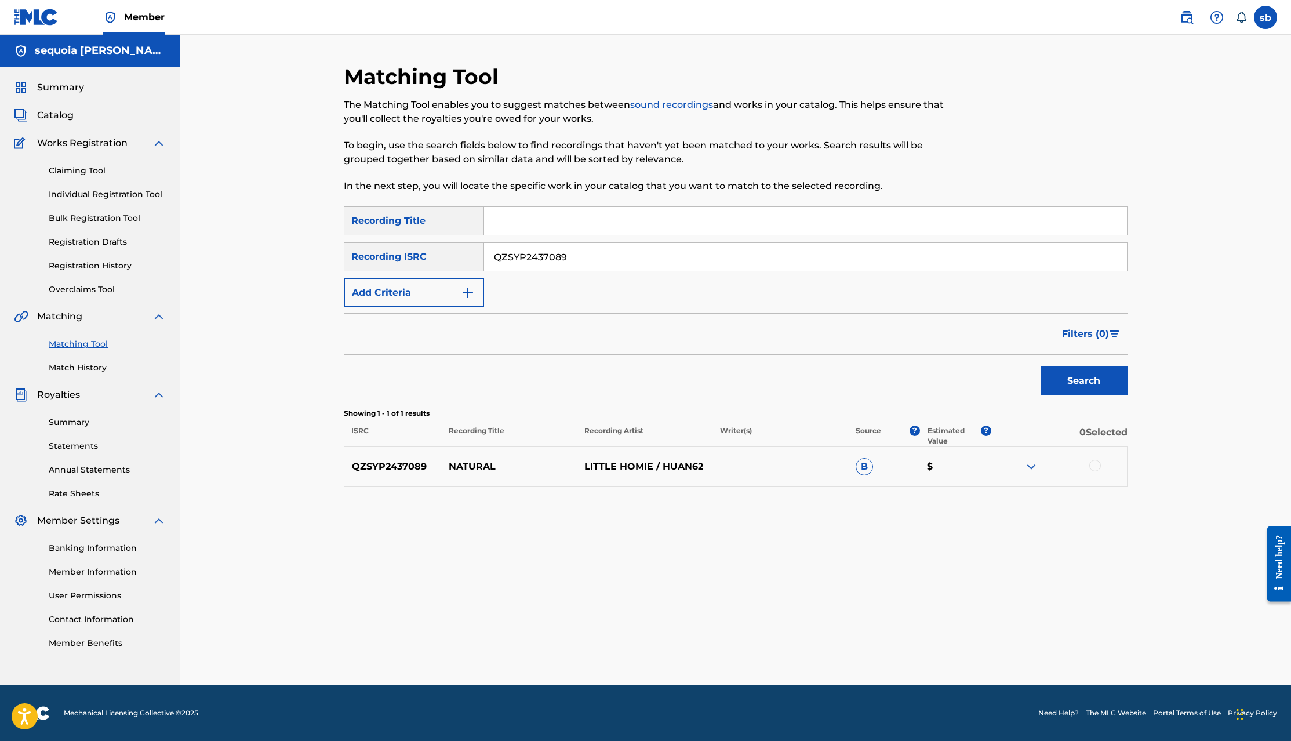
click at [1034, 466] on img at bounding box center [1032, 467] width 14 height 14
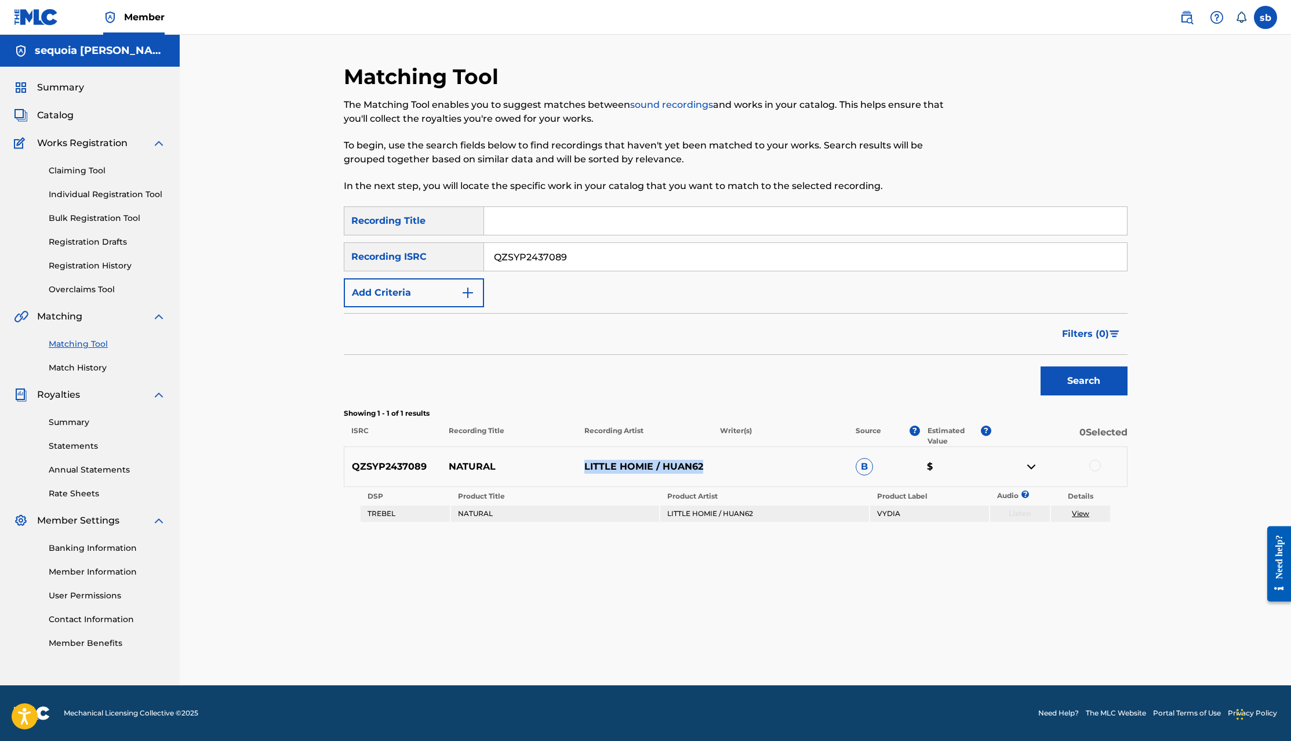
drag, startPoint x: 727, startPoint y: 474, endPoint x: 575, endPoint y: 479, distance: 151.4
click at [575, 479] on div "QZSYP2437089 NATURAL LITTLE HOMIE / HUAN62 B $" at bounding box center [736, 466] width 784 height 41
click at [706, 466] on p "LITTLE HOMIE / HUAN62" at bounding box center [645, 467] width 136 height 14
click at [686, 466] on p "LITTLE HOMIE / HUAN62" at bounding box center [645, 467] width 136 height 14
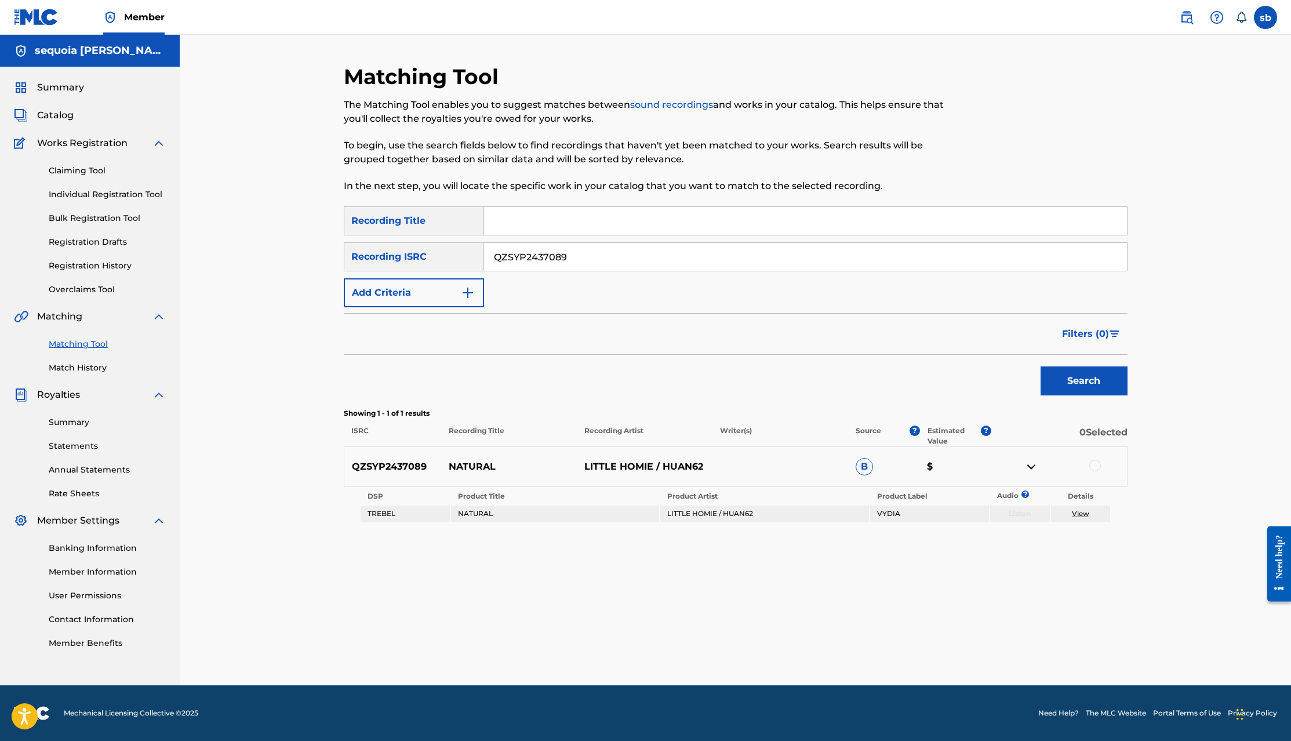
click at [565, 470] on p "NATURAL" at bounding box center [509, 467] width 136 height 14
drag, startPoint x: 601, startPoint y: 462, endPoint x: 652, endPoint y: 459, distance: 51.1
click at [652, 459] on div "QZSYP2437089 NATURAL LITTLE HOMIE / HUAN62 B $" at bounding box center [736, 466] width 784 height 41
drag, startPoint x: 709, startPoint y: 459, endPoint x: 665, endPoint y: 460, distance: 44.1
click at [665, 460] on div "QZSYP2437089 NATURAL LITTLE HOMIE / HUAN62 B $" at bounding box center [736, 466] width 784 height 41
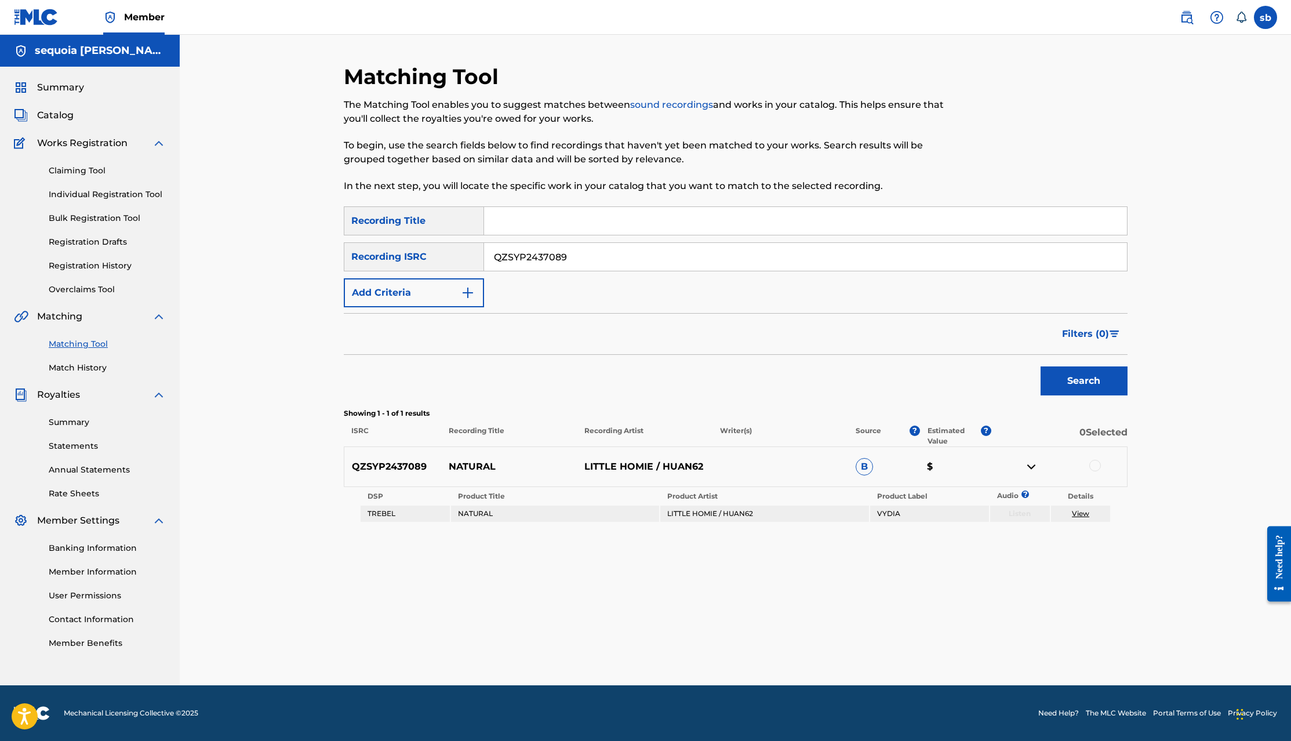
click at [945, 585] on div "Matching Tool The Matching Tool enables you to suggest matches between sound re…" at bounding box center [736, 375] width 784 height 622
click at [1031, 469] on img at bounding box center [1032, 467] width 14 height 14
click at [1034, 469] on img at bounding box center [1032, 467] width 14 height 14
drag, startPoint x: 554, startPoint y: 460, endPoint x: 780, endPoint y: 461, distance: 226.1
click at [780, 461] on div "QZSYP2437089 NATURAL LITTLE HOMIE / HUAN62 B $" at bounding box center [736, 466] width 784 height 41
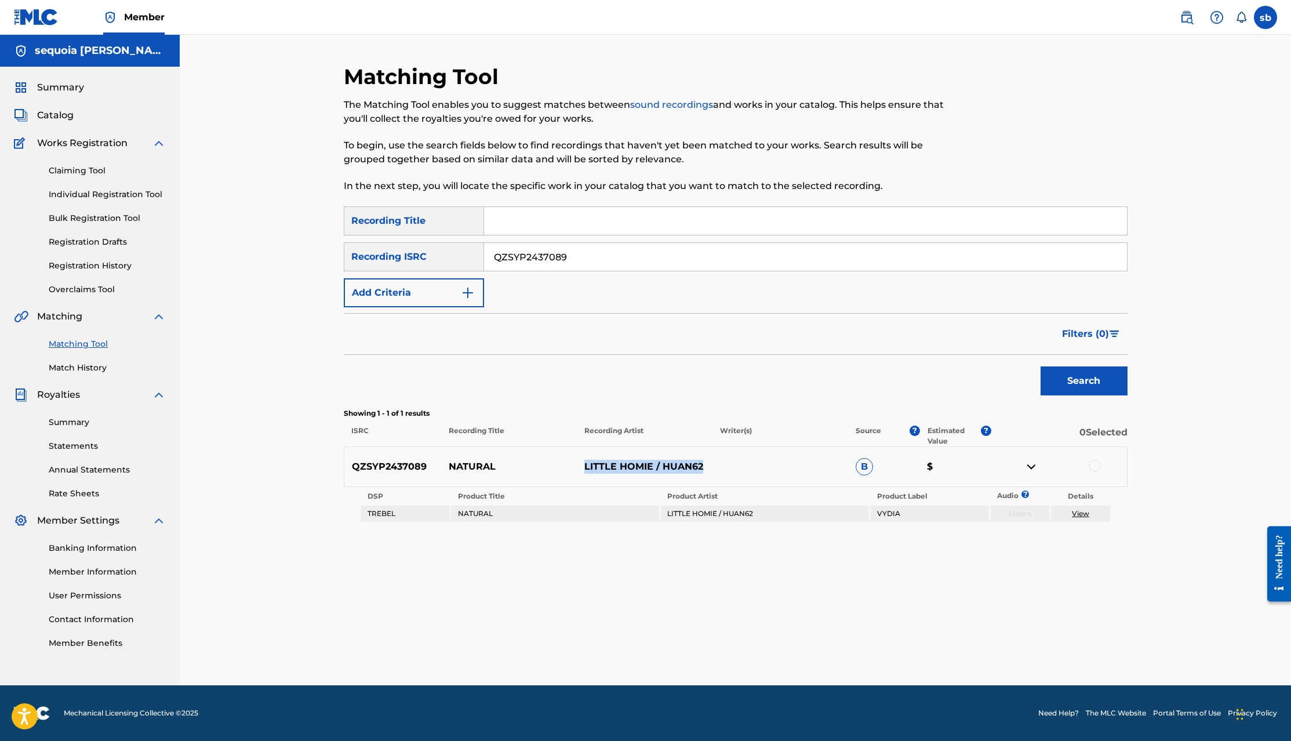
click at [780, 461] on div "QZSYP2437089 NATURAL LITTLE HOMIE / HUAN62 B $" at bounding box center [736, 466] width 784 height 41
drag, startPoint x: 442, startPoint y: 470, endPoint x: 536, endPoint y: 480, distance: 93.9
click at [522, 480] on div "QZSYP2437089 NATURAL LITTLE HOMIE / HUAN62 B $" at bounding box center [736, 466] width 784 height 41
click at [536, 480] on div "QZSYP2437089 NATURAL LITTLE HOMIE / HUAN62 B $" at bounding box center [736, 466] width 784 height 41
drag, startPoint x: 502, startPoint y: 518, endPoint x: 326, endPoint y: 523, distance: 175.8
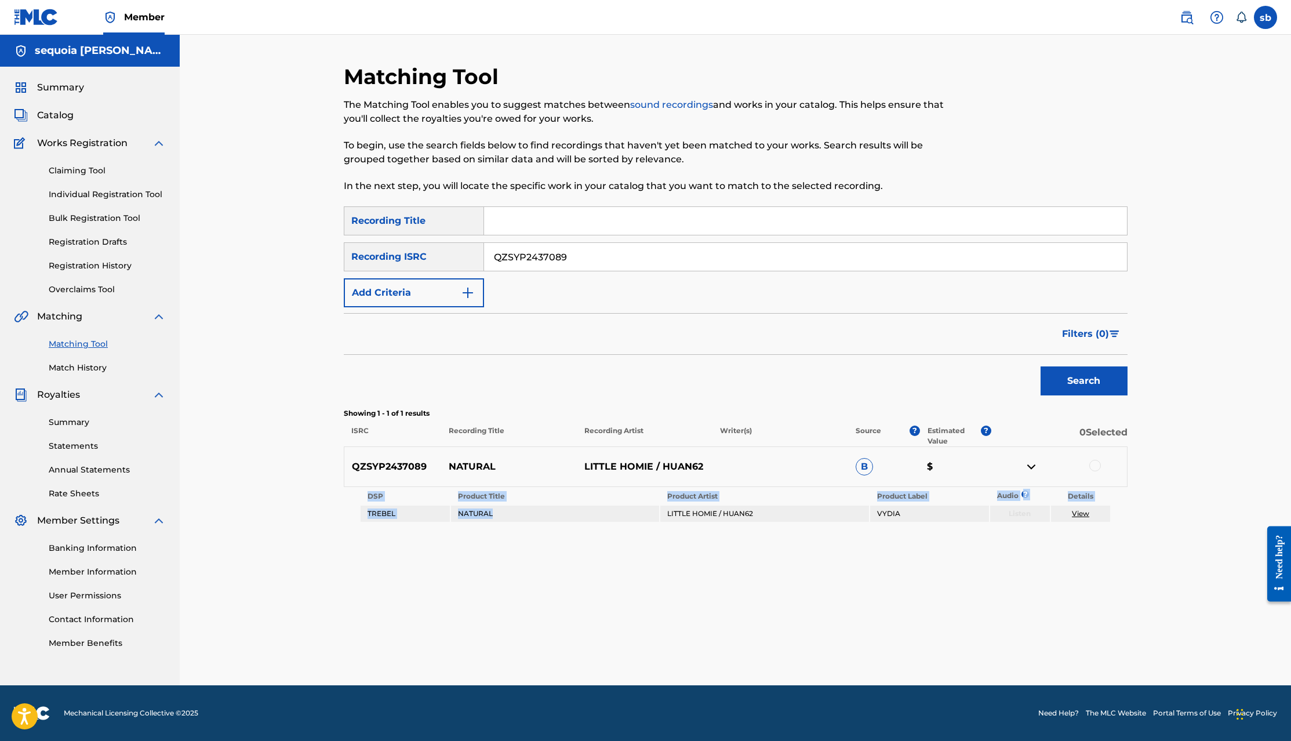
click at [326, 523] on div "Matching Tool The Matching Tool enables you to suggest matches between sound re…" at bounding box center [735, 360] width 1111 height 651
drag, startPoint x: 377, startPoint y: 517, endPoint x: 902, endPoint y: 540, distance: 524.6
click at [900, 540] on div "Matching Tool The Matching Tool enables you to suggest matches between sound re…" at bounding box center [736, 375] width 784 height 622
click at [902, 539] on div "Matching Tool The Matching Tool enables you to suggest matches between sound re…" at bounding box center [736, 375] width 784 height 622
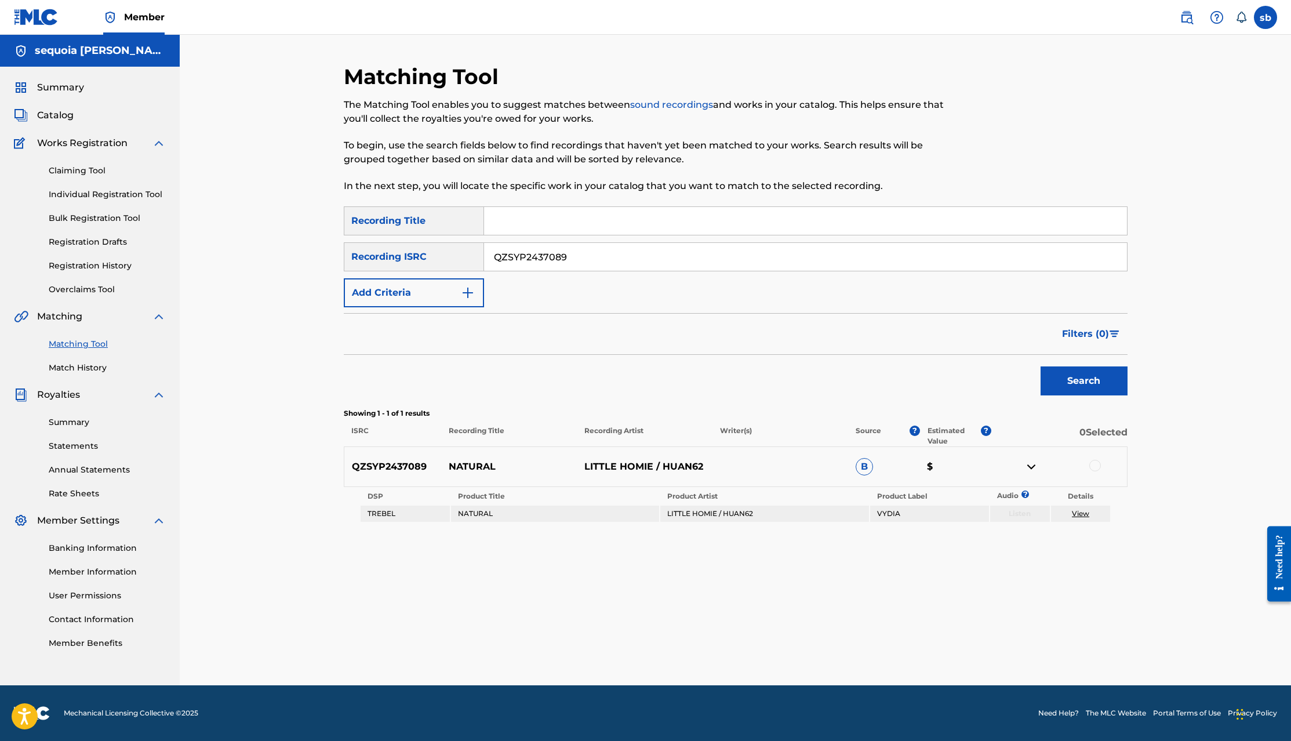
drag, startPoint x: 778, startPoint y: 524, endPoint x: 972, endPoint y: 535, distance: 194.5
click at [953, 532] on div "Matching Tool The Matching Tool enables you to suggest matches between sound re…" at bounding box center [736, 375] width 784 height 622
click at [984, 536] on div "Matching Tool The Matching Tool enables you to suggest matches between sound re…" at bounding box center [736, 375] width 784 height 622
drag, startPoint x: 911, startPoint y: 517, endPoint x: 864, endPoint y: 513, distance: 47.1
click at [864, 513] on tr "TREBEL NATURAL LITTLE HOMIE / HUAN62 VYDIA Listen View" at bounding box center [736, 514] width 750 height 16
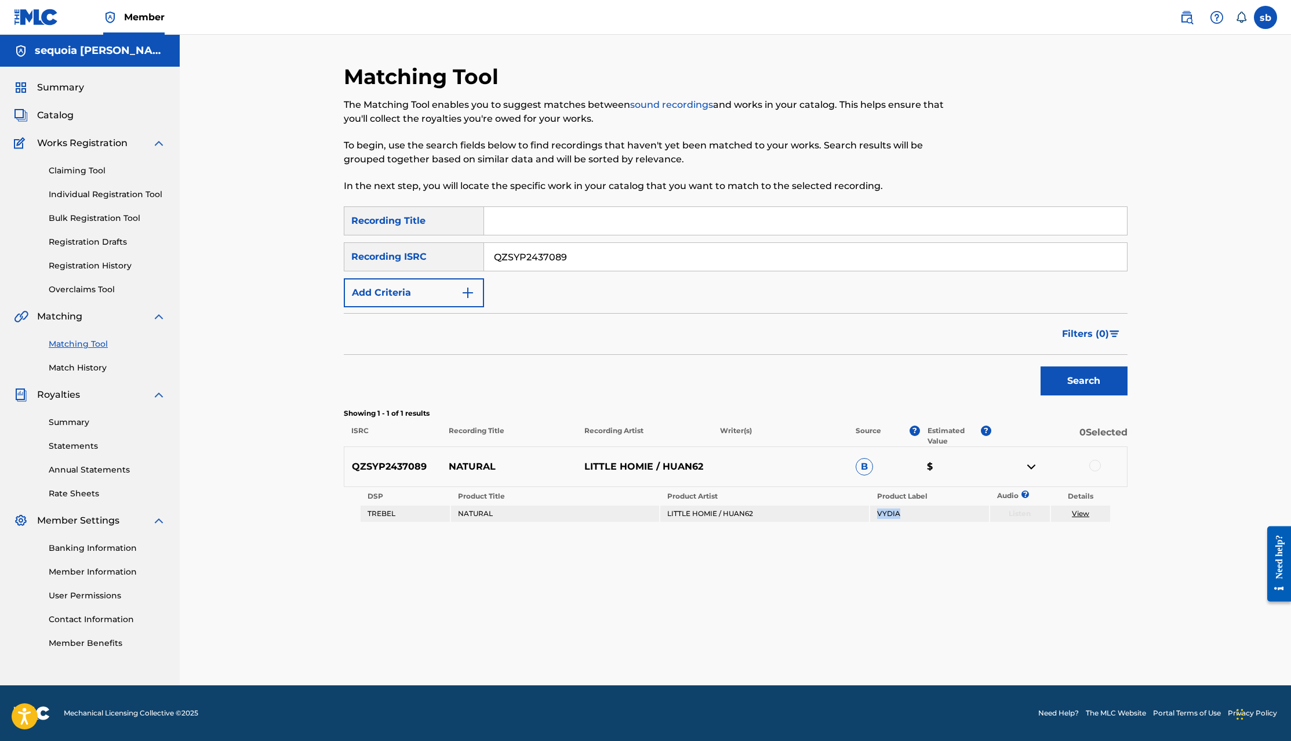
click at [864, 513] on td "LITTLE HOMIE / HUAN62" at bounding box center [764, 514] width 208 height 16
drag, startPoint x: 579, startPoint y: 266, endPoint x: 474, endPoint y: 270, distance: 105.0
click at [456, 264] on div "SearchWithCriteriaeda29d44-d687-42c0-9808-1fd0a14c0fbb Recording ISRC QZSYP2437…" at bounding box center [736, 256] width 784 height 29
paste input "DA52522261"
type input "QZDA52522261"
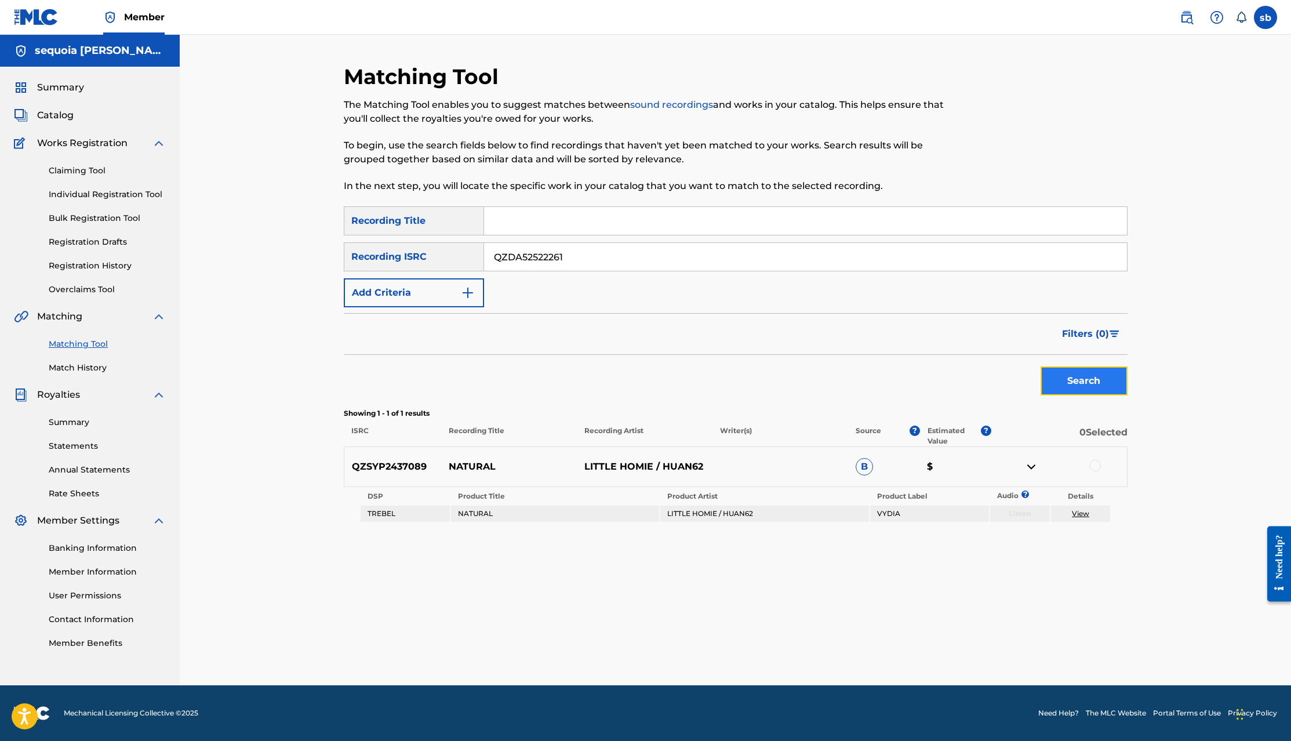
click at [1091, 388] on button "Search" at bounding box center [1084, 380] width 87 height 29
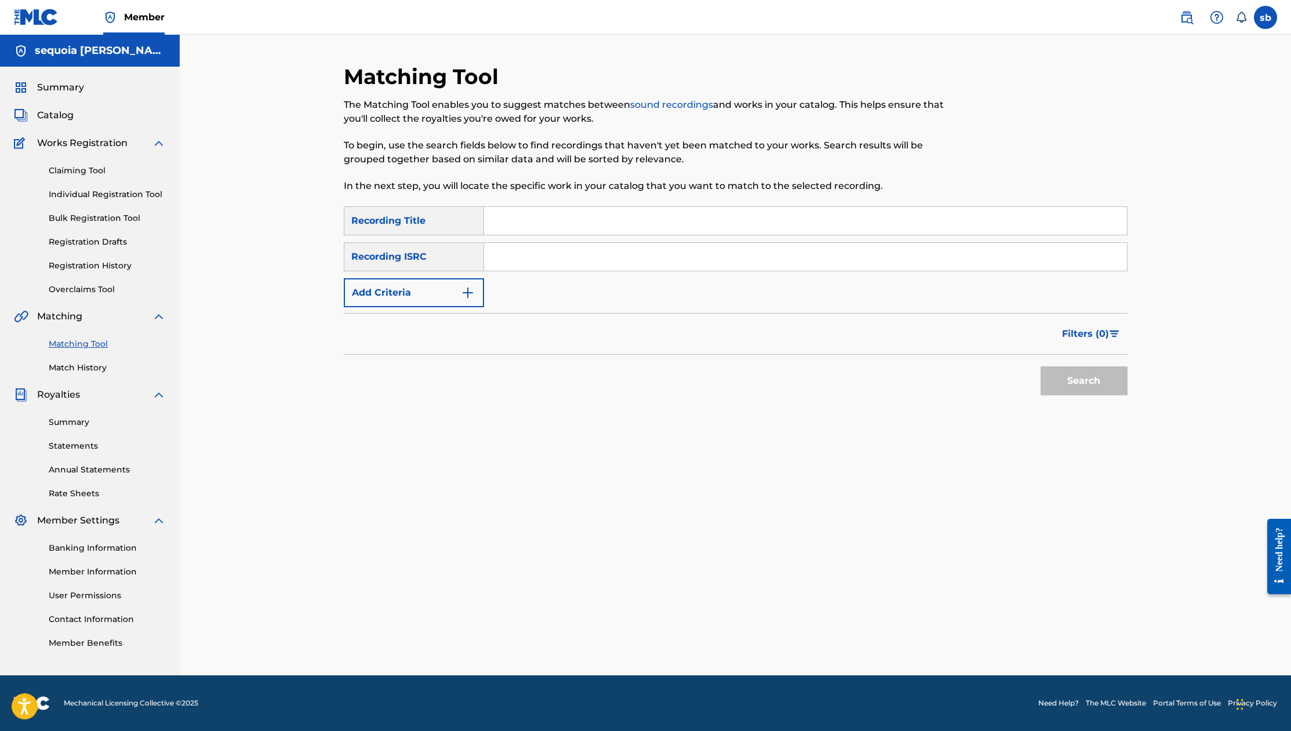
click at [526, 237] on div "SearchWithCriteriadf300d54-aa72-4a00-a9cf-20a038d723db Recording Title SearchWi…" at bounding box center [736, 256] width 784 height 101
click at [537, 224] on input "Search Form" at bounding box center [805, 221] width 643 height 28
click at [86, 422] on link "Summary" at bounding box center [107, 422] width 117 height 12
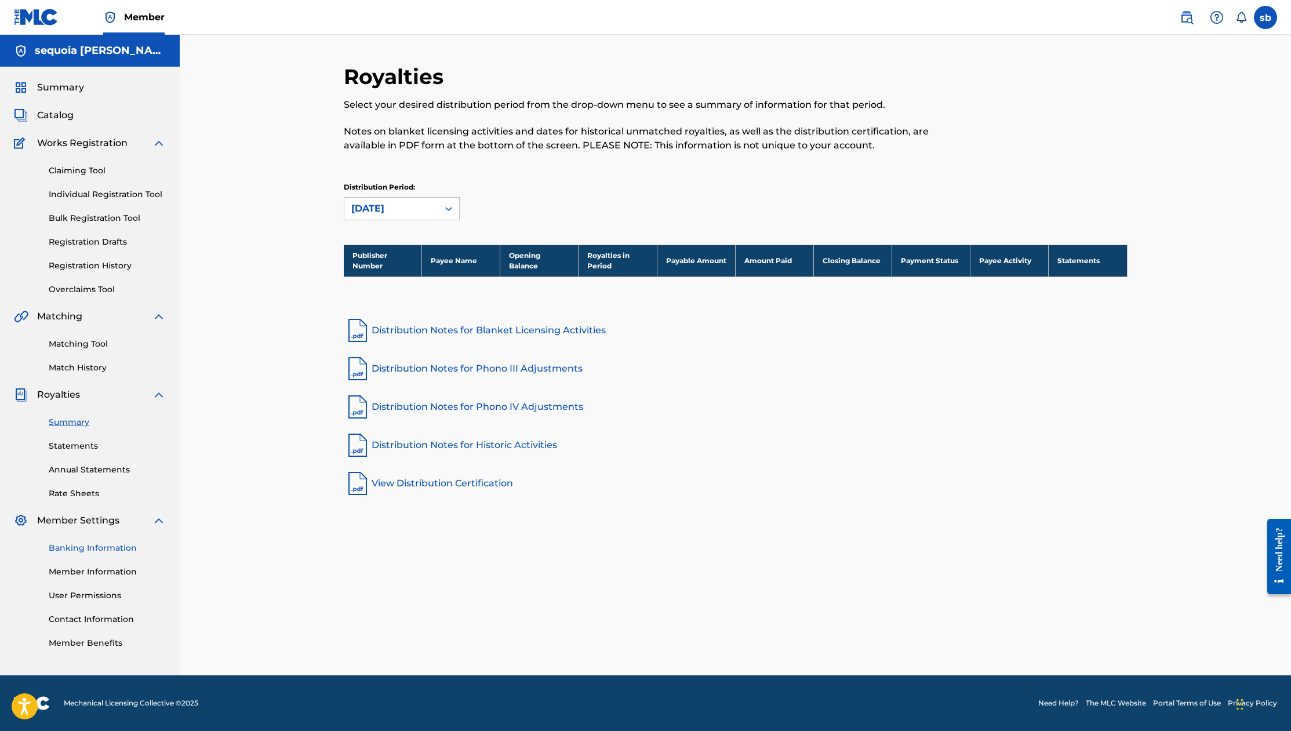
click at [106, 550] on link "Banking Information" at bounding box center [107, 548] width 117 height 12
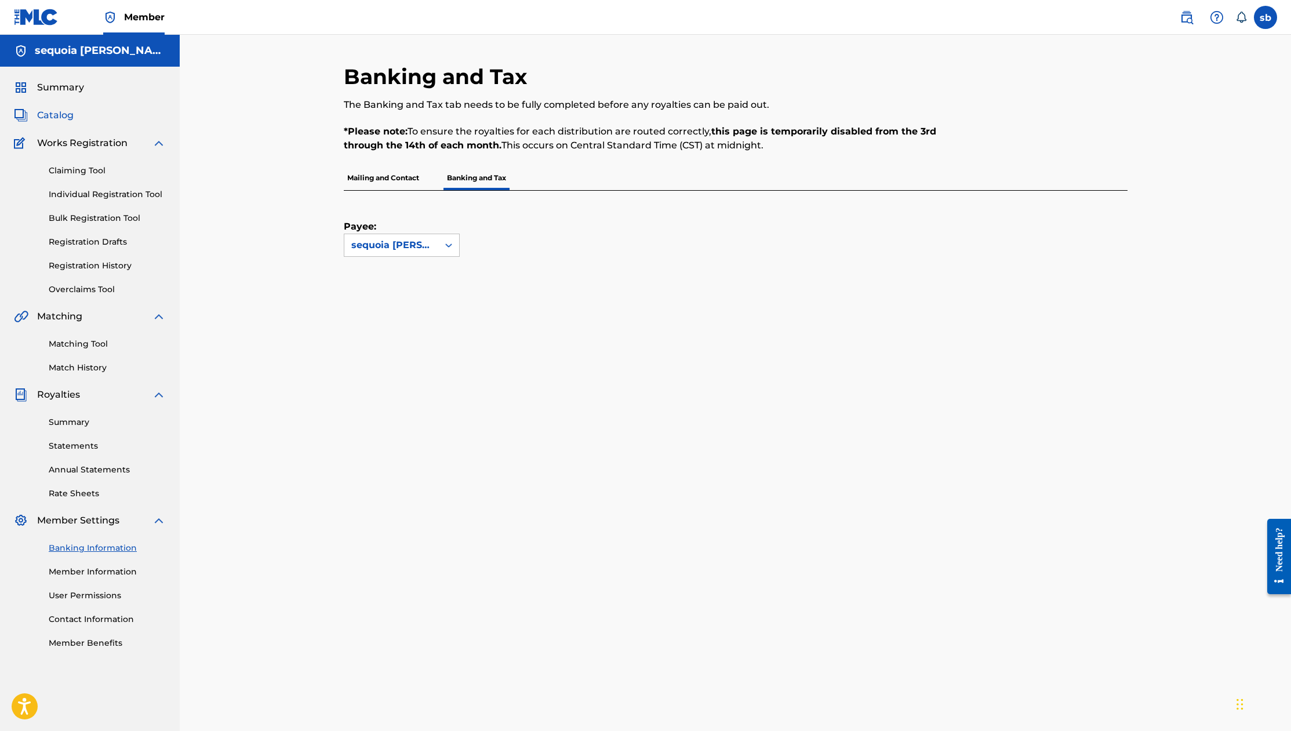
click at [50, 114] on span "Catalog" at bounding box center [55, 115] width 37 height 14
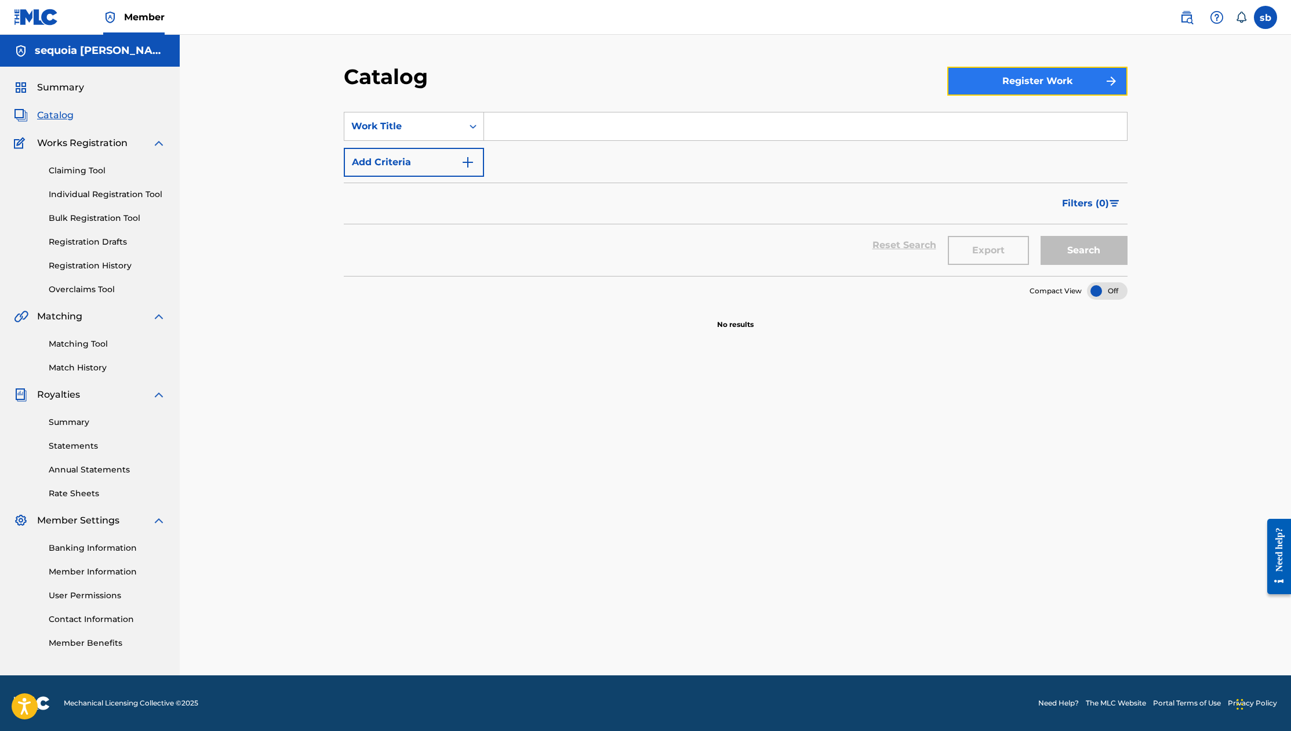
click at [1045, 79] on button "Register Work" at bounding box center [1037, 81] width 180 height 29
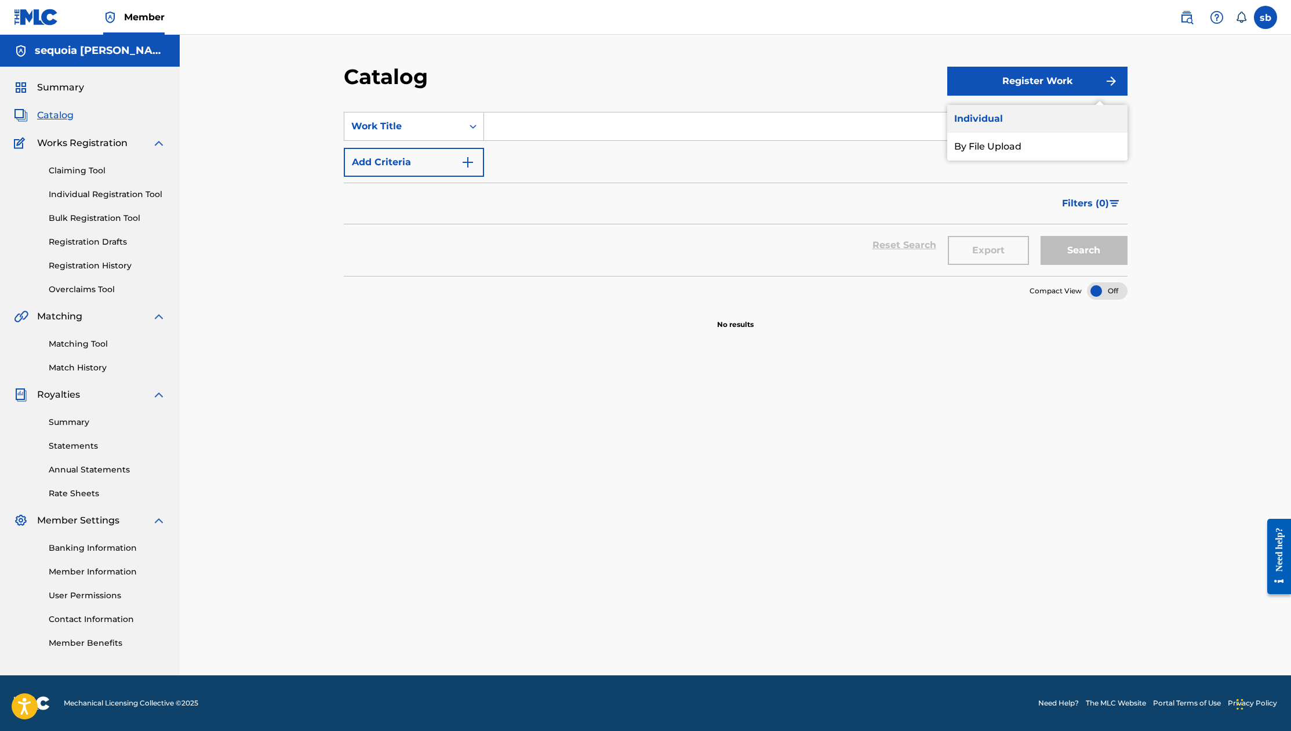
click at [1008, 118] on link "Individual" at bounding box center [1037, 119] width 180 height 28
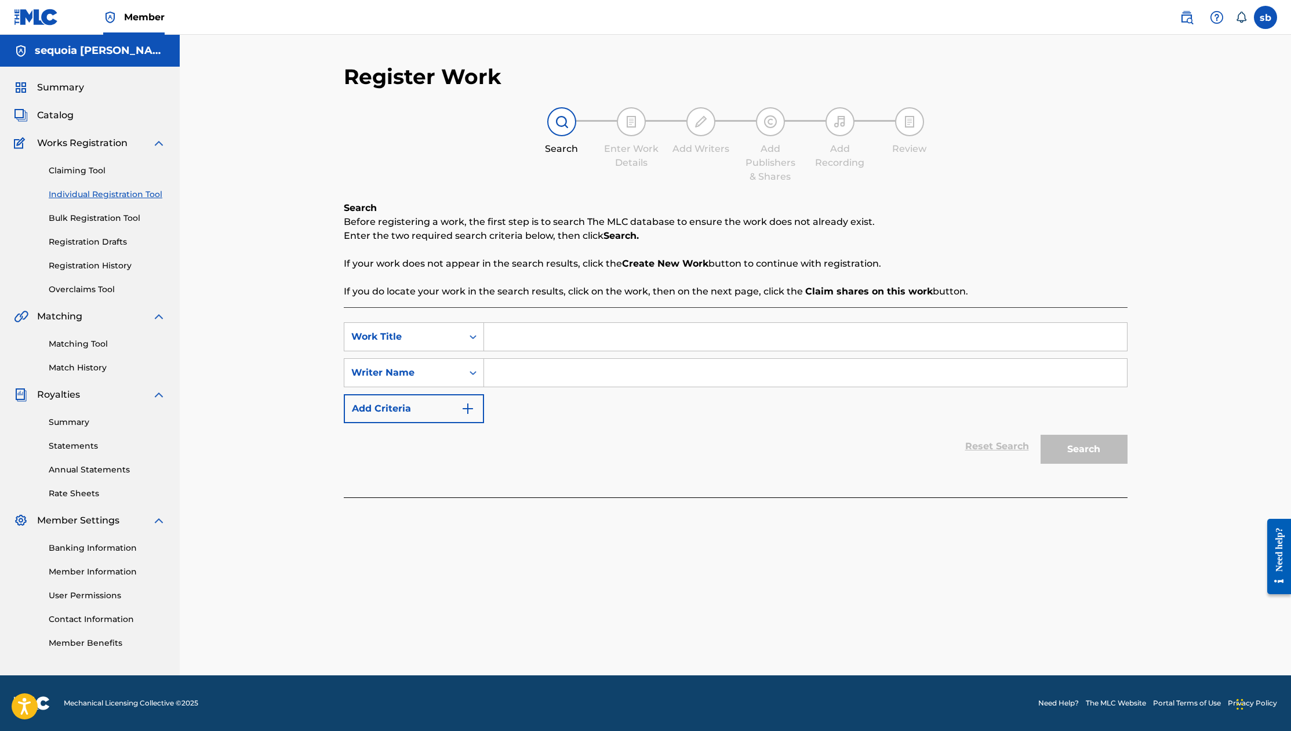
click at [511, 335] on input "Search Form" at bounding box center [805, 337] width 643 height 28
click at [515, 364] on input "Search Form" at bounding box center [805, 373] width 643 height 28
click at [477, 374] on icon "Search Form" at bounding box center [473, 373] width 12 height 12
click at [385, 522] on div "Writer Name" at bounding box center [413, 517] width 139 height 29
click at [261, 269] on div "Register Work Search Enter Work Details Add Writers Add Publishers & Shares Add…" at bounding box center [735, 355] width 1111 height 641
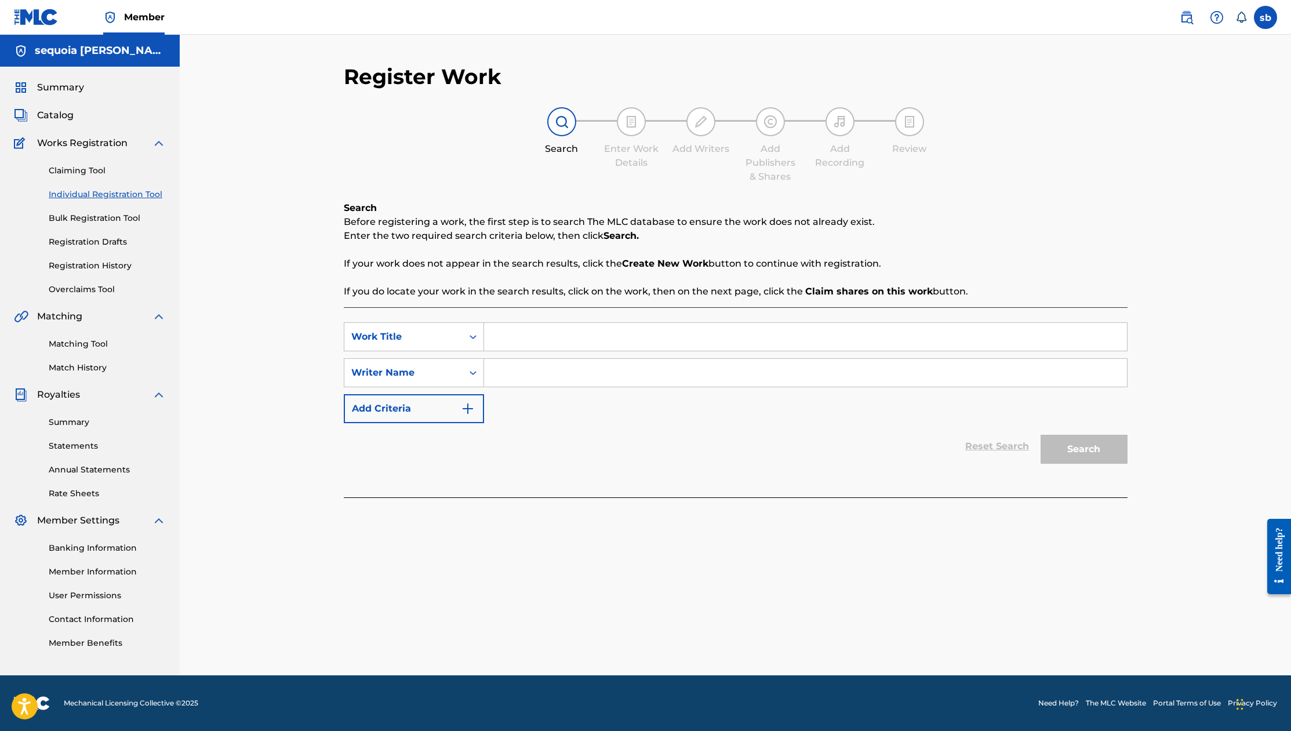
click at [543, 330] on input "Search Form" at bounding box center [805, 337] width 643 height 28
paste input "[PERSON_NAME]"
type input "[PERSON_NAME]"
click at [560, 366] on input "Search Form" at bounding box center [805, 373] width 643 height 28
paste input "[PERSON_NAME]"
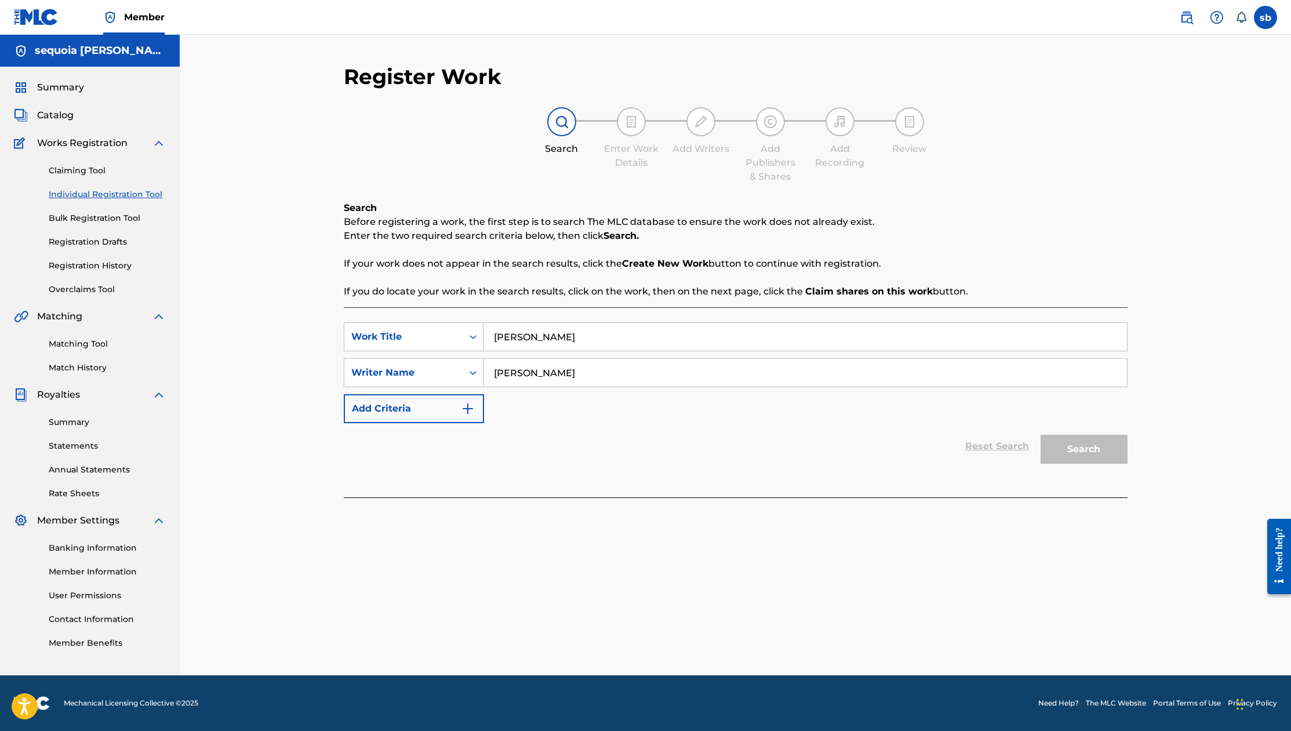
type input "[PERSON_NAME]"
click at [641, 327] on input "[PERSON_NAME]" at bounding box center [805, 337] width 643 height 28
click at [641, 326] on input "[PERSON_NAME]" at bounding box center [805, 337] width 643 height 28
click at [514, 333] on input "Search Form" at bounding box center [805, 337] width 643 height 28
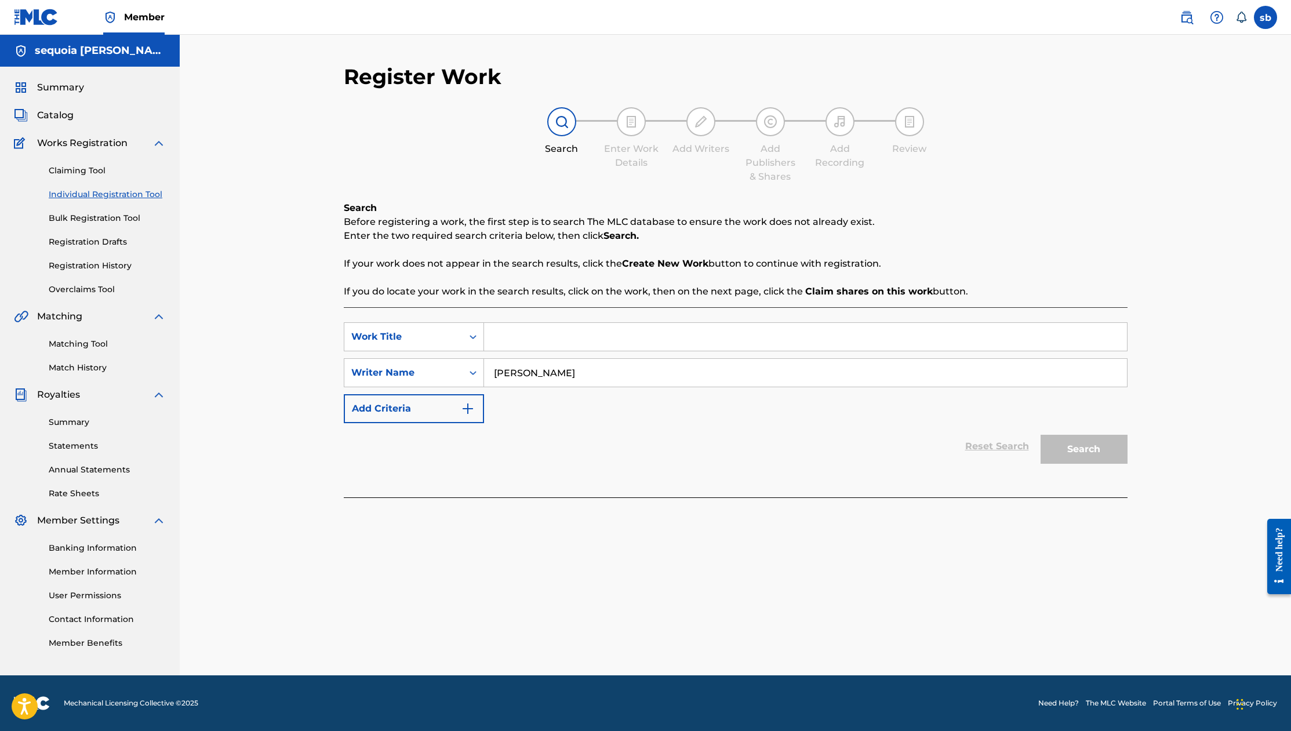
paste input "Control the Traffic"
type input "Control the Traffic"
click at [1098, 449] on button "Search" at bounding box center [1084, 449] width 87 height 29
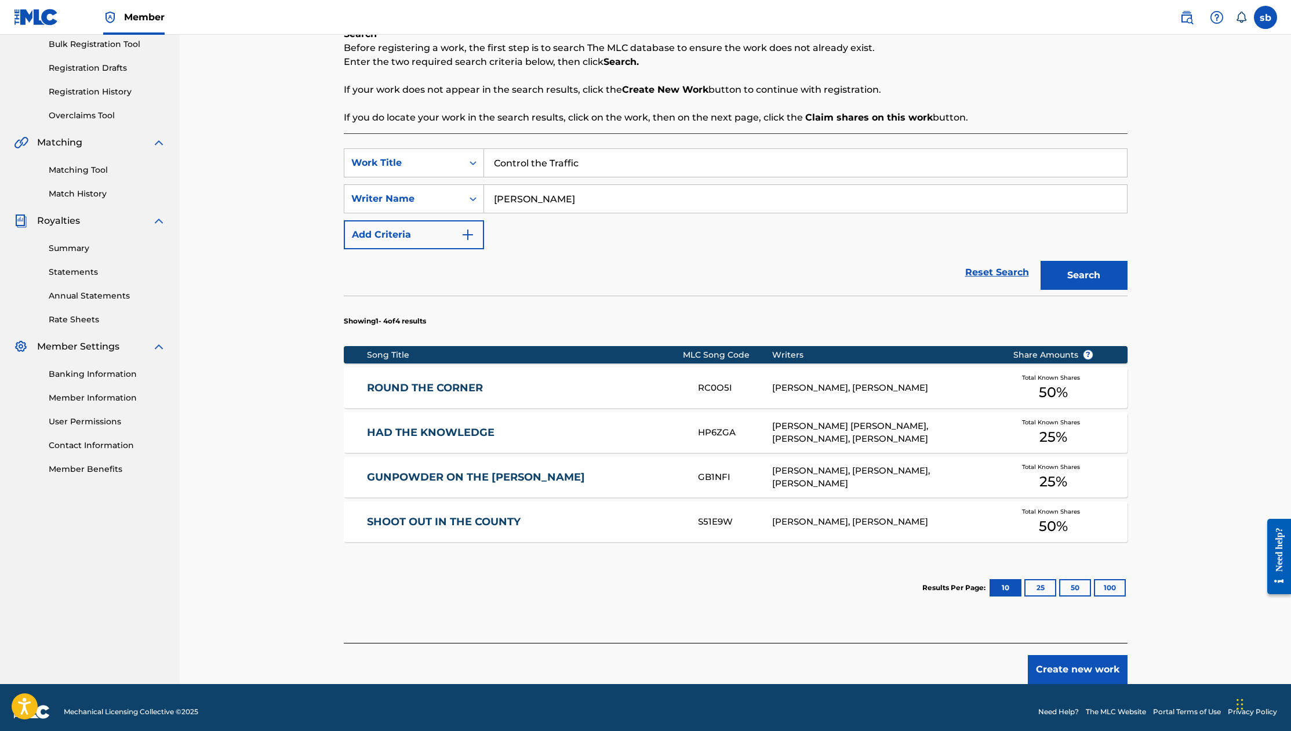
scroll to position [183, 0]
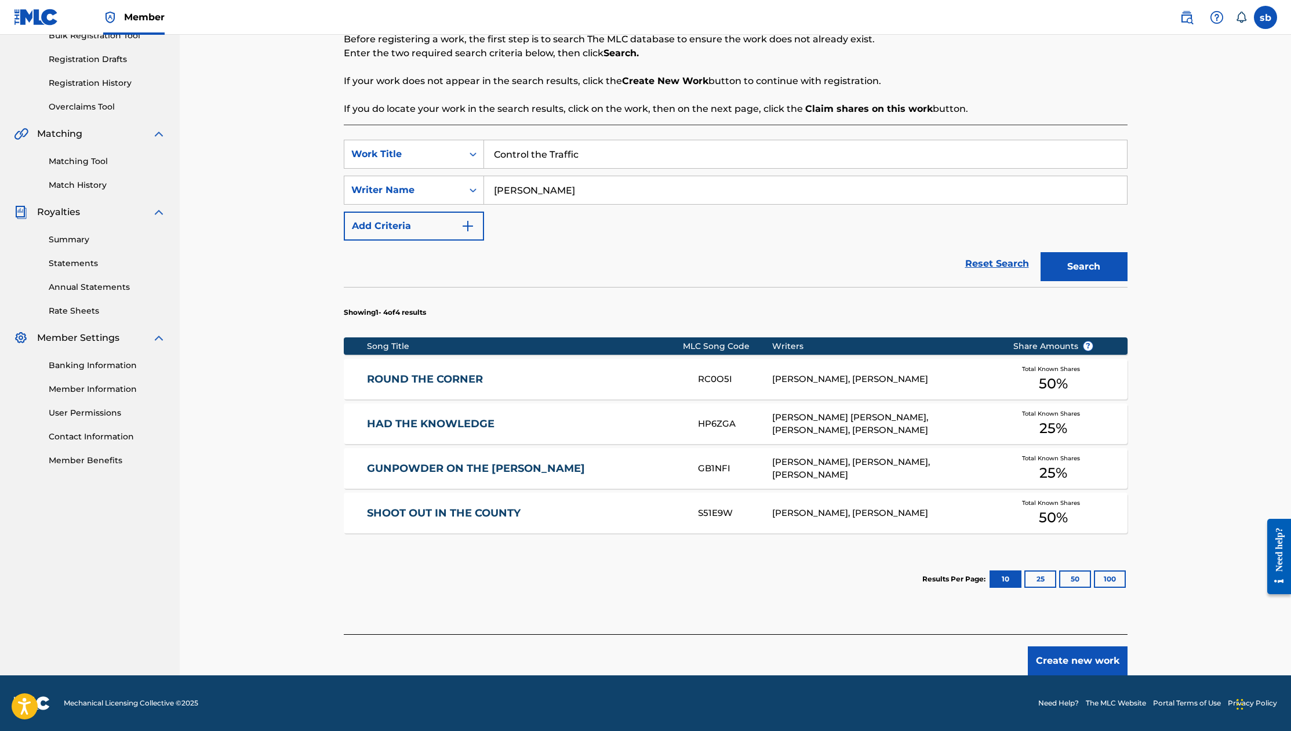
click at [808, 379] on div "[PERSON_NAME], [PERSON_NAME]" at bounding box center [883, 379] width 223 height 13
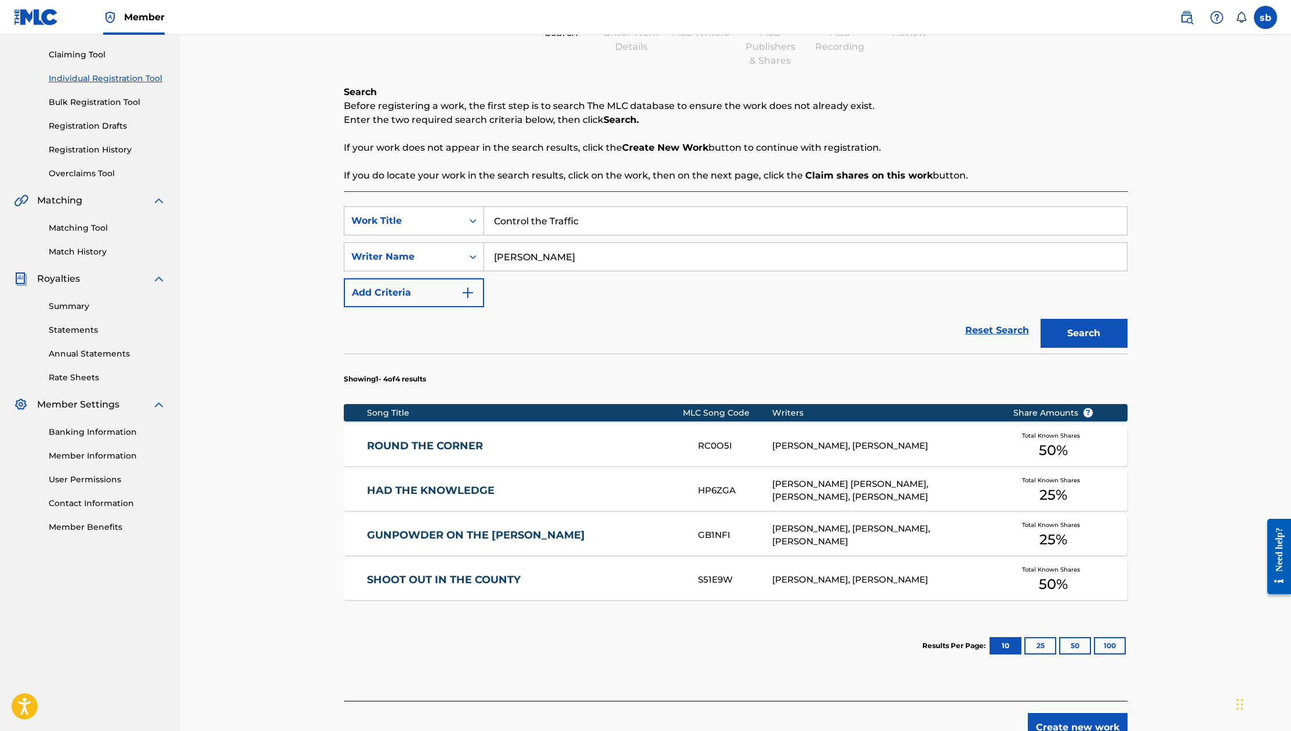
scroll to position [183, 0]
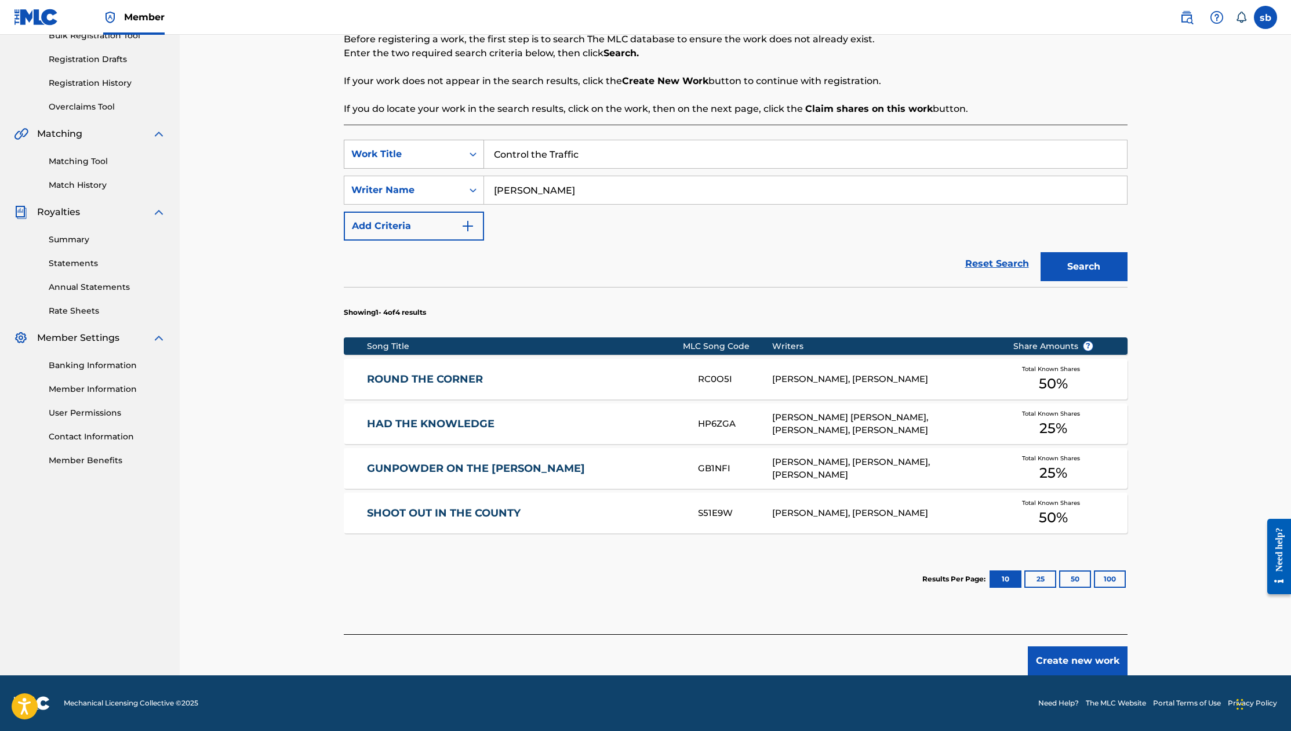
drag, startPoint x: 536, startPoint y: 156, endPoint x: 483, endPoint y: 161, distance: 53.0
click at [483, 161] on div "SearchWithCriteria0fd9019d-323e-4ede-b7f3-098812e04a30 Work Title Control the T…" at bounding box center [736, 154] width 784 height 29
paste input "Control the Traffic"
type input "Control the Traffic"
drag, startPoint x: 629, startPoint y: 192, endPoint x: 552, endPoint y: 194, distance: 76.6
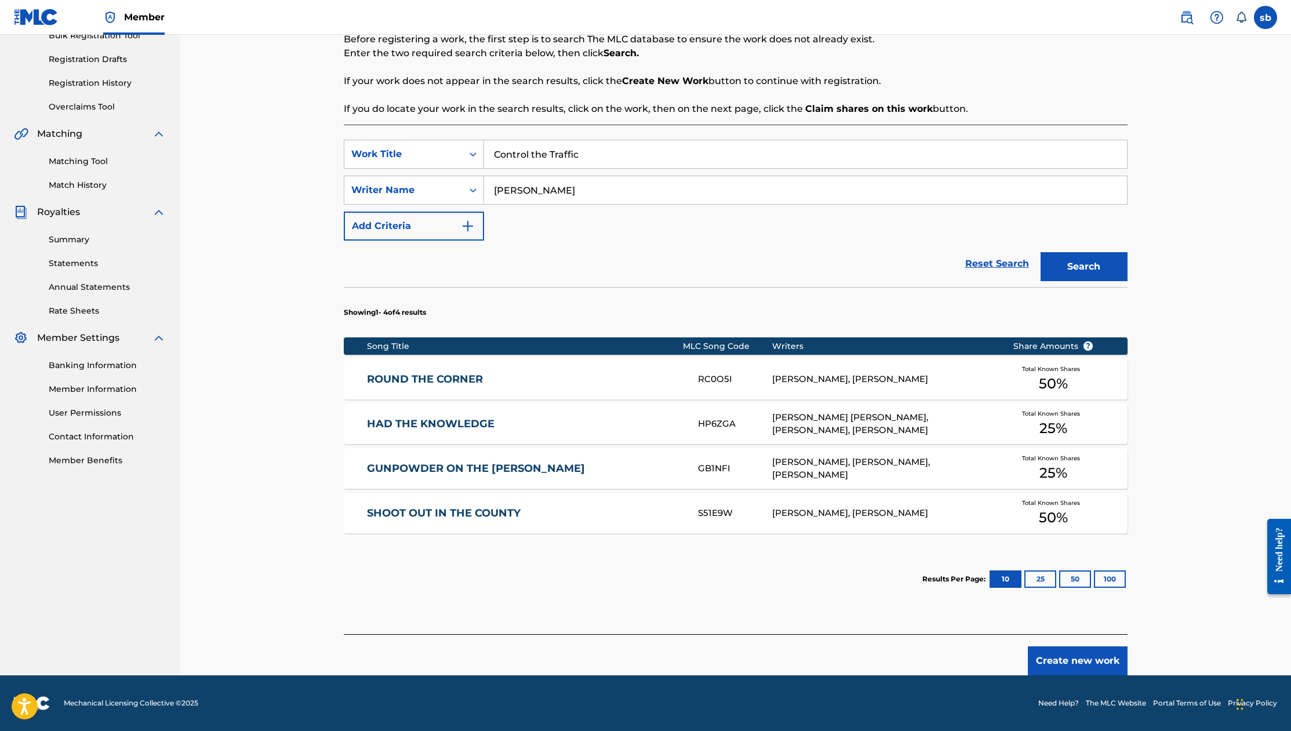
click at [477, 189] on div "SearchWithCriteria1223e057-2418-4529-954a-ee182efd78fb Writer Name [PERSON_NAME]" at bounding box center [736, 190] width 784 height 29
click at [1037, 575] on button "25" at bounding box center [1041, 579] width 32 height 17
click at [1071, 576] on button "50" at bounding box center [1075, 579] width 32 height 17
click at [1105, 584] on button "100" at bounding box center [1110, 579] width 32 height 17
click at [1005, 576] on button "10" at bounding box center [1006, 579] width 32 height 17
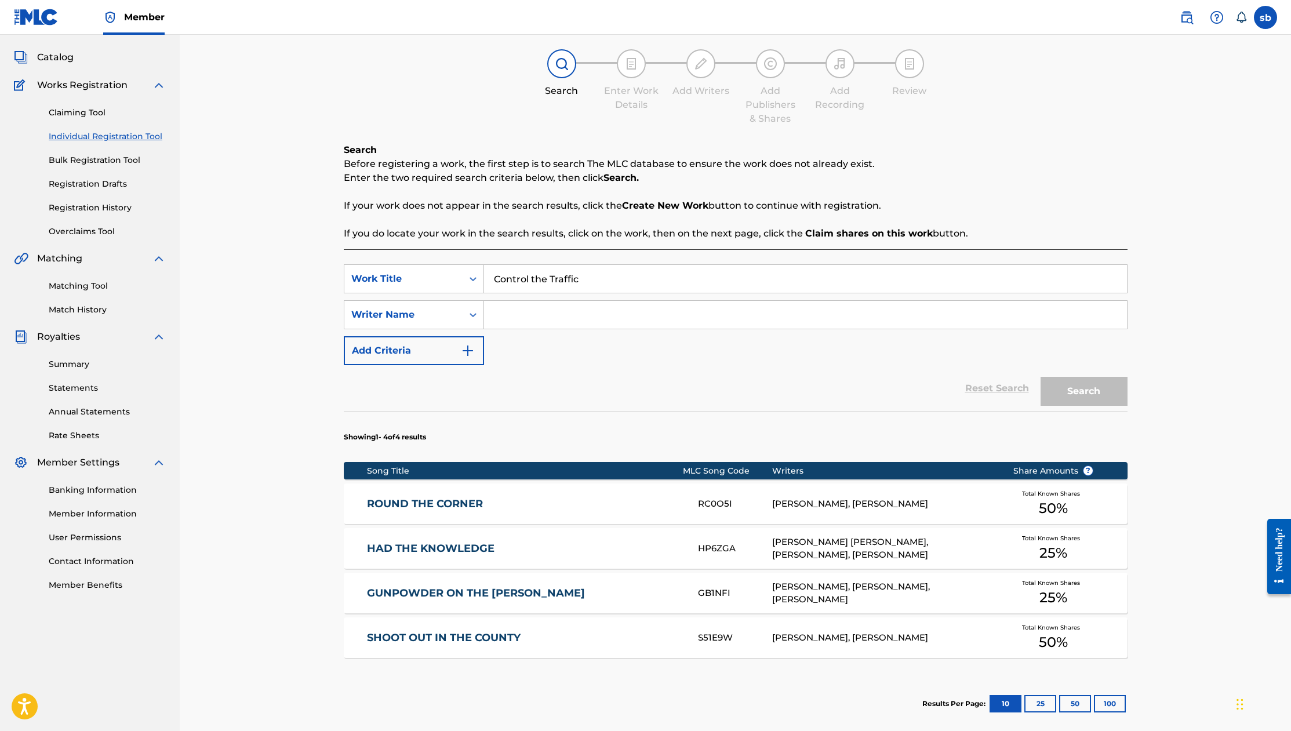
scroll to position [116, 0]
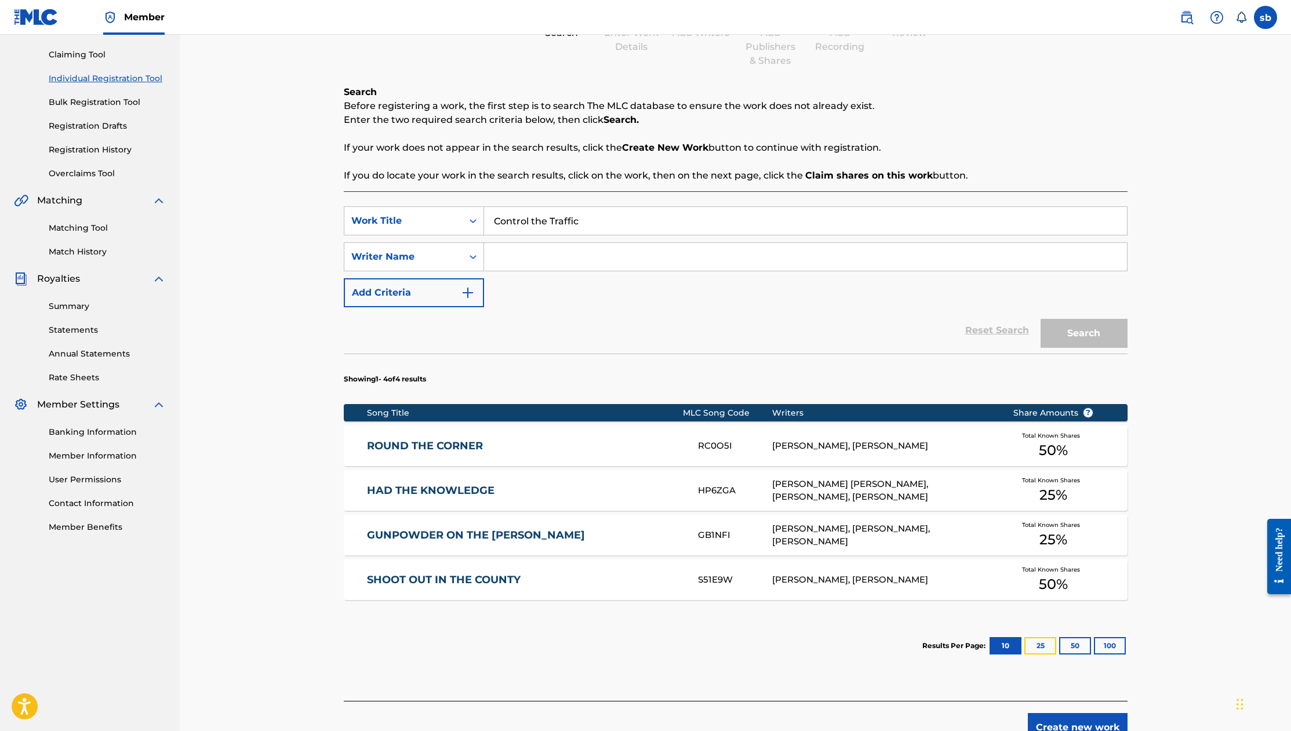
drag, startPoint x: 1044, startPoint y: 649, endPoint x: 1060, endPoint y: 596, distance: 55.0
click at [1045, 648] on button "25" at bounding box center [1041, 645] width 32 height 17
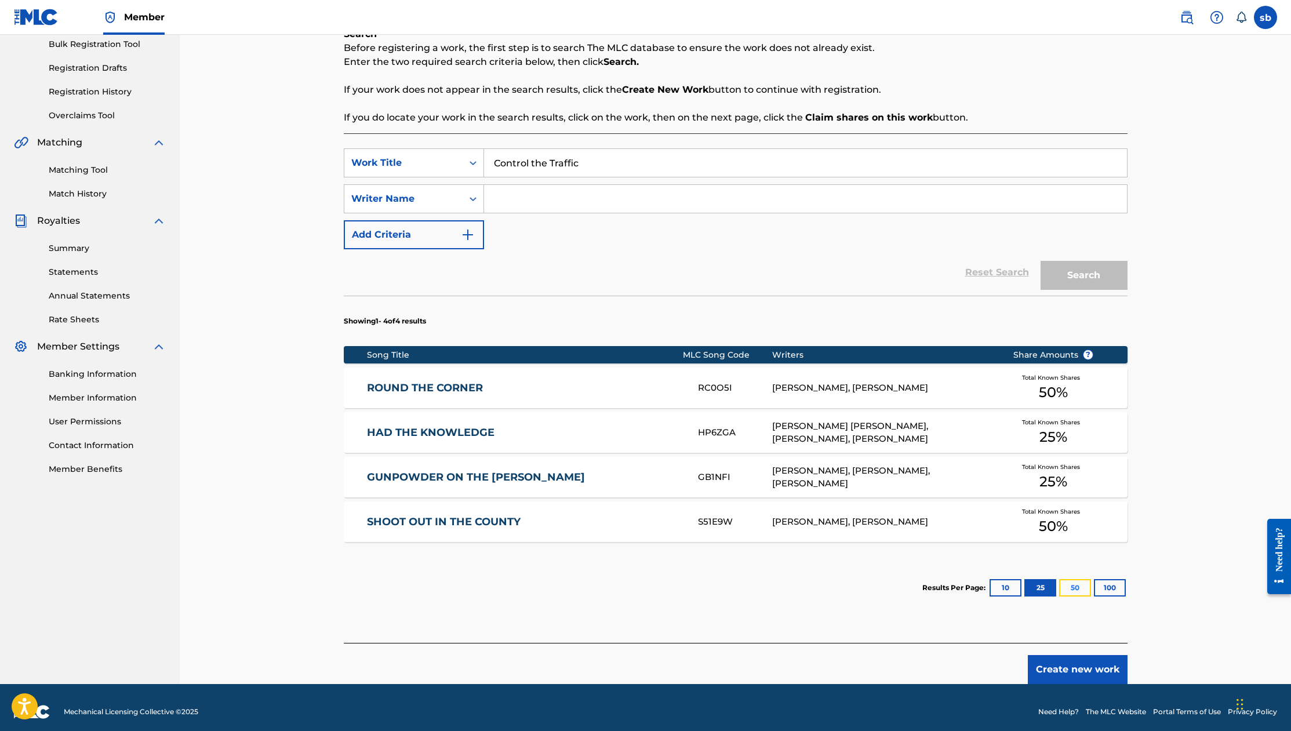
click at [1076, 590] on button "50" at bounding box center [1075, 587] width 32 height 17
click at [1124, 585] on button "100" at bounding box center [1110, 587] width 32 height 17
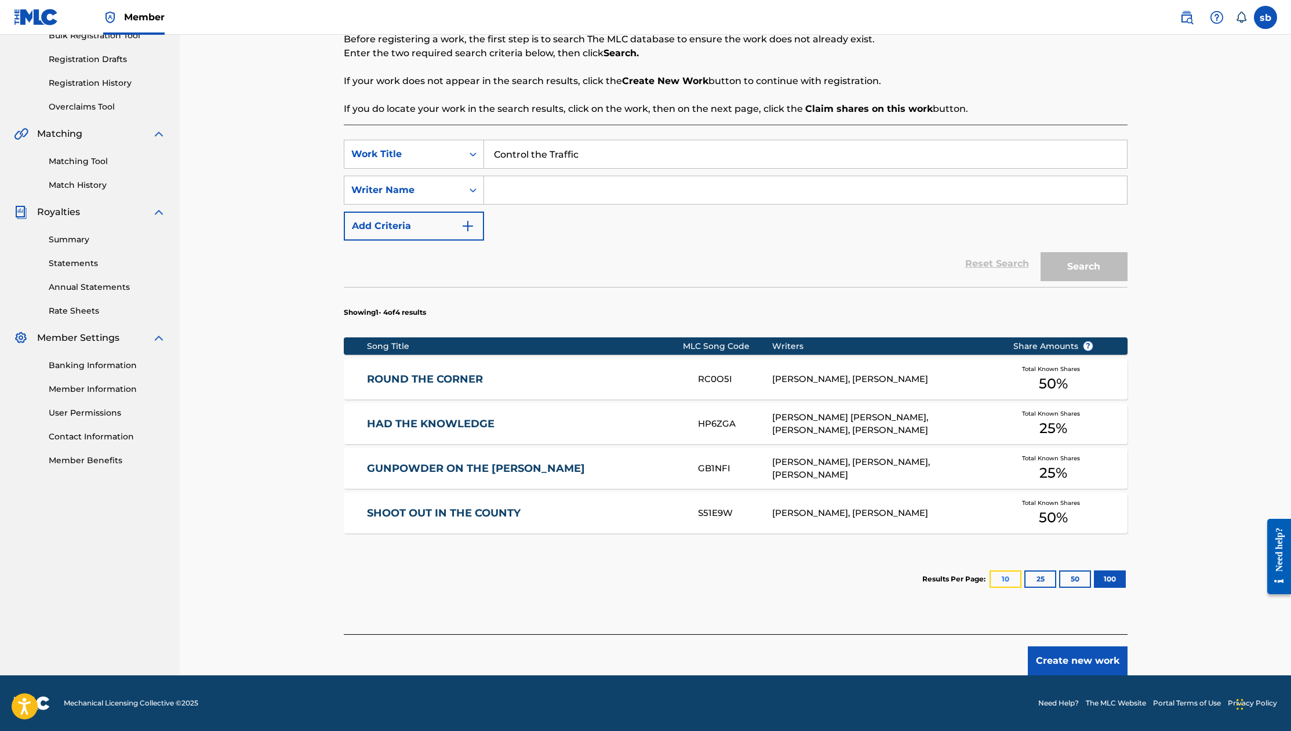
click at [1002, 579] on button "10" at bounding box center [1006, 579] width 32 height 17
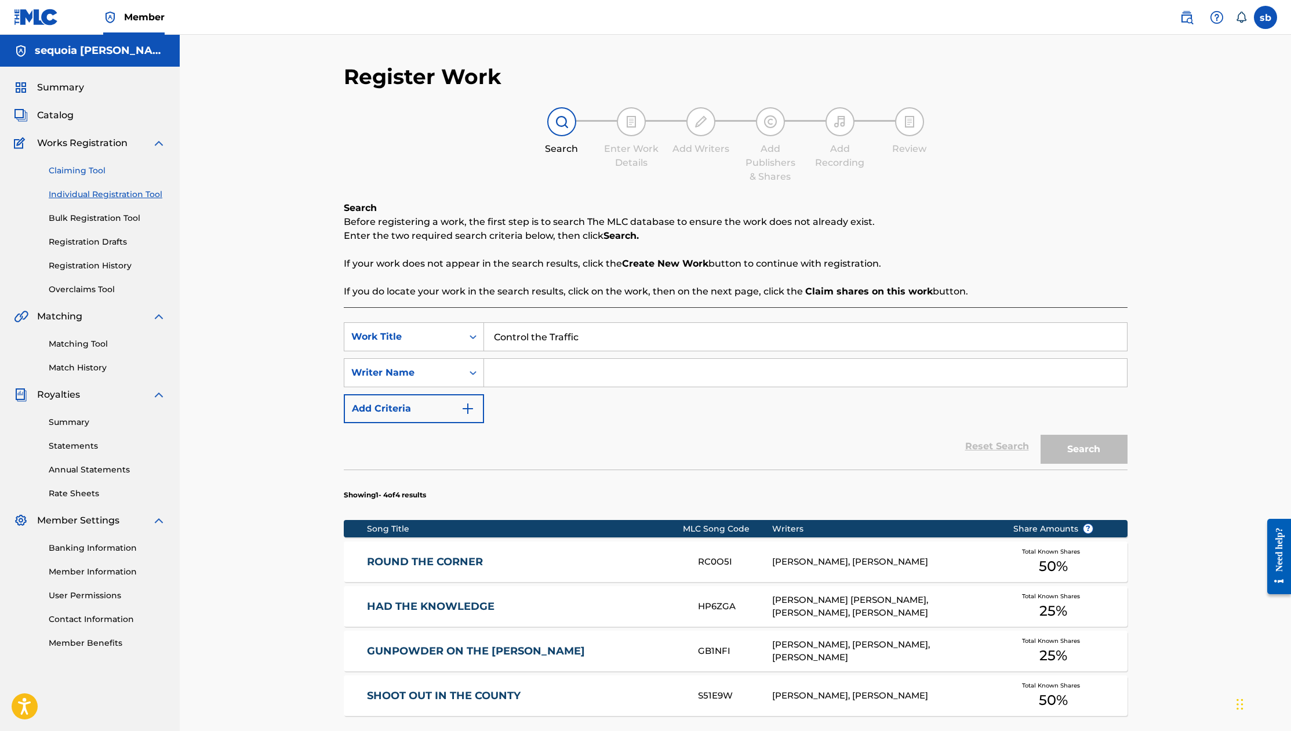
click at [67, 167] on link "Claiming Tool" at bounding box center [107, 171] width 117 height 12
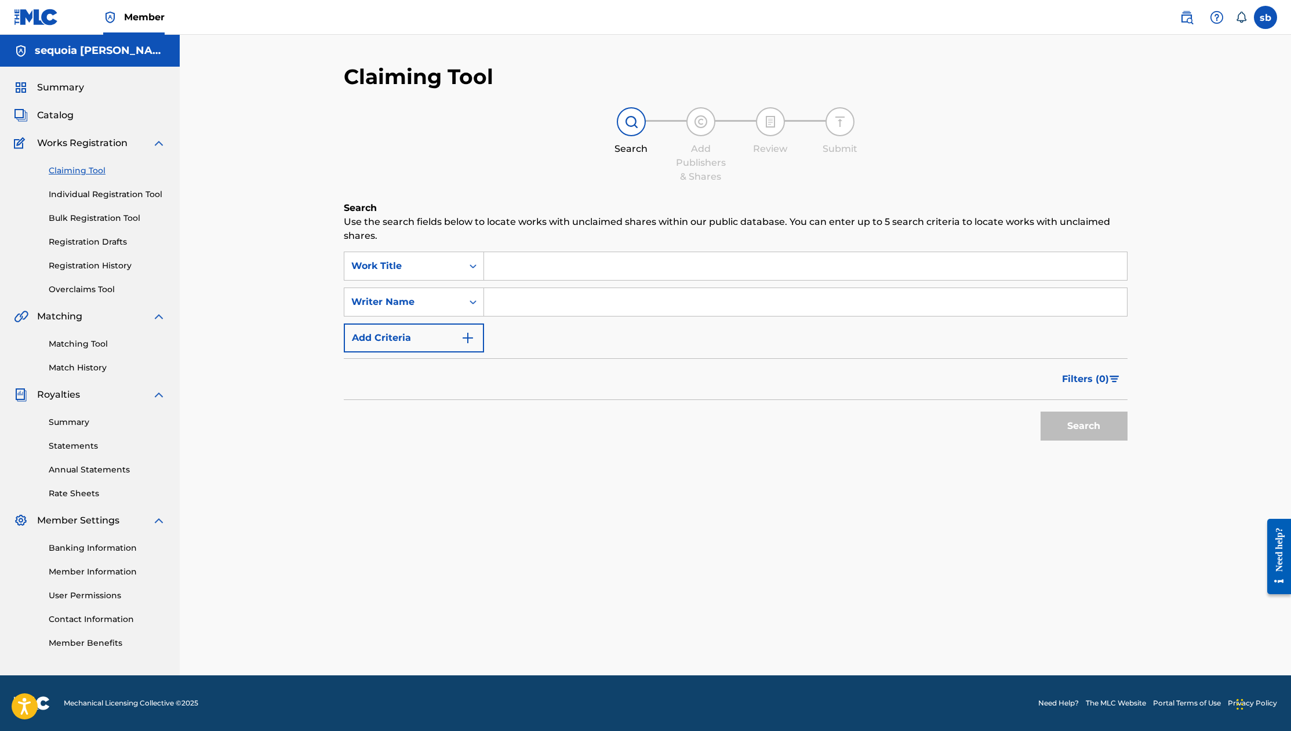
drag, startPoint x: 66, startPoint y: 86, endPoint x: 146, endPoint y: 85, distance: 79.5
click at [66, 86] on span "Summary" at bounding box center [60, 88] width 47 height 14
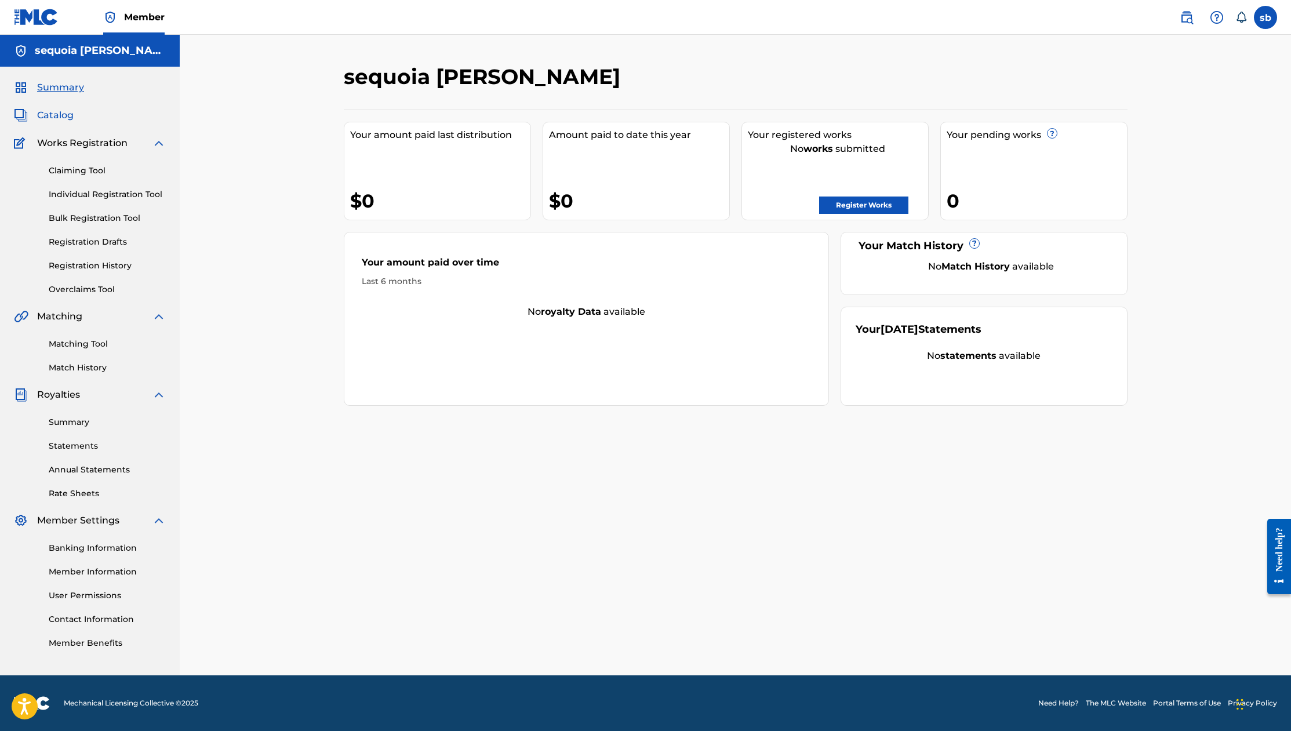
click at [59, 114] on span "Catalog" at bounding box center [55, 115] width 37 height 14
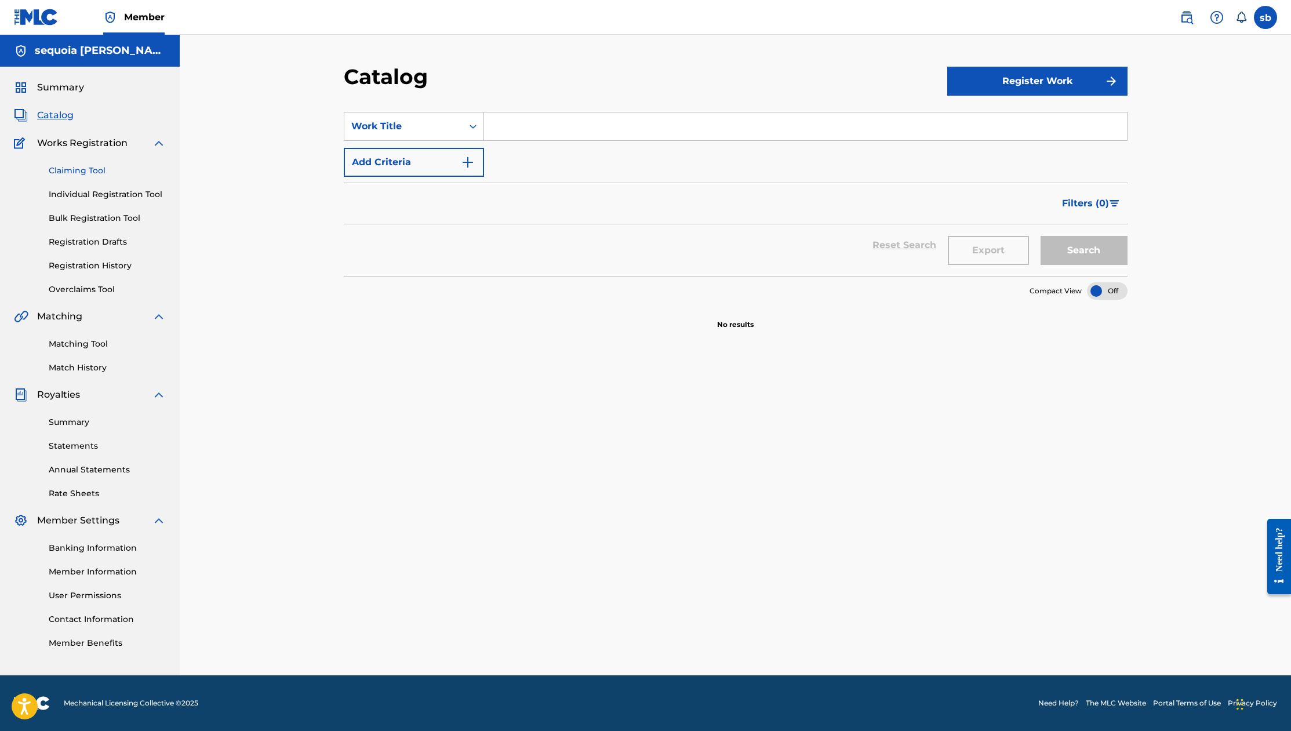
click at [92, 170] on link "Claiming Tool" at bounding box center [107, 171] width 117 height 12
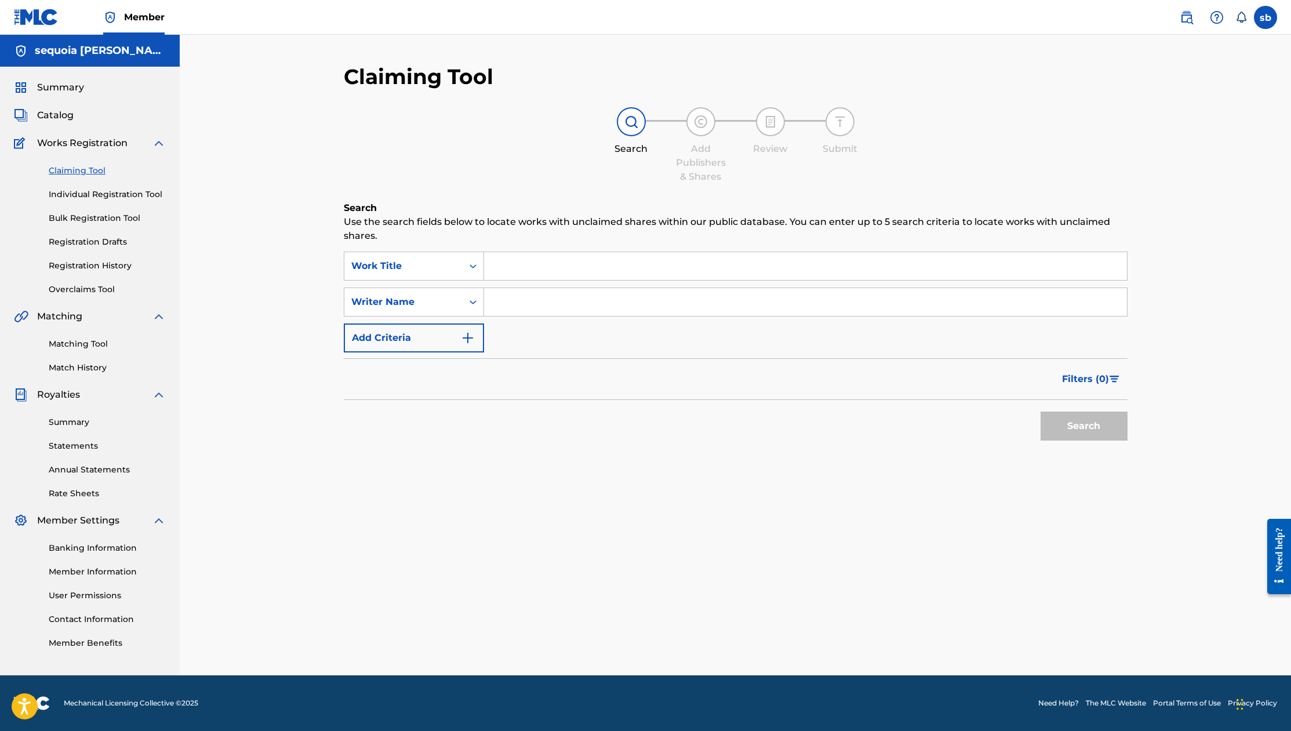
click at [569, 276] on input "Search Form" at bounding box center [805, 266] width 643 height 28
paste input "[PERSON_NAME]"
type input "[PERSON_NAME]"
click at [571, 304] on input "Search Form" at bounding box center [805, 302] width 643 height 28
paste input "[PERSON_NAME]"
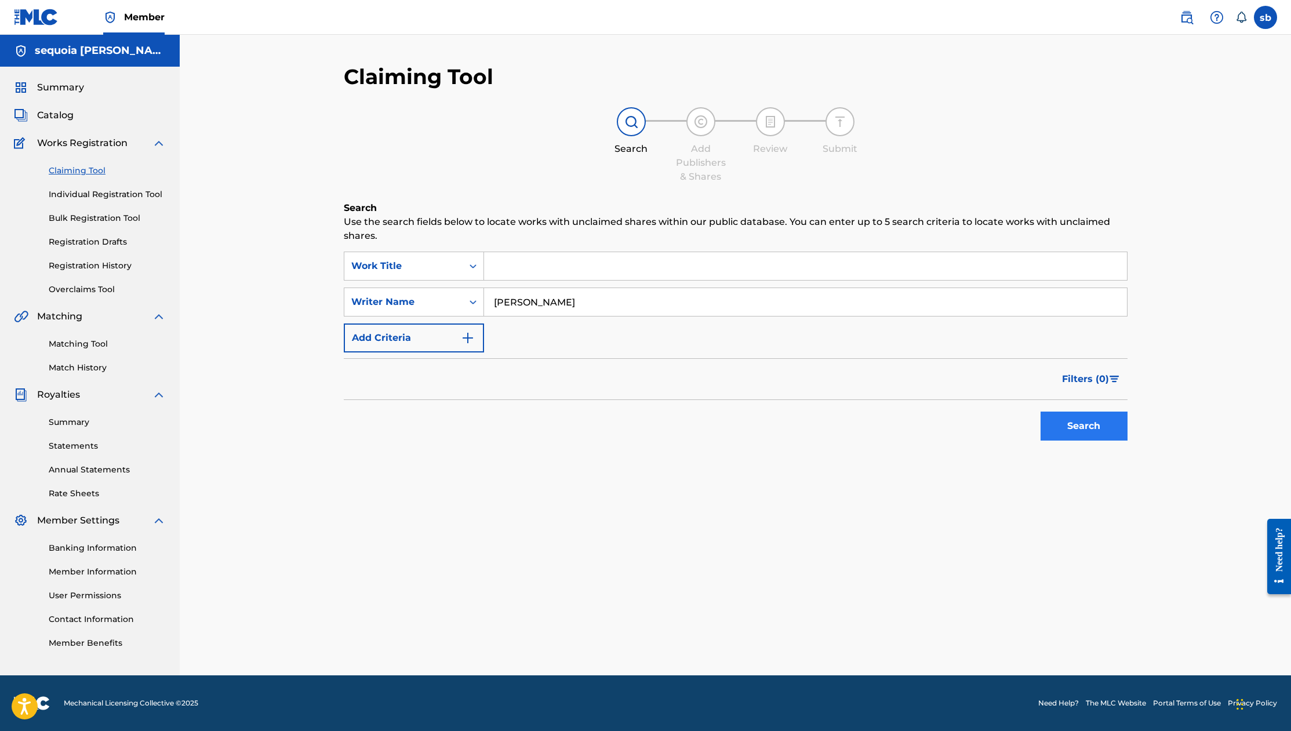
type input "[PERSON_NAME]"
drag, startPoint x: 1071, startPoint y: 428, endPoint x: 1080, endPoint y: 426, distance: 9.0
click at [1071, 427] on button "Search" at bounding box center [1084, 426] width 87 height 29
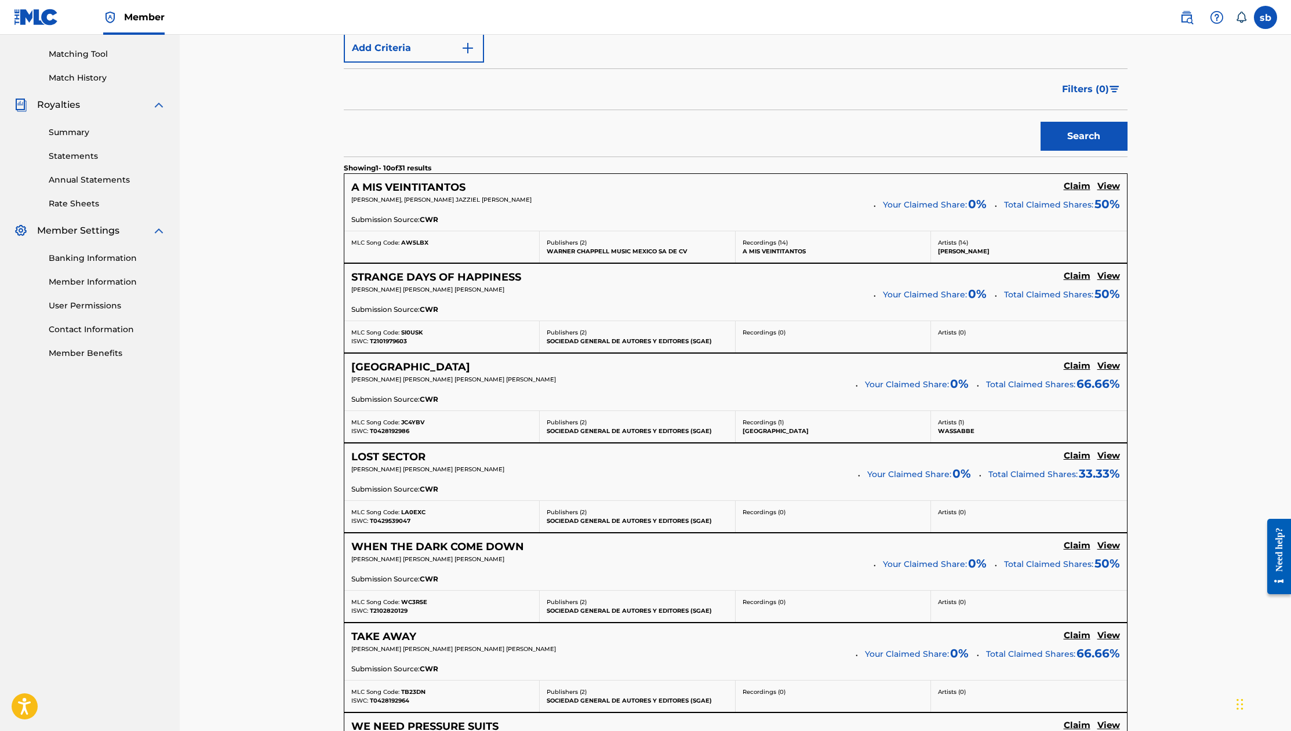
scroll to position [696, 0]
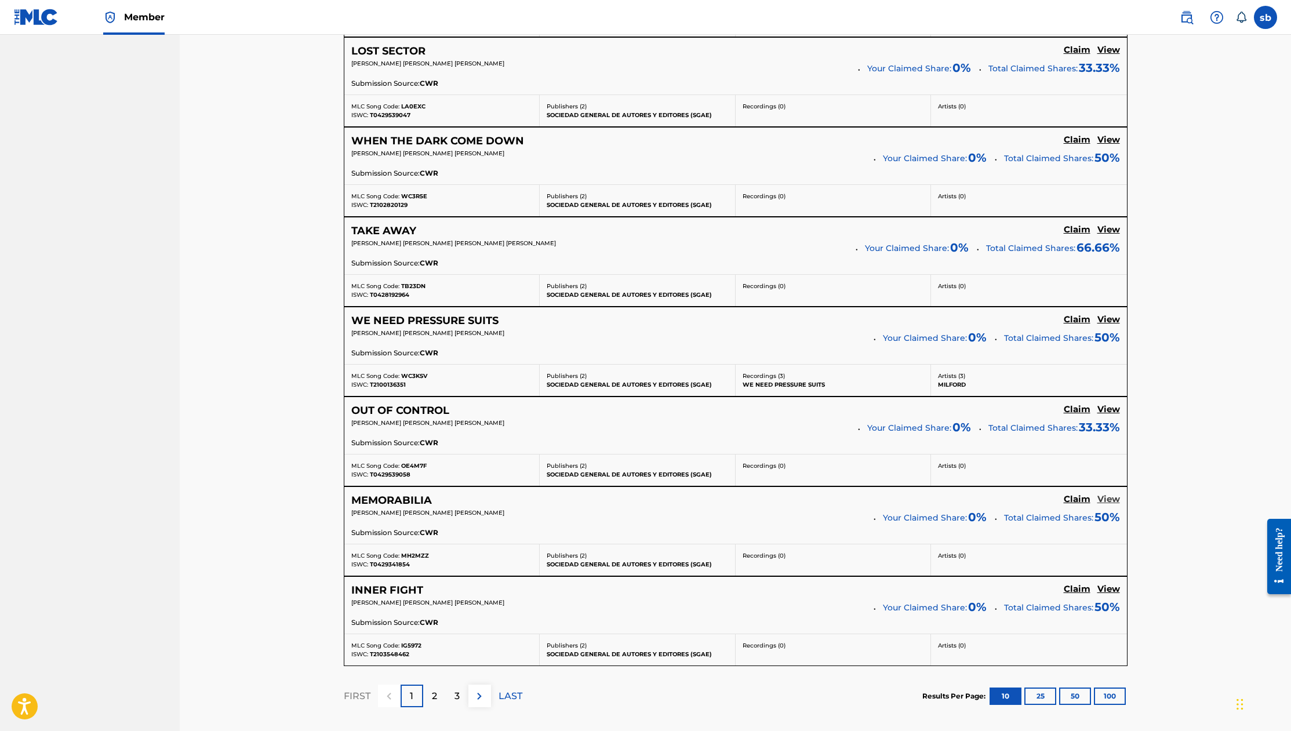
click at [1113, 502] on h5 "View" at bounding box center [1109, 499] width 23 height 11
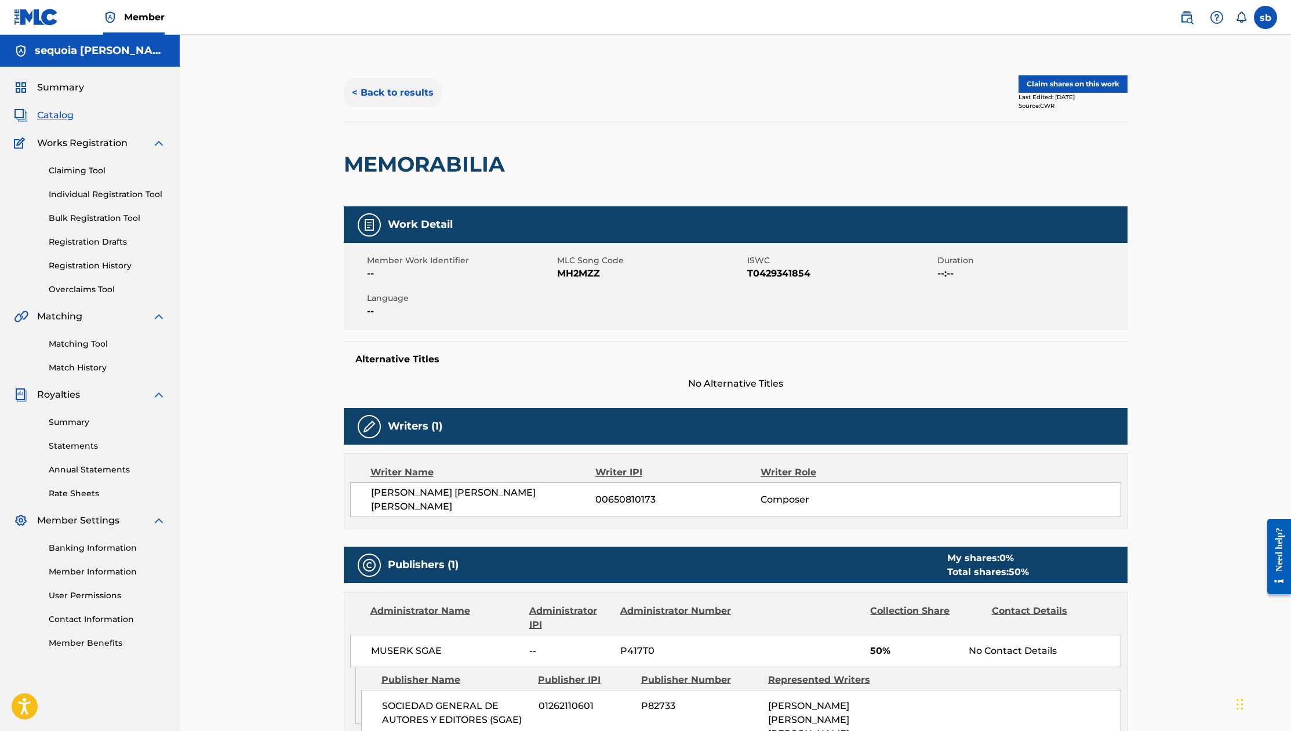
click at [359, 90] on button "< Back to results" at bounding box center [393, 92] width 98 height 29
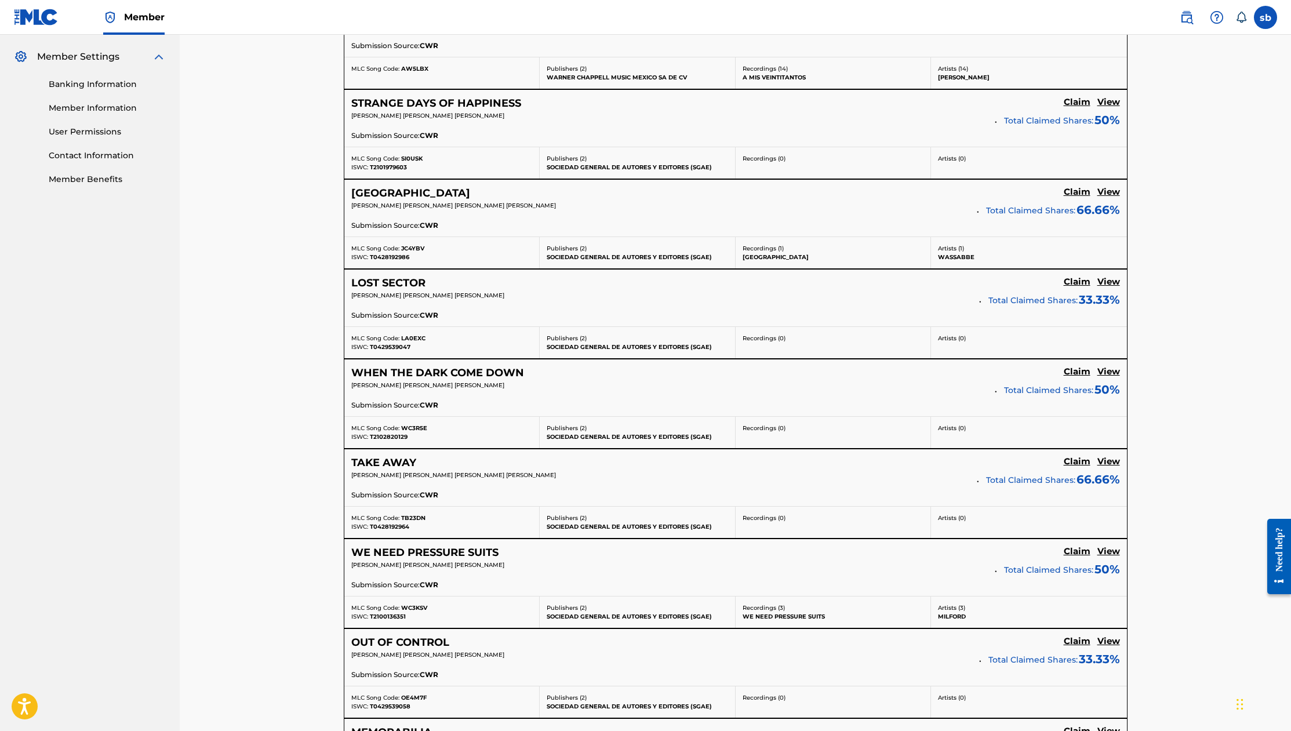
scroll to position [804, 0]
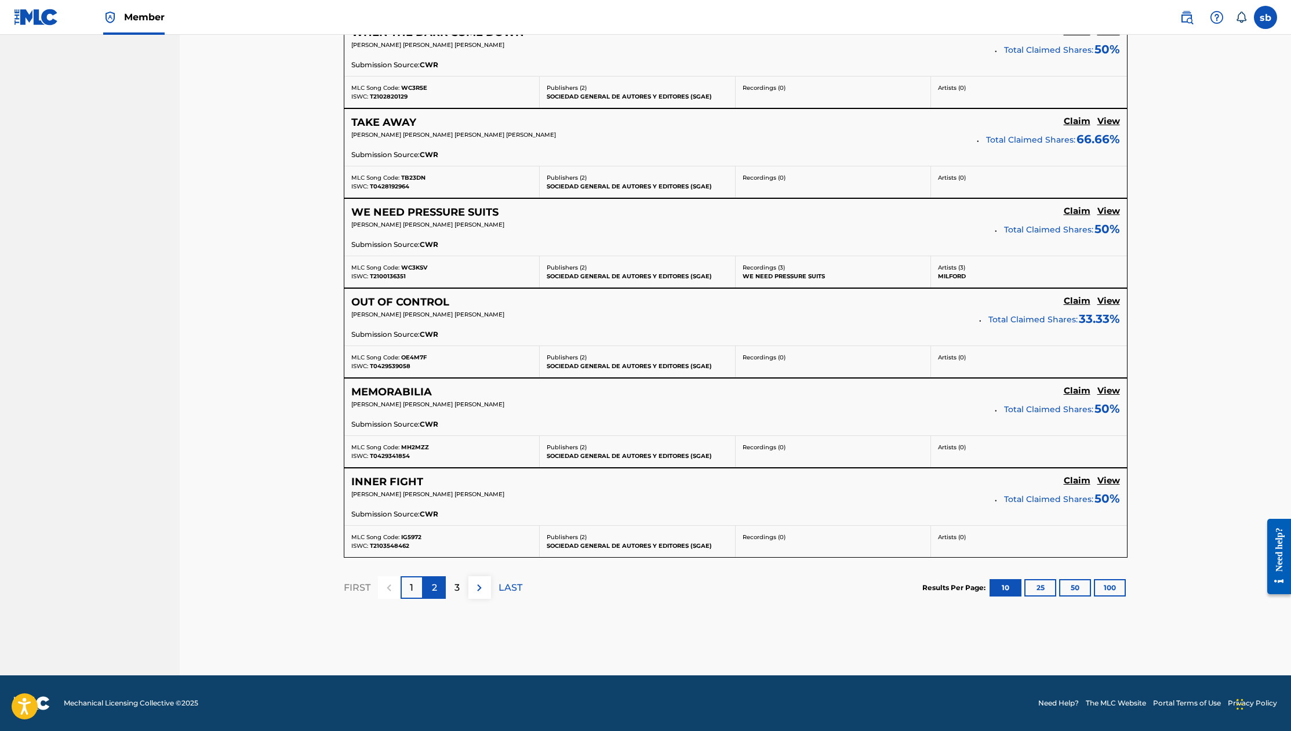
click at [438, 586] on div "2" at bounding box center [434, 587] width 23 height 23
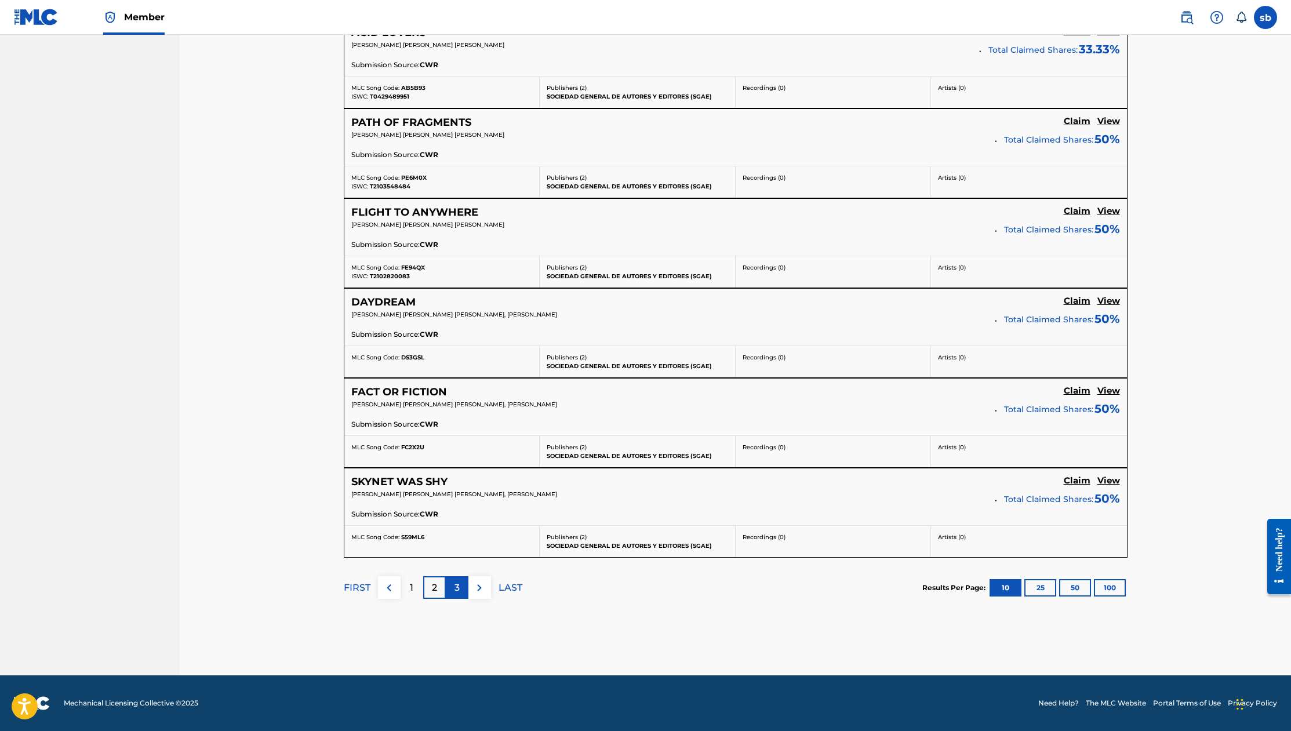
click at [455, 587] on p "3" at bounding box center [457, 588] width 5 height 14
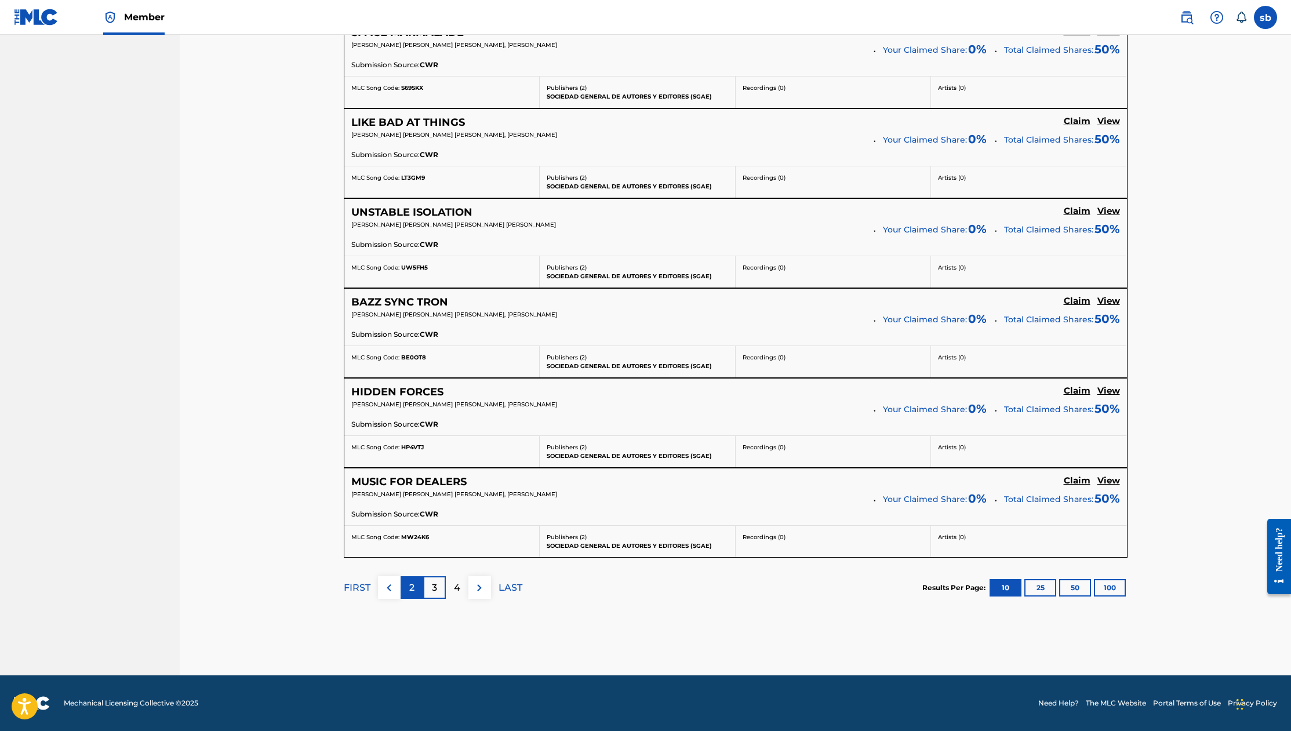
click at [410, 585] on p "2" at bounding box center [411, 588] width 5 height 14
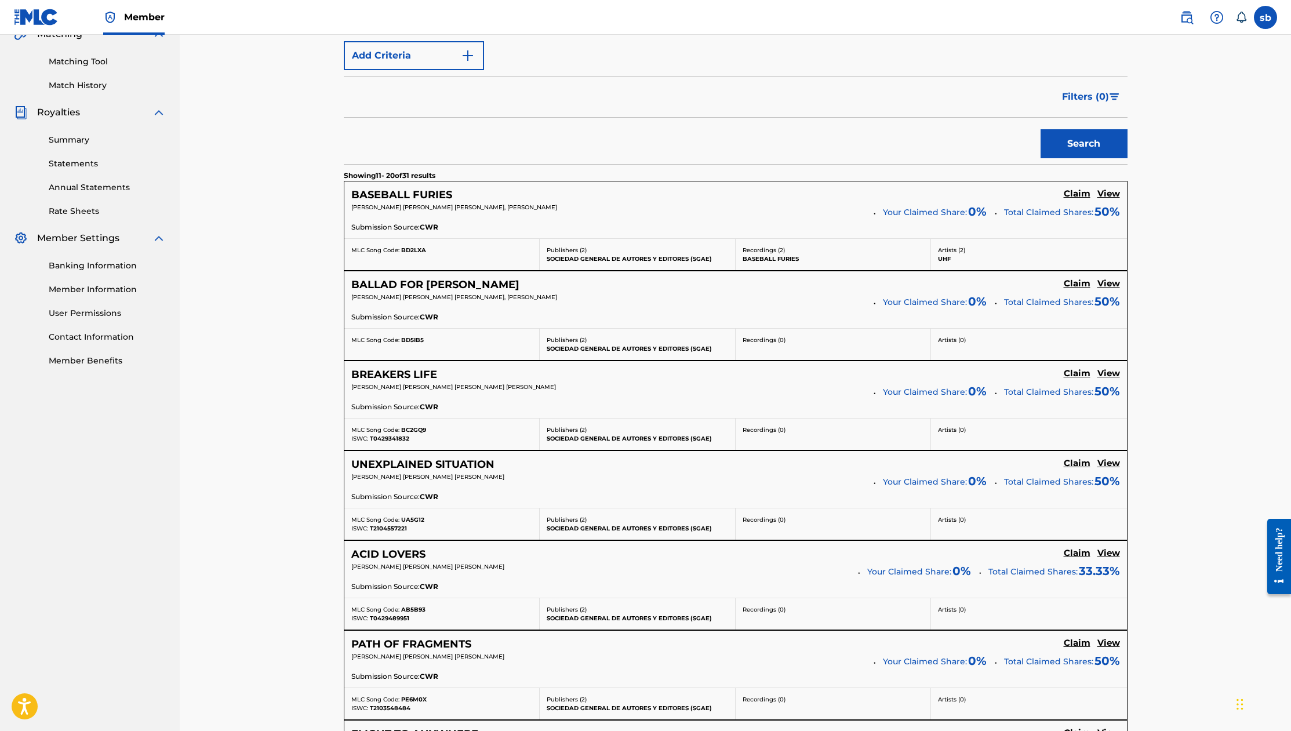
scroll to position [0, 0]
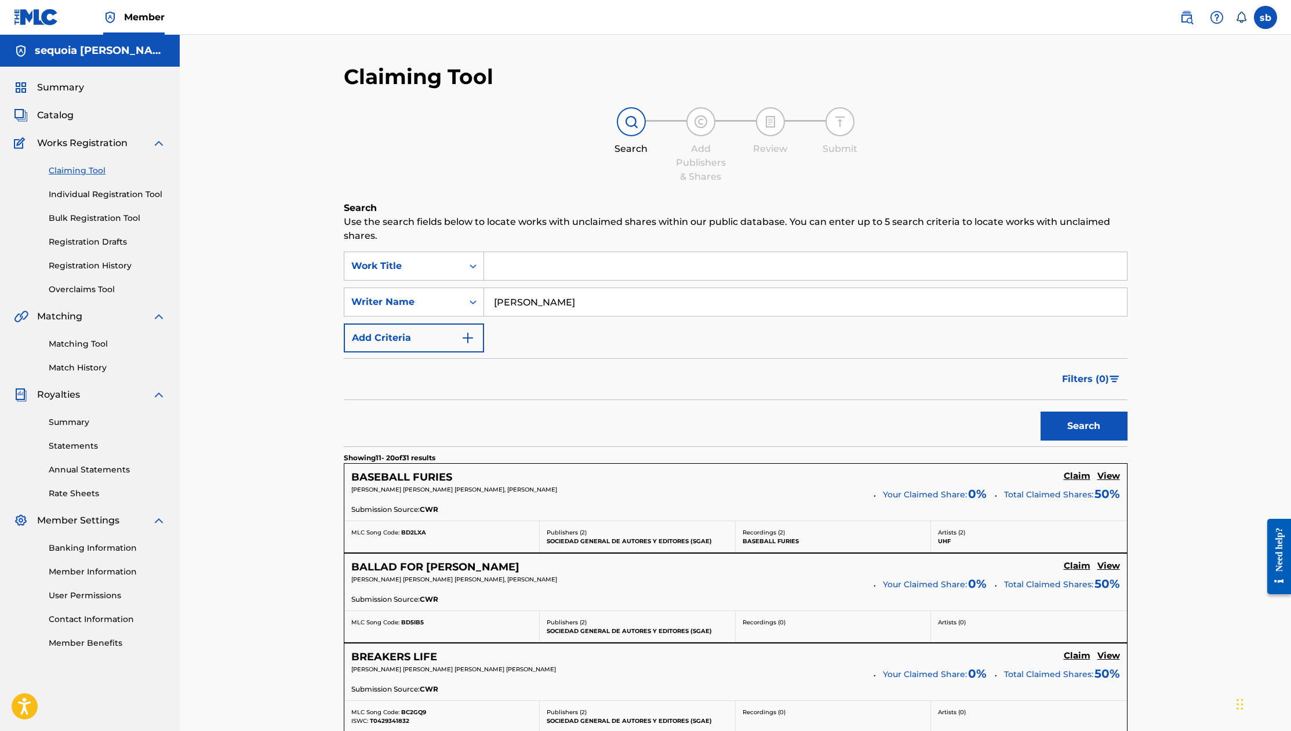
drag, startPoint x: 627, startPoint y: 325, endPoint x: 640, endPoint y: 310, distance: 19.7
click at [627, 324] on div "SearchWithCriteria58806858-7c5a-4075-8670-4d7e0faffbba Work Title SearchWithCri…" at bounding box center [736, 302] width 784 height 101
click at [640, 308] on input "[PERSON_NAME]" at bounding box center [805, 302] width 643 height 28
click at [641, 307] on input "[PERSON_NAME]" at bounding box center [805, 302] width 643 height 28
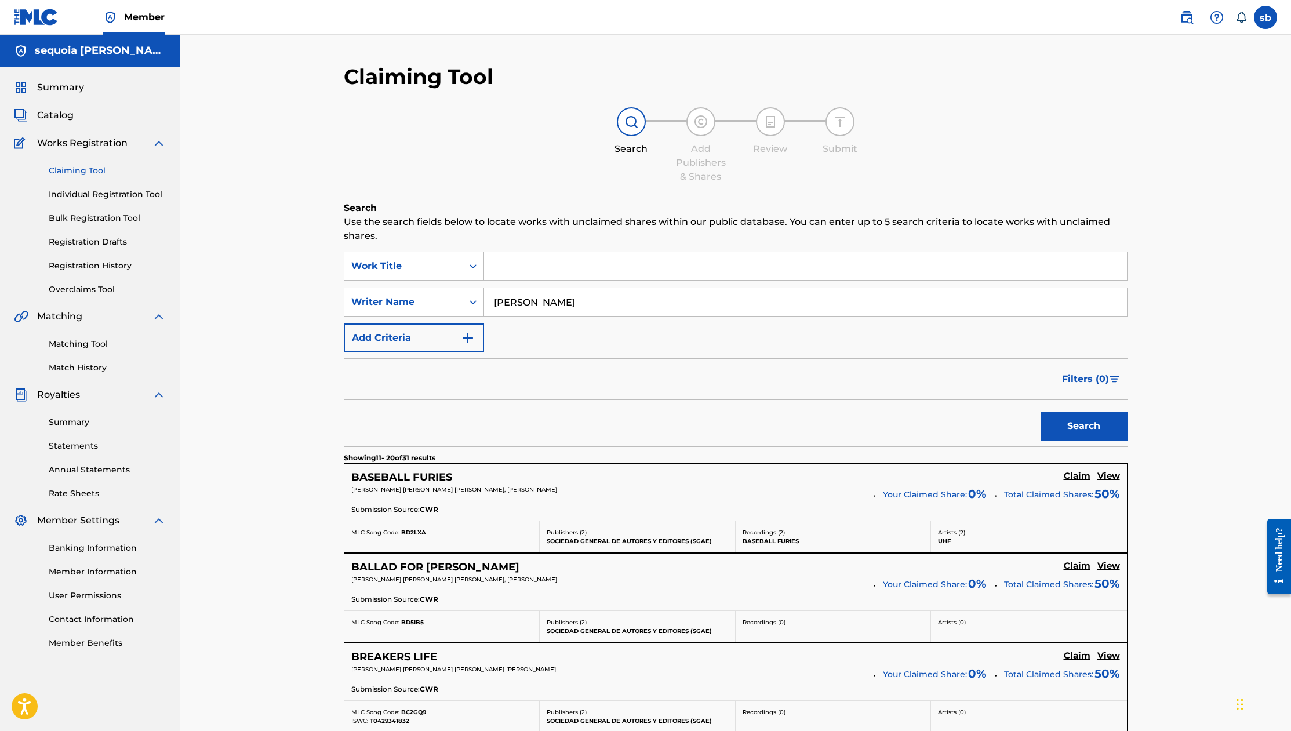
click at [641, 307] on input "[PERSON_NAME]" at bounding box center [805, 302] width 643 height 28
paste input "Ó"
type input "[PERSON_NAME]"
click at [1109, 439] on button "Search" at bounding box center [1084, 426] width 87 height 29
drag, startPoint x: 426, startPoint y: 475, endPoint x: 401, endPoint y: 470, distance: 24.8
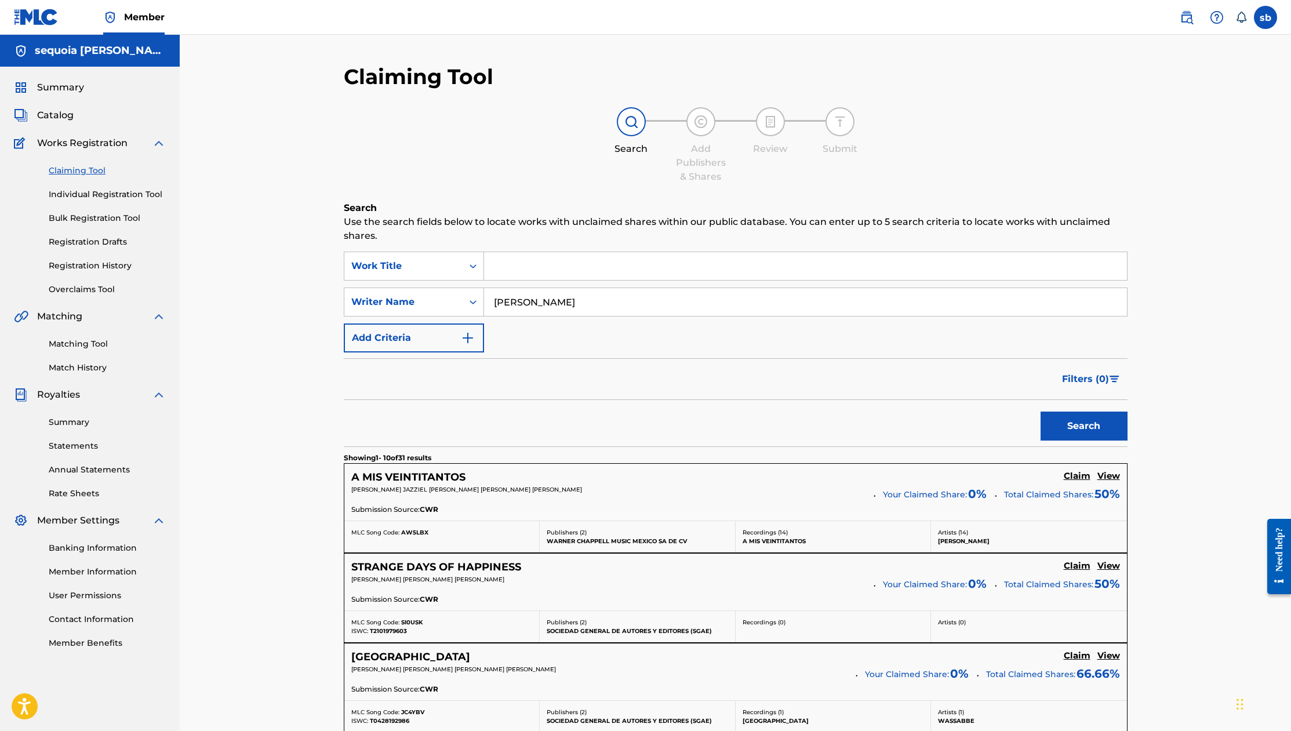
click at [401, 470] on div "A MIS VEINTITANTOS Claim View [PERSON_NAME] JAZZIEL [PERSON_NAME] [PERSON_NAME]…" at bounding box center [735, 492] width 783 height 57
click at [405, 475] on h5 "A MIS VEINTITANTOS" at bounding box center [408, 477] width 114 height 13
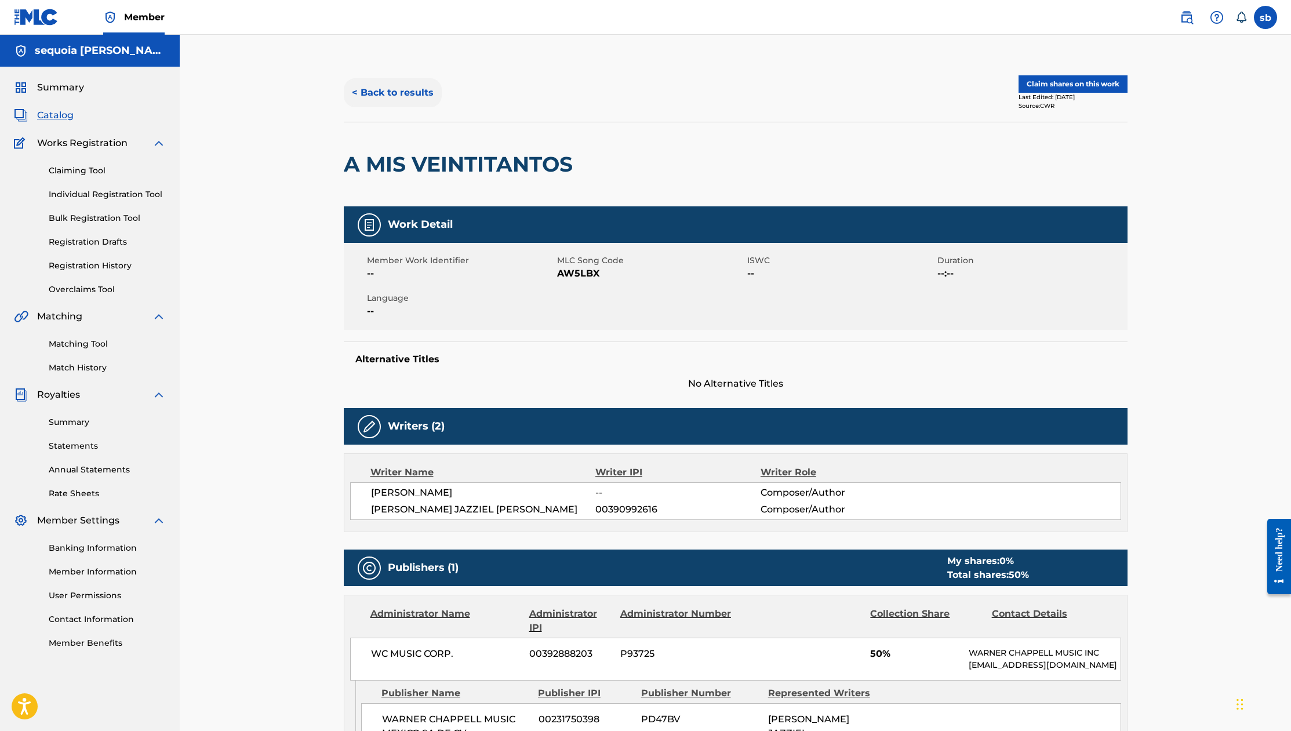
click at [364, 79] on button "< Back to results" at bounding box center [393, 92] width 98 height 29
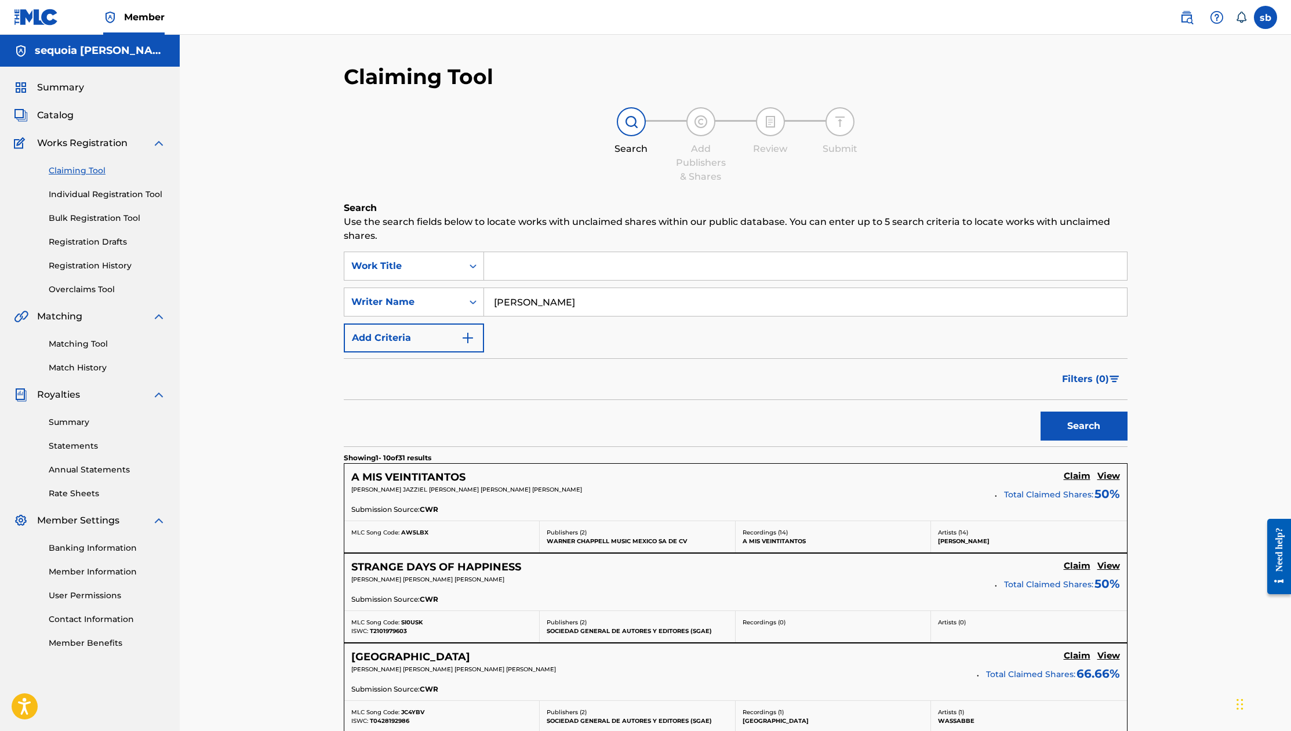
drag, startPoint x: 550, startPoint y: 261, endPoint x: 550, endPoint y: 280, distance: 18.6
click at [550, 261] on input "Search Form" at bounding box center [805, 266] width 643 height 28
click at [559, 301] on input "[PERSON_NAME]" at bounding box center [805, 302] width 643 height 28
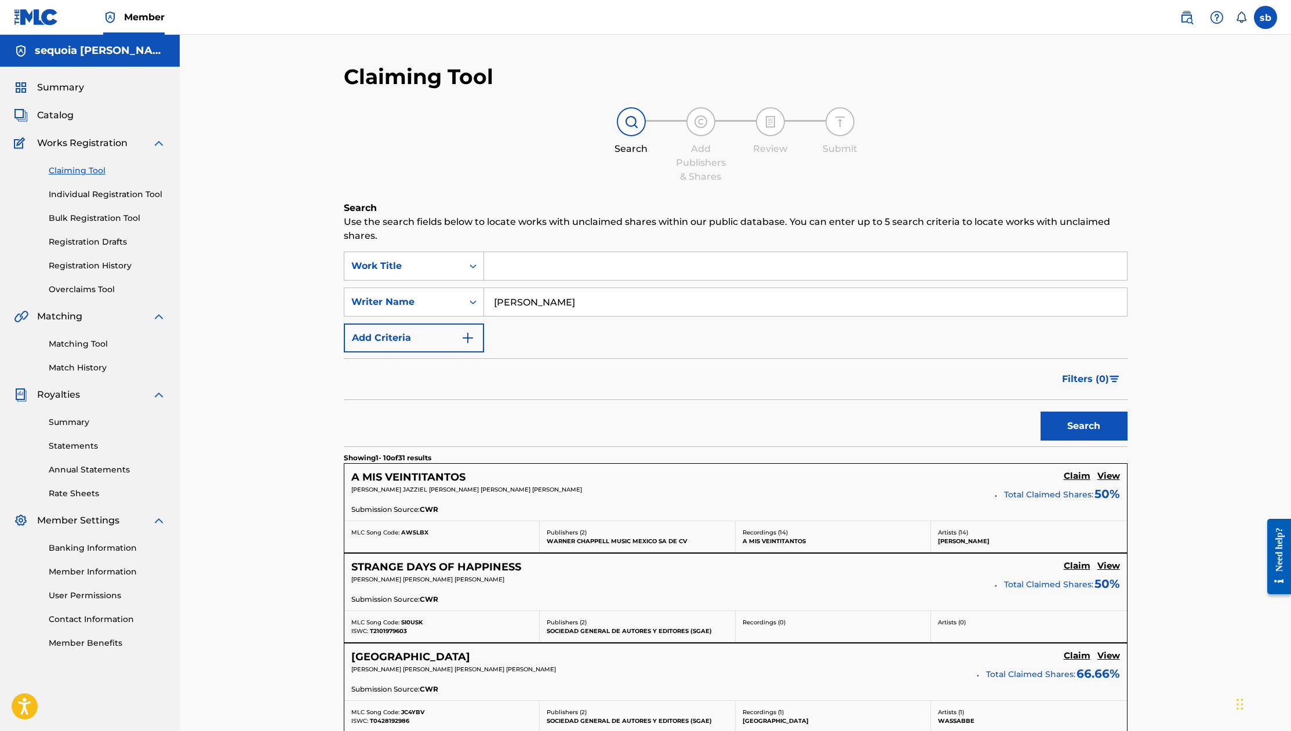
paste input "RealestK"
click at [1058, 430] on button "Search" at bounding box center [1084, 426] width 87 height 29
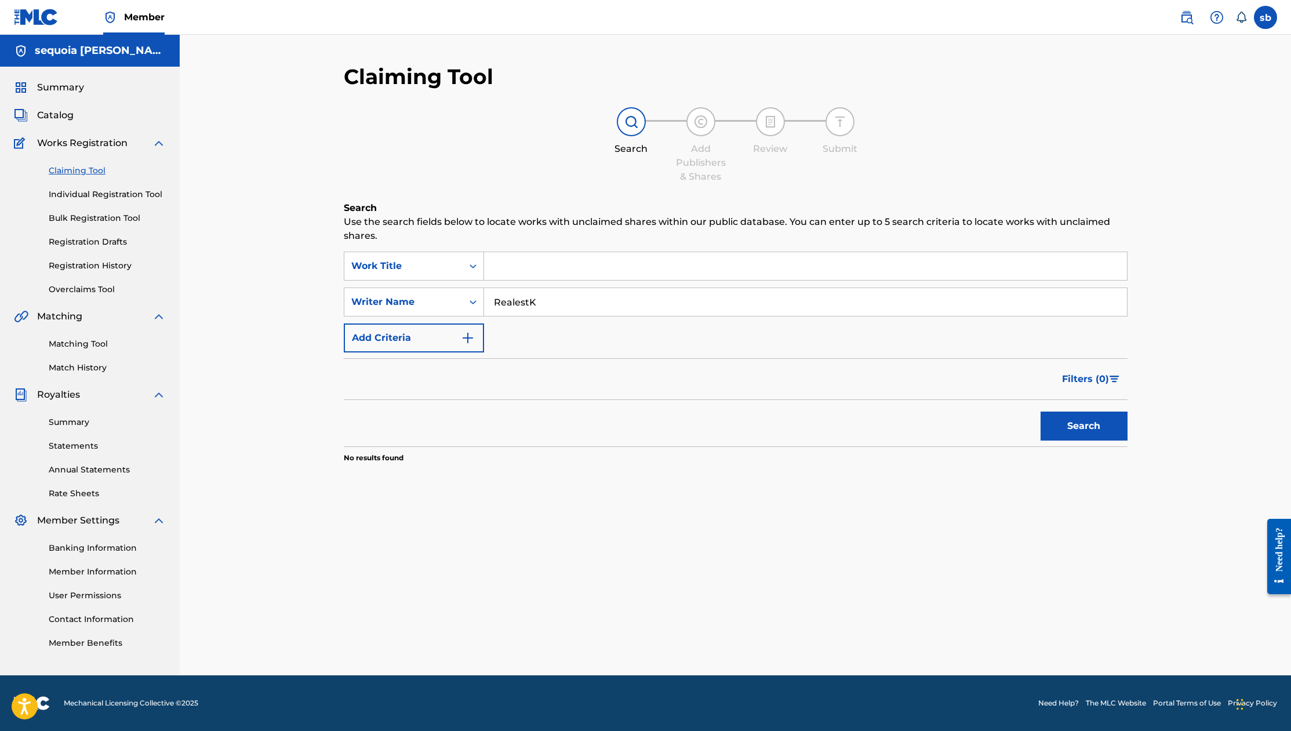
click at [607, 299] on input "RealestK" at bounding box center [805, 302] width 643 height 28
click at [1084, 433] on button "Search" at bounding box center [1084, 426] width 87 height 29
drag, startPoint x: 562, startPoint y: 307, endPoint x: 490, endPoint y: 303, distance: 72.6
click at [490, 303] on input "RealestK" at bounding box center [805, 302] width 643 height 28
paste input "[PERSON_NAME]"
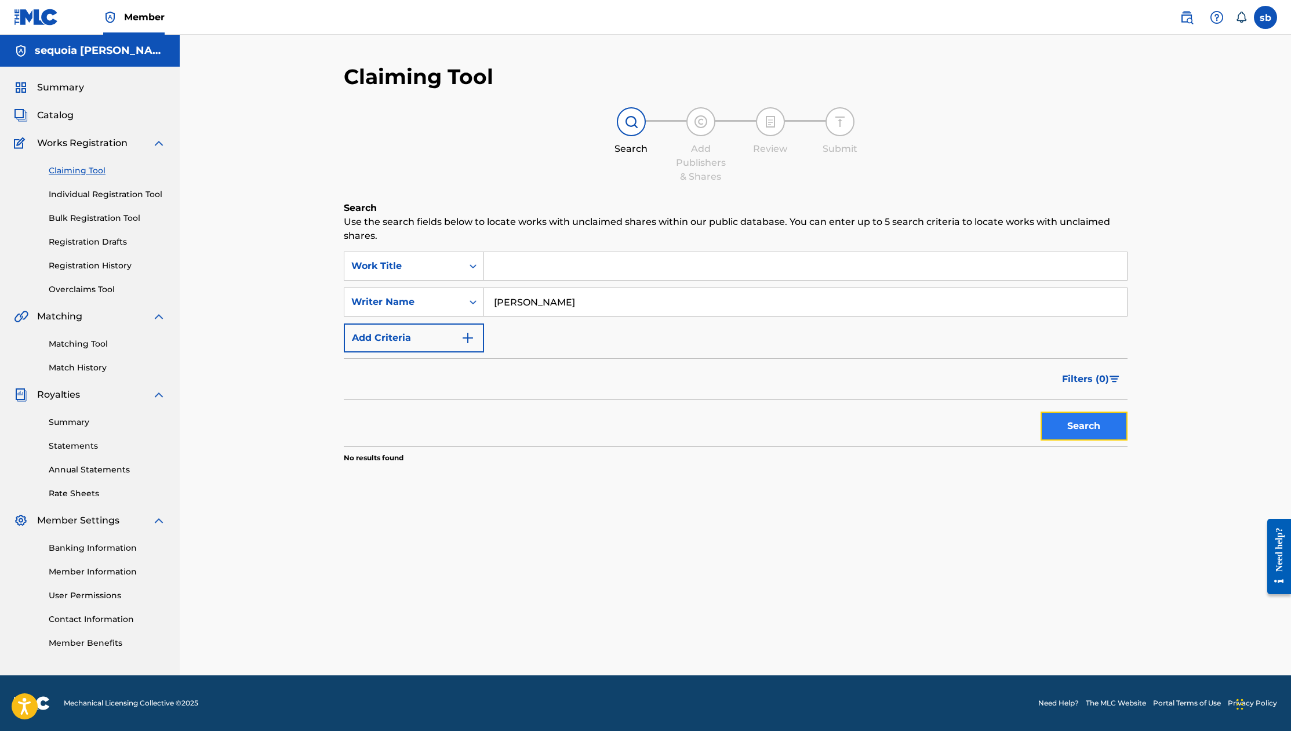
click at [1092, 418] on button "Search" at bounding box center [1084, 426] width 87 height 29
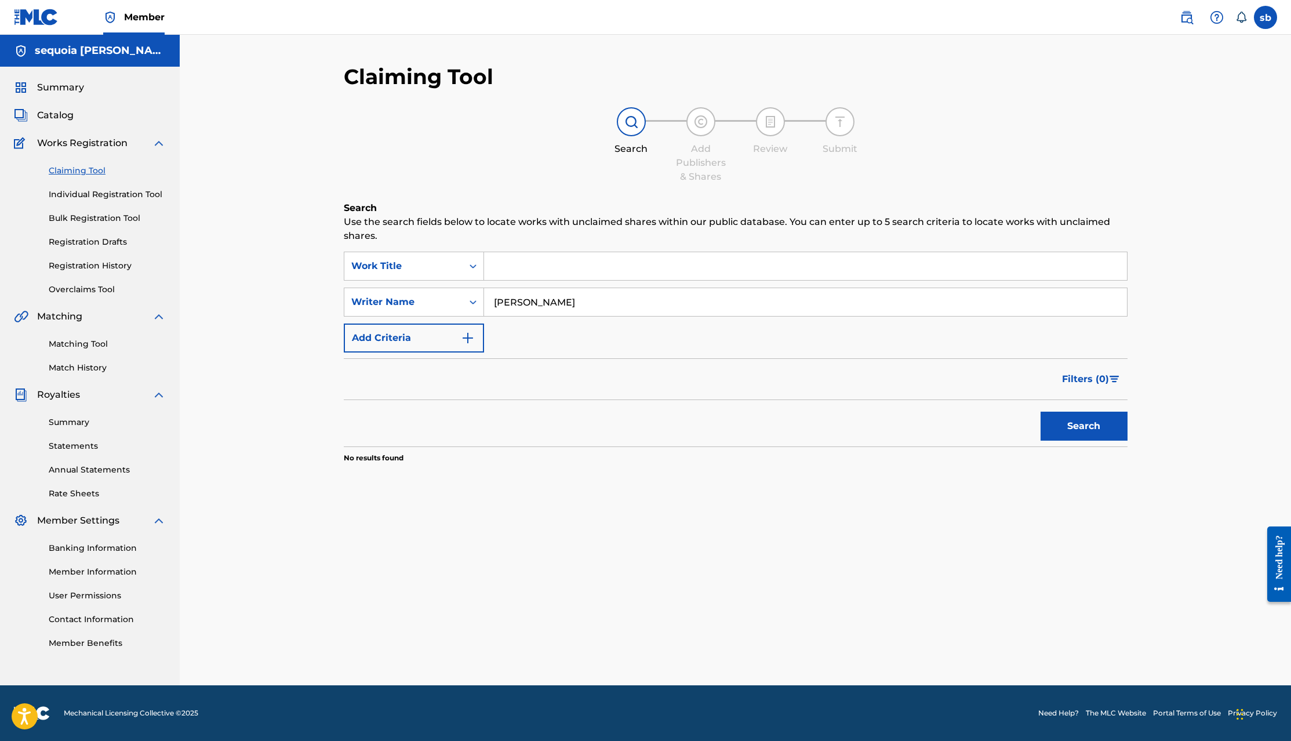
click at [627, 304] on input "[PERSON_NAME]" at bounding box center [805, 302] width 643 height 28
click at [627, 303] on input "[PERSON_NAME]" at bounding box center [805, 302] width 643 height 28
paste input "SCEBI DLAMINI"
click at [1077, 432] on button "Search" at bounding box center [1084, 426] width 87 height 29
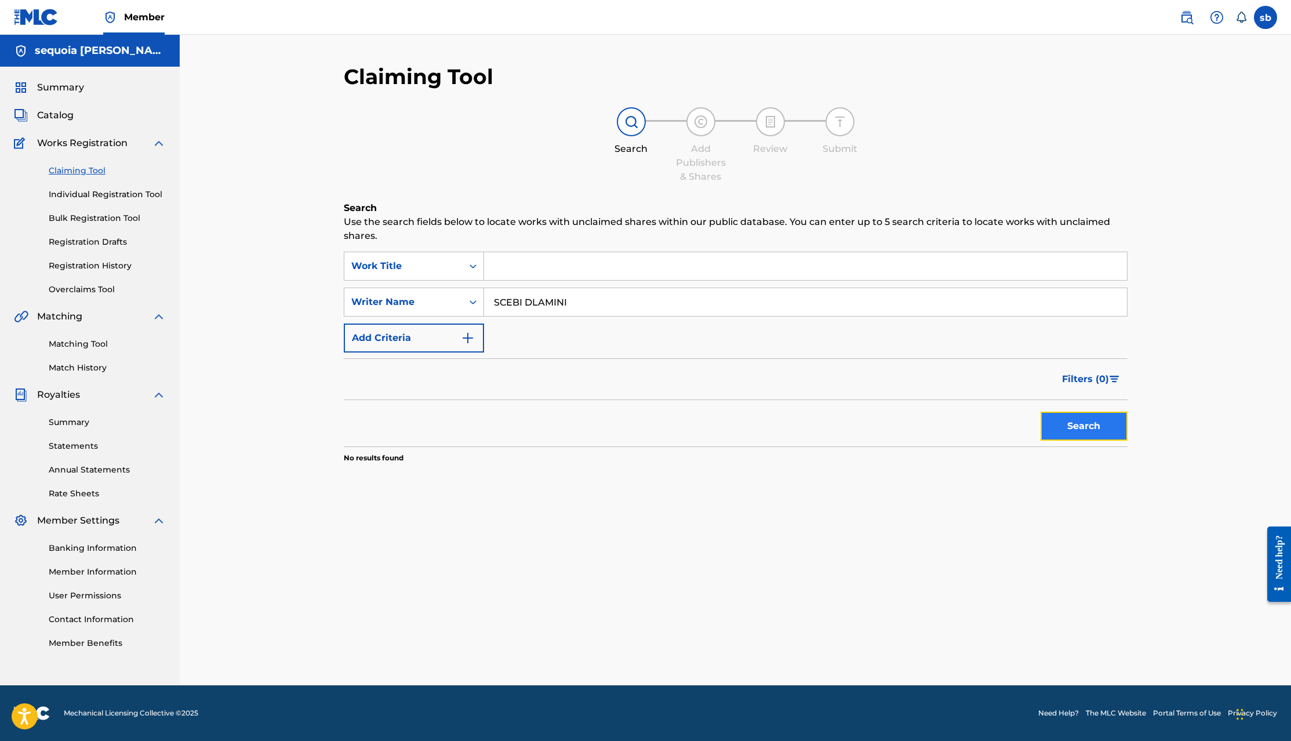
click at [1077, 420] on button "Search" at bounding box center [1084, 426] width 87 height 29
click at [656, 301] on input "SCEBI DLAMINI" at bounding box center [805, 302] width 643 height 28
click at [562, 298] on input "SCEBI DLAMINI" at bounding box center [805, 302] width 643 height 28
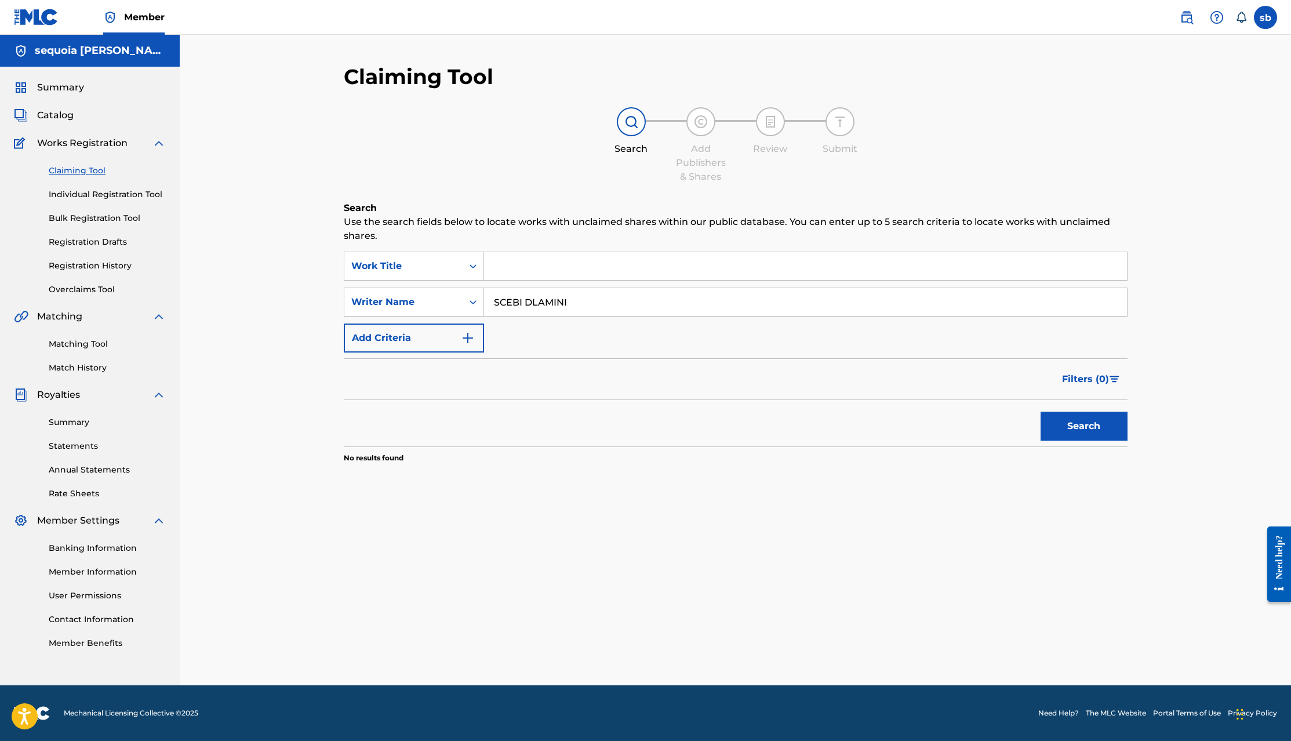
click at [562, 298] on input "SCEBI DLAMINI" at bounding box center [805, 302] width 643 height 28
drag, startPoint x: 562, startPoint y: 298, endPoint x: 777, endPoint y: 339, distance: 218.4
click at [563, 298] on input "SCEBI DLAMINI" at bounding box center [805, 302] width 643 height 28
paste input "Inkos'yamagcokama"
type input "Inkos'yamagcokama"
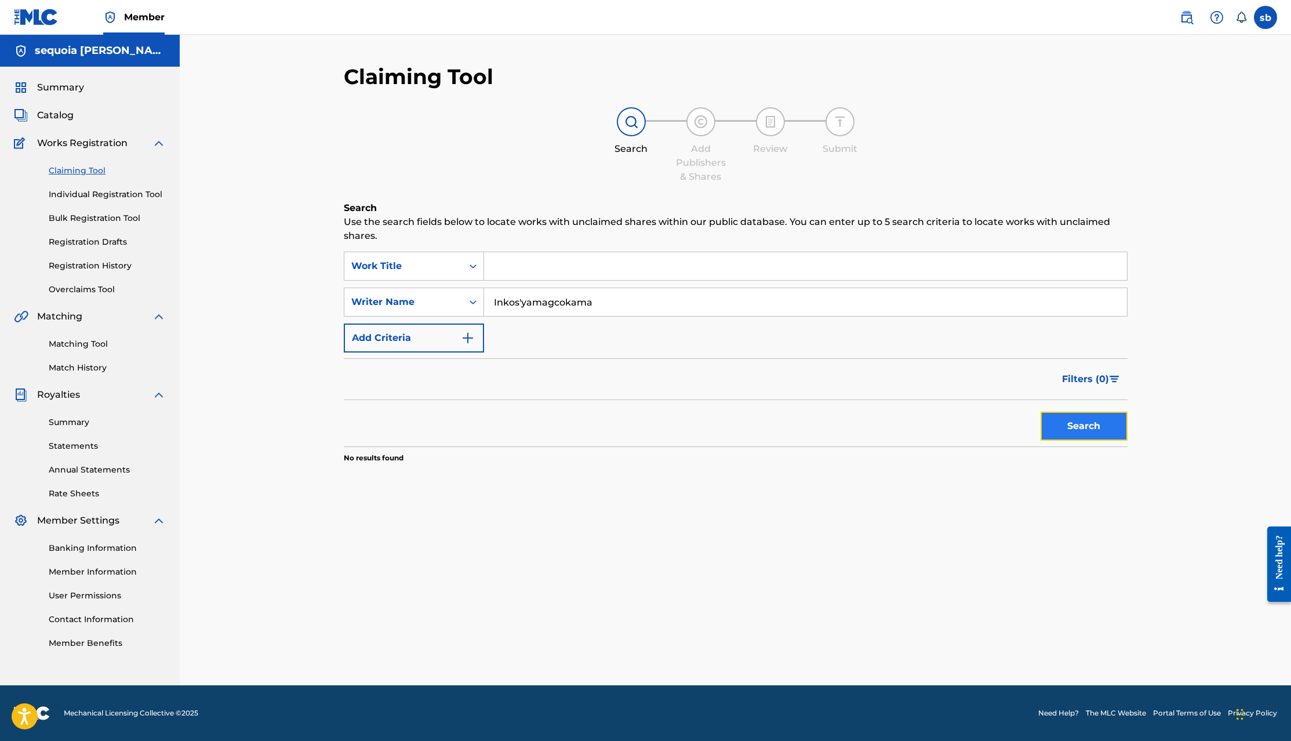
click at [1111, 435] on button "Search" at bounding box center [1084, 426] width 87 height 29
click at [617, 293] on input "Inkos'yamagcokama" at bounding box center [805, 302] width 643 height 28
drag, startPoint x: 508, startPoint y: 304, endPoint x: 525, endPoint y: 300, distance: 17.3
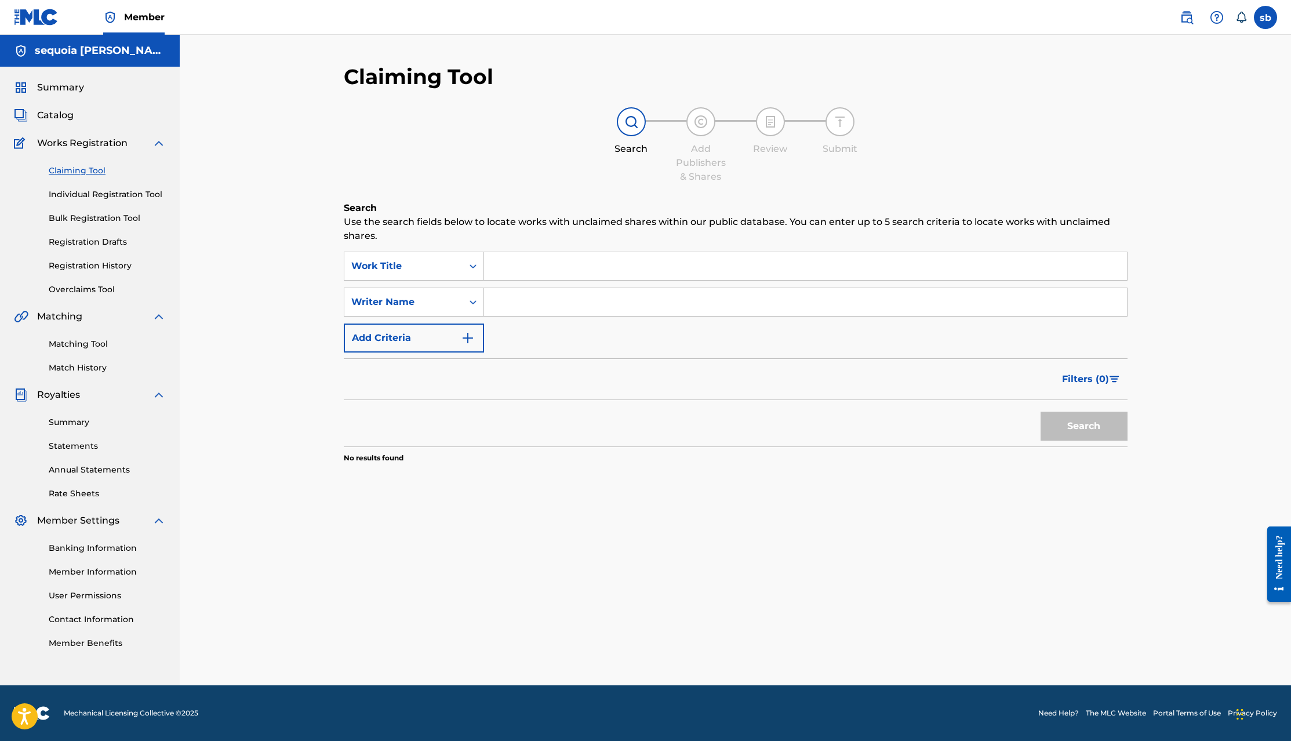
click at [508, 304] on input "Search Form" at bounding box center [805, 302] width 643 height 28
paste input "SIN DATOS"
type input "SIN DATOS"
drag, startPoint x: 1067, startPoint y: 427, endPoint x: 1124, endPoint y: 395, distance: 65.7
click at [1067, 427] on button "Search" at bounding box center [1084, 426] width 87 height 29
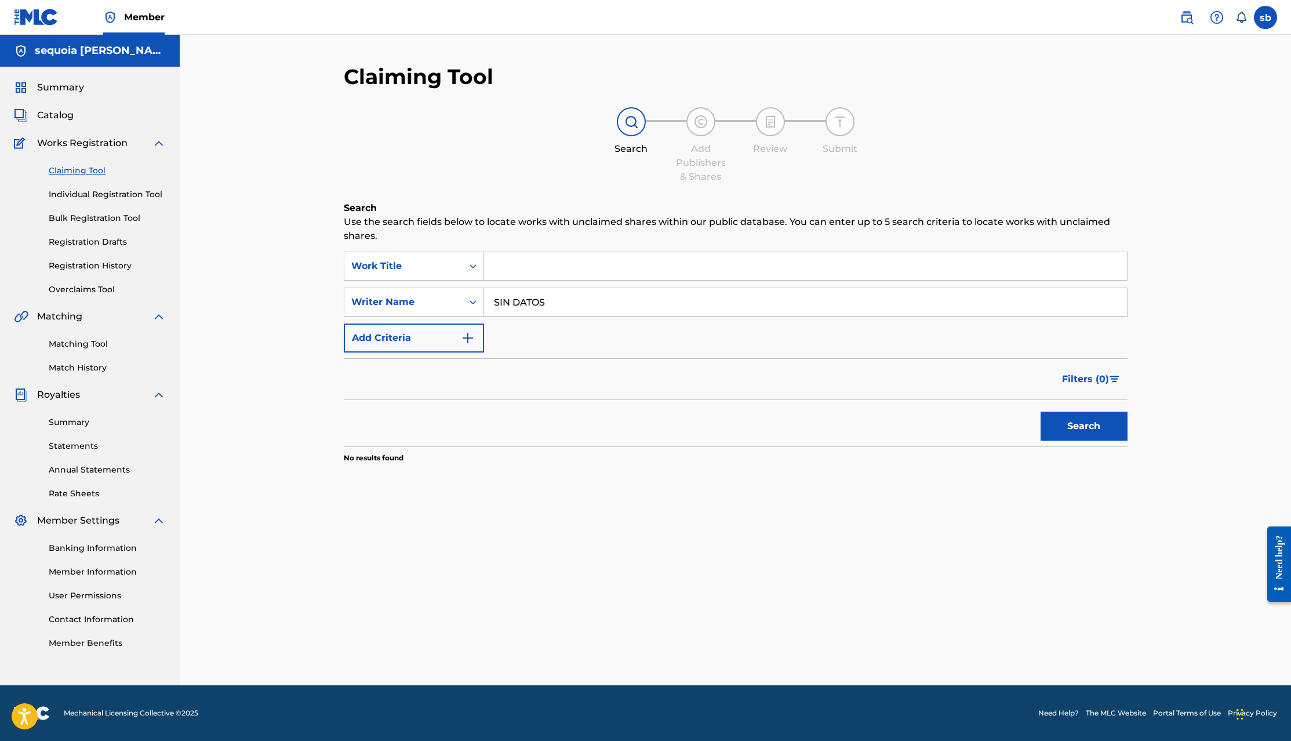
click at [616, 298] on input "SIN DATOS" at bounding box center [805, 302] width 643 height 28
click at [782, 499] on div "Search Use the search fields below to locate works with unclaimed shares within…" at bounding box center [736, 361] width 784 height 320
click at [282, 52] on div "Claiming Tool Search Add Publishers & Shares Review Submit Search Use the searc…" at bounding box center [735, 360] width 1111 height 651
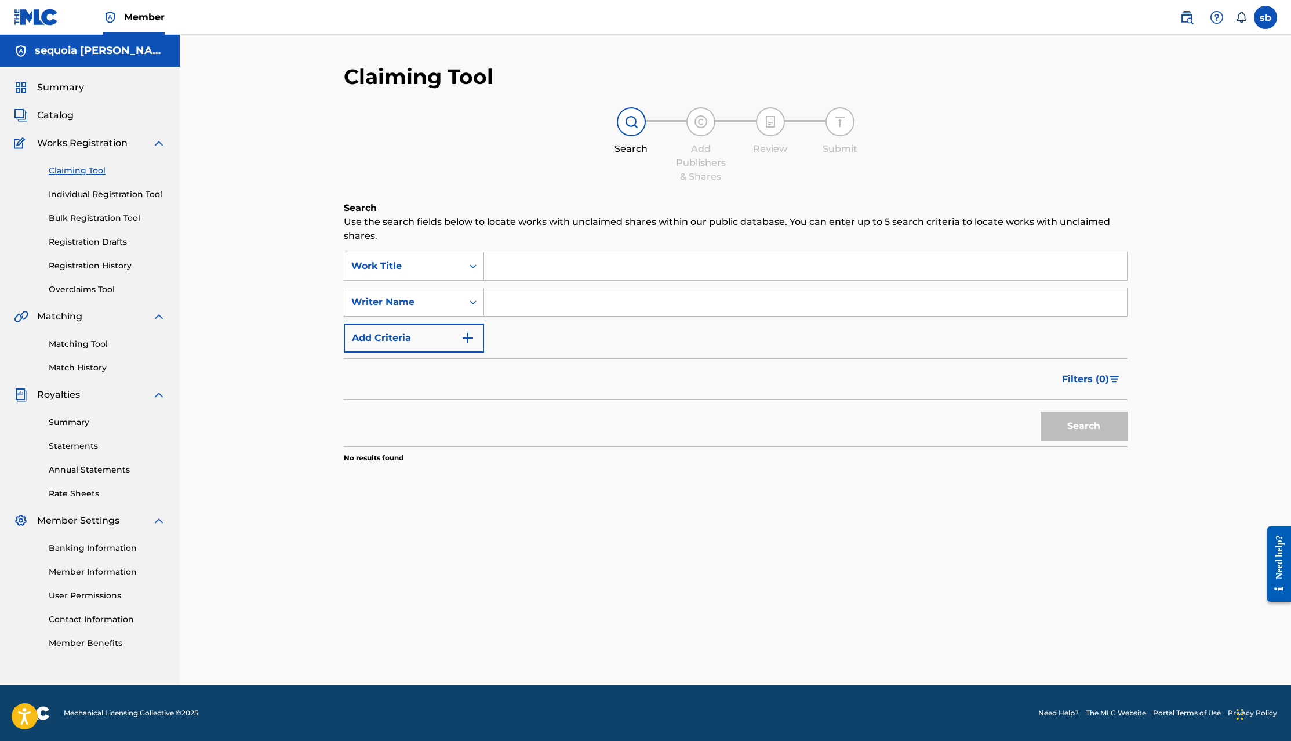
click at [499, 303] on input "Search Form" at bounding box center [805, 302] width 643 height 28
paste input "[PERSON_NAME]"
click at [1092, 439] on button "Search" at bounding box center [1084, 426] width 87 height 29
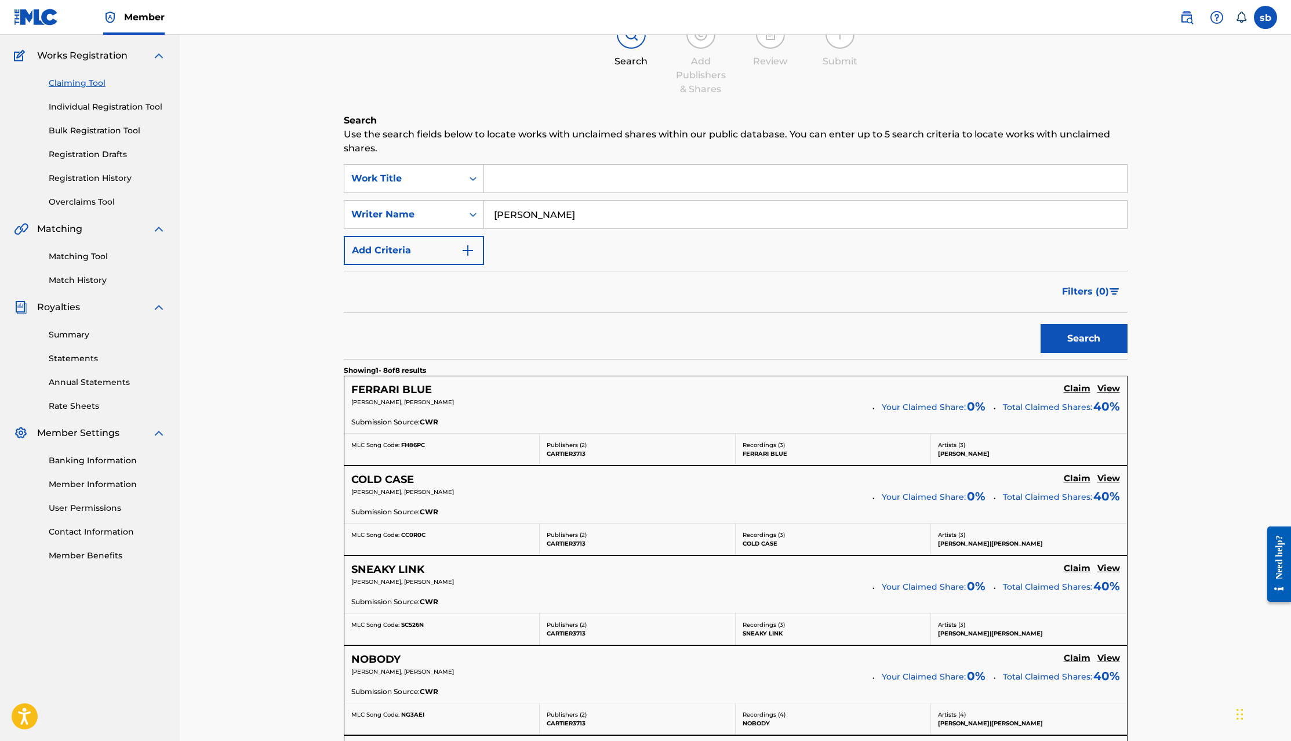
scroll to position [30, 0]
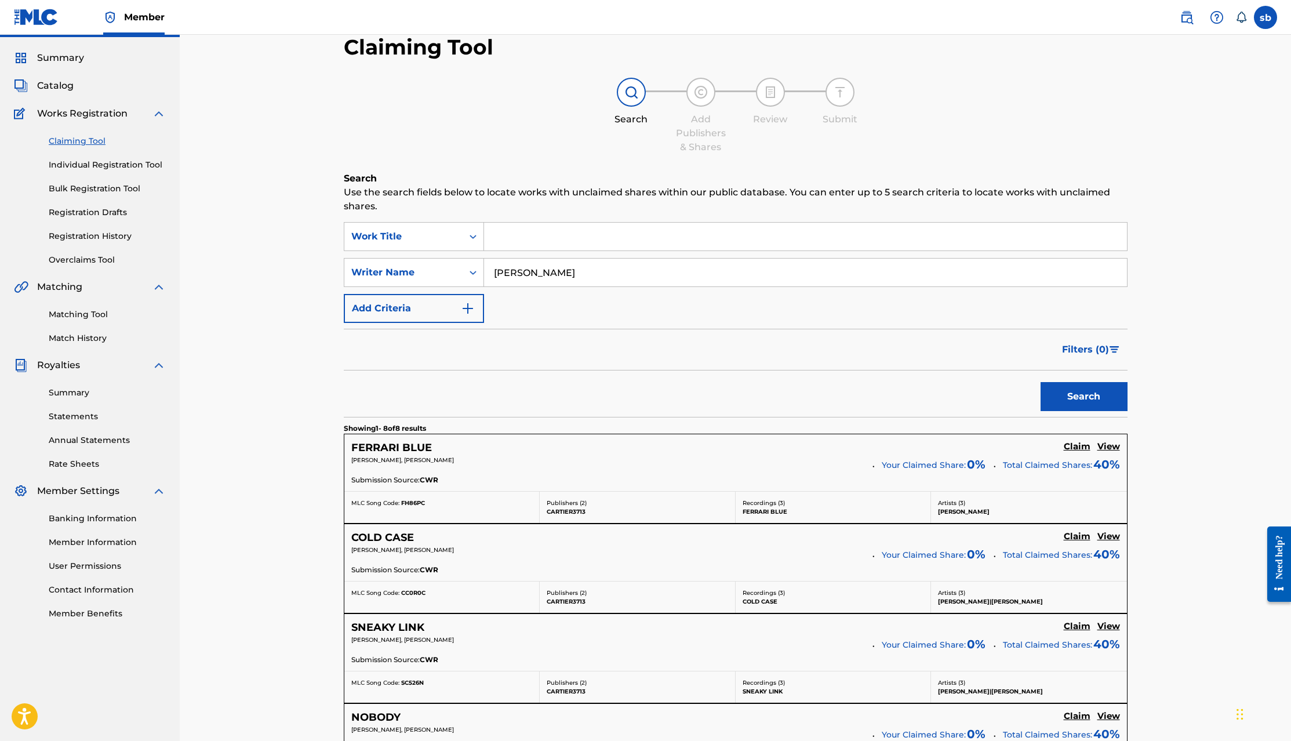
click at [581, 266] on input "[PERSON_NAME]" at bounding box center [805, 273] width 643 height 28
paste input "QZK6F2434167"
click at [1084, 401] on button "Search" at bounding box center [1084, 396] width 87 height 29
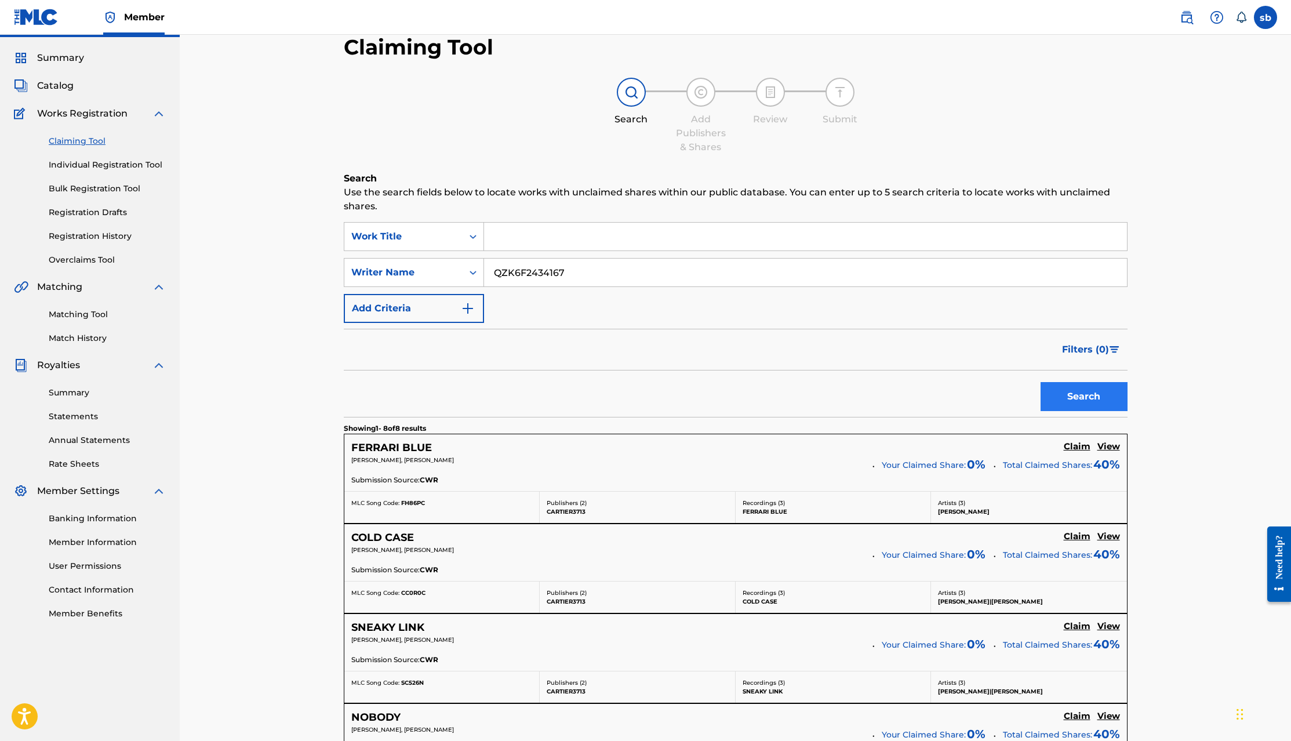
scroll to position [0, 0]
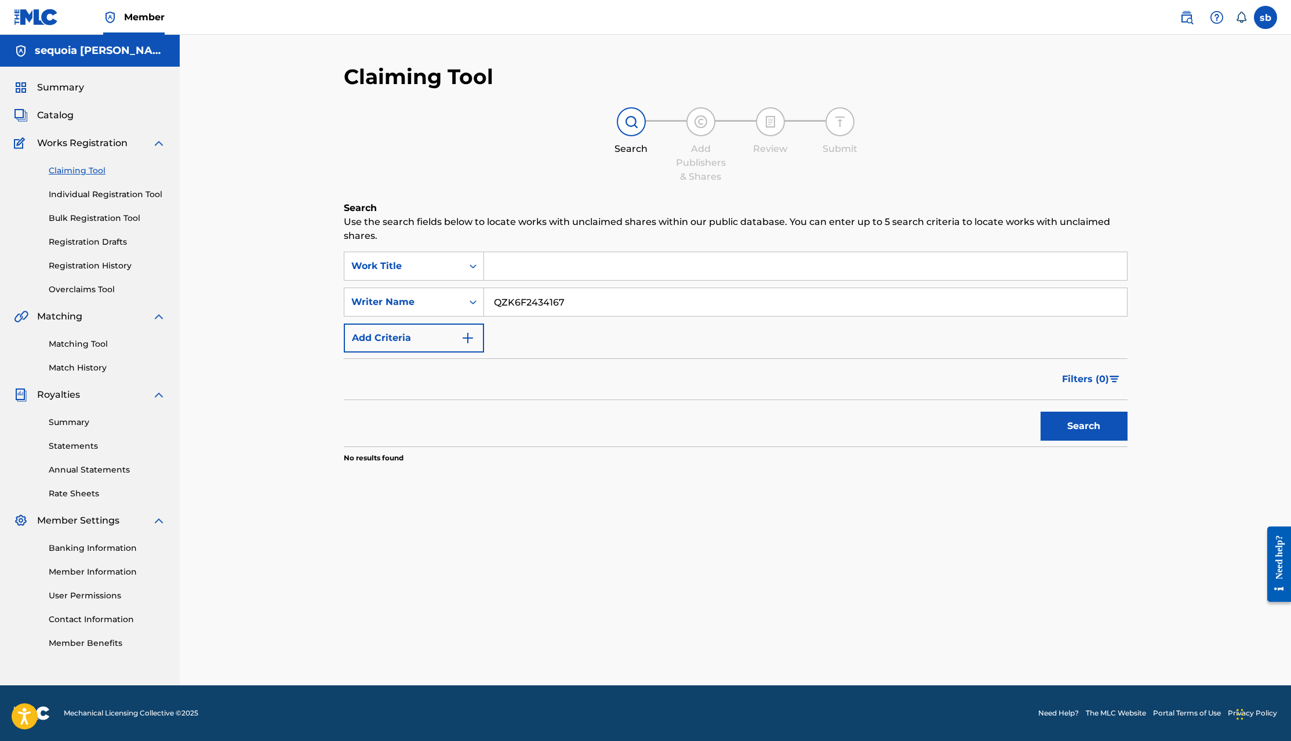
click at [569, 307] on input "QZK6F2434167" at bounding box center [805, 302] width 643 height 28
paste input "[GEOGRAPHIC_DATA]"
click at [1117, 433] on button "Search" at bounding box center [1084, 426] width 87 height 29
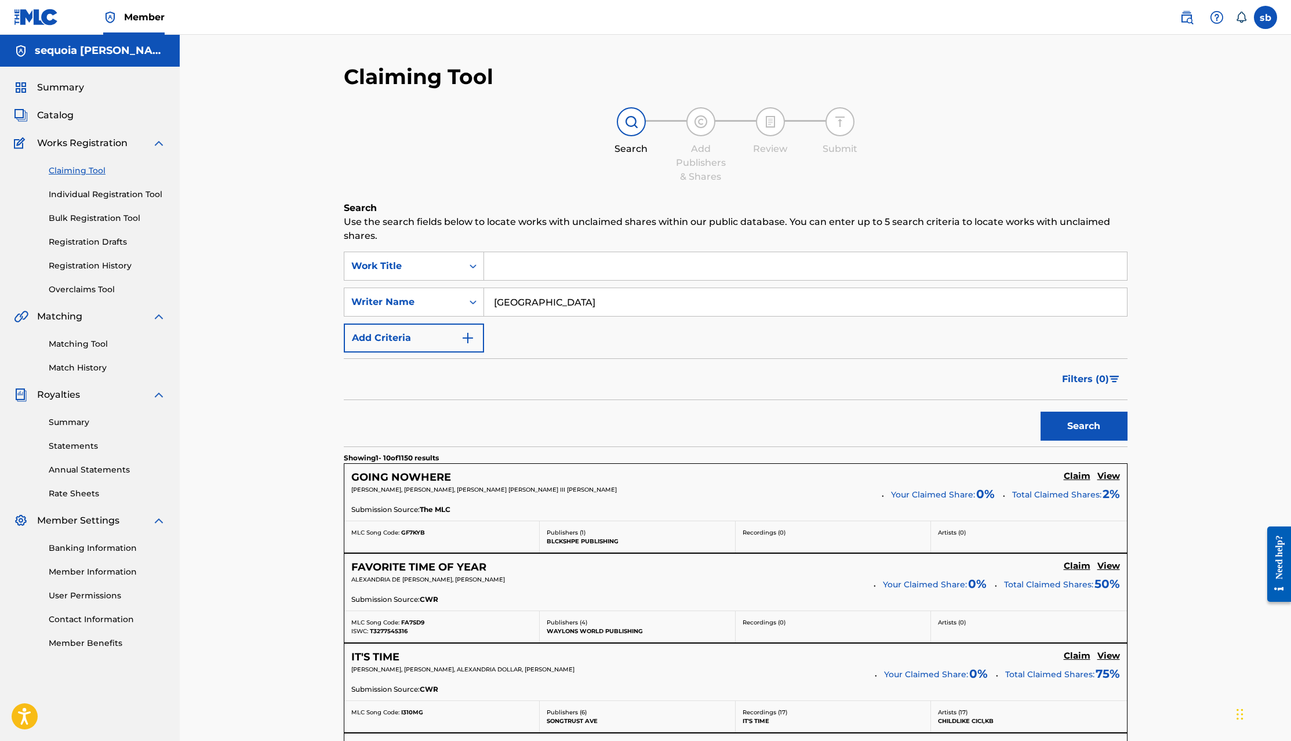
click at [552, 303] on input "[GEOGRAPHIC_DATA]" at bounding box center [805, 302] width 643 height 28
click at [559, 288] on div "[GEOGRAPHIC_DATA]" at bounding box center [806, 302] width 644 height 29
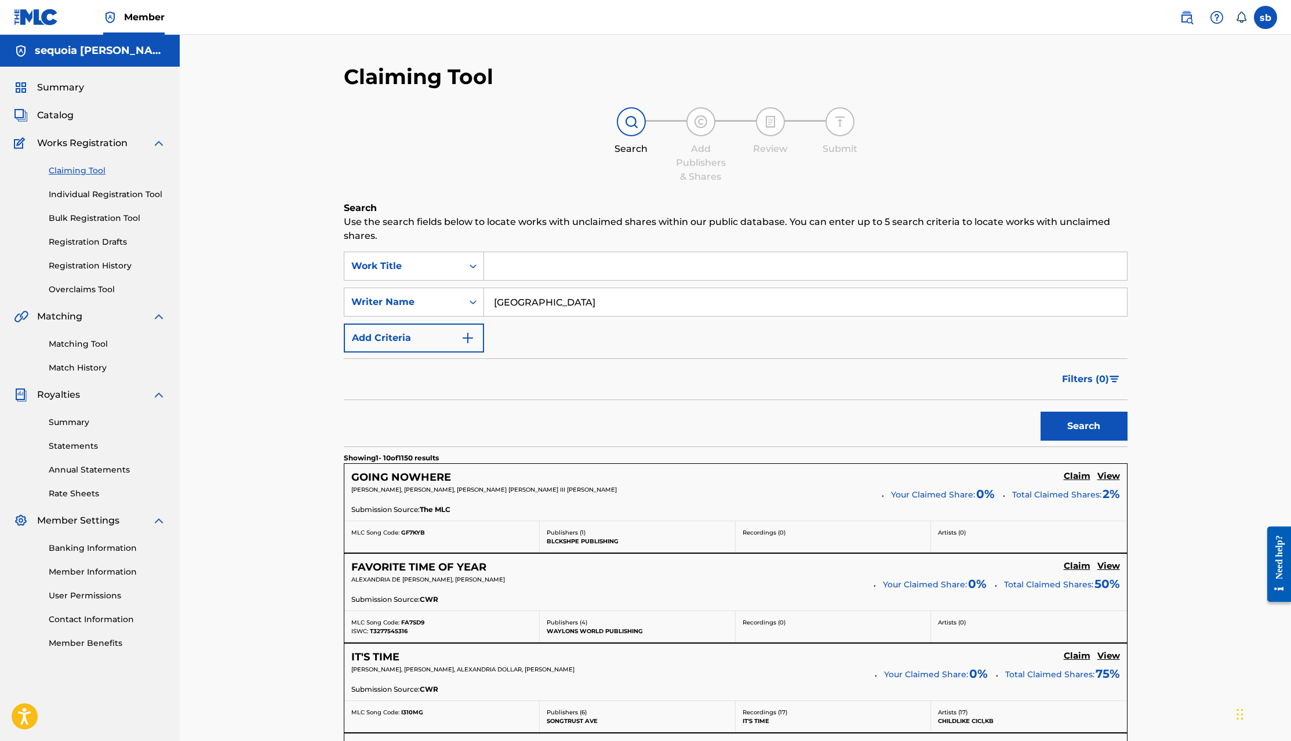
click at [559, 288] on div "[GEOGRAPHIC_DATA]" at bounding box center [806, 302] width 644 height 29
click at [550, 308] on input "[GEOGRAPHIC_DATA]" at bounding box center [805, 302] width 643 height 28
paste input "Kibo"
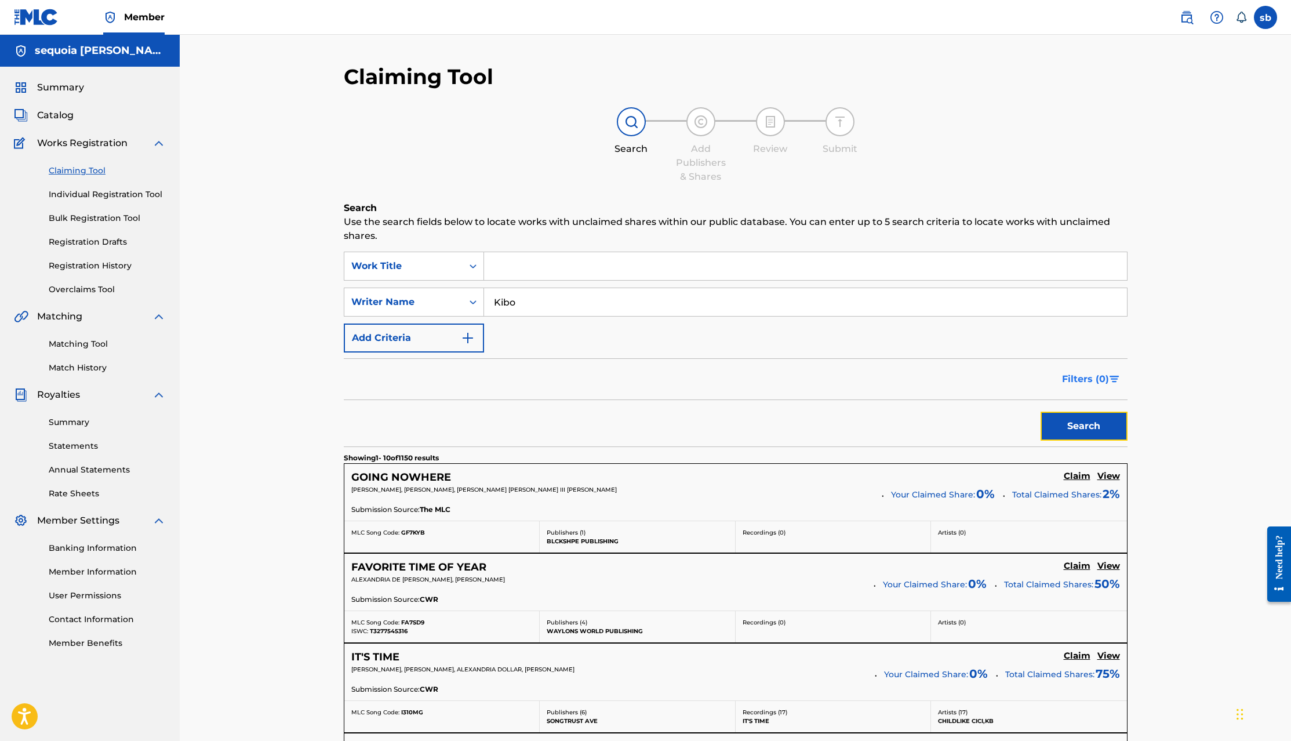
drag, startPoint x: 1063, startPoint y: 417, endPoint x: 1105, endPoint y: 385, distance: 52.4
click at [1064, 418] on button "Search" at bounding box center [1084, 426] width 87 height 29
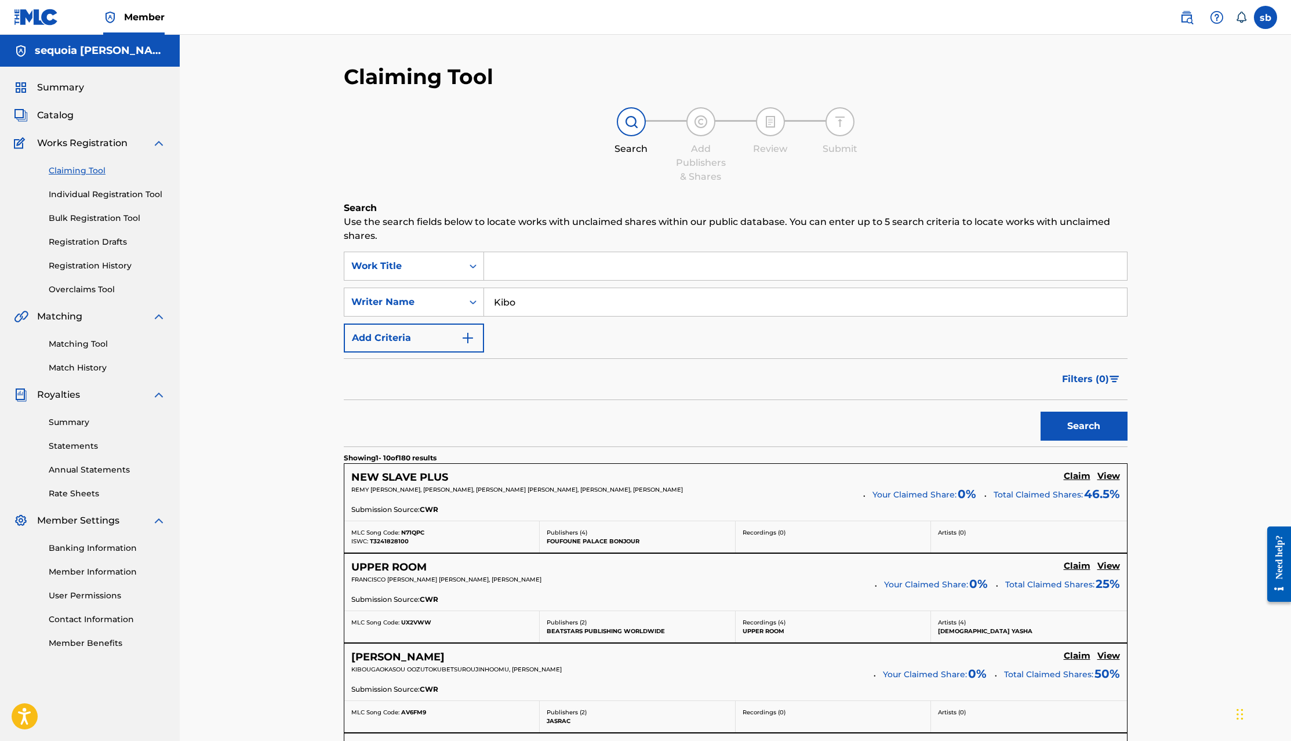
drag, startPoint x: 219, startPoint y: 350, endPoint x: 594, endPoint y: 356, distance: 374.6
drag, startPoint x: 543, startPoint y: 313, endPoint x: 386, endPoint y: 303, distance: 156.9
click at [386, 302] on div "SearchWithCriteria3011254c-6d50-49e5-93c3-b5d8727c9846 Writer Name [PERSON_NAME]" at bounding box center [736, 302] width 784 height 29
paste input "G-Jealous"
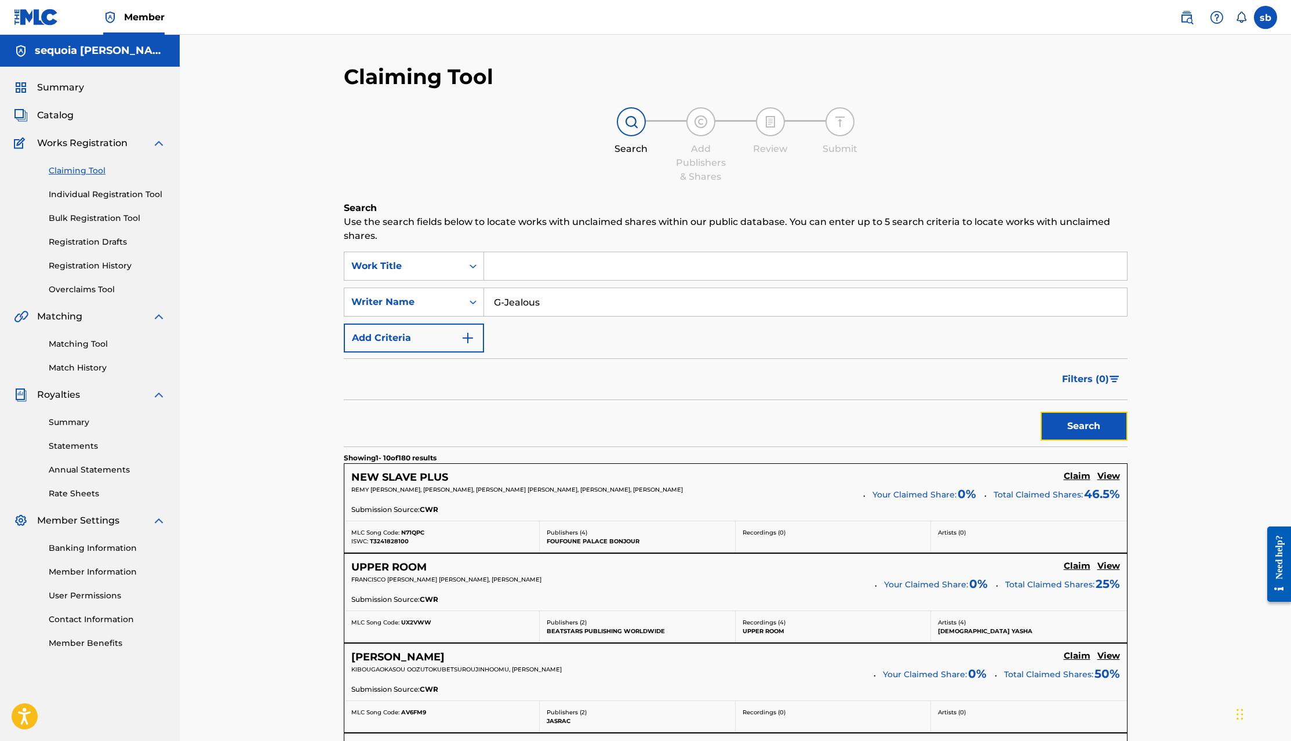
click at [1074, 435] on button "Search" at bounding box center [1084, 426] width 87 height 29
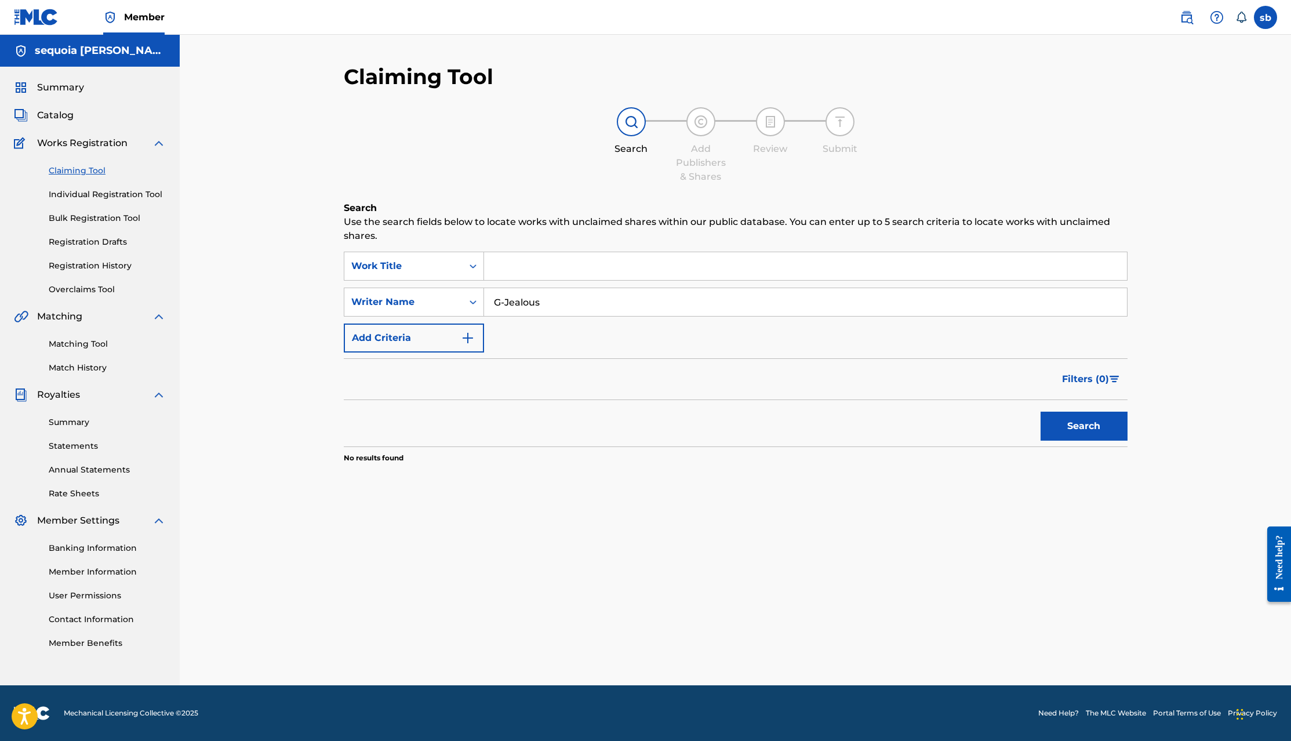
click at [507, 302] on input "G-Jealous" at bounding box center [805, 302] width 643 height 28
click at [506, 302] on input "G-Jealous" at bounding box center [805, 302] width 643 height 28
click at [1041, 412] on button "Search" at bounding box center [1084, 426] width 87 height 29
click at [1090, 437] on button "Search" at bounding box center [1084, 426] width 87 height 29
click at [501, 306] on input "GJealous" at bounding box center [805, 302] width 643 height 28
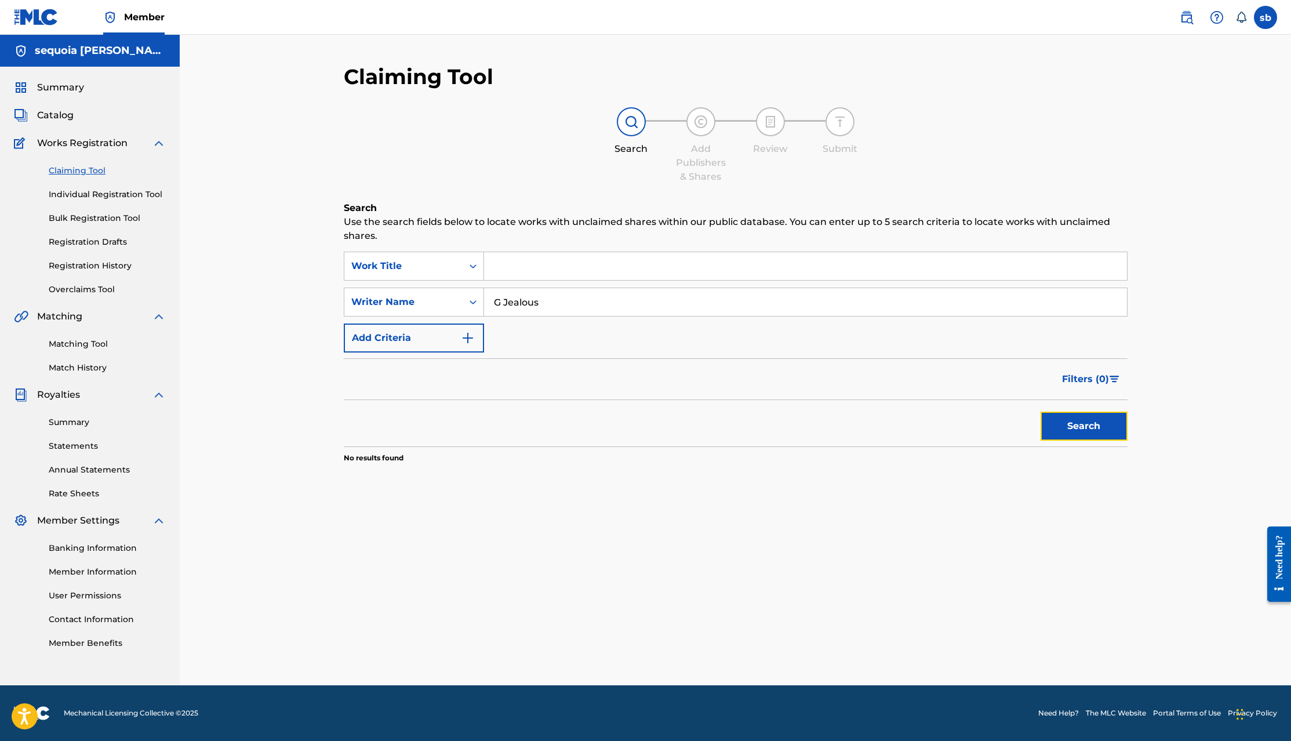
drag, startPoint x: 1073, startPoint y: 428, endPoint x: 1182, endPoint y: 361, distance: 128.6
click at [1073, 427] on button "Search" at bounding box center [1084, 426] width 87 height 29
drag, startPoint x: 383, startPoint y: 299, endPoint x: 442, endPoint y: 308, distance: 59.9
click at [373, 299] on div "SearchWithCriteria3011254c-6d50-49e5-93c3-b5d8727c9846 Writer Name G Jealous" at bounding box center [736, 302] width 784 height 29
paste input "BONGUMUSA MINENHLE XULU"
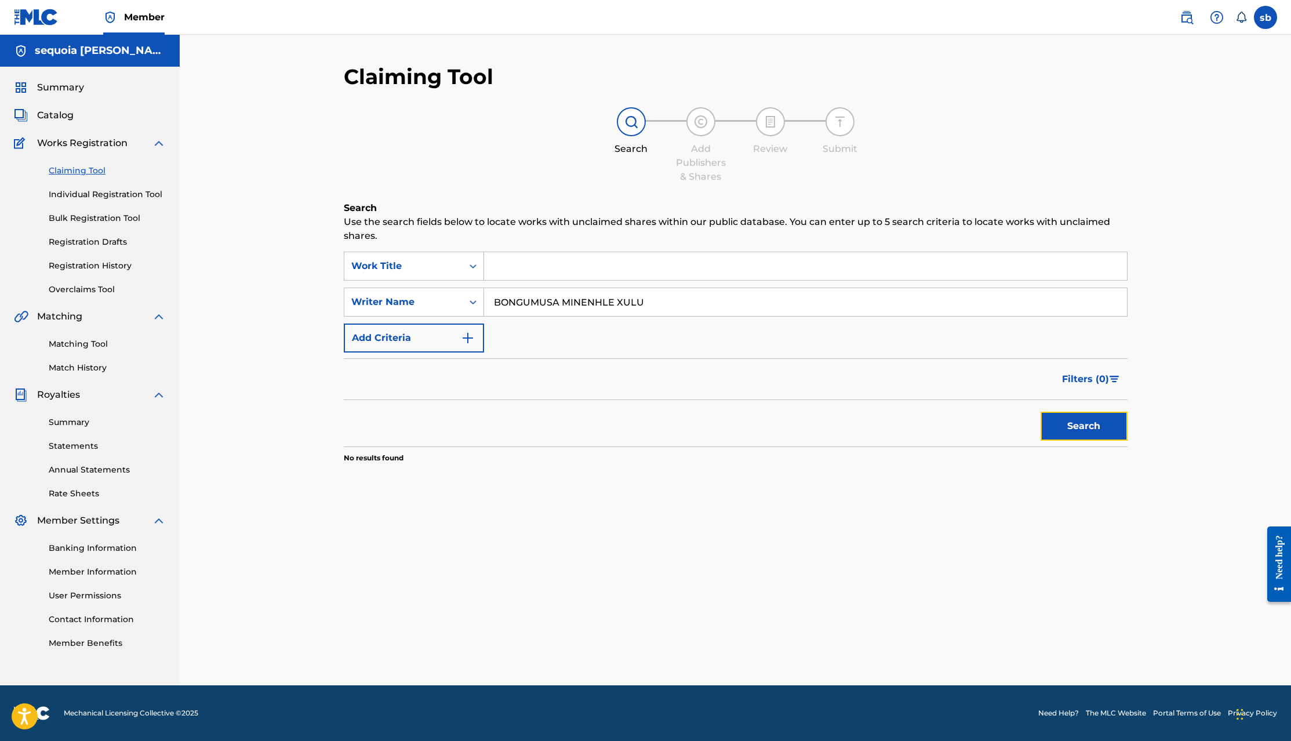
click at [1071, 435] on button "Search" at bounding box center [1084, 426] width 87 height 29
drag, startPoint x: 654, startPoint y: 304, endPoint x: 376, endPoint y: 285, distance: 278.9
click at [376, 285] on div "SearchWithCriteria58806858-7c5a-4075-8670-4d7e0faffbba Work Title SearchWithCri…" at bounding box center [736, 302] width 784 height 101
paste input "Aventhis"
click at [1098, 423] on button "Search" at bounding box center [1084, 426] width 87 height 29
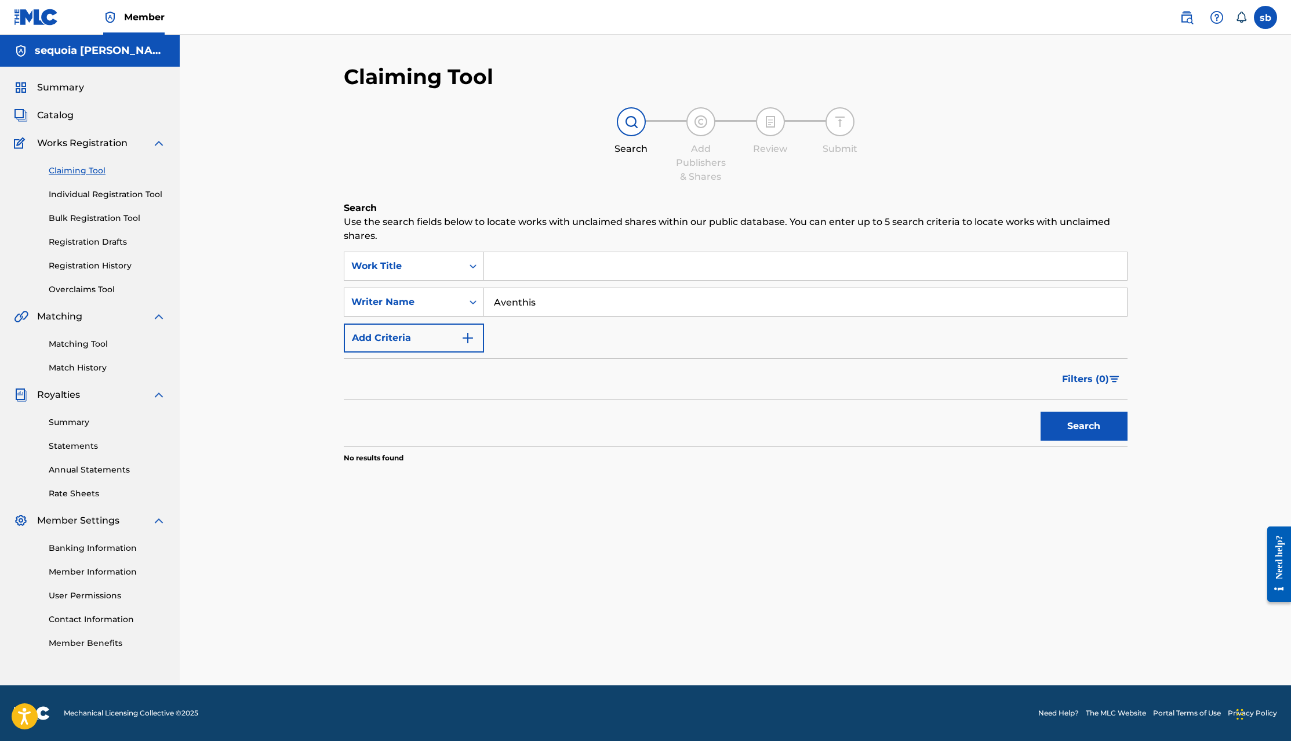
drag, startPoint x: 571, startPoint y: 314, endPoint x: 568, endPoint y: 332, distance: 18.2
click at [390, 307] on div "SearchWithCriteria3011254c-6d50-49e5-93c3-b5d8727c9846 Writer Name Aventhis" at bounding box center [736, 302] width 784 height 29
paste input "Let Babylon Burn"
drag, startPoint x: 1085, startPoint y: 436, endPoint x: 1094, endPoint y: 435, distance: 8.8
click at [1088, 435] on button "Search" at bounding box center [1084, 426] width 87 height 29
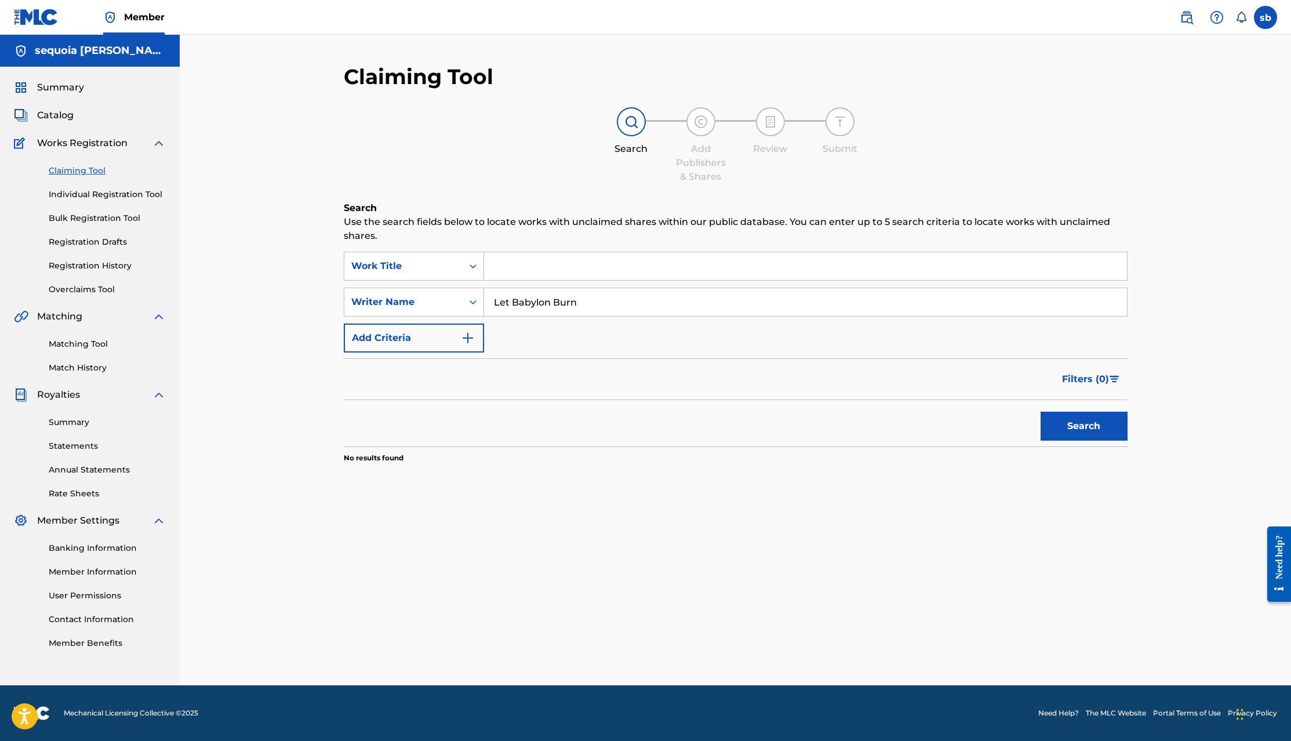
drag, startPoint x: 615, startPoint y: 311, endPoint x: 346, endPoint y: 285, distance: 270.3
click at [342, 285] on div "Claiming Tool Search Add Publishers & Shares Review Submit Search Use the searc…" at bounding box center [736, 375] width 812 height 622
paste input "ITTLE HOMIE"
click at [1073, 420] on button "Search" at bounding box center [1084, 426] width 87 height 29
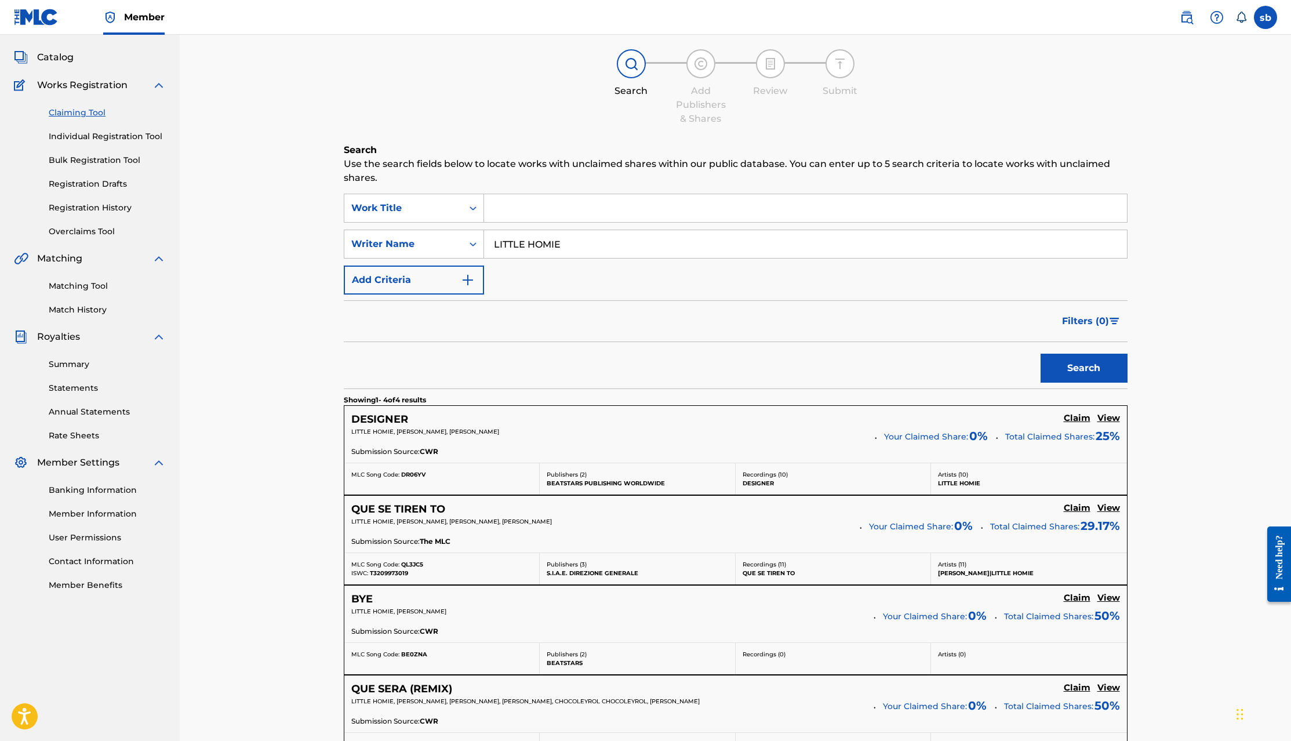
scroll to position [232, 0]
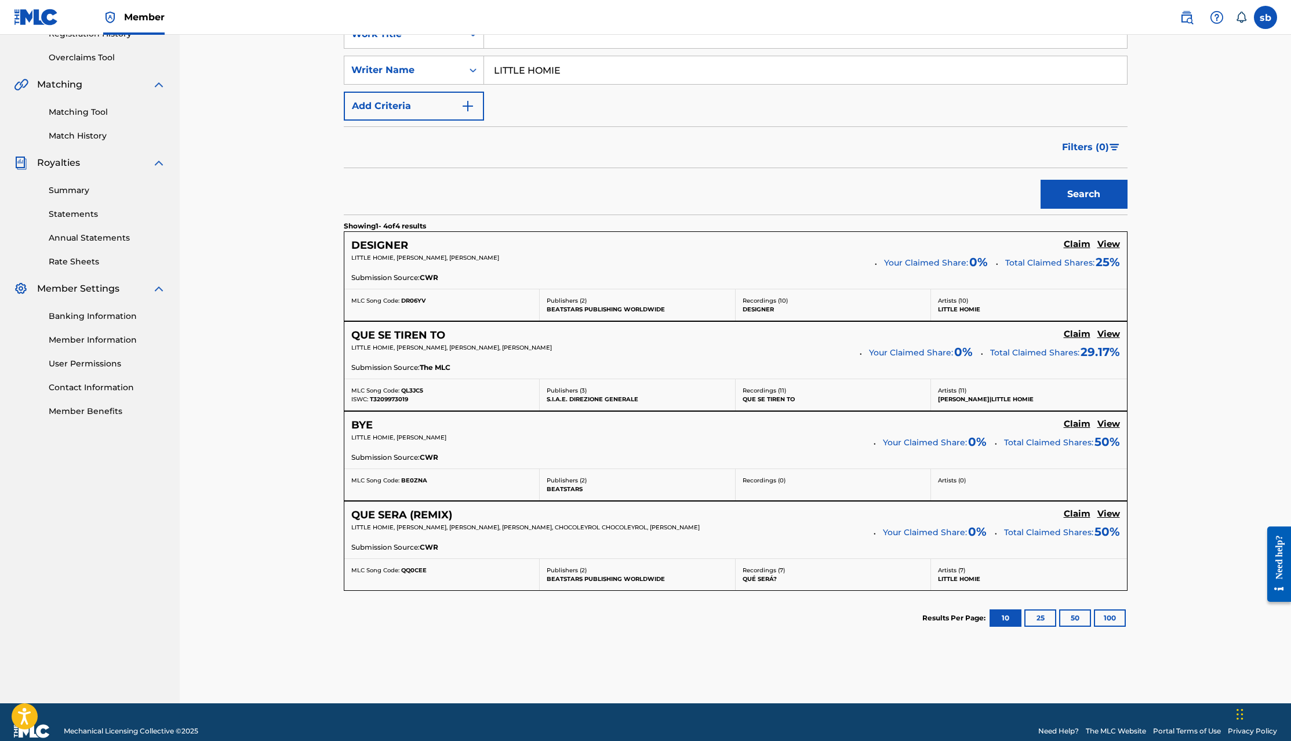
drag, startPoint x: 586, startPoint y: 70, endPoint x: 292, endPoint y: 38, distance: 295.2
click at [297, 37] on div "Claiming Tool Search Add Publishers & Shares Review Submit Search Use the searc…" at bounding box center [735, 253] width 1111 height 900
paste input "HUAN62"
click at [1107, 199] on button "Search" at bounding box center [1084, 194] width 87 height 29
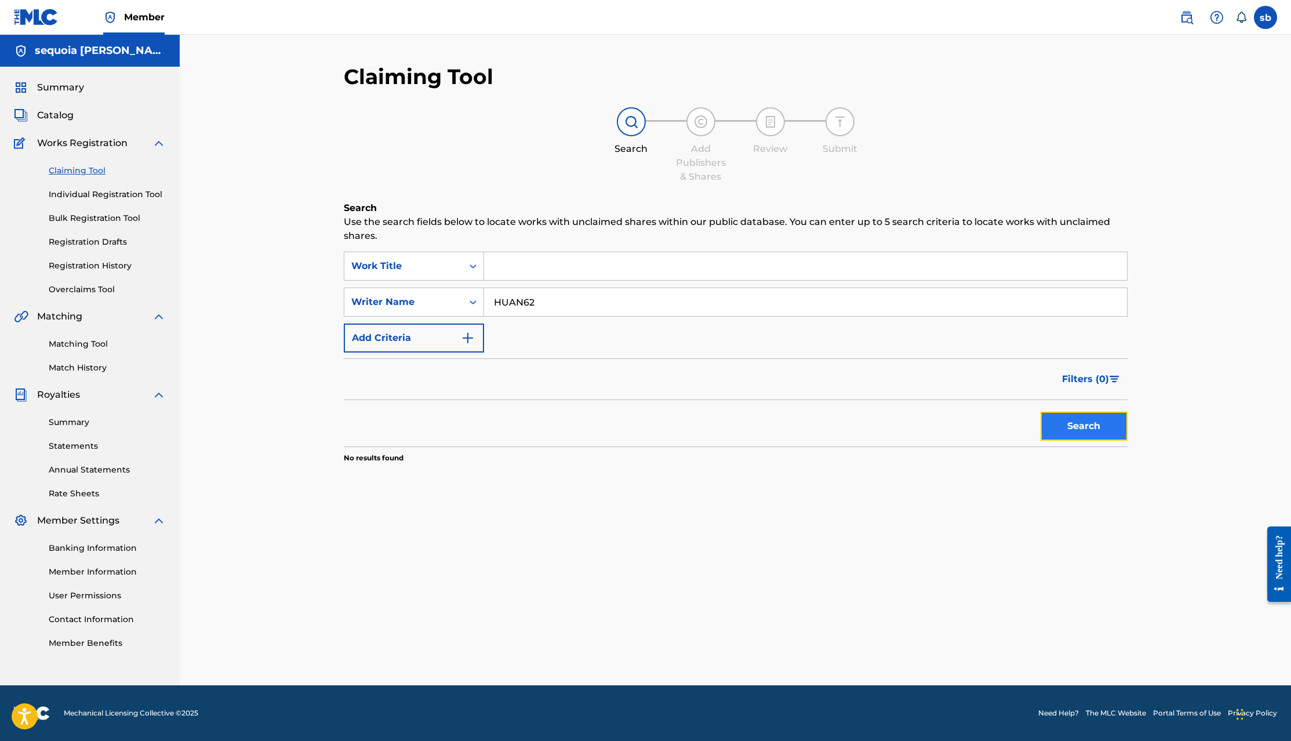
click at [1100, 427] on button "Search" at bounding box center [1084, 426] width 87 height 29
click at [1093, 432] on button "Search" at bounding box center [1084, 426] width 87 height 29
drag, startPoint x: 551, startPoint y: 306, endPoint x: 377, endPoint y: 293, distance: 173.8
click at [378, 293] on div "SearchWithCriteria3011254c-6d50-49e5-93c3-b5d8727c9846 Writer Name HUAN62" at bounding box center [736, 302] width 784 height 29
paste input "[PERSON_NAME]"
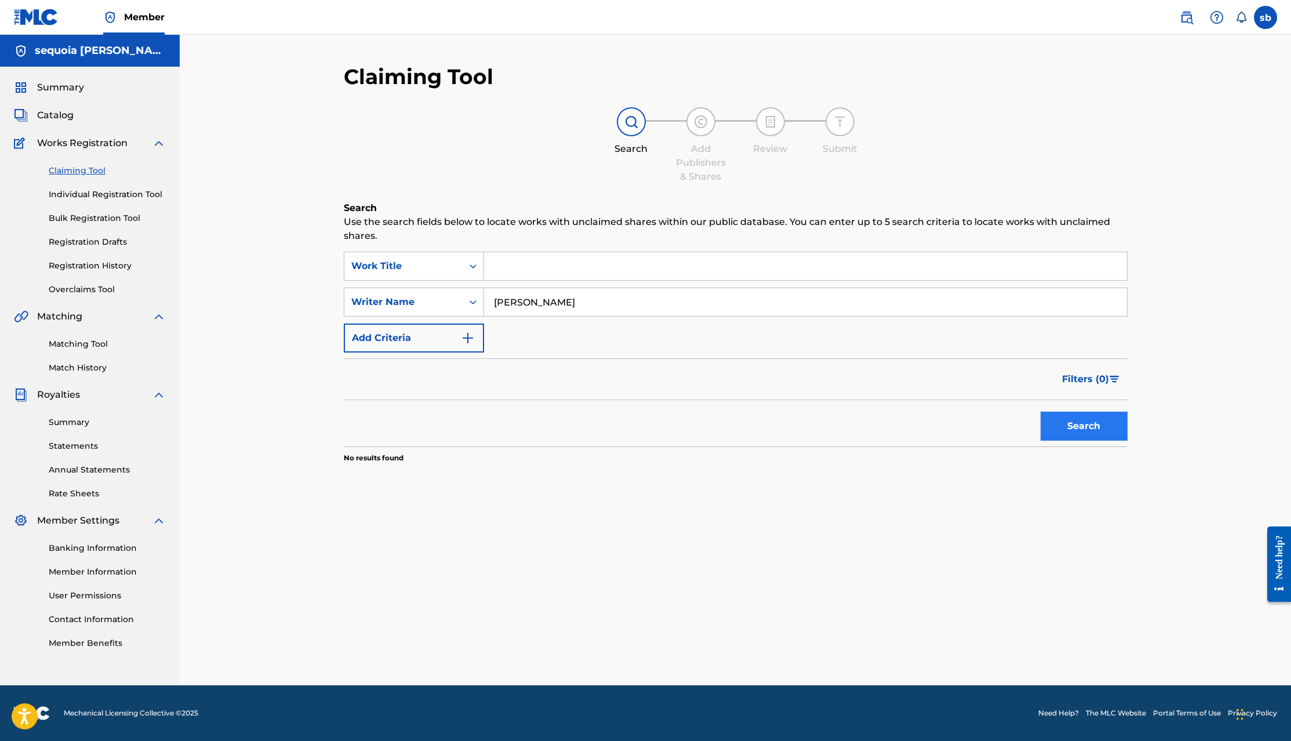
type input "[PERSON_NAME]"
click at [1066, 427] on button "Search" at bounding box center [1084, 426] width 87 height 29
